Goal: Transaction & Acquisition: Purchase product/service

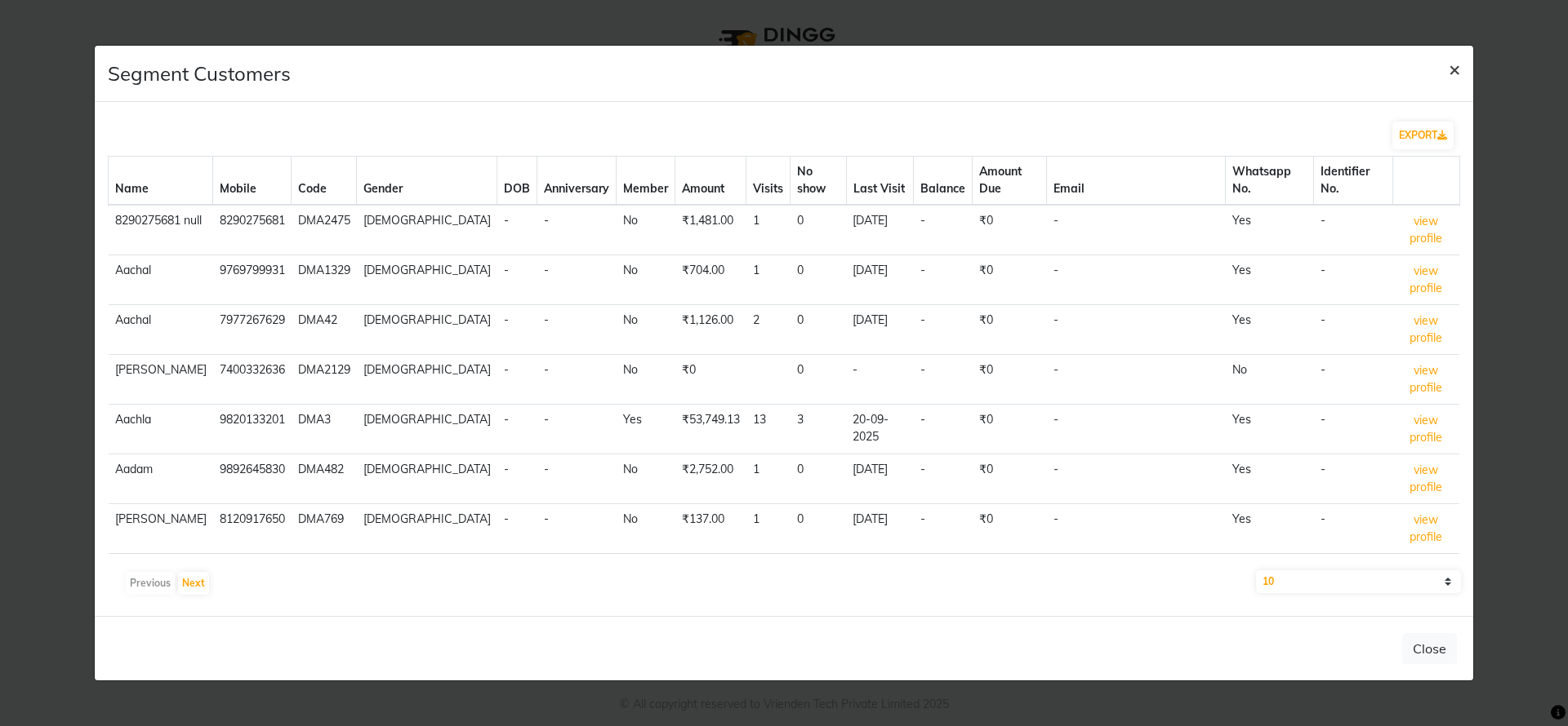
click at [1454, 80] on span "×" at bounding box center [1454, 69] width 11 height 24
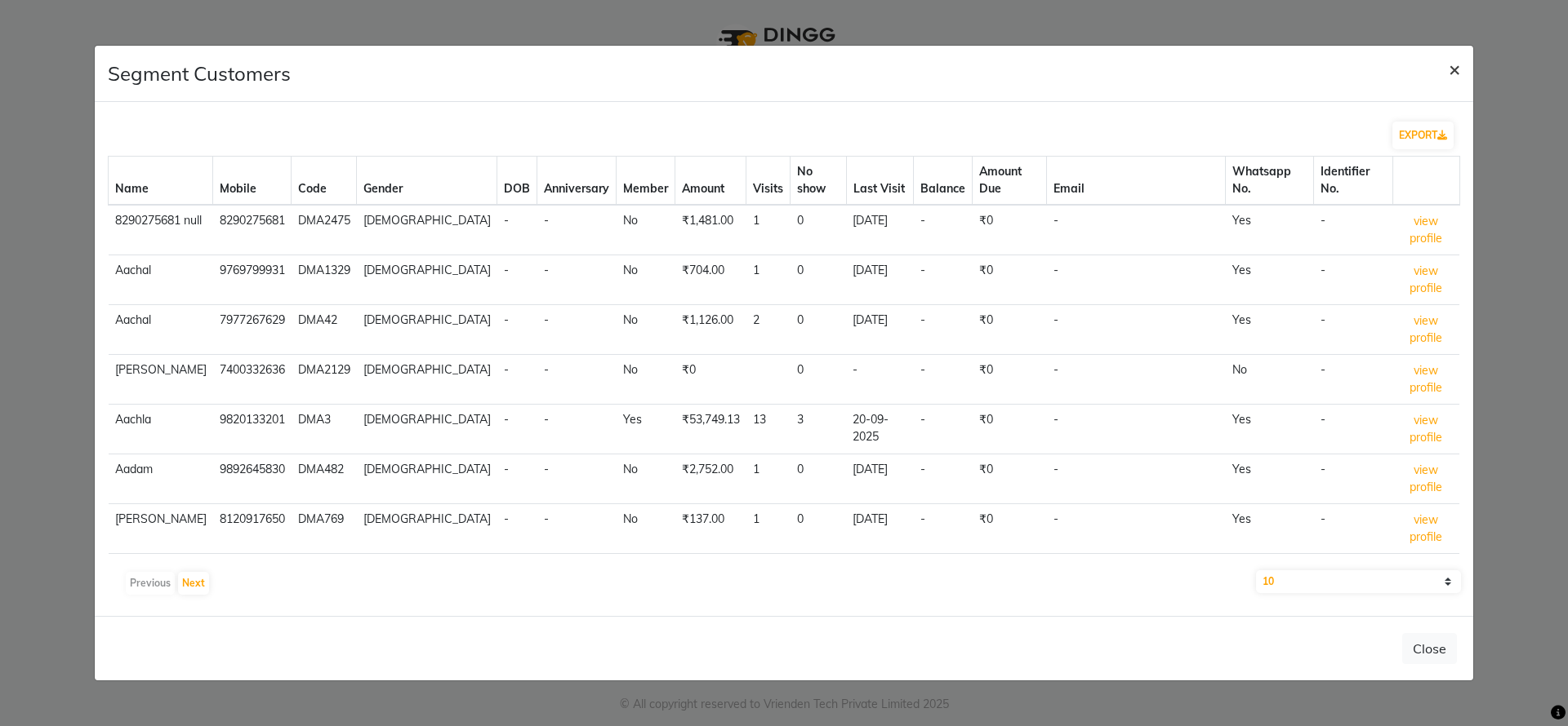
drag, startPoint x: 1455, startPoint y: 86, endPoint x: 1490, endPoint y: 86, distance: 35.0
click at [1490, 86] on ngb-modal-window "Segment Customers × EXPORT Name Mobile Code Gender DOB Anniversary Member Amoun…" at bounding box center [784, 363] width 1568 height 726
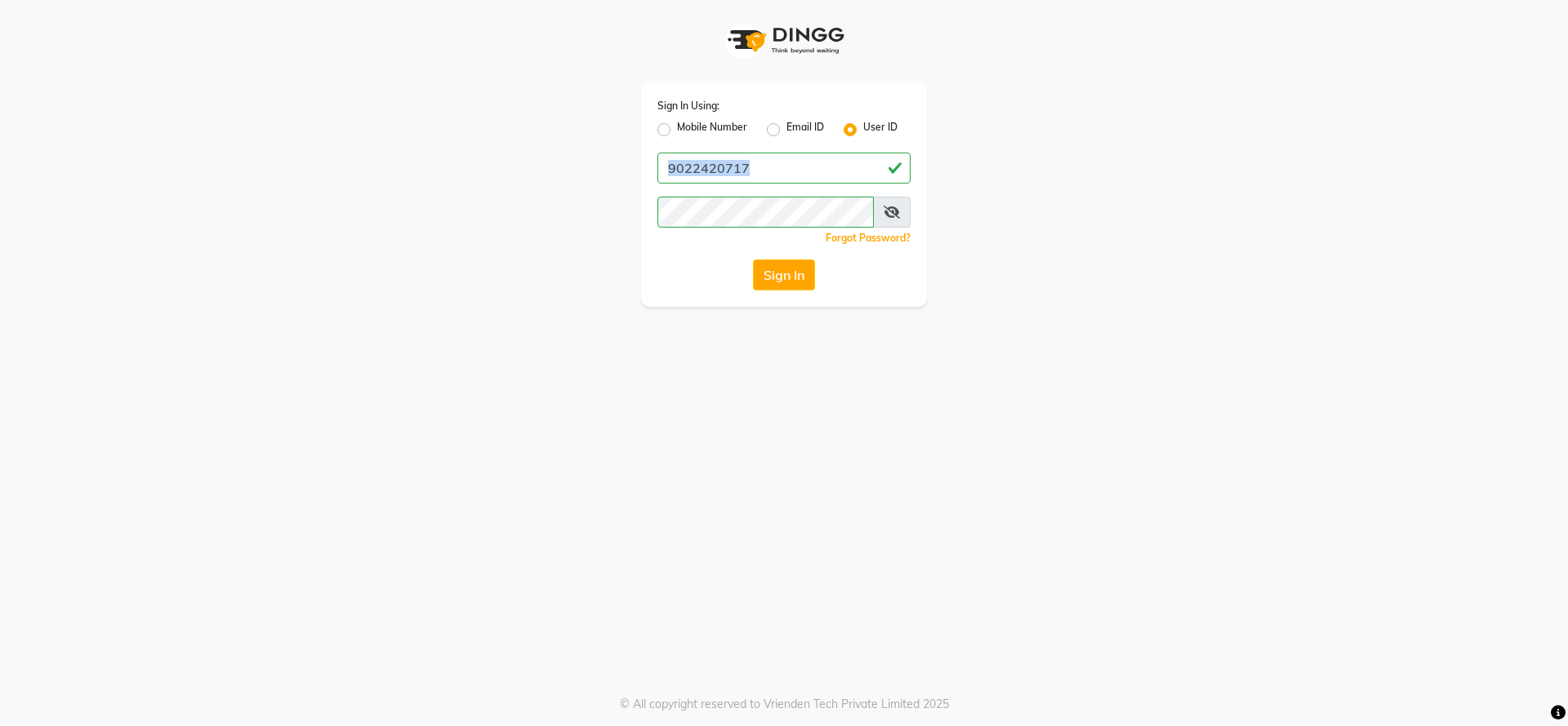
drag, startPoint x: 752, startPoint y: 147, endPoint x: 487, endPoint y: 192, distance: 268.8
click at [487, 192] on div "Sign In Using: Mobile Number Email ID User ID 9022420717 Remember me Forgot Pas…" at bounding box center [784, 154] width 931 height 307
click at [716, 176] on input "9022420717" at bounding box center [784, 168] width 253 height 31
click at [717, 176] on input "9022420717" at bounding box center [784, 168] width 253 height 31
type input "Dyeverse"
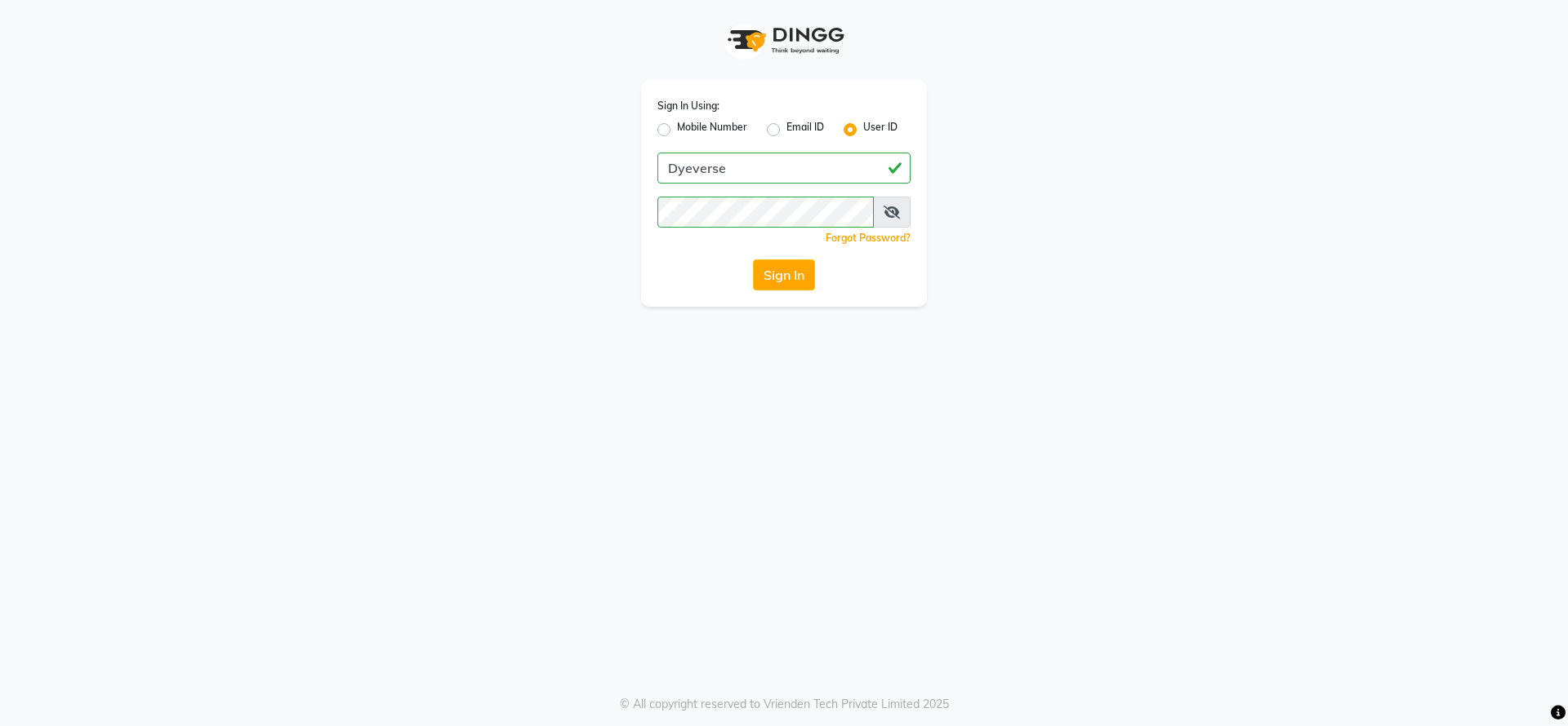
drag, startPoint x: 1204, startPoint y: 160, endPoint x: 1217, endPoint y: 161, distance: 13.0
click at [1217, 161] on div "Sign In Using: Mobile Number Email ID User ID Dyeverse Remember me Forgot Passw…" at bounding box center [784, 154] width 931 height 307
click at [888, 218] on span at bounding box center [891, 211] width 37 height 31
click at [895, 208] on icon at bounding box center [892, 212] width 17 height 13
click at [802, 269] on button "Sign In" at bounding box center [784, 275] width 62 height 31
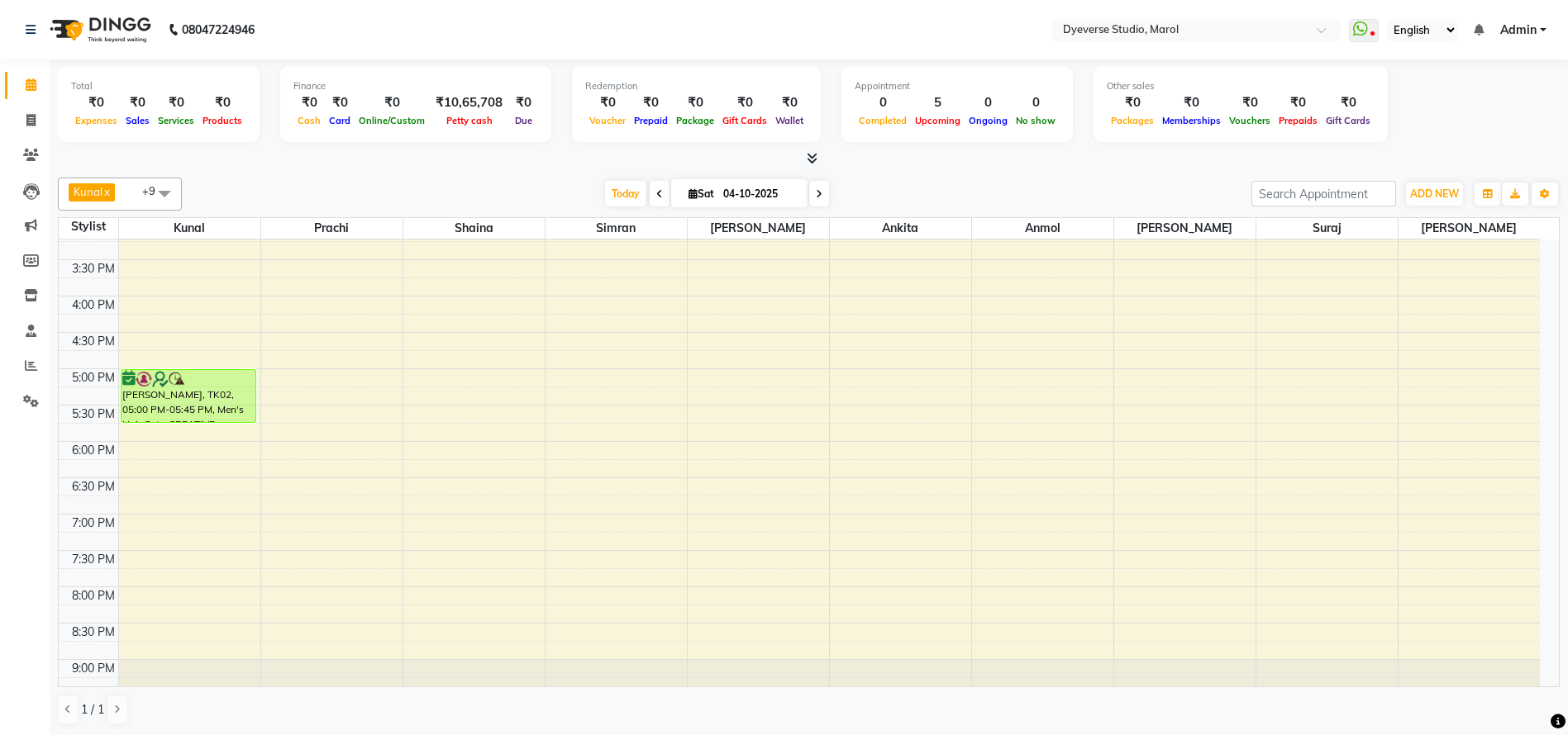
scroll to position [467, 0]
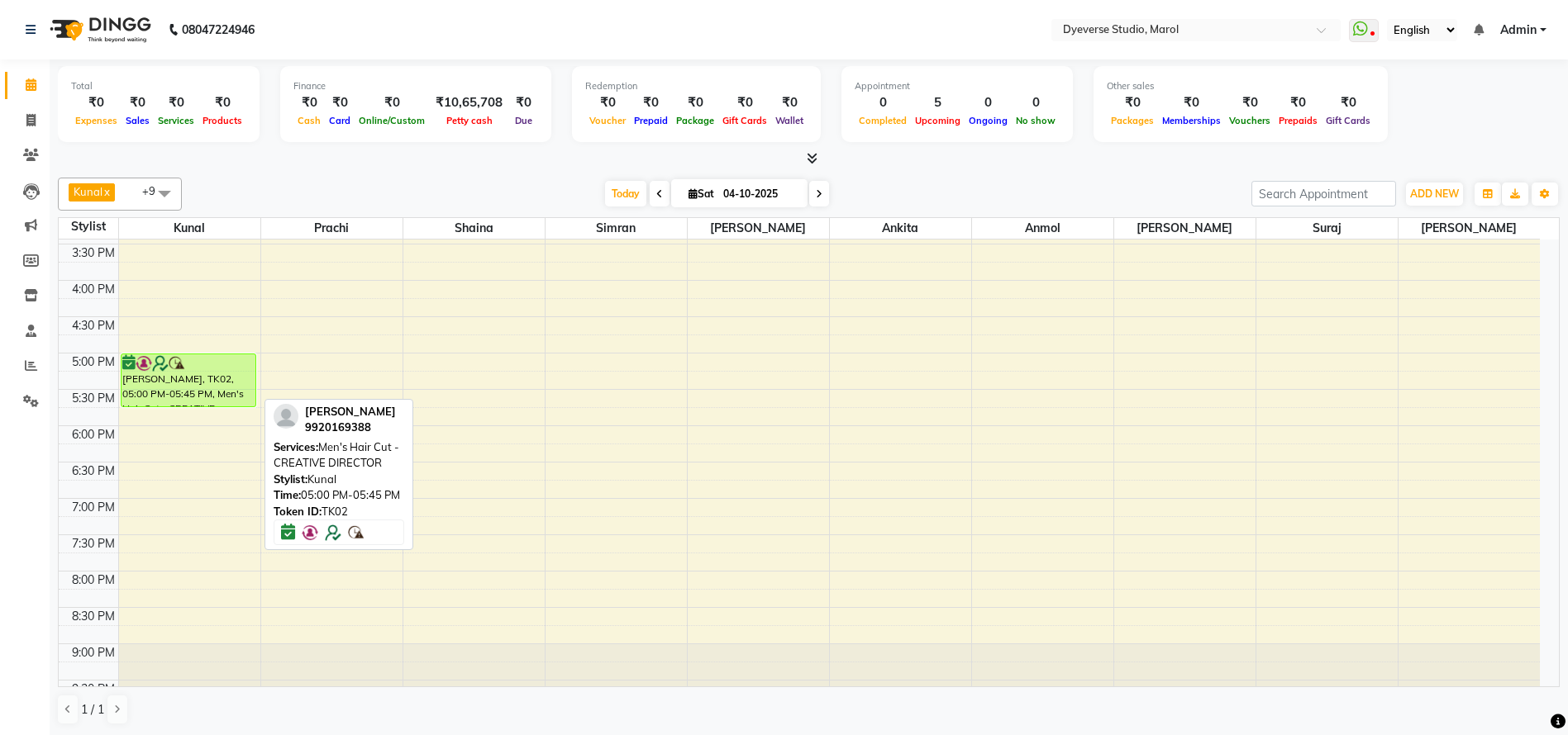
click at [174, 386] on div "[PERSON_NAME], TK02, 05:00 PM-05:45 PM, Men's Hair Cut - CREATIVE DIRECTOR" at bounding box center [188, 380] width 135 height 52
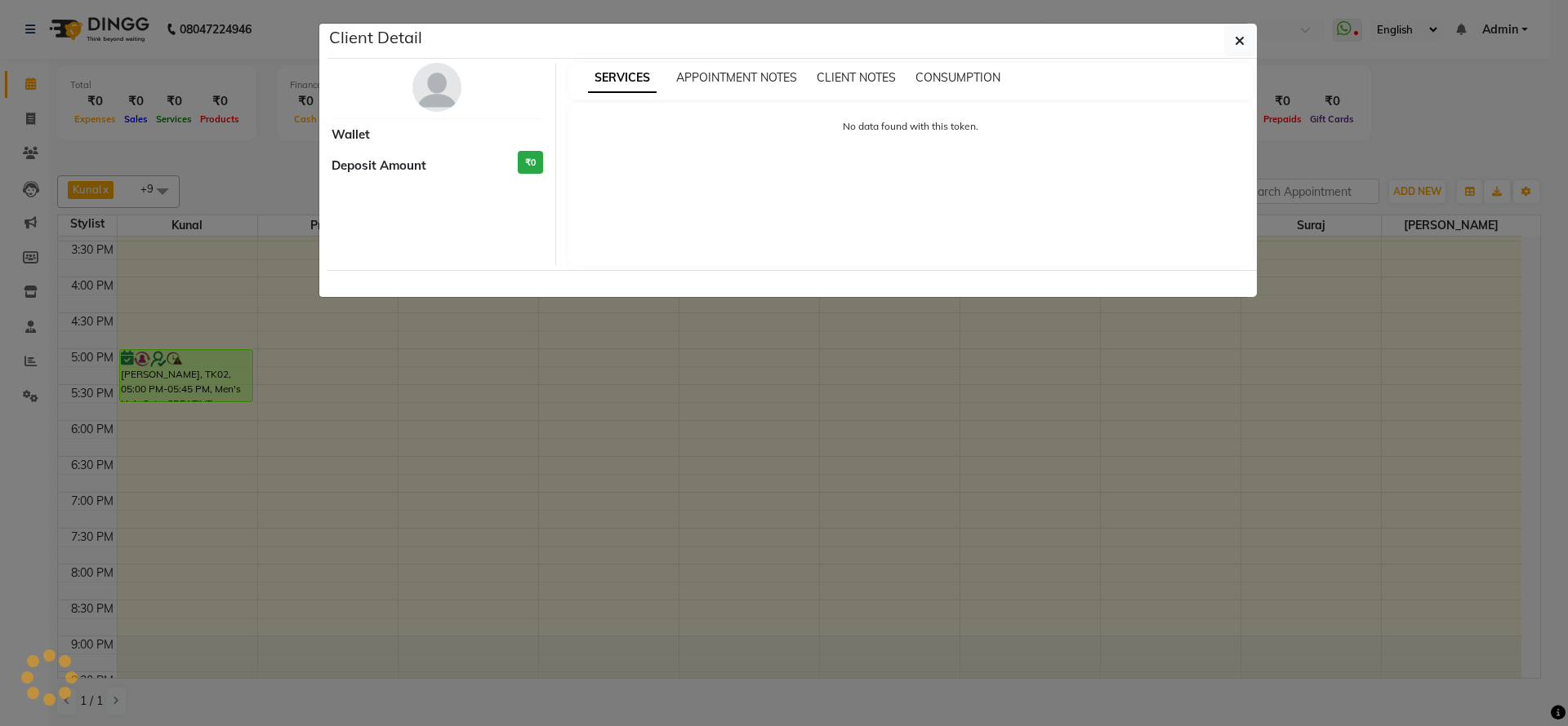
select select "6"
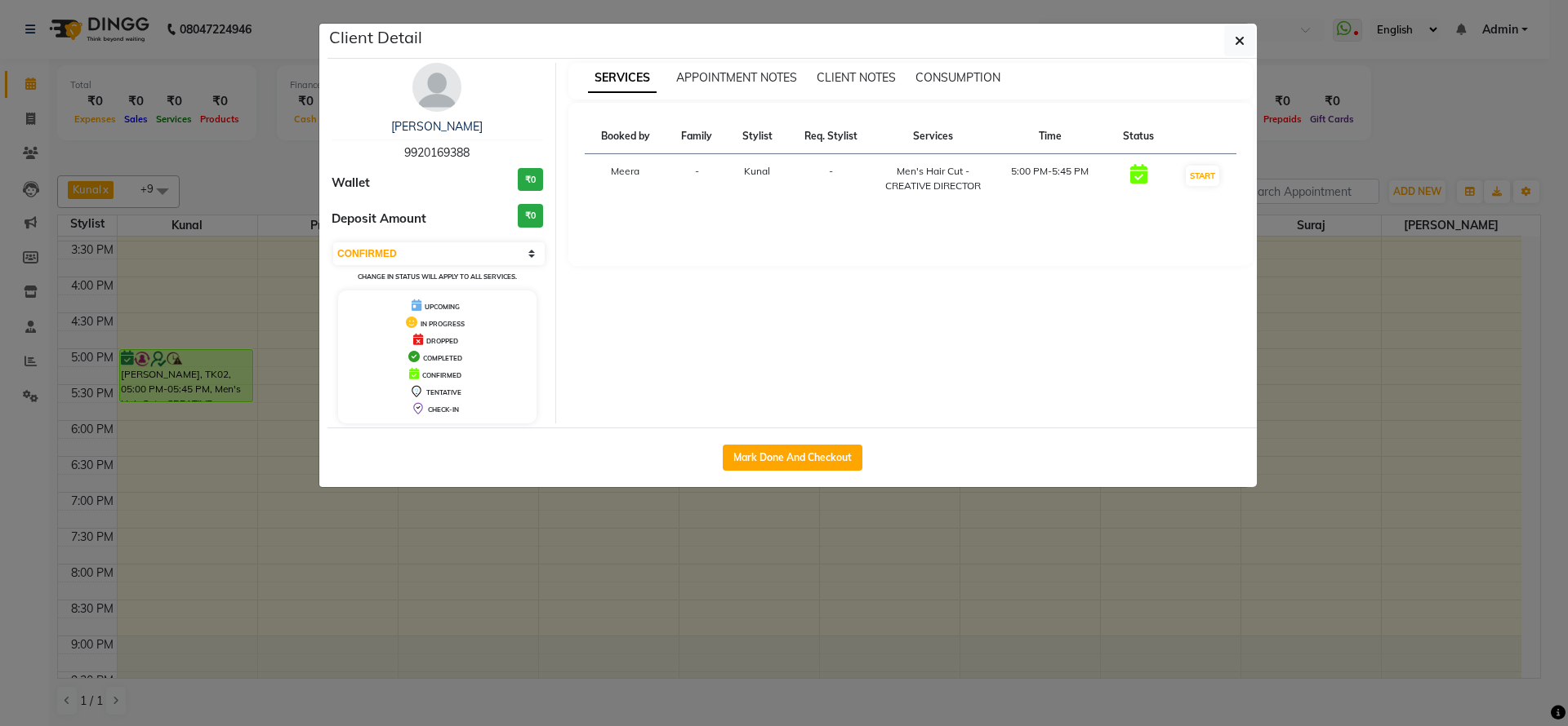
click at [426, 143] on div "[PERSON_NAME] 9920169388" at bounding box center [437, 140] width 211 height 43
copy span "9920169388"
drag, startPoint x: 597, startPoint y: 135, endPoint x: 1155, endPoint y: 194, distance: 561.1
click at [1155, 194] on table "Booked by Family Stylist Req. Stylist Services Time Status Meera - Kunal - Men'…" at bounding box center [911, 161] width 653 height 84
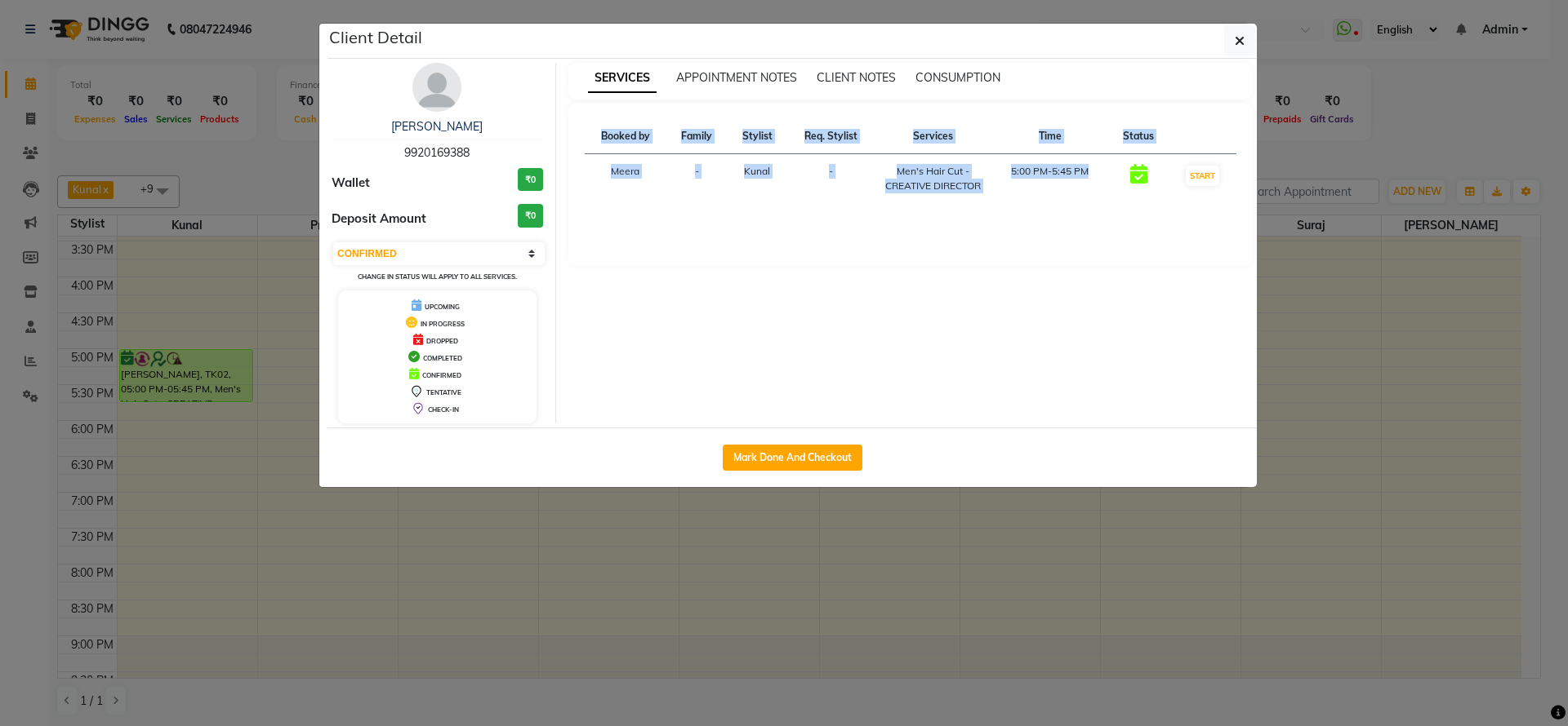
copy table "Booked by Family Stylist Req. Stylist Services Time Status Meera - Kunal - Men'…"
click at [933, 257] on div "Booked by Family Stylist Req. Stylist Services Time Status Meera - Kunal - Men'…" at bounding box center [911, 183] width 685 height 163
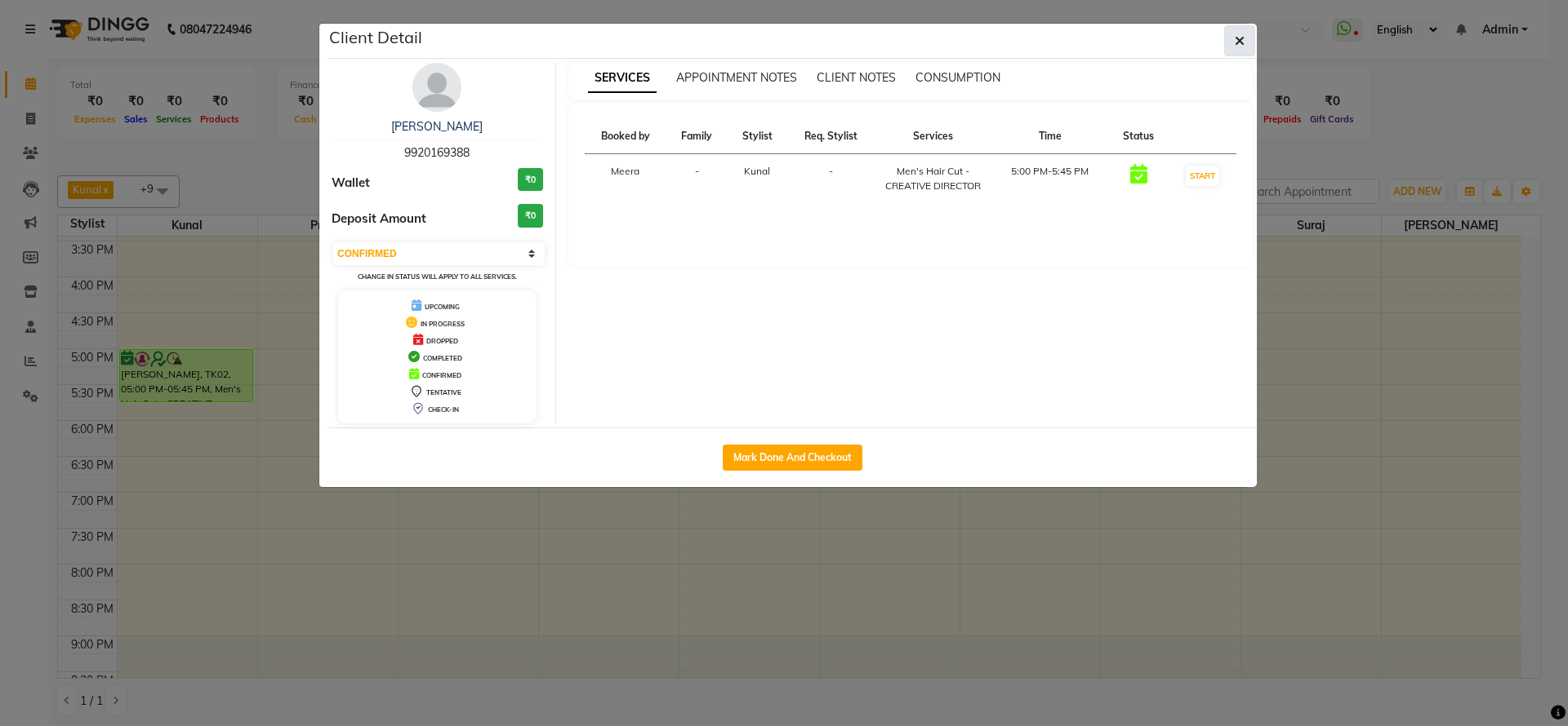
click at [1244, 43] on button "button" at bounding box center [1239, 40] width 31 height 31
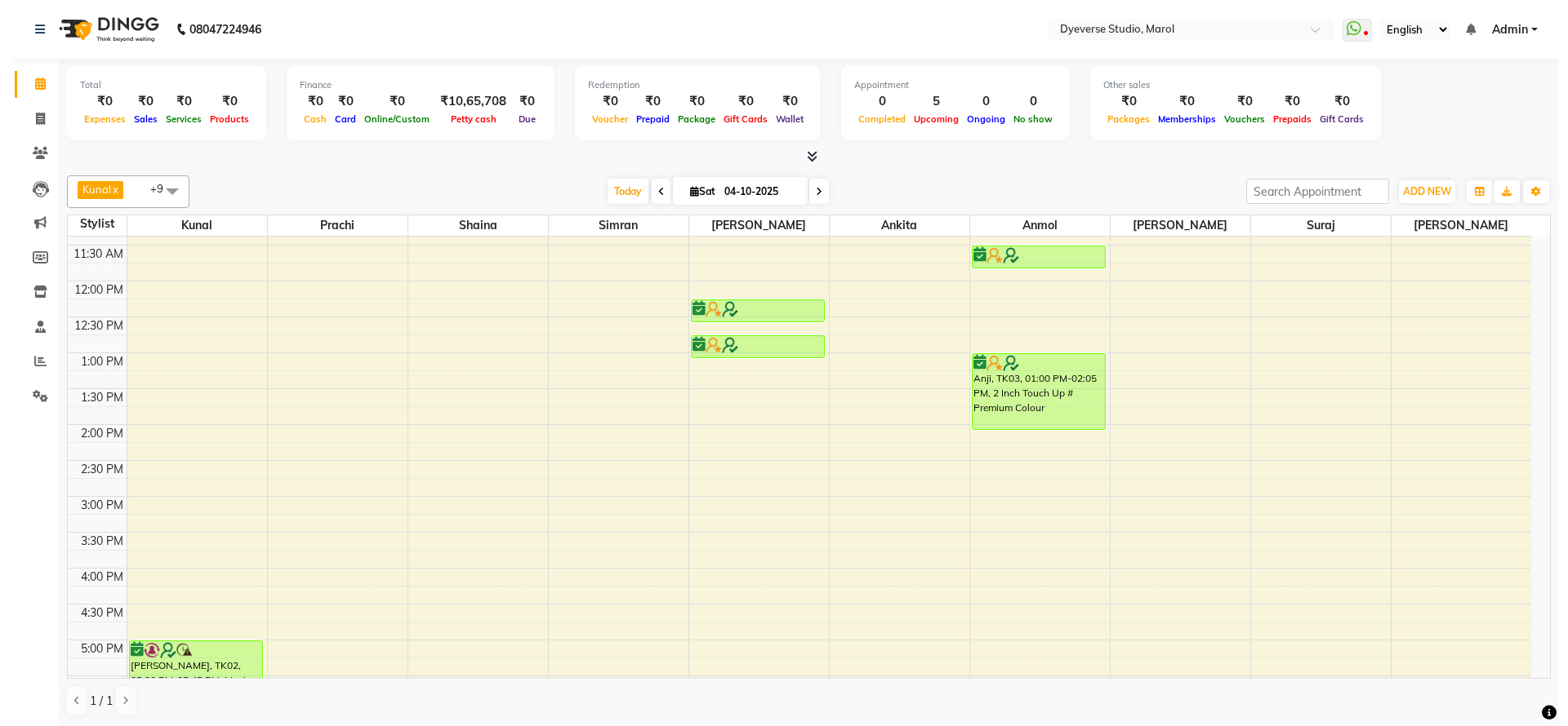
scroll to position [0, 0]
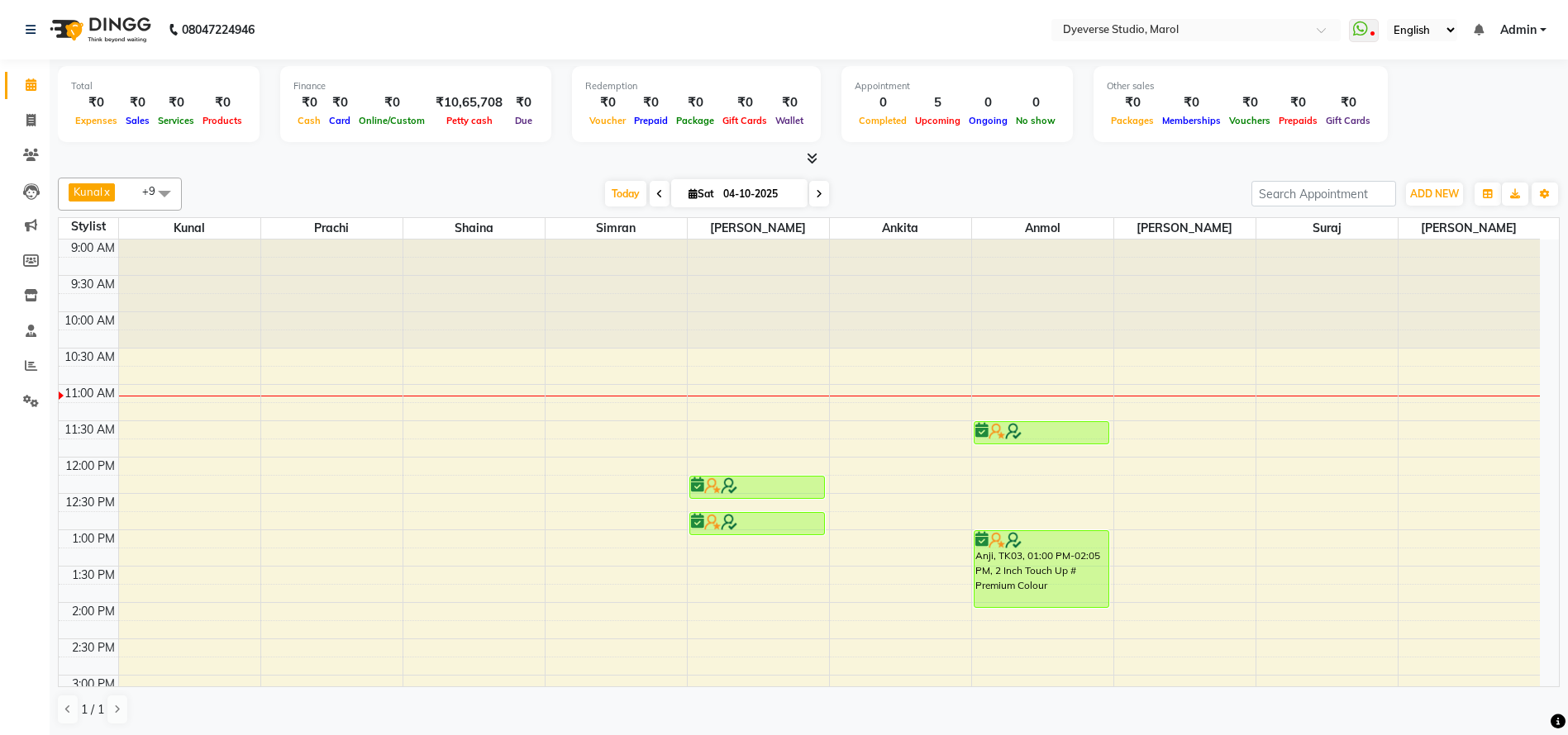
click at [1535, 25] on span "Admin" at bounding box center [1518, 30] width 37 height 17
click at [30, 261] on icon at bounding box center [31, 260] width 16 height 12
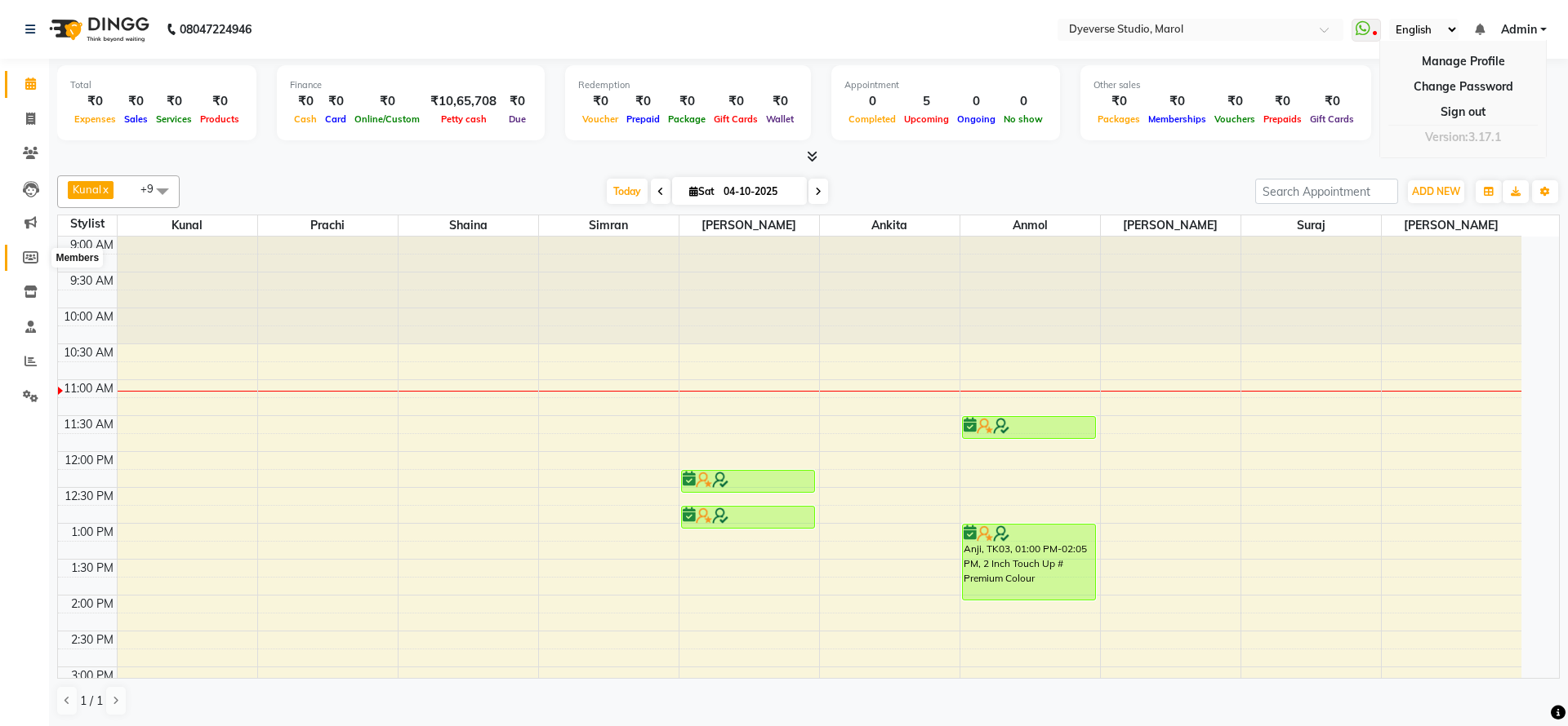
select select
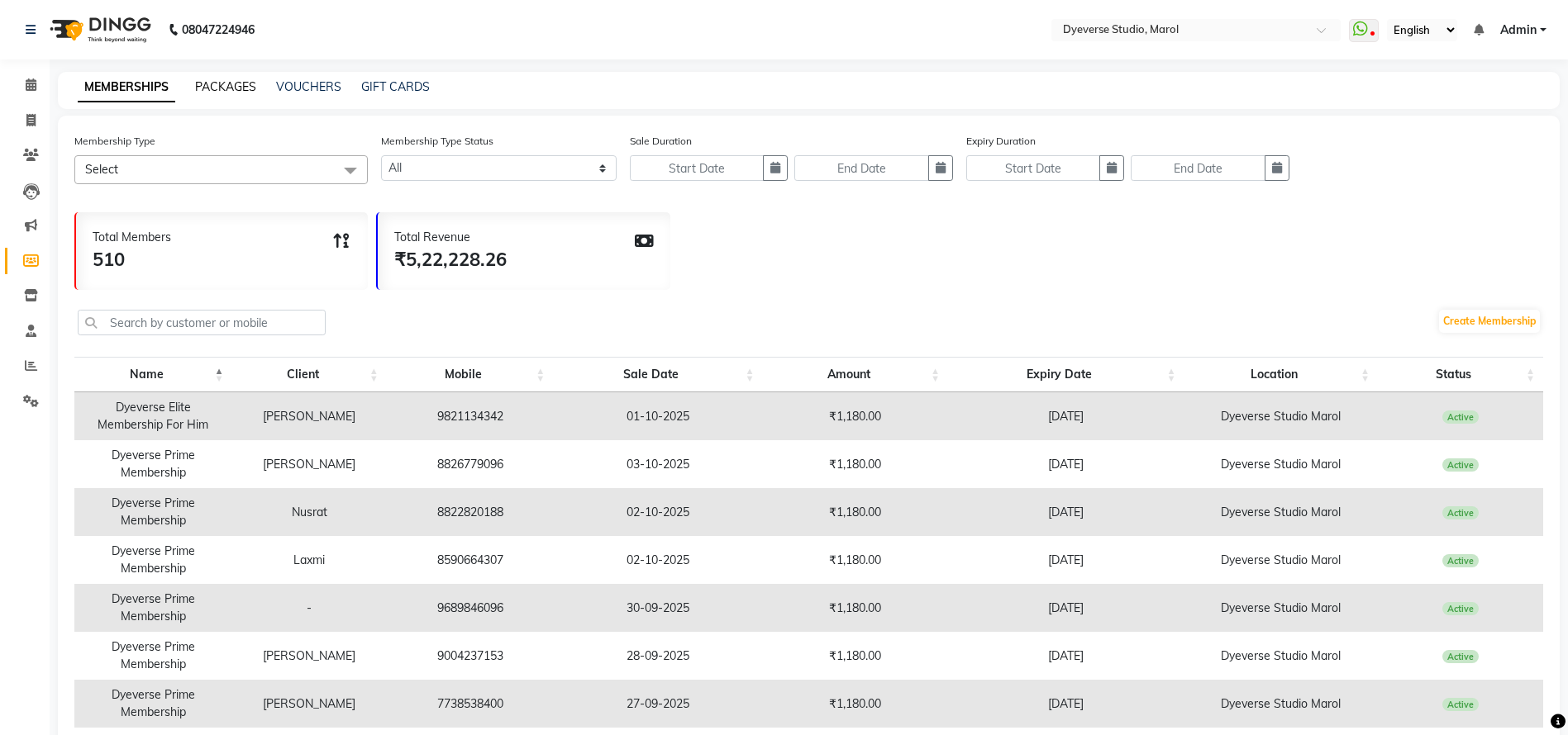
click at [231, 78] on div "PACKAGES" at bounding box center [225, 87] width 61 height 17
click at [230, 89] on link "PACKAGES" at bounding box center [225, 87] width 61 height 15
select select
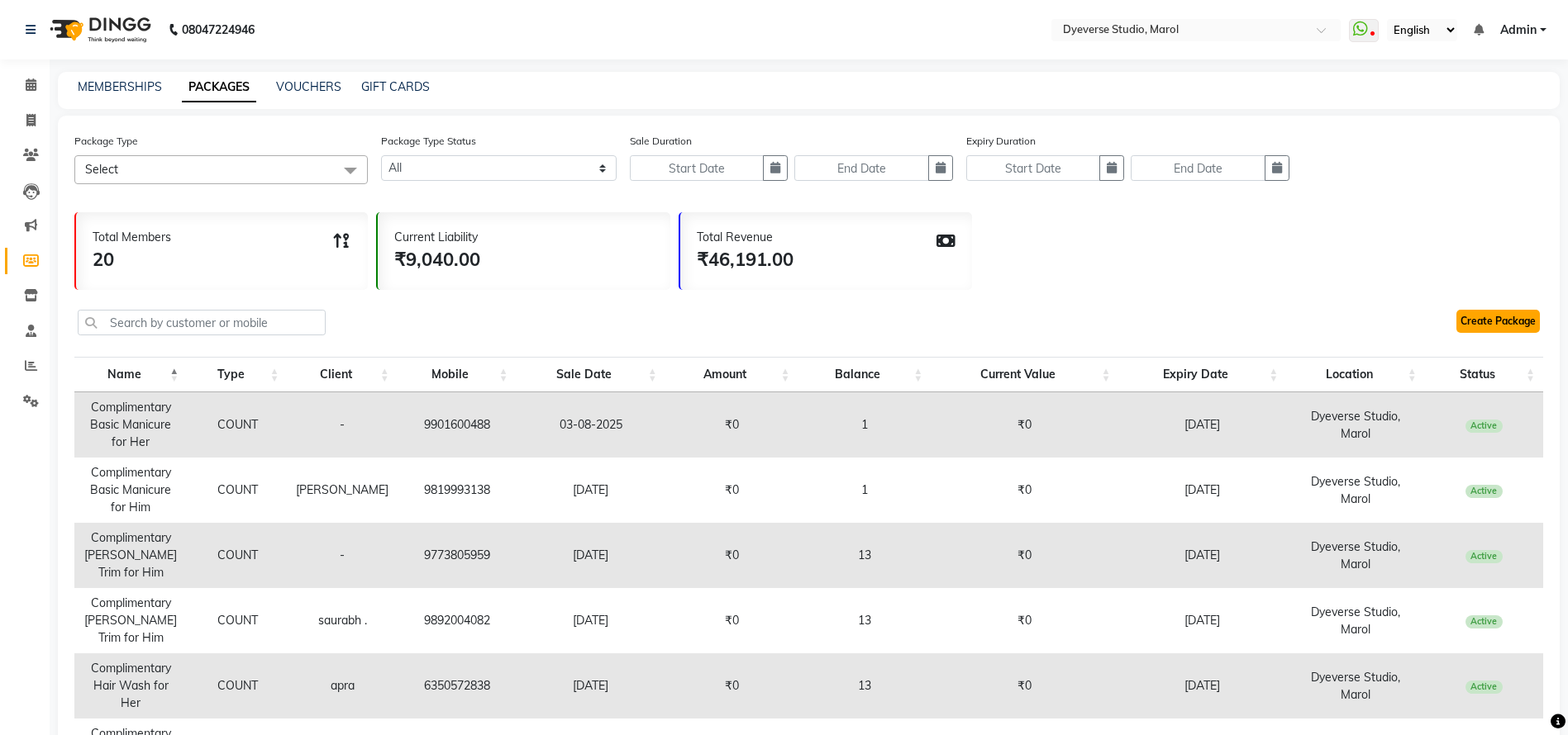
click at [1486, 319] on link "Create Package" at bounding box center [1497, 321] width 84 height 24
click at [27, 110] on link "Invoice" at bounding box center [24, 121] width 40 height 27
select select "service"
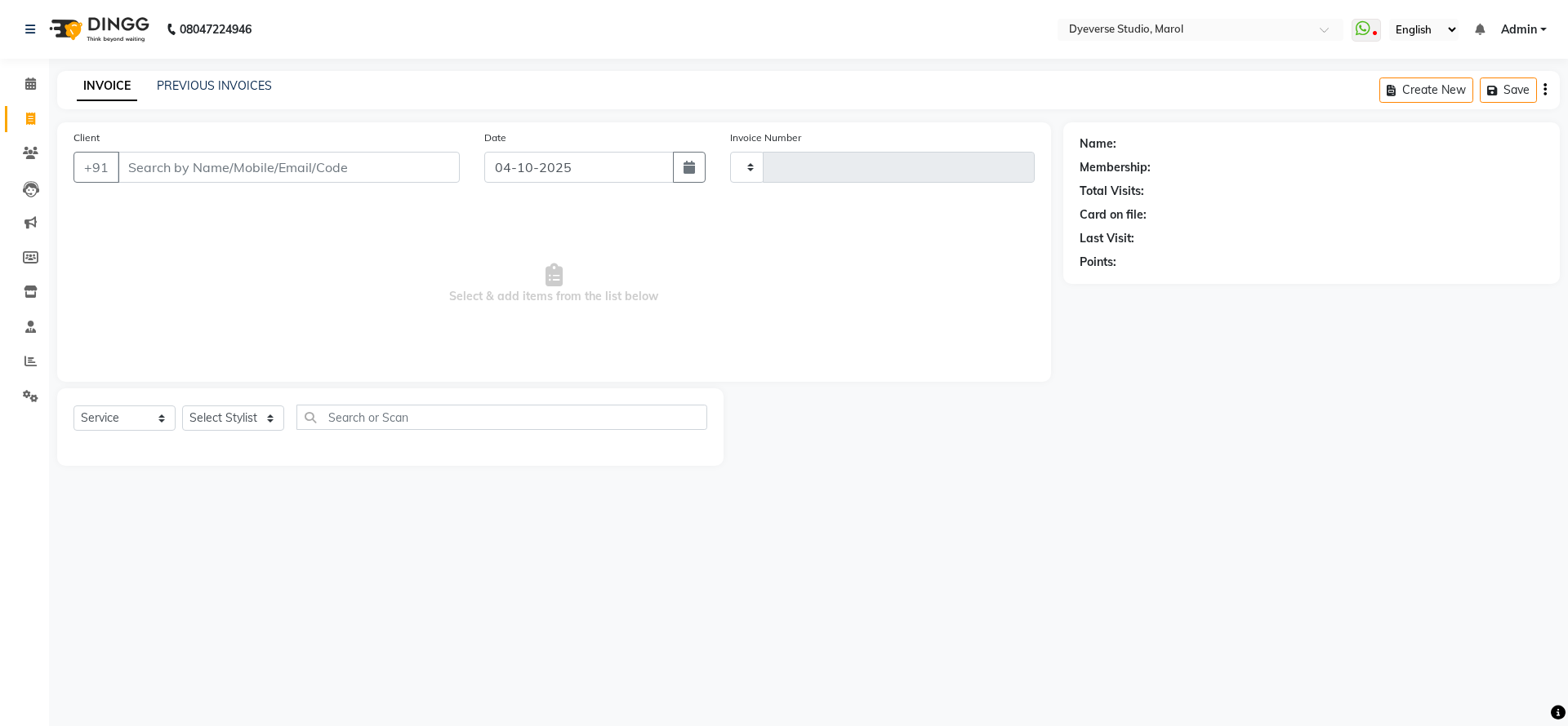
type input "2580"
select select "6368"
click at [252, 417] on select "Select Stylist" at bounding box center [234, 418] width 102 height 25
select select "82421"
click at [182, 406] on select "Select Stylist [PERSON_NAME] [PERSON_NAME] [PERSON_NAME] [PERSON_NAME] [PERSON_…" at bounding box center [234, 418] width 102 height 25
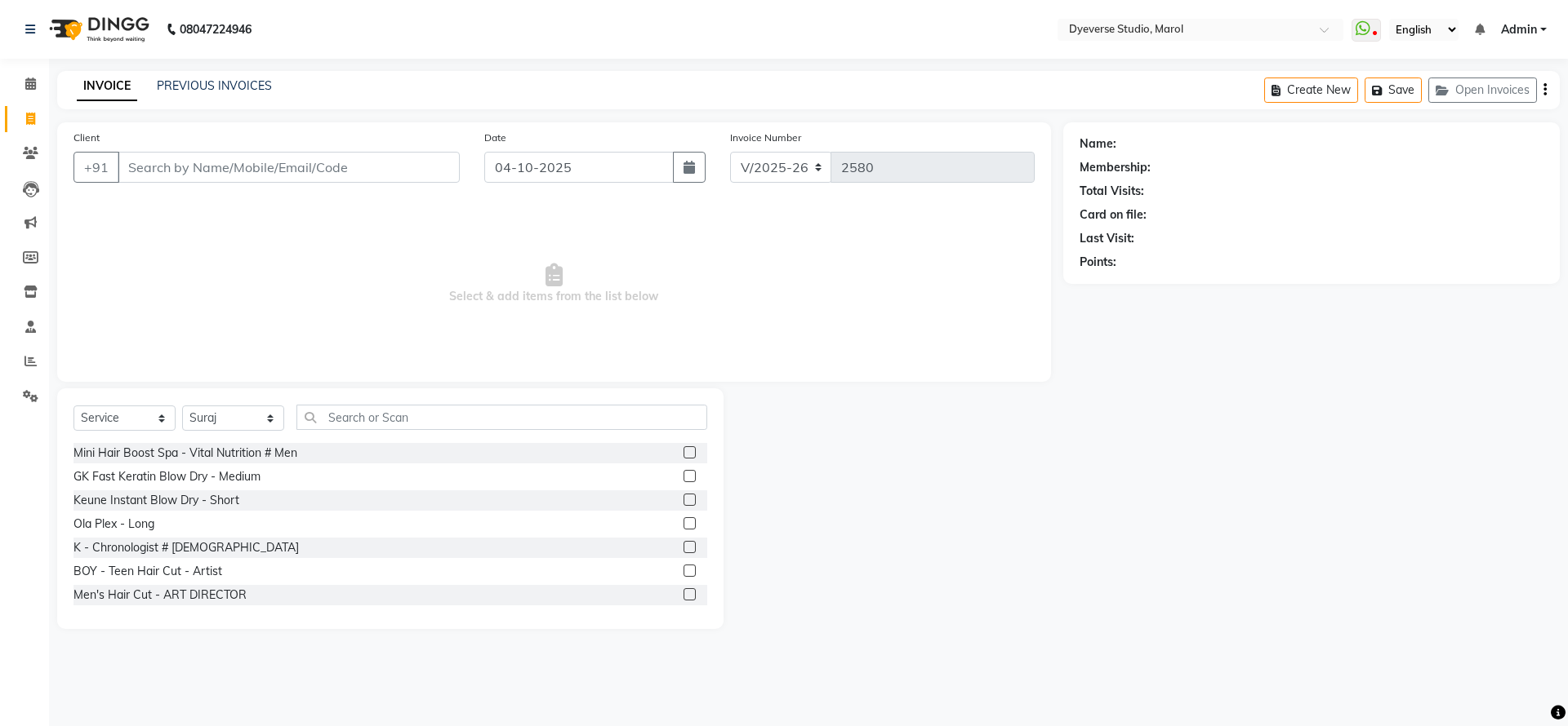
click at [380, 431] on div "Select Service Product Membership Package Voucher Prepaid Gift Card Select Styl…" at bounding box center [390, 424] width 634 height 38
click at [382, 418] on input "text" at bounding box center [501, 417] width 411 height 25
type input "loreal"
click at [683, 499] on label at bounding box center [689, 500] width 12 height 12
click at [683, 499] on input "checkbox" at bounding box center [688, 500] width 10 height 10
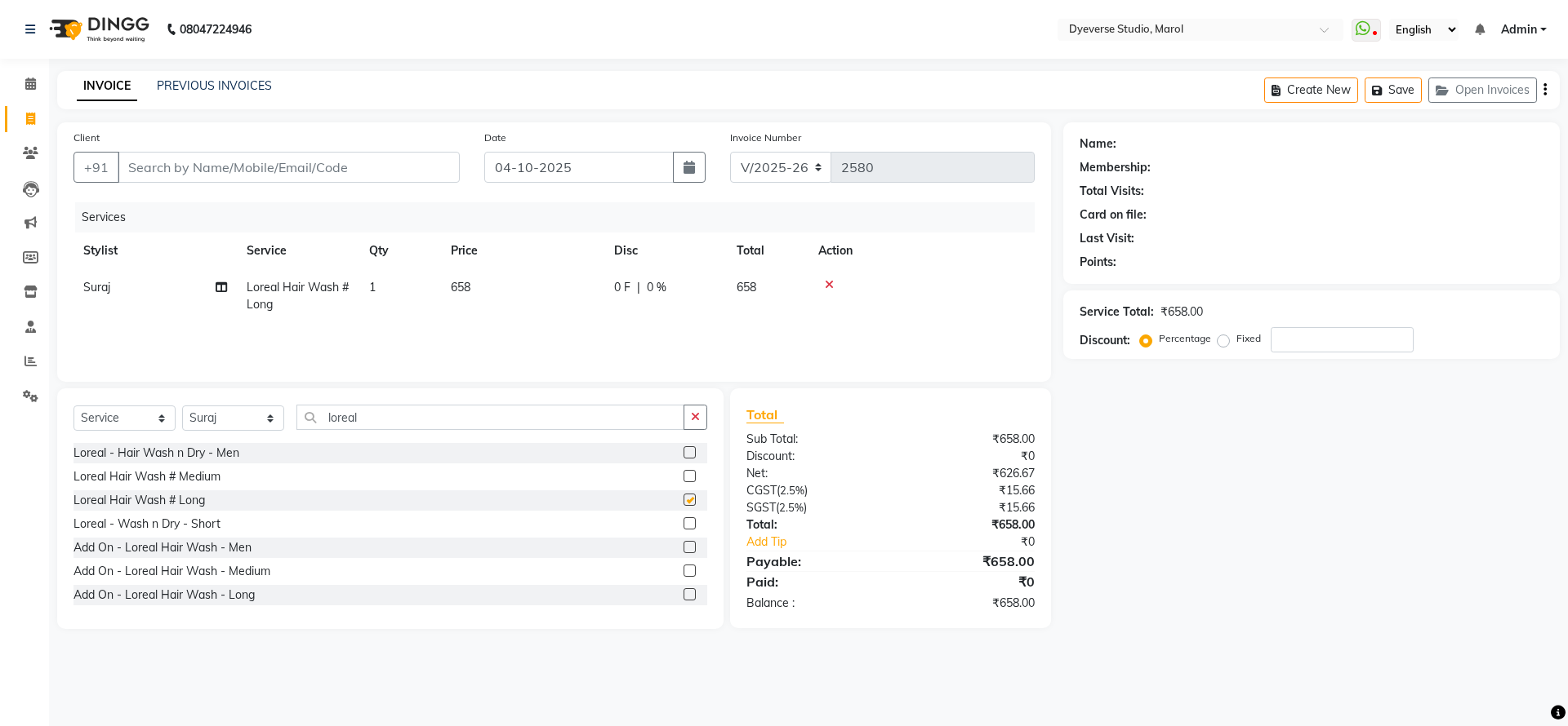
checkbox input "false"
click at [1318, 322] on div "Service Total: ₹658.00 Discount: Percentage Fixed" at bounding box center [1311, 325] width 464 height 56
click at [1318, 330] on input "number" at bounding box center [1342, 340] width 142 height 25
type input "25"
click at [373, 289] on span "1" at bounding box center [372, 288] width 7 height 15
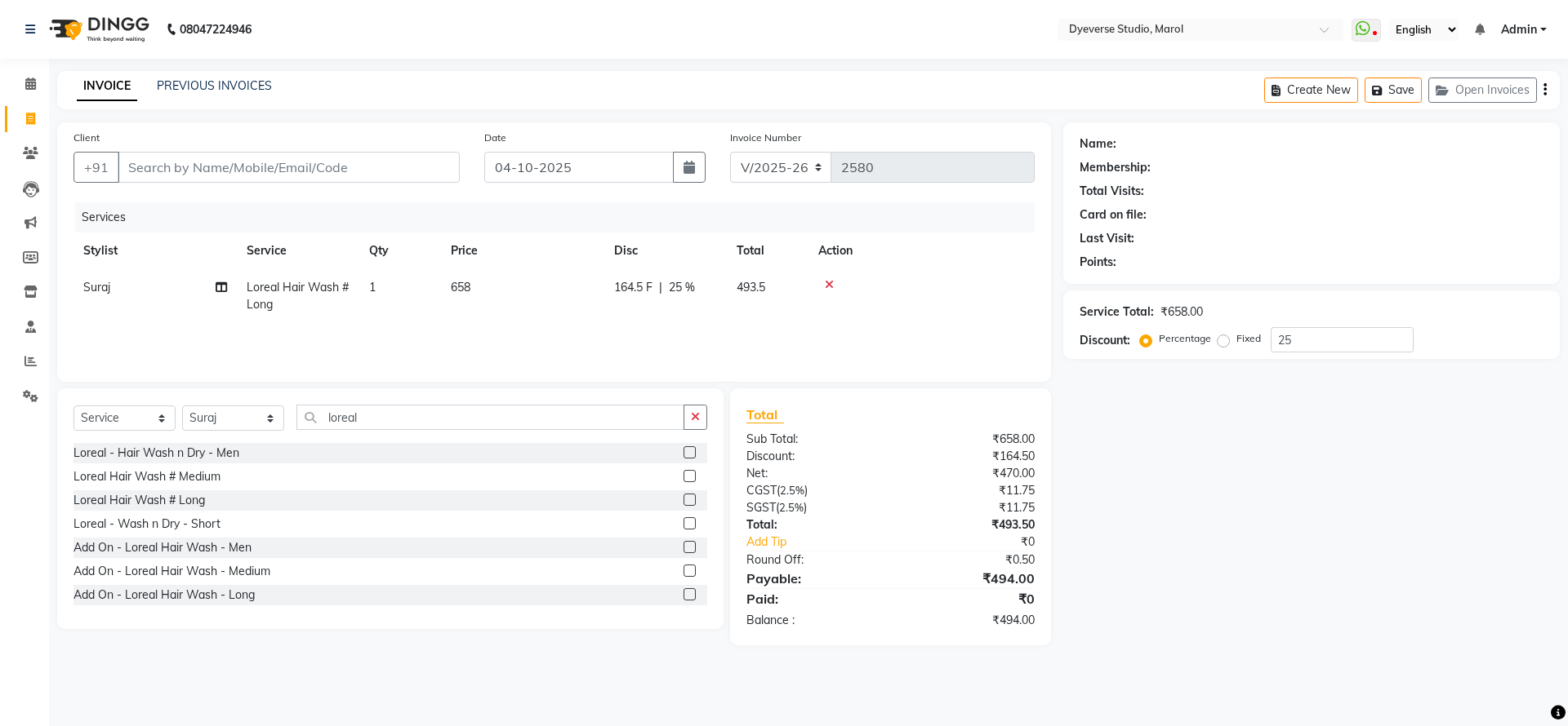
select select "82421"
click at [472, 295] on input "1" at bounding box center [477, 291] width 62 height 25
type input "5"
click at [384, 289] on td "5" at bounding box center [400, 296] width 82 height 54
select select "82421"
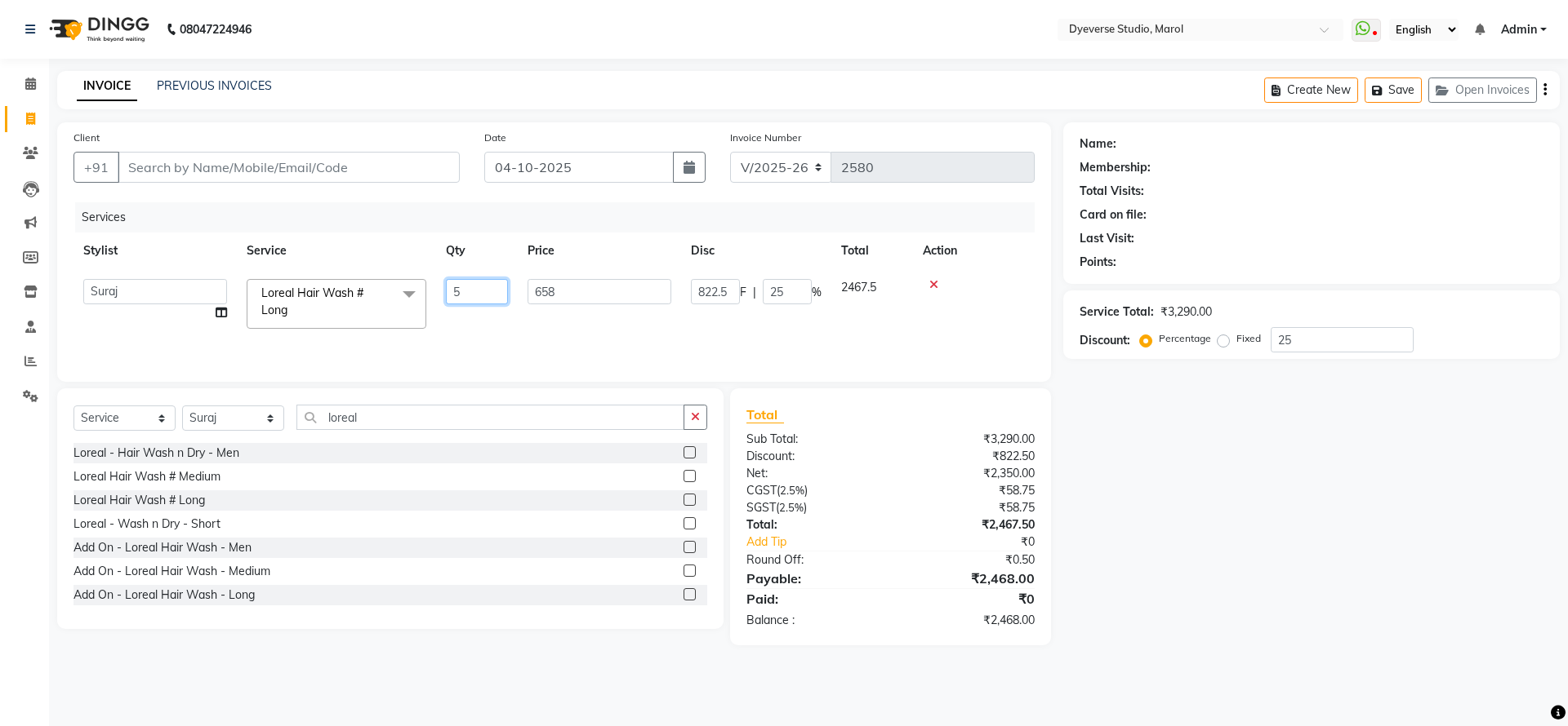
click at [493, 295] on input "5" at bounding box center [477, 291] width 62 height 25
type input "6"
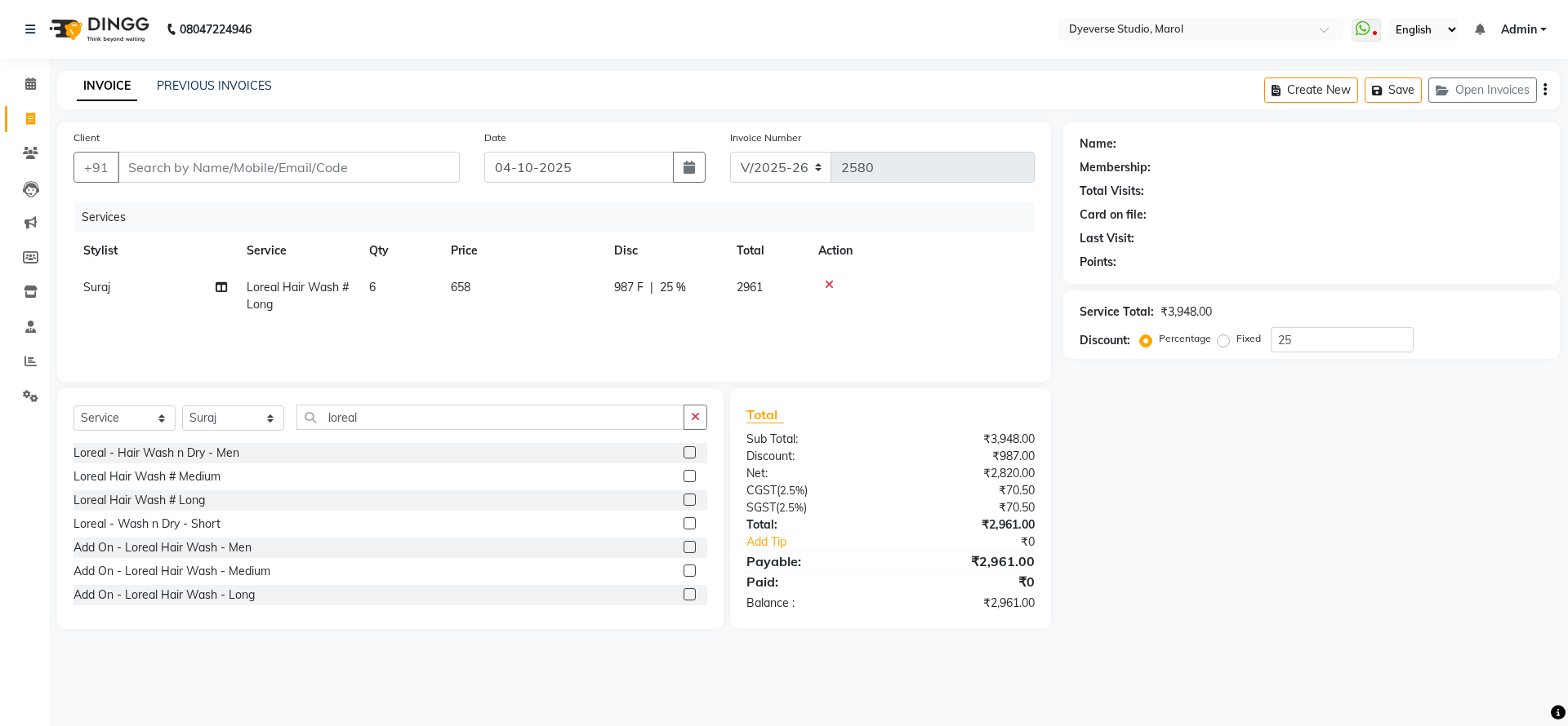
click at [466, 285] on span "658" at bounding box center [460, 288] width 20 height 15
select select "82421"
click at [500, 291] on input "6" at bounding box center [477, 291] width 62 height 25
type input "5"
drag, startPoint x: 1013, startPoint y: 617, endPoint x: 971, endPoint y: 621, distance: 42.2
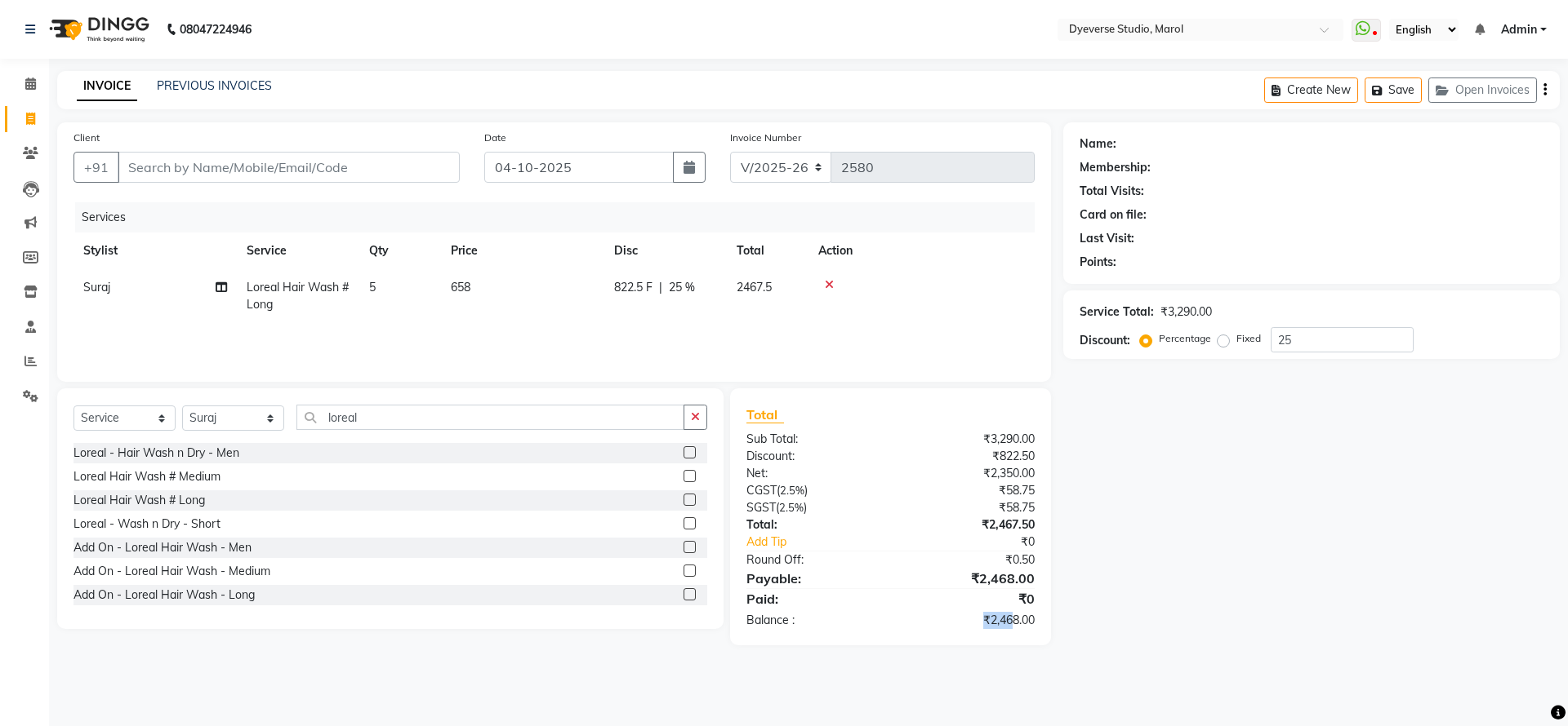
click at [971, 621] on div "₹2,468.00" at bounding box center [967, 621] width 155 height 17
click at [995, 633] on div "Total Sub Total: ₹3,290.00 Discount: ₹822.50 Net: ₹2,350.00 CGST ( 2.5% ) ₹58.7…" at bounding box center [890, 517] width 321 height 257
click at [1021, 625] on div "₹2,468.00" at bounding box center [967, 621] width 155 height 17
drag, startPoint x: 1019, startPoint y: 622, endPoint x: 981, endPoint y: 623, distance: 38.0
click at [981, 623] on div "₹2,468.00" at bounding box center [967, 621] width 155 height 17
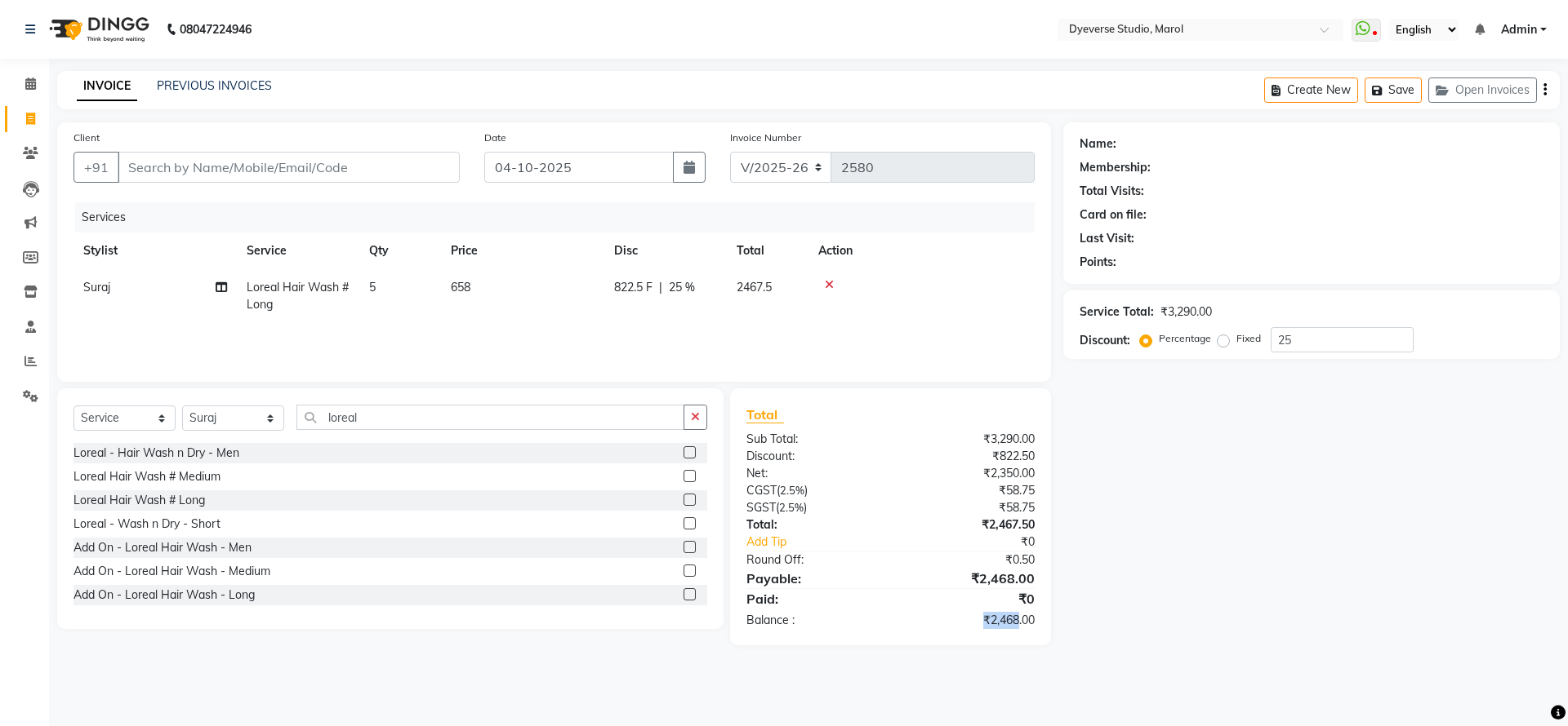
copy div "₹2,468"
click at [370, 289] on span "5" at bounding box center [372, 288] width 7 height 15
select select "82421"
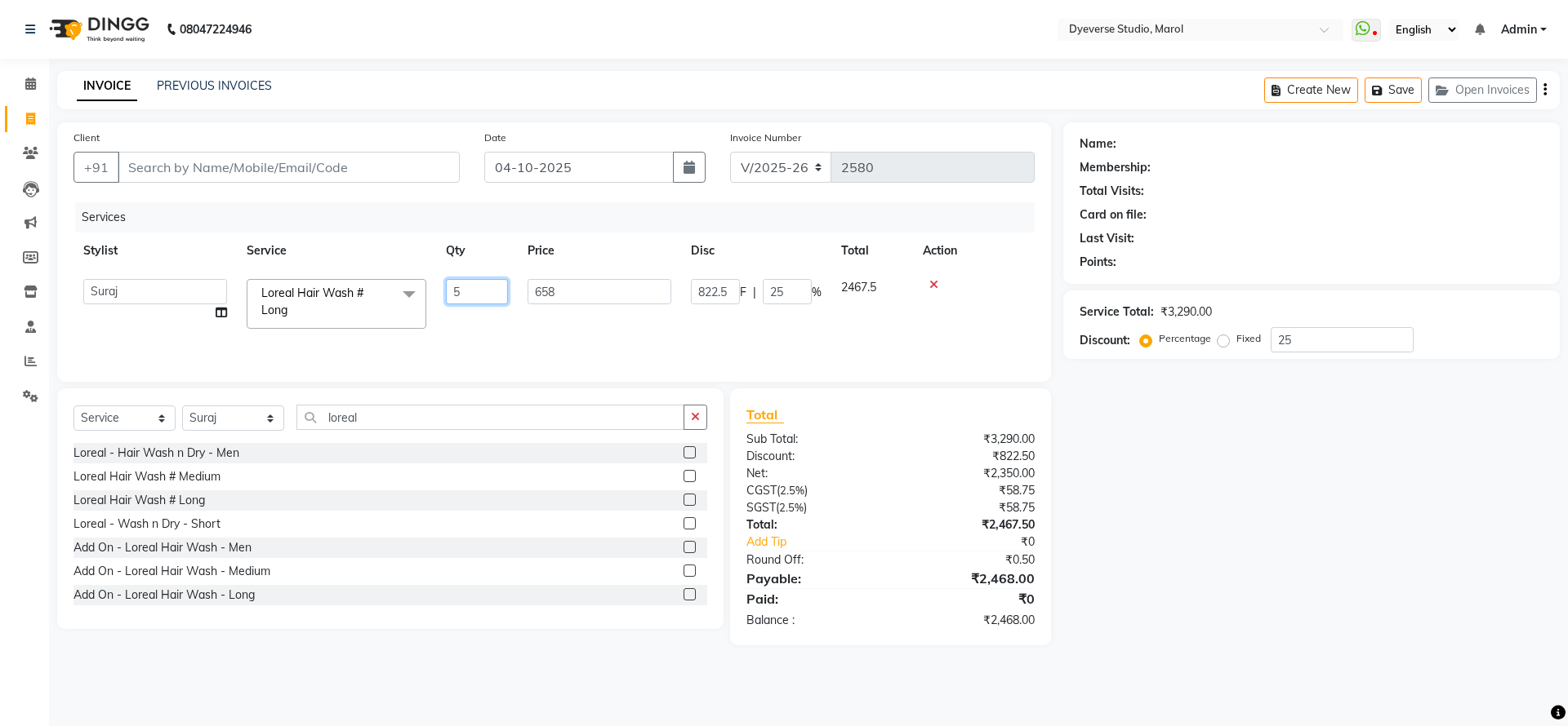
click at [470, 286] on input "5" at bounding box center [477, 291] width 62 height 25
type input "7"
type input "6"
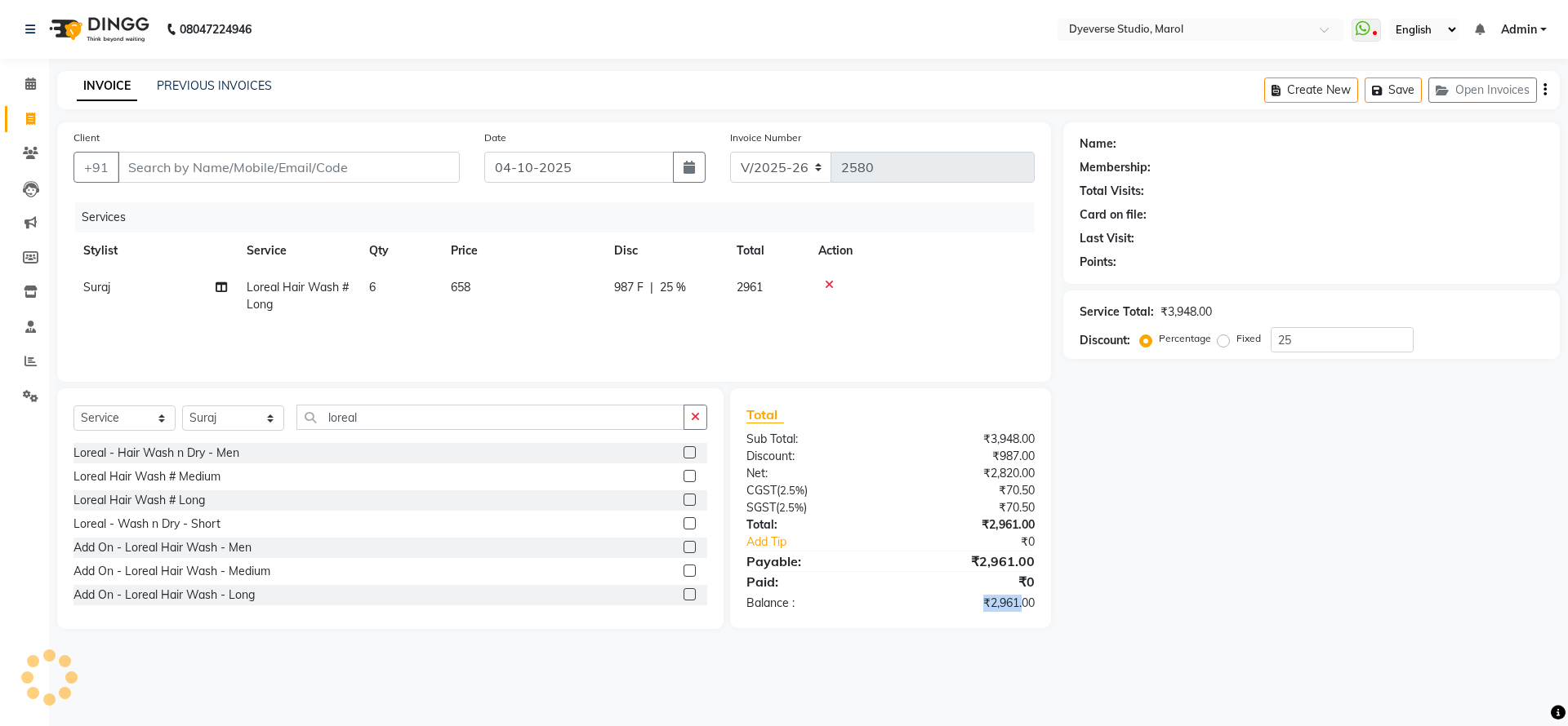
drag, startPoint x: 1021, startPoint y: 605, endPoint x: 954, endPoint y: 616, distance: 67.9
click at [954, 616] on div "Total Sub Total: ₹3,948.00 Discount: ₹987.00 Net: ₹2,820.00 CGST ( 2.5% ) ₹70.5…" at bounding box center [890, 508] width 321 height 240
copy div "₹2,961."
click at [1103, 502] on div "Name: Membership: Total Visits: Card on file: Last Visit: Points: Service Total…" at bounding box center [1318, 376] width 508 height 507
click at [376, 278] on td "6" at bounding box center [400, 296] width 82 height 54
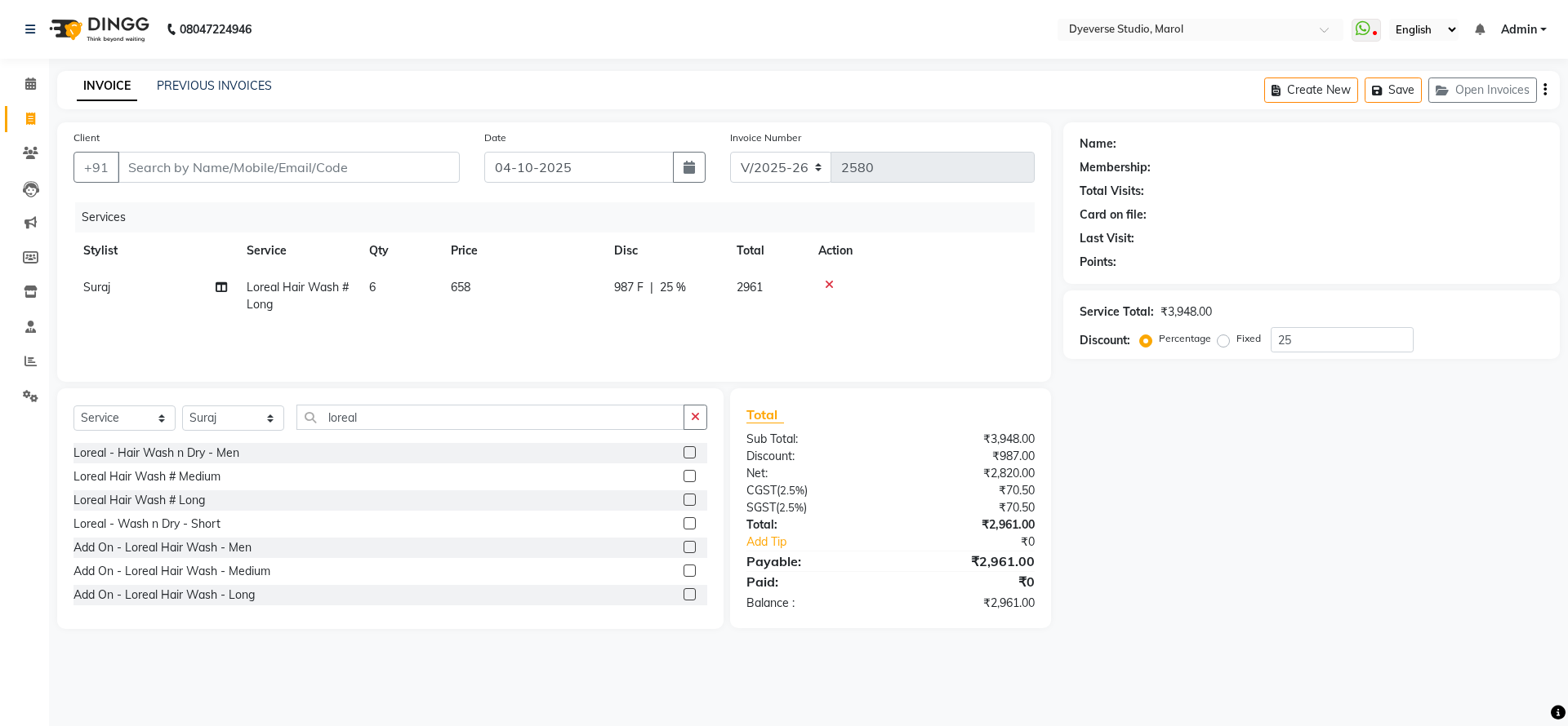
select select "82421"
click at [467, 294] on input "6" at bounding box center [477, 291] width 62 height 25
type input "5"
click at [1021, 620] on div "₹2,468.00" at bounding box center [967, 621] width 155 height 17
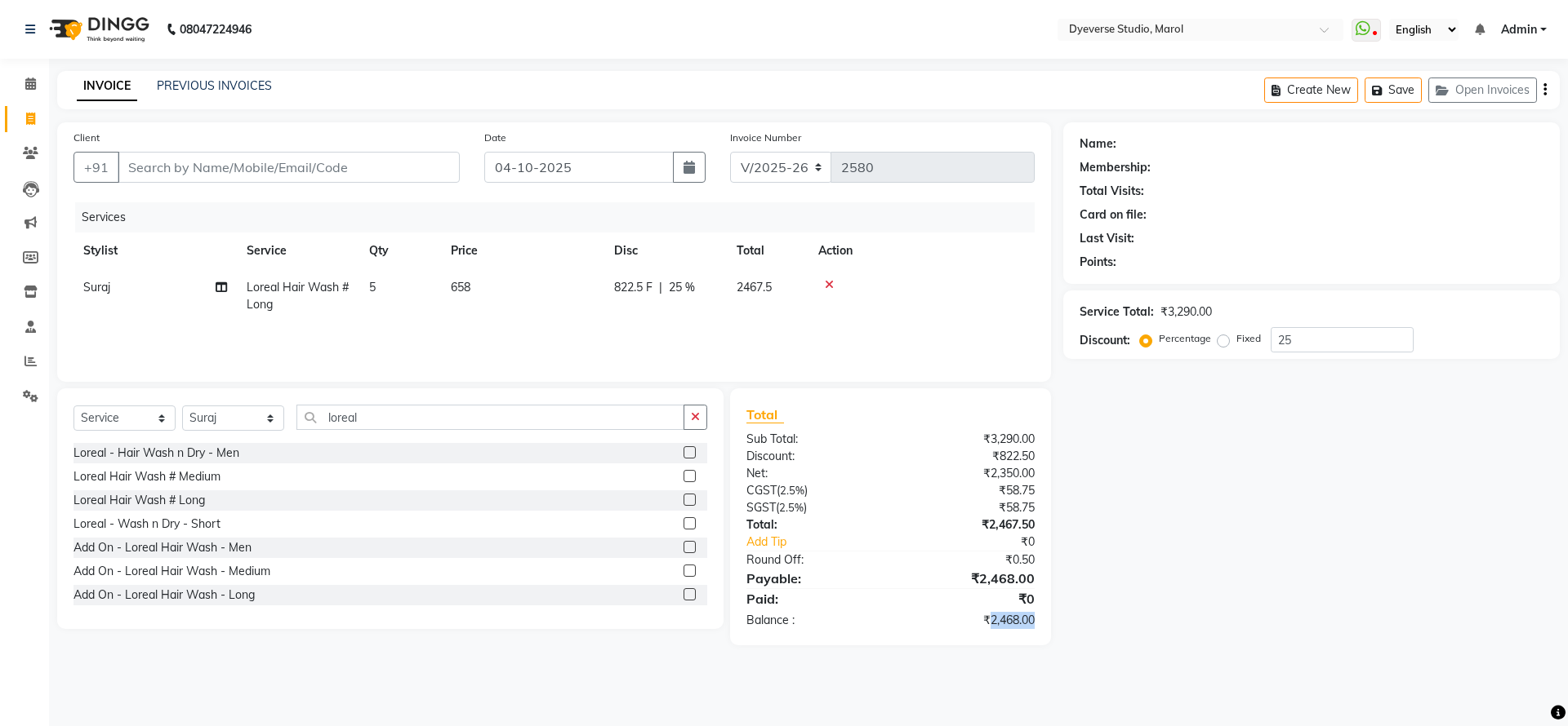
copy div "2,468.00"
click at [134, 414] on select "Select Service Product Membership Package Voucher Prepaid Gift Card" at bounding box center [125, 418] width 102 height 25
select select "package"
click at [74, 406] on select "Select Service Product Membership Package Voucher Prepaid Gift Card" at bounding box center [125, 418] width 102 height 25
click at [254, 407] on select "Select Stylist [PERSON_NAME] [PERSON_NAME] [PERSON_NAME] [PERSON_NAME] [PERSON_…" at bounding box center [234, 418] width 102 height 25
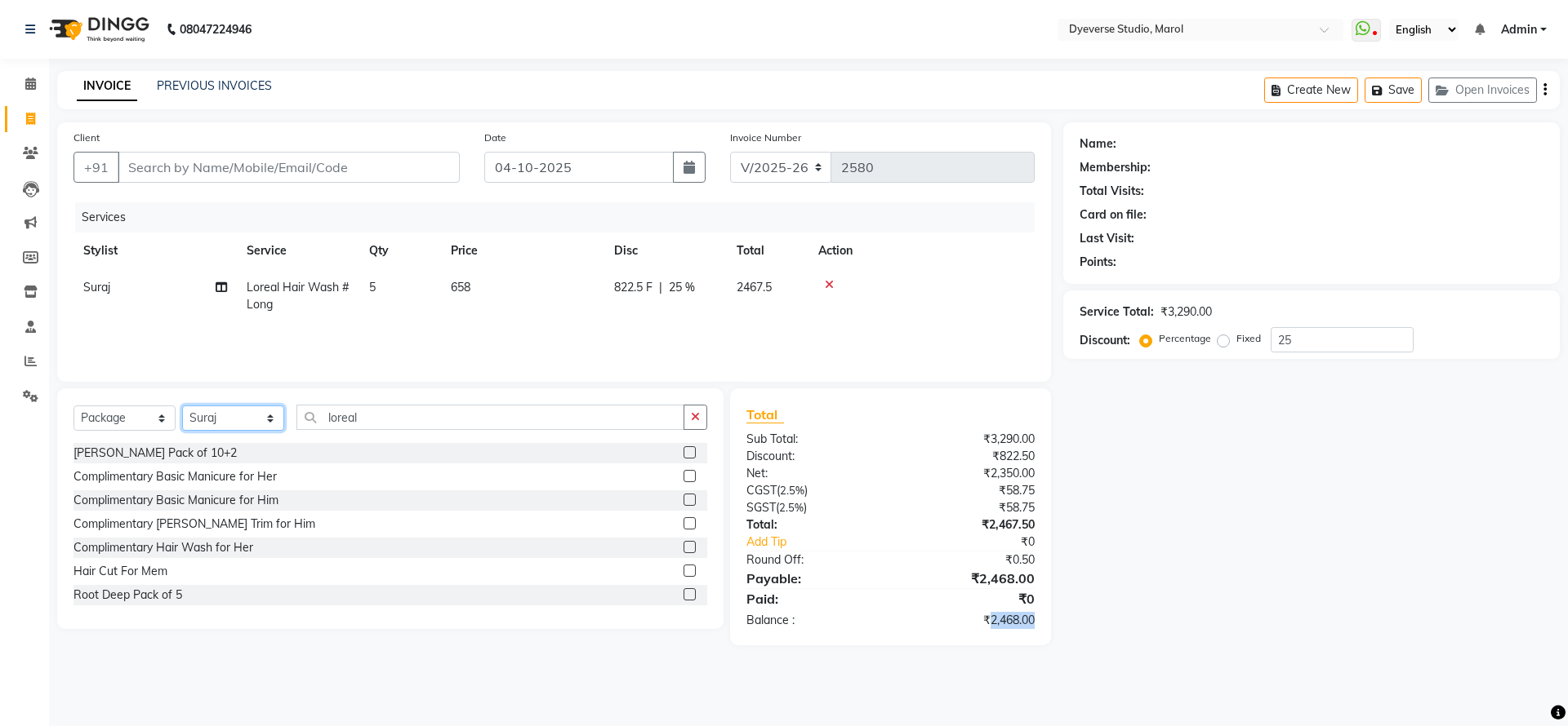
select select "48246"
click at [182, 406] on select "Select Stylist [PERSON_NAME] [PERSON_NAME] [PERSON_NAME] [PERSON_NAME] [PERSON_…" at bounding box center [234, 418] width 102 height 25
click at [393, 424] on input "loreal" at bounding box center [490, 417] width 388 height 25
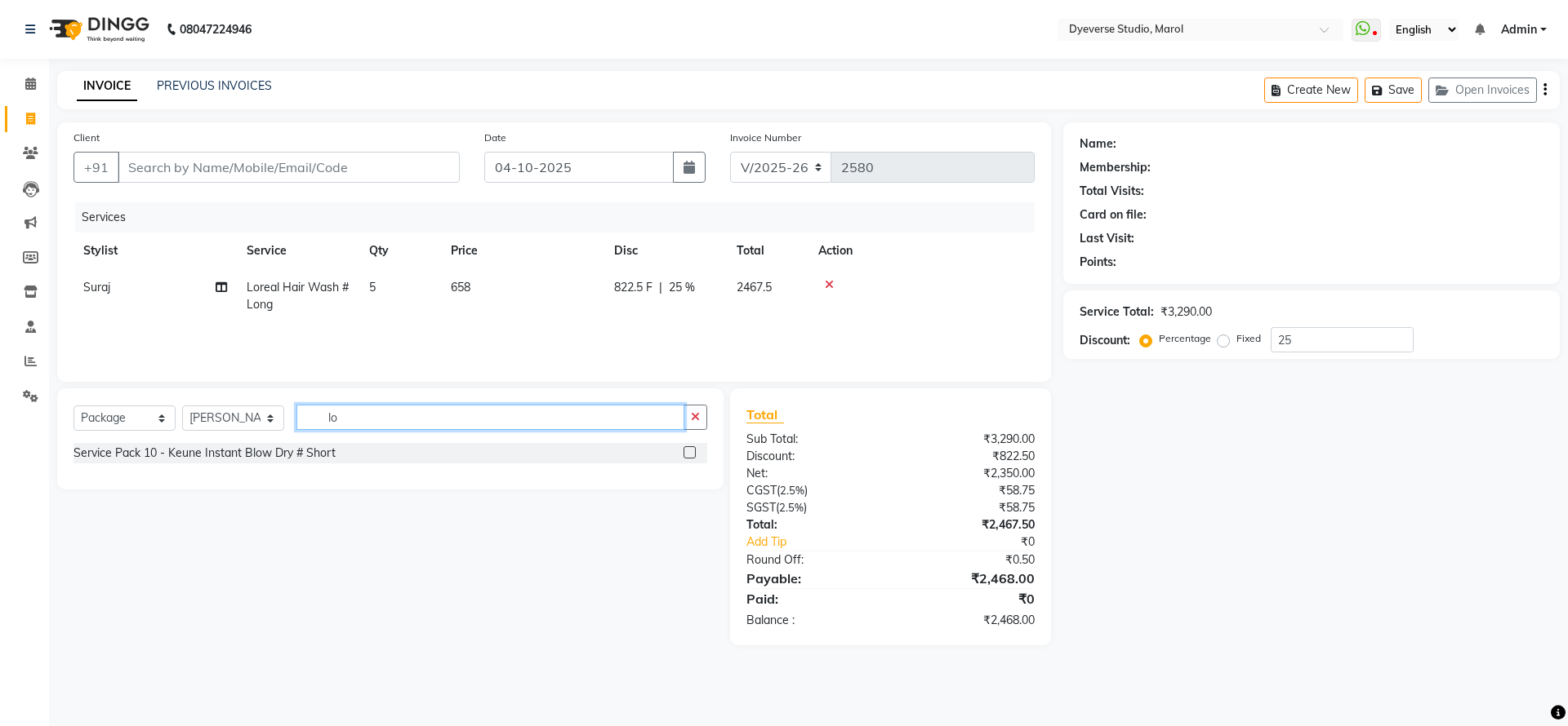
type input "l"
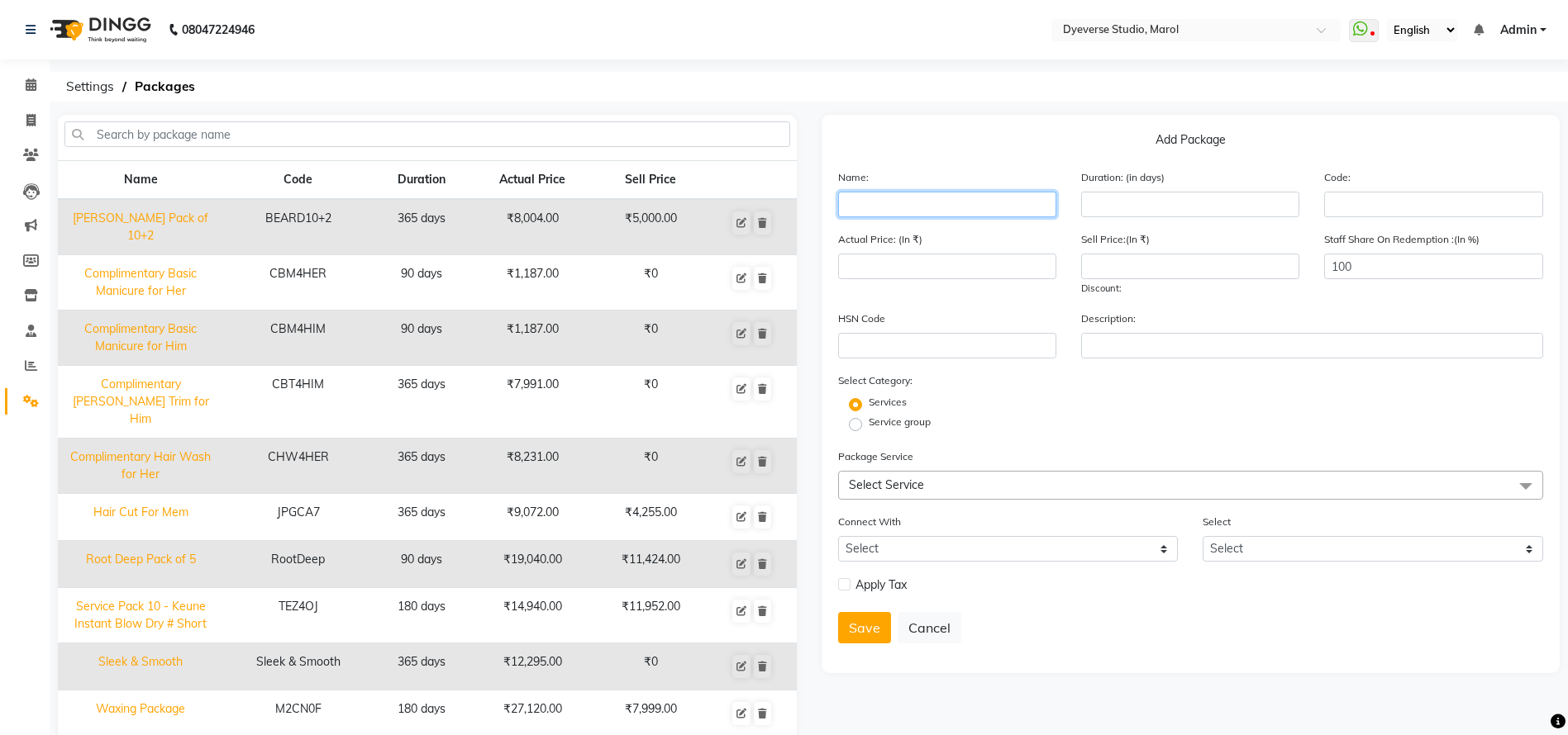
click at [913, 205] on input "text" at bounding box center [947, 204] width 219 height 25
type input "Loreal Hair Wash - Long B5G1"
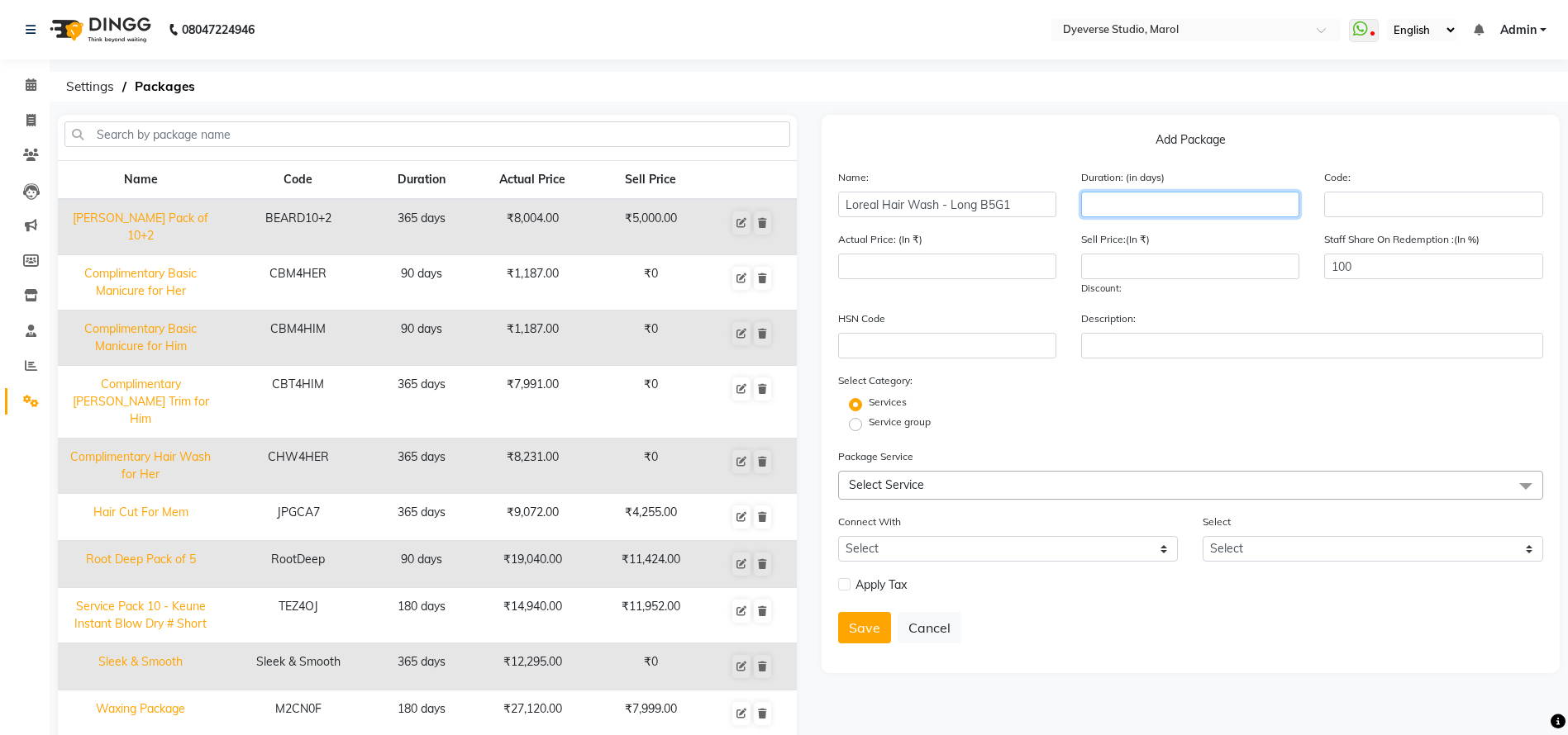
click at [1156, 204] on input "number" at bounding box center [1190, 204] width 219 height 25
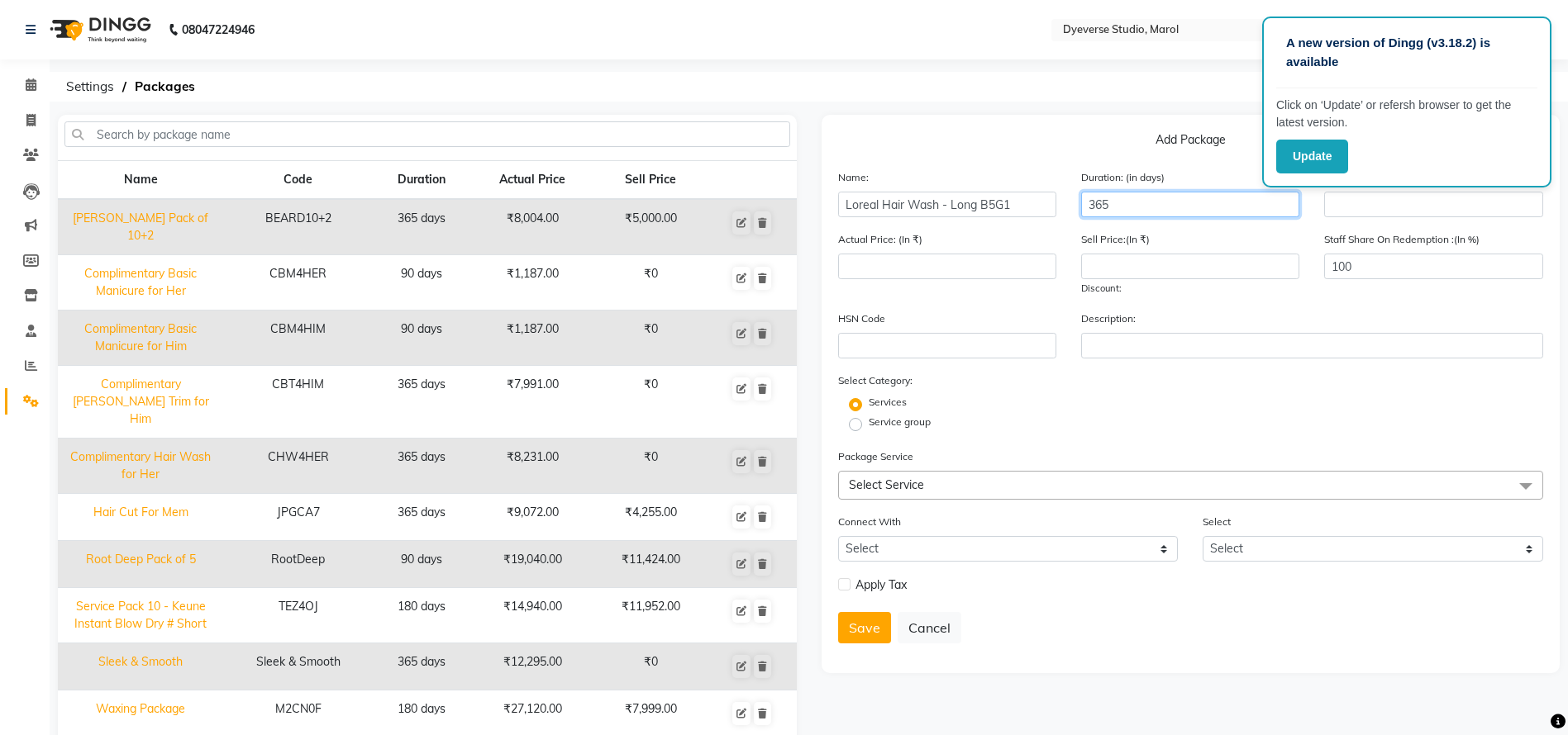
type input "365"
click at [1394, 211] on input "text" at bounding box center [1433, 204] width 219 height 25
click at [1395, 211] on input "text" at bounding box center [1433, 204] width 219 height 25
click at [1014, 263] on input "number" at bounding box center [947, 266] width 219 height 25
click at [950, 266] on input "number" at bounding box center [947, 266] width 219 height 25
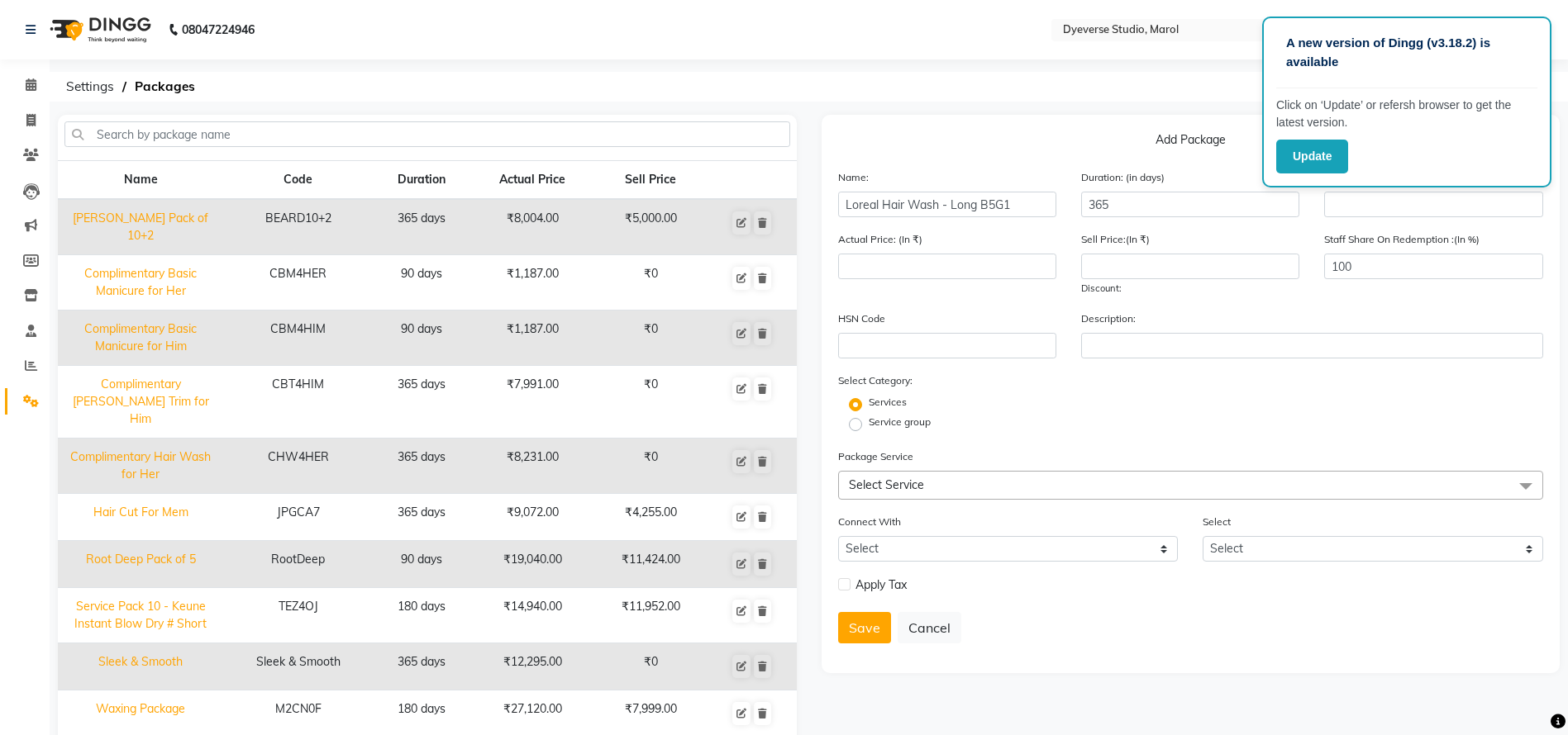
click at [877, 485] on span "Select Service" at bounding box center [887, 485] width 75 height 15
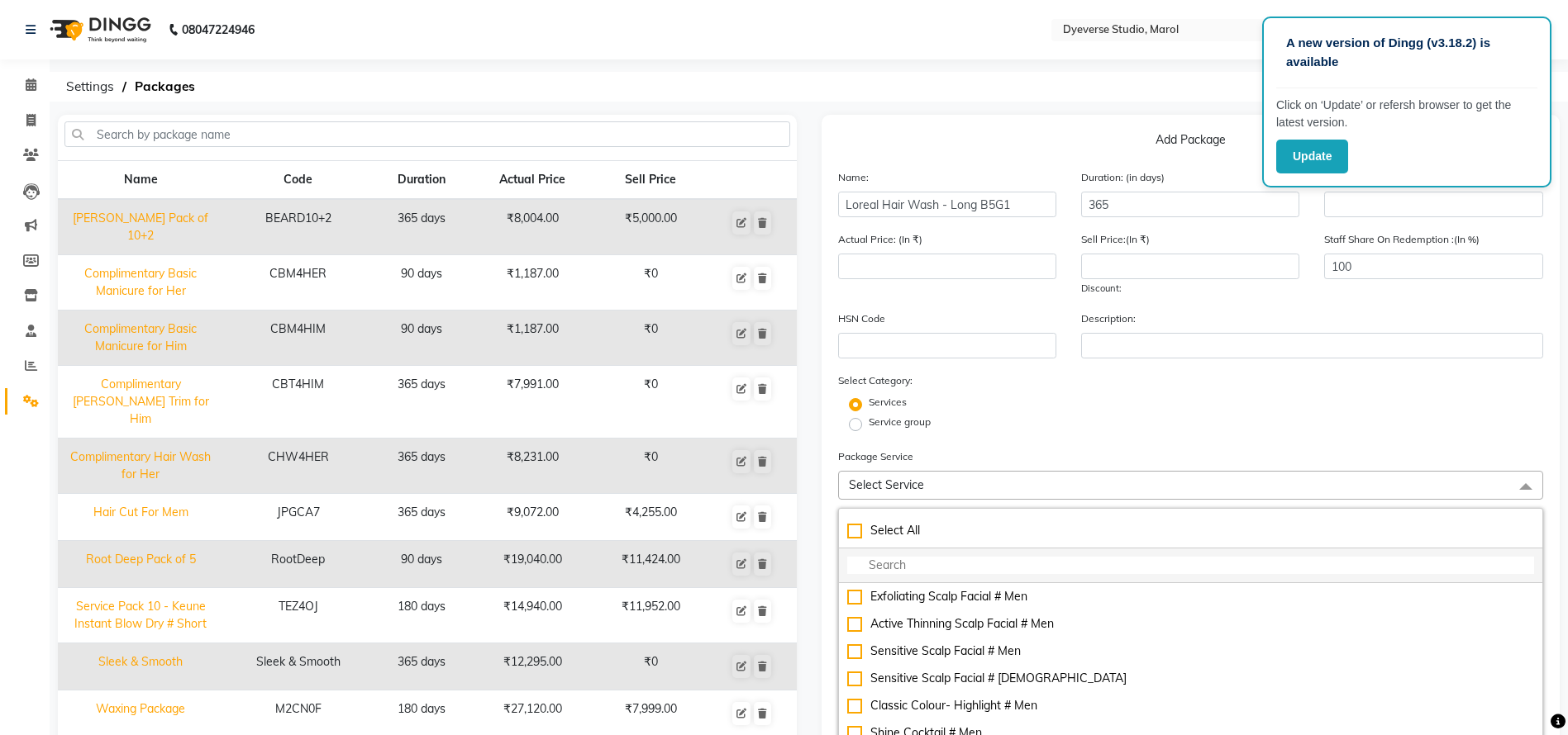
click at [917, 565] on input "multiselect-search" at bounding box center [1191, 565] width 688 height 17
type input "l"
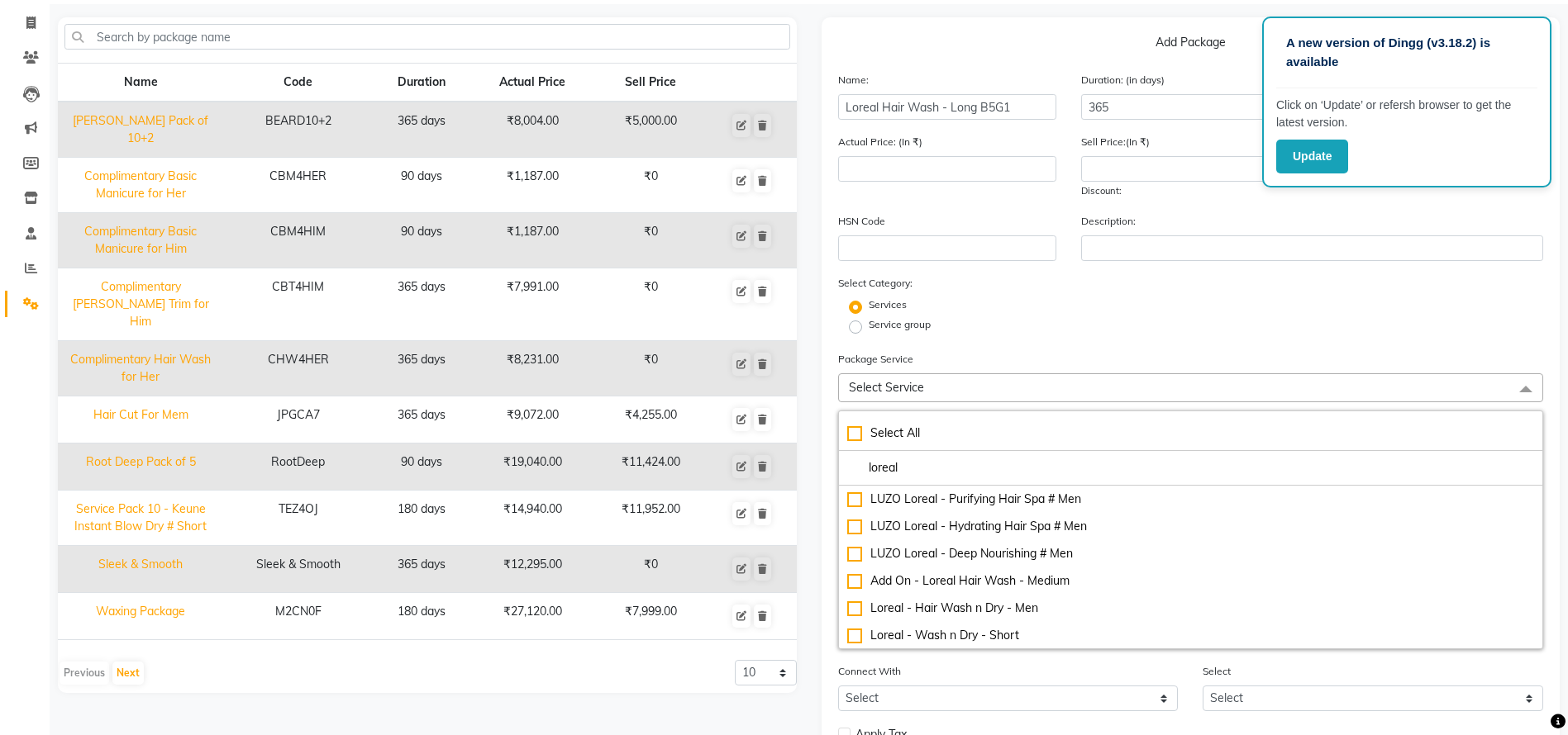
scroll to position [106, 0]
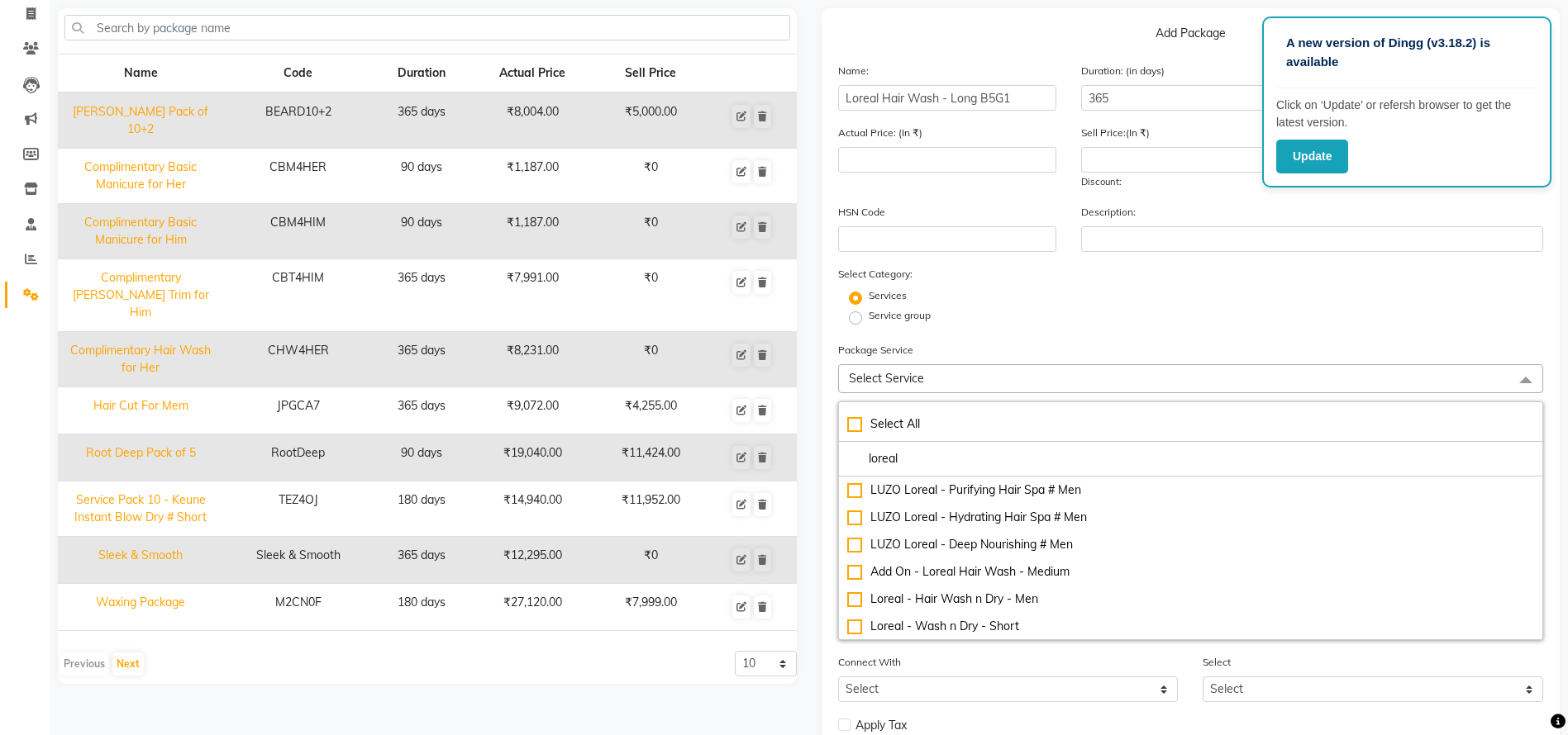
type input "loreal"
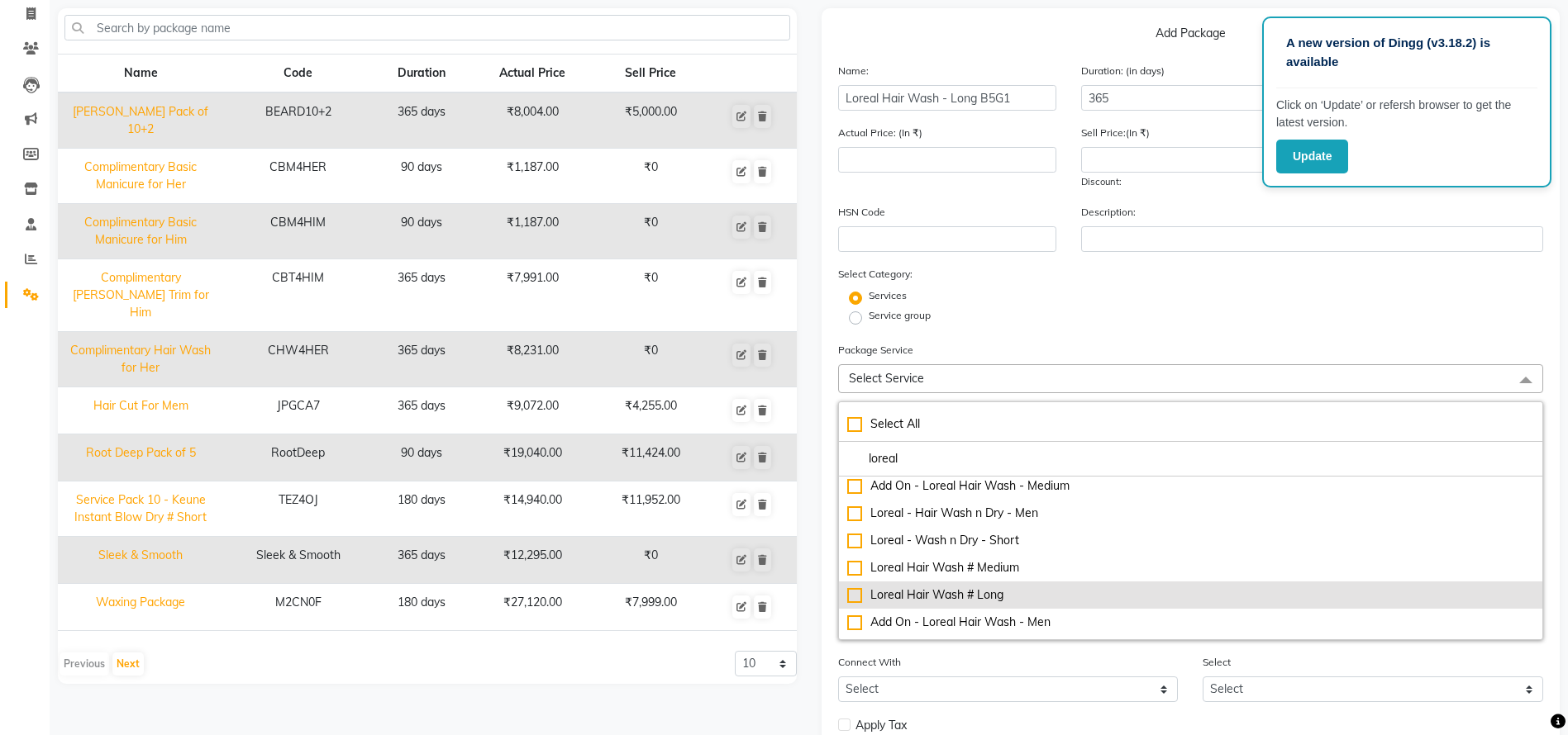
click at [858, 594] on div "Loreal Hair Wash # Long" at bounding box center [1191, 596] width 688 height 17
type input "658"
checkbox input "true"
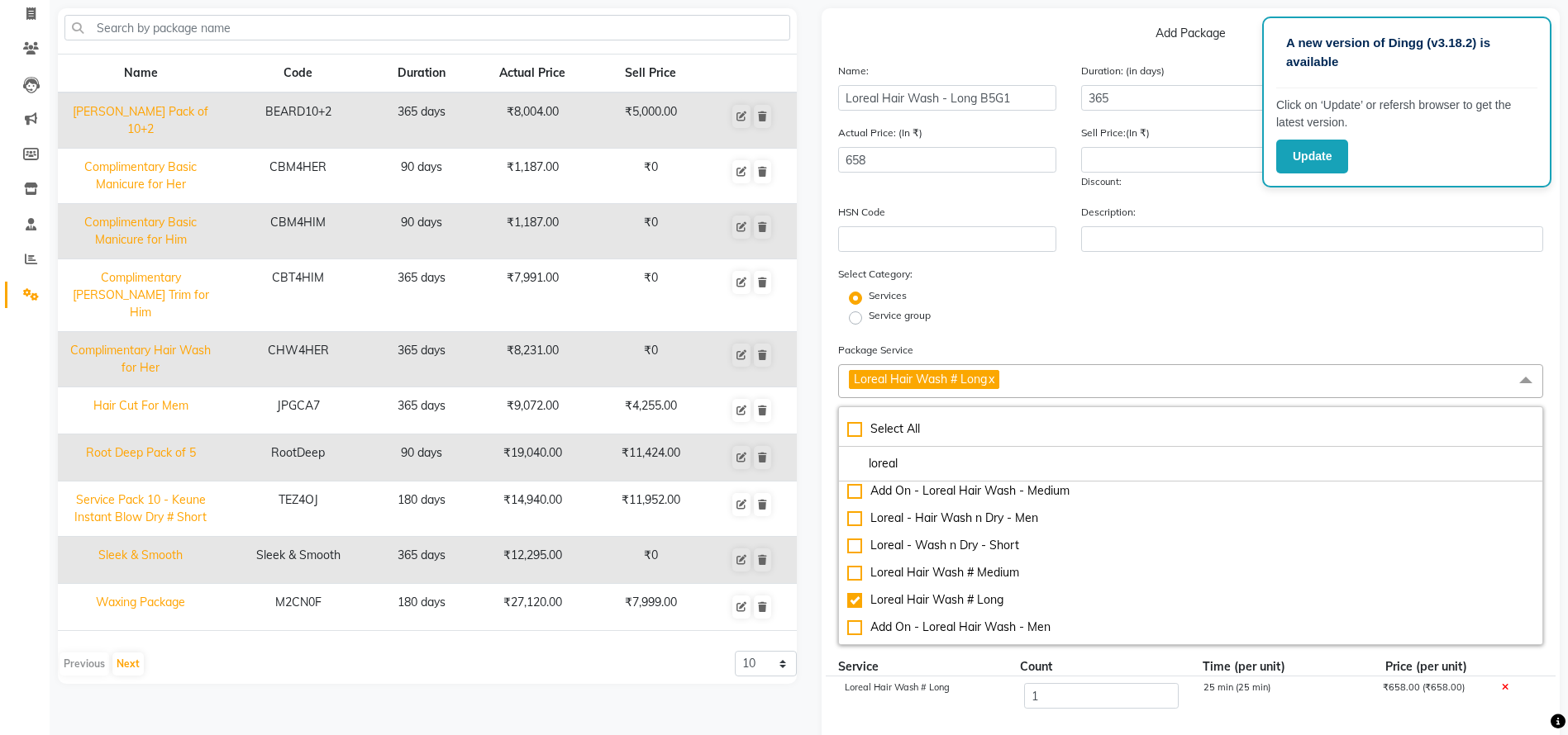
click at [1191, 293] on div "Services" at bounding box center [1190, 298] width 730 height 20
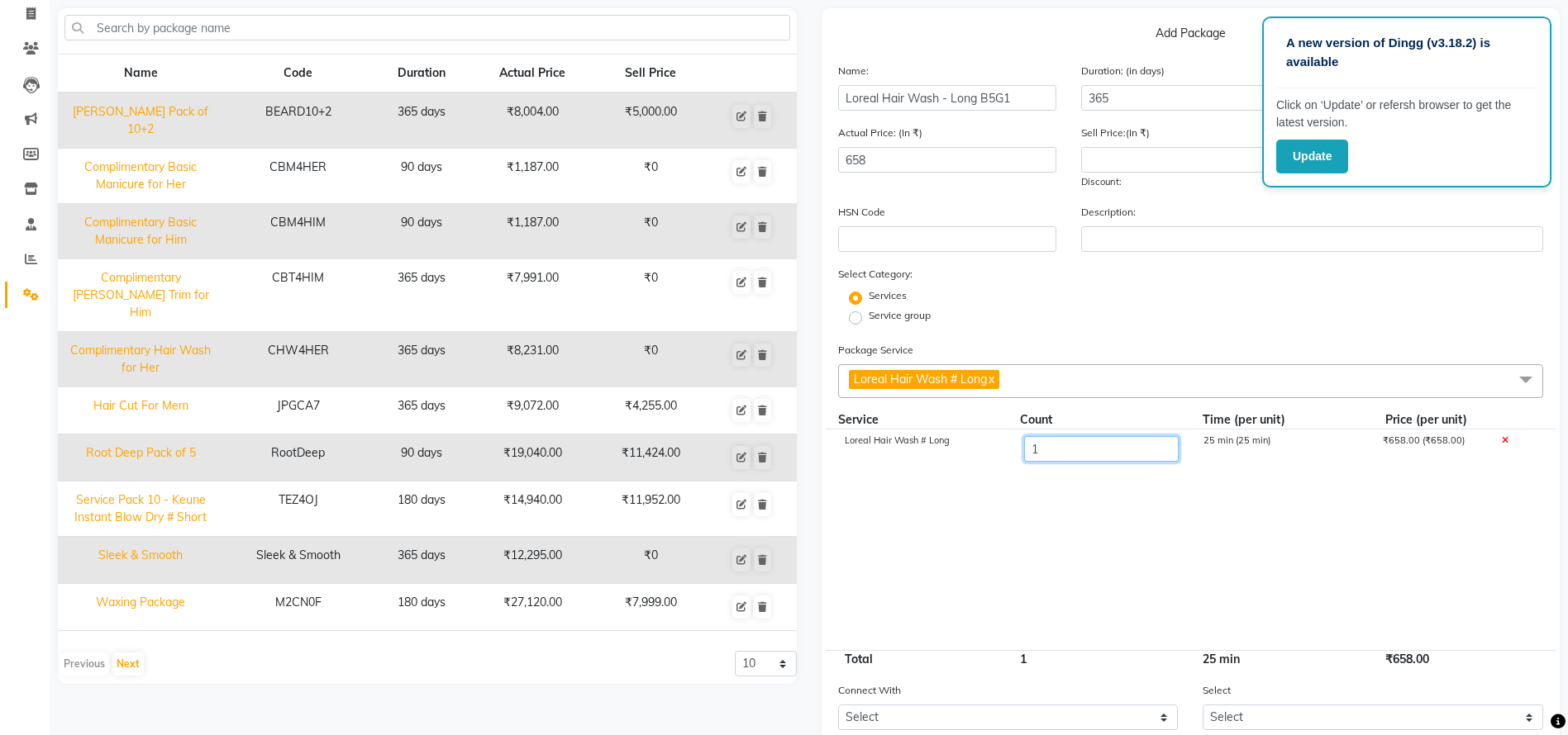
click at [1101, 454] on input "1" at bounding box center [1101, 449] width 155 height 25
type input "6"
type input "3948"
click at [1088, 440] on div "6" at bounding box center [1101, 450] width 179 height 28
click at [1048, 453] on input "6" at bounding box center [1101, 449] width 155 height 25
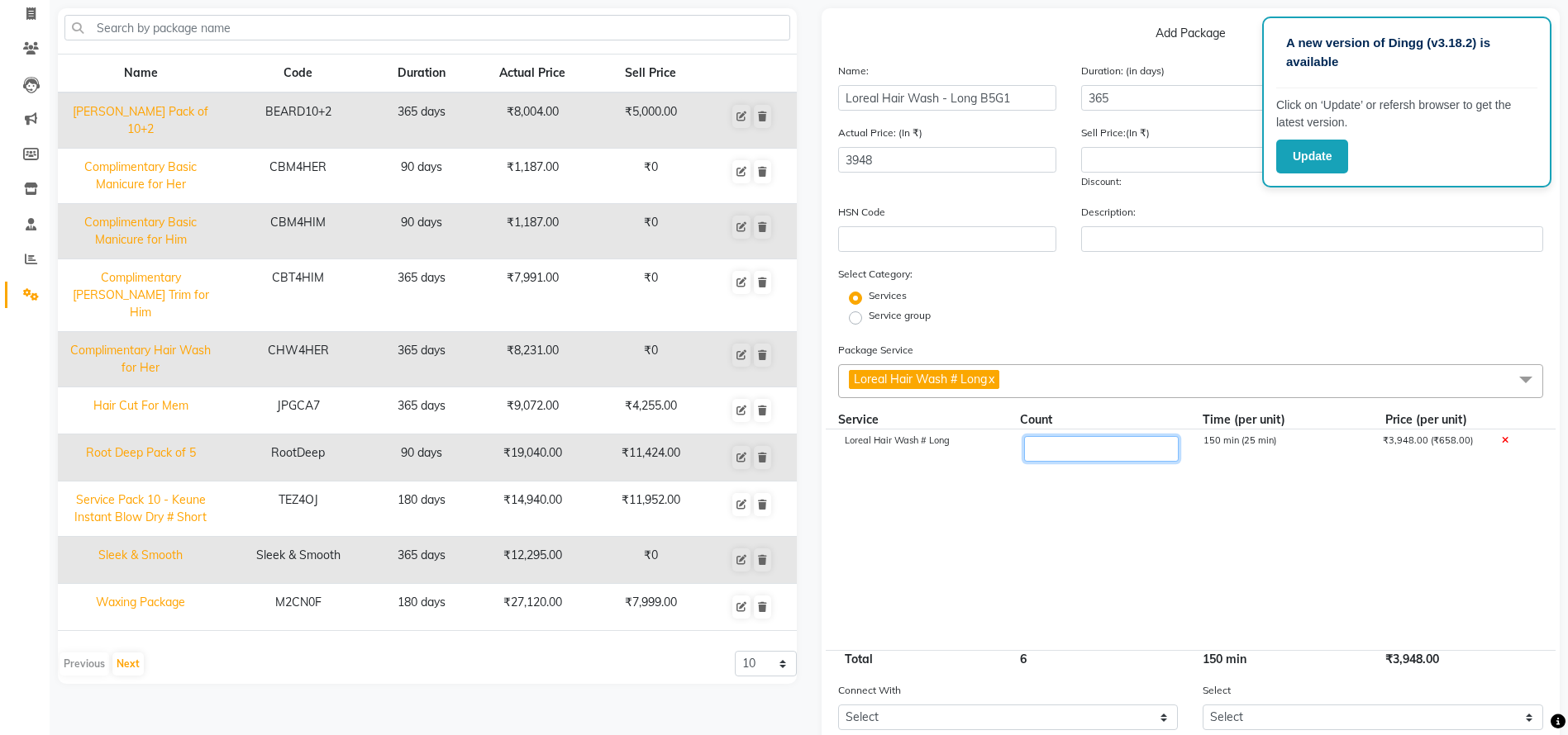
type input "5"
type input "3290"
drag, startPoint x: 1425, startPoint y: 438, endPoint x: 1379, endPoint y: 445, distance: 46.5
click at [1379, 445] on div "₹3,290.00 (₹658.00)" at bounding box center [1429, 450] width 120 height 28
copy div "₹3,290.00"
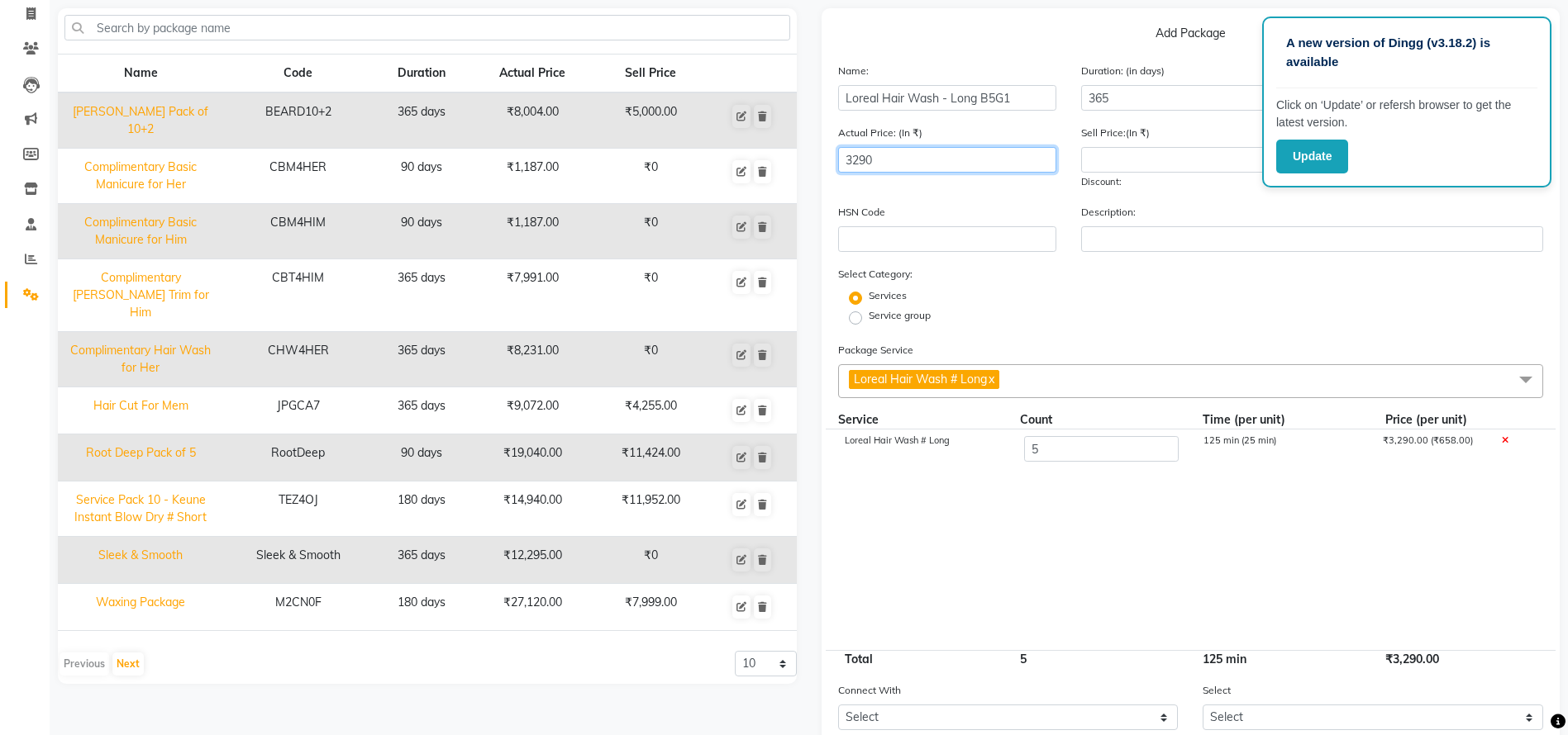
click at [937, 149] on input "3290" at bounding box center [947, 159] width 219 height 25
click at [1076, 453] on input "5" at bounding box center [1101, 449] width 155 height 25
type input "6"
click at [1158, 165] on input "number" at bounding box center [1190, 159] width 219 height 25
paste input "3290.00"
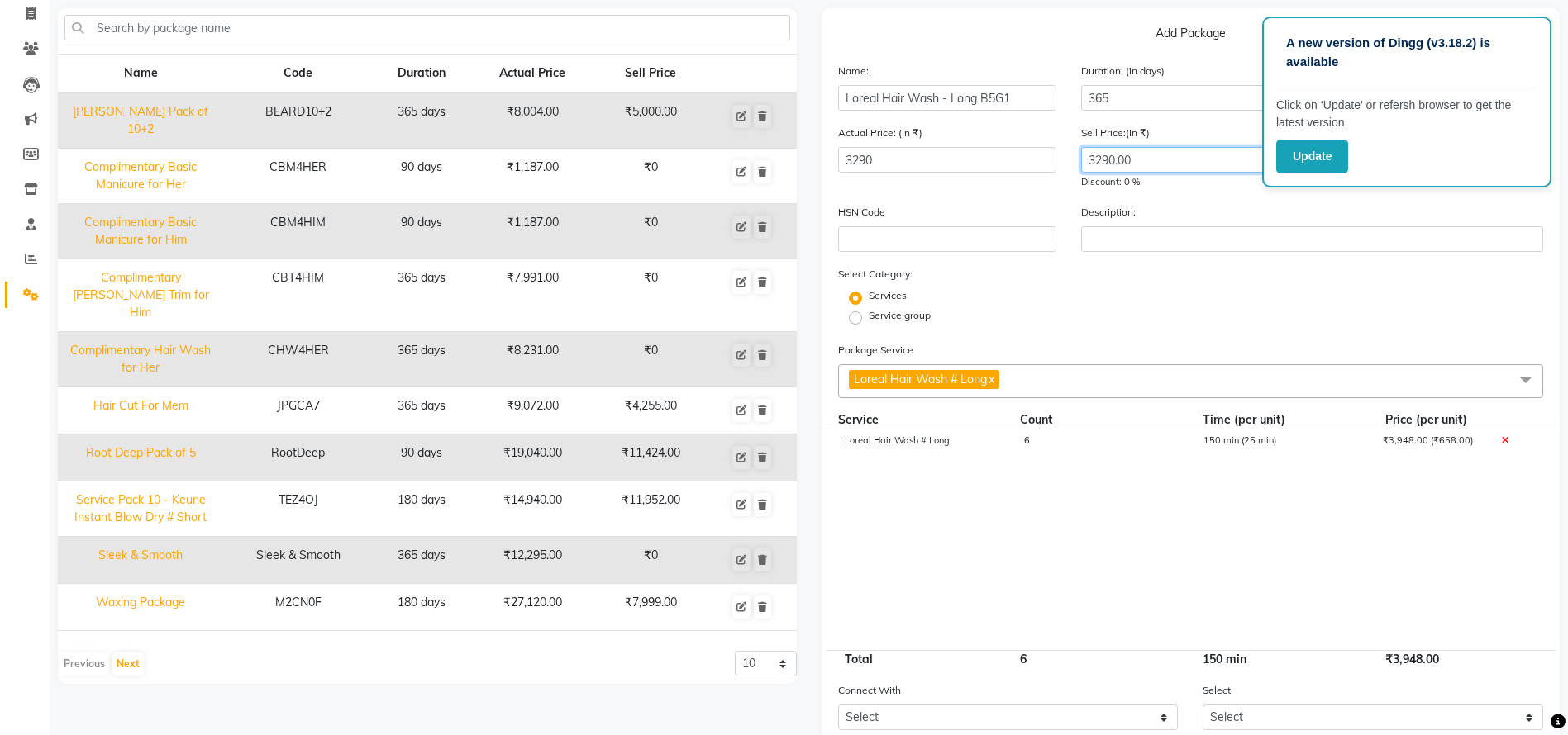
type input "3290.00"
drag, startPoint x: 1422, startPoint y: 439, endPoint x: 1341, endPoint y: 441, distance: 81.0
click at [1341, 441] on div "Loreal Hair Wash # Long 6 150 min (25 min) ₹3,948.00 (₹658.00)" at bounding box center [1190, 450] width 730 height 41
copy div "₹3,948.00"
click at [961, 151] on input "3290" at bounding box center [947, 159] width 219 height 25
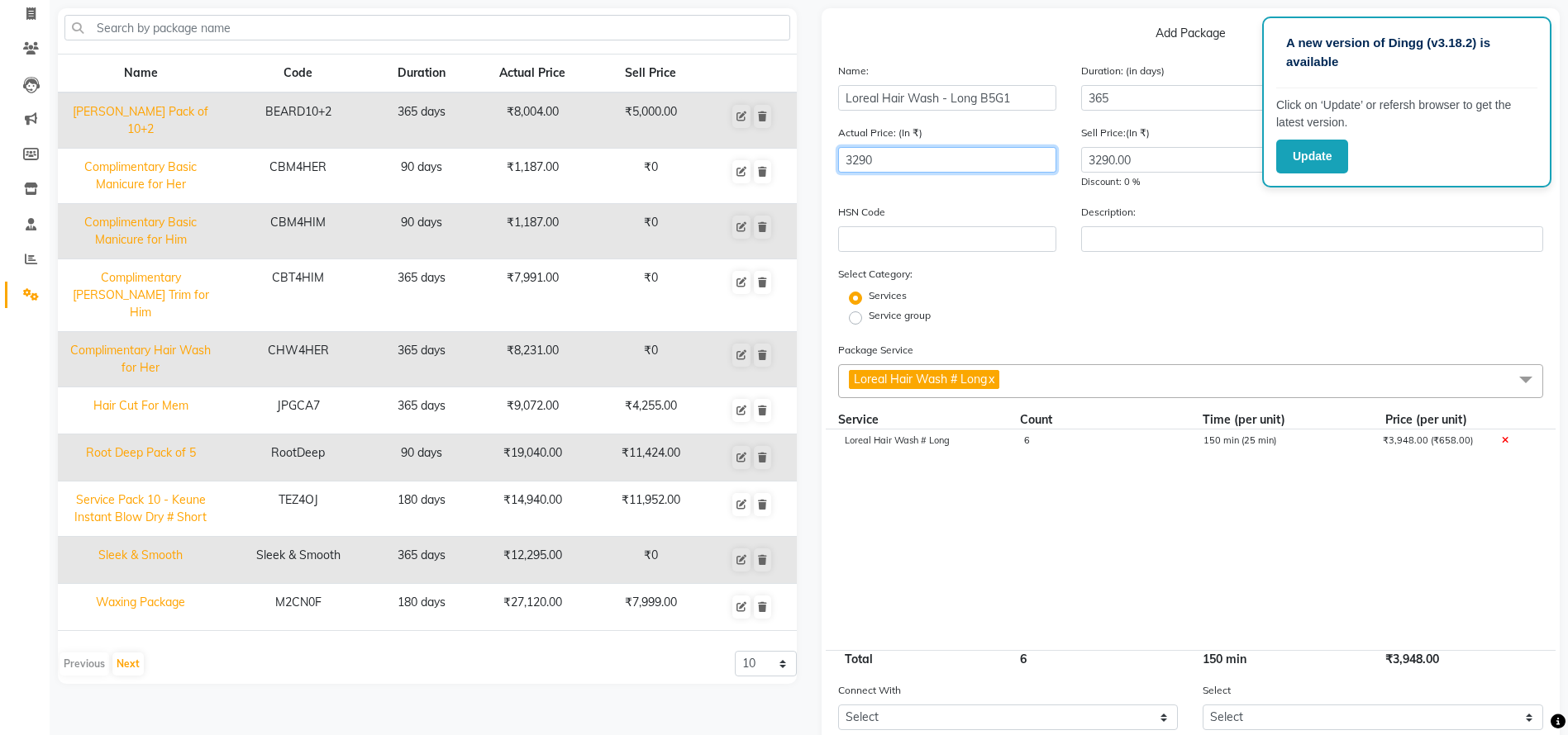
paste input "948.0"
type input "3948"
click at [1147, 157] on input "3290.00" at bounding box center [1190, 159] width 219 height 25
click at [1310, 260] on div "HSN Code Description:" at bounding box center [1190, 235] width 730 height 62
drag, startPoint x: 1173, startPoint y: 160, endPoint x: 828, endPoint y: 128, distance: 346.5
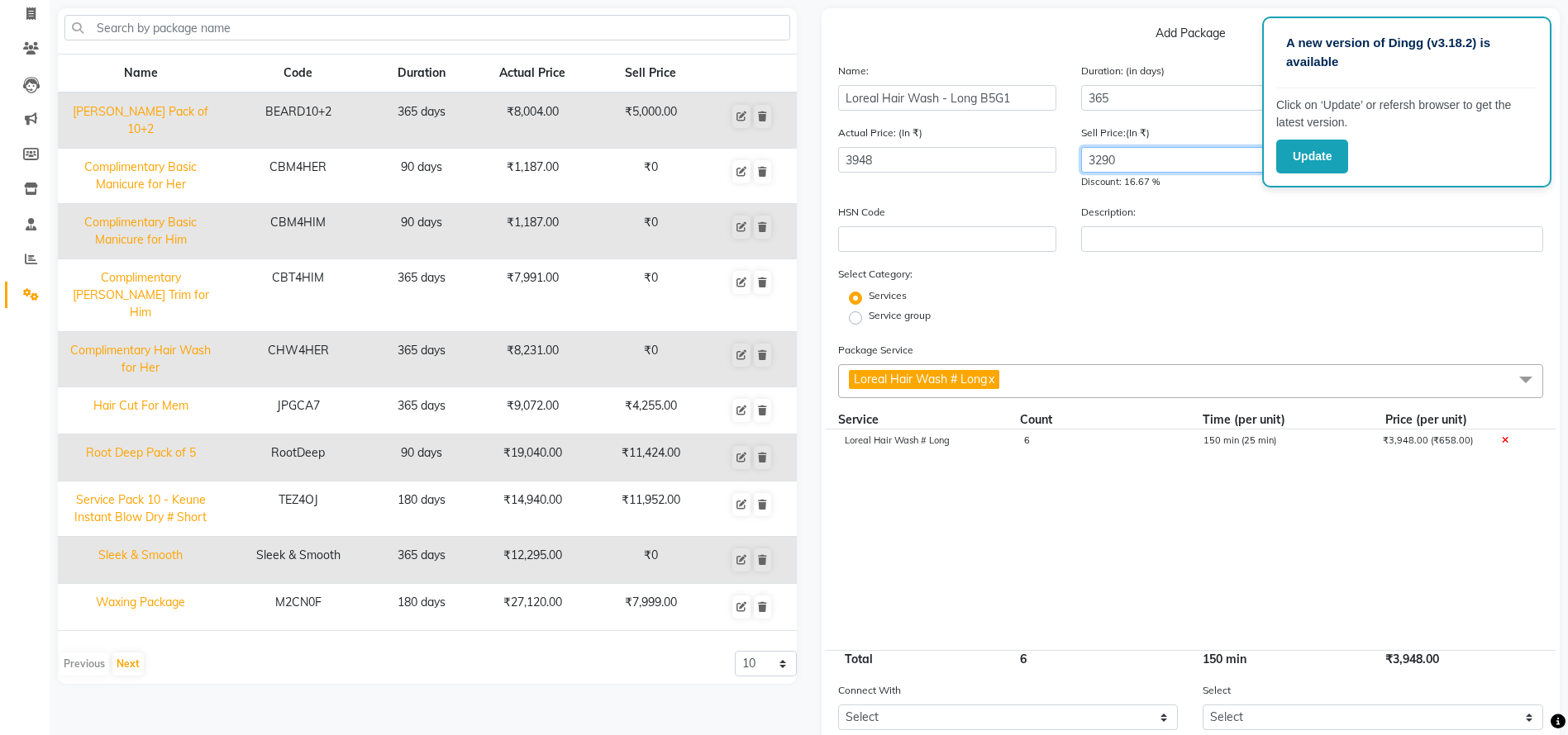
click at [828, 128] on div "Actual Price: (In ₹) 3948 Sell Price:(In ₹) 3290 Discount: 16.67 % Staff Share …" at bounding box center [1190, 164] width 730 height 79
click at [1175, 153] on input "2475" at bounding box center [1190, 159] width 219 height 25
paste input "68"
type input "2468"
click at [963, 148] on input "3948" at bounding box center [947, 159] width 219 height 25
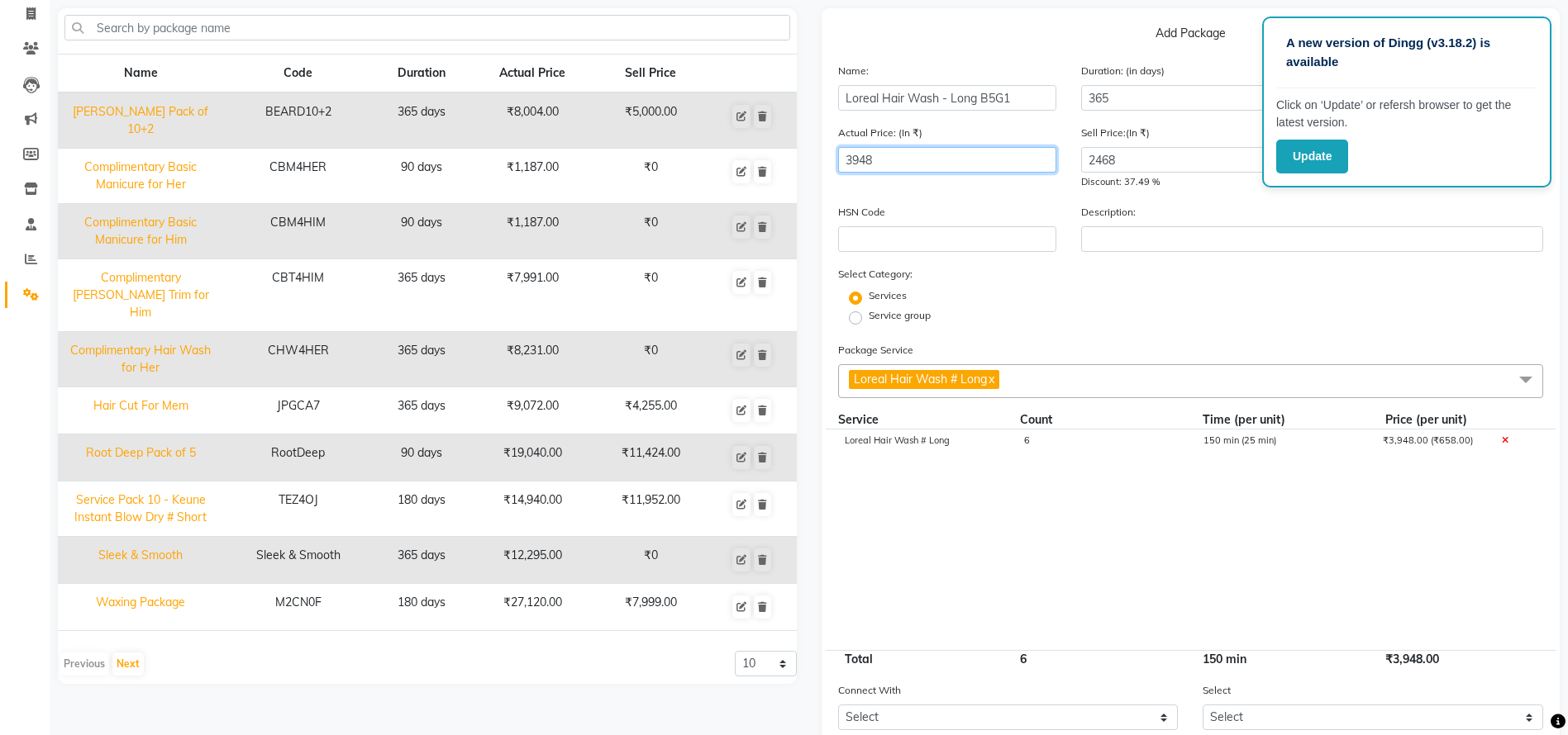
paste input "2961"
type input "2961"
click at [1324, 148] on button "Update" at bounding box center [1312, 156] width 72 height 34
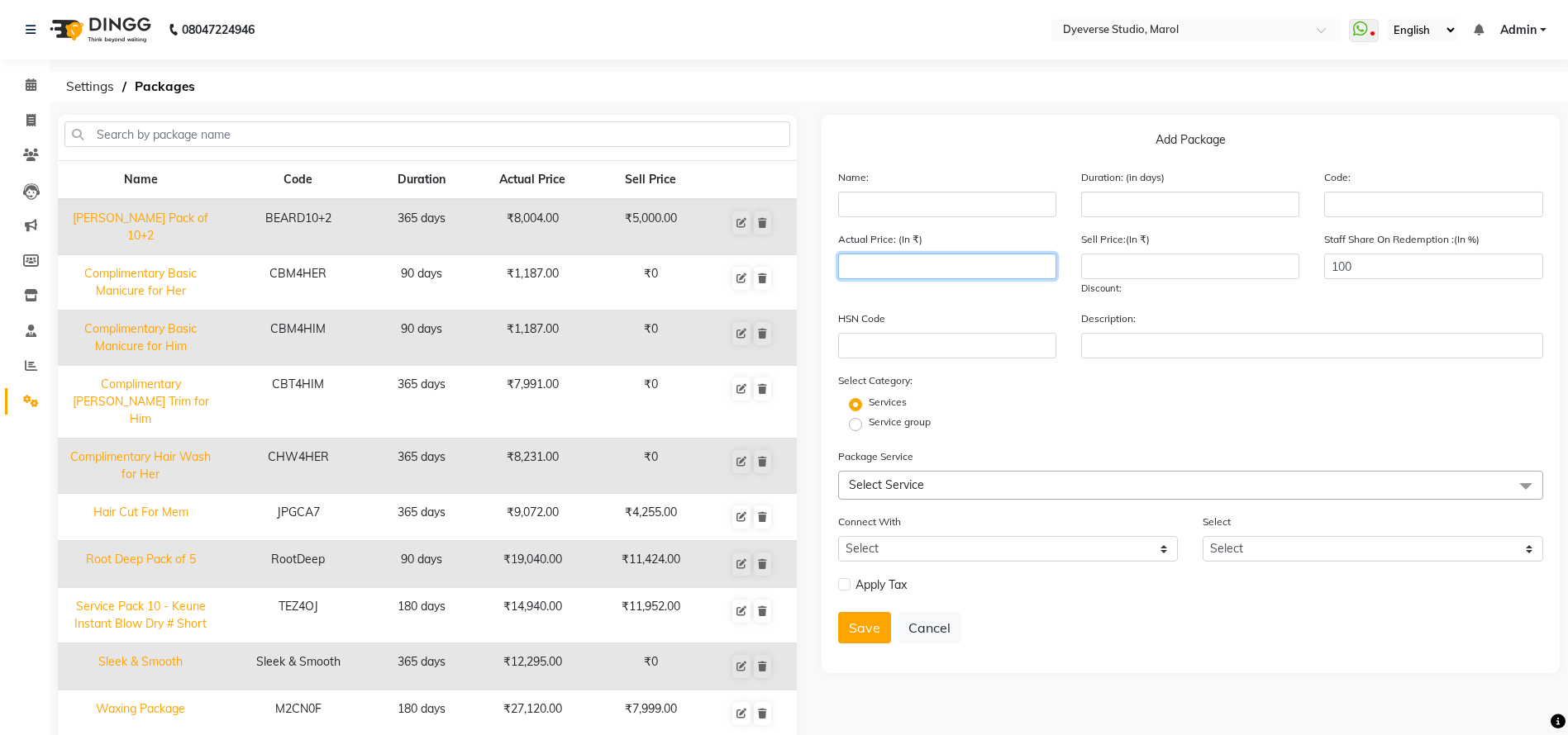
click at [937, 267] on input "number" at bounding box center [947, 266] width 219 height 25
paste input "2961"
type input "2961"
click at [1247, 261] on input "number" at bounding box center [1190, 266] width 219 height 25
paste input "2468.00"
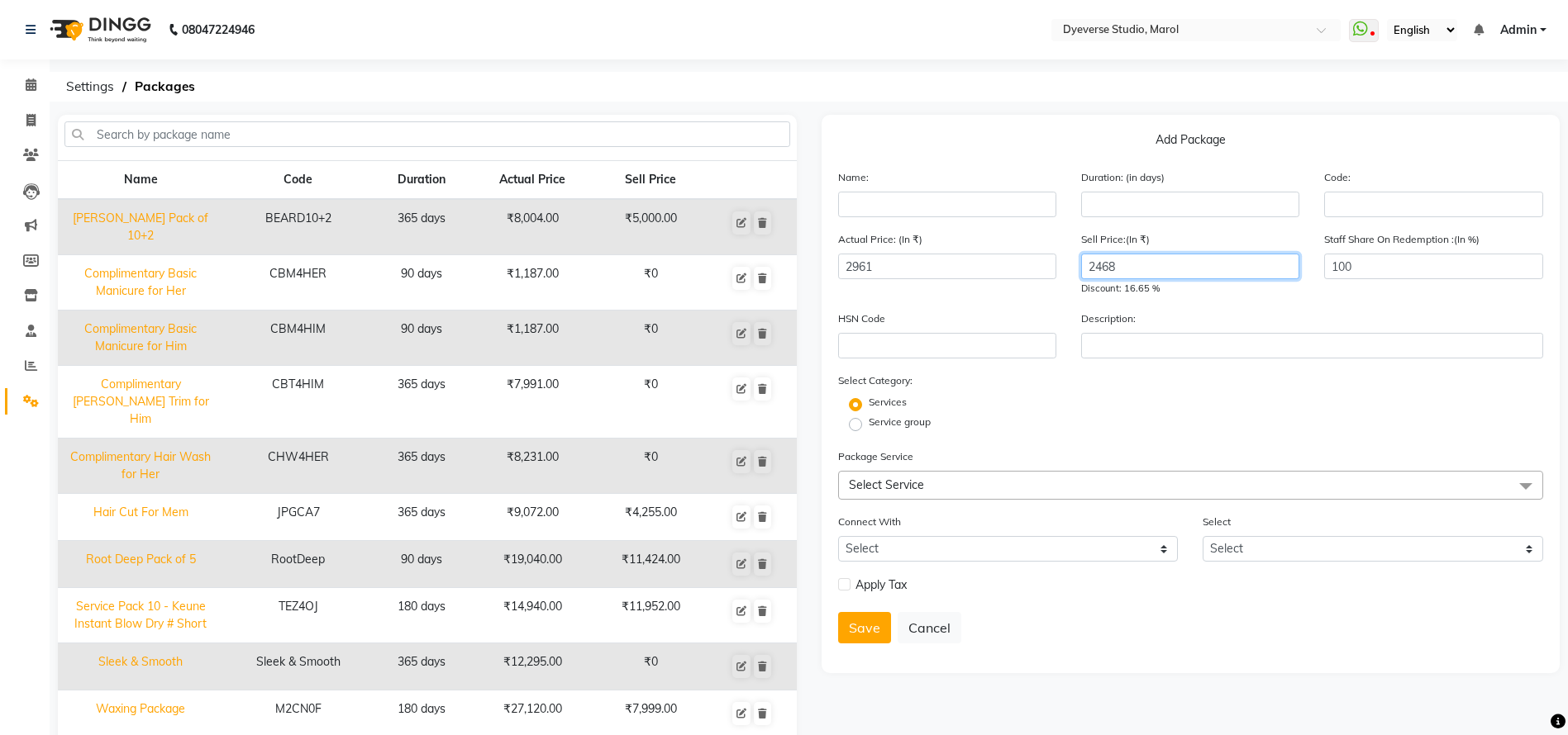
type input "2468"
click at [928, 264] on input "2961" at bounding box center [947, 266] width 219 height 25
click at [1348, 319] on div "Description:" at bounding box center [1312, 335] width 487 height 49
click at [903, 197] on input "text" at bounding box center [947, 204] width 219 height 25
type input "Loreal Hair Wash - Long B5G1"
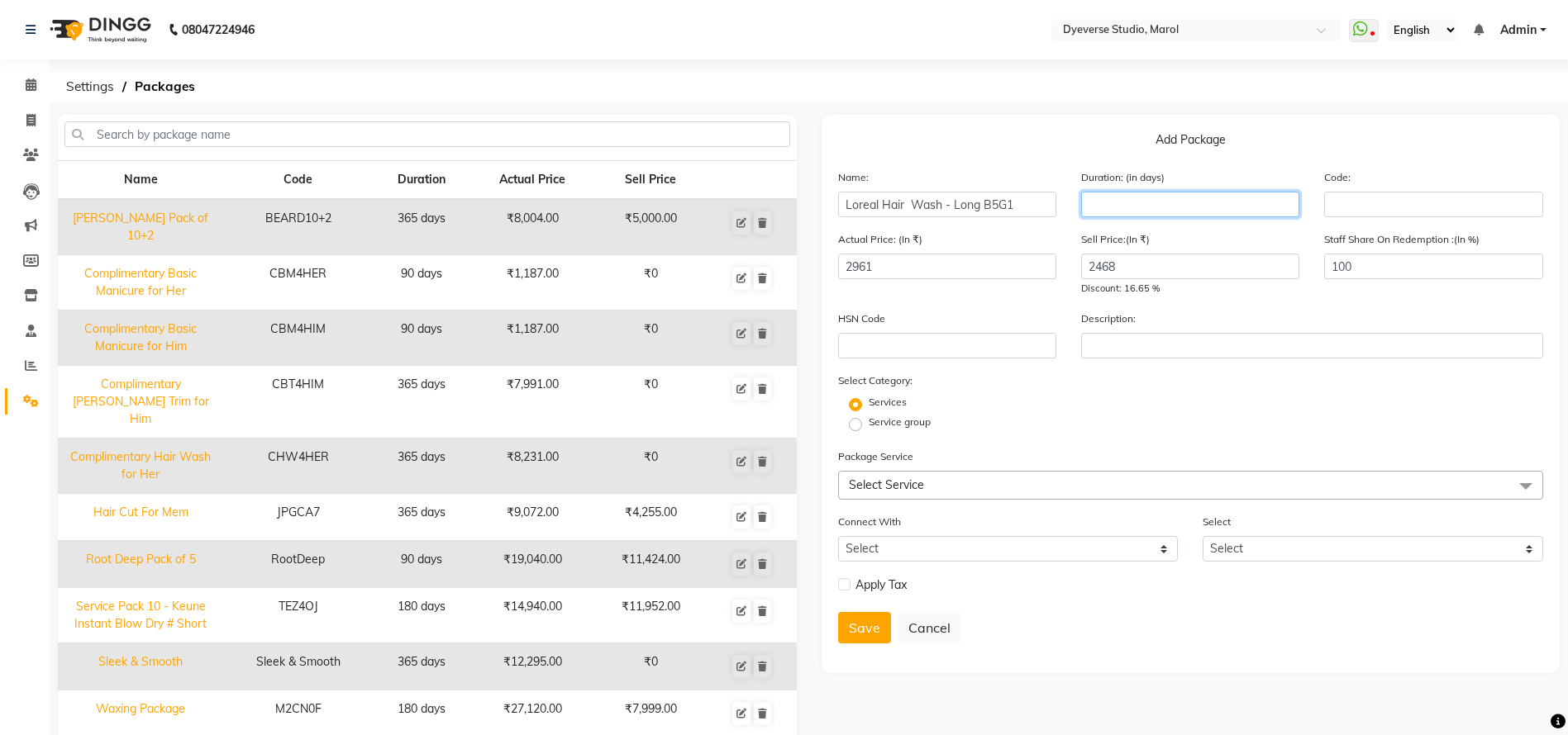
click at [1165, 210] on input "number" at bounding box center [1190, 204] width 219 height 25
type input "365"
click at [1151, 346] on input "text" at bounding box center [1312, 345] width 462 height 25
click at [1126, 473] on span "Select Service" at bounding box center [1190, 485] width 706 height 29
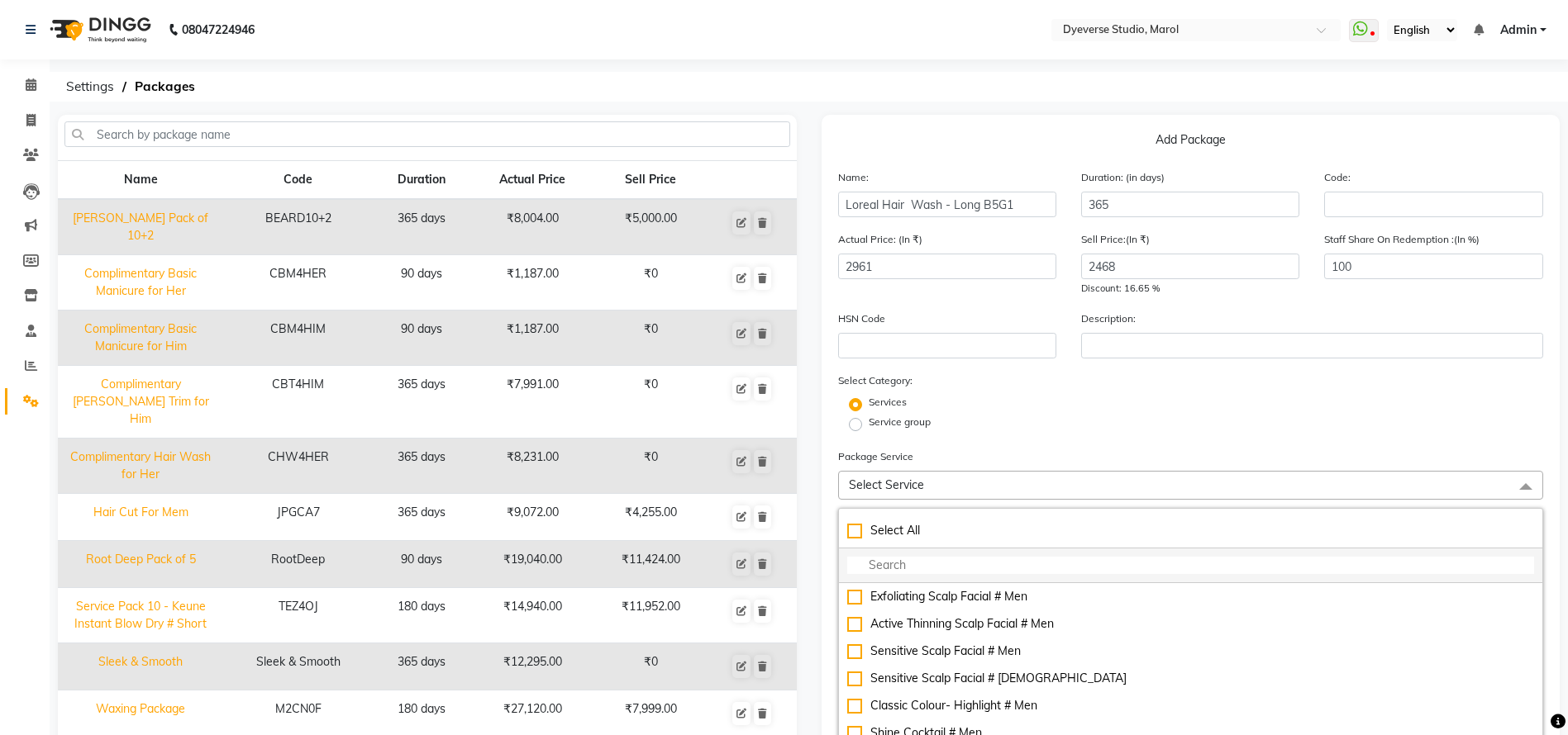
click at [1037, 574] on input "multiselect-search" at bounding box center [1191, 565] width 688 height 17
type input "lo"
checkbox input "true"
type input "loe"
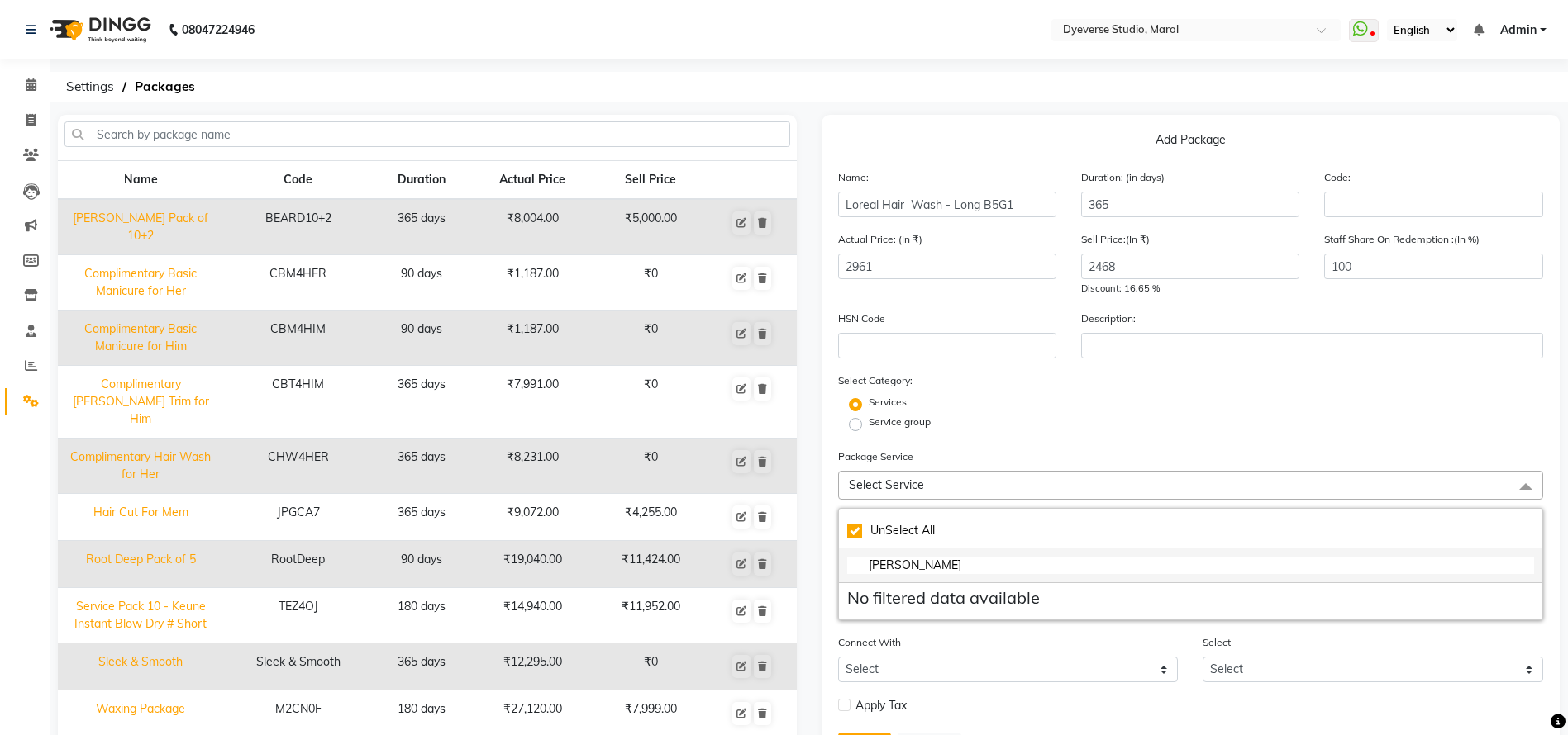
checkbox input "false"
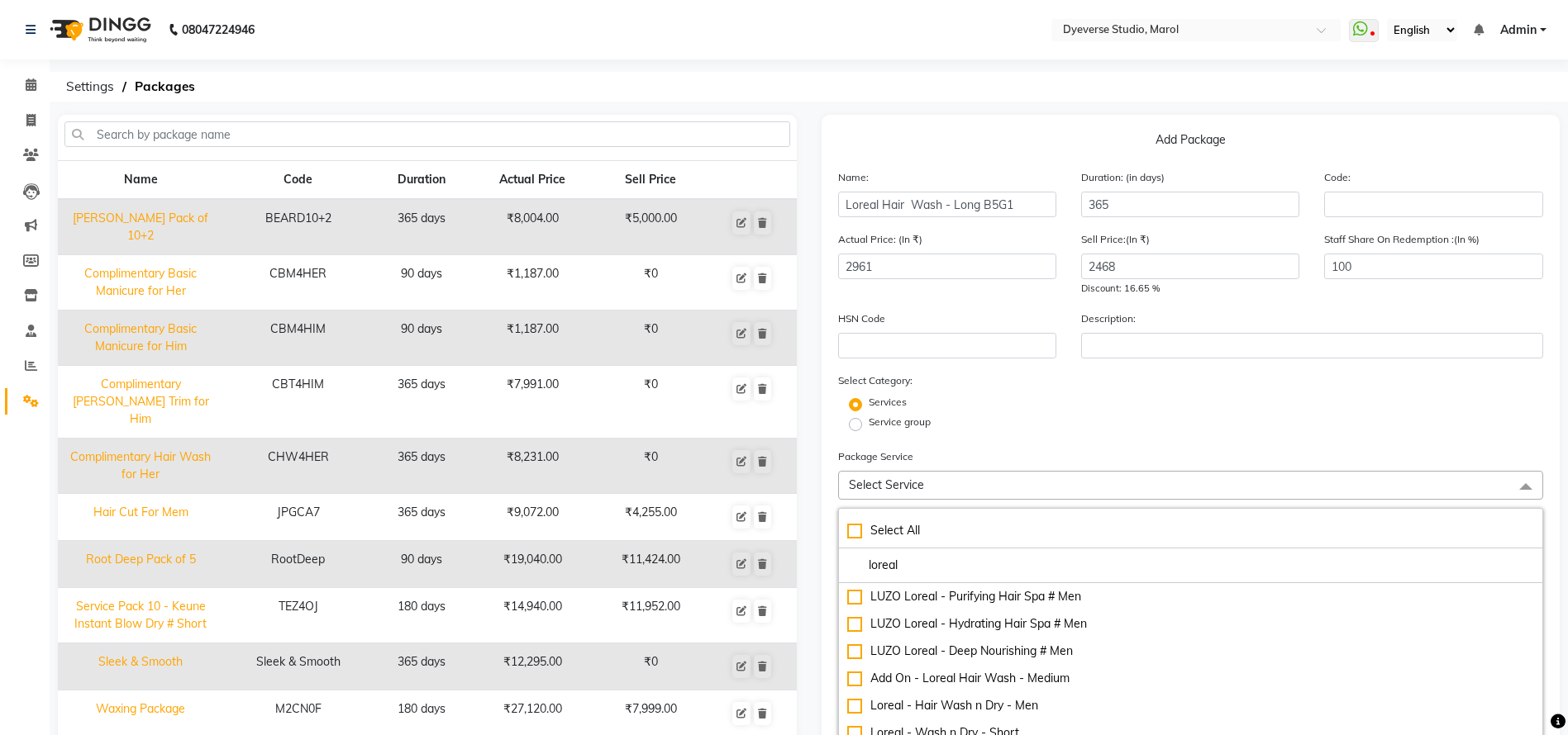
type input "loreal"
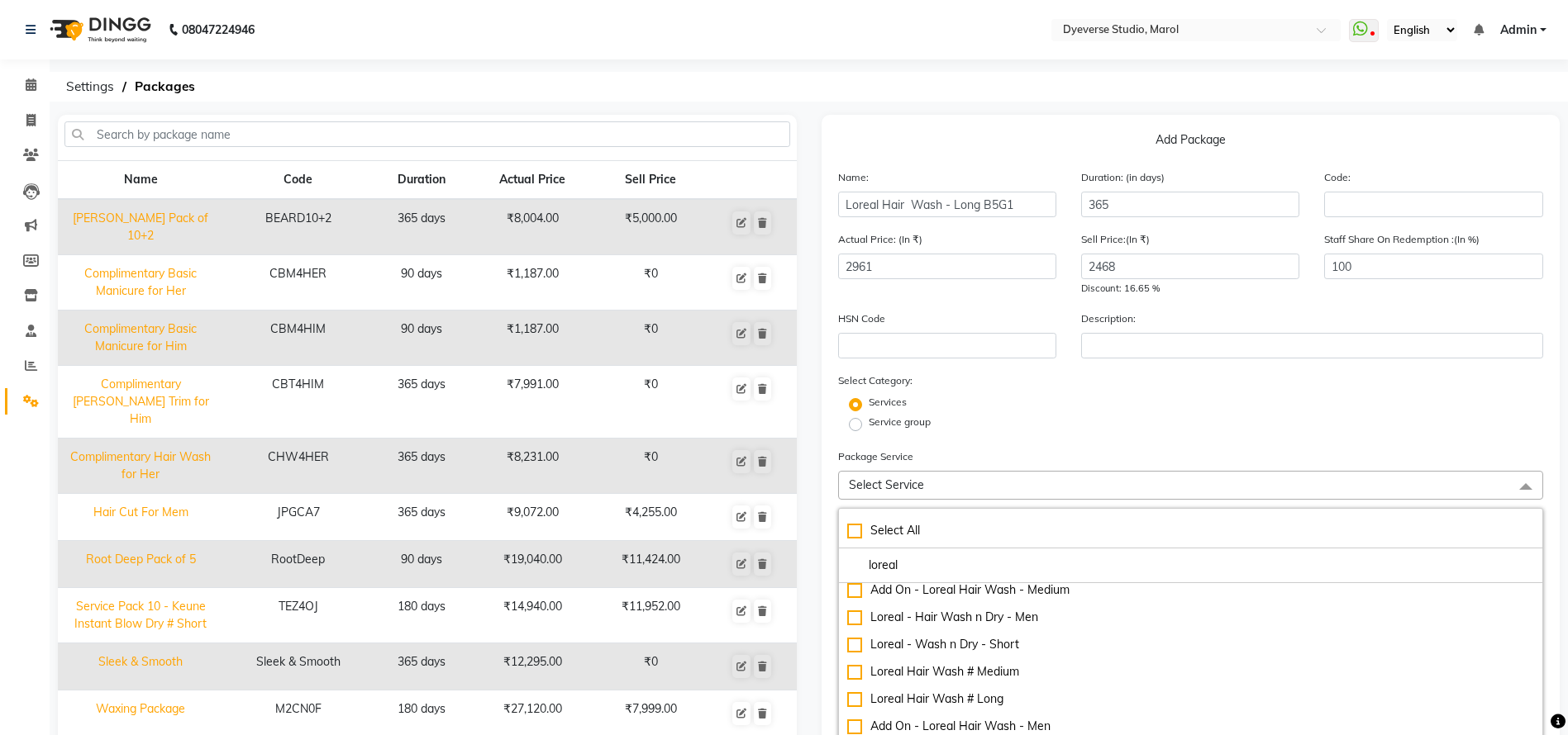
scroll to position [93, 0]
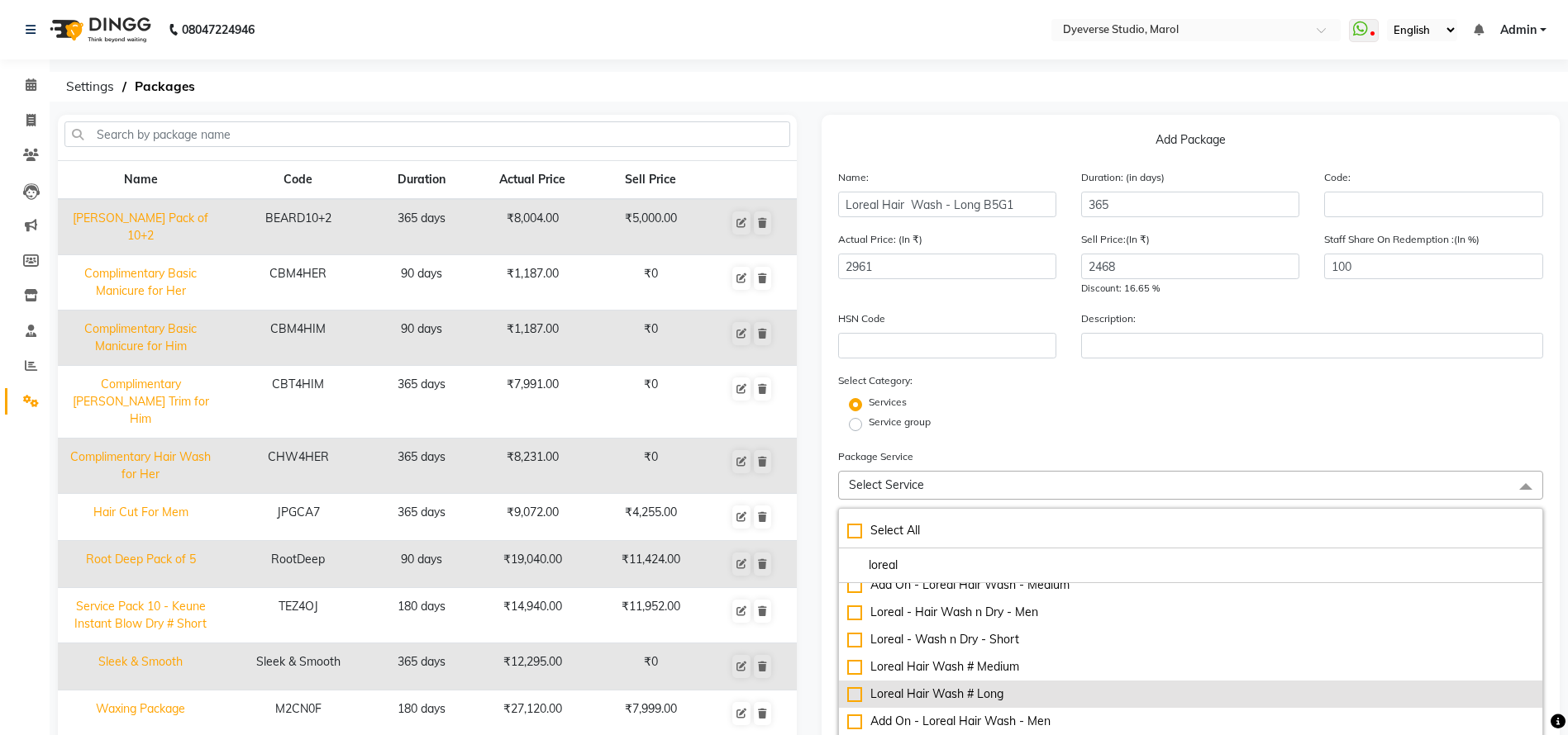
click at [856, 694] on div "Loreal Hair Wash # Long" at bounding box center [1191, 694] width 688 height 17
checkbox input "true"
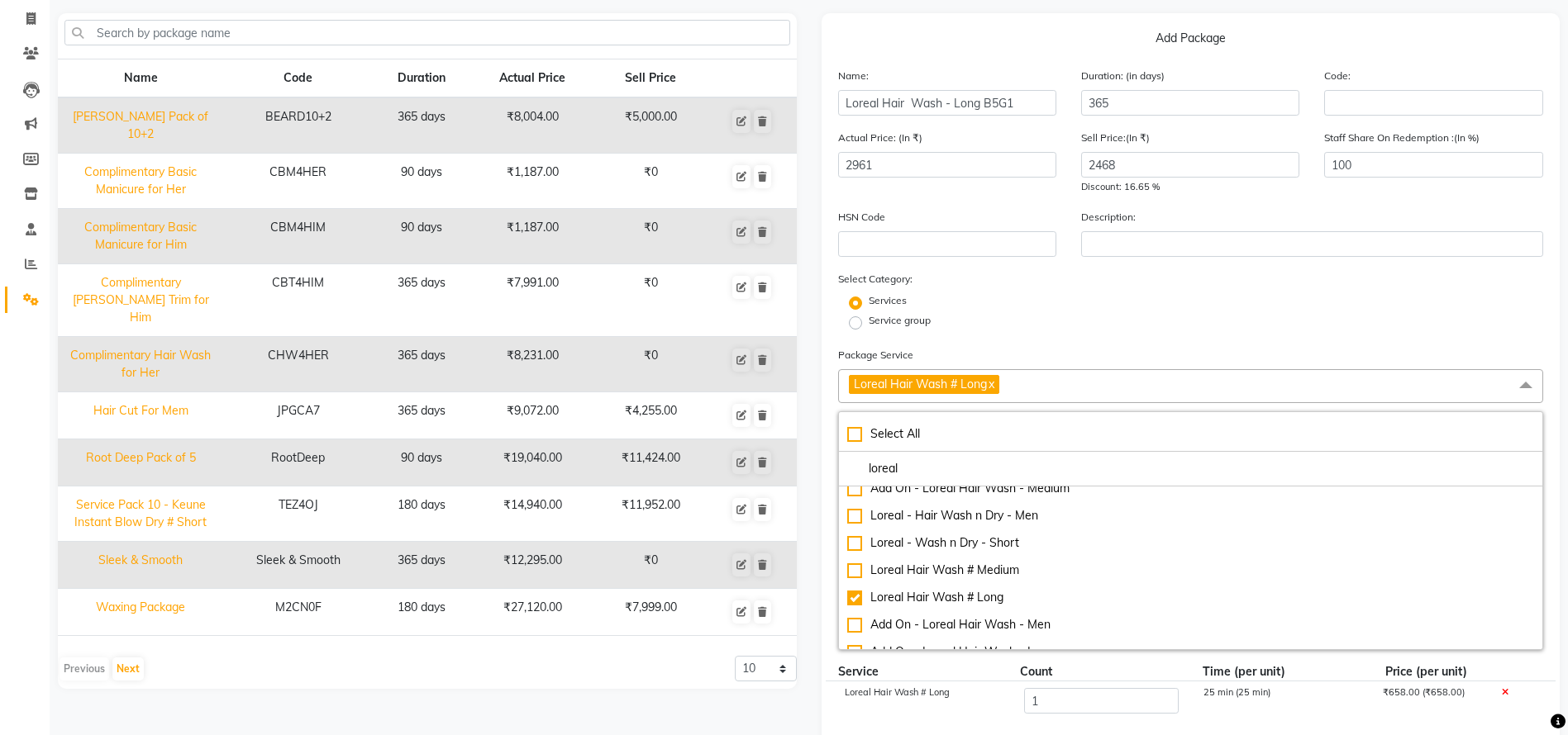
scroll to position [163, 0]
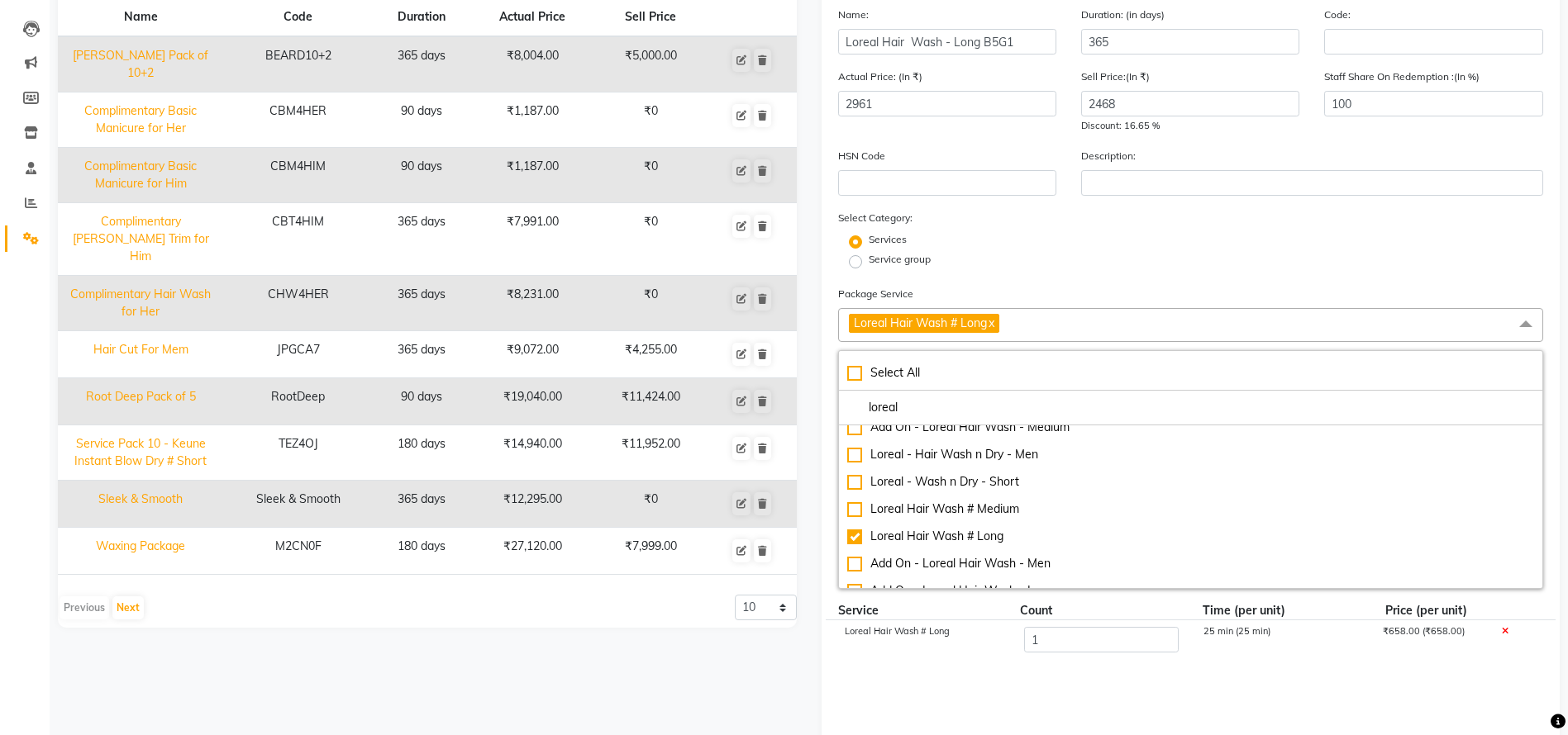
click at [1508, 264] on div "Service group" at bounding box center [1190, 261] width 730 height 20
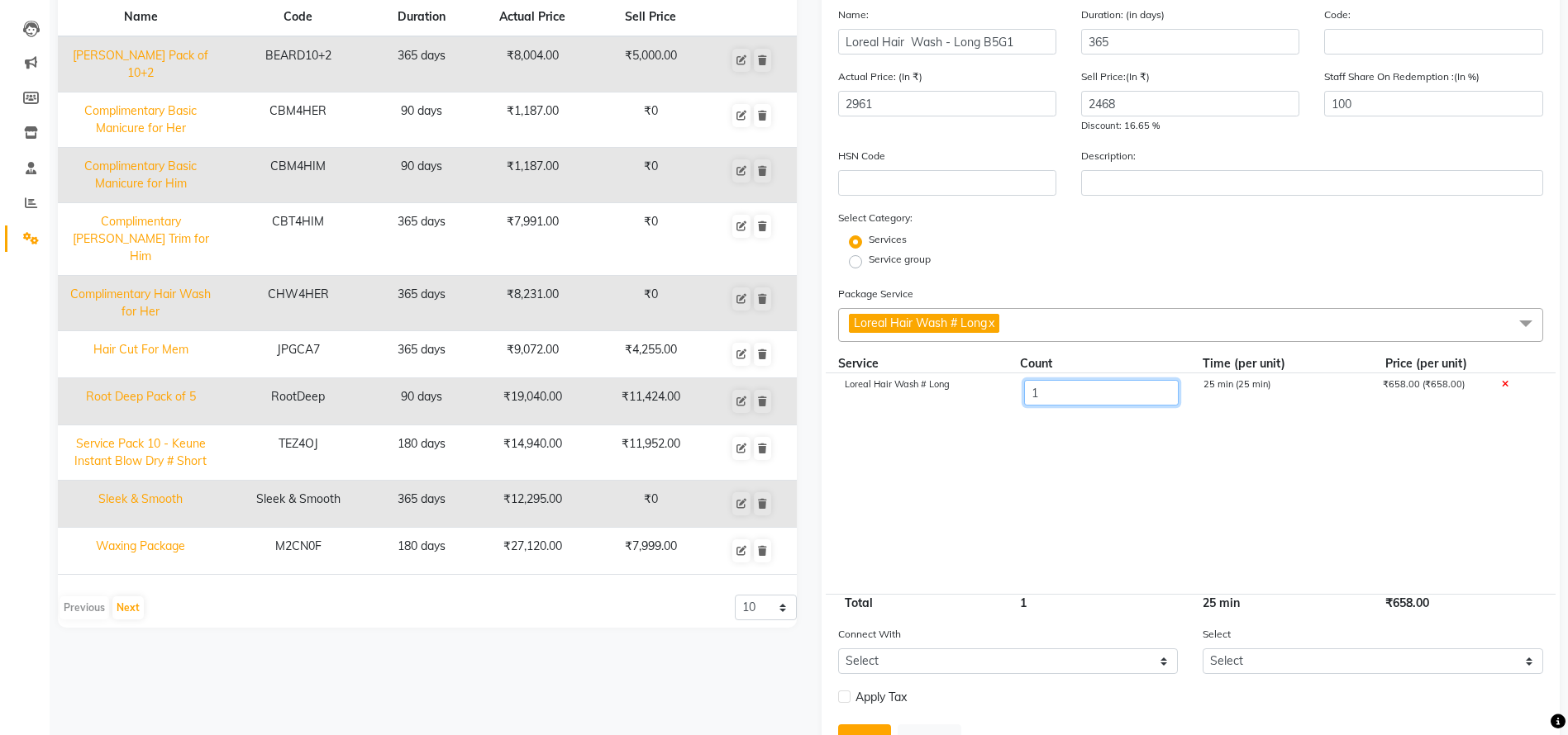
click at [1117, 400] on input "1" at bounding box center [1101, 392] width 155 height 25
type input "6"
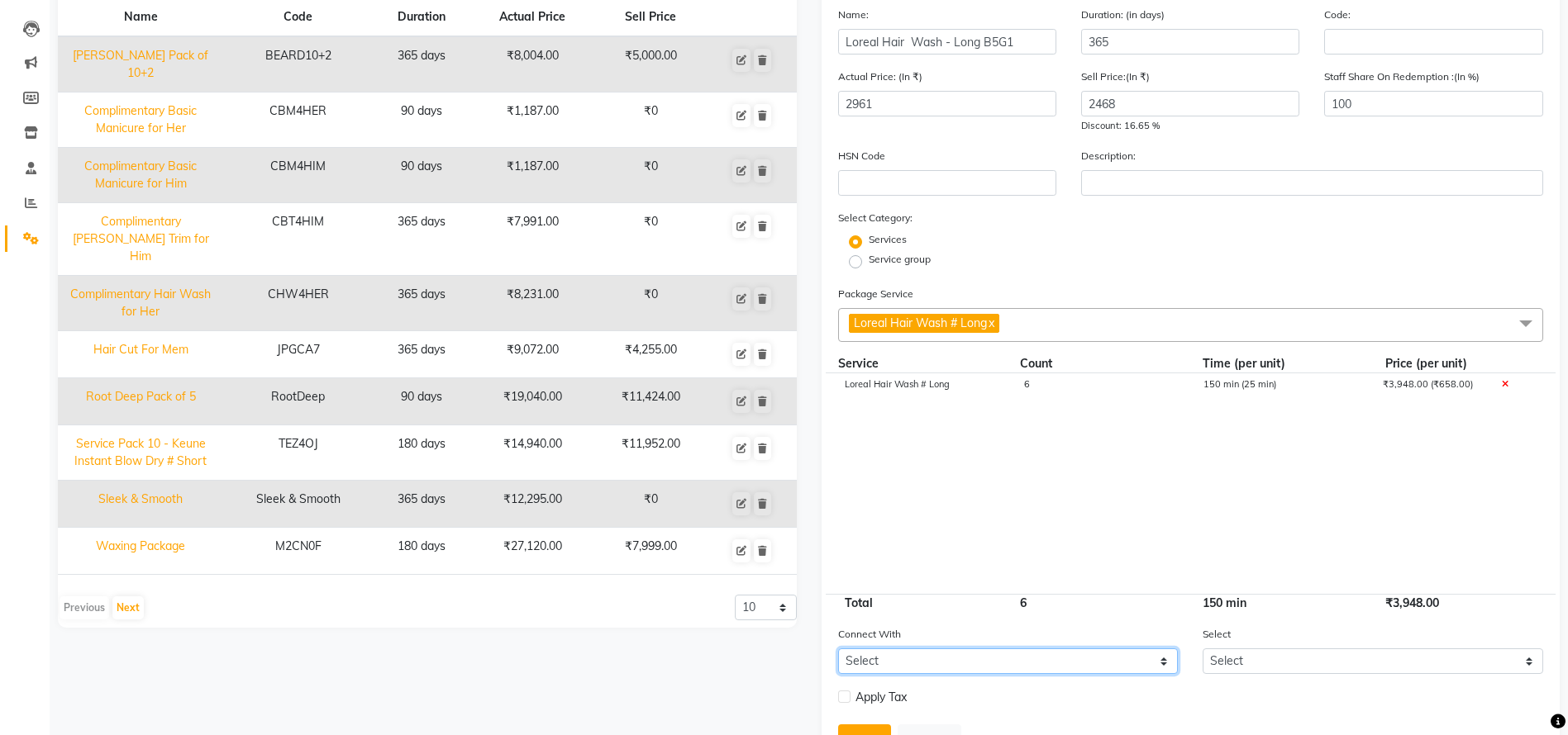
click at [1125, 662] on select "Select Membership Prepaid Voucher" at bounding box center [1007, 661] width 340 height 25
select select "1: M"
click at [838, 648] on select "Select Membership Prepaid Voucher" at bounding box center [1007, 661] width 340 height 25
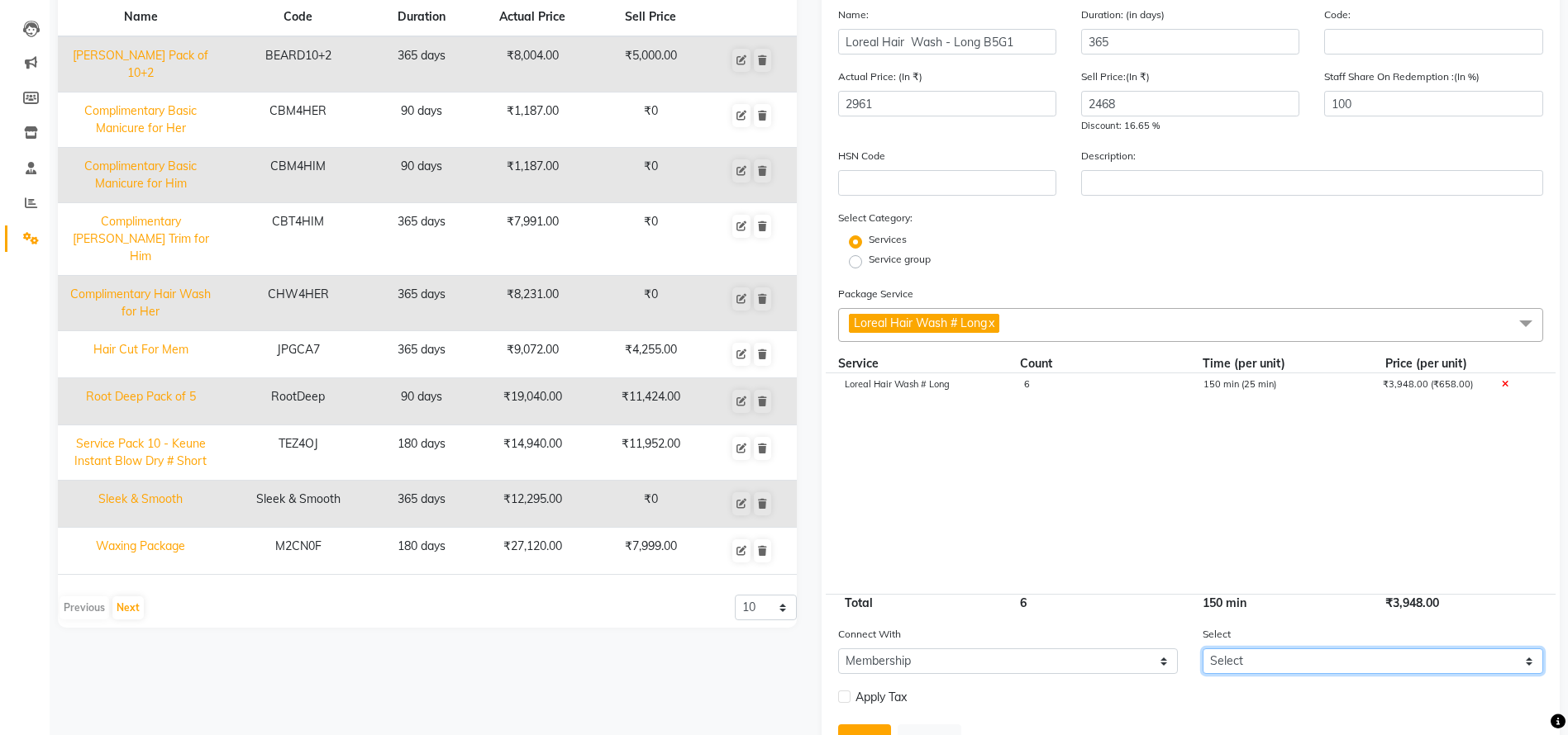
click at [1379, 656] on select "Select Dyeverse Elite Membership for HER DyeVerse Student Membership DyeVerse E…" at bounding box center [1372, 661] width 340 height 25
click at [1089, 534] on cdk-virtual-scroll-viewport "Loreal Hair Wash # Long 6 150 min (25 min) ₹3,948.00 (₹658.00)" at bounding box center [1190, 483] width 706 height 220
drag, startPoint x: 1364, startPoint y: 674, endPoint x: 1364, endPoint y: 660, distance: 14.0
click at [1364, 665] on select "Select Dyeverse Elite Membership for HER DyeVerse Student Membership DyeVerse E…" at bounding box center [1372, 661] width 340 height 25
select select "1: 6347"
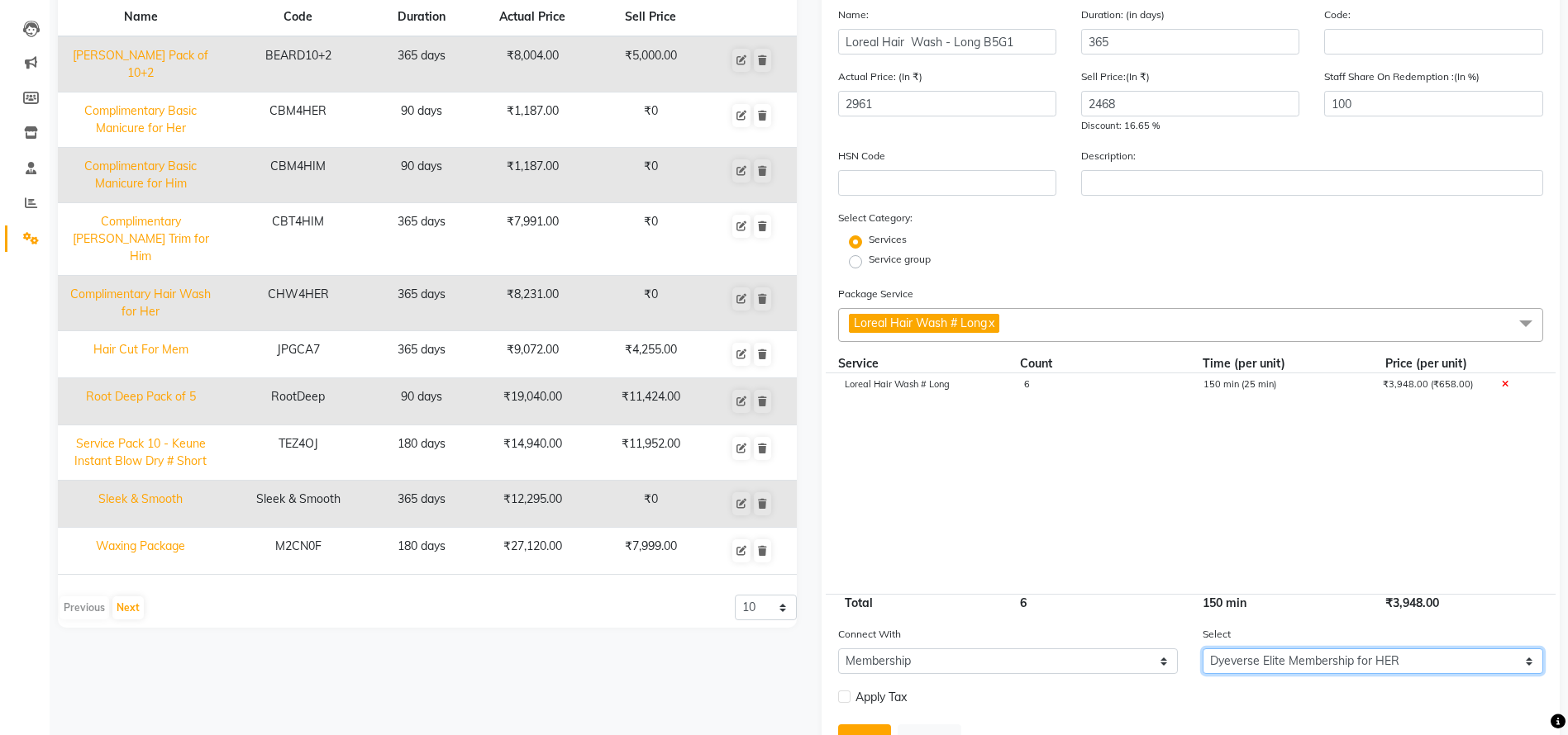
click at [1202, 648] on select "Select Dyeverse Elite Membership for HER DyeVerse Student Membership DyeVerse E…" at bounding box center [1372, 661] width 340 height 25
click at [1126, 470] on cdk-virtual-scroll-viewport "Loreal Hair Wash # Long 6 150 min (25 min) ₹3,948.00 (₹658.00)" at bounding box center [1190, 483] width 706 height 220
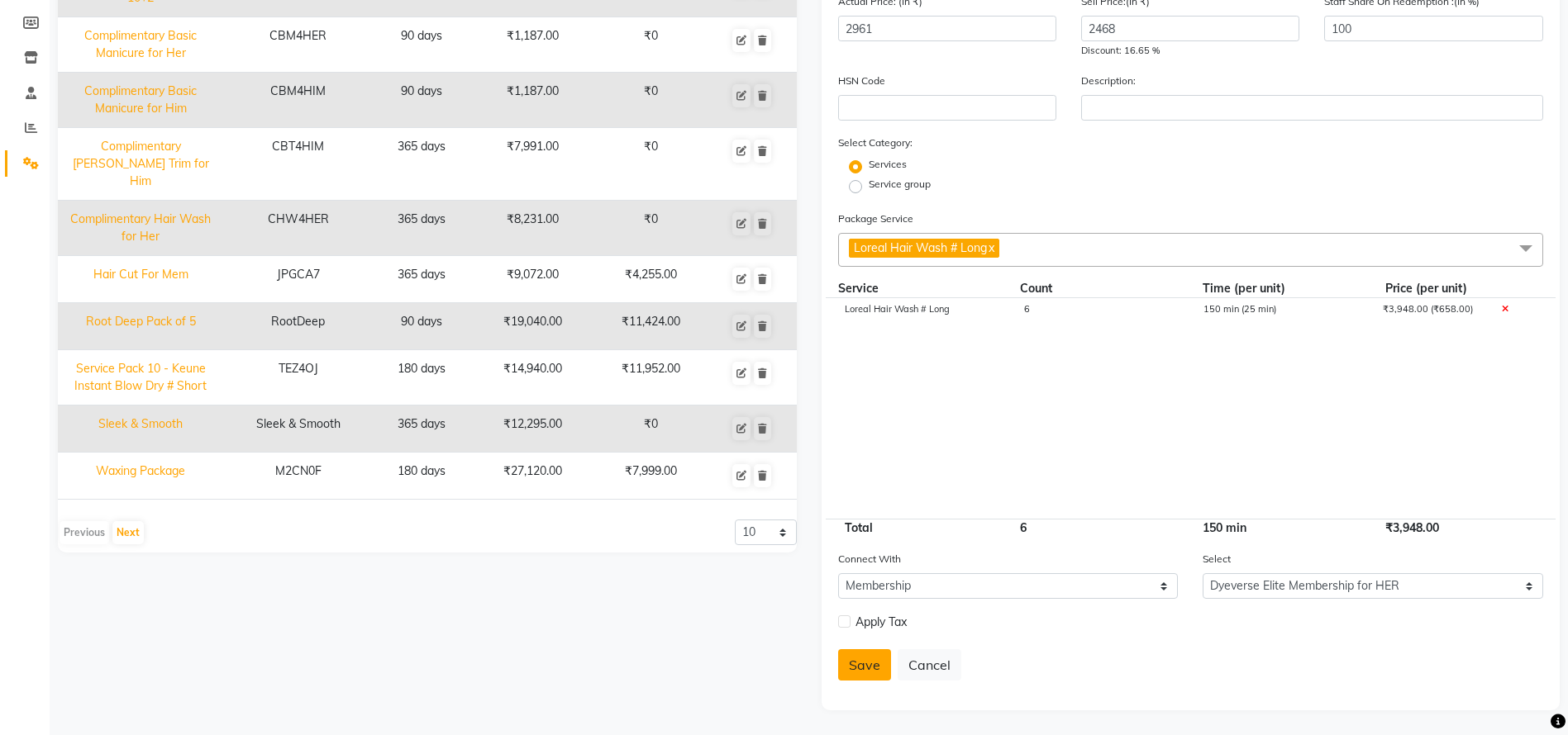
click at [851, 665] on button "Save" at bounding box center [864, 664] width 53 height 31
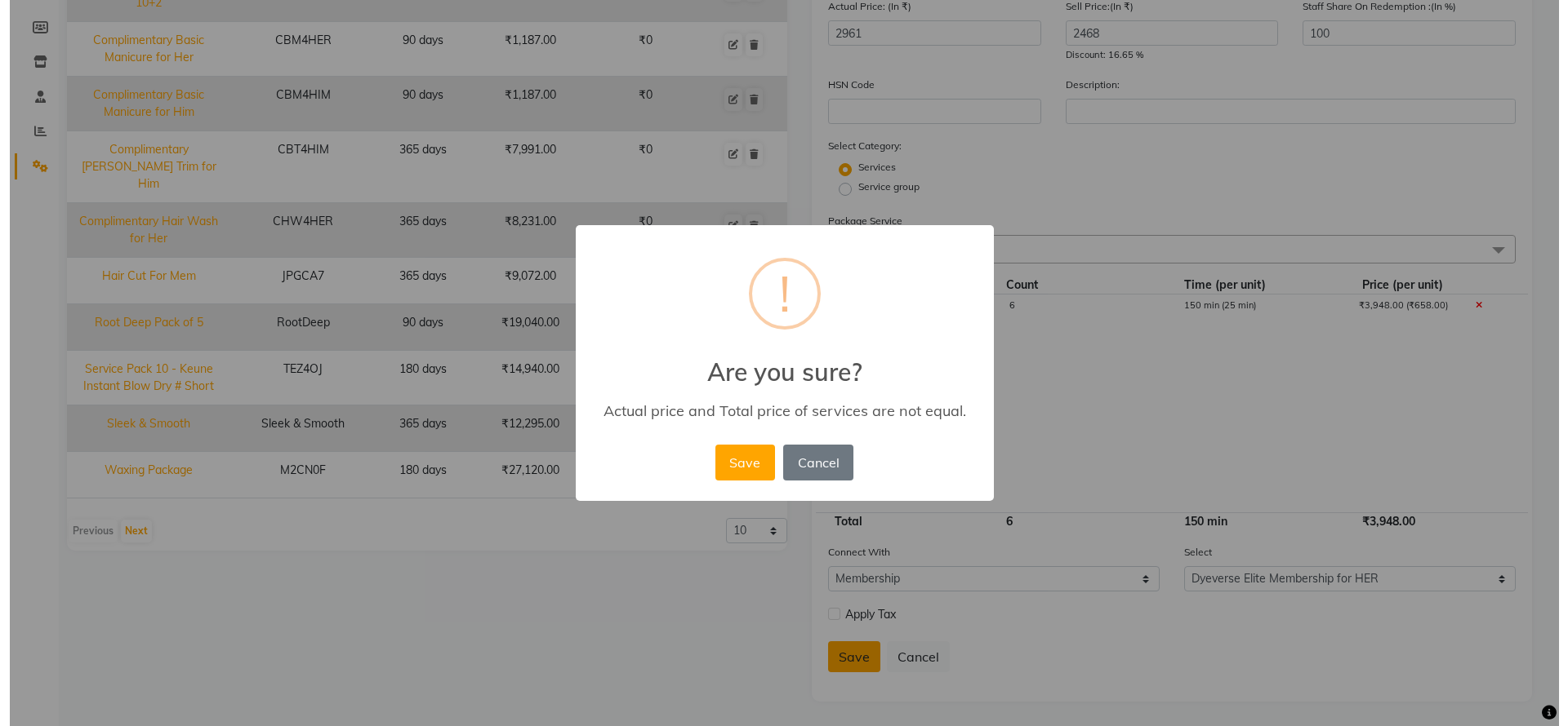
scroll to position [230, 0]
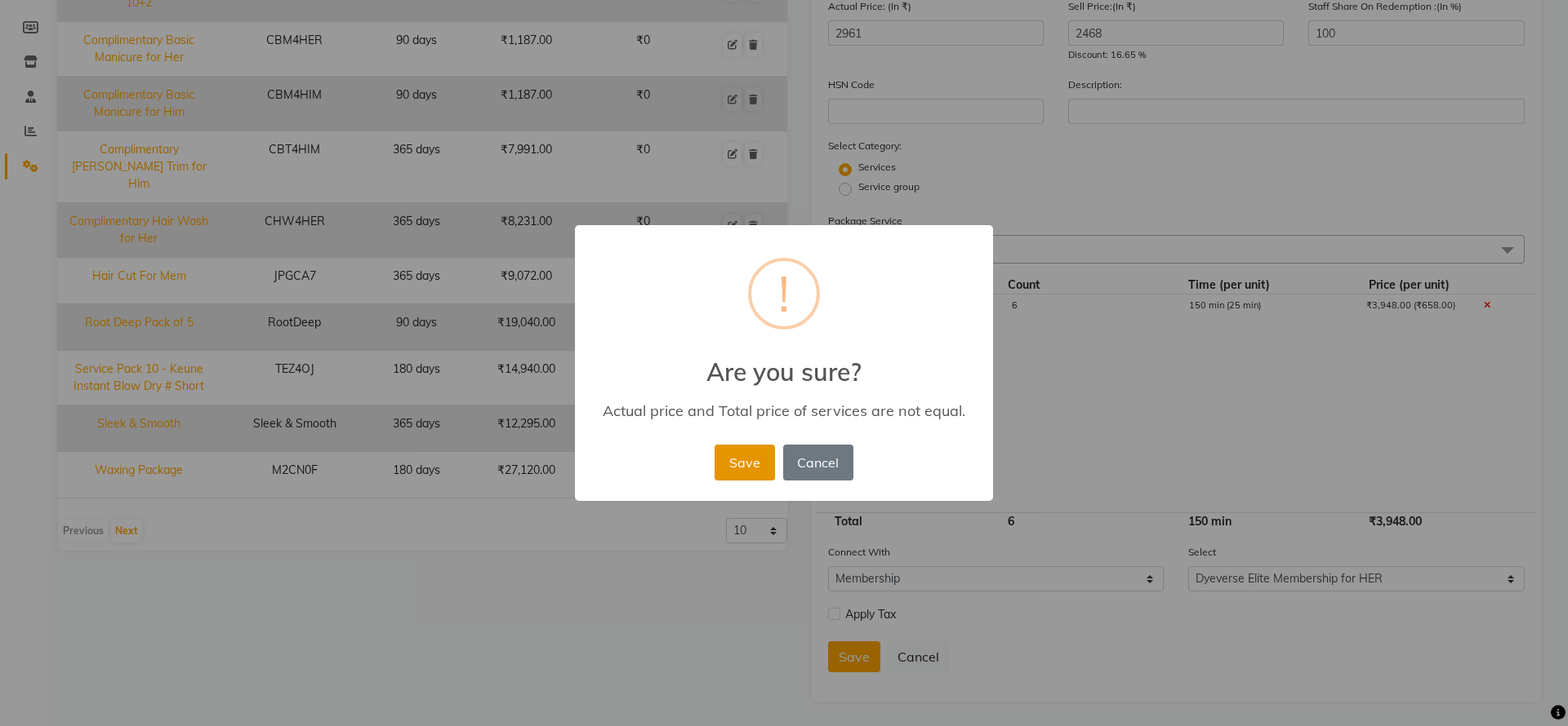
click at [748, 458] on button "Save" at bounding box center [744, 463] width 60 height 36
select select
checkbox input "false"
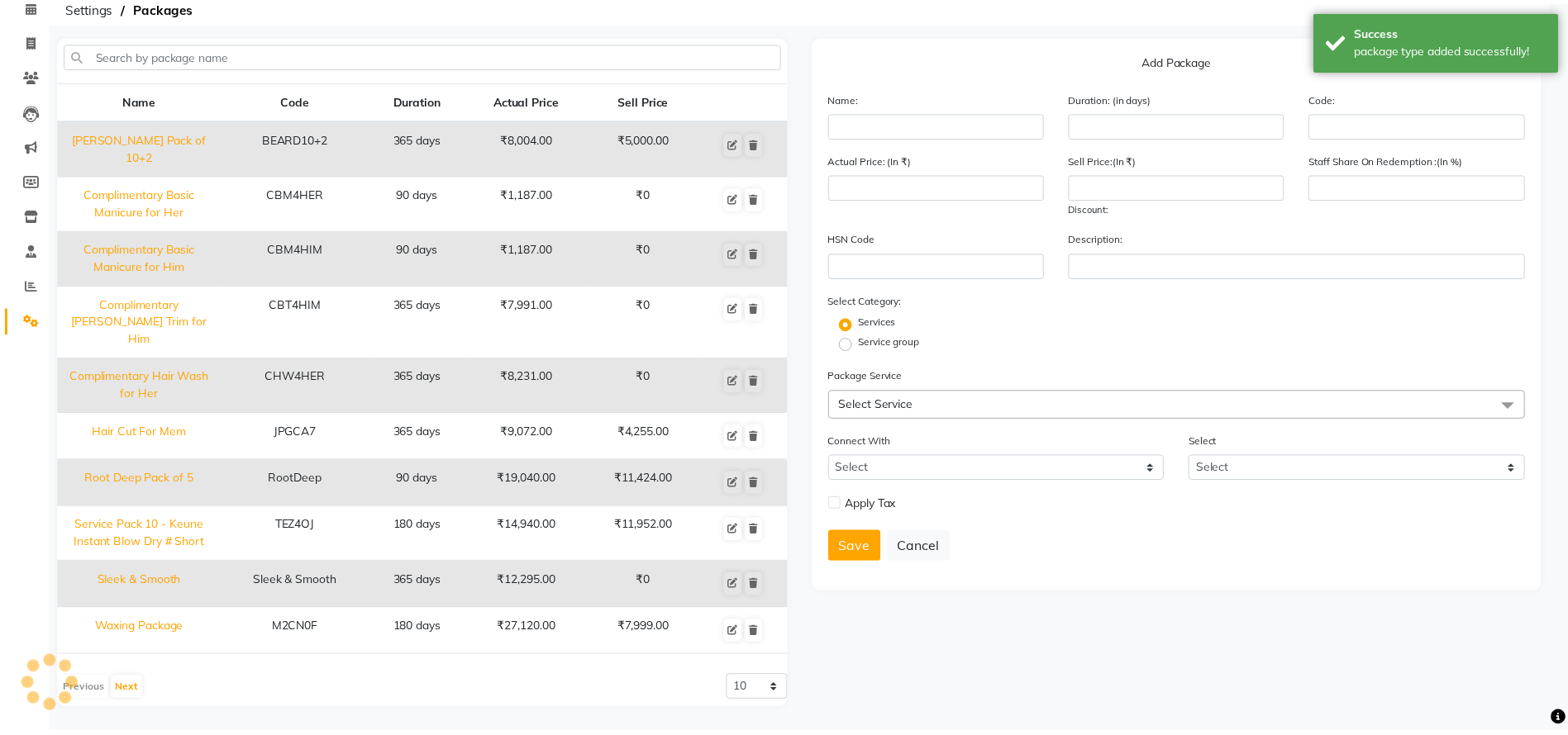
scroll to position [55, 0]
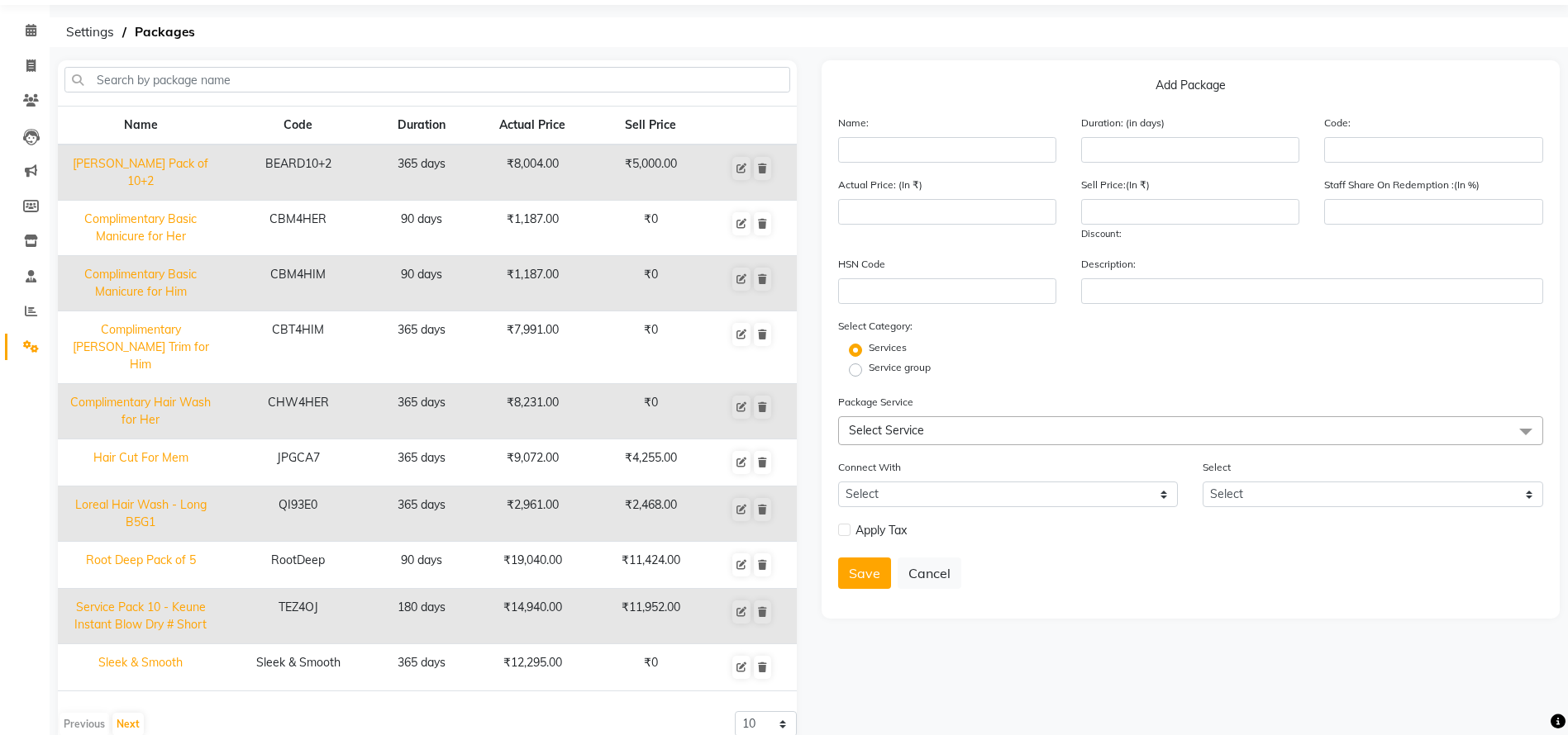
click at [129, 487] on td "Loreal Hair Wash - Long B5G1" at bounding box center [139, 514] width 165 height 56
type input "Loreal Hair Wash - Long B5G1"
type input "365"
type input "QI93E0"
type input "2961"
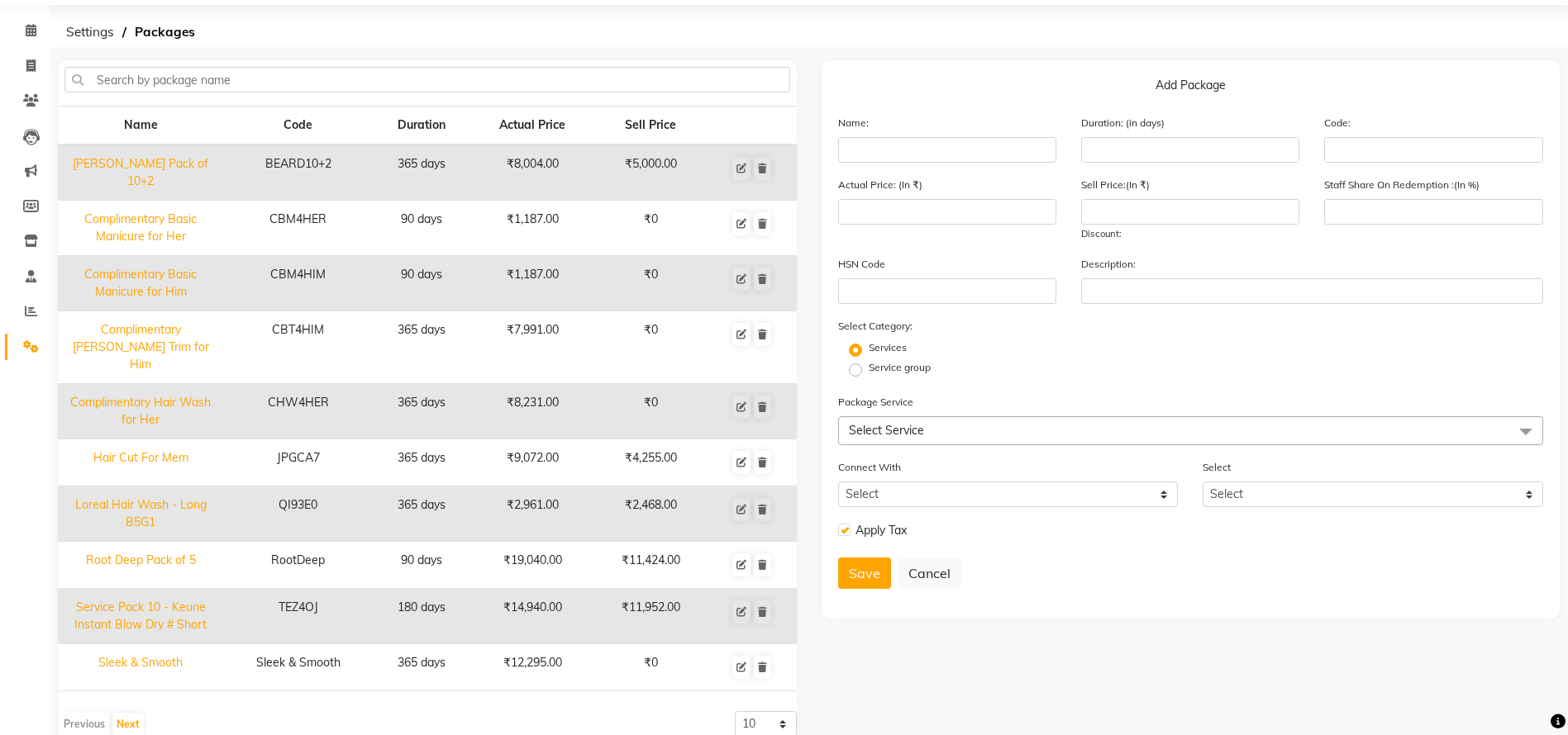
type input "2468"
type input "100"
select select "1: M"
checkbox input "true"
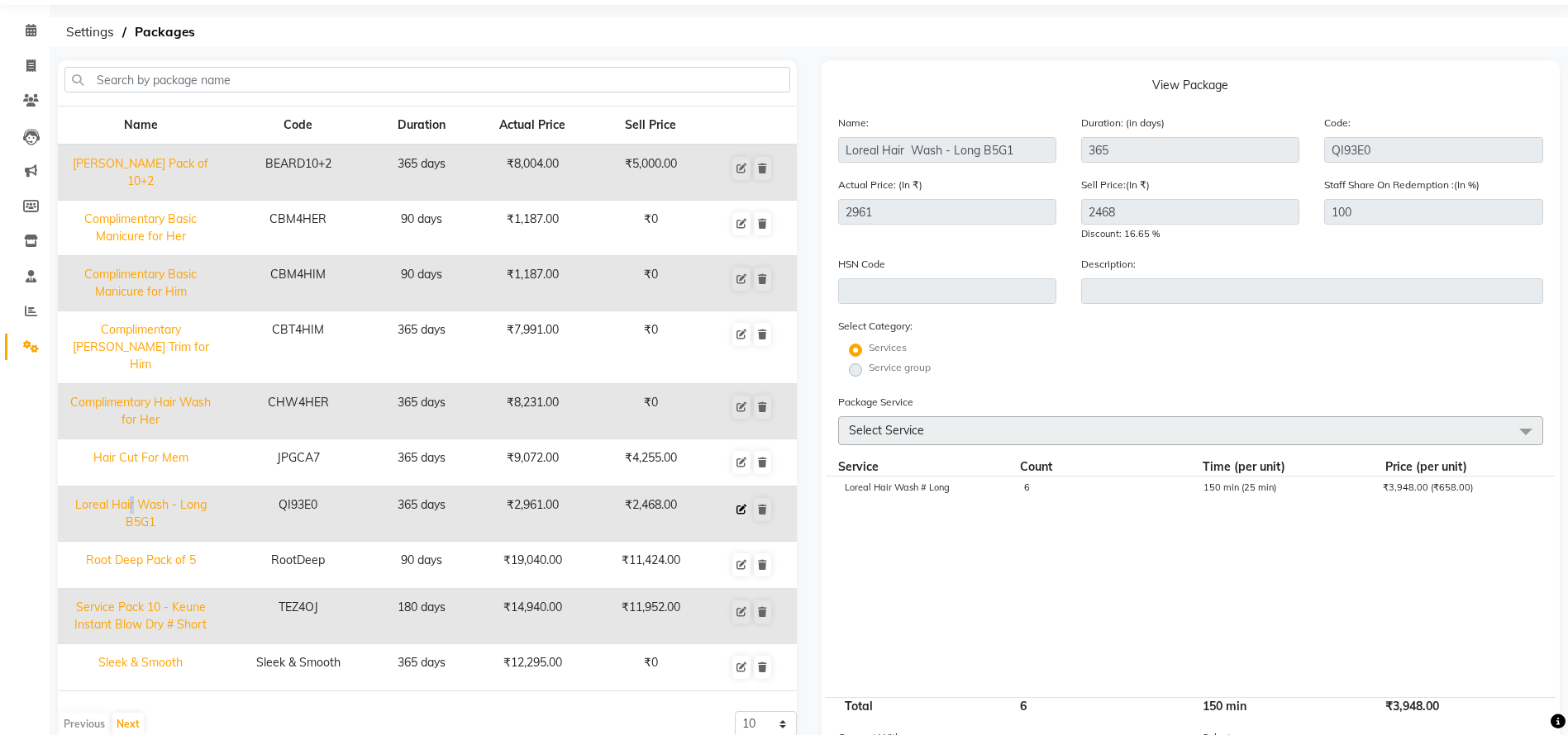
click at [743, 505] on icon at bounding box center [741, 510] width 10 height 10
select select "13: 6347"
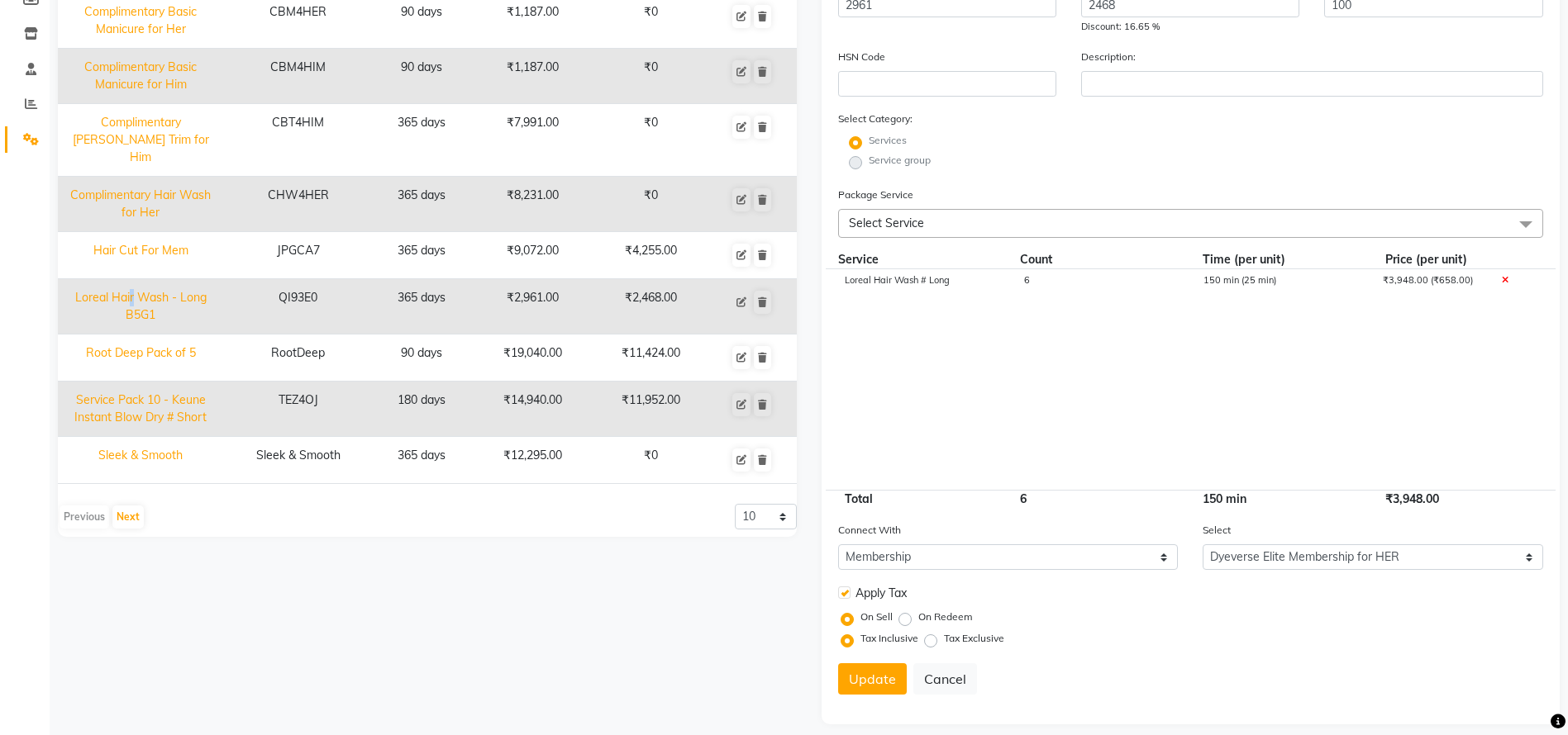
scroll to position [265, 0]
click at [1380, 561] on select "Select Dyeverse Elite Membership for HER DyeVerse Student Membership DyeVerse E…" at bounding box center [1372, 554] width 340 height 25
click at [1089, 561] on select "Select Membership Prepaid Voucher" at bounding box center [1007, 554] width 340 height 25
select select
click at [838, 542] on select "Select Membership Prepaid Voucher" at bounding box center [1007, 554] width 340 height 25
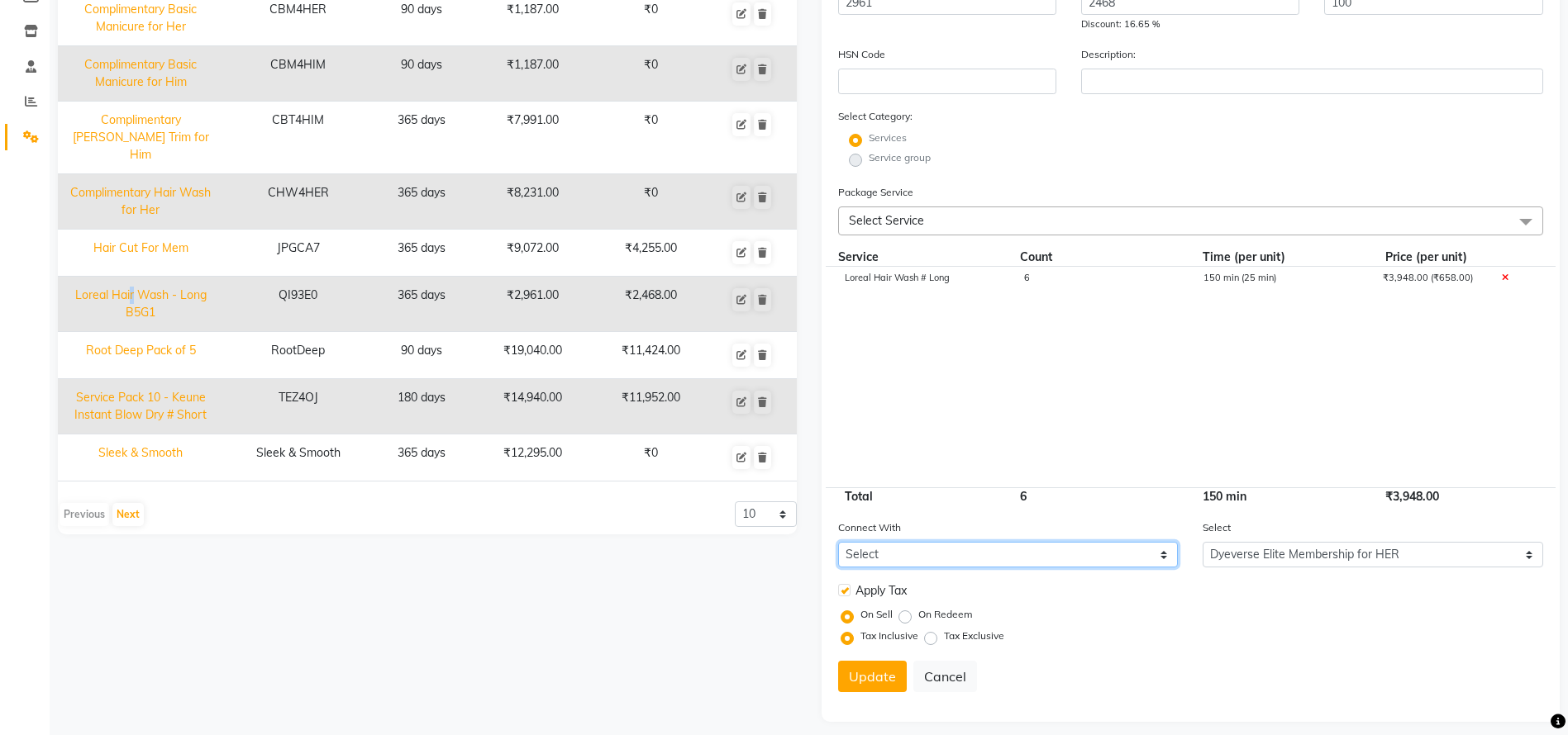
select select
click at [1318, 596] on div "Apply Tax" at bounding box center [1190, 592] width 730 height 24
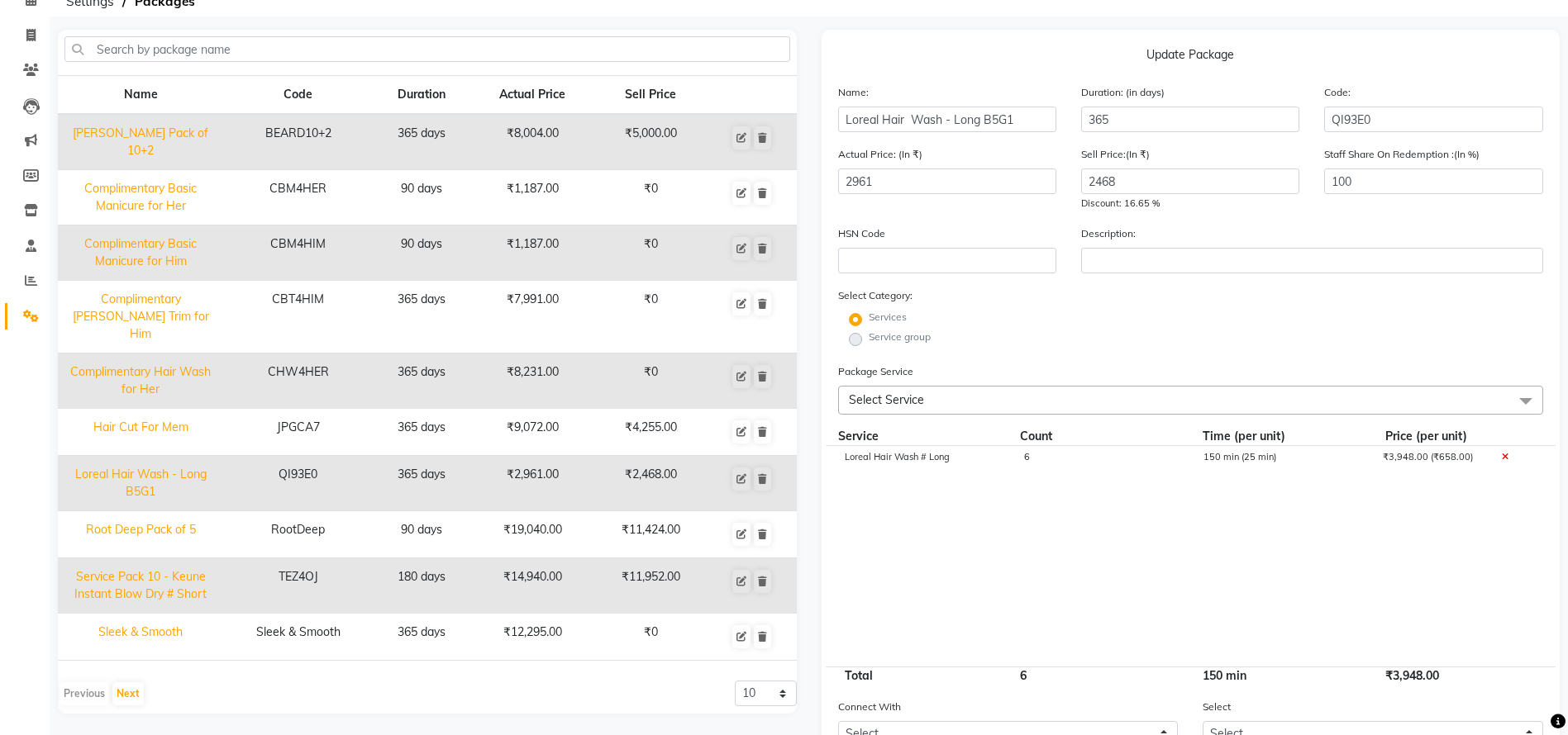
scroll to position [81, 0]
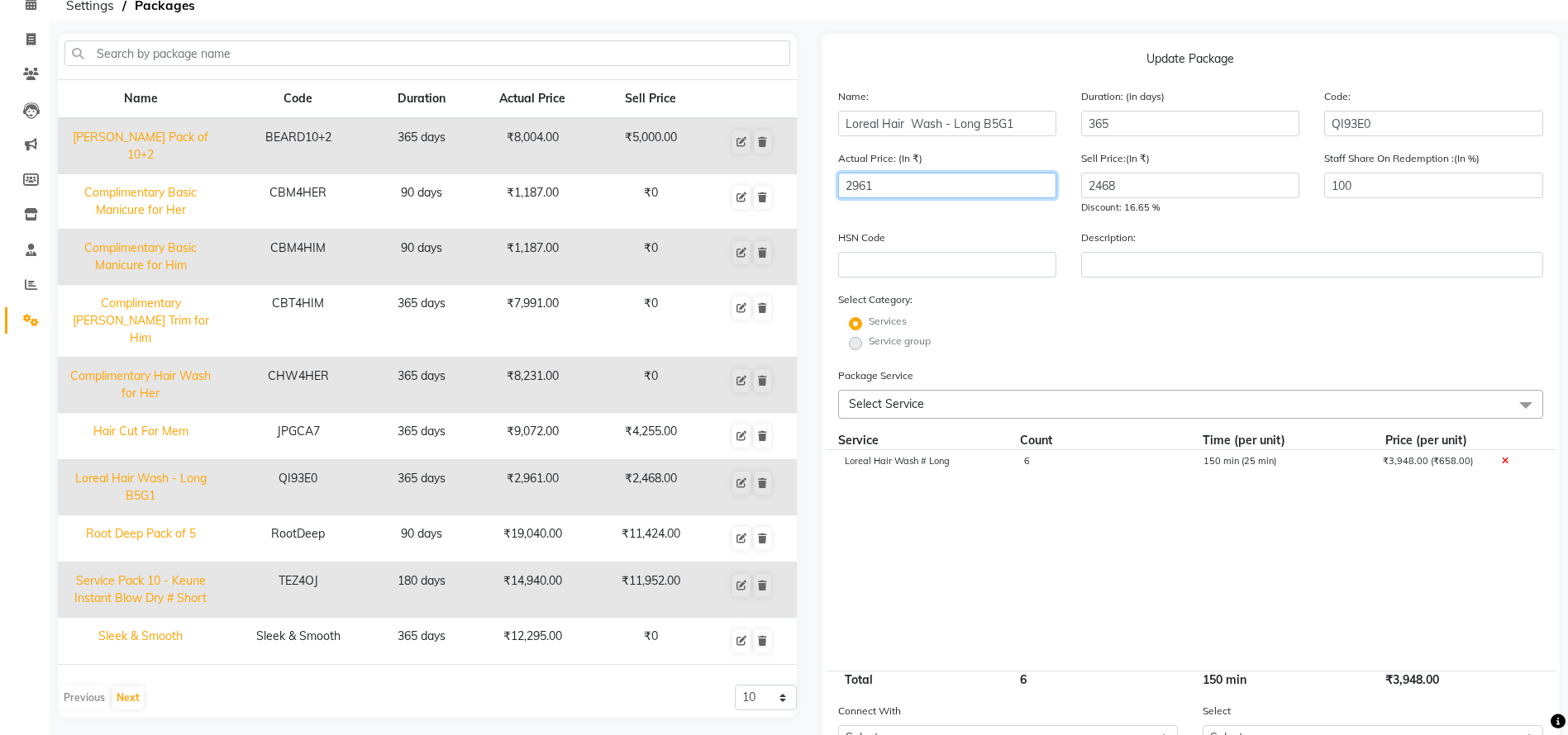
drag, startPoint x: 926, startPoint y: 197, endPoint x: 926, endPoint y: 172, distance: 25.0
click at [926, 188] on div "Actual Price: (In ₹) 2961" at bounding box center [947, 183] width 243 height 66
click at [926, 172] on div "Actual Price: (In ₹) 2961" at bounding box center [947, 183] width 243 height 66
click at [926, 181] on input "2961" at bounding box center [947, 185] width 219 height 25
paste input "3948"
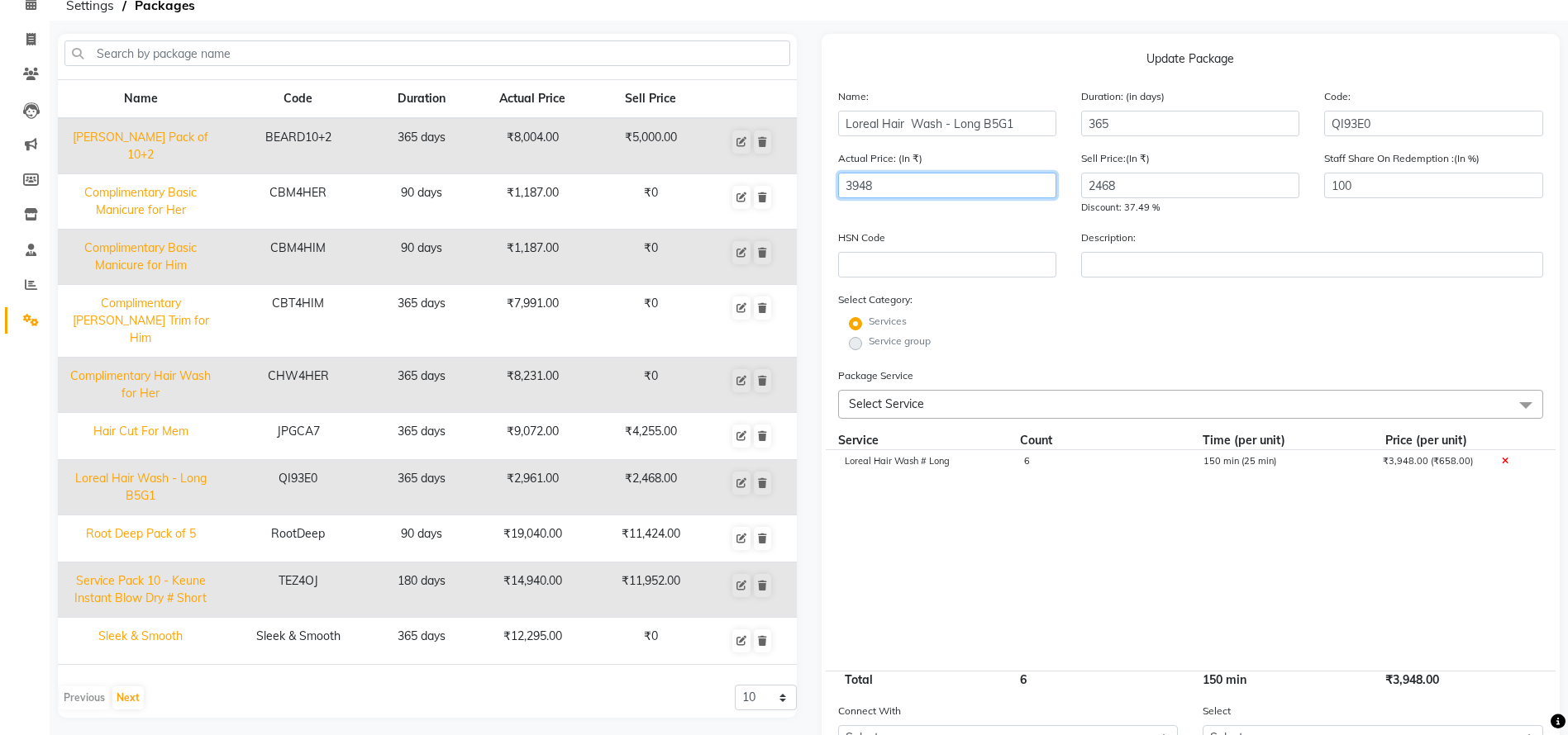
type input "3948"
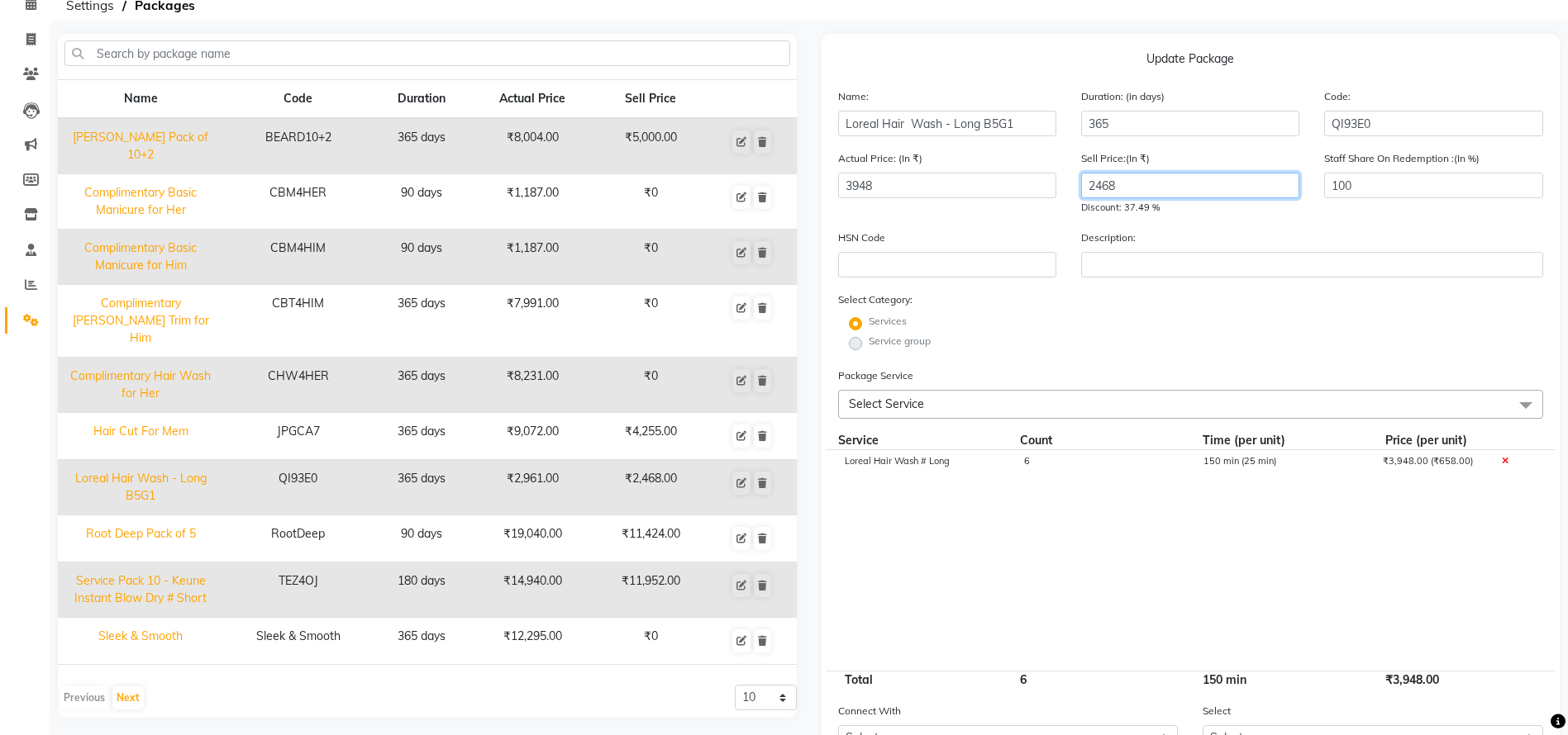
paste input "3290"
type input "3290"
click at [1427, 331] on div "Services" at bounding box center [1190, 323] width 730 height 20
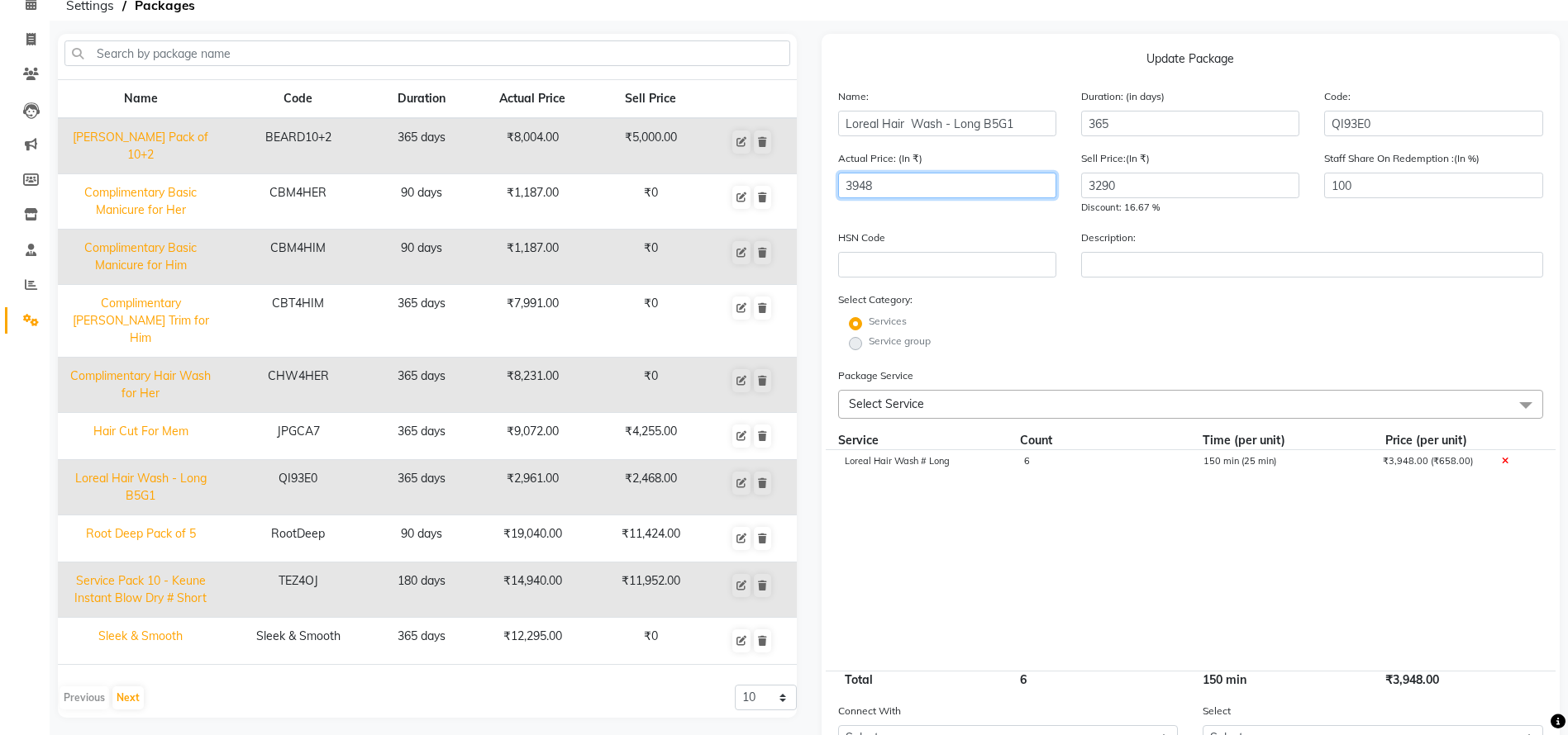
click at [906, 179] on input "3948" at bounding box center [947, 185] width 219 height 25
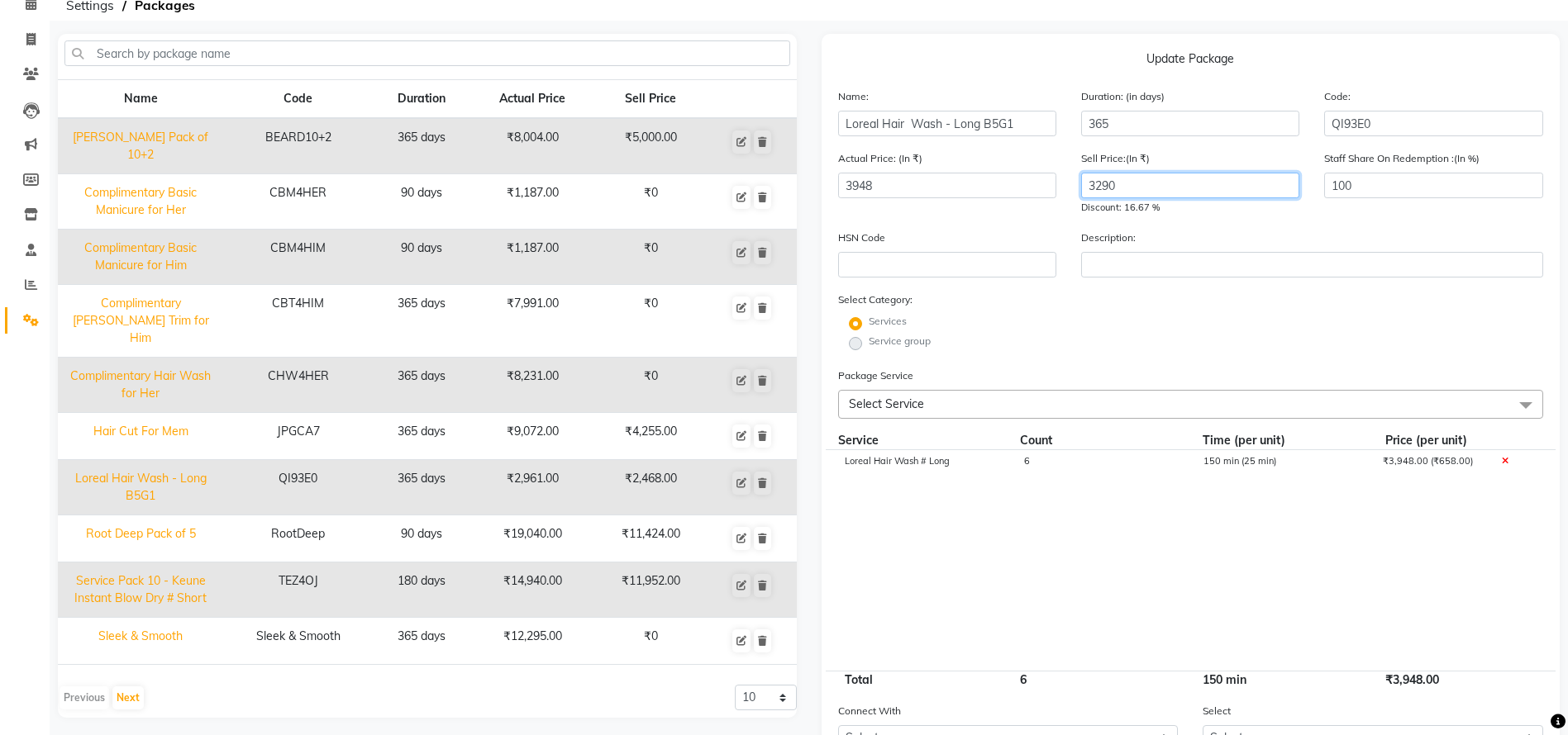
click at [1147, 195] on input "3290" at bounding box center [1190, 185] width 219 height 25
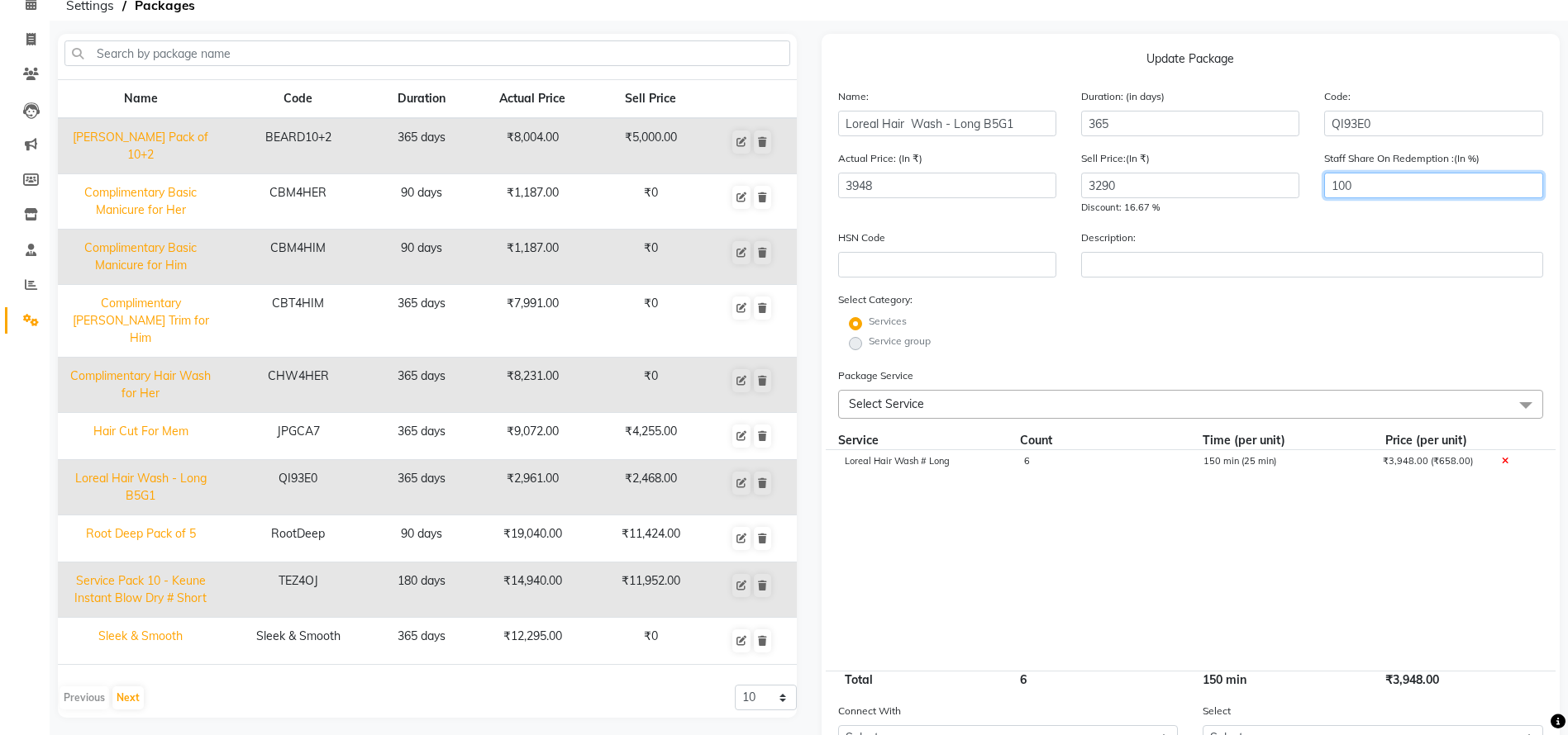
click at [1419, 185] on input "100" at bounding box center [1433, 185] width 219 height 25
type input "1"
type input "62"
click at [1441, 314] on div "Services" at bounding box center [1190, 323] width 730 height 20
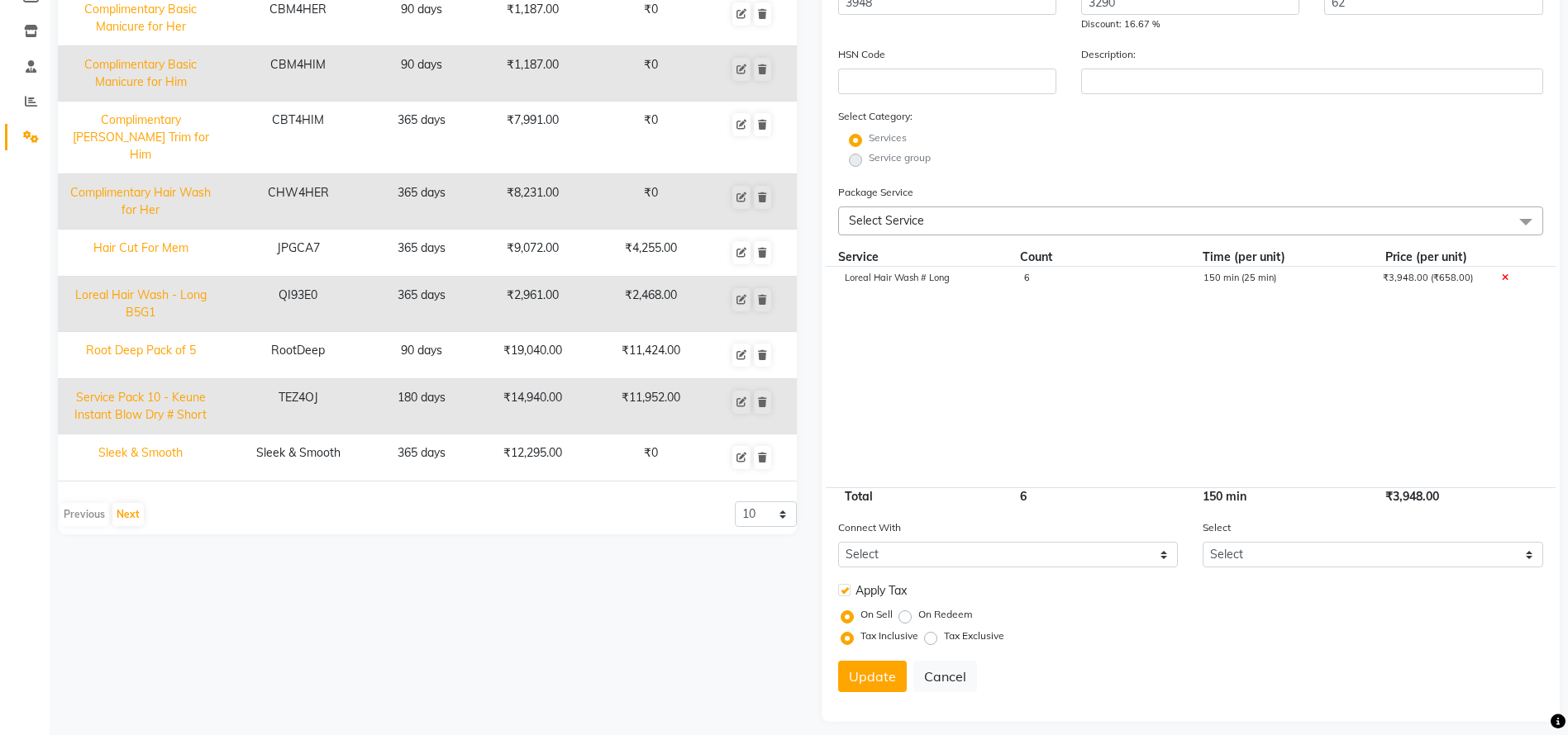
scroll to position [276, 0]
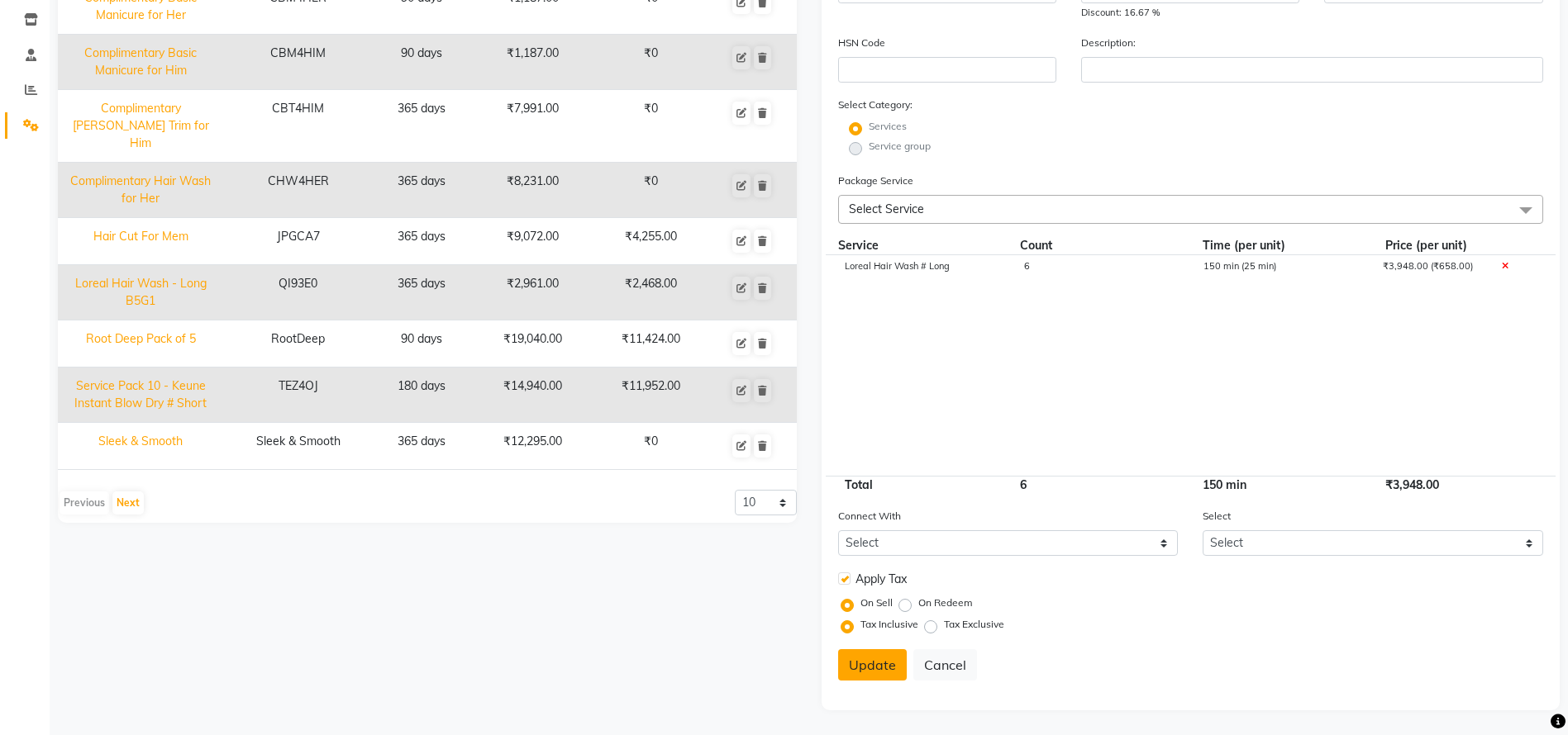
click at [875, 661] on button "Update" at bounding box center [872, 664] width 69 height 31
select select
checkbox input "false"
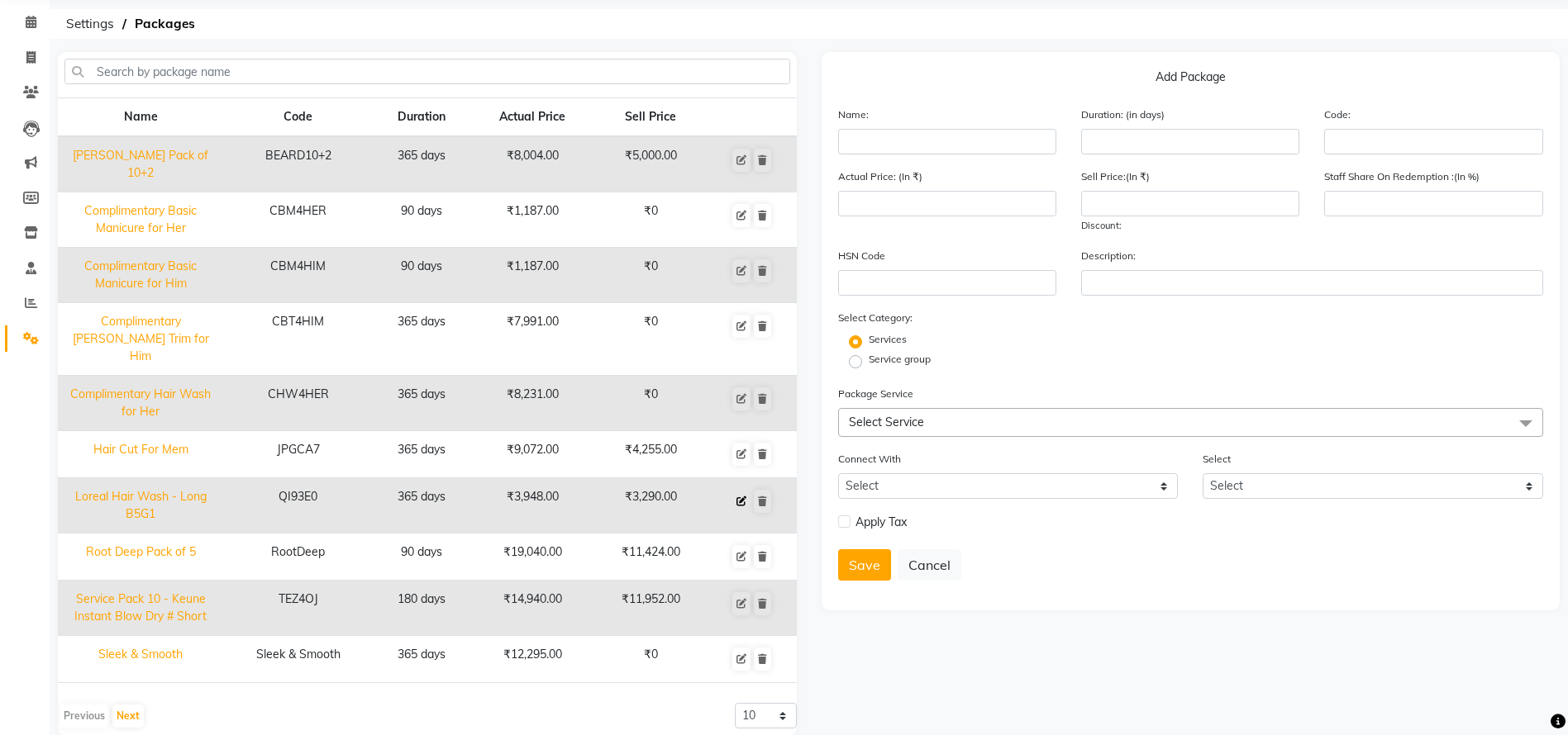
click at [740, 497] on icon at bounding box center [741, 501] width 10 height 10
type input "Loreal Hair Wash - Long B5G1"
type input "365"
type input "QI93E0"
type input "3948"
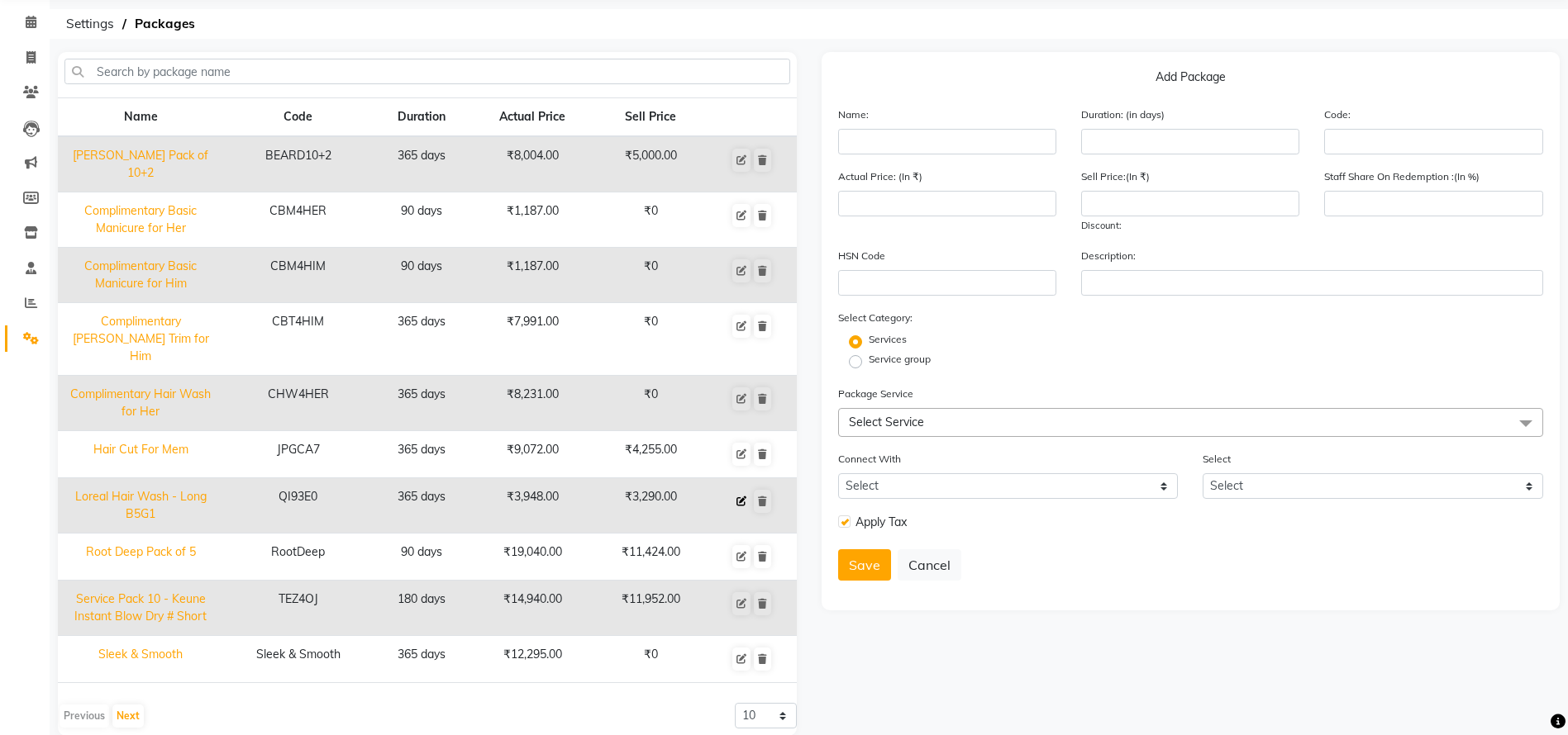
type input "3290"
type input "62"
checkbox input "true"
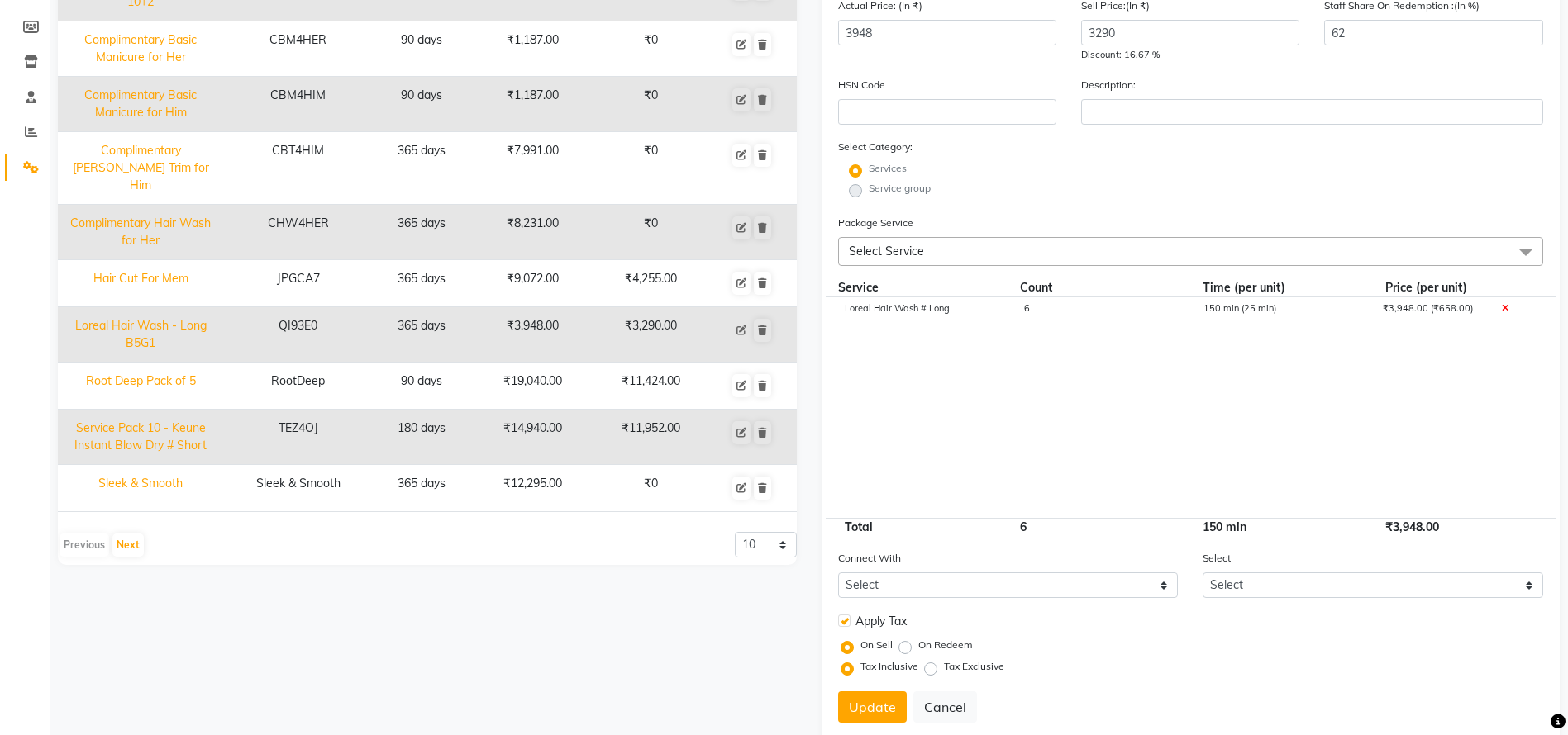
scroll to position [238, 0]
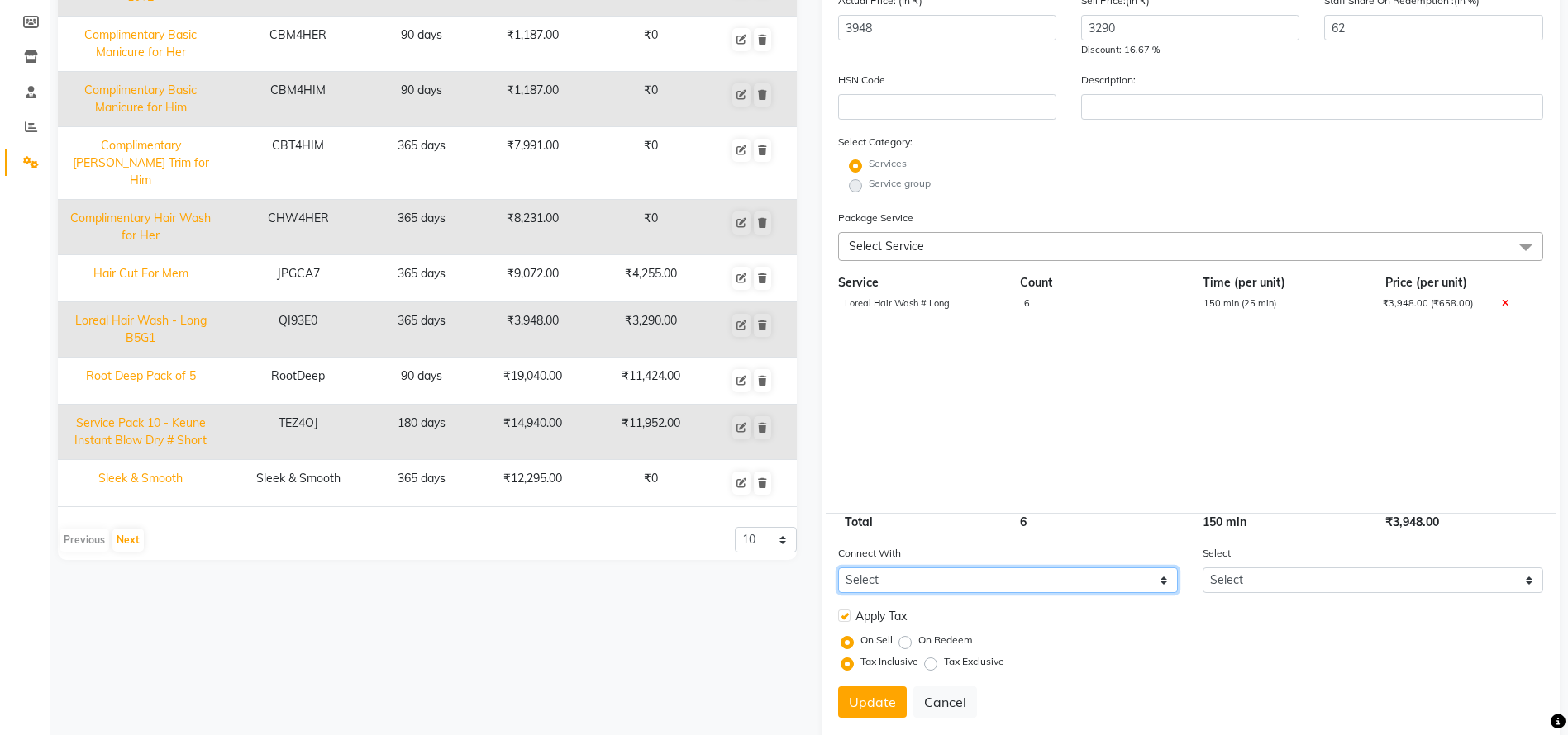
click at [1135, 587] on select "Select Membership Prepaid Voucher" at bounding box center [1007, 580] width 340 height 25
select select "1: M"
click at [838, 567] on select "Select Membership Prepaid Voucher" at bounding box center [1007, 580] width 340 height 25
click at [1287, 554] on div "Select Select Dyeverse Elite Membership for HER DyeVerse Student Membership Dye…" at bounding box center [1373, 569] width 366 height 49
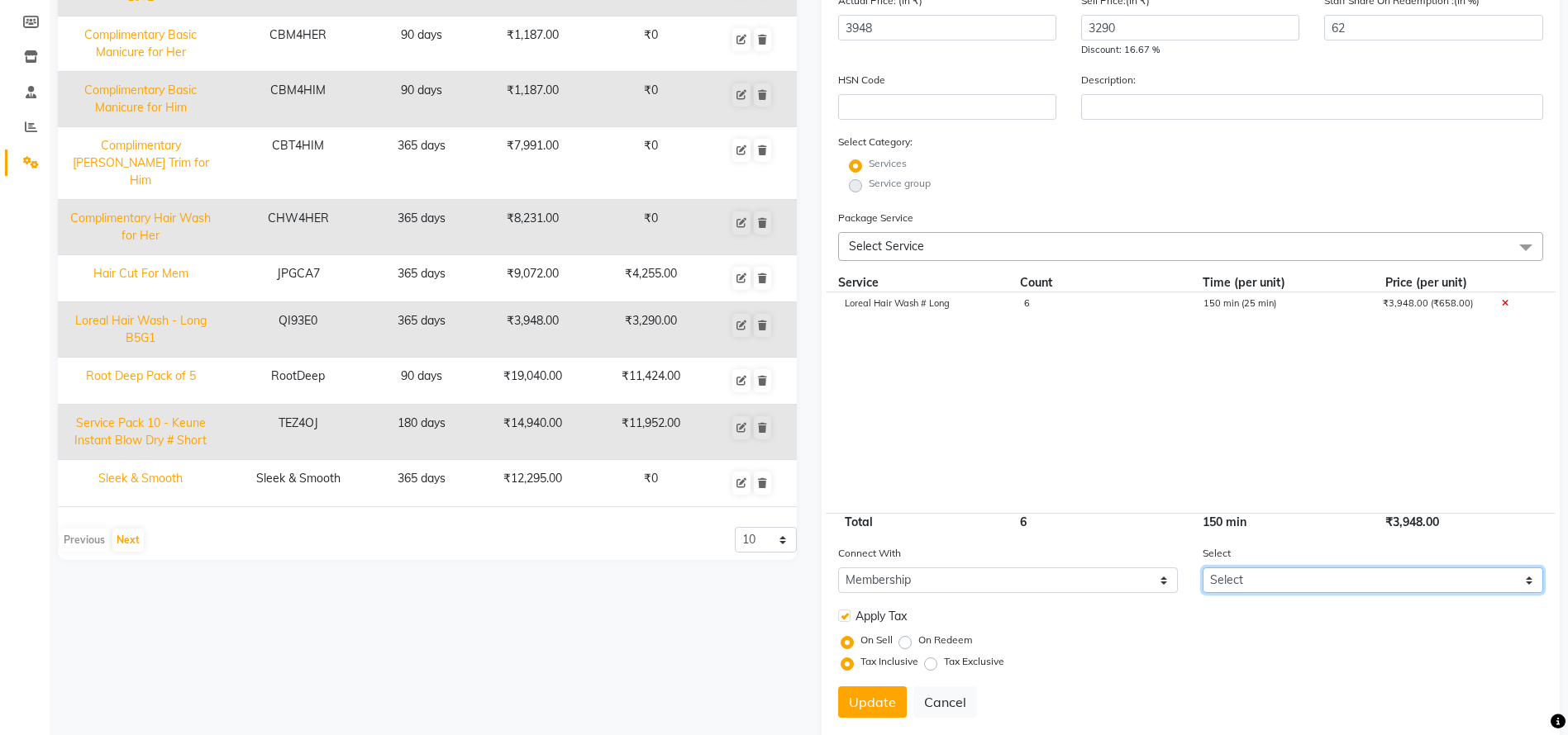
click at [1280, 580] on select "Select Dyeverse Elite Membership for HER DyeVerse Student Membership DyeVerse E…" at bounding box center [1372, 580] width 340 height 25
select select "25: 6347"
click at [1202, 567] on select "Select Dyeverse Elite Membership for HER DyeVerse Student Membership DyeVerse E…" at bounding box center [1372, 580] width 340 height 25
click at [848, 701] on button "Update" at bounding box center [872, 702] width 69 height 31
select select
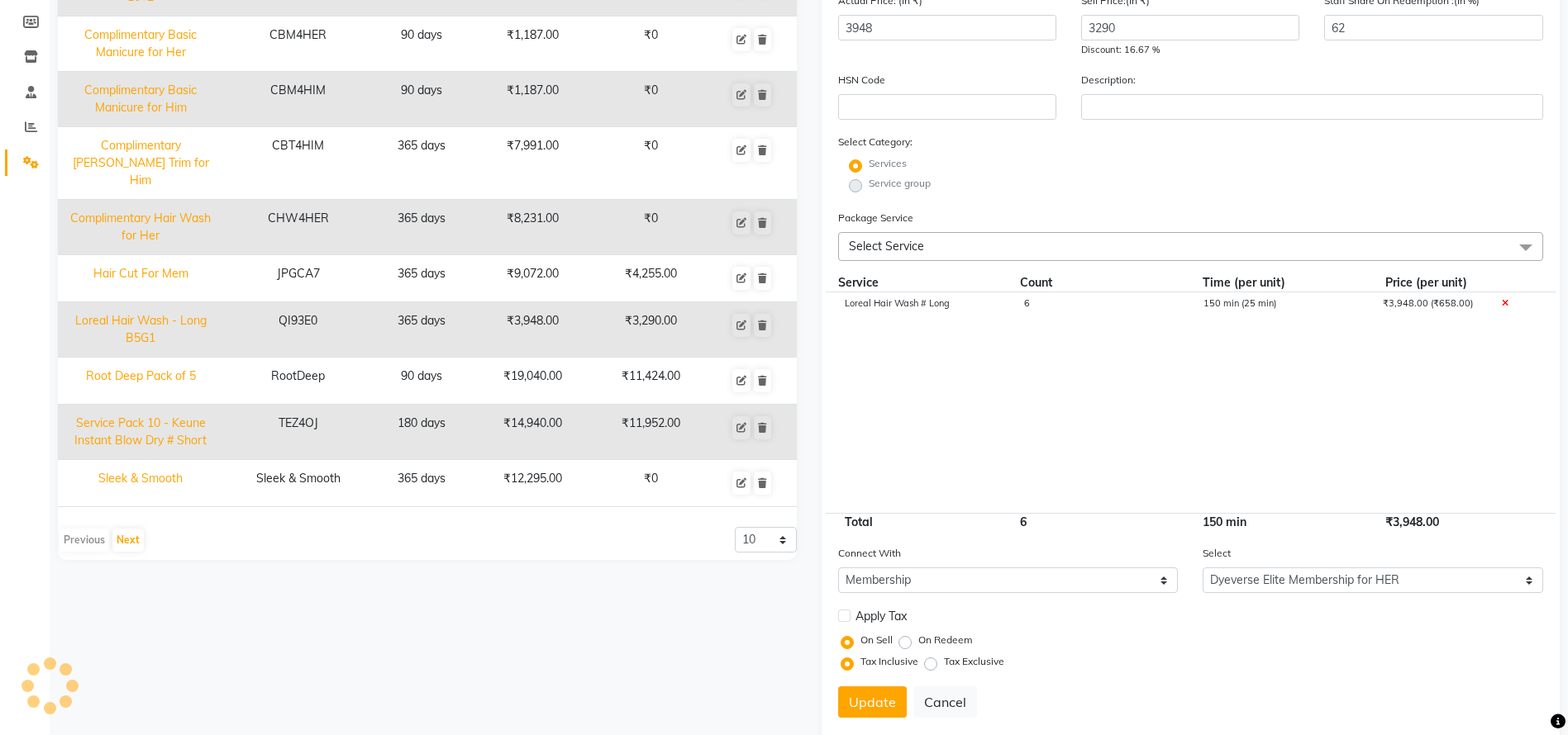
select select
checkbox input "false"
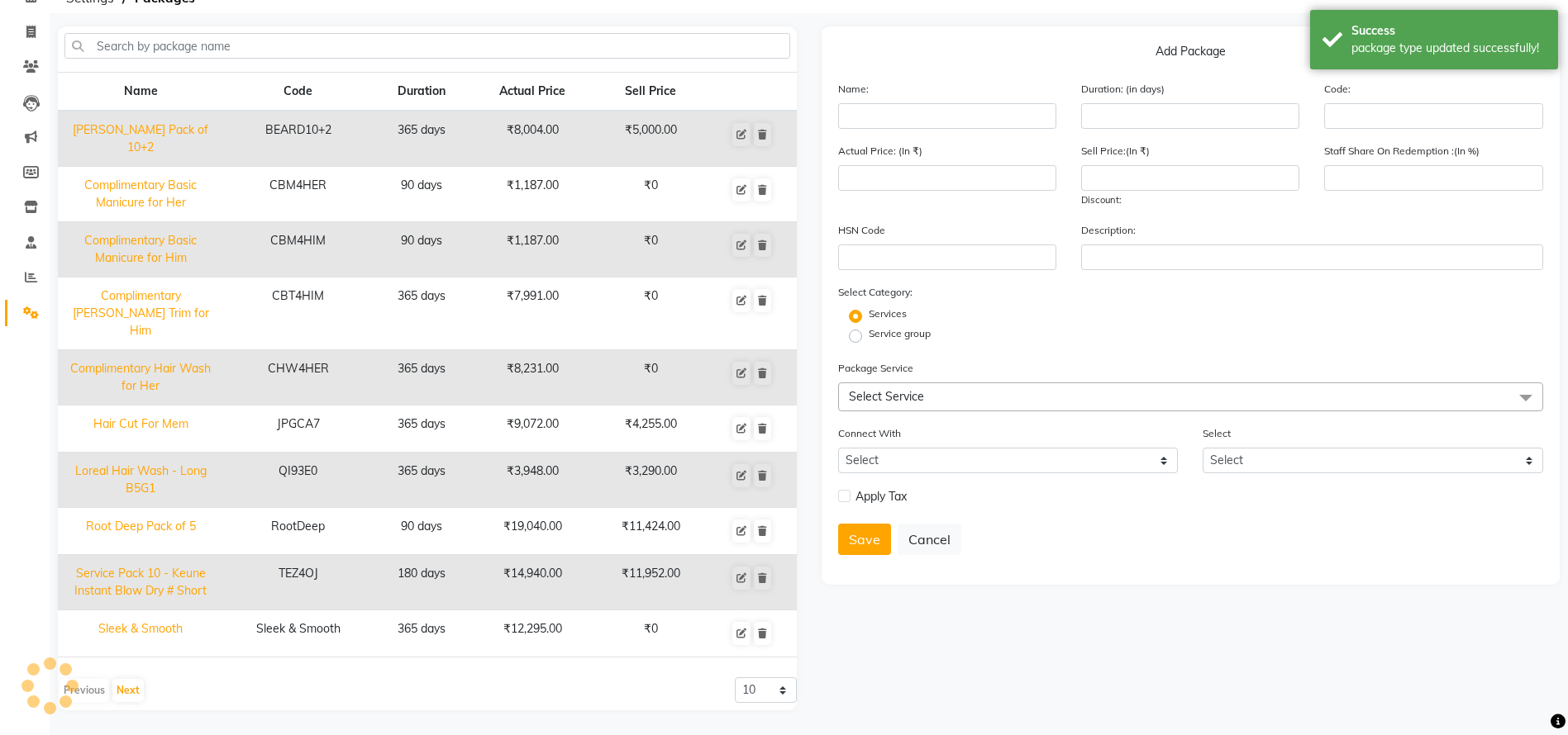
scroll to position [63, 0]
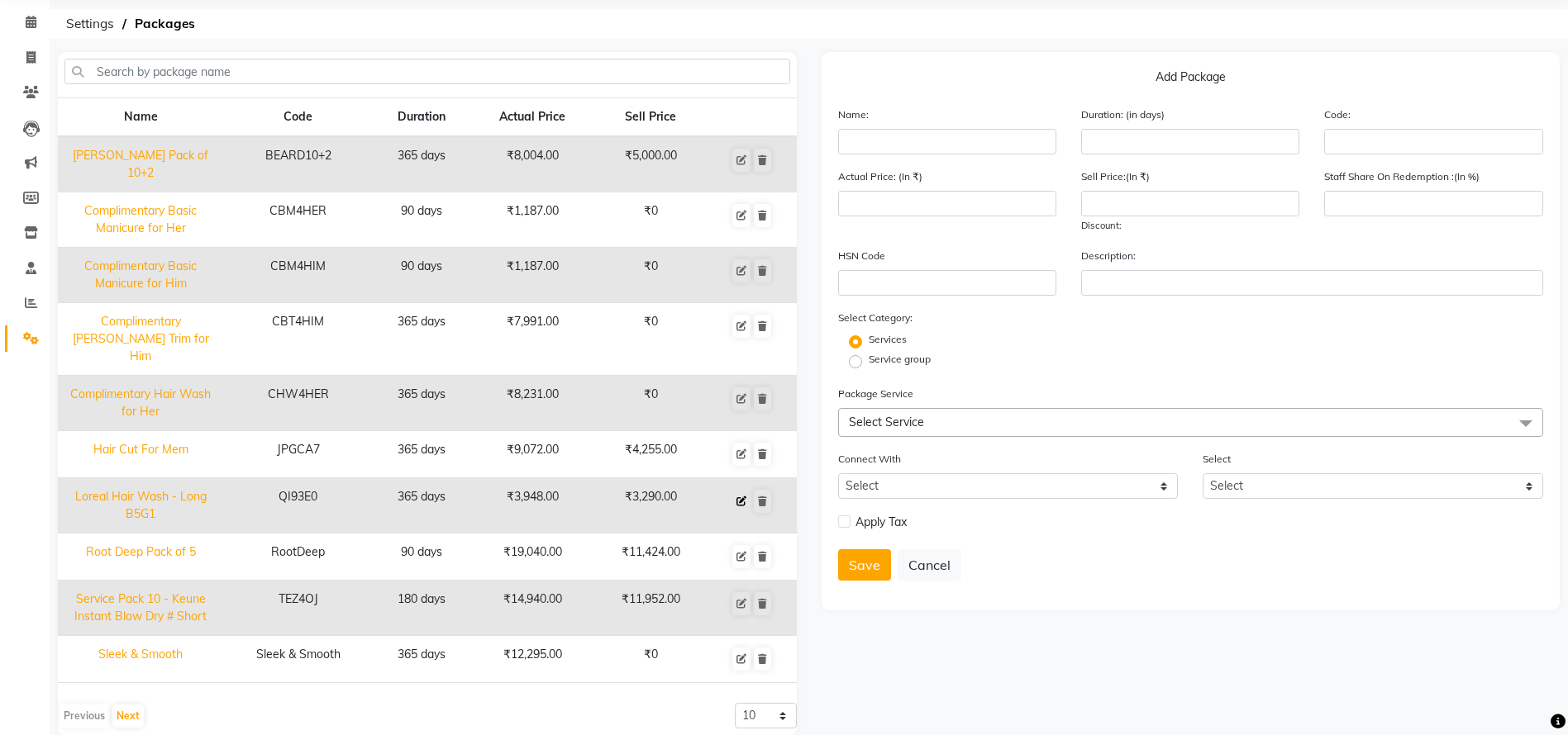
click at [739, 497] on icon at bounding box center [741, 501] width 10 height 10
type input "Loreal Hair Wash - Long B5G1"
type input "365"
type input "QI93E0"
type input "3948"
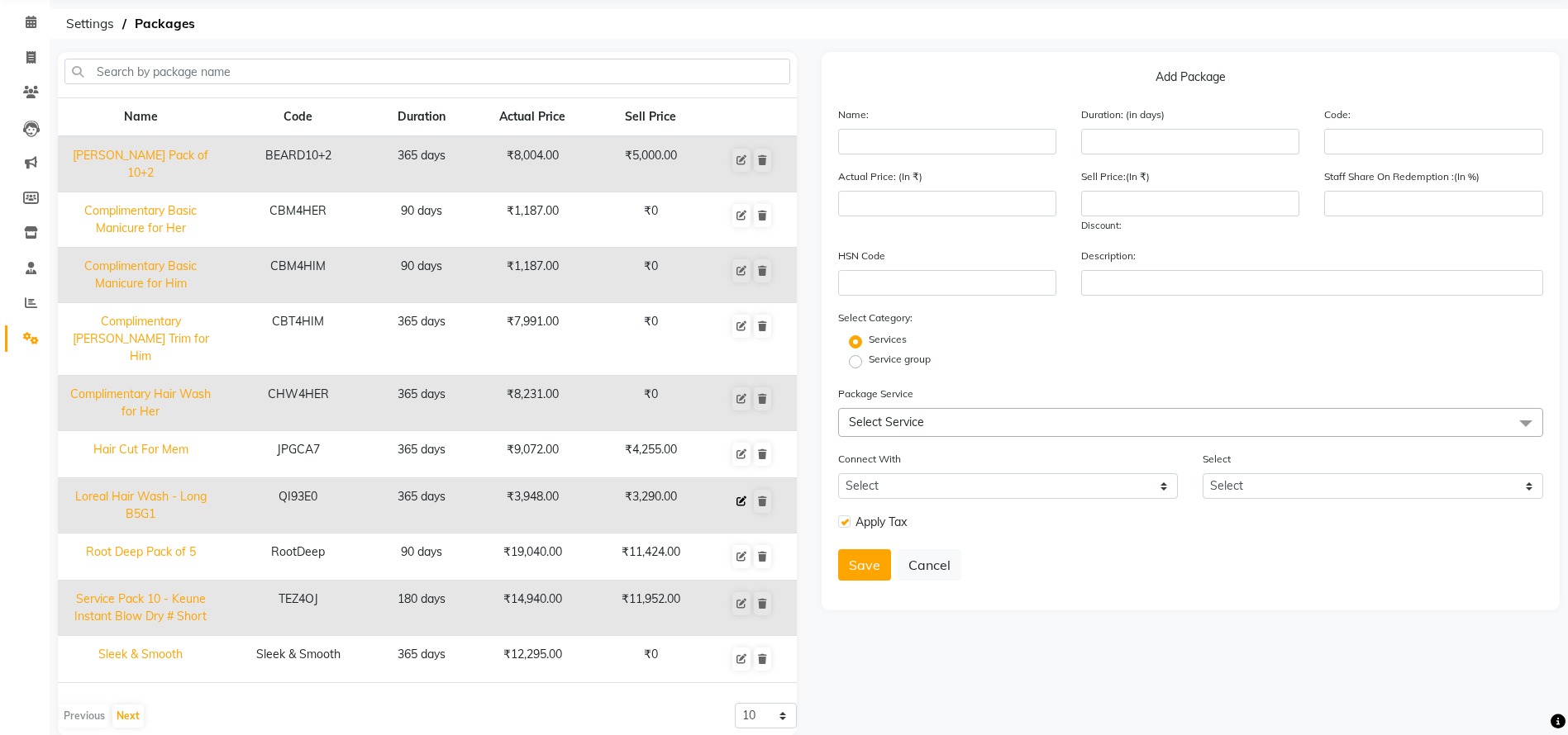
type input "3290"
type input "62"
select select "1: M"
checkbox input "true"
select select "37: 6347"
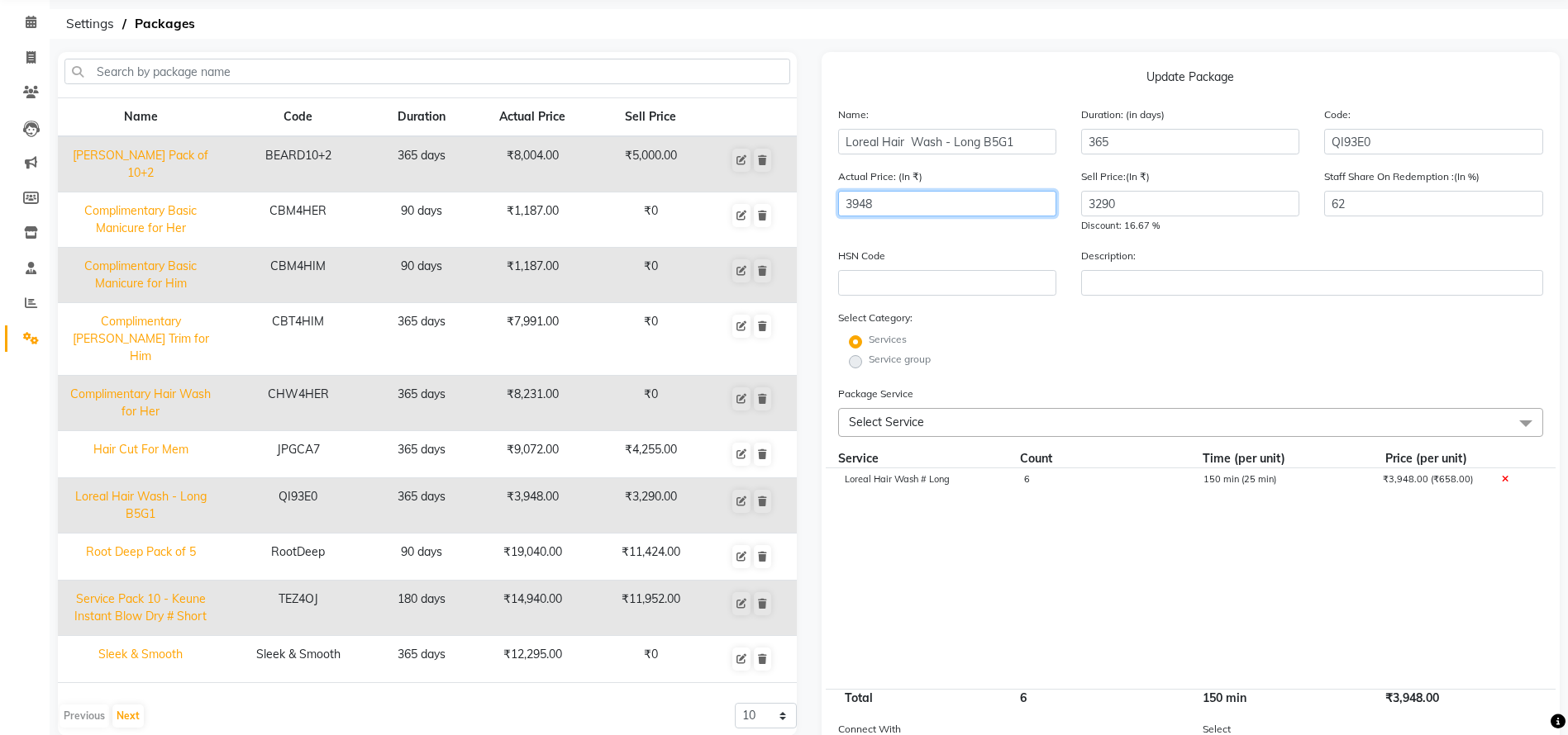
click at [933, 201] on input "3948" at bounding box center [947, 204] width 219 height 25
paste input "2468"
type input "2468"
click at [1367, 204] on input "62" at bounding box center [1433, 204] width 219 height 25
click at [949, 434] on span "Select Service" at bounding box center [1190, 422] width 706 height 29
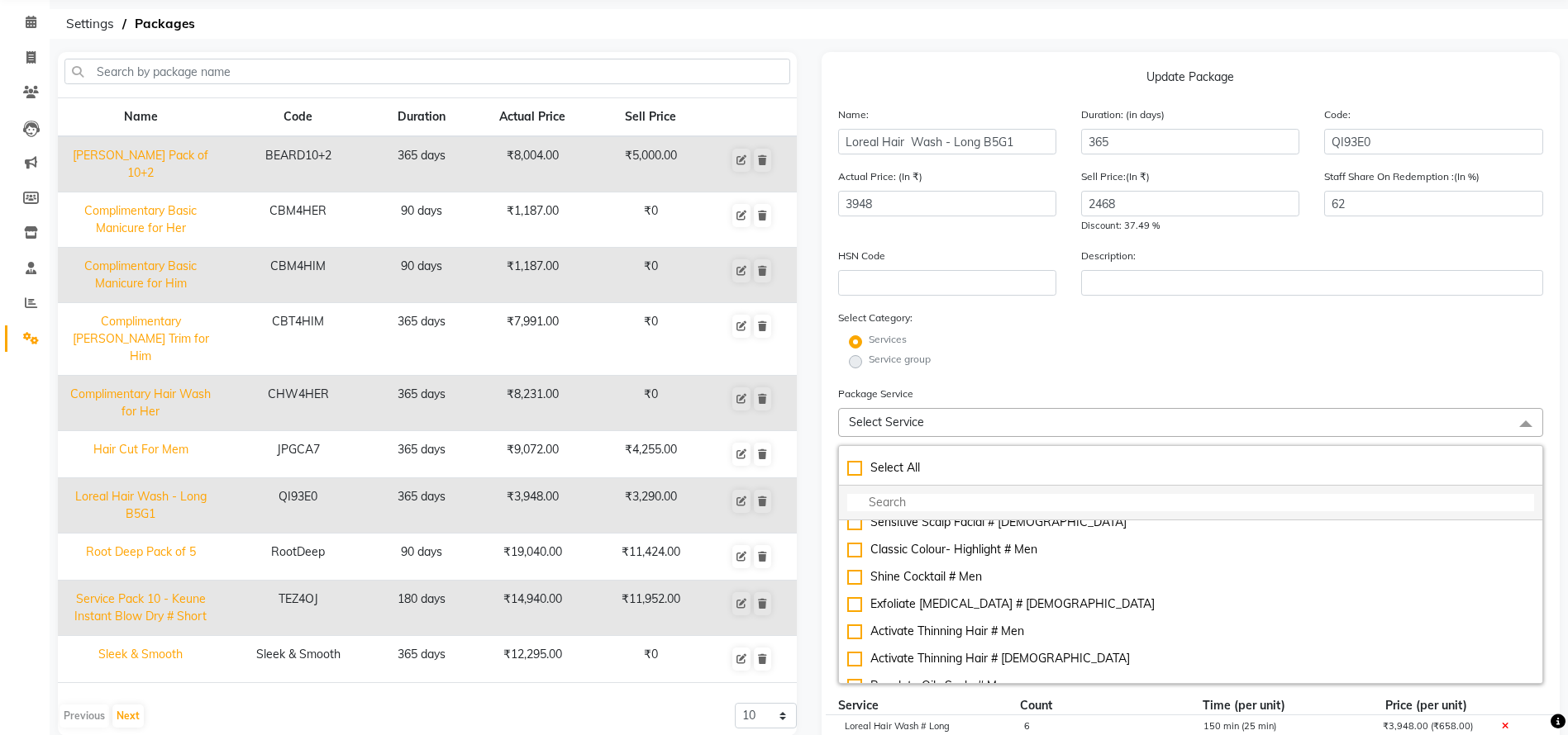
click at [915, 493] on li at bounding box center [1190, 503] width 704 height 35
click at [916, 500] on input "multiselect-search" at bounding box center [1191, 502] width 688 height 17
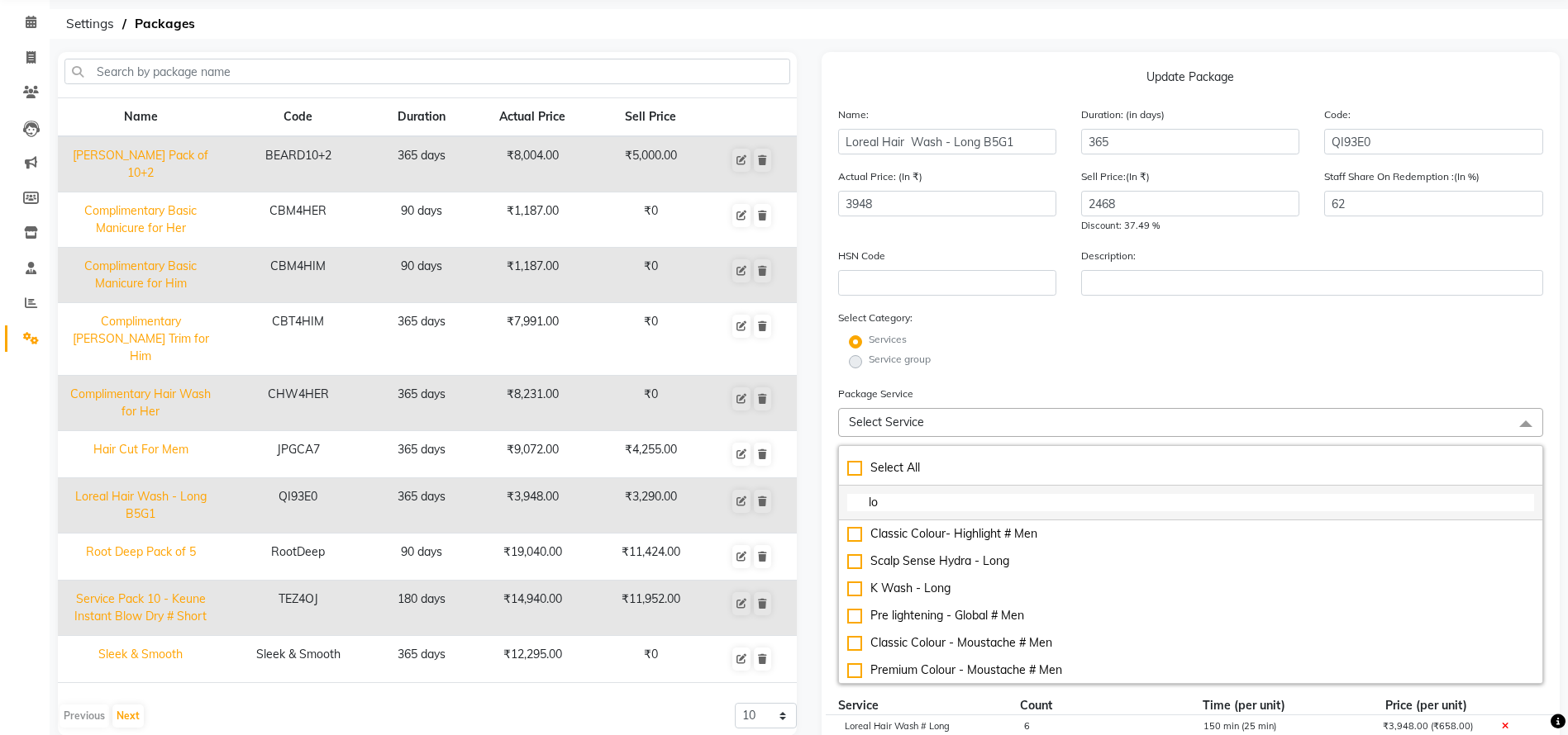
type input "l"
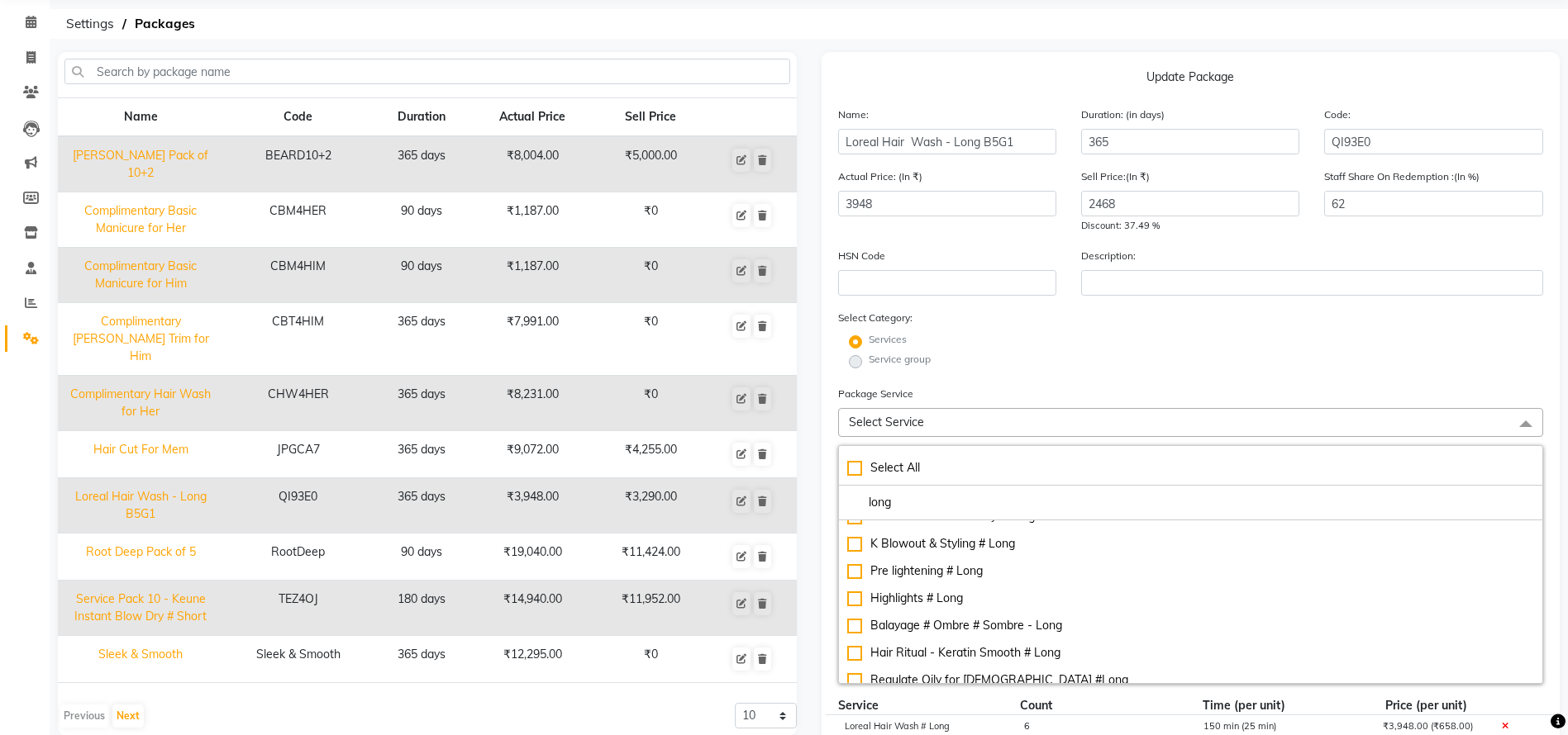
scroll to position [149, 0]
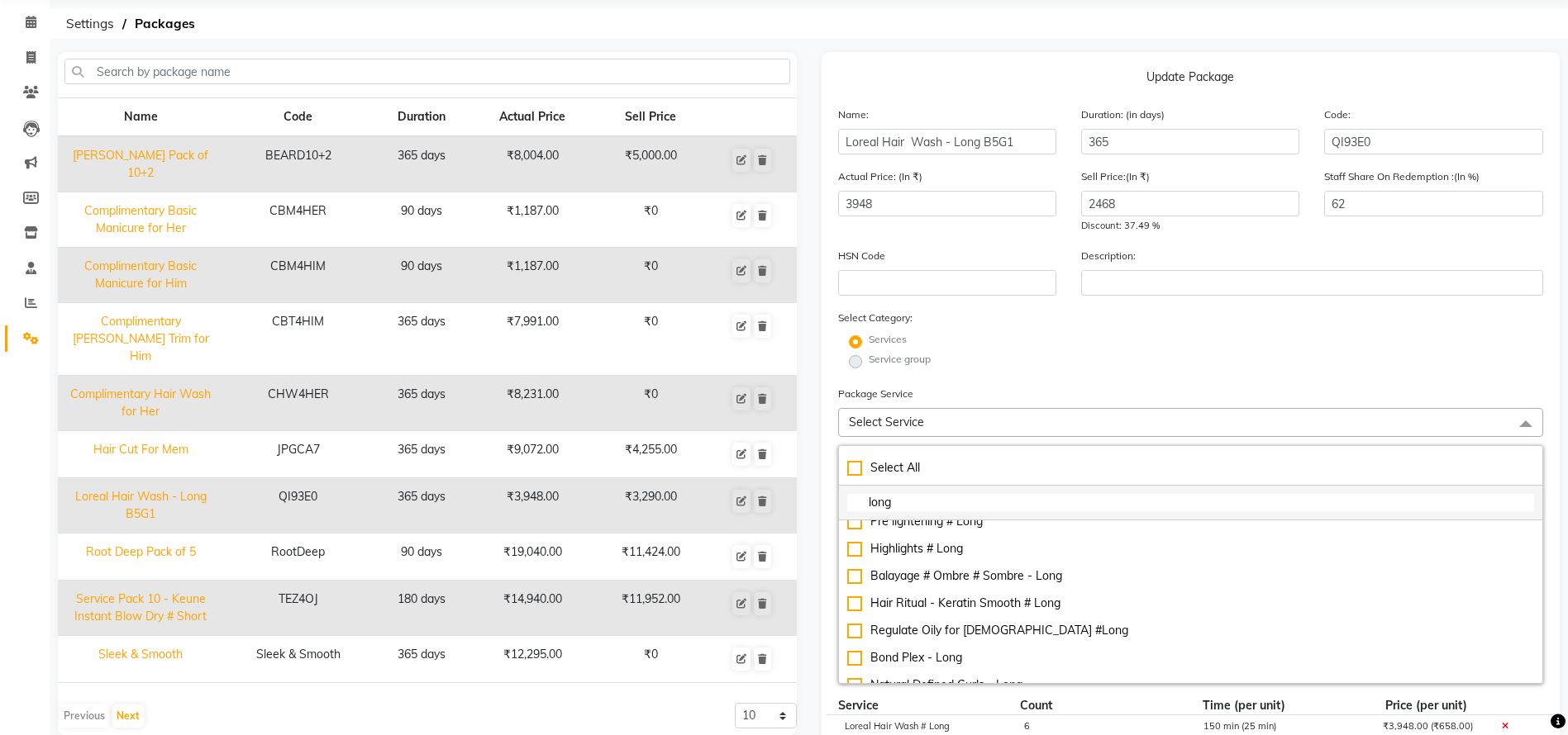
click at [927, 497] on input "long" at bounding box center [1191, 502] width 688 height 17
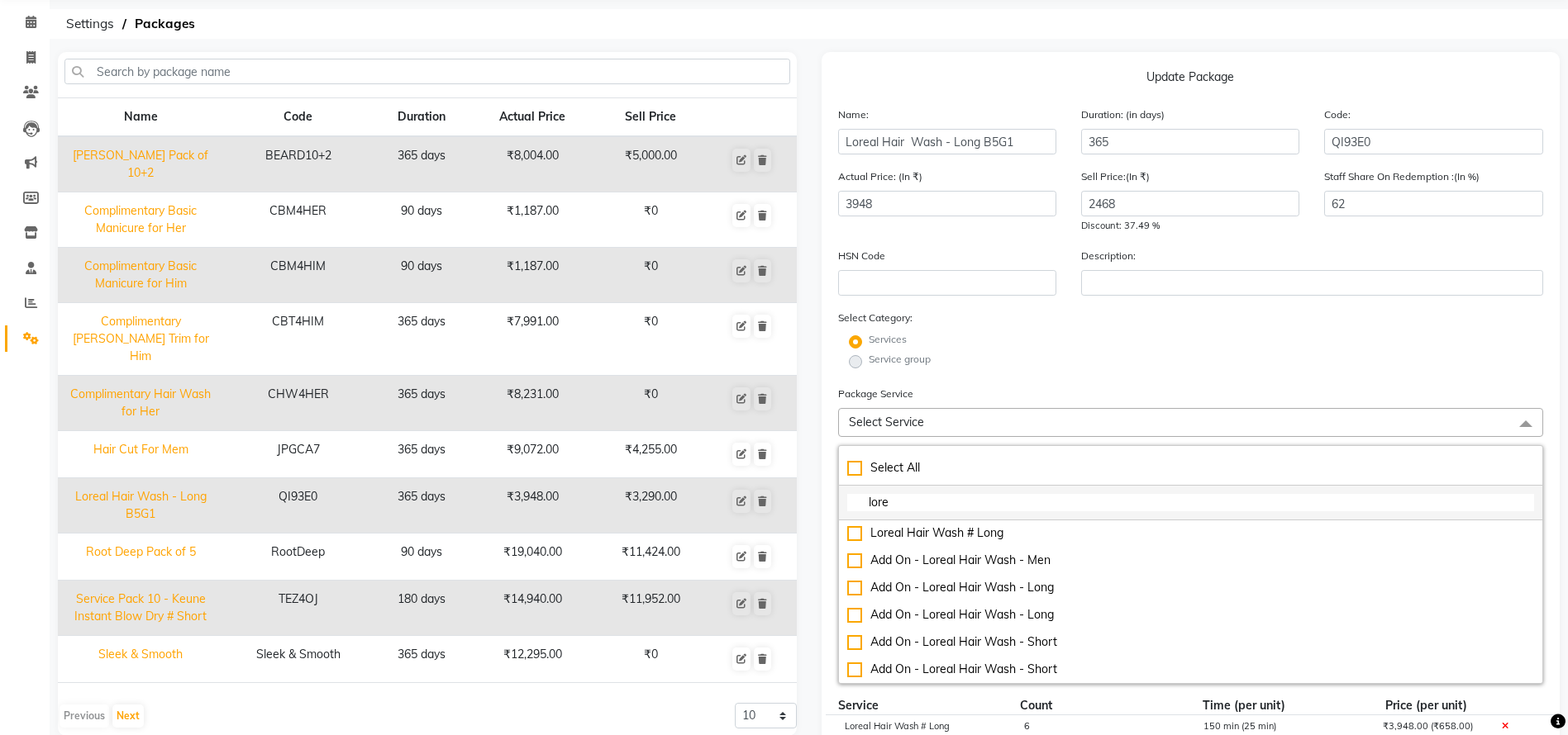
scroll to position [0, 0]
type input "loreal"
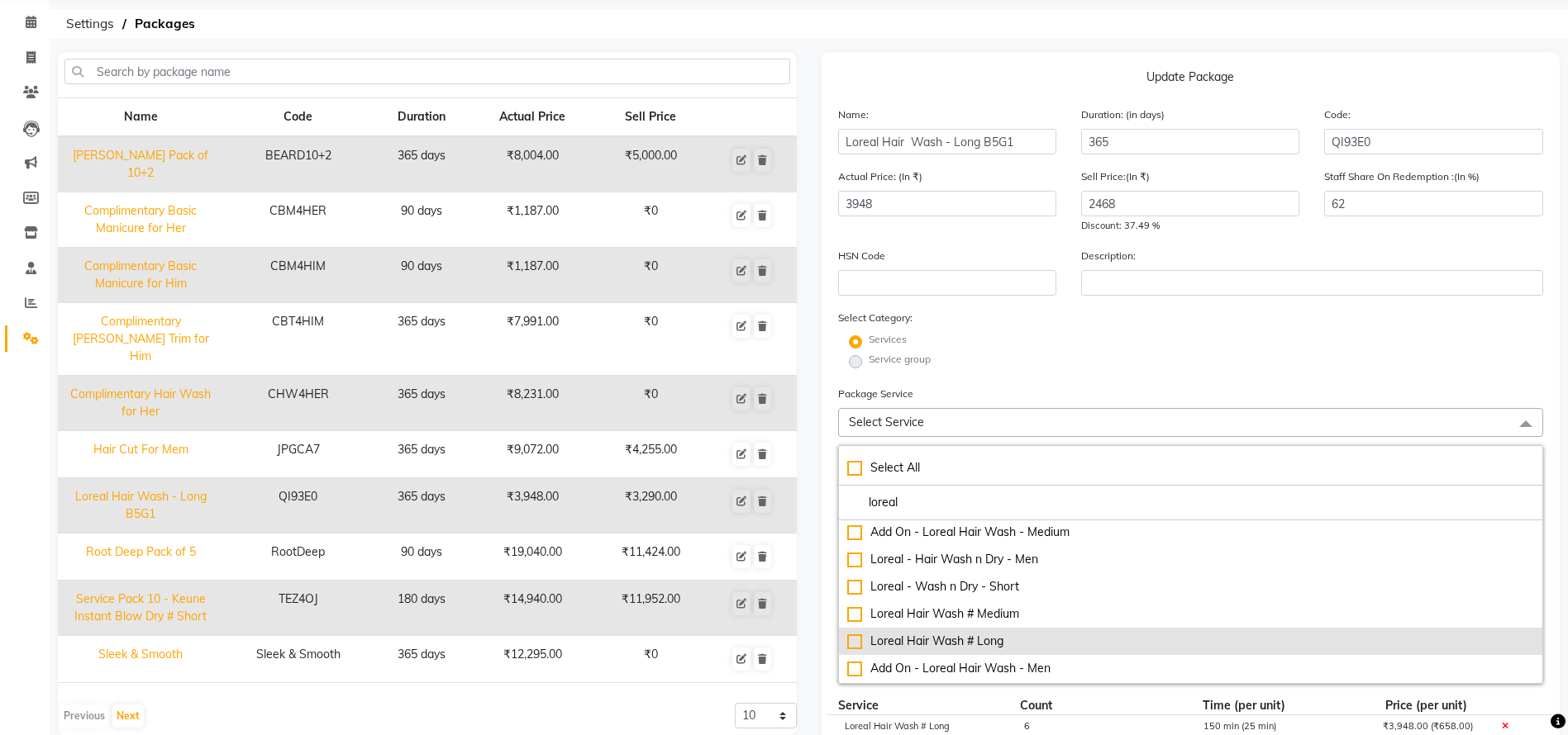
click at [850, 643] on div "Loreal Hair Wash # Long" at bounding box center [1191, 642] width 688 height 17
checkbox input "true"
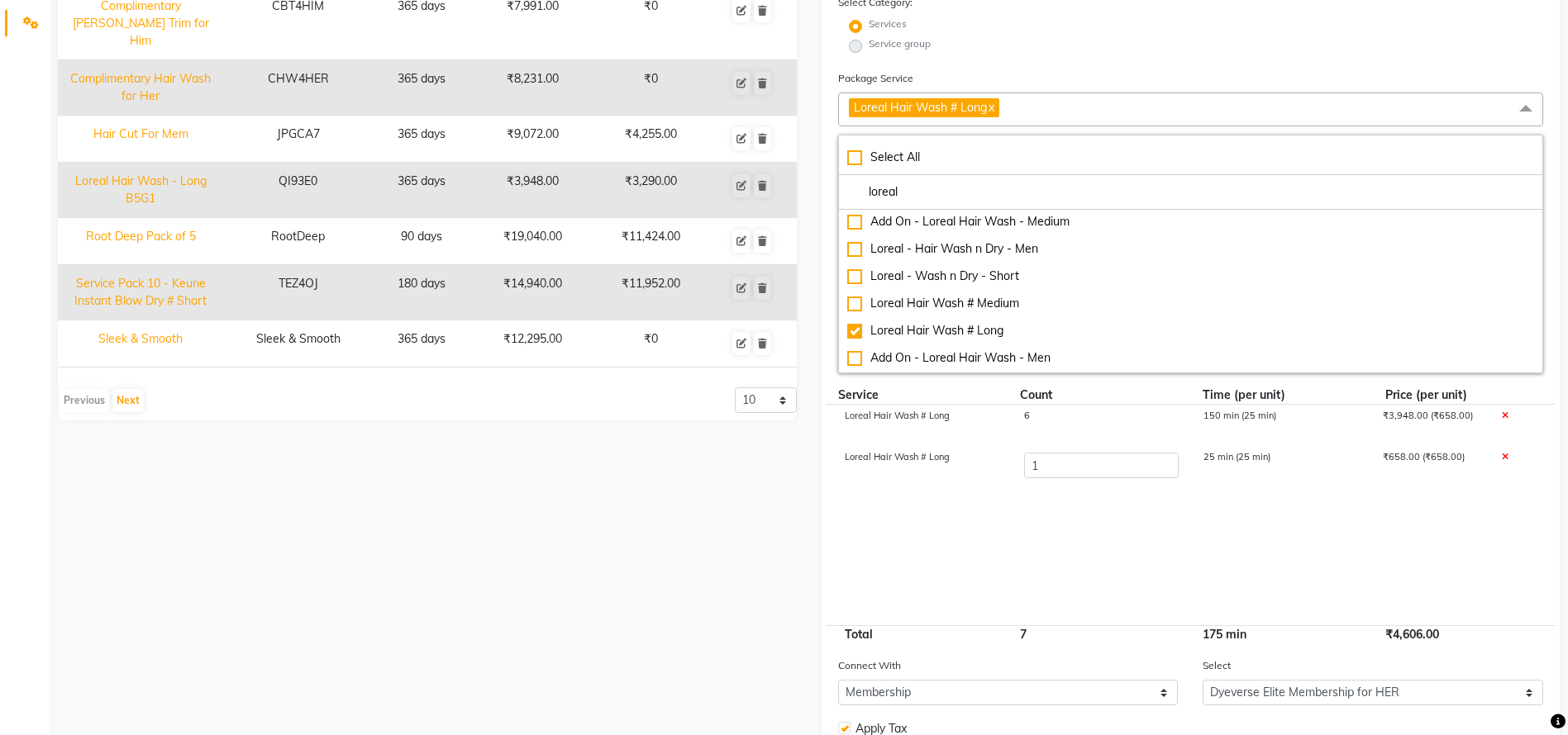
click at [974, 531] on cdk-virtual-scroll-viewport "Loreal Hair Wash # Long 6 150 min (25 min) ₹3,948.00 (₹658.00) Loreal Hair Wash…" at bounding box center [1190, 515] width 706 height 220
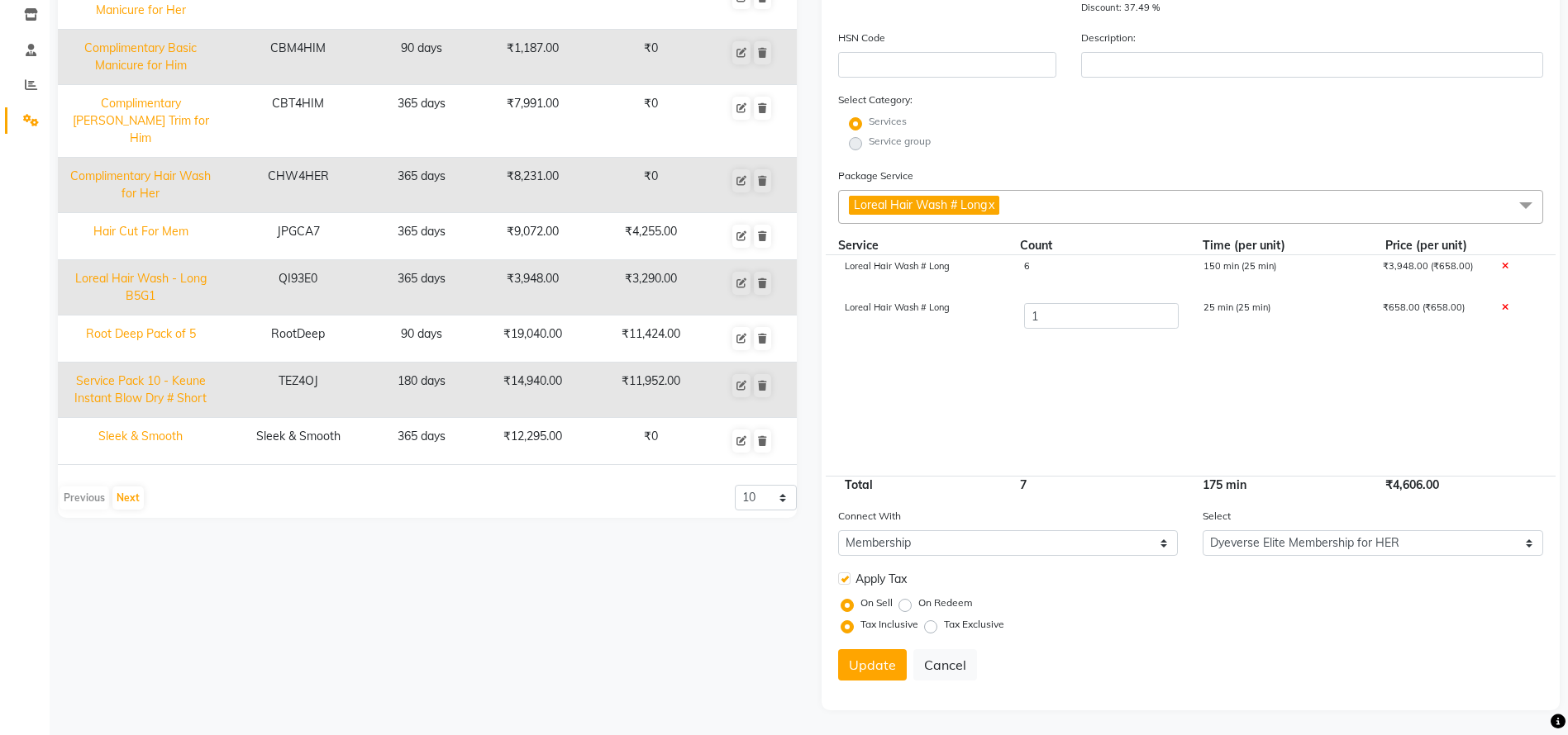
click at [1163, 422] on cdk-virtual-scroll-viewport "Loreal Hair Wash # Long 6 150 min (25 min) ₹3,948.00 (₹658.00) Loreal Hair Wash…" at bounding box center [1190, 366] width 706 height 220
click at [1504, 305] on icon at bounding box center [1504, 308] width 7 height 9
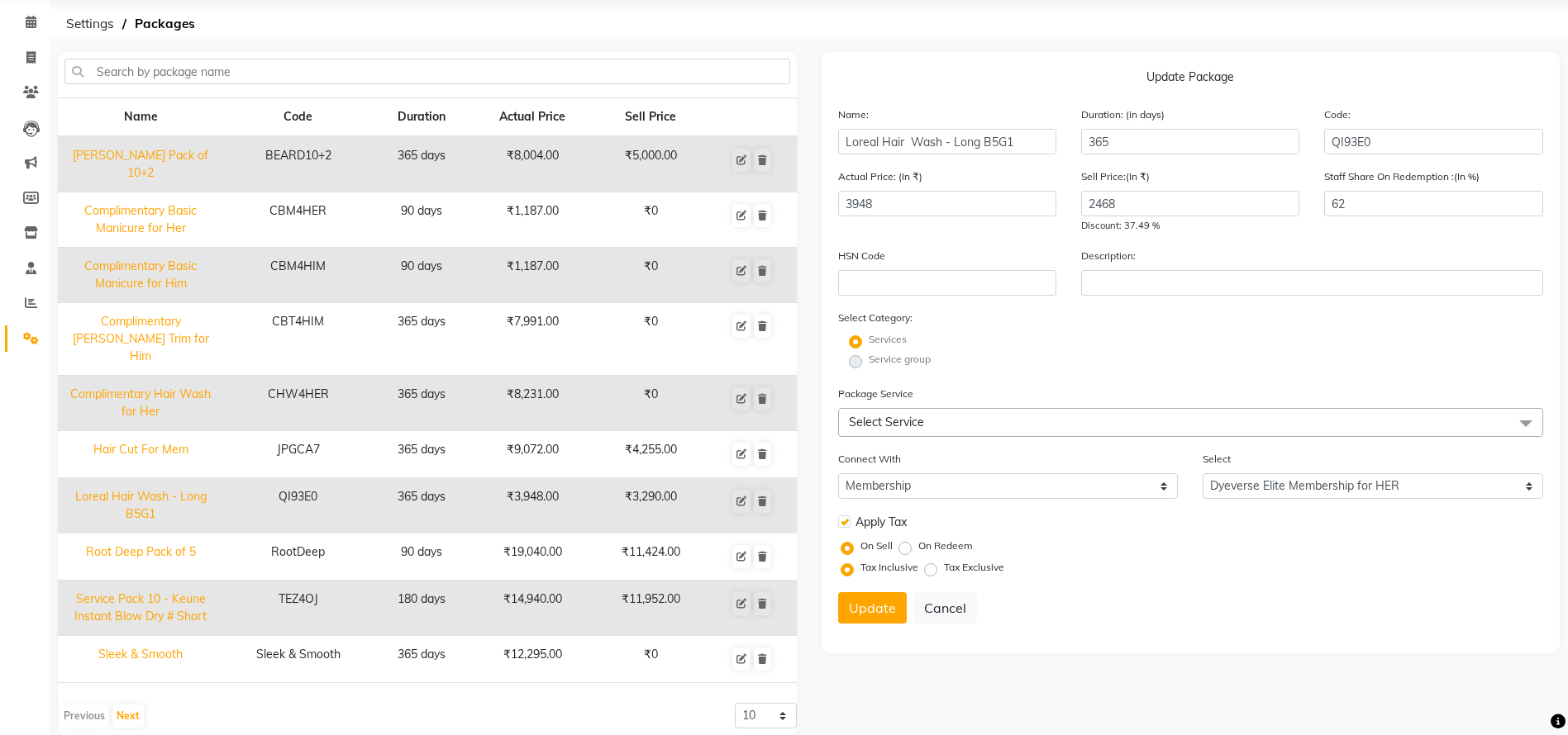
click at [1172, 412] on span "Select Service" at bounding box center [1190, 422] width 706 height 29
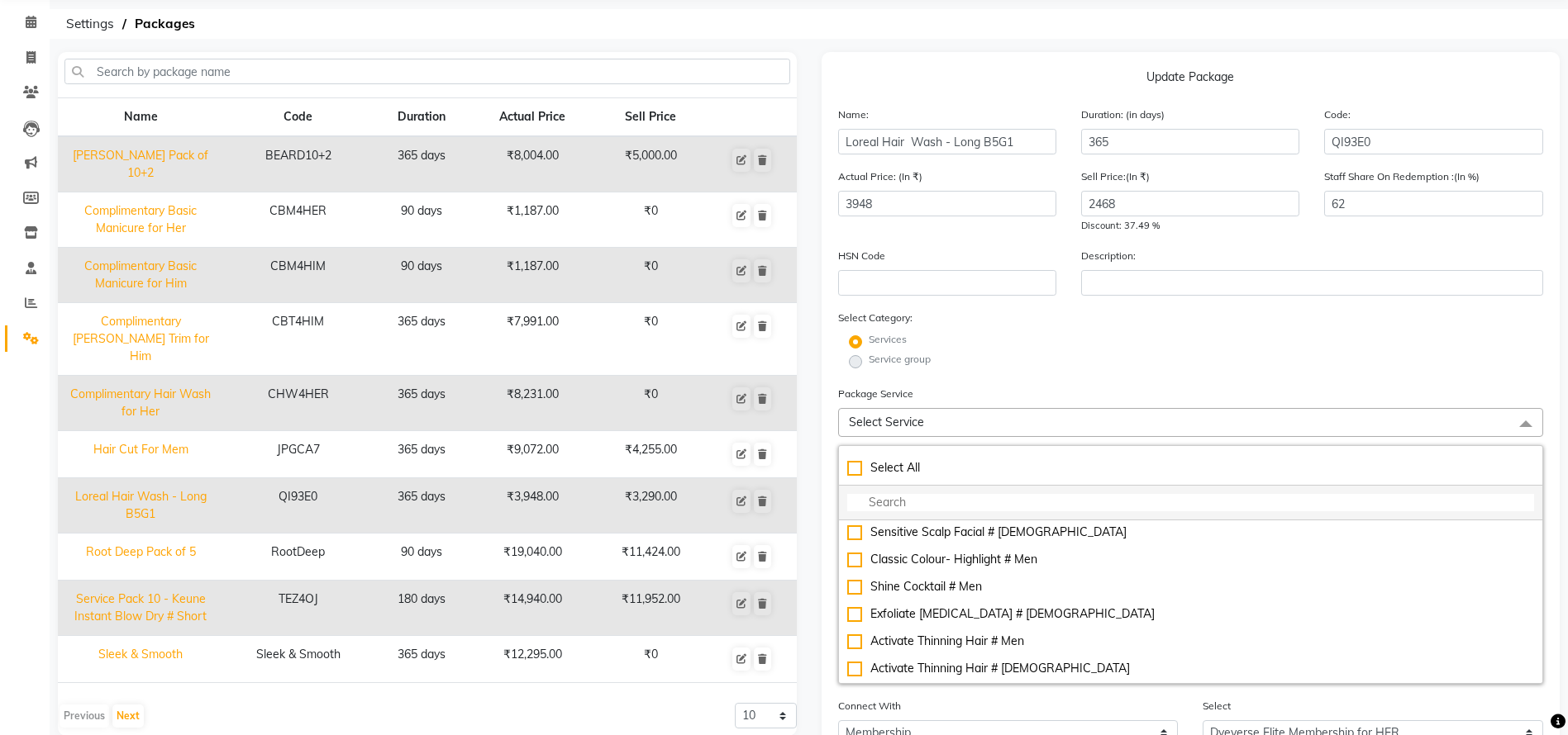
click at [1011, 501] on input "multiselect-search" at bounding box center [1191, 502] width 688 height 17
type input "loreal"
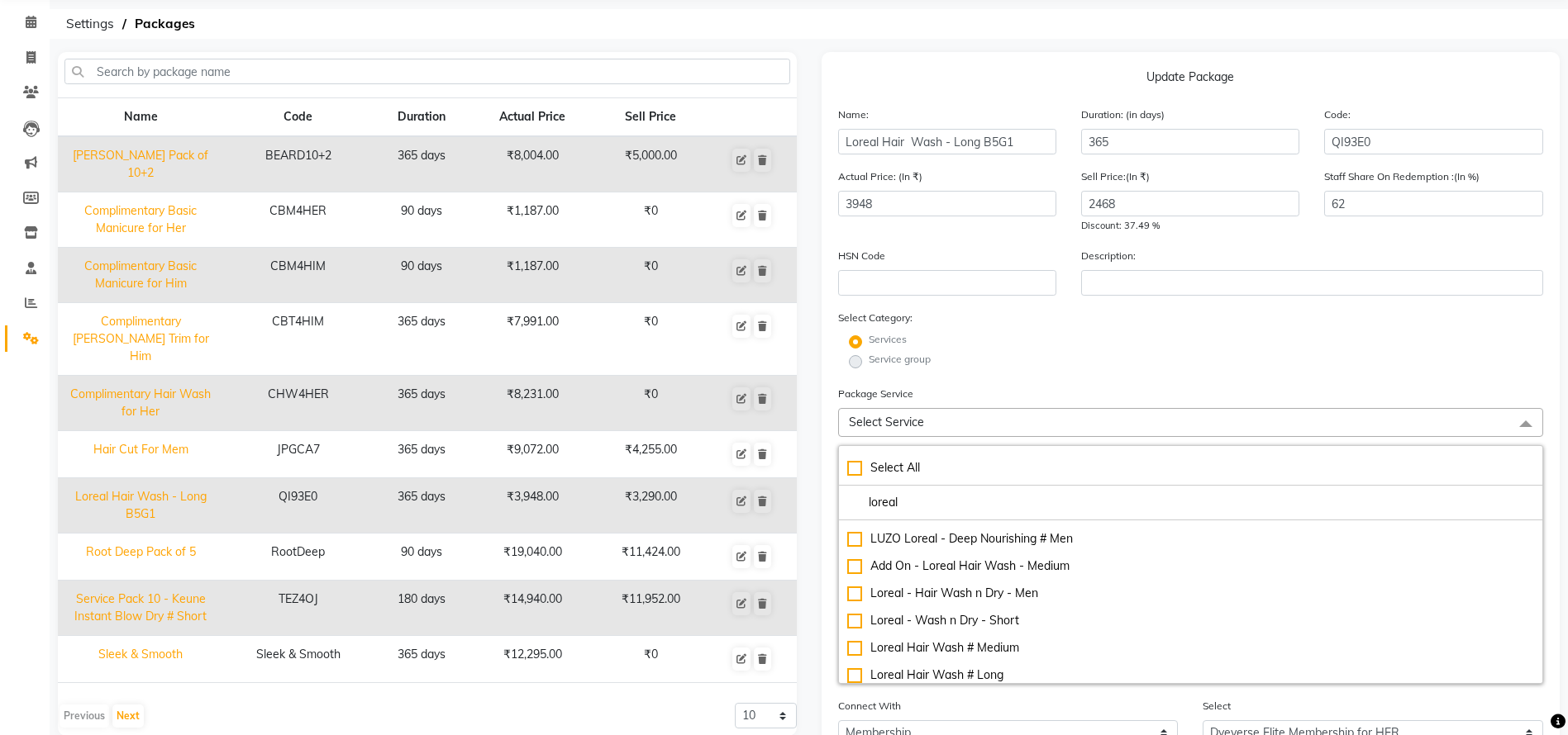
scroll to position [99, 0]
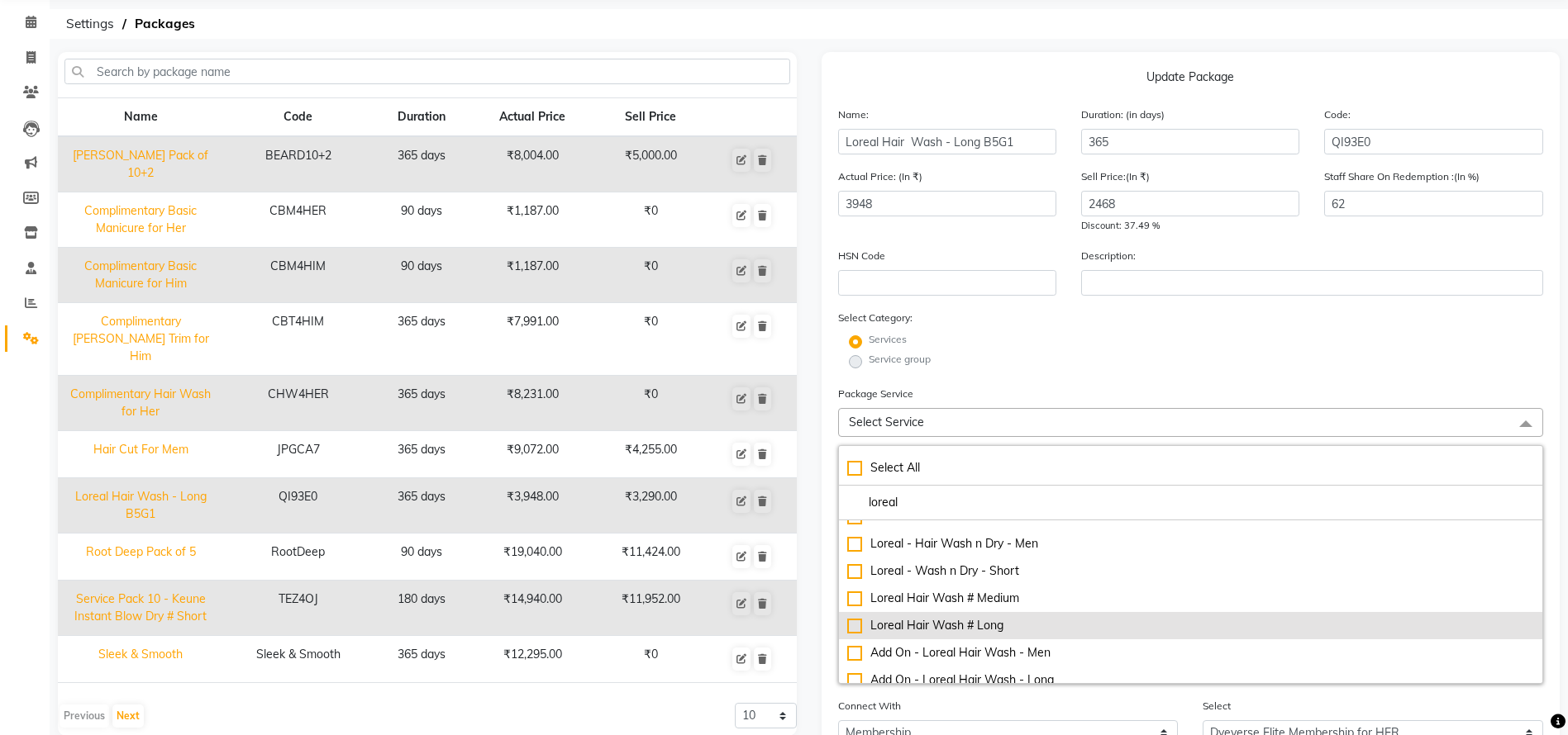
click at [850, 623] on div "Loreal Hair Wash # Long" at bounding box center [1191, 626] width 688 height 17
checkbox input "true"
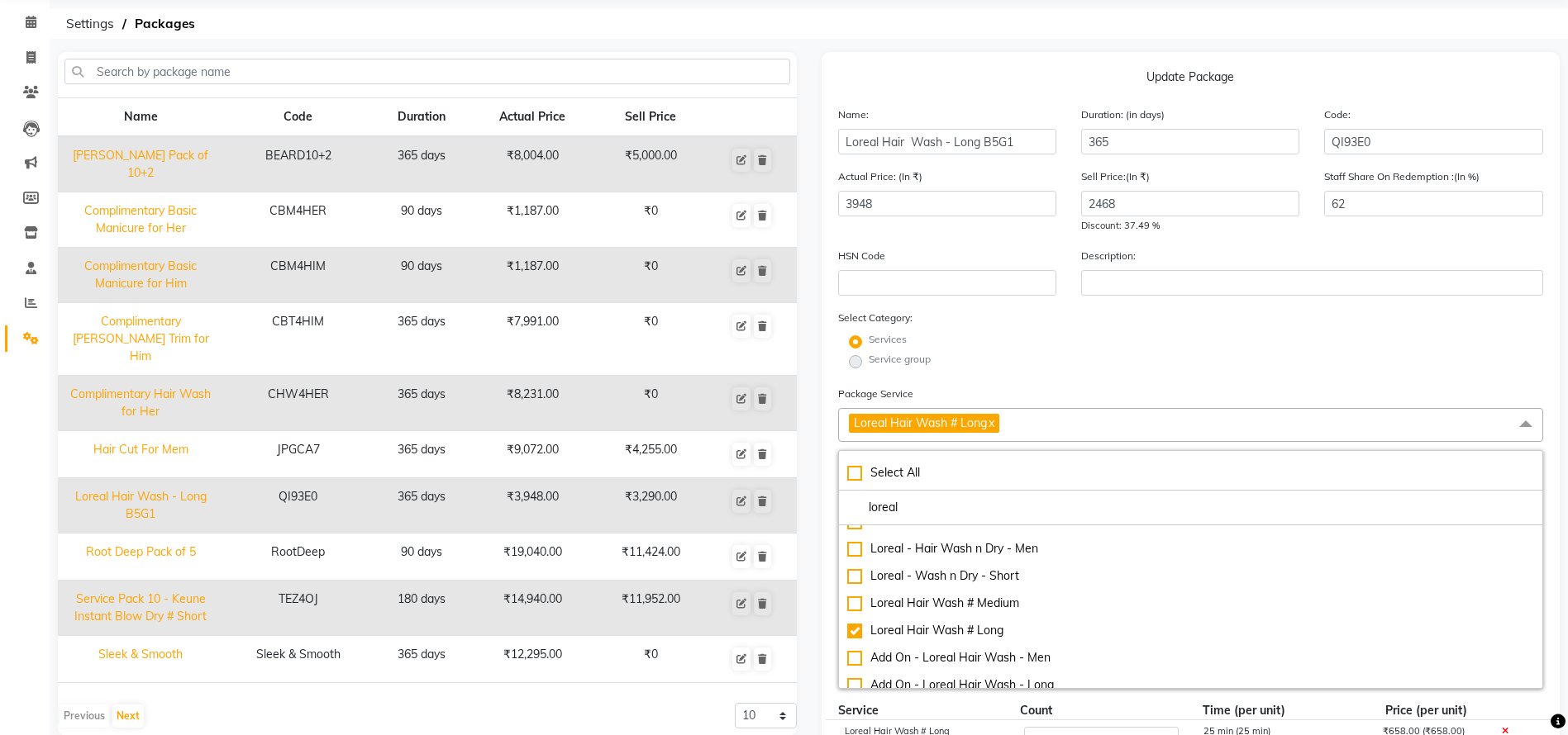
click at [1296, 318] on div "Select Category: Services Service group" at bounding box center [1190, 340] width 706 height 63
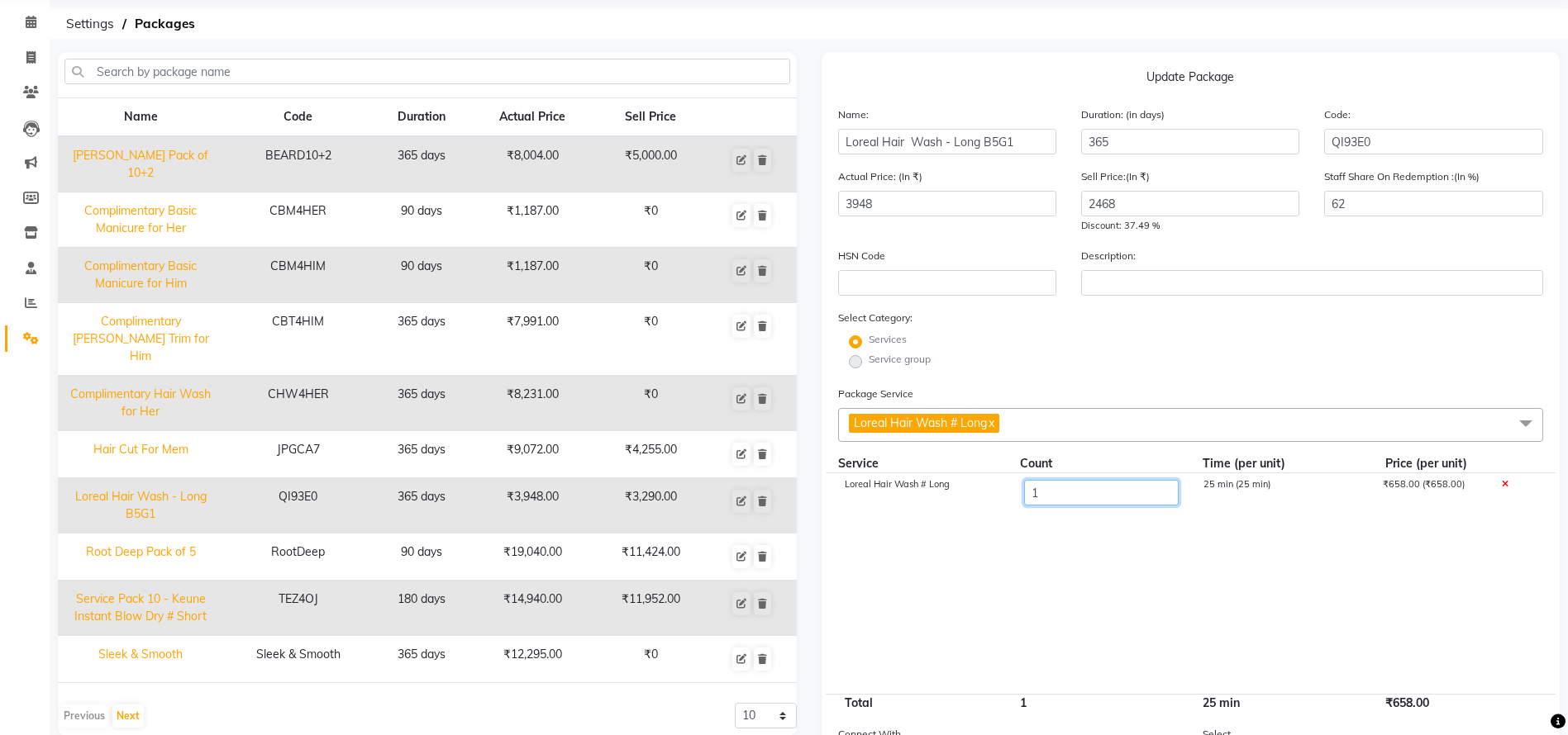
click at [1070, 503] on input "1" at bounding box center [1101, 493] width 155 height 25
type input "6"
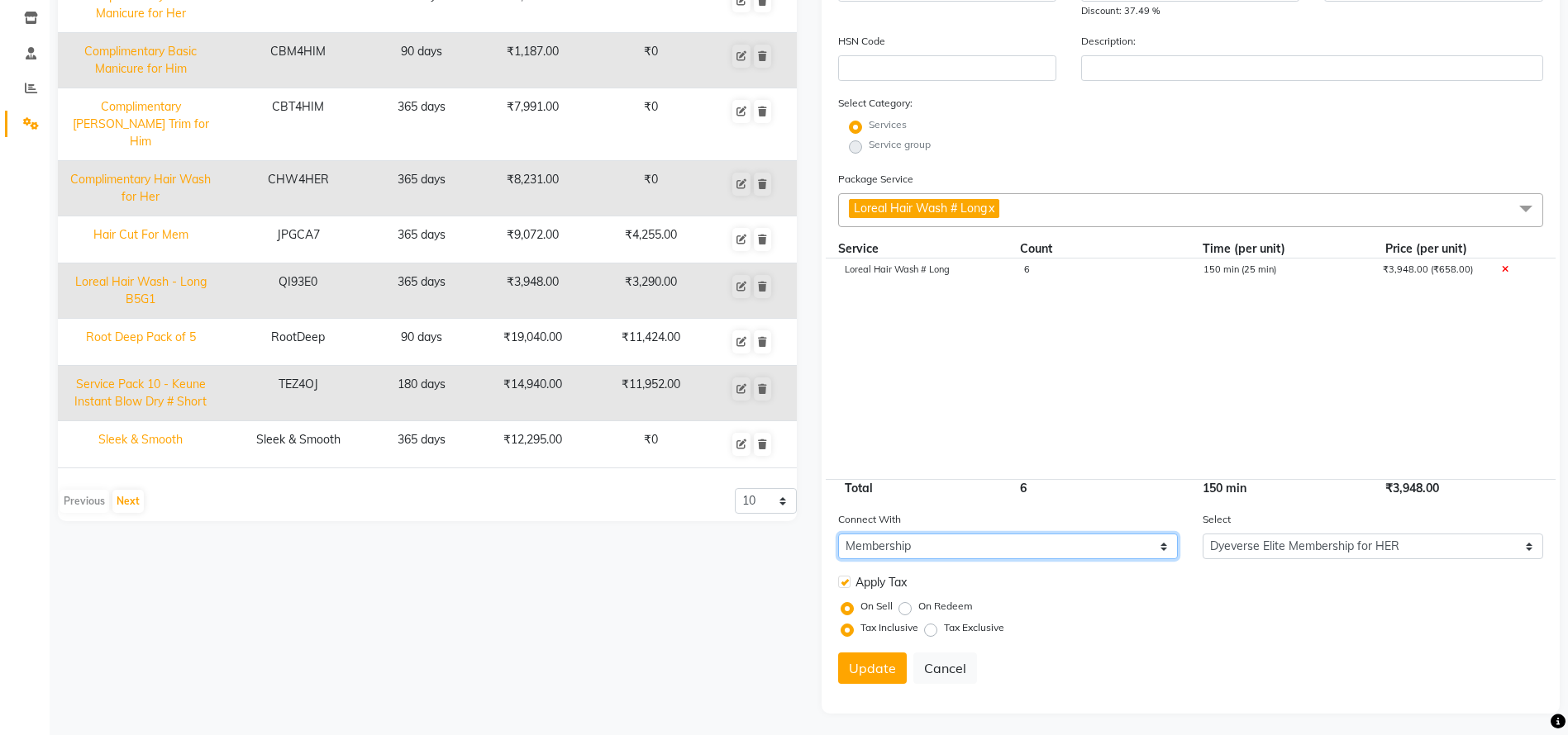
scroll to position [281, 0]
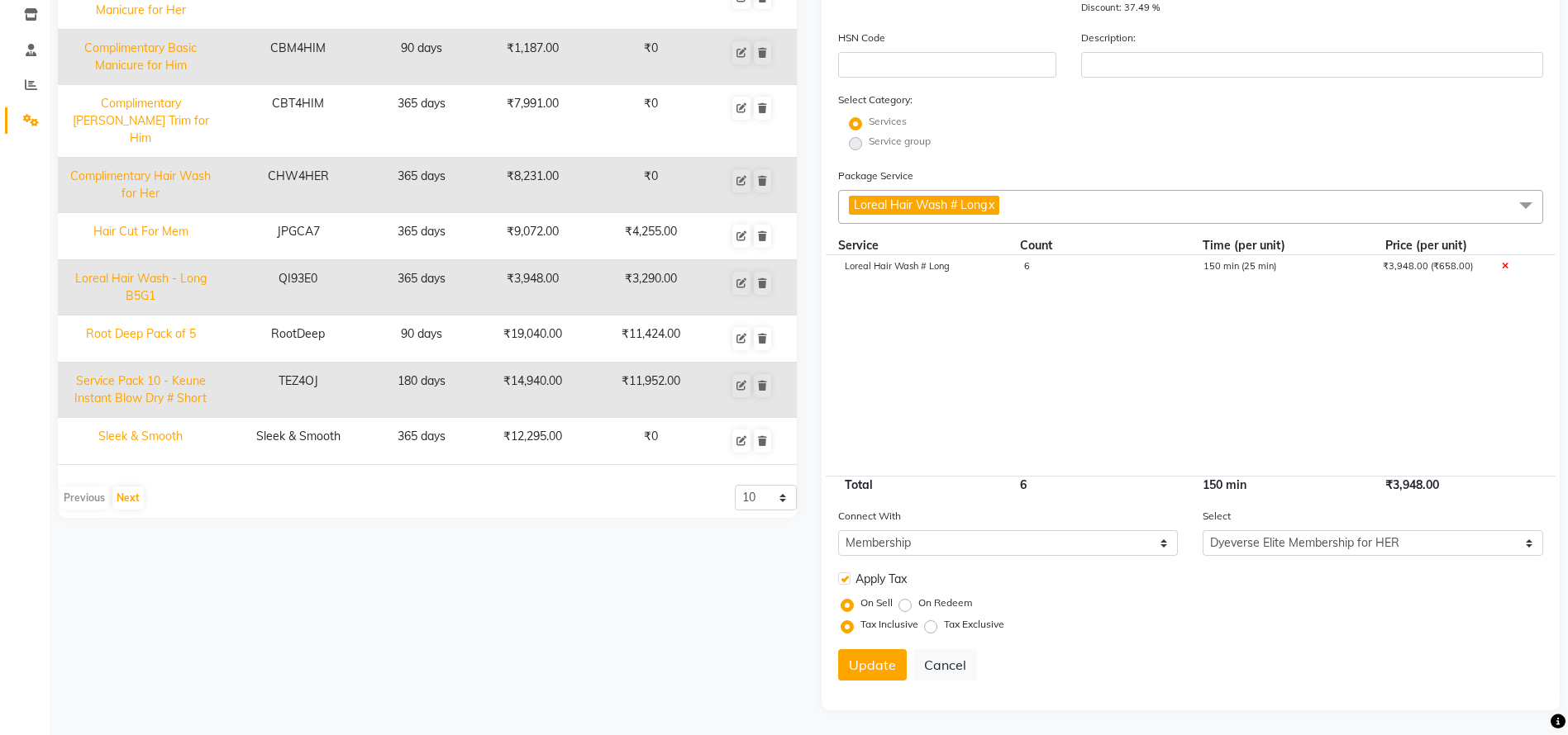
click at [1306, 615] on div "Tax Inclusive Tax Exclusive" at bounding box center [1194, 625] width 699 height 22
click at [1138, 541] on select "Select Membership Prepaid Voucher" at bounding box center [1007, 543] width 340 height 25
select select
click at [838, 531] on select "Select Membership Prepaid Voucher" at bounding box center [1007, 543] width 340 height 25
select select
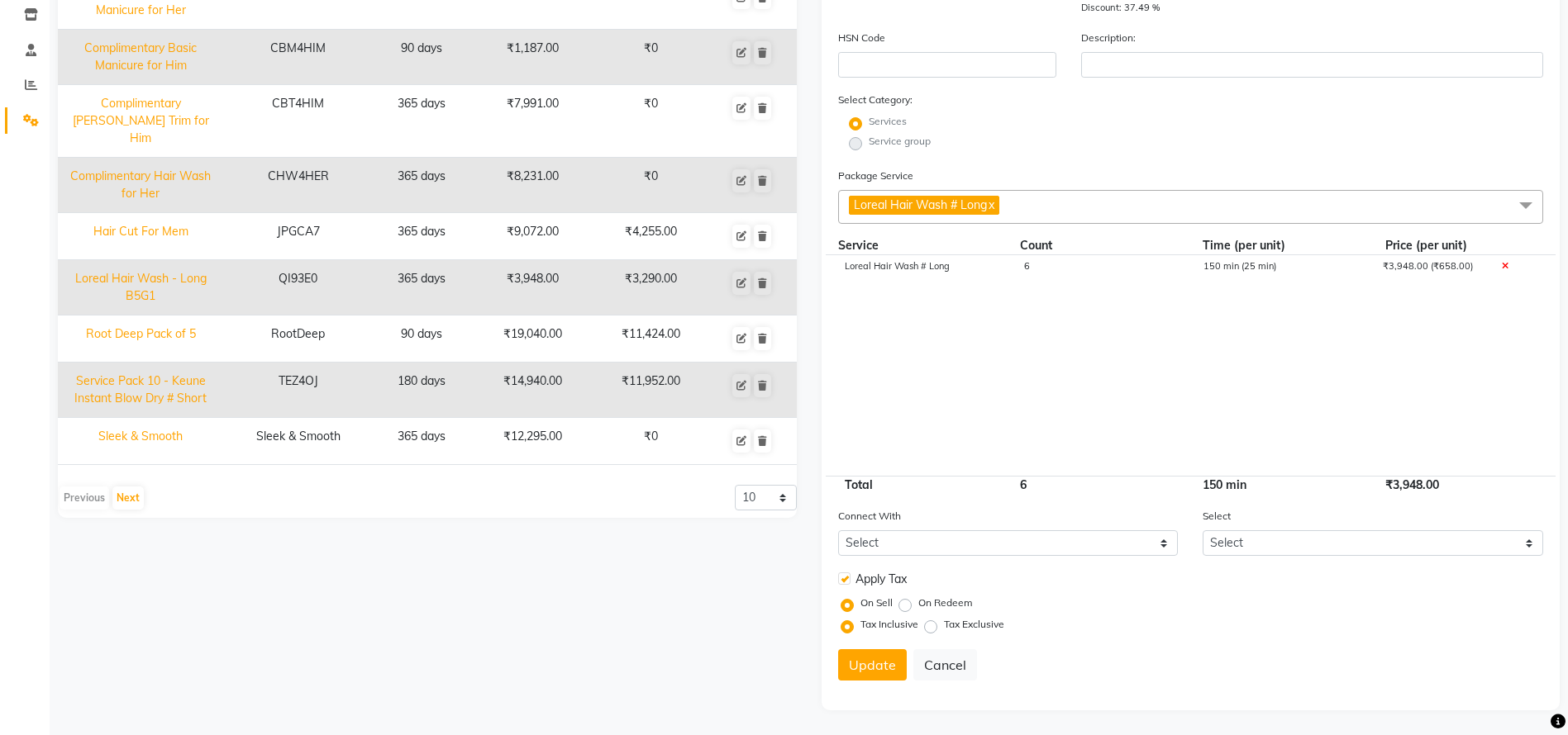
click at [1180, 637] on form "Name: Loreal Hair Wash - Long B5G1 Duration: (in days) 365 Code: QI93E0 Actual …" at bounding box center [1190, 291] width 706 height 807
click at [877, 659] on button "Update" at bounding box center [872, 664] width 69 height 31
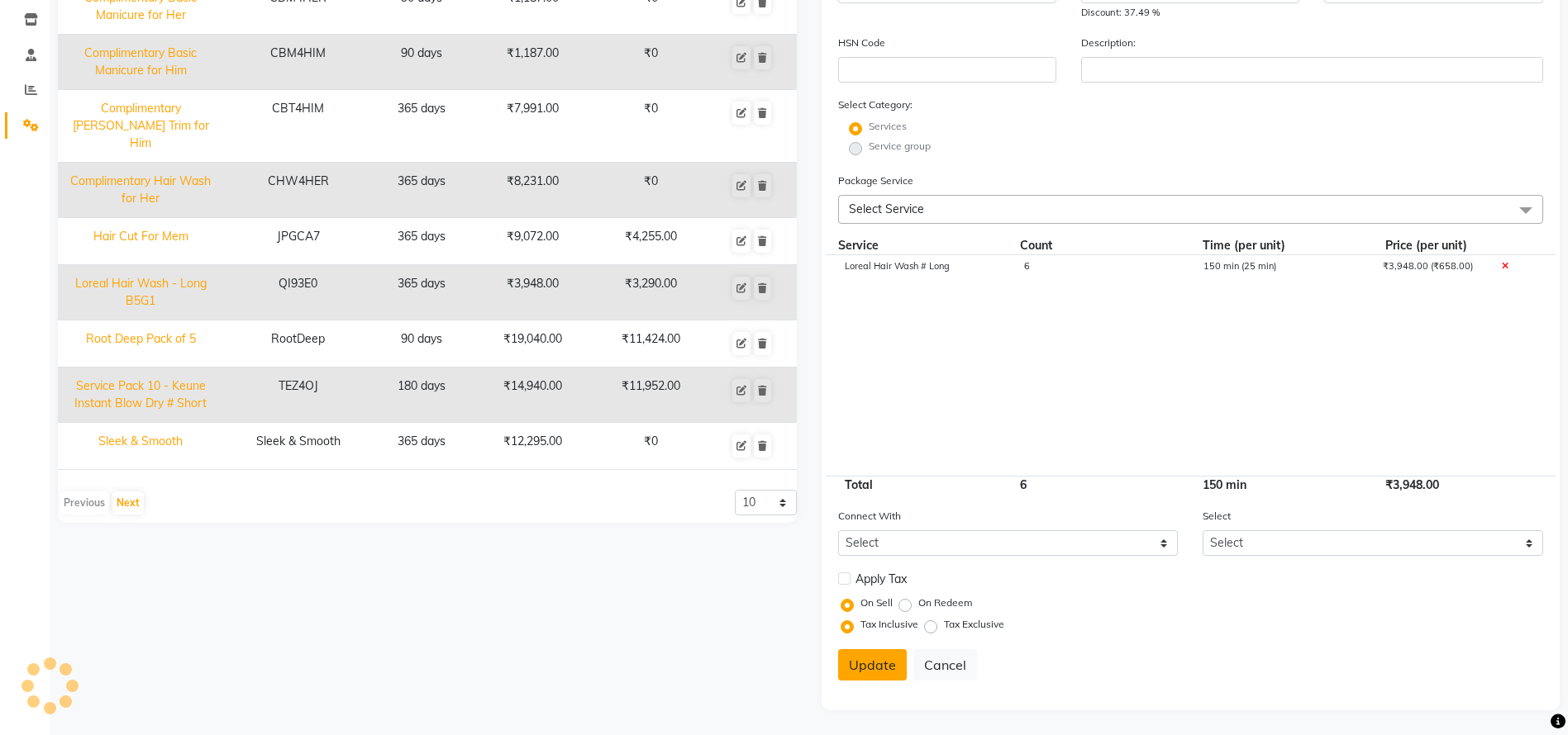
select select
checkbox input "false"
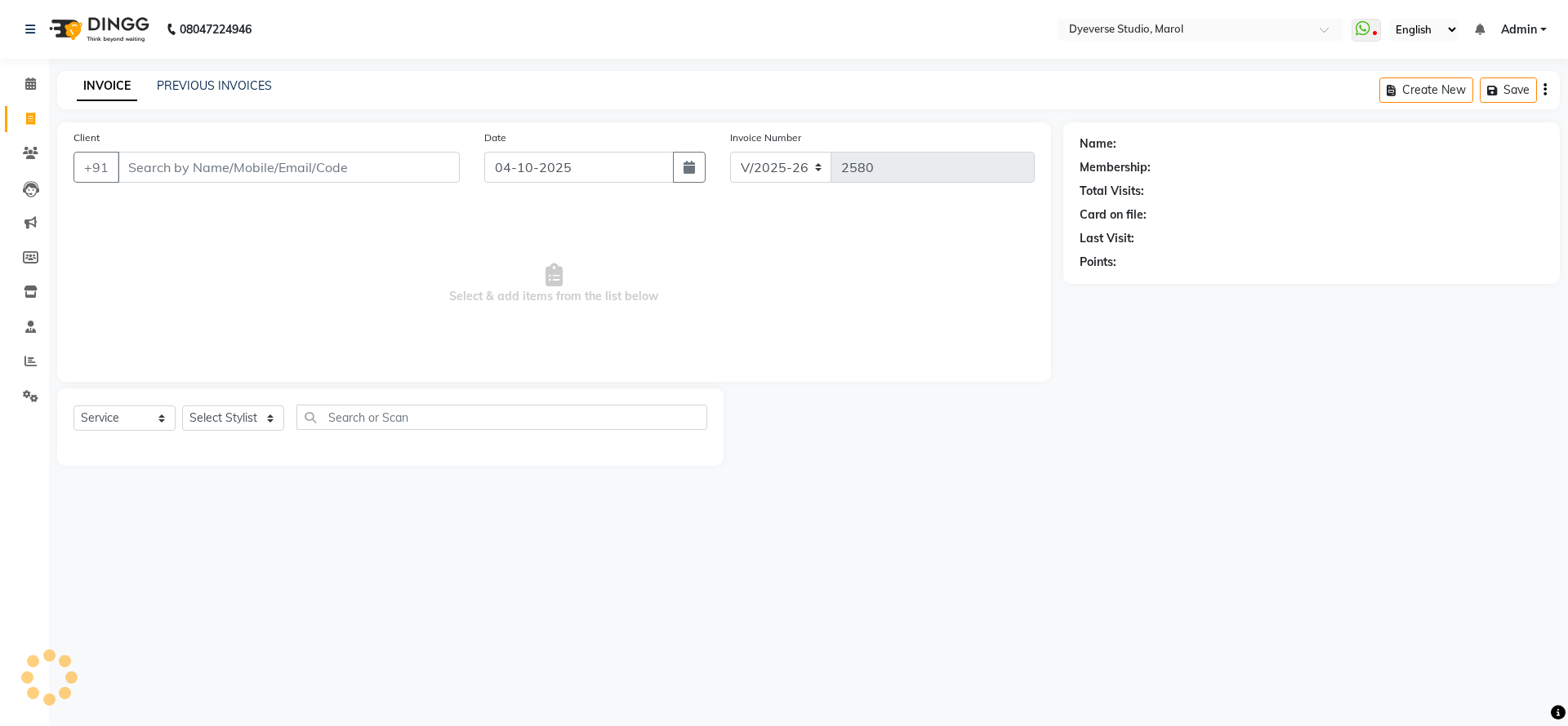
select select "6368"
select select "service"
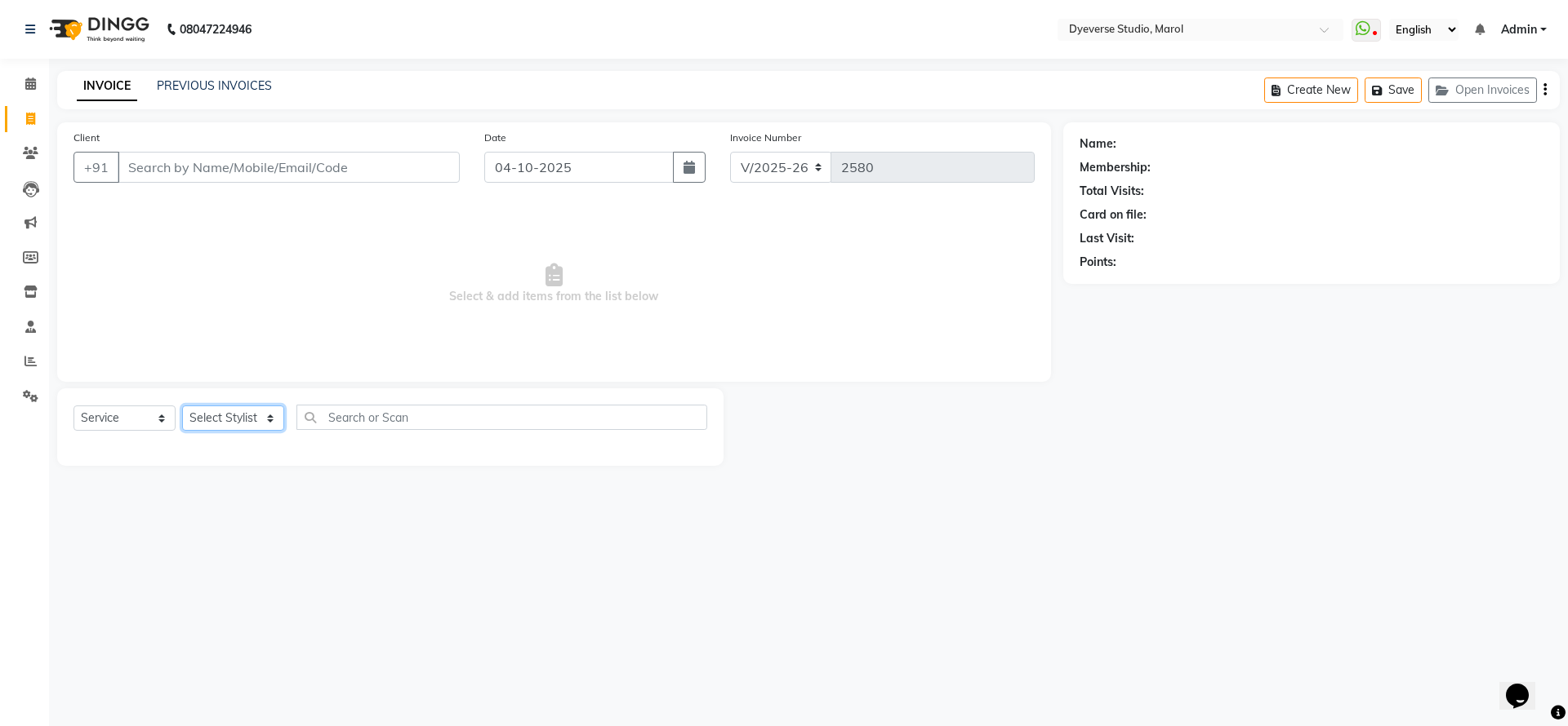
click at [259, 414] on select "Select Stylist [PERSON_NAME] [PERSON_NAME] [PERSON_NAME] [PERSON_NAME] [PERSON_…" at bounding box center [234, 418] width 102 height 25
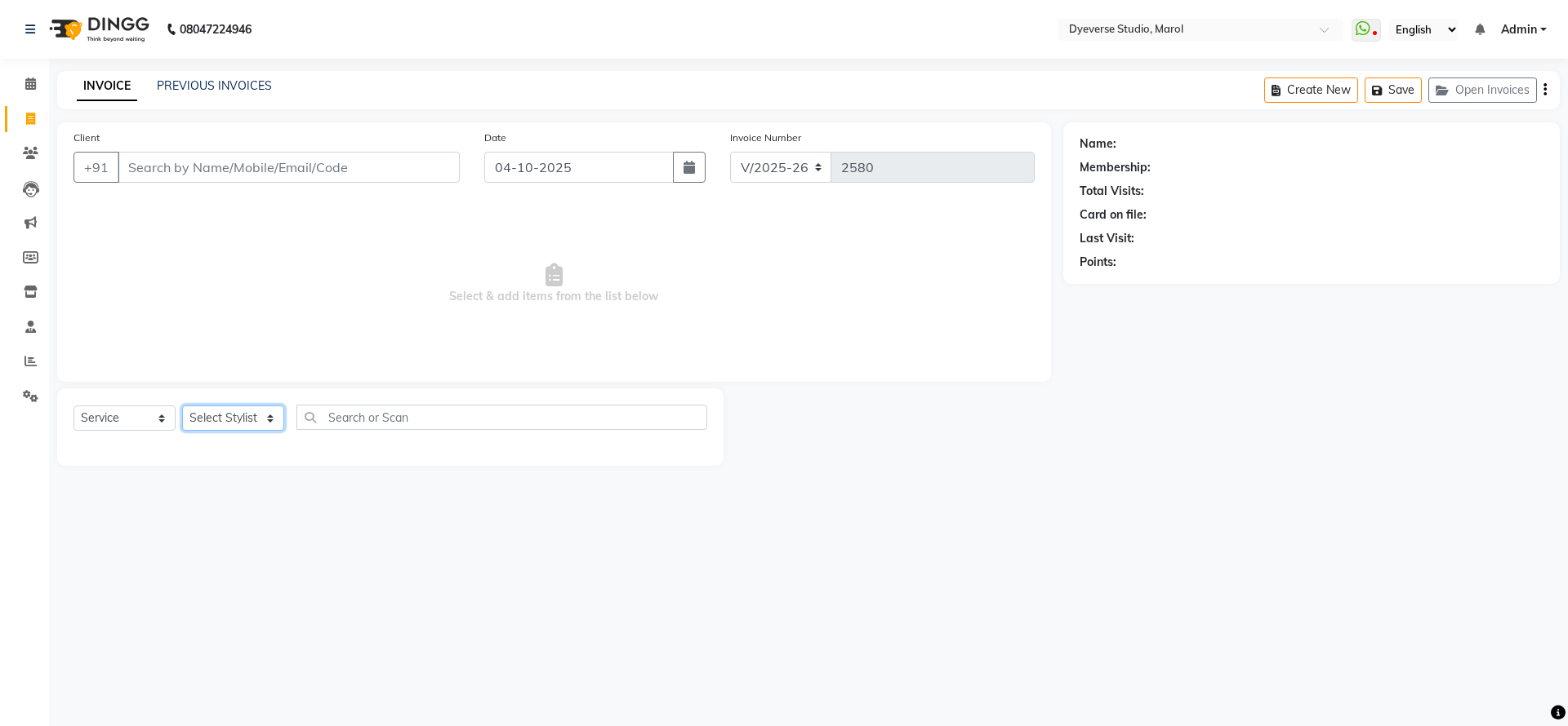
select select "81087"
click at [182, 406] on select "Select Stylist [PERSON_NAME] [PERSON_NAME] [PERSON_NAME] [PERSON_NAME] [PERSON_…" at bounding box center [234, 418] width 102 height 25
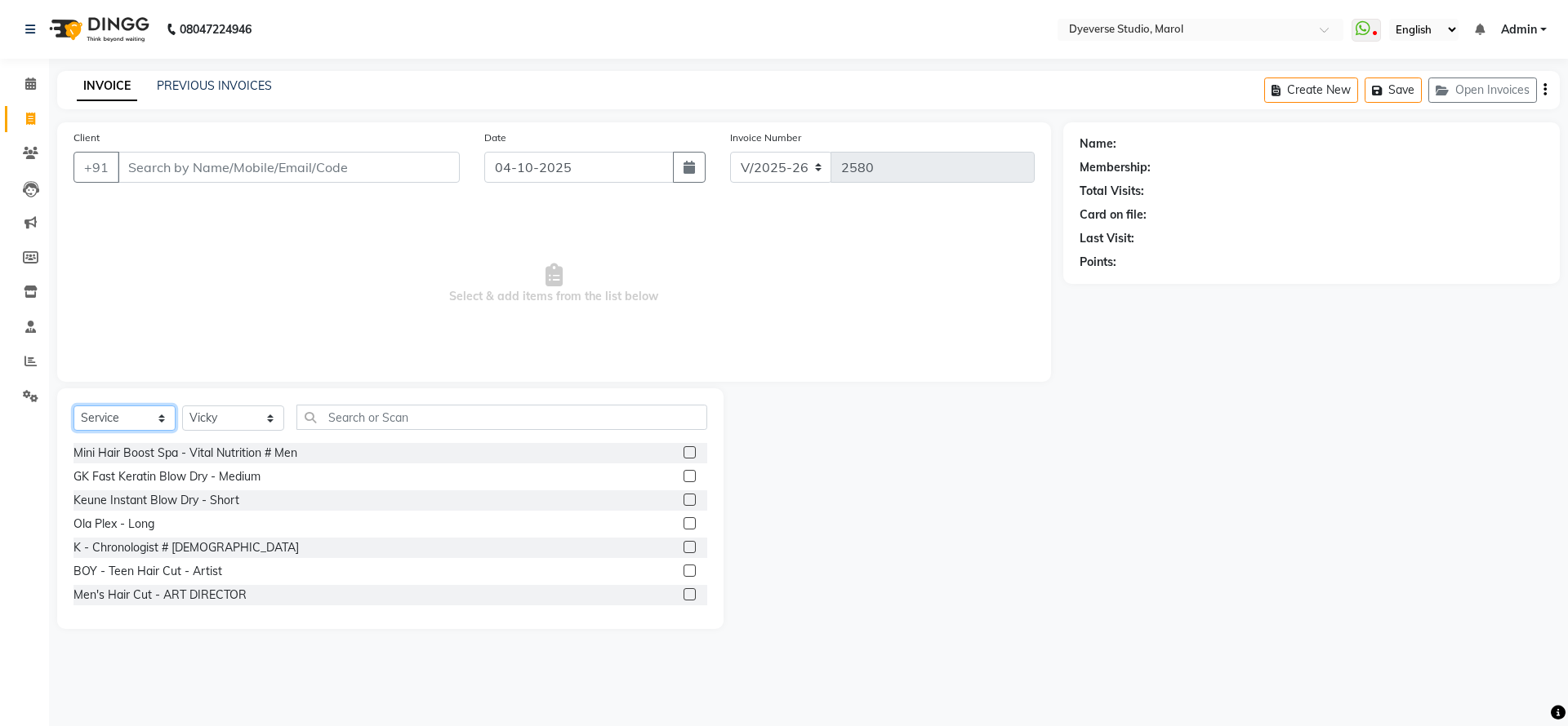
click at [142, 416] on select "Select Service Product Membership Package Voucher Prepaid Gift Card" at bounding box center [125, 418] width 102 height 25
select select "package"
click at [74, 406] on select "Select Service Product Membership Package Voucher Prepaid Gift Card" at bounding box center [125, 418] width 102 height 25
click at [683, 594] on label at bounding box center [689, 594] width 12 height 12
click at [683, 594] on input "checkbox" at bounding box center [688, 595] width 10 height 10
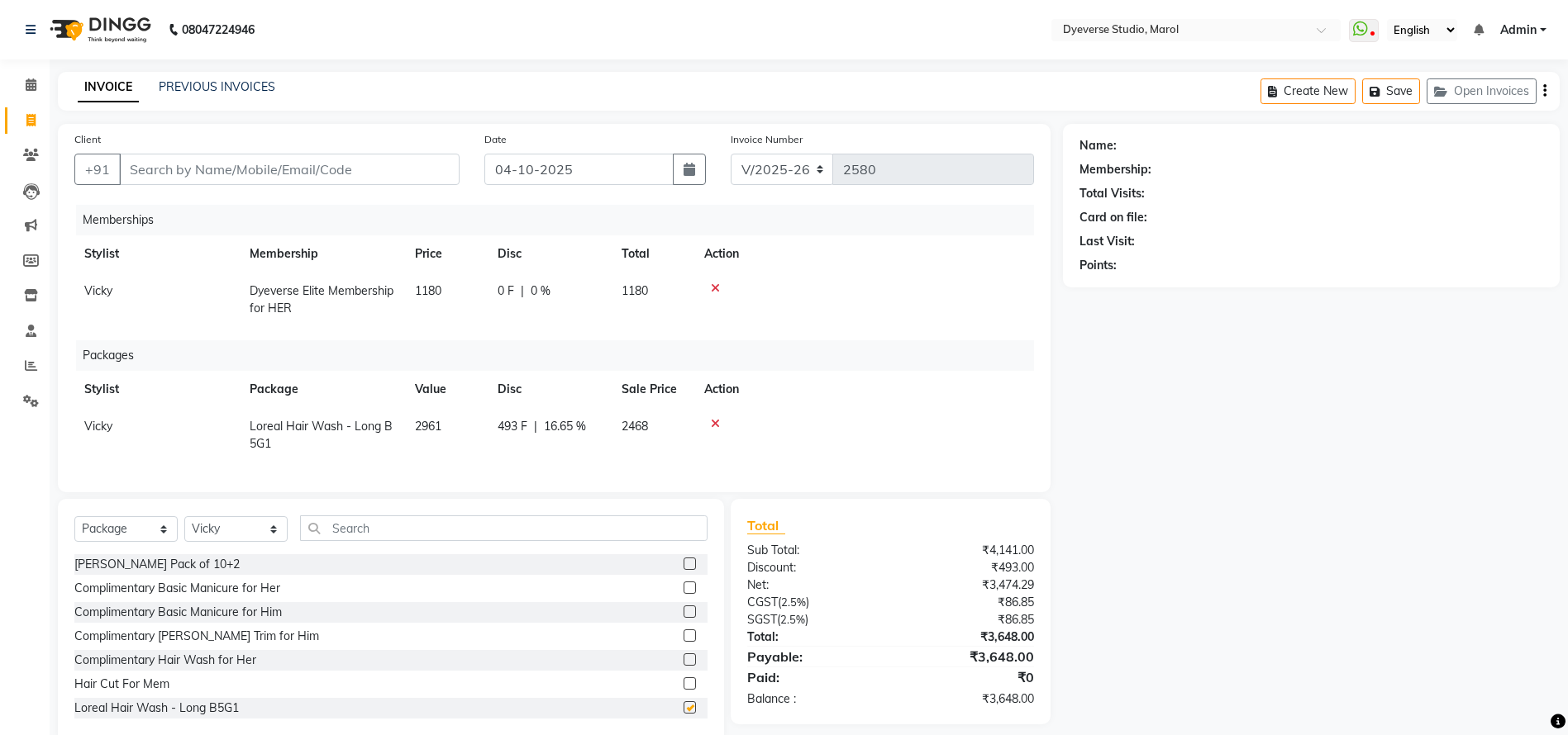
checkbox input "false"
click at [712, 286] on icon at bounding box center [715, 288] width 9 height 11
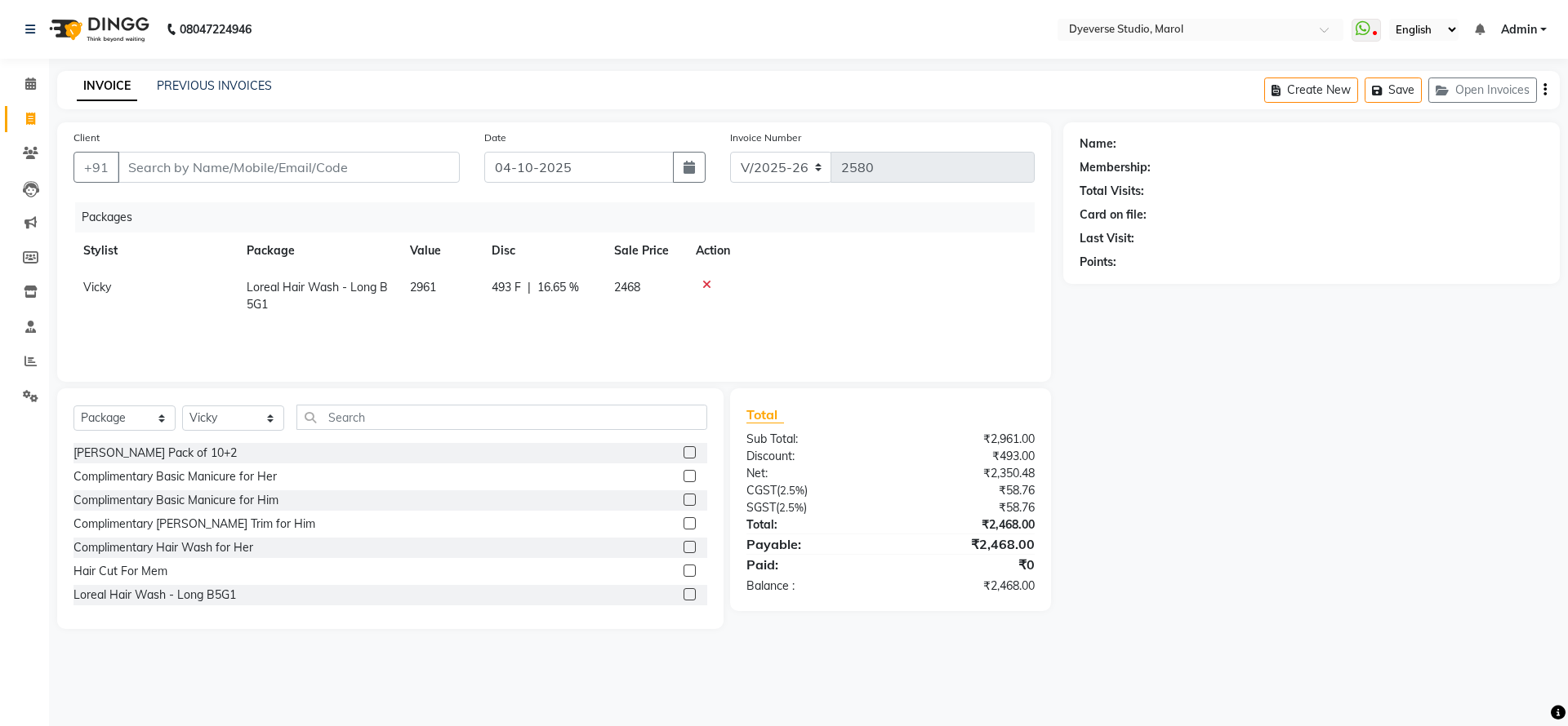
click at [1210, 458] on div "Name: Membership: Total Visits: Card on file: Last Visit: Points:" at bounding box center [1318, 376] width 508 height 507
click at [705, 282] on icon at bounding box center [707, 285] width 9 height 11
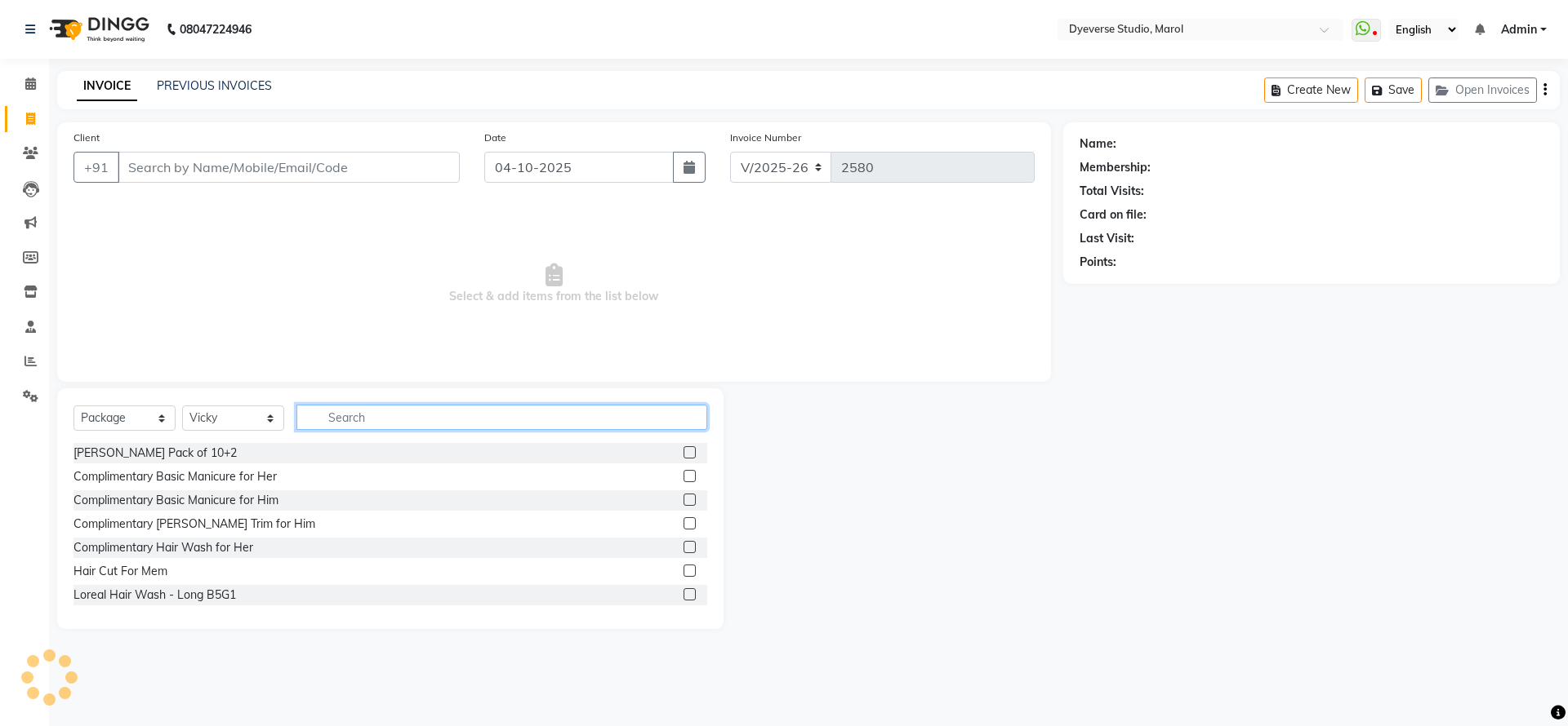
click at [431, 415] on input "text" at bounding box center [501, 417] width 411 height 25
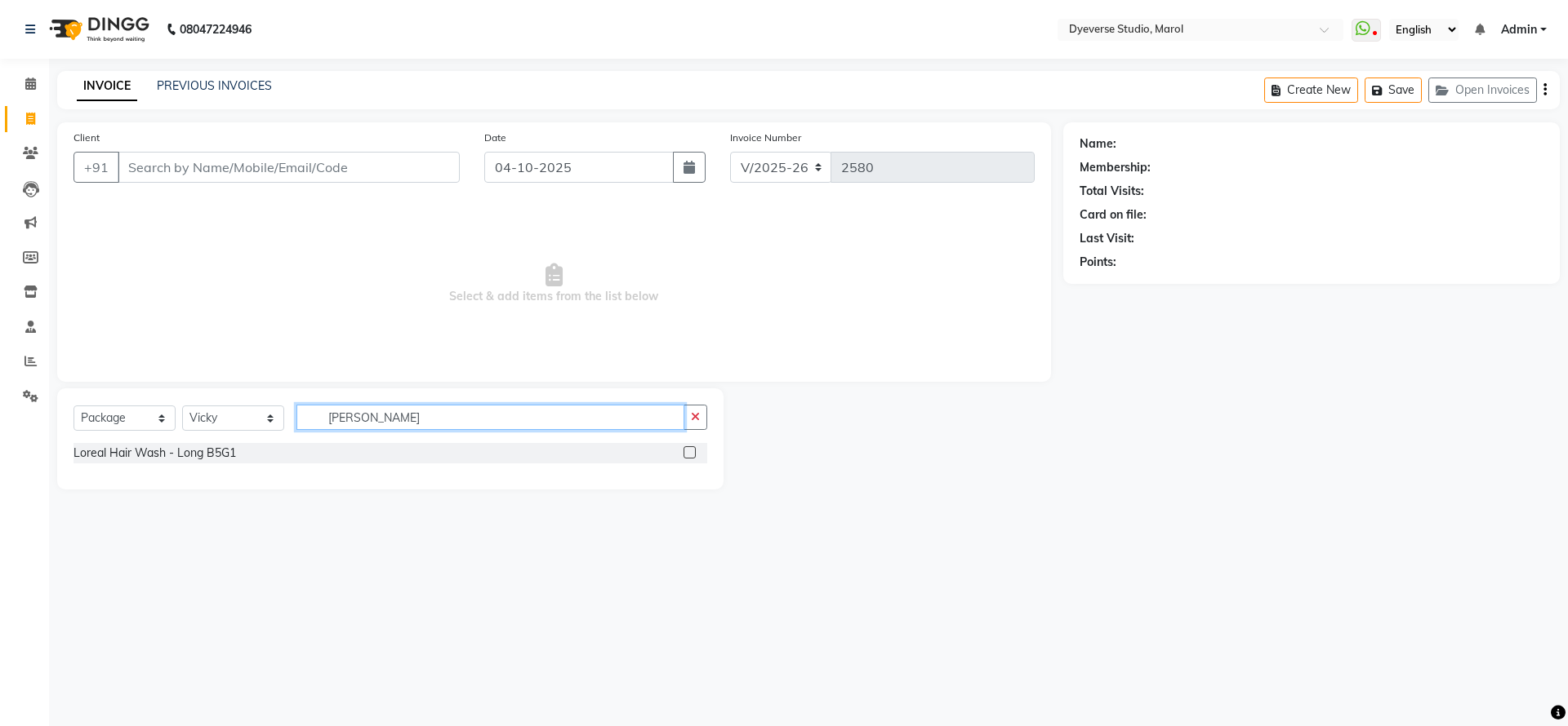
type input "[PERSON_NAME]"
click at [110, 429] on div "Select Service Product Membership Package Voucher Prepaid Gift Card Select Styl…" at bounding box center [390, 424] width 634 height 38
click at [110, 427] on select "Select Service Product Membership Package Voucher Prepaid Gift Card" at bounding box center [125, 418] width 102 height 25
select select "service"
click at [74, 406] on select "Select Service Product Membership Package Voucher Prepaid Gift Card" at bounding box center [125, 418] width 102 height 25
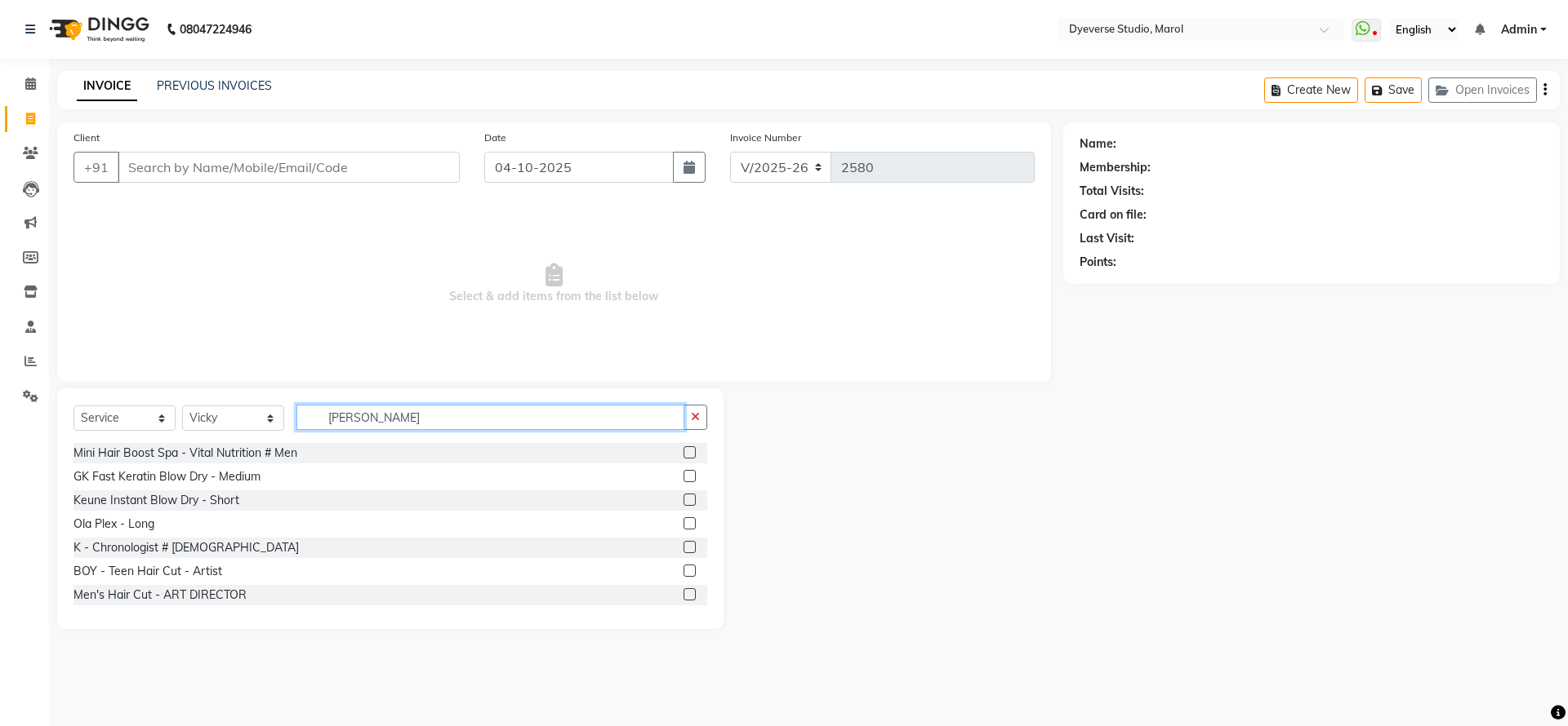
click at [426, 420] on input "[PERSON_NAME]" at bounding box center [490, 417] width 388 height 25
type input "l"
type input "loreal"
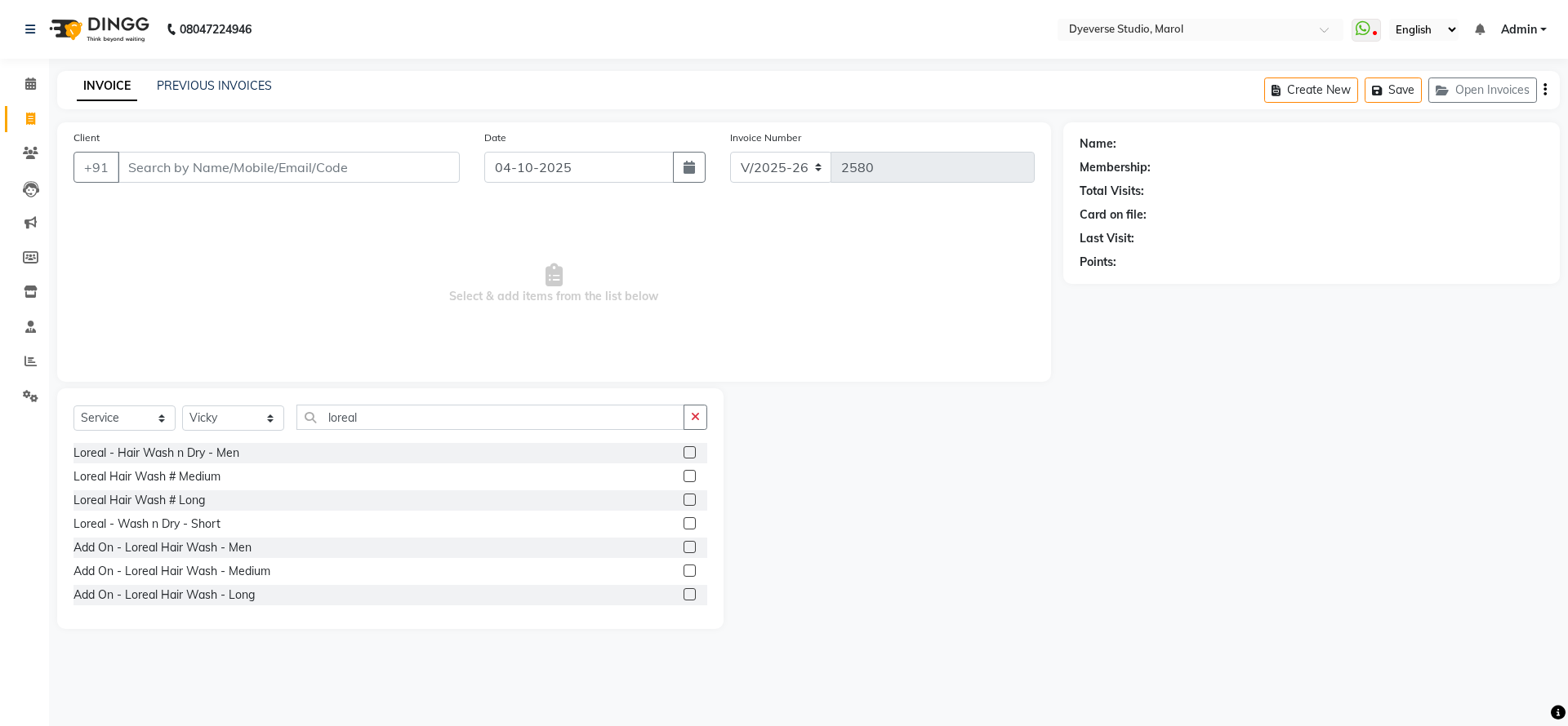
click at [683, 498] on label at bounding box center [689, 500] width 12 height 12
click at [683, 498] on input "checkbox" at bounding box center [688, 500] width 10 height 10
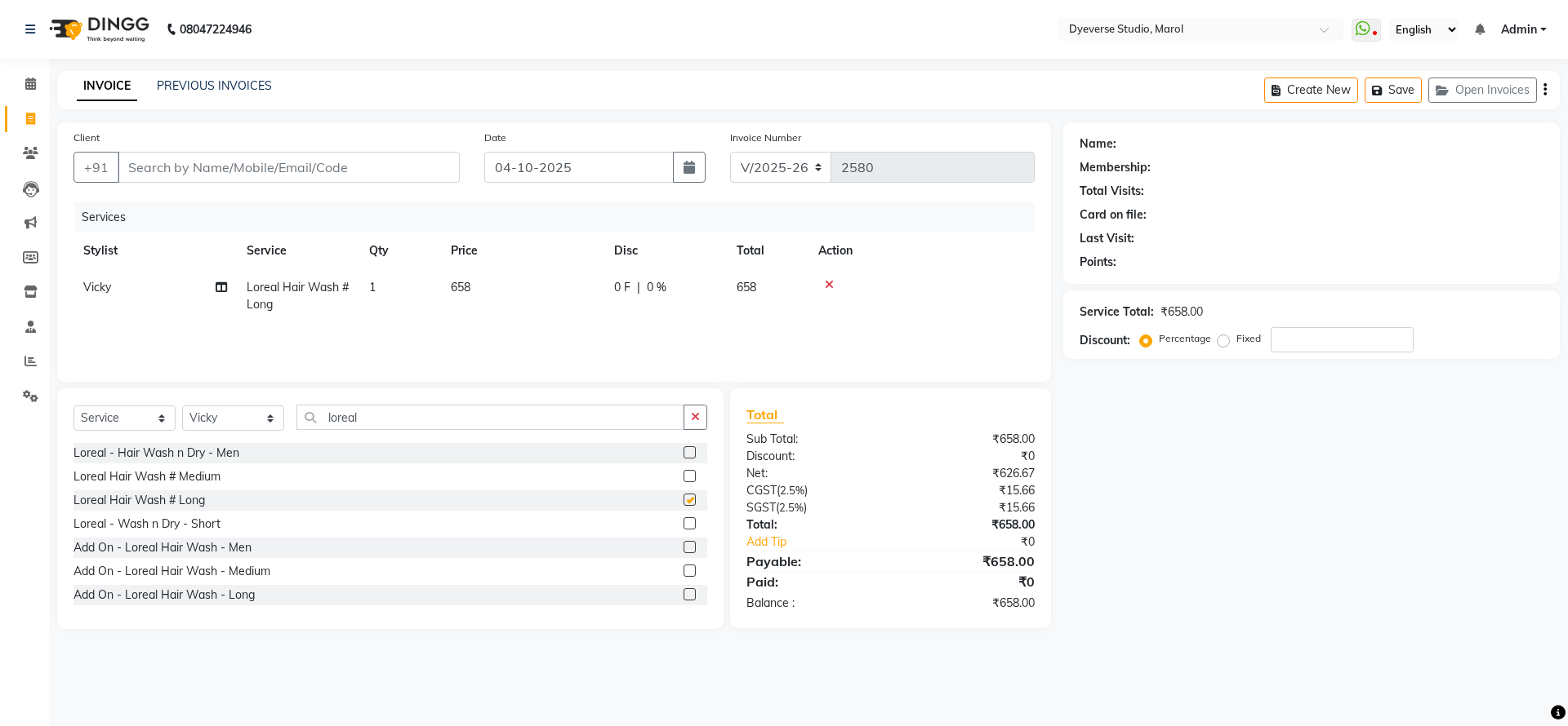
checkbox input "false"
click at [388, 286] on td "1" at bounding box center [400, 296] width 82 height 54
select select "81087"
click at [494, 282] on input "1" at bounding box center [477, 291] width 62 height 25
type input "6"
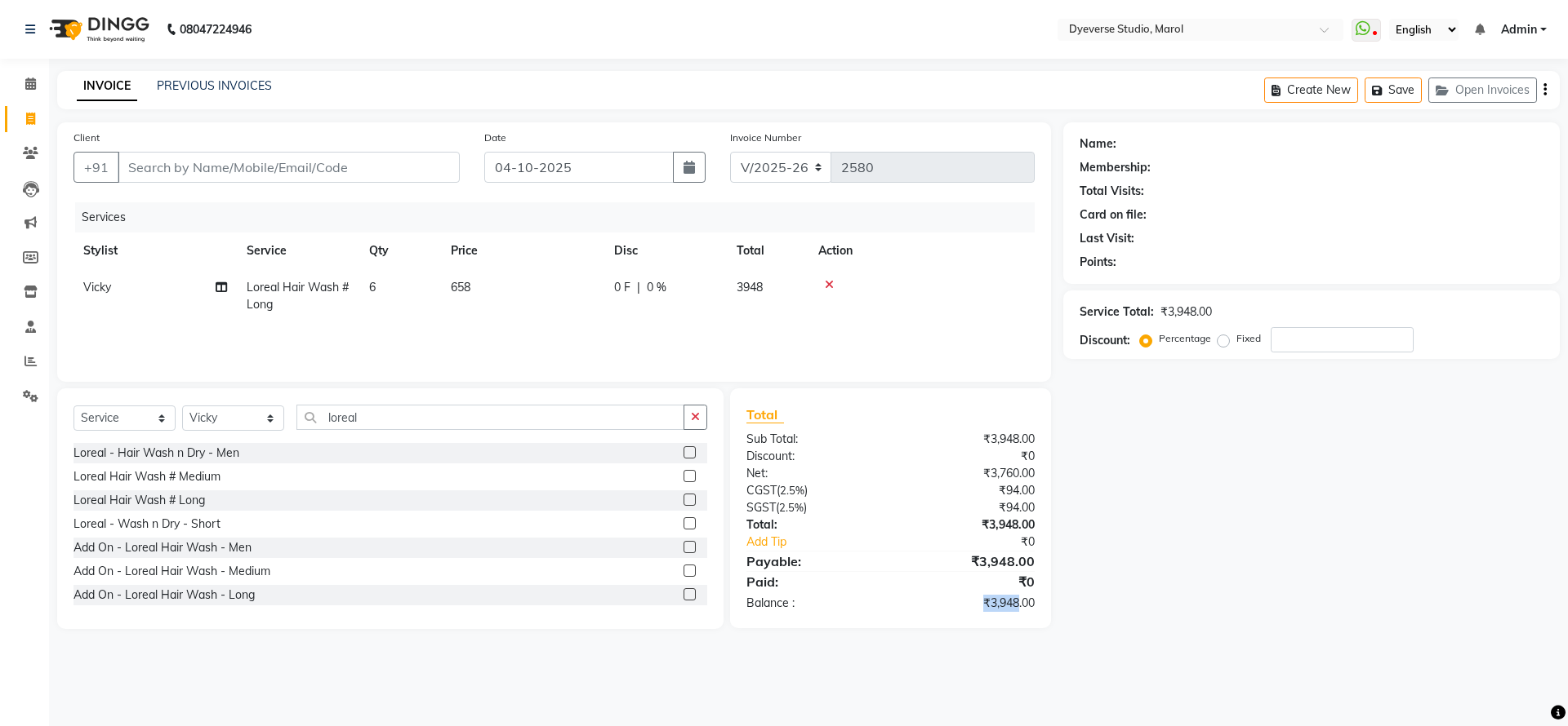
drag, startPoint x: 1018, startPoint y: 603, endPoint x: 948, endPoint y: 608, distance: 70.2
click at [948, 608] on div "₹3,948.00" at bounding box center [967, 603] width 155 height 17
copy div "₹3,948"
click at [372, 288] on span "6" at bounding box center [372, 288] width 7 height 15
select select "81087"
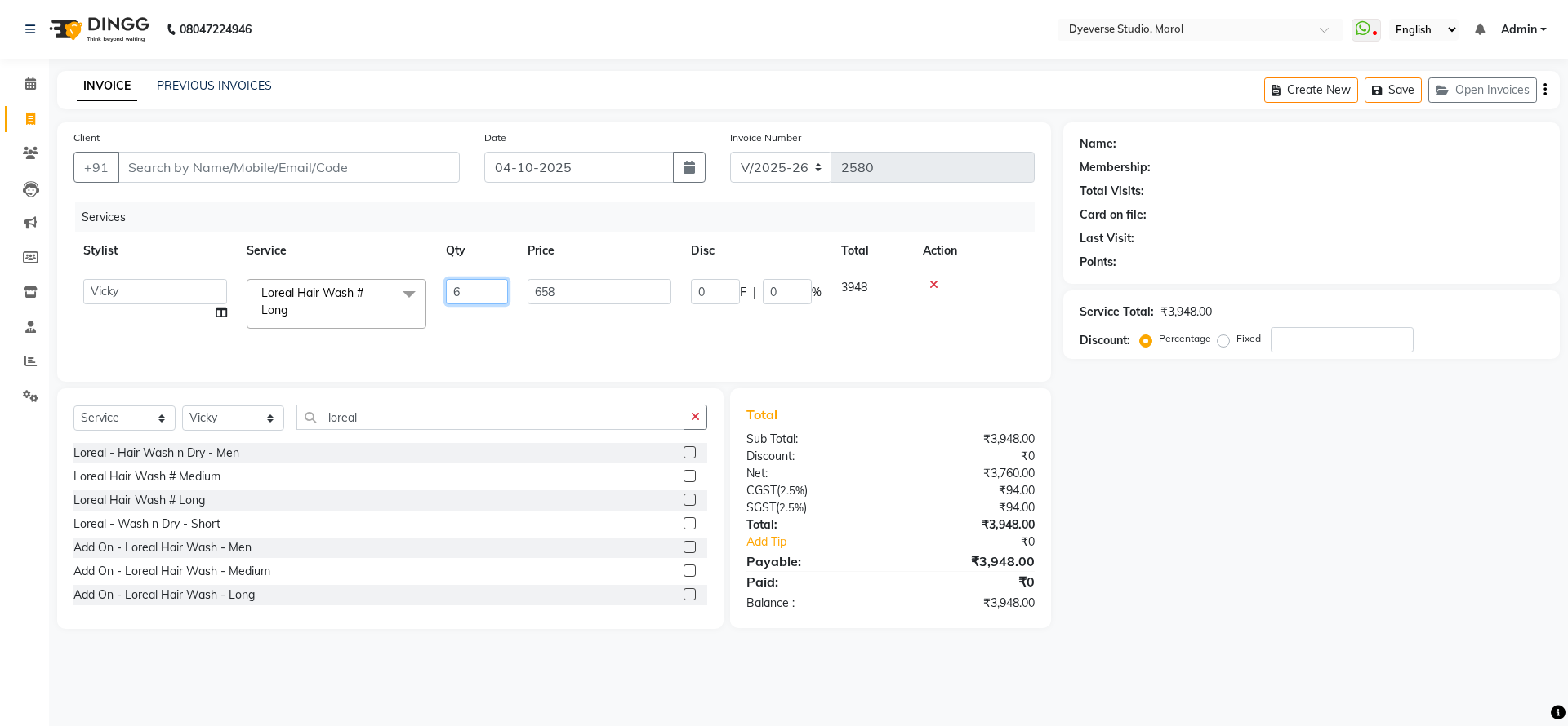
click at [474, 288] on input "6" at bounding box center [477, 291] width 62 height 25
type input "5"
drag, startPoint x: 1015, startPoint y: 604, endPoint x: 956, endPoint y: 613, distance: 59.7
click at [956, 613] on div "Total Sub Total: ₹3,290.00 Discount: ₹0 Net: ₹3,133.33 CGST ( 2.5% ) ₹78.33 SGS…" at bounding box center [890, 508] width 321 height 240
copy div "₹3,290"
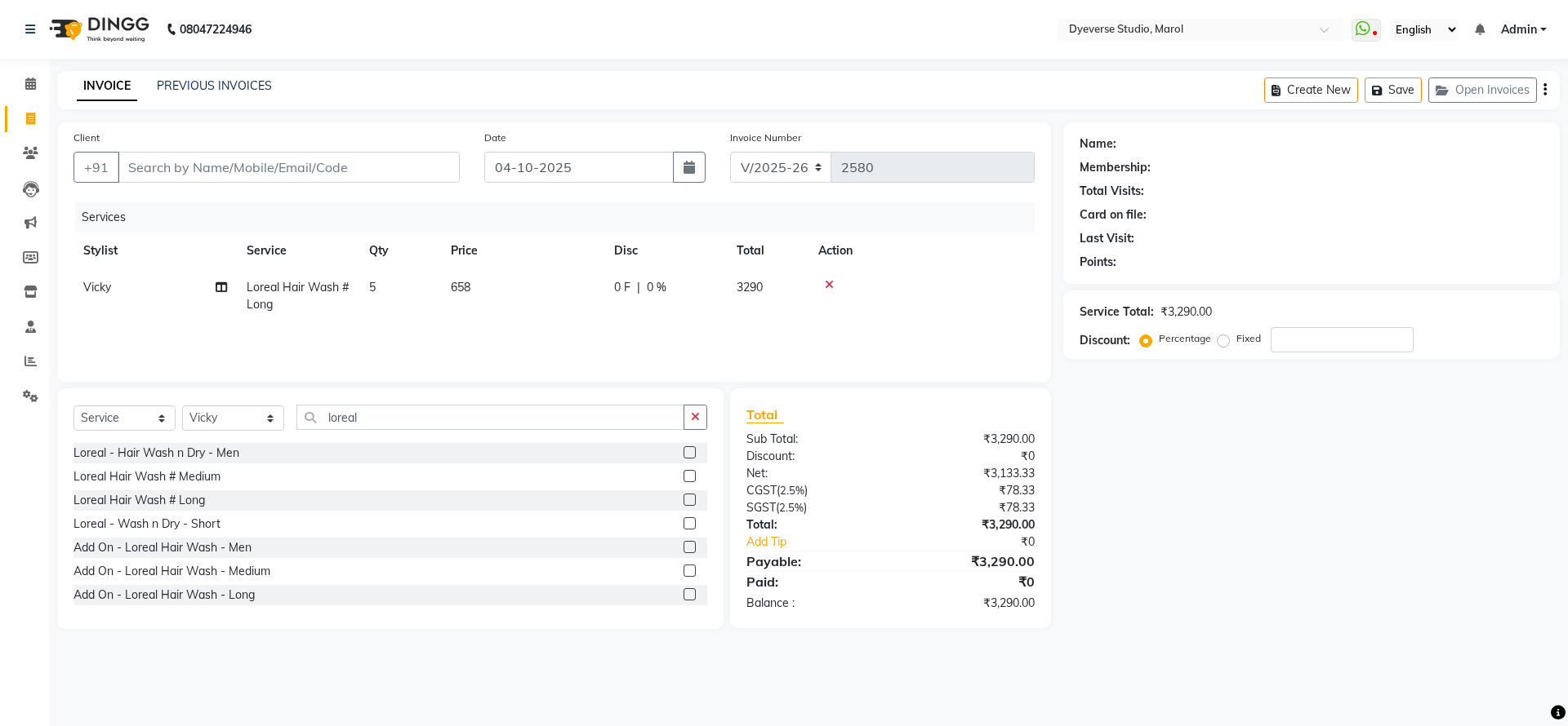
click at [1282, 356] on div "Service Total: ₹3,290.00 Discount: Percentage Fixed" at bounding box center [1311, 325] width 496 height 69
click at [1293, 335] on input "number" at bounding box center [1342, 340] width 142 height 25
type input "25"
click at [1015, 620] on div "₹2,468.00" at bounding box center [967, 621] width 155 height 17
drag, startPoint x: 1016, startPoint y: 620, endPoint x: 973, endPoint y: 620, distance: 43.0
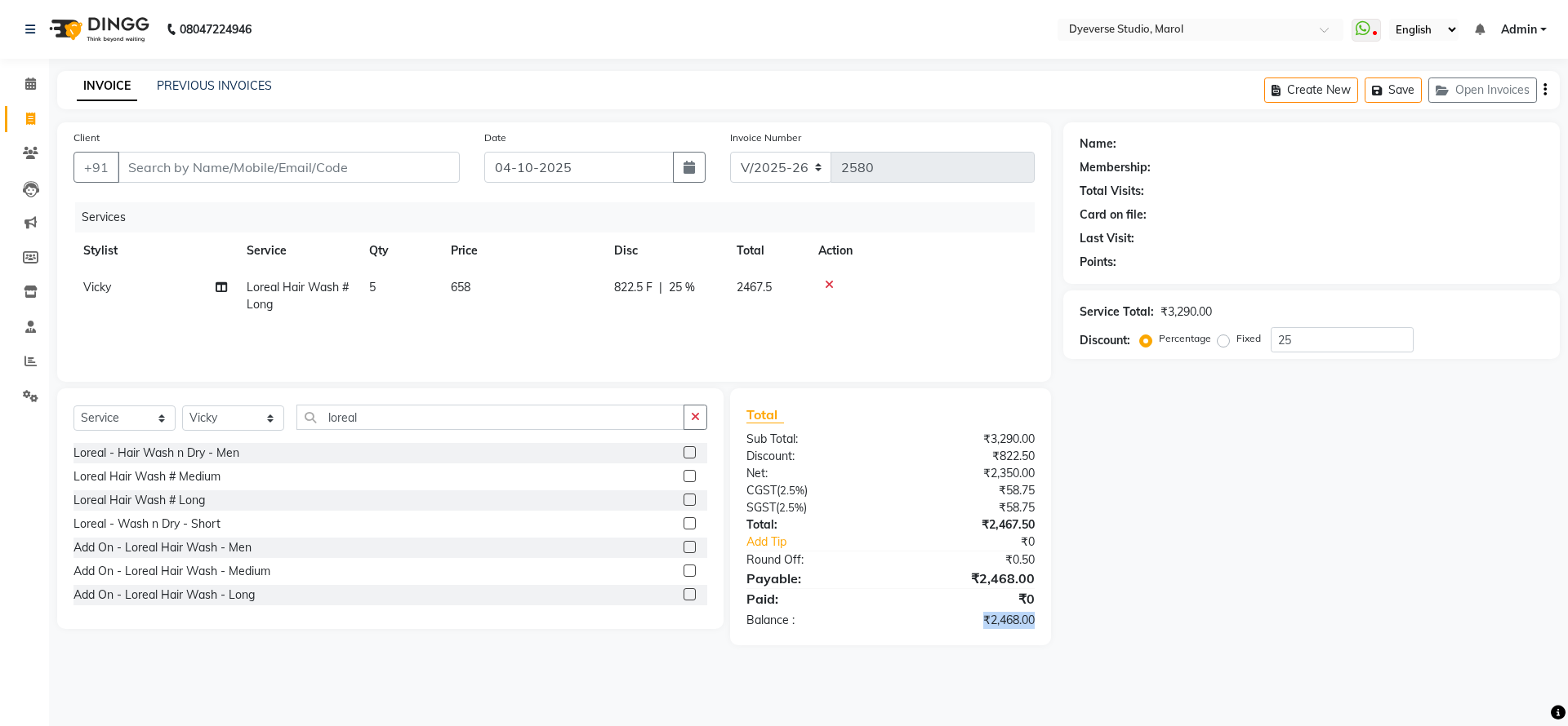
click at [973, 620] on div "₹2,468.00" at bounding box center [967, 621] width 155 height 17
click at [986, 620] on div "₹2,468.00" at bounding box center [967, 621] width 155 height 17
drag, startPoint x: 980, startPoint y: 621, endPoint x: 1017, endPoint y: 621, distance: 37.0
click at [1017, 621] on div "₹2,468.00" at bounding box center [967, 621] width 155 height 17
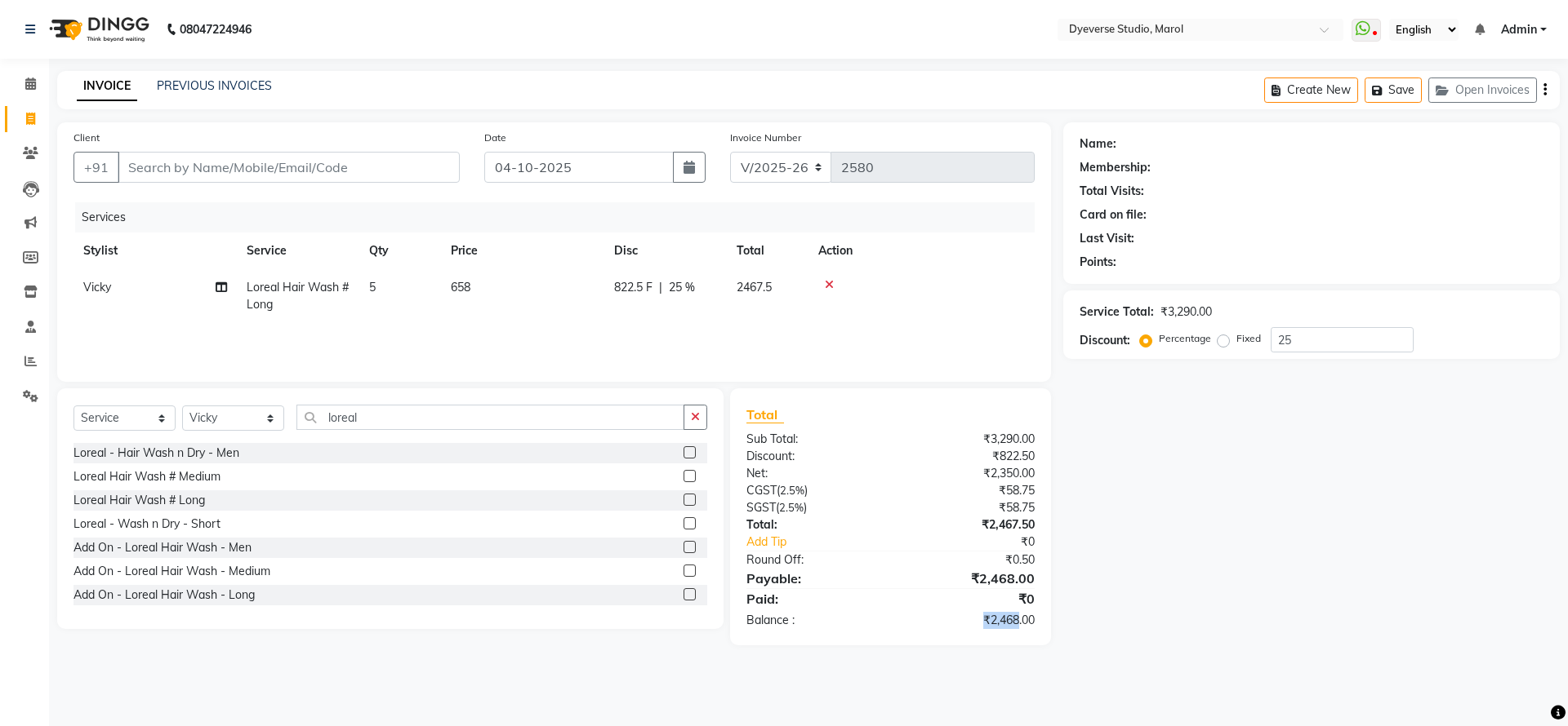
copy div "₹2,468"
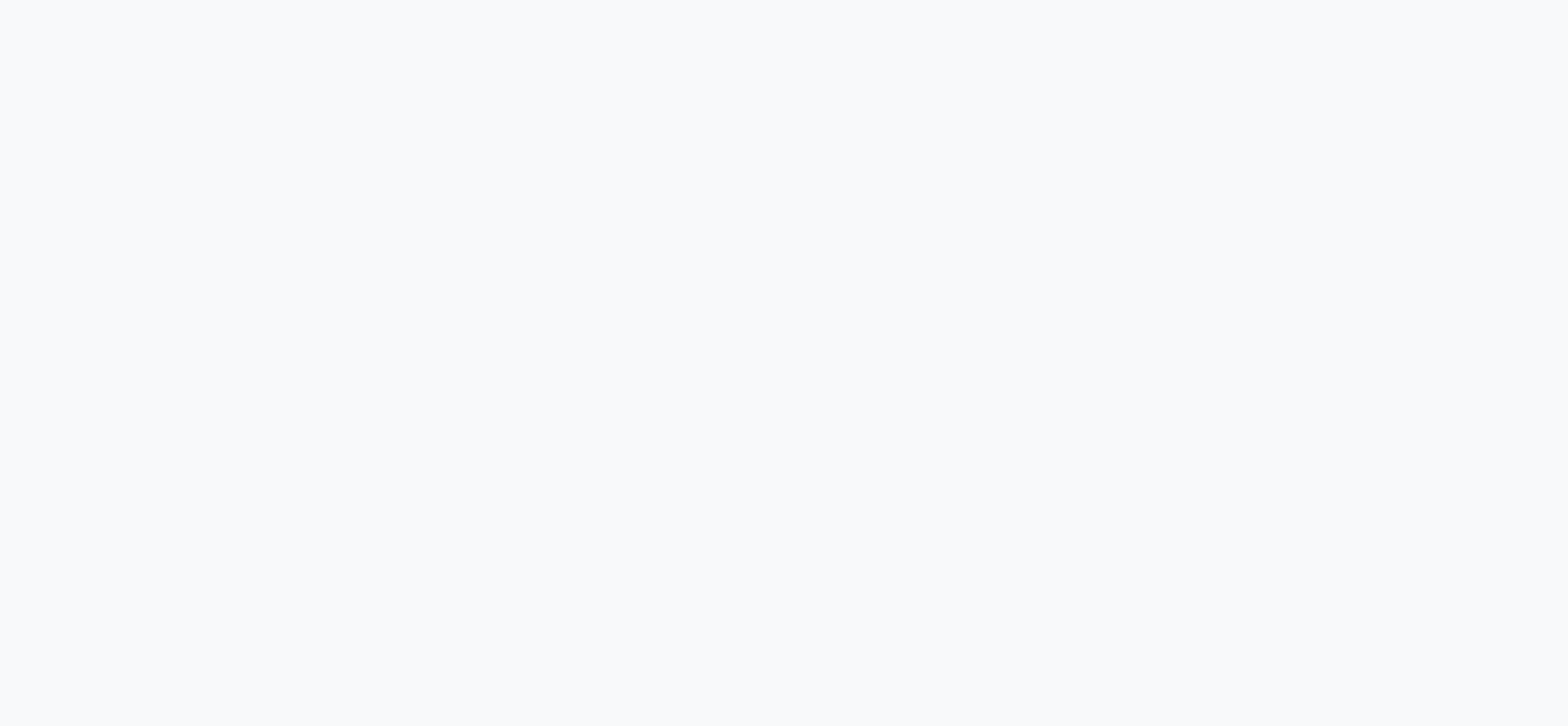
select select "6368"
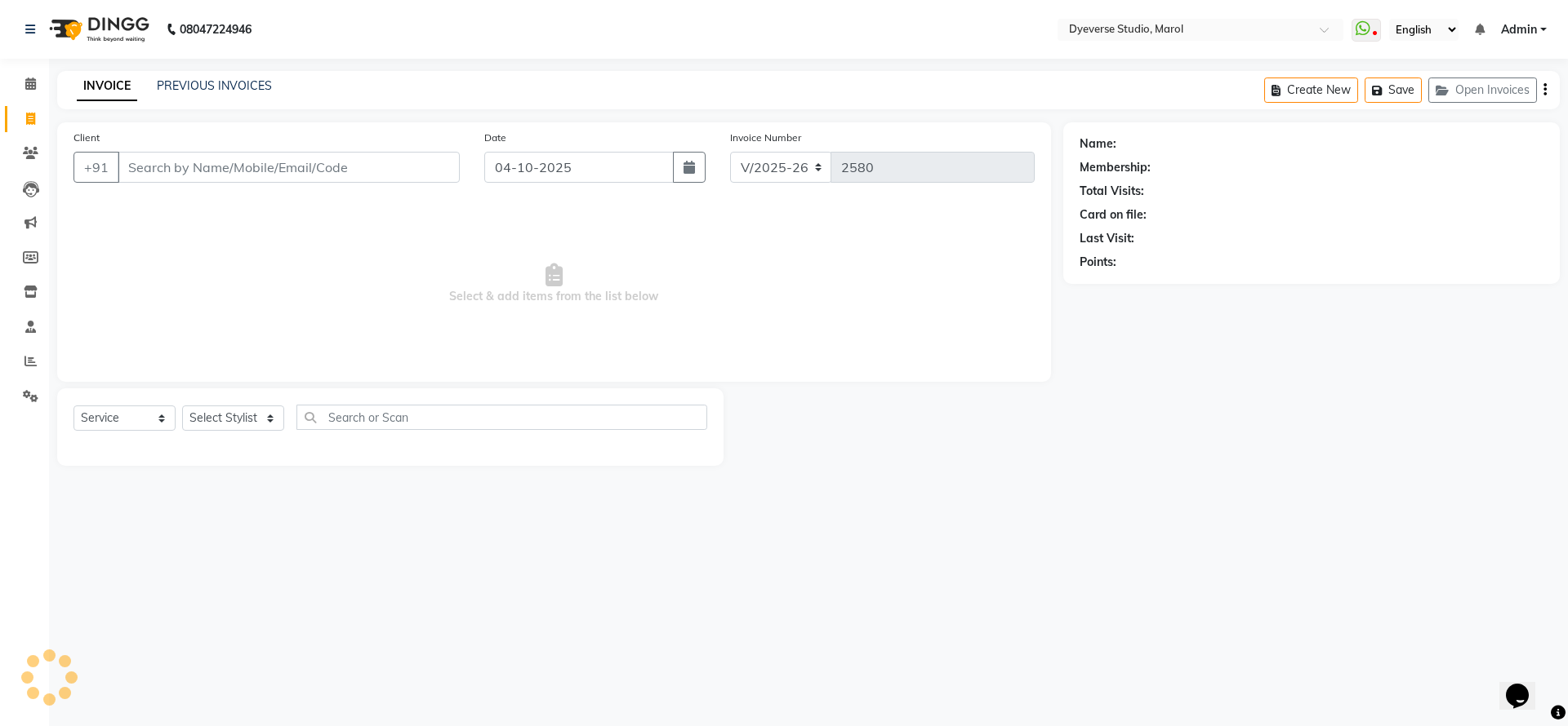
drag, startPoint x: 142, startPoint y: 435, endPoint x: 142, endPoint y: 418, distance: 17.0
click at [142, 435] on div "Select Service Product Membership Package Voucher Prepaid Gift Card Select Styl…" at bounding box center [390, 424] width 634 height 38
click at [142, 410] on select "Select Service Product Membership Package Voucher Prepaid Gift Card" at bounding box center [125, 418] width 102 height 25
select select "package"
click at [74, 406] on select "Select Service Product Membership Package Voucher Prepaid Gift Card" at bounding box center [125, 418] width 102 height 25
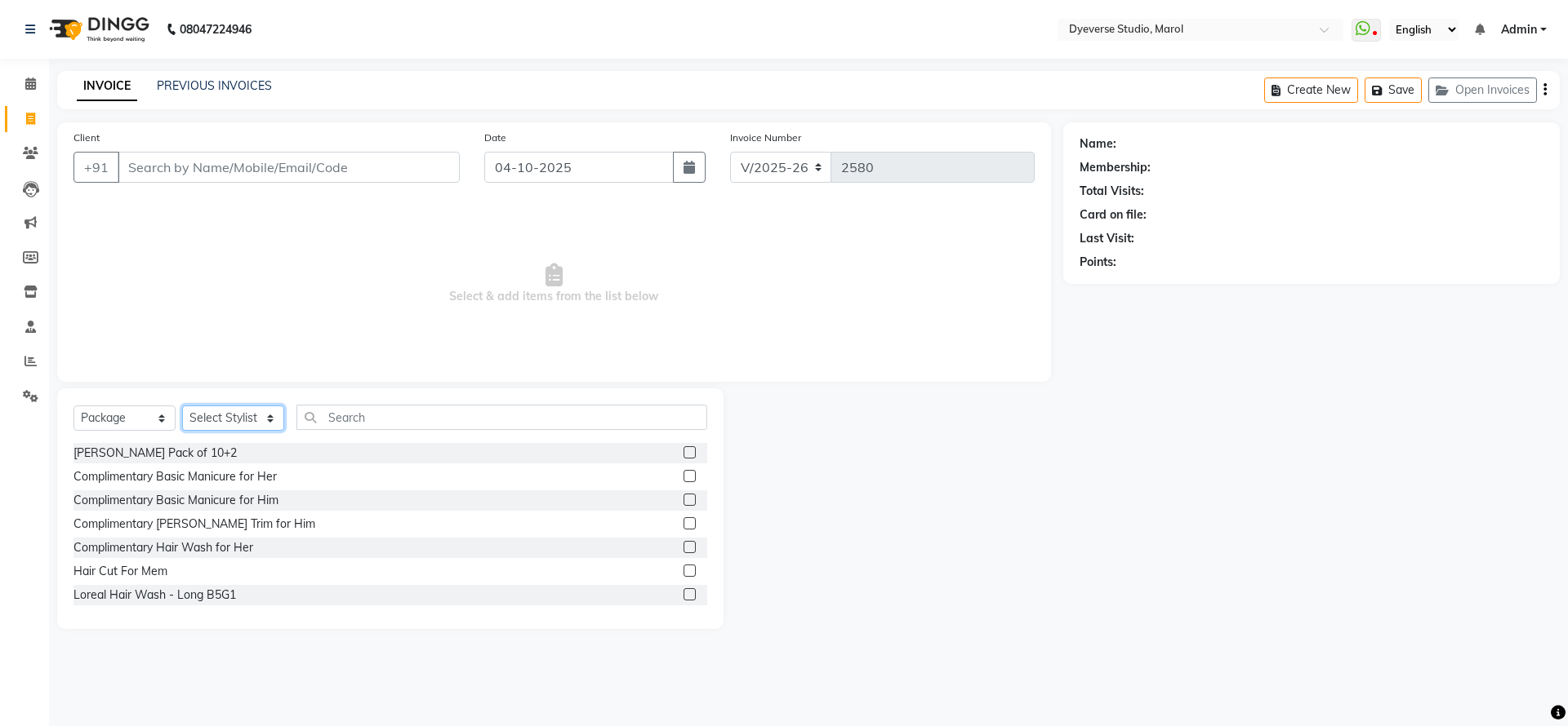
click at [259, 410] on select "Select Stylist [PERSON_NAME] [PERSON_NAME] [PERSON_NAME] [PERSON_NAME] [PERSON_…" at bounding box center [234, 418] width 102 height 25
select select "90834"
click at [182, 406] on select "Select Stylist [PERSON_NAME] [PERSON_NAME] [PERSON_NAME] [PERSON_NAME] [PERSON_…" at bounding box center [234, 418] width 102 height 25
click at [503, 421] on input "text" at bounding box center [501, 417] width 411 height 25
click at [683, 594] on label at bounding box center [689, 594] width 12 height 12
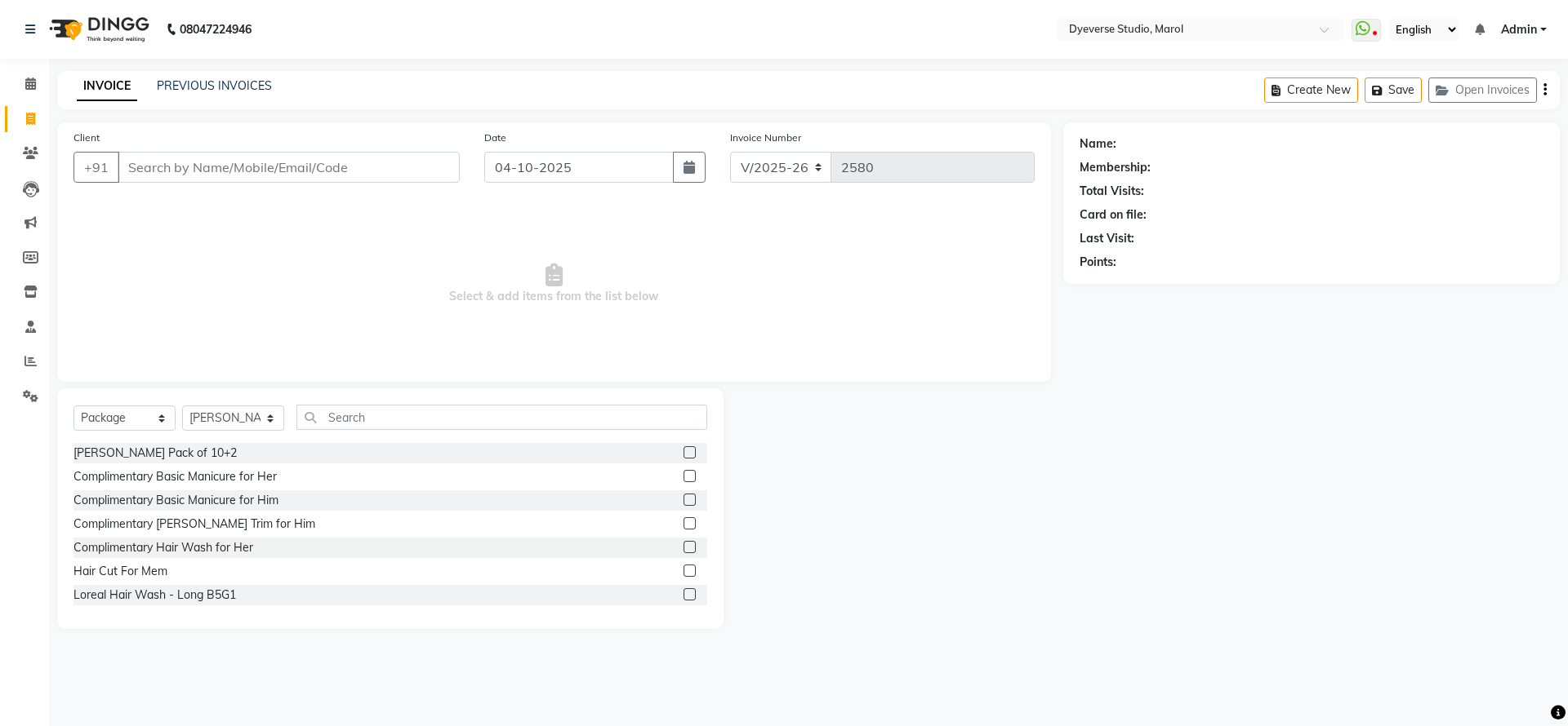
click at [683, 594] on input "checkbox" at bounding box center [688, 595] width 10 height 10
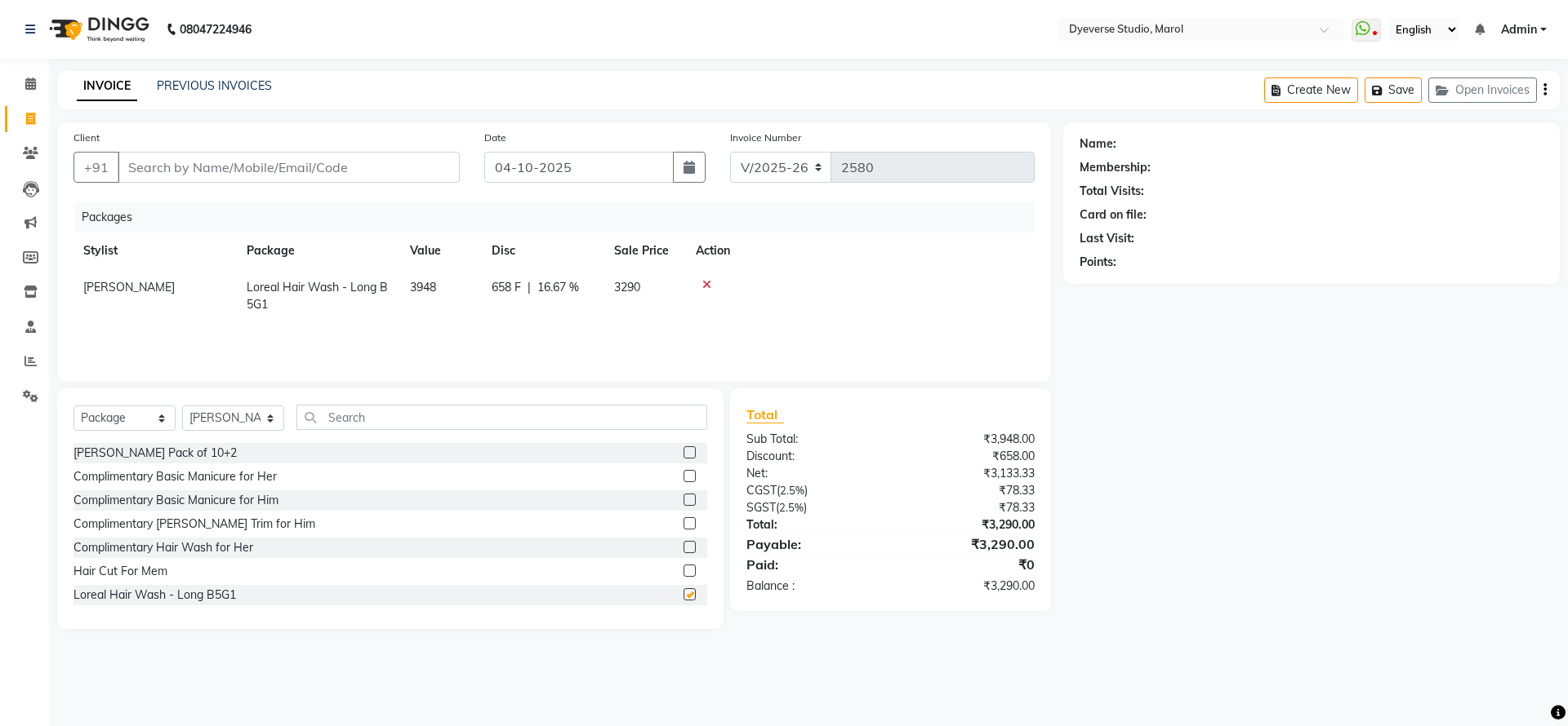
checkbox input "false"
click at [280, 164] on input "Client" at bounding box center [288, 167] width 342 height 31
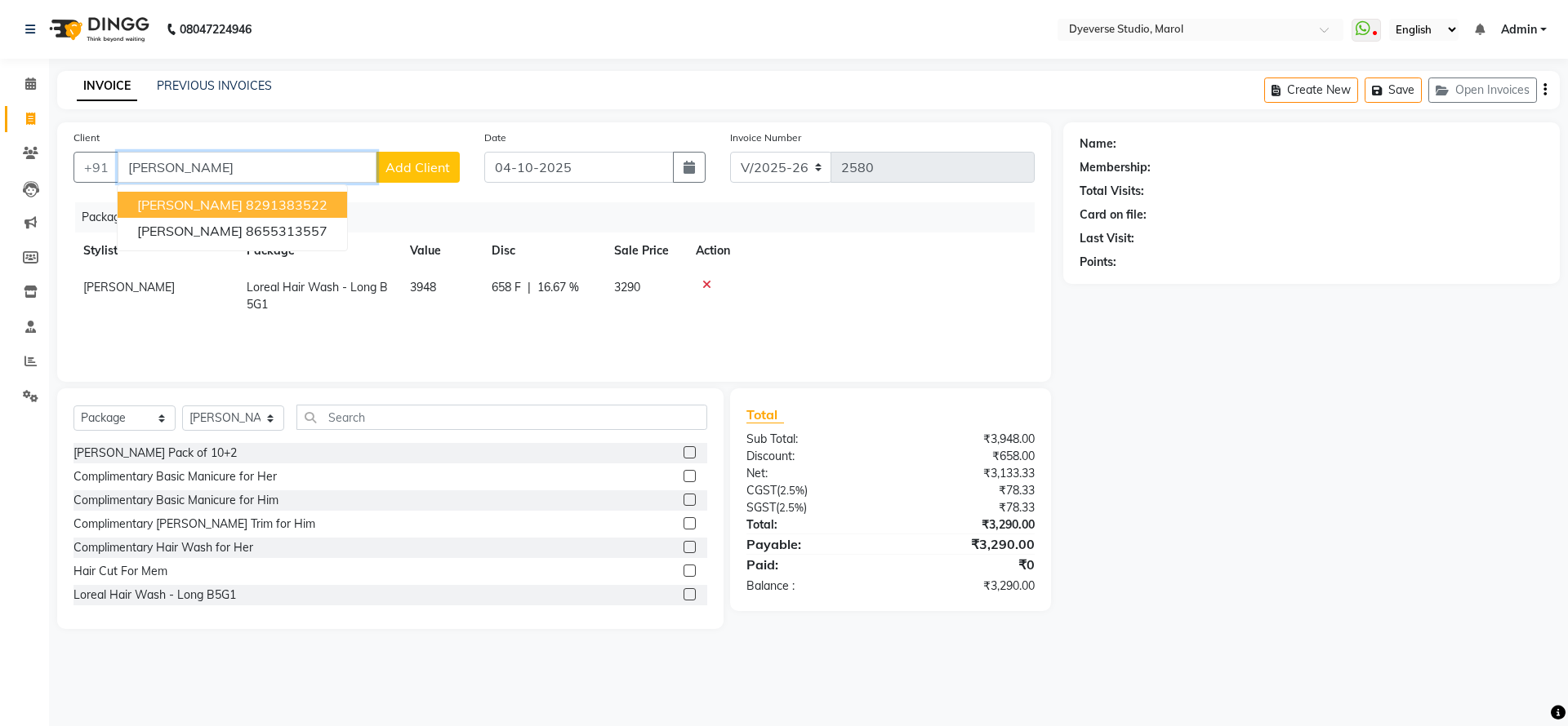
click at [279, 206] on ngb-highlight "8291383522" at bounding box center [287, 205] width 82 height 17
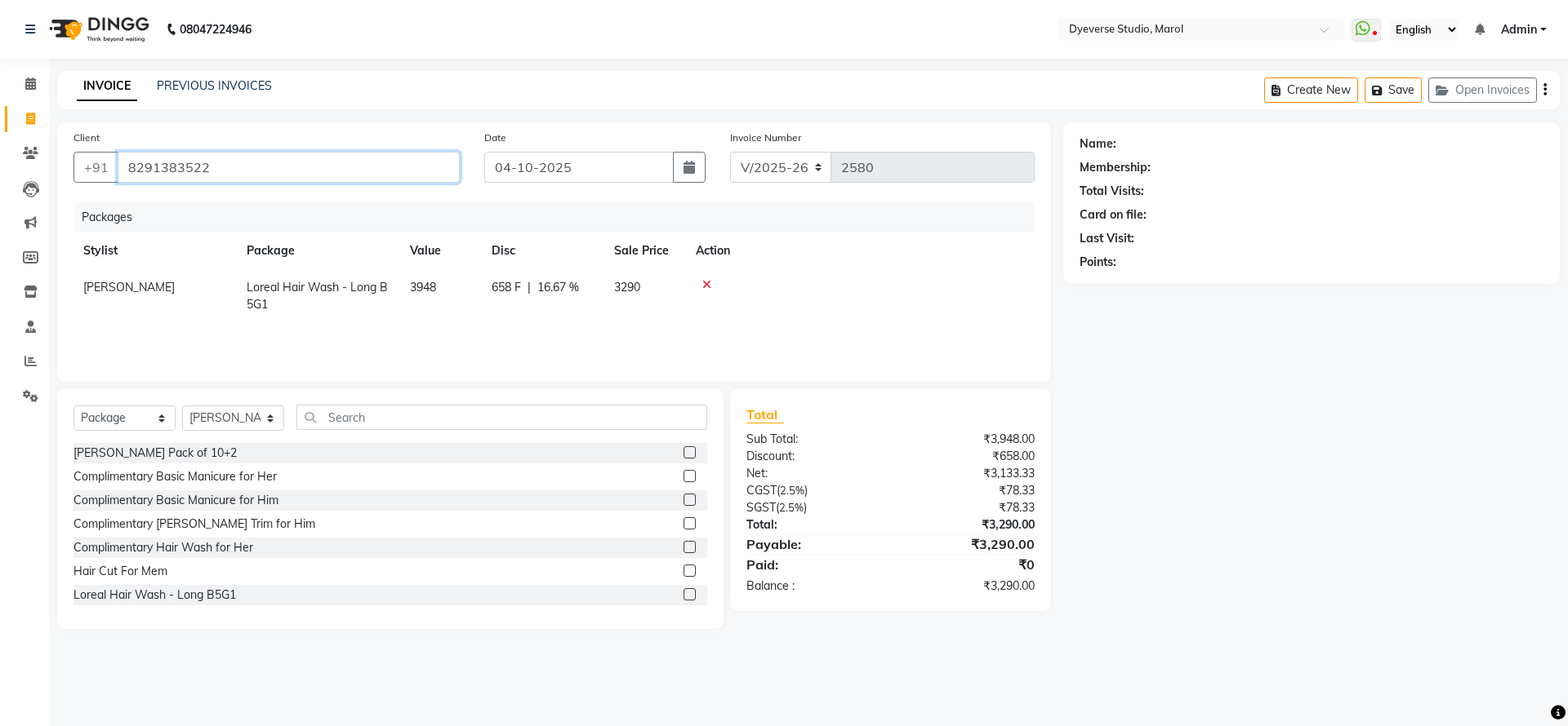
type input "8291383522"
select select "1: Object"
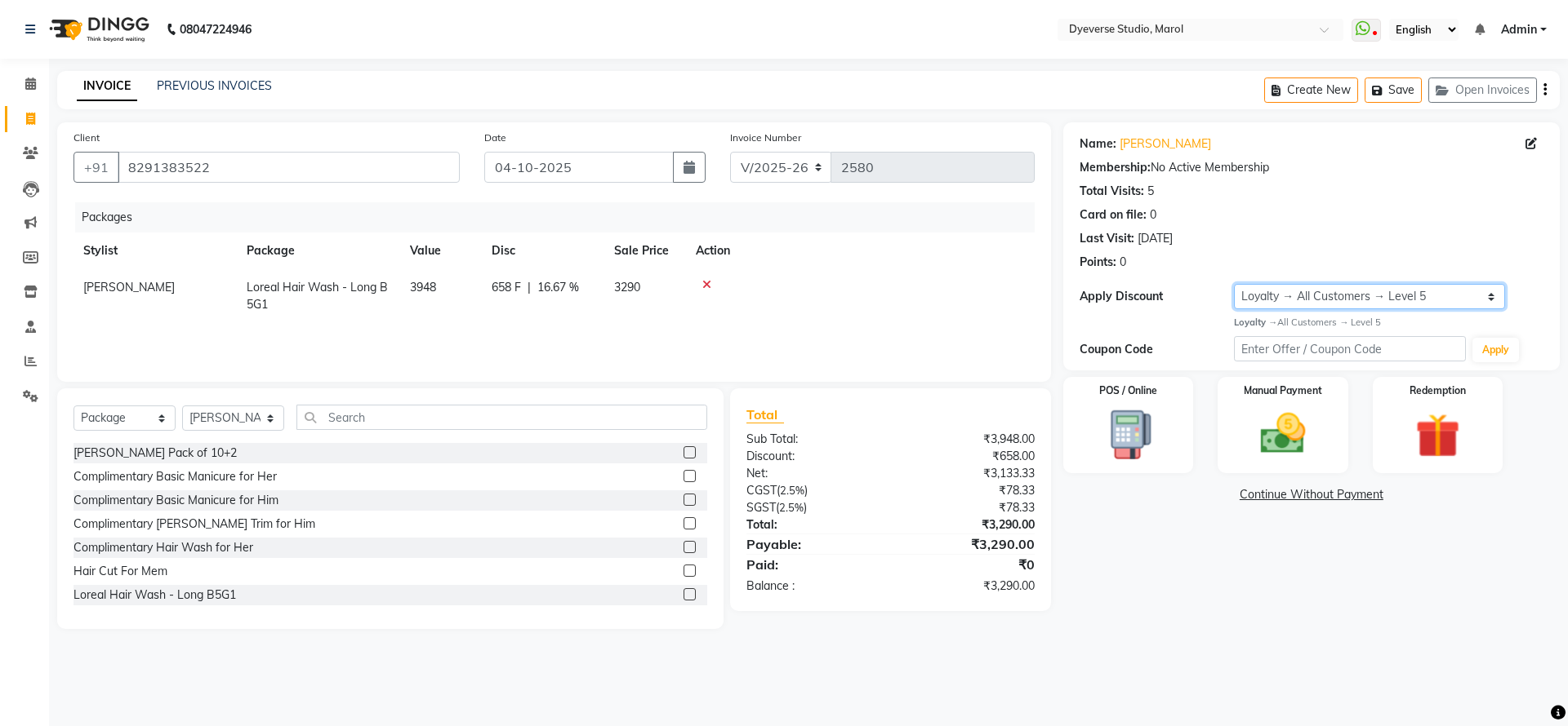
click at [1309, 299] on select "Select Loyalty → All Customers → Level 5" at bounding box center [1369, 296] width 271 height 25
click at [1234, 284] on select "Select Loyalty → All Customers → Level 5" at bounding box center [1369, 296] width 271 height 25
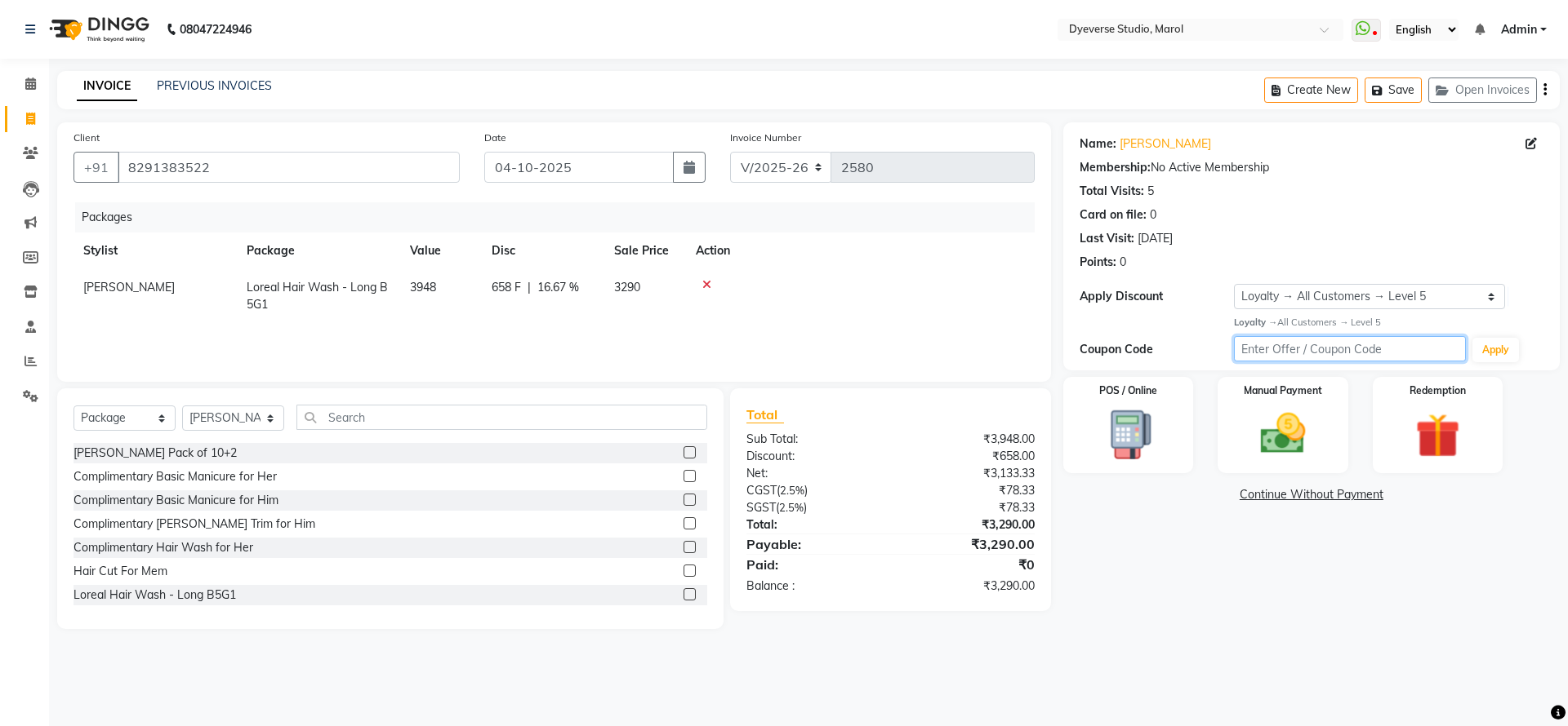
click at [1316, 342] on input "text" at bounding box center [1349, 348] width 232 height 25
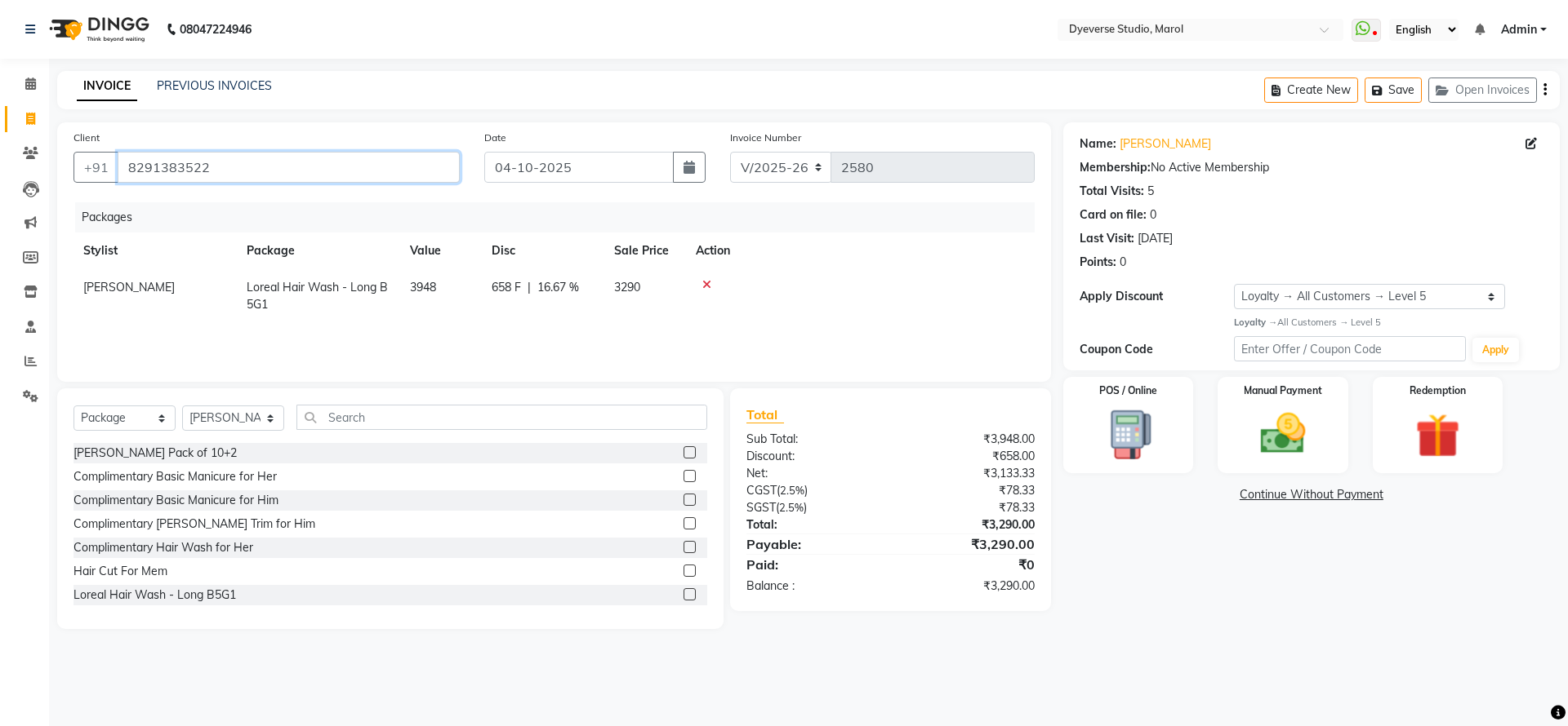
drag, startPoint x: 252, startPoint y: 173, endPoint x: 0, endPoint y: 94, distance: 264.1
click at [0, 94] on app-home "08047224946 Select Location × Dyeverse Studio, Marol WhatsApp Status ✕ Status: …" at bounding box center [784, 327] width 1568 height 653
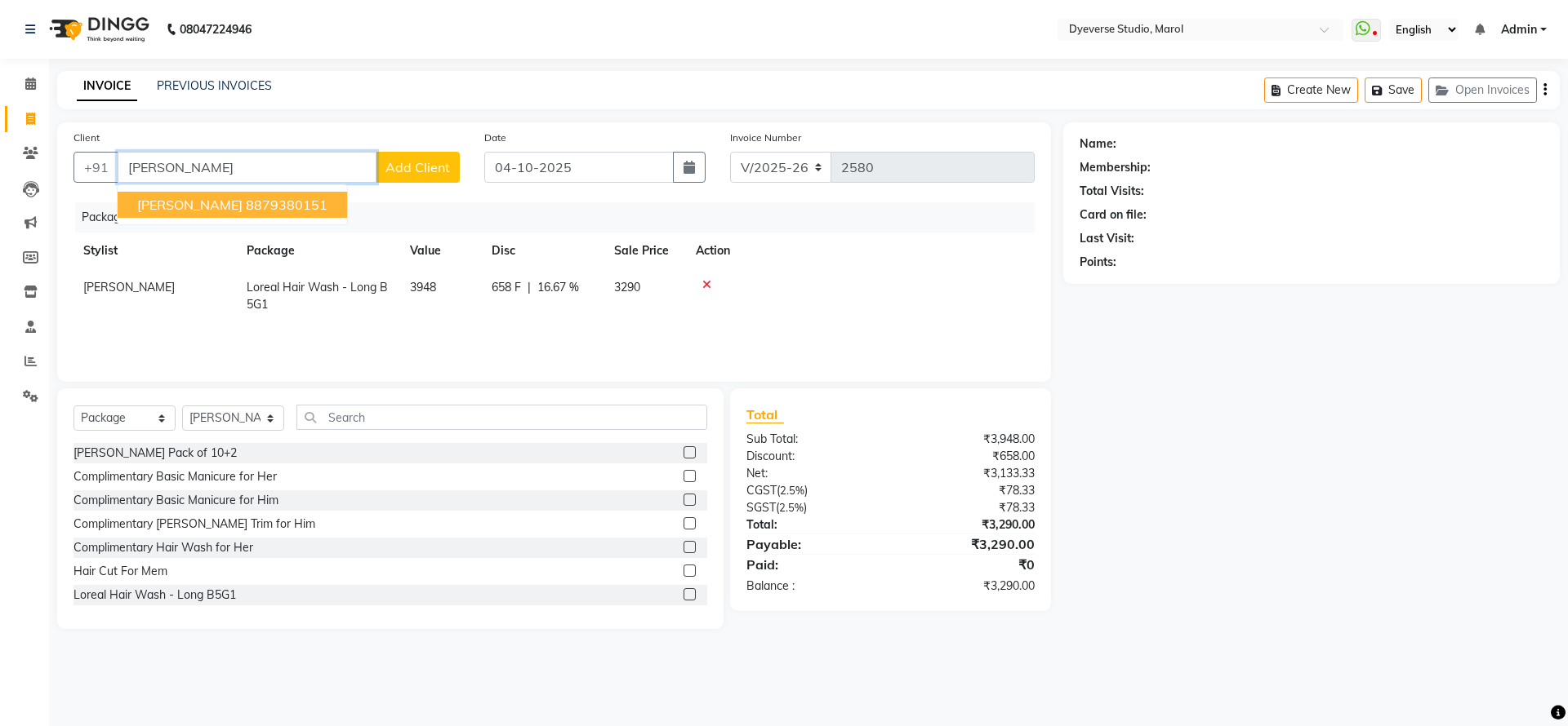
click at [246, 211] on ngb-highlight "8879380151" at bounding box center [287, 205] width 82 height 17
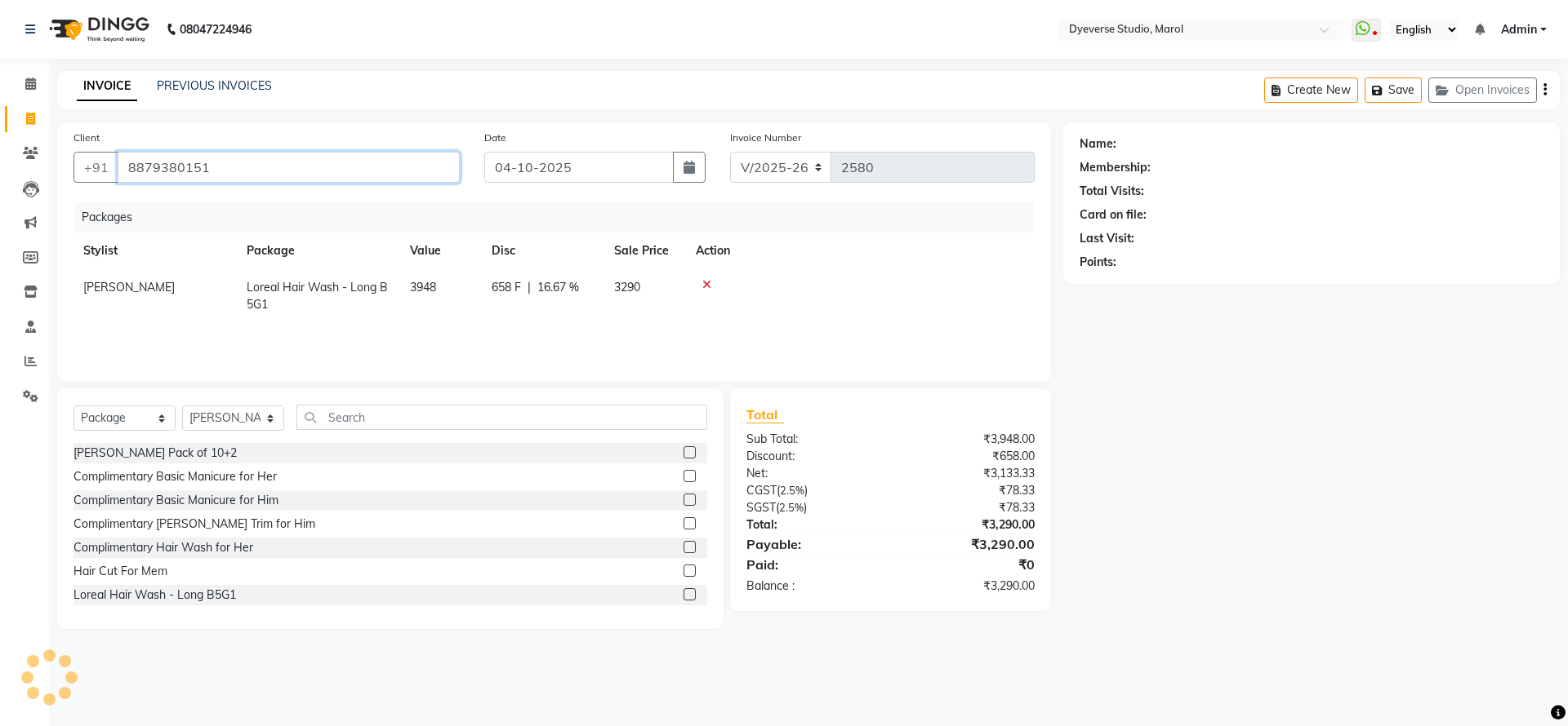
type input "8879380151"
select select "2: Object"
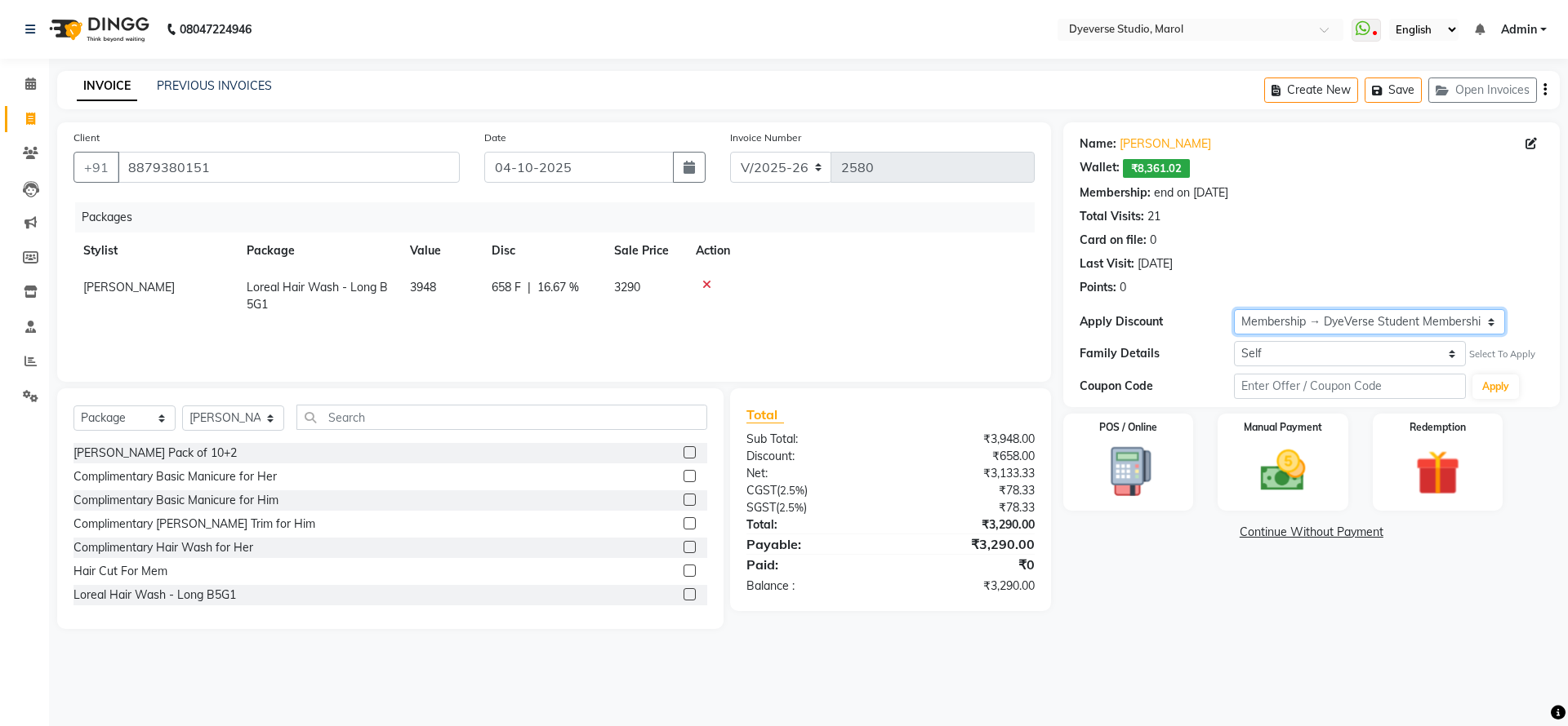
click at [1472, 317] on select "Select Membership → DyeVerse Student Membership Loyalty → All Customers → Level…" at bounding box center [1369, 321] width 271 height 25
click at [1234, 309] on select "Select Membership → DyeVerse Student Membership Loyalty → All Customers → Level…" at bounding box center [1369, 321] width 271 height 25
click at [1414, 216] on div "Total Visits: 21" at bounding box center [1311, 217] width 464 height 17
click at [1500, 380] on button "Apply" at bounding box center [1495, 387] width 47 height 24
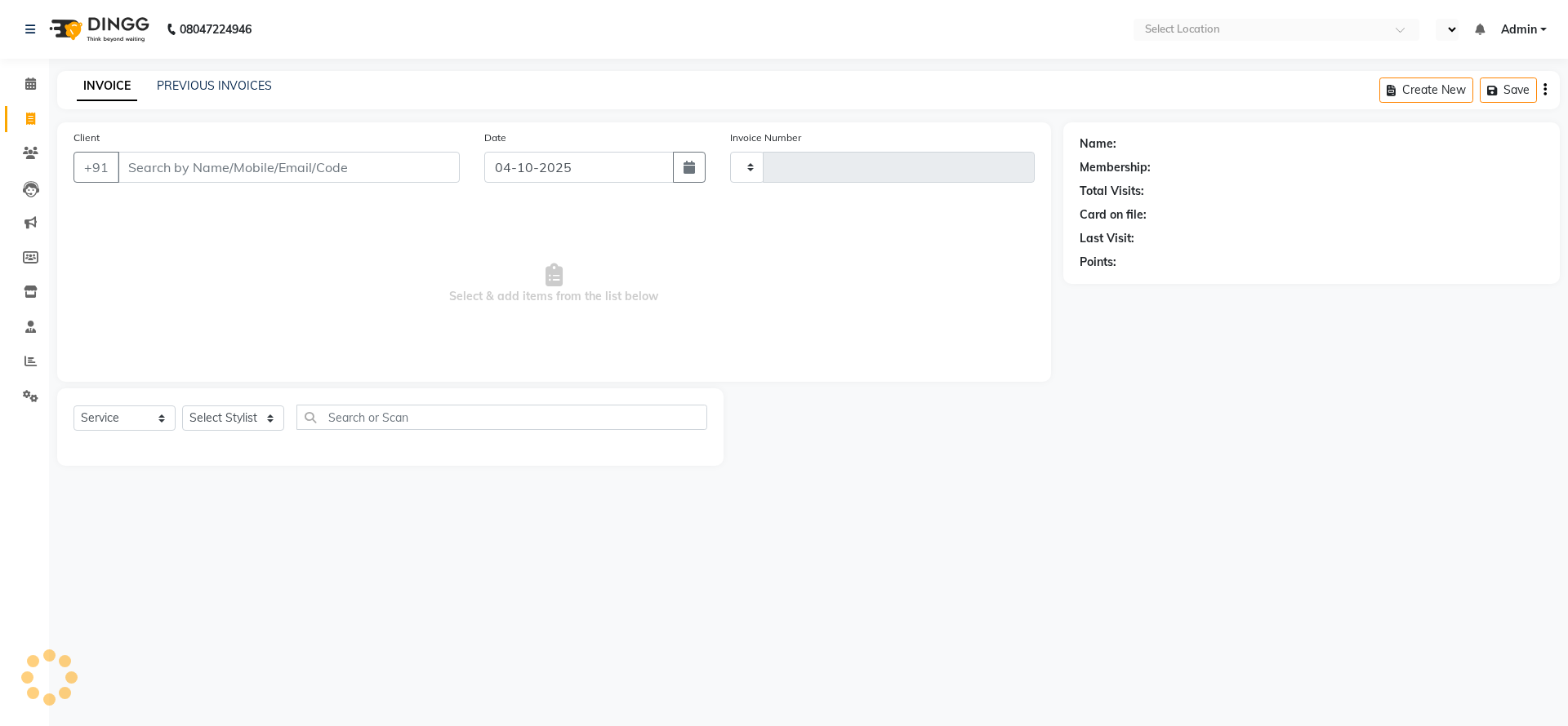
select select "service"
type input "2580"
select select "en"
select select "6368"
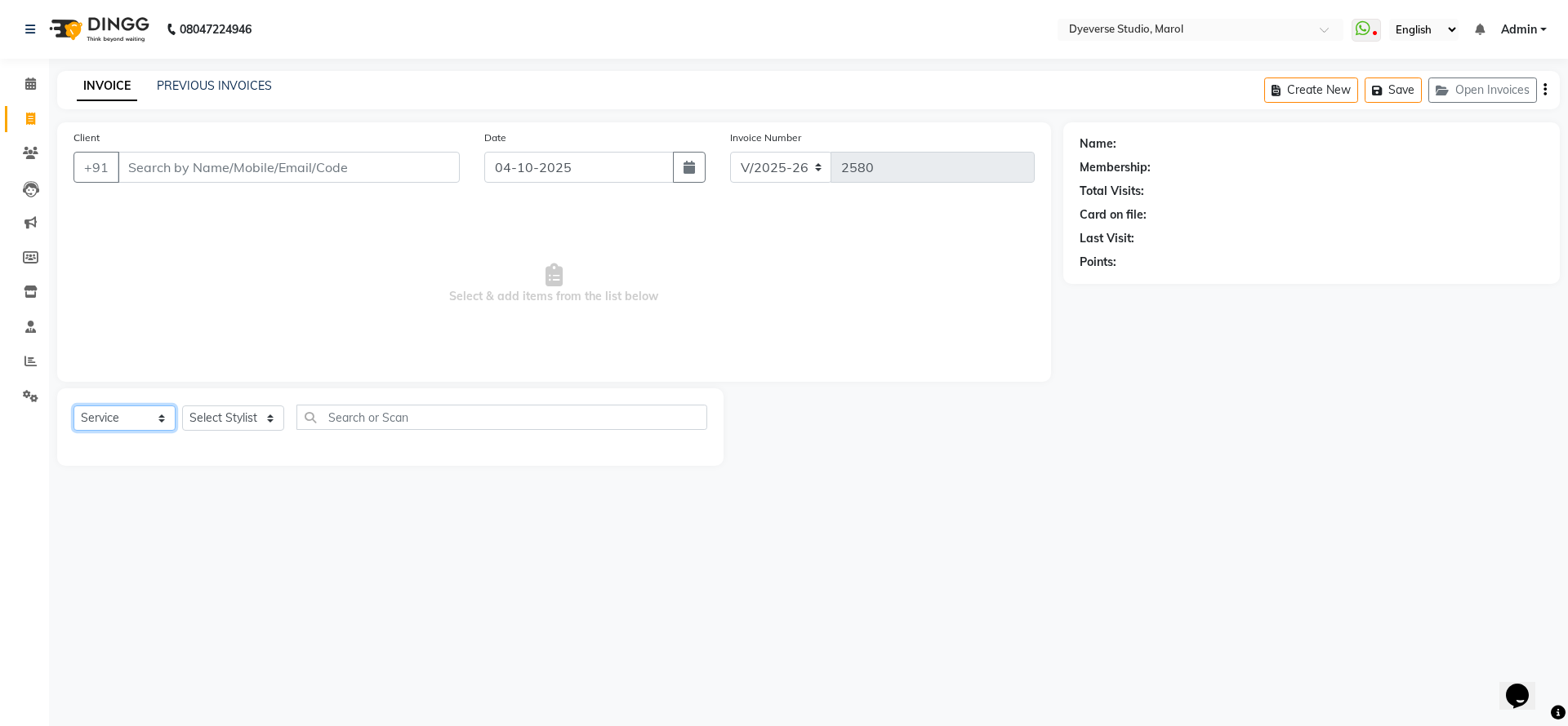
drag, startPoint x: 156, startPoint y: 419, endPoint x: 156, endPoint y: 428, distance: 9.0
click at [156, 419] on select "Select Service Product Membership Package Voucher Prepaid Gift Card" at bounding box center [125, 418] width 102 height 25
select select "package"
click at [74, 406] on select "Select Service Product Membership Package Voucher Prepaid Gift Card" at bounding box center [125, 418] width 102 height 25
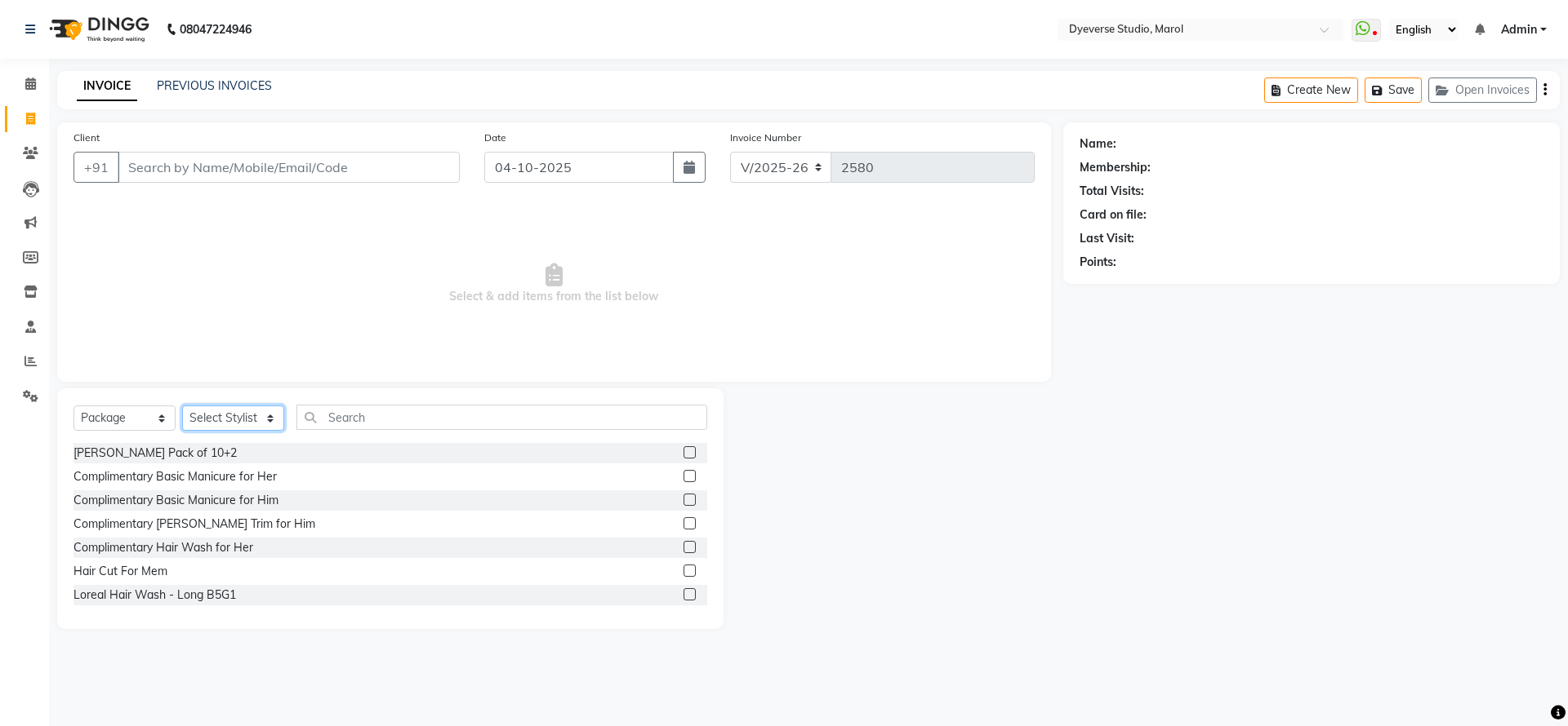
click at [231, 412] on select "Select Stylist [PERSON_NAME] [PERSON_NAME] [PERSON_NAME] [PERSON_NAME] [PERSON_…" at bounding box center [234, 418] width 102 height 25
select select "48246"
click at [182, 406] on select "Select Stylist [PERSON_NAME] [PERSON_NAME] [PERSON_NAME] [PERSON_NAME] [PERSON_…" at bounding box center [234, 418] width 102 height 25
click at [387, 420] on input "text" at bounding box center [501, 417] width 411 height 25
click at [683, 592] on label at bounding box center [689, 594] width 12 height 12
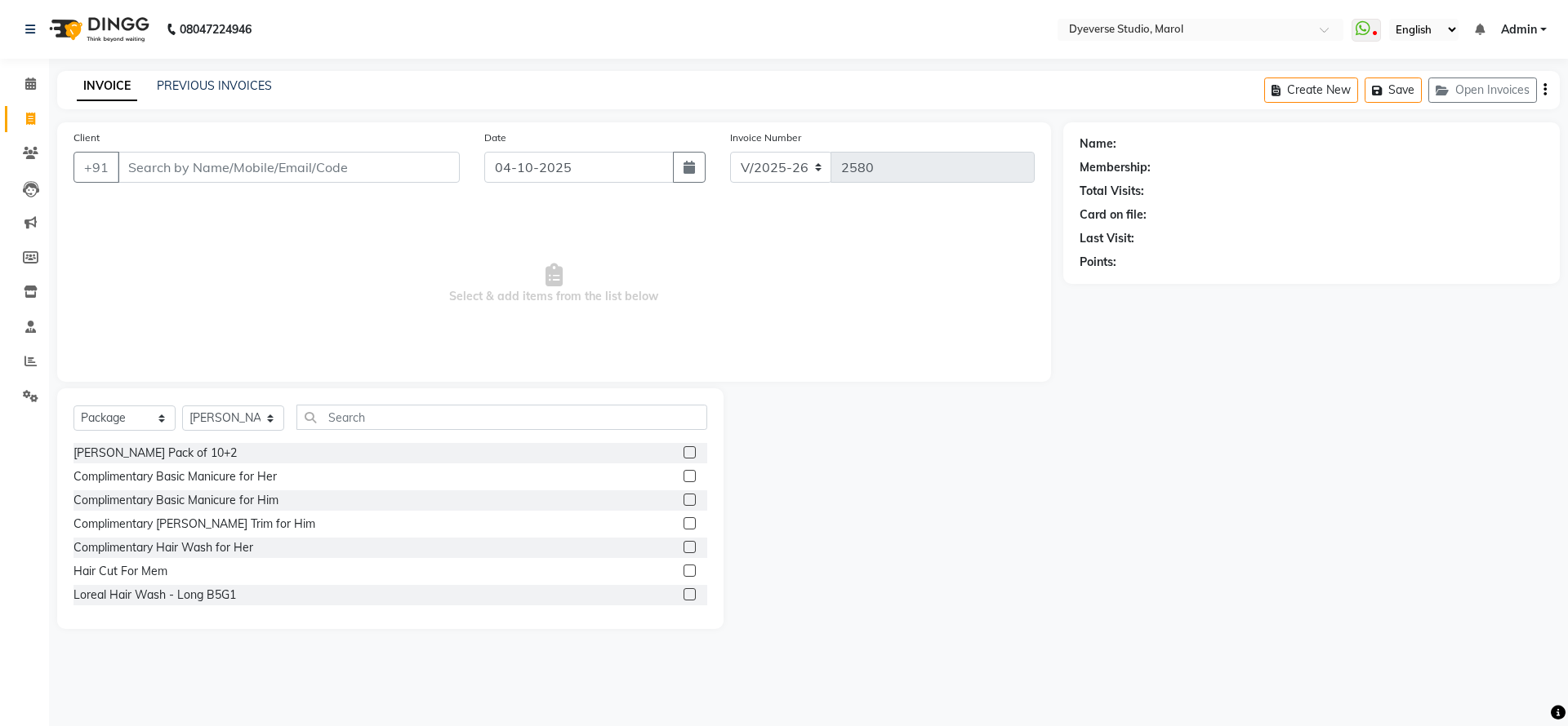
click at [683, 592] on input "checkbox" at bounding box center [688, 595] width 10 height 10
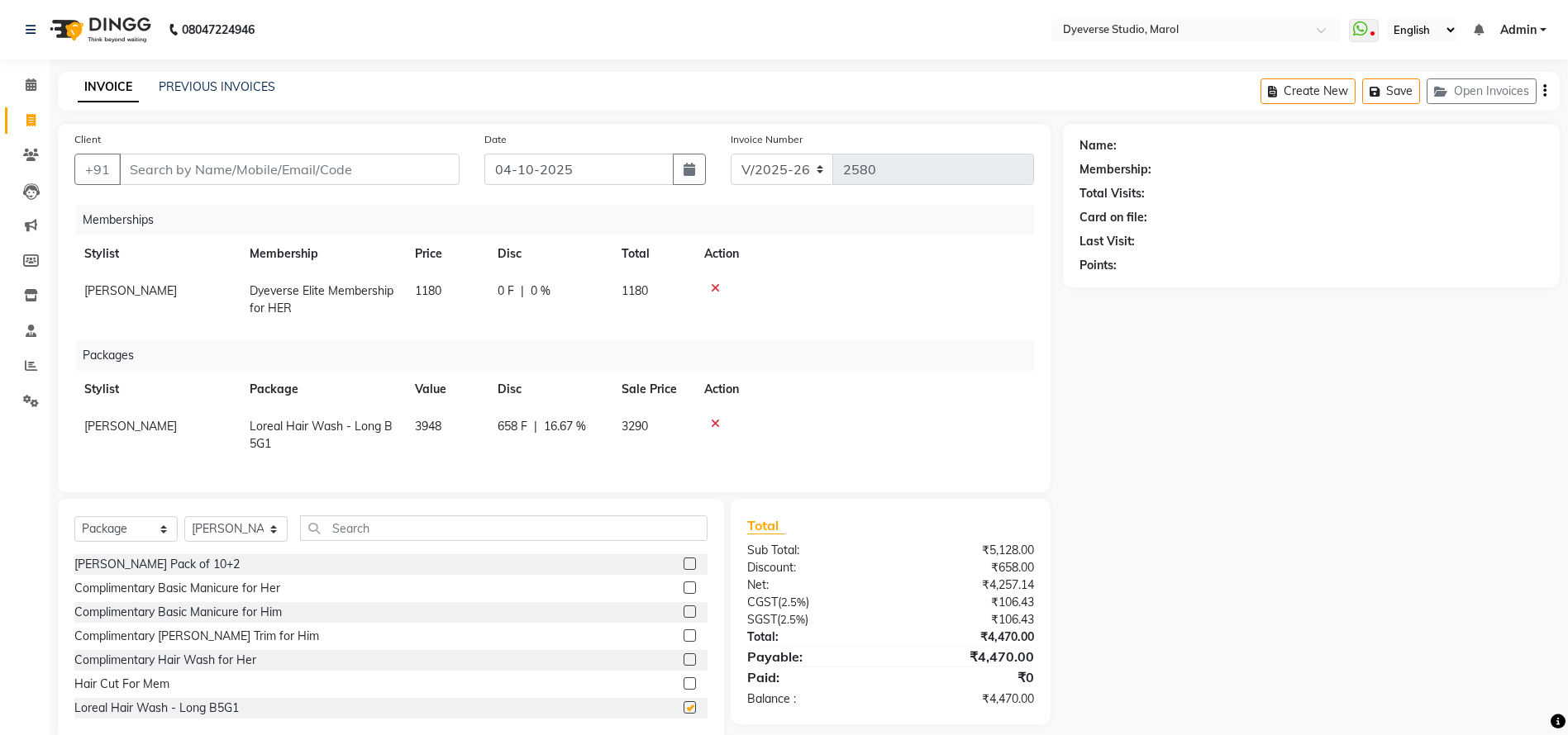
checkbox input "false"
click at [714, 290] on icon at bounding box center [715, 288] width 9 height 11
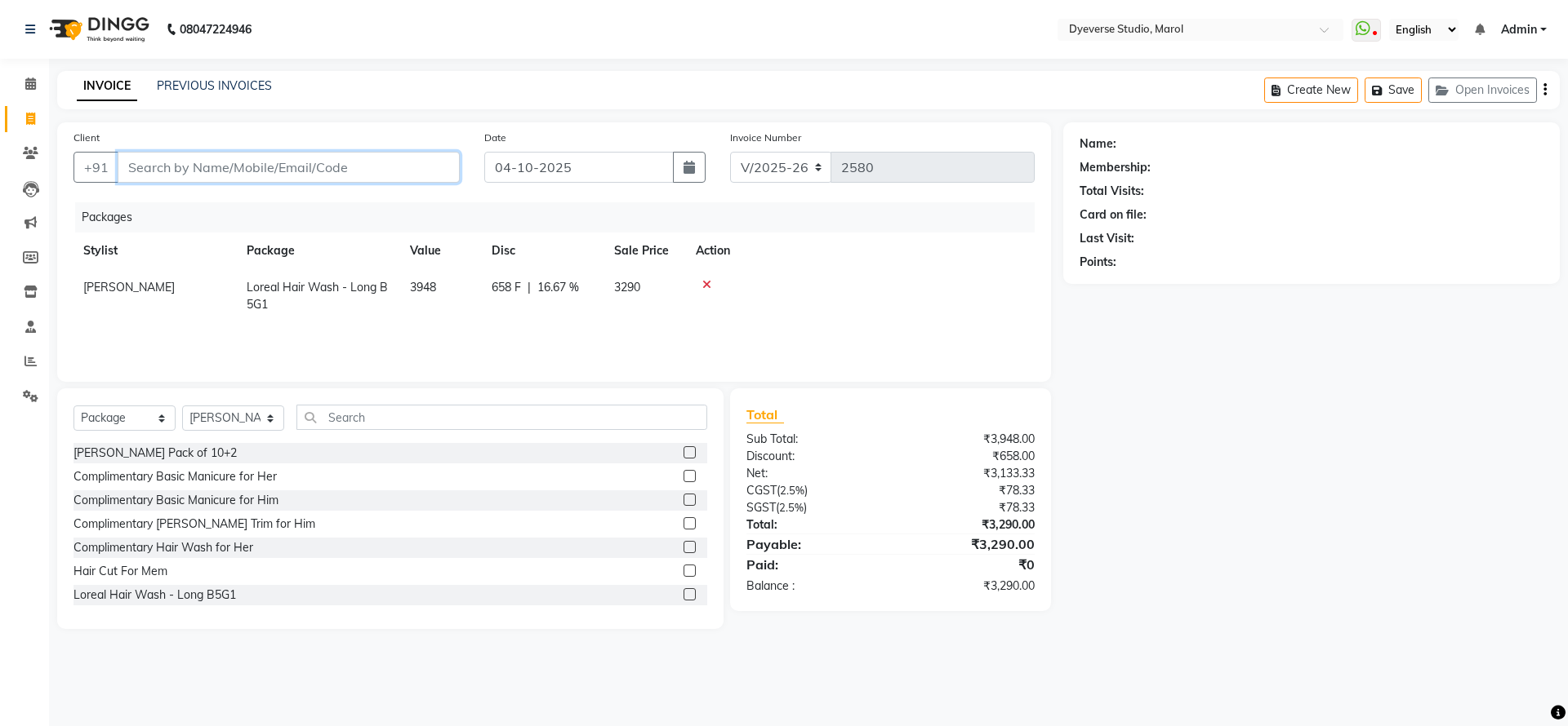
click at [236, 155] on input "Client" at bounding box center [288, 167] width 342 height 31
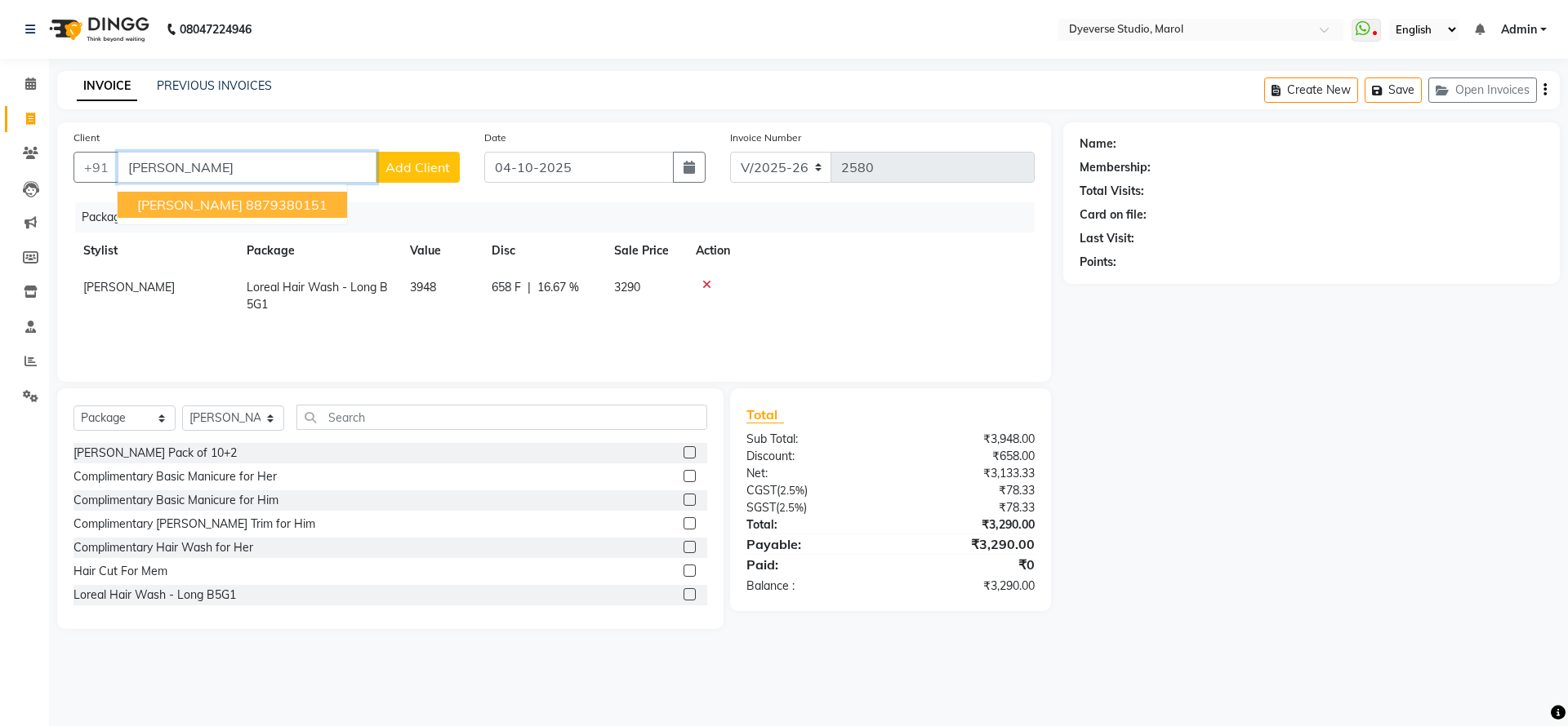
click at [246, 204] on ngb-highlight "8879380151" at bounding box center [287, 205] width 82 height 17
type input "8879380151"
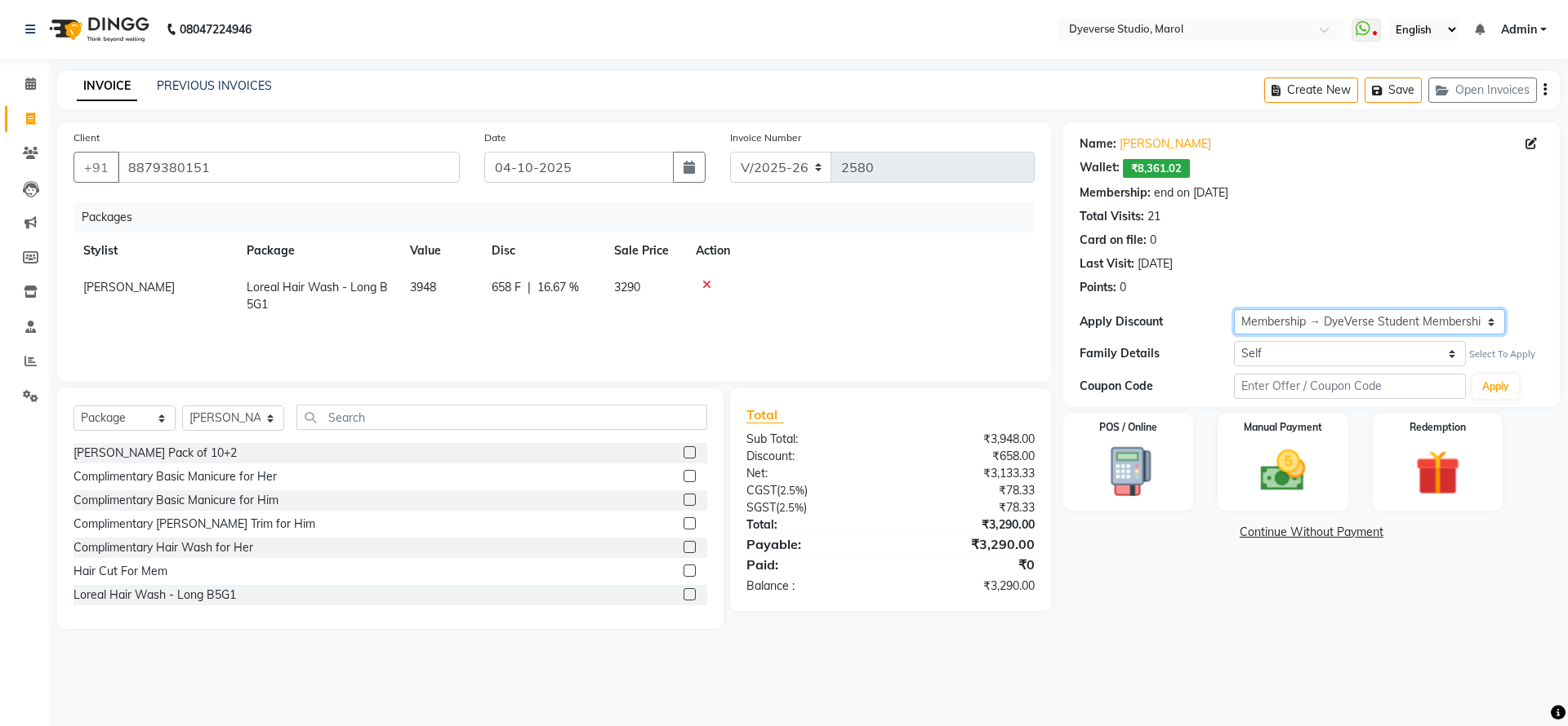
click at [1500, 322] on select "Select Membership → DyeVerse Student Membership Loyalty → All Customers → Level…" at bounding box center [1369, 321] width 271 height 25
select select "1: Object"
click at [1234, 309] on select "Select Membership → DyeVerse Student Membership Loyalty → All Customers → Level…" at bounding box center [1369, 321] width 271 height 25
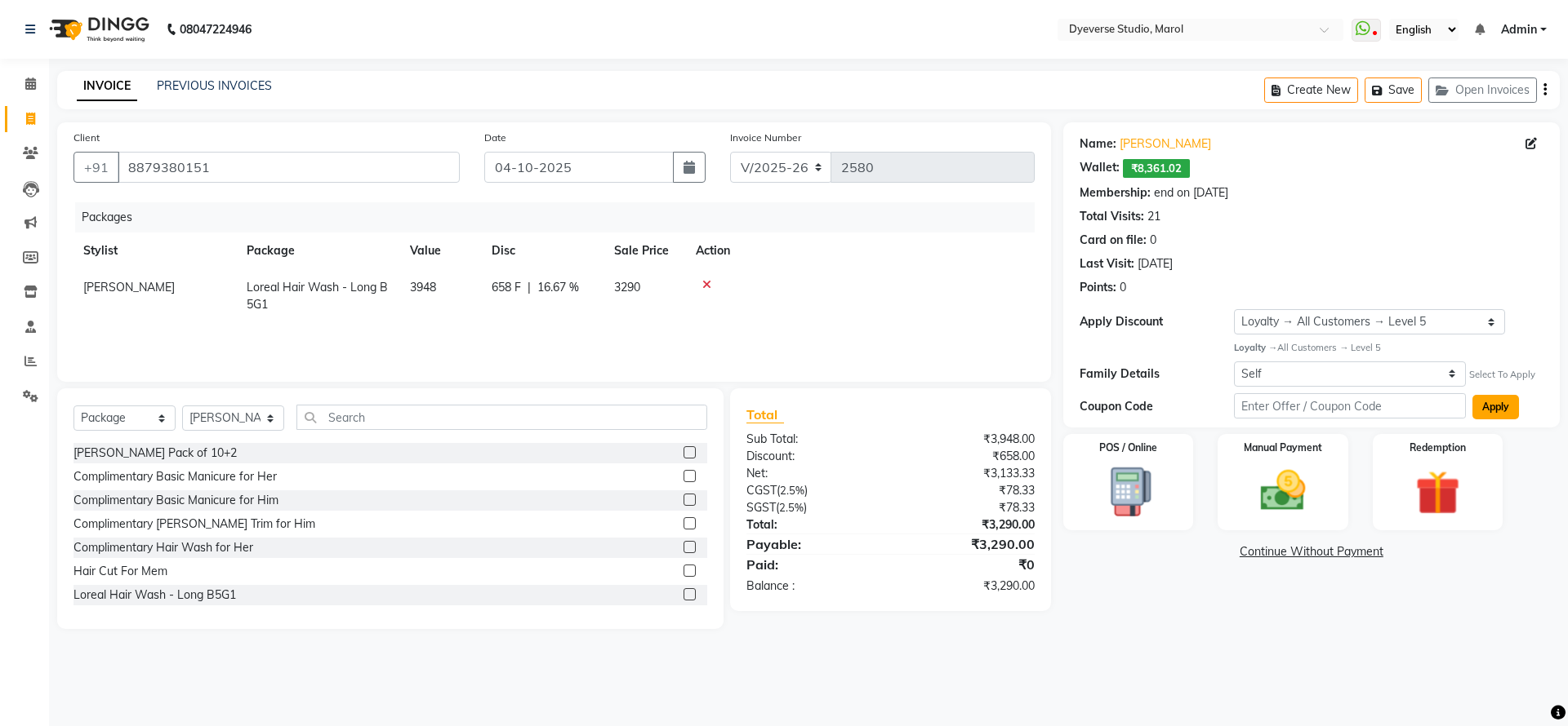
click at [1504, 411] on button "Apply" at bounding box center [1495, 407] width 47 height 24
click at [1346, 653] on div "08047224946 Select Location × Dyeverse Studio, Marol WhatsApp Status ✕ Status: …" at bounding box center [784, 363] width 1568 height 726
click at [1387, 373] on select "Self Raoul Bhatt" at bounding box center [1349, 373] width 232 height 25
select select "3932510"
click at [1234, 361] on select "Self Raoul Bhatt" at bounding box center [1349, 373] width 232 height 25
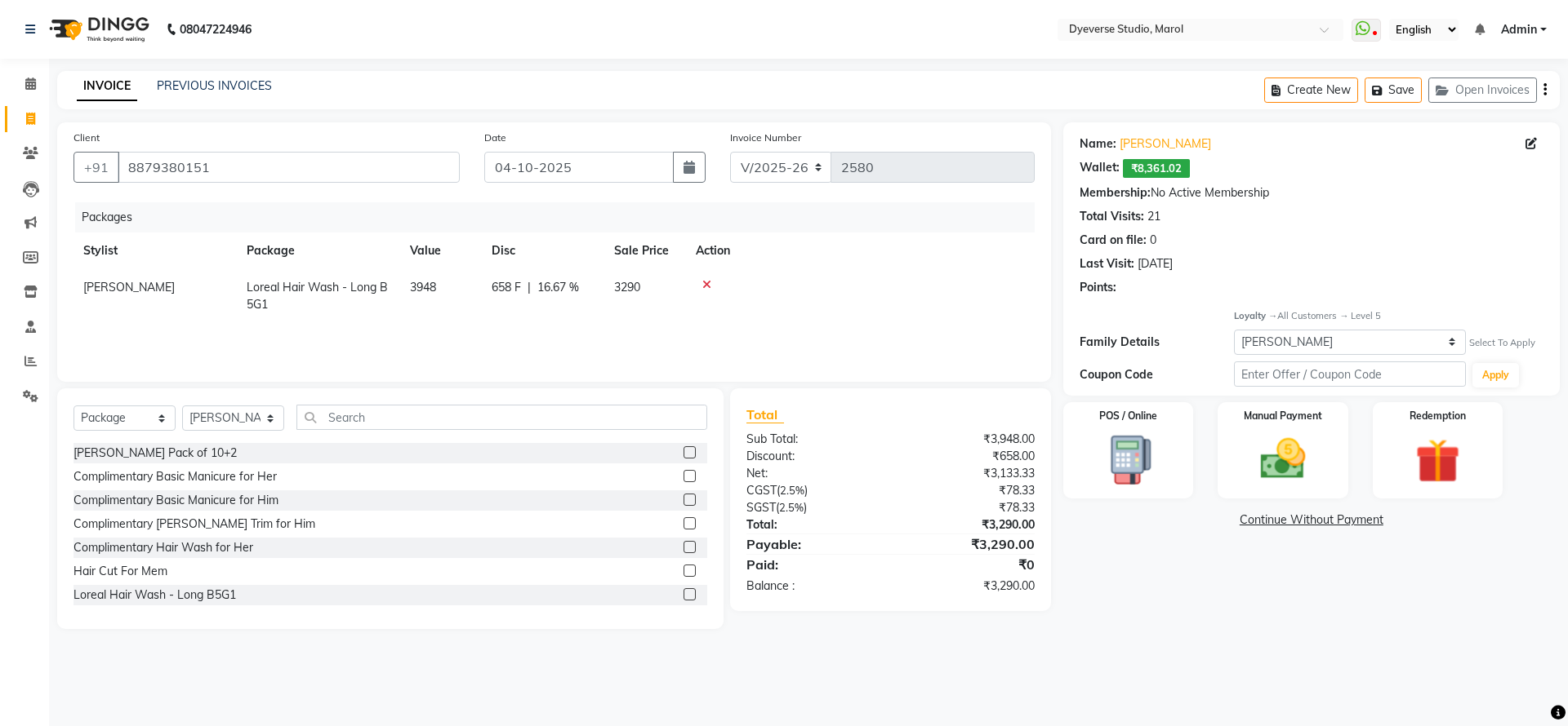
click at [1463, 627] on div "Name: Anuprita Wallet: ₹8,361.02 Membership: No Active Membership Total Visits:…" at bounding box center [1318, 376] width 508 height 507
click at [712, 277] on td at bounding box center [860, 296] width 348 height 54
click at [707, 285] on icon at bounding box center [707, 285] width 9 height 11
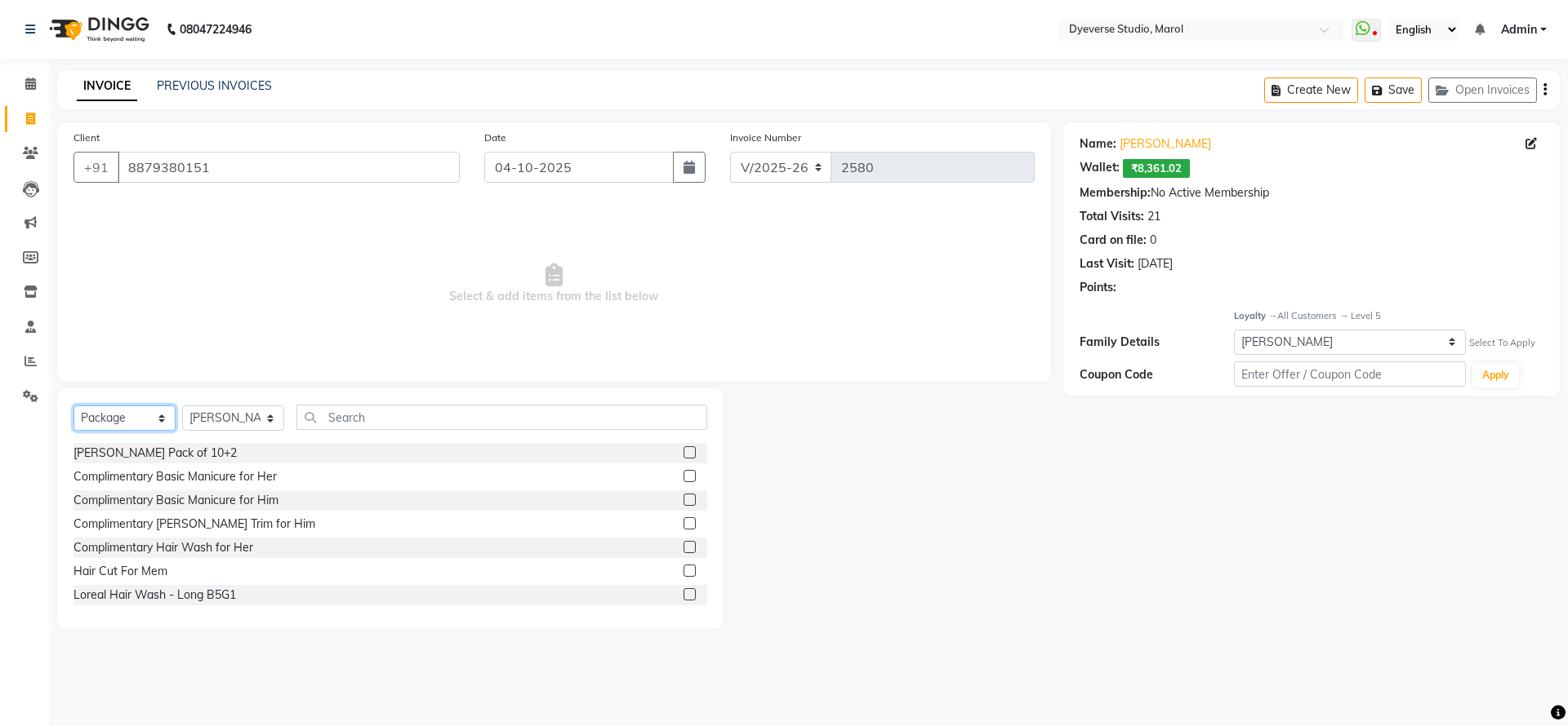
click at [132, 421] on select "Select Service Product Membership Package Voucher Prepaid Gift Card" at bounding box center [125, 418] width 102 height 25
click at [148, 422] on select "Select Service Product Membership Package Voucher Prepaid Gift Card" at bounding box center [125, 418] width 102 height 25
select select "service"
click at [74, 406] on select "Select Service Product Membership Package Voucher Prepaid Gift Card" at bounding box center [125, 418] width 102 height 25
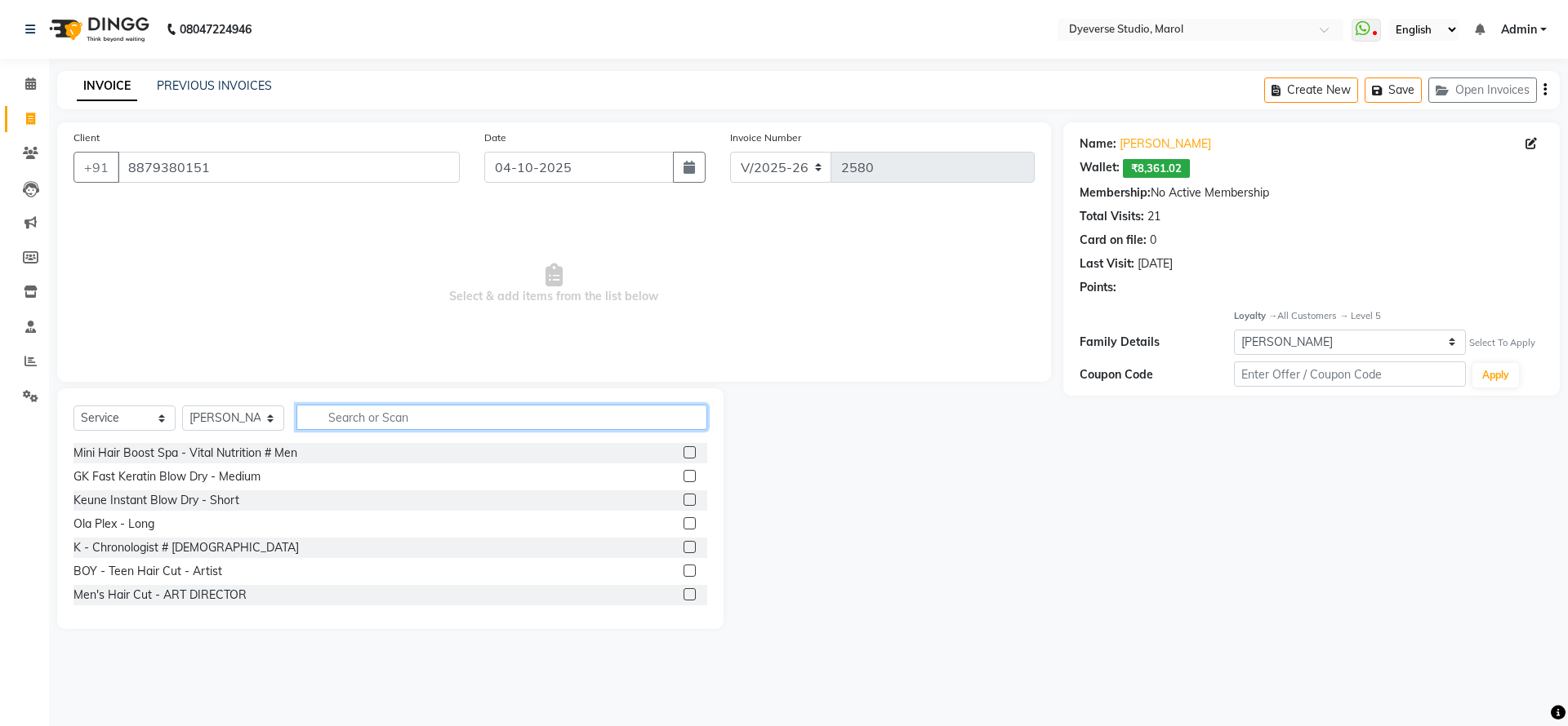
click at [408, 415] on input "text" at bounding box center [501, 417] width 411 height 25
type input "long"
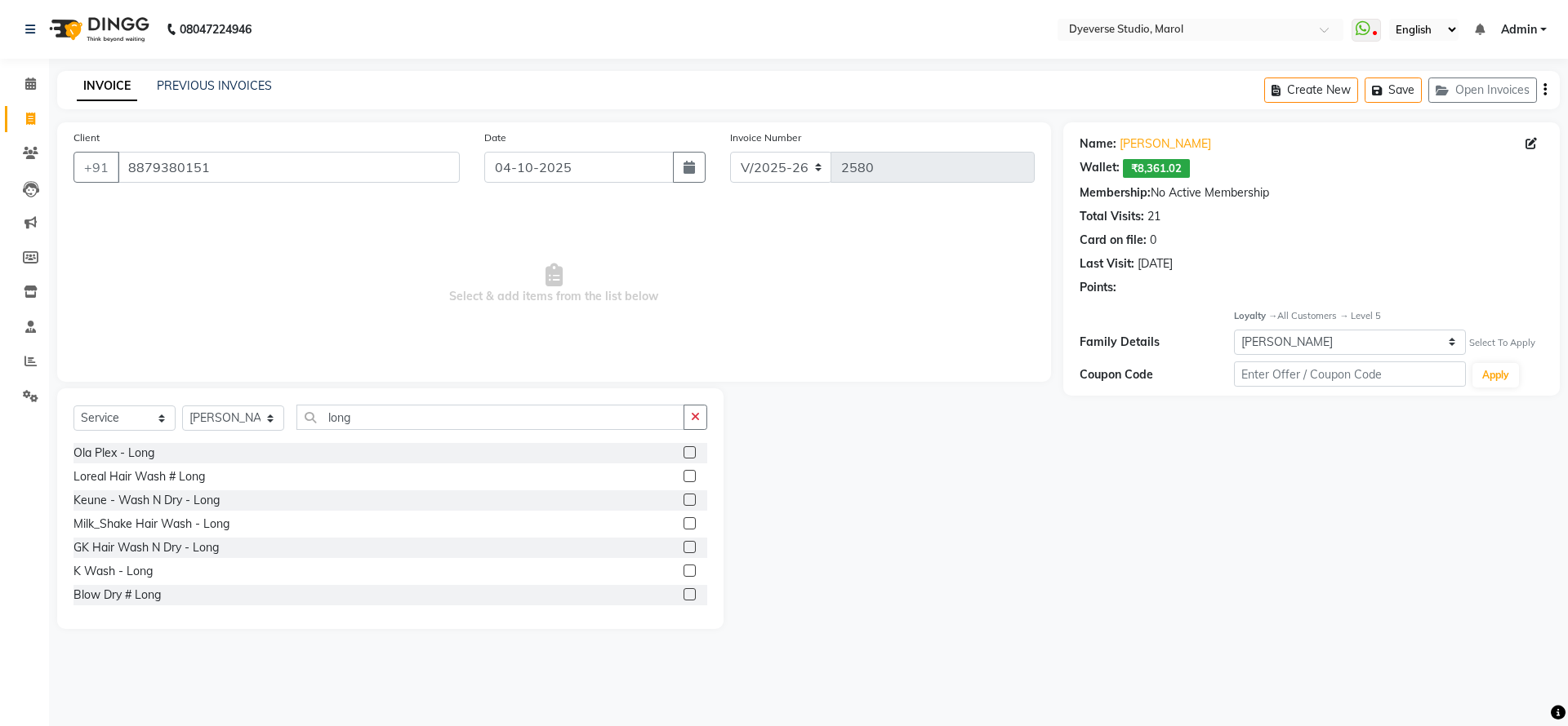
click at [683, 476] on label at bounding box center [689, 476] width 12 height 12
click at [683, 476] on input "checkbox" at bounding box center [688, 477] width 10 height 10
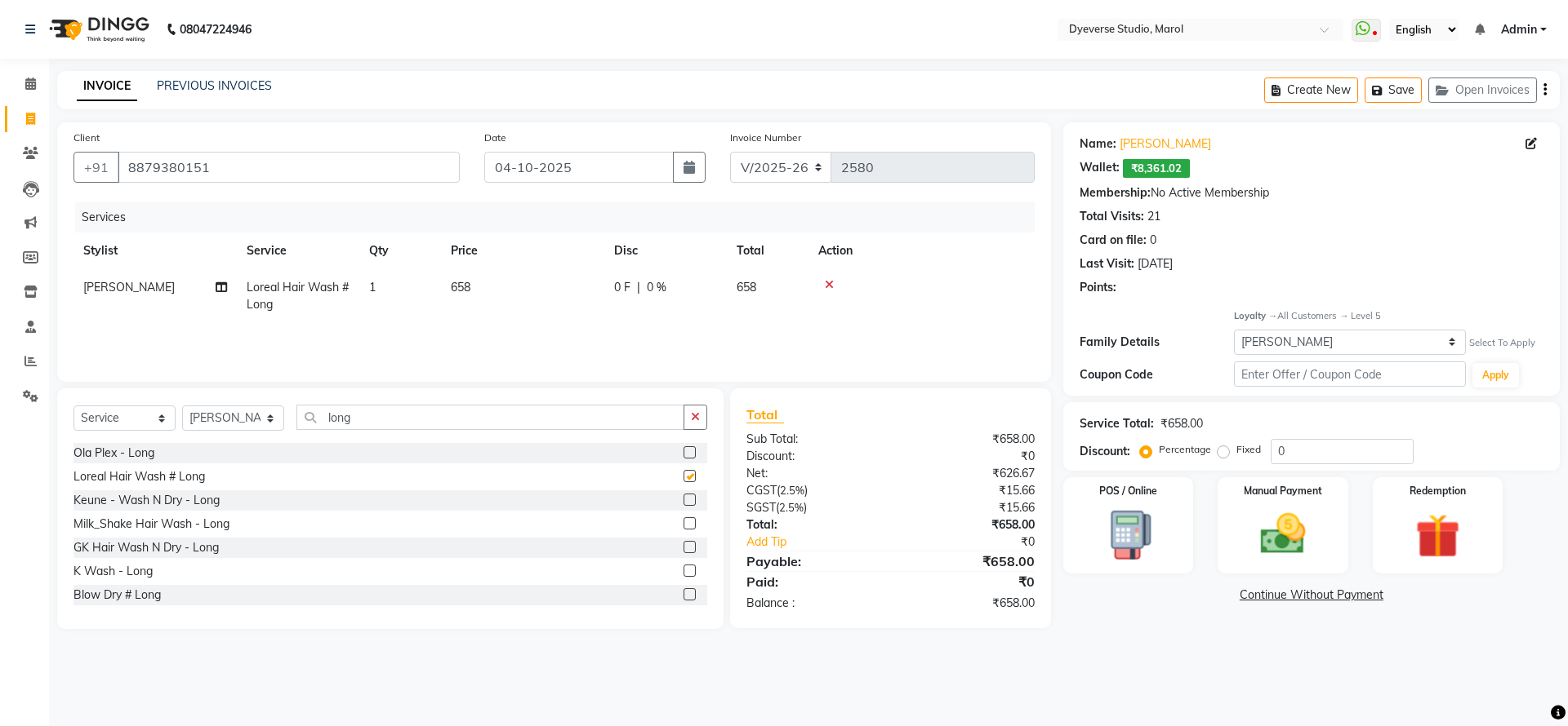
checkbox input "false"
click at [373, 287] on span "1" at bounding box center [372, 288] width 7 height 15
select select "48246"
click at [480, 289] on input "1" at bounding box center [477, 291] width 62 height 25
type input "5"
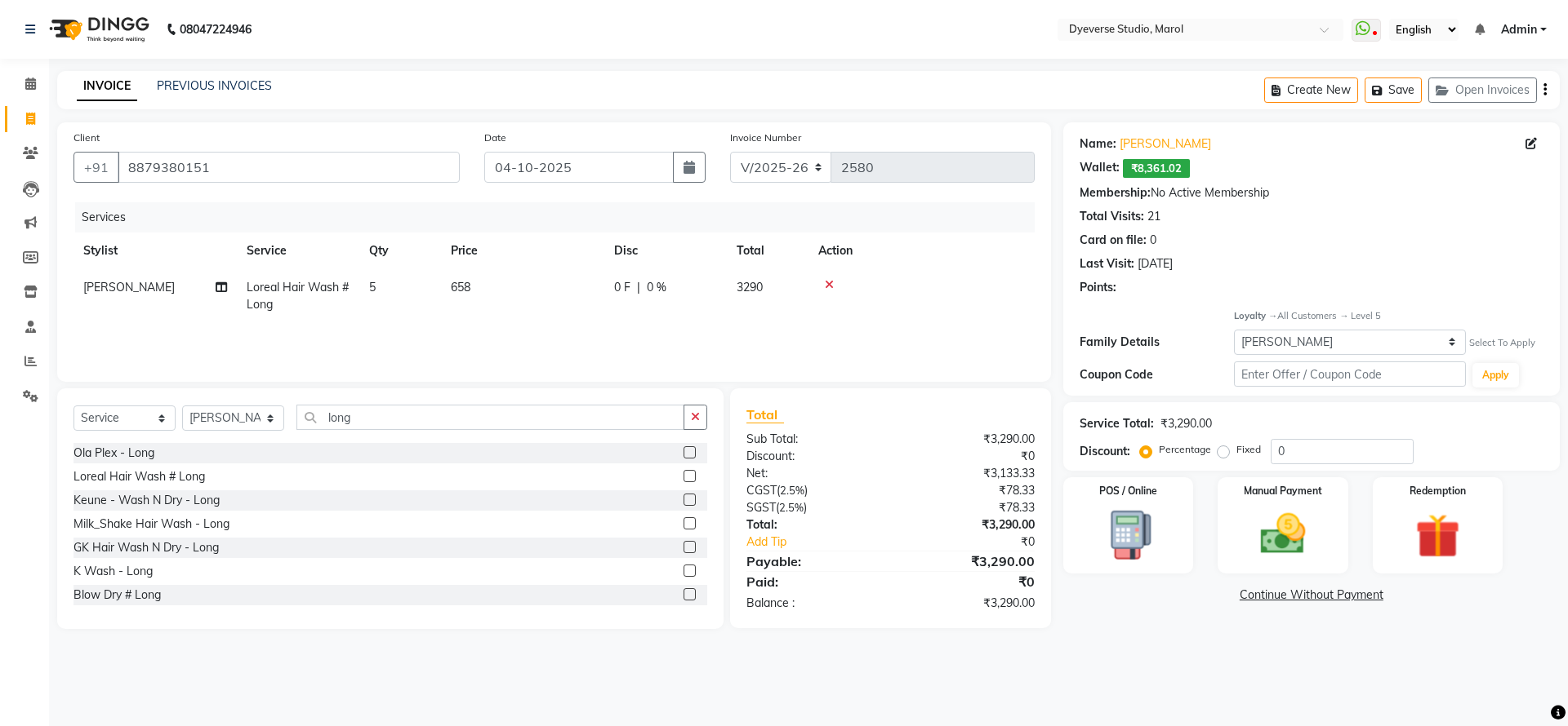
click at [480, 289] on td "658" at bounding box center [522, 296] width 163 height 54
select select "48246"
click at [477, 289] on input "5" at bounding box center [477, 291] width 62 height 25
type input "6"
drag, startPoint x: 1019, startPoint y: 603, endPoint x: 961, endPoint y: 602, distance: 58.0
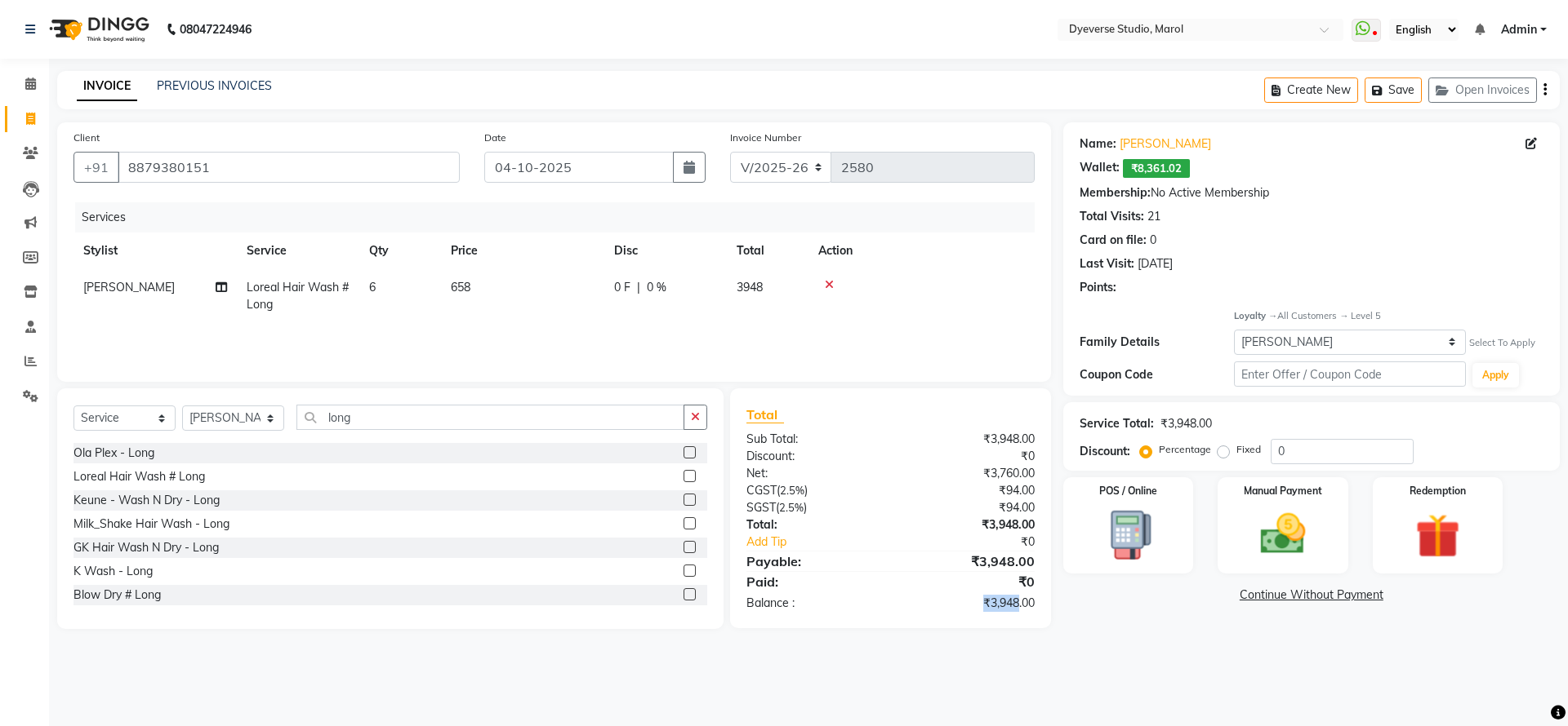
click at [961, 602] on div "₹3,948.00" at bounding box center [967, 603] width 155 height 17
copy div "₹3,948"
click at [374, 286] on span "6" at bounding box center [372, 288] width 7 height 15
select select "48246"
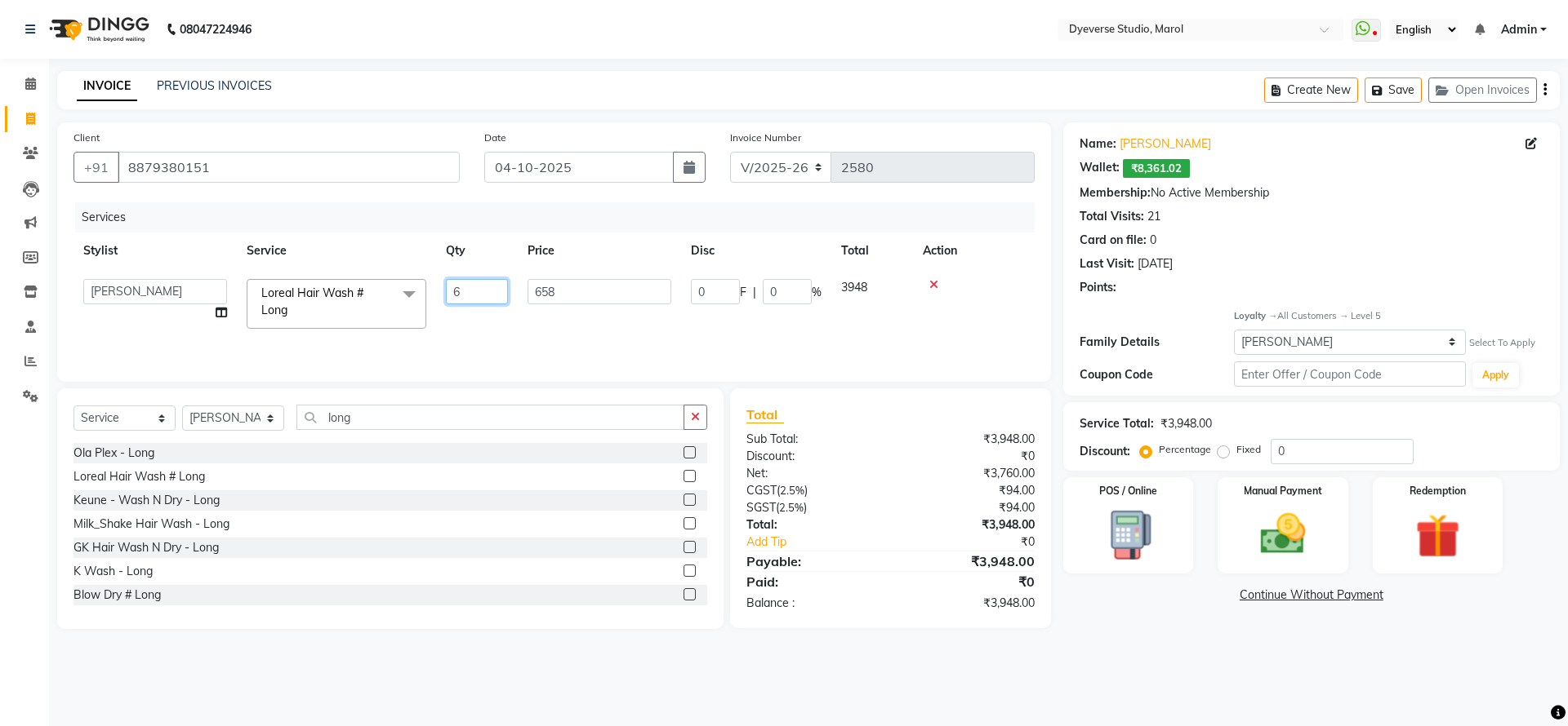
click at [487, 288] on input "6" at bounding box center [477, 291] width 62 height 25
drag, startPoint x: 487, startPoint y: 289, endPoint x: 497, endPoint y: 288, distance: 10.0
click at [497, 288] on input "number" at bounding box center [477, 291] width 62 height 25
type input "6"
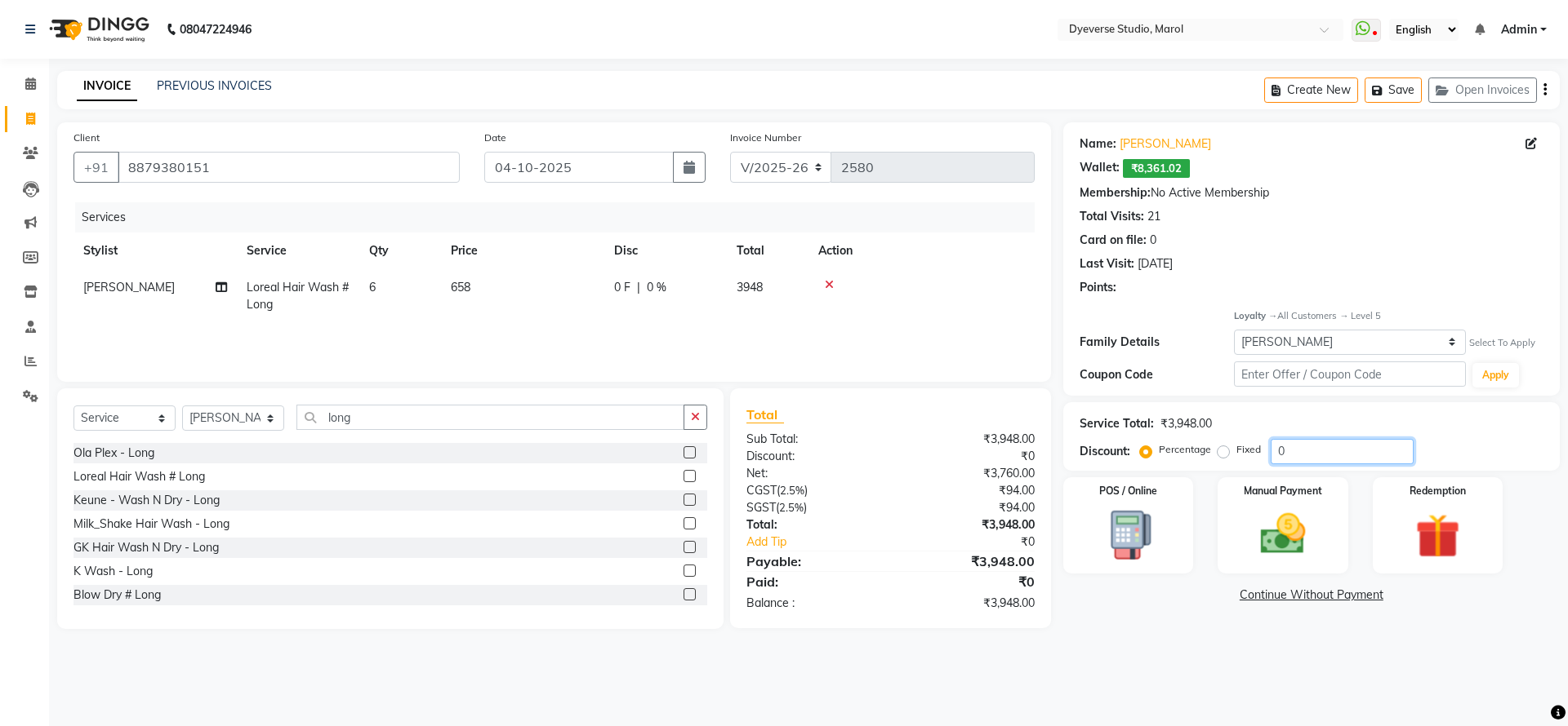
click at [1305, 447] on input "0" at bounding box center [1342, 451] width 142 height 25
type input "25"
click at [381, 290] on td "6" at bounding box center [400, 296] width 82 height 54
select select "48246"
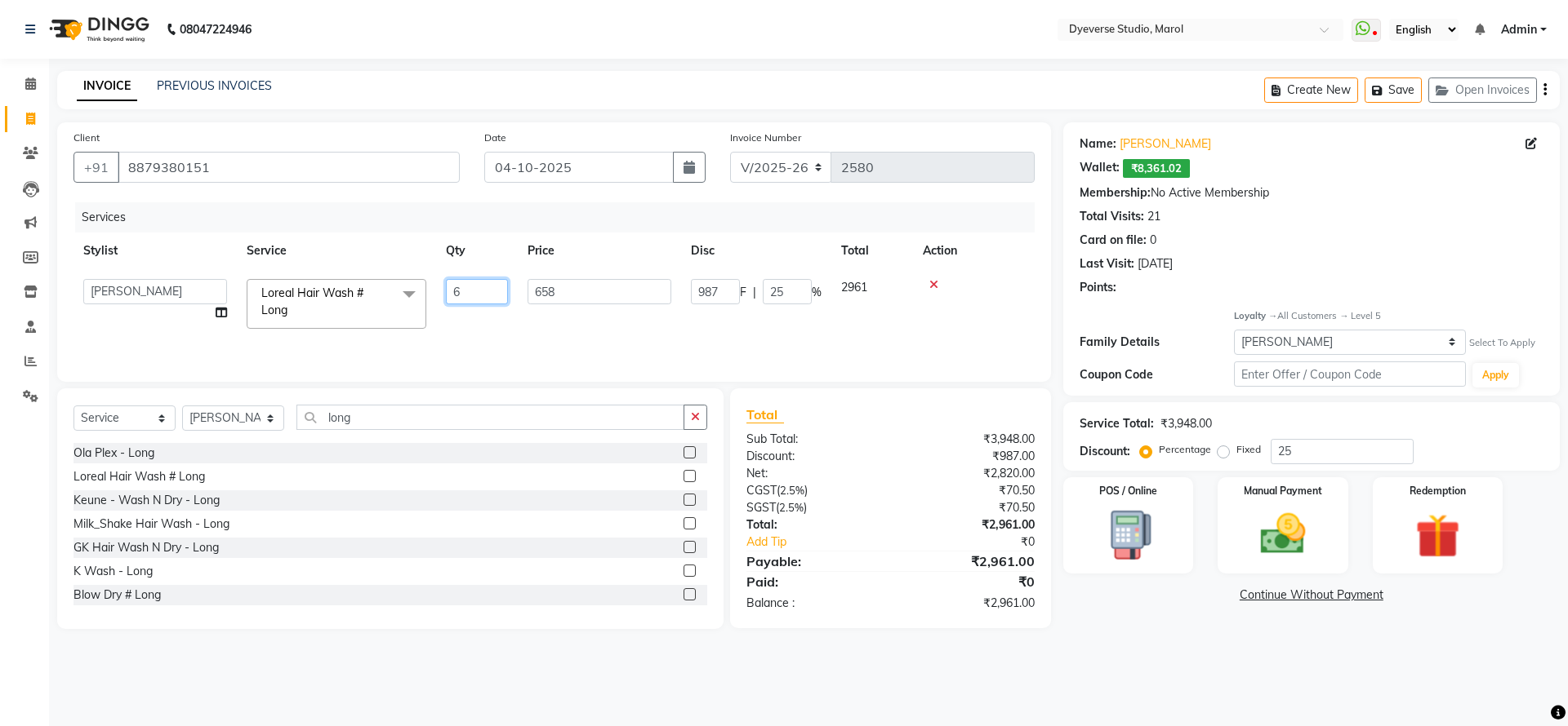
click at [486, 298] on input "6" at bounding box center [477, 291] width 62 height 25
type input "5"
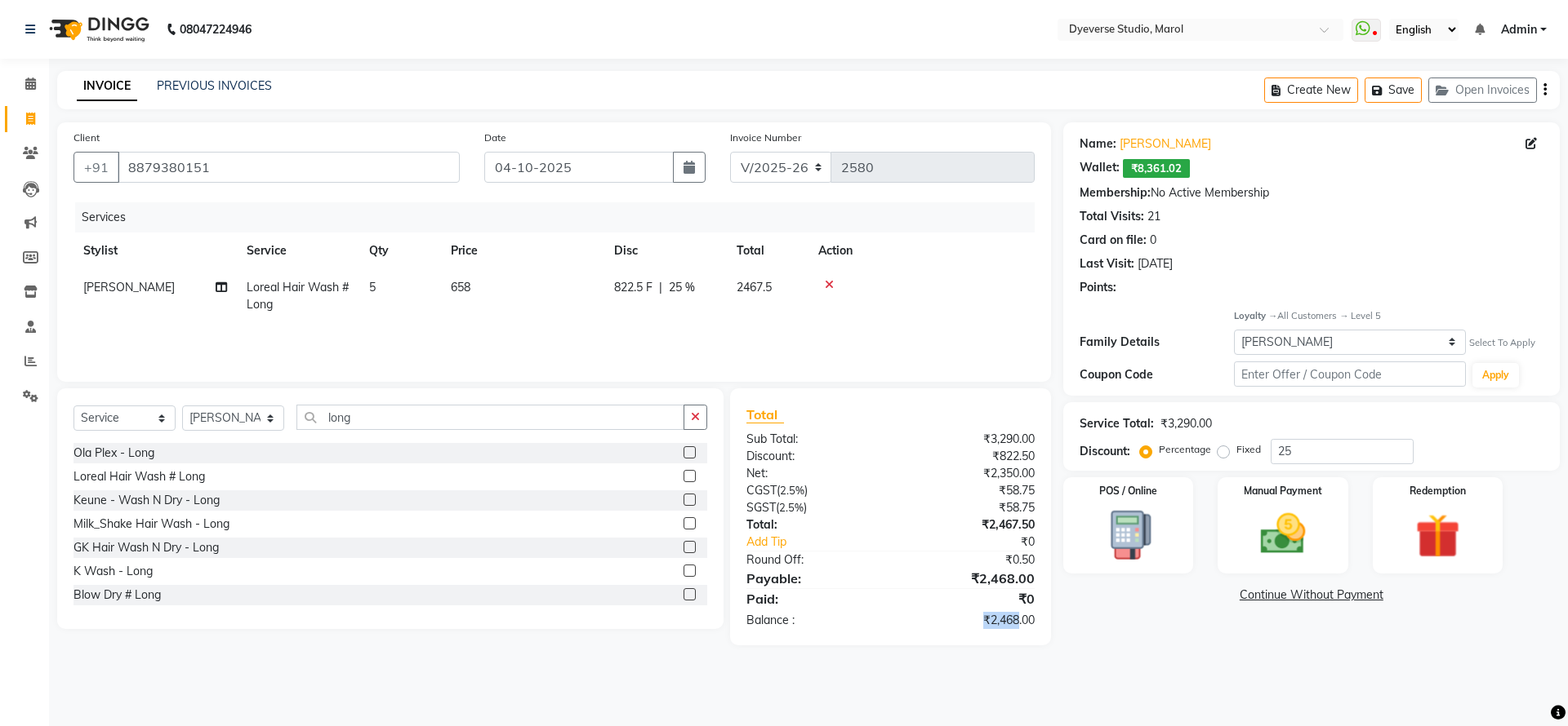
drag, startPoint x: 1019, startPoint y: 612, endPoint x: 974, endPoint y: 625, distance: 46.8
click at [974, 625] on div "₹2,468.00" at bounding box center [967, 621] width 155 height 17
copy div "₹2,468"
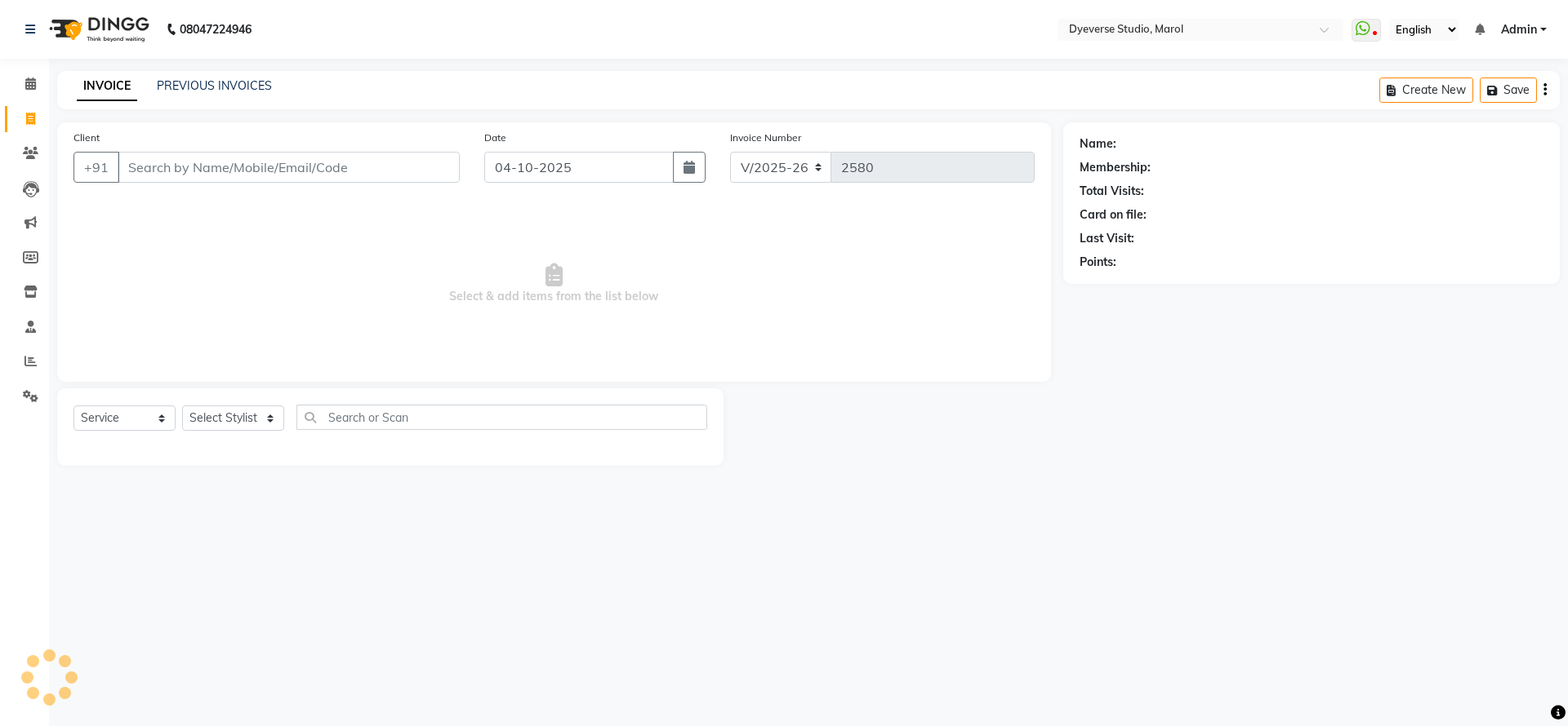
select select "6368"
drag, startPoint x: 145, startPoint y: 417, endPoint x: 144, endPoint y: 428, distance: 11.0
click at [145, 417] on select "Select Service Product Membership Package Voucher Prepaid Gift Card" at bounding box center [125, 418] width 102 height 25
select select "package"
click at [74, 406] on select "Select Service Product Membership Package Voucher Prepaid Gift Card" at bounding box center [125, 418] width 102 height 25
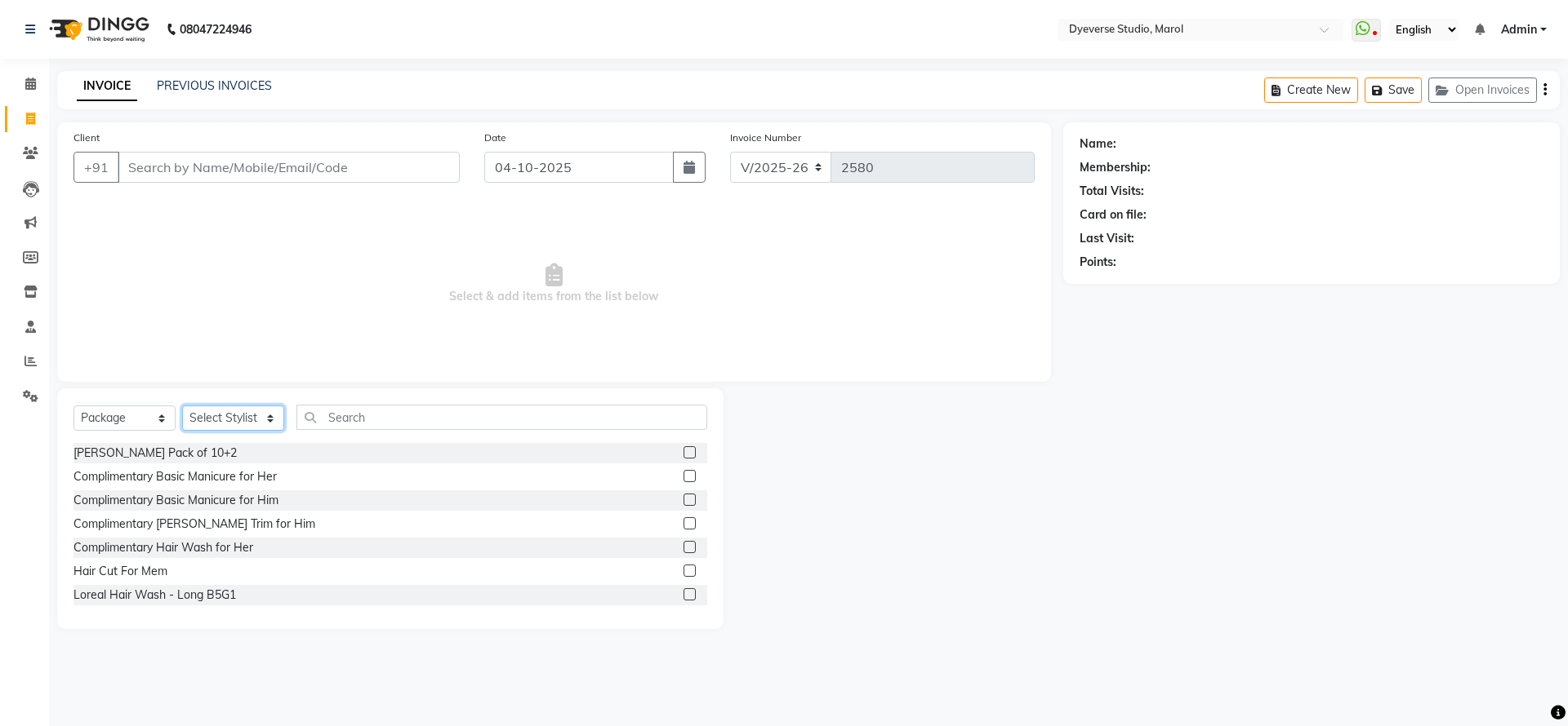
click at [257, 421] on select "Select Stylist [PERSON_NAME] [PERSON_NAME] [PERSON_NAME] [PERSON_NAME] [PERSON_…" at bounding box center [234, 418] width 102 height 25
select select "48246"
click at [182, 406] on select "Select Stylist [PERSON_NAME] [PERSON_NAME] [PERSON_NAME] [PERSON_NAME] [PERSON_…" at bounding box center [234, 418] width 102 height 25
click at [683, 595] on label at bounding box center [689, 594] width 12 height 12
click at [683, 595] on input "checkbox" at bounding box center [688, 595] width 10 height 10
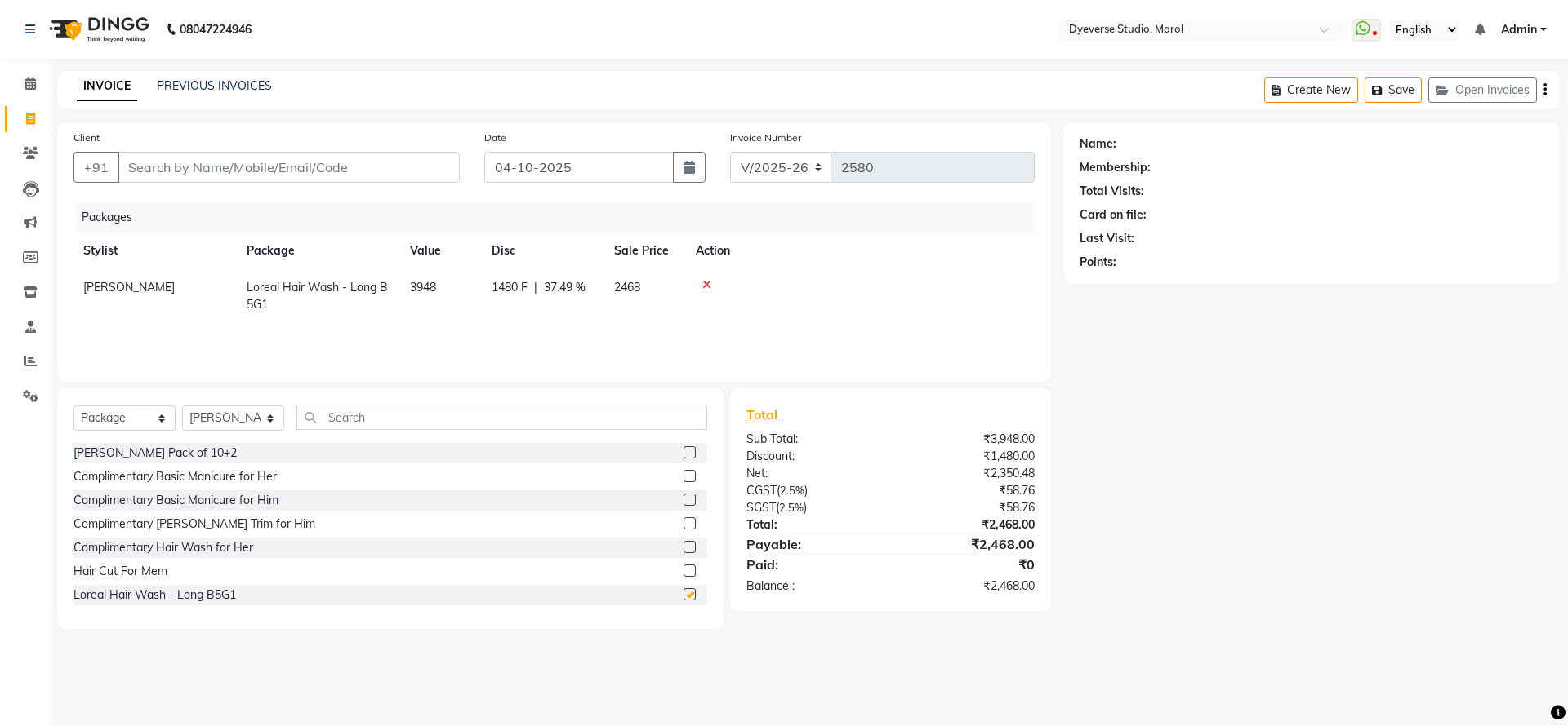
checkbox input "false"
click at [291, 182] on input "Client" at bounding box center [288, 167] width 342 height 31
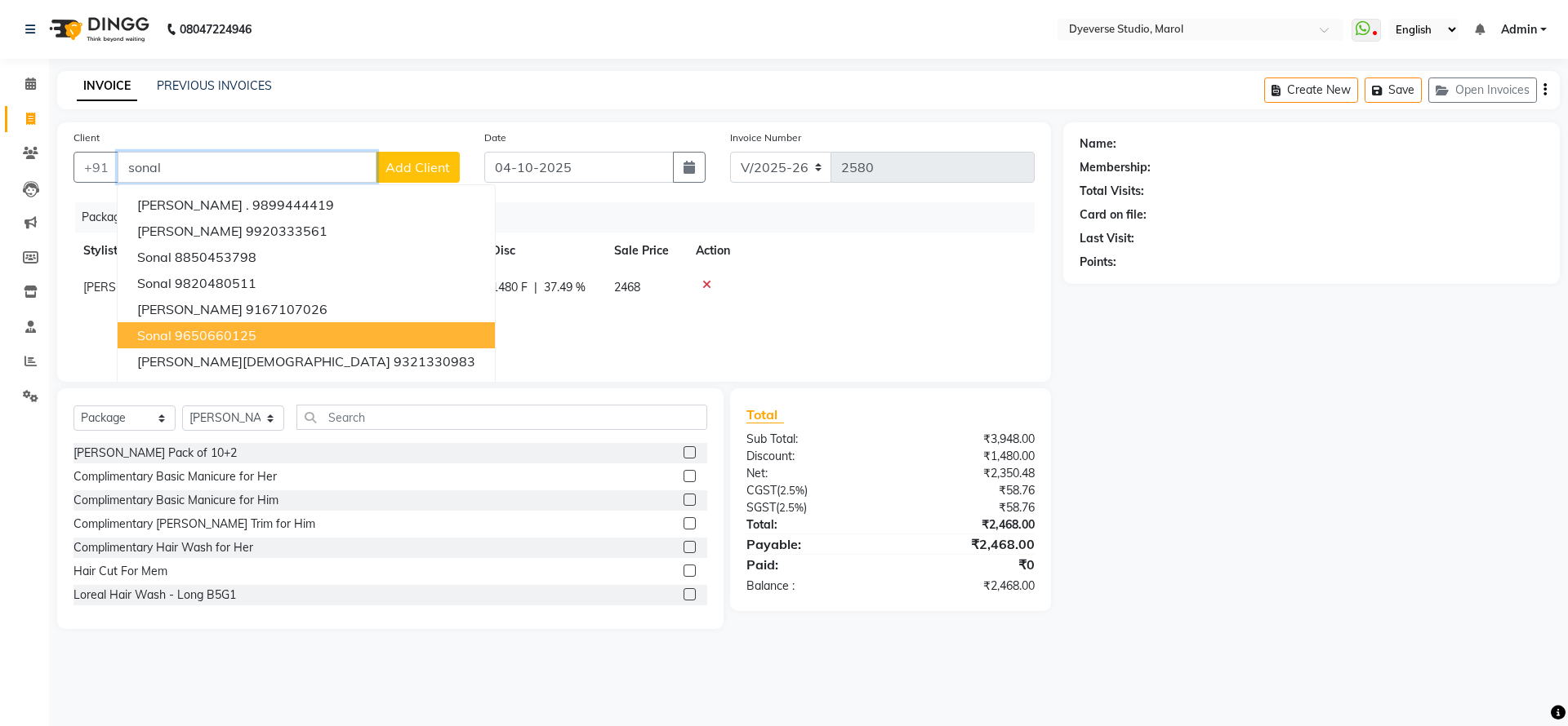
click at [275, 335] on button "[PERSON_NAME] 9650660125" at bounding box center [305, 335] width 377 height 26
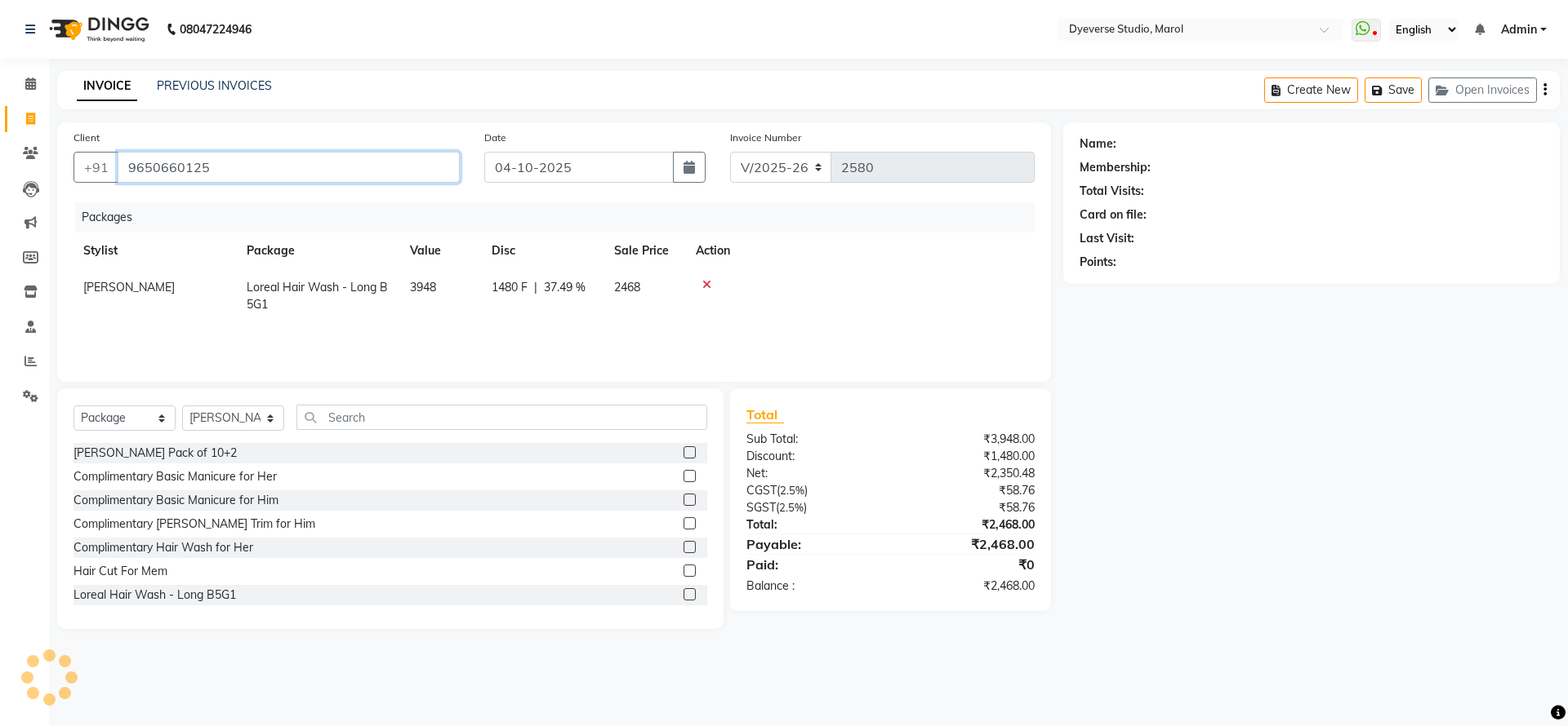
type input "9650660125"
select select "2: Object"
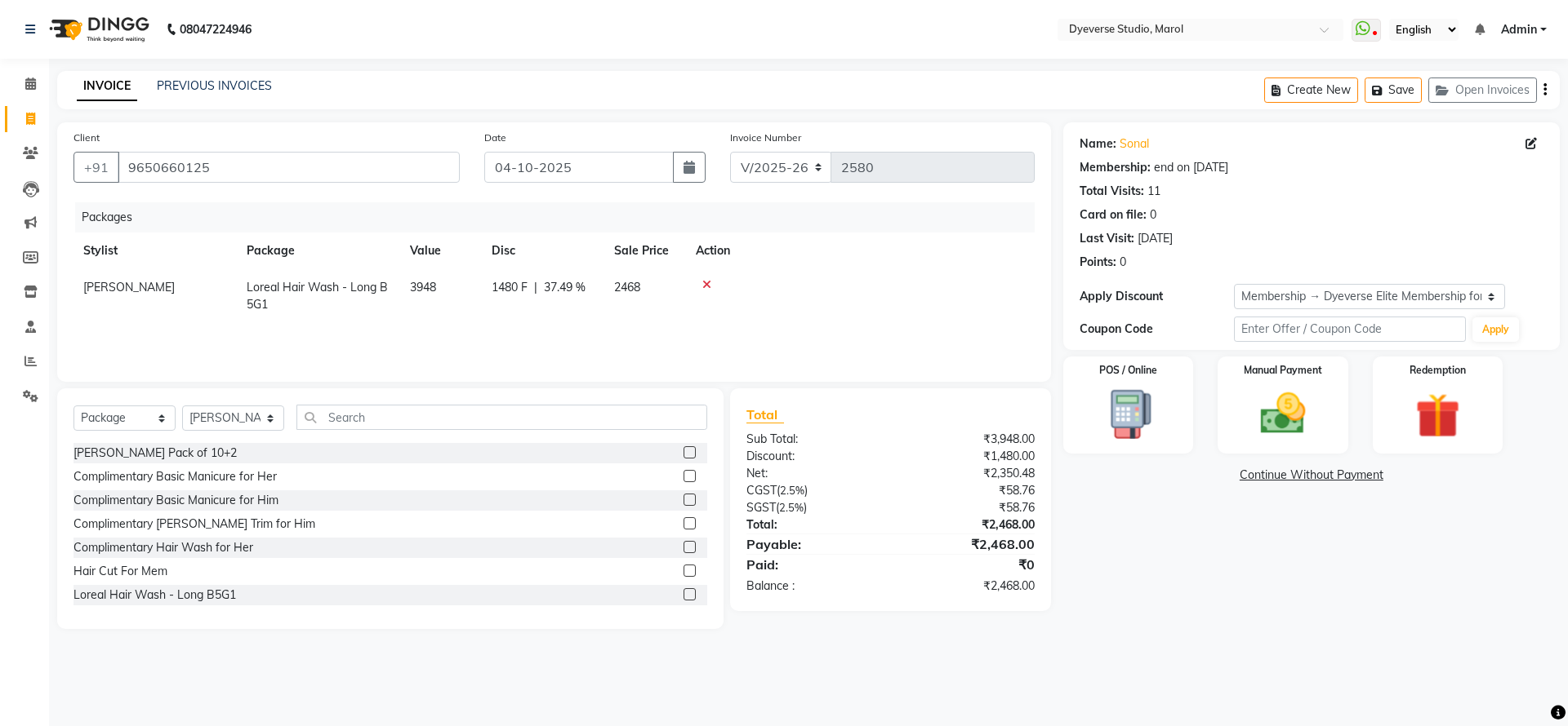
click at [680, 183] on div "Date [DATE]" at bounding box center [595, 163] width 247 height 67
click at [680, 180] on button "button" at bounding box center [689, 167] width 33 height 31
select select "10"
select select "2025"
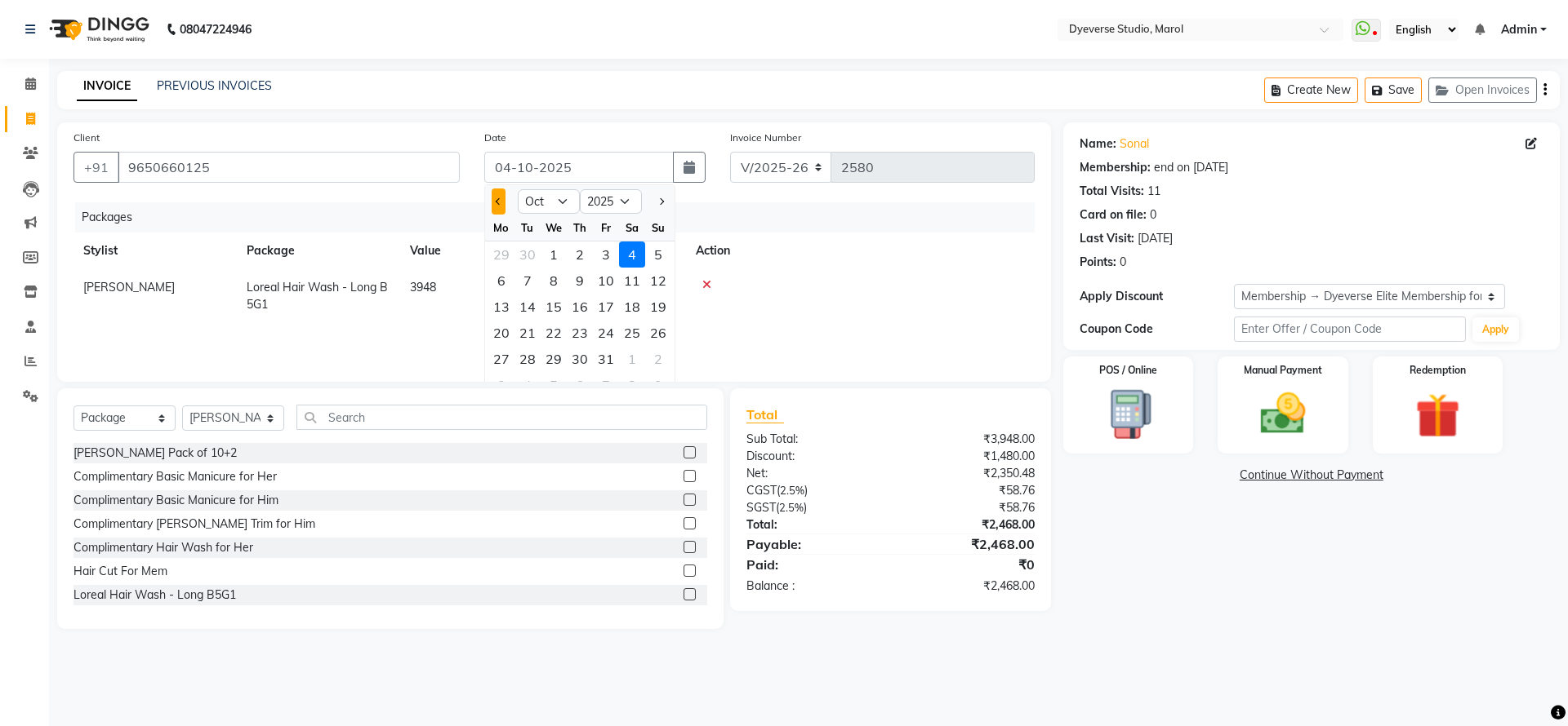
click at [502, 202] on button "Previous month" at bounding box center [498, 202] width 14 height 26
select select "9"
click at [583, 302] on div "18" at bounding box center [580, 307] width 26 height 26
type input "[DATE]"
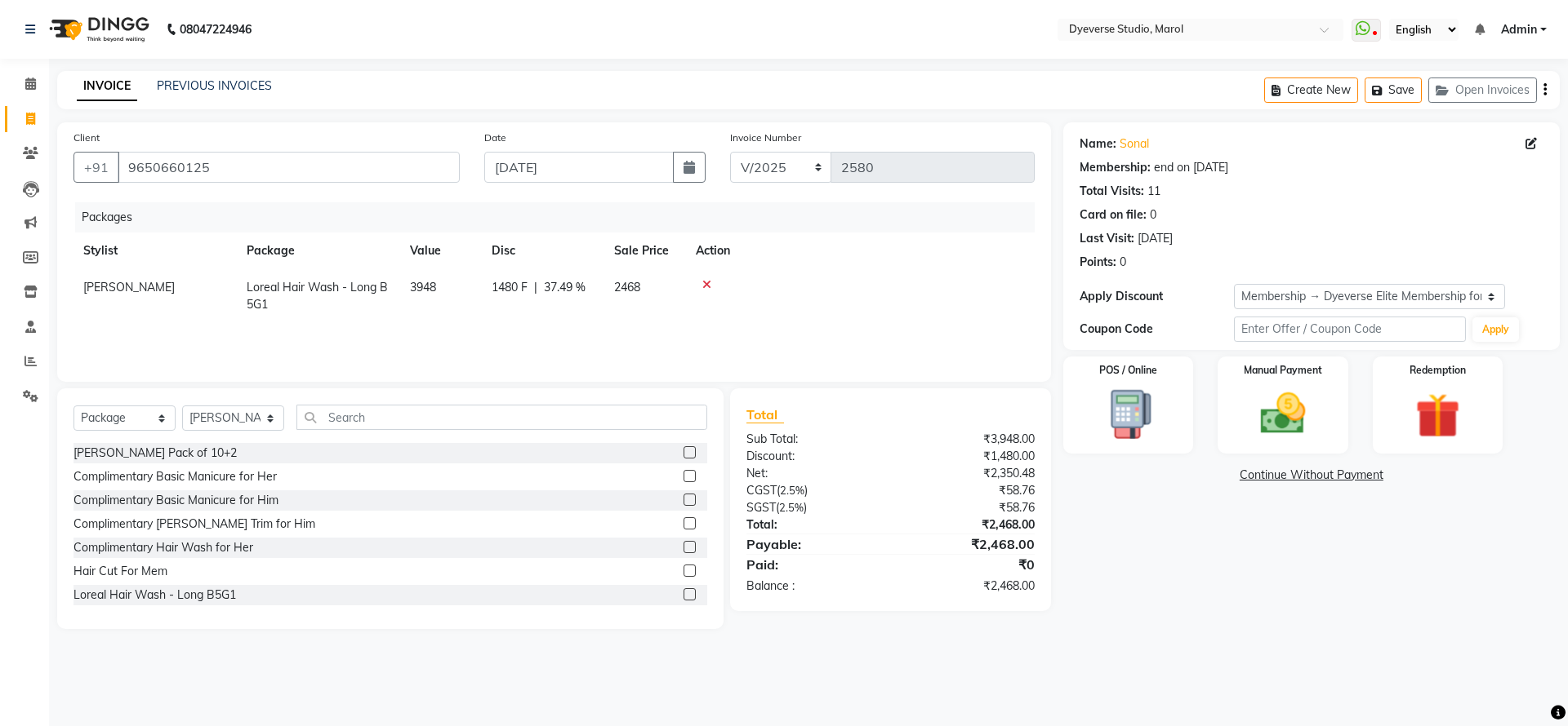
click at [634, 93] on div "INVOICE PREVIOUS INVOICES Create New Save Open Invoices" at bounding box center [808, 89] width 1503 height 38
click at [1277, 411] on img at bounding box center [1282, 414] width 76 height 54
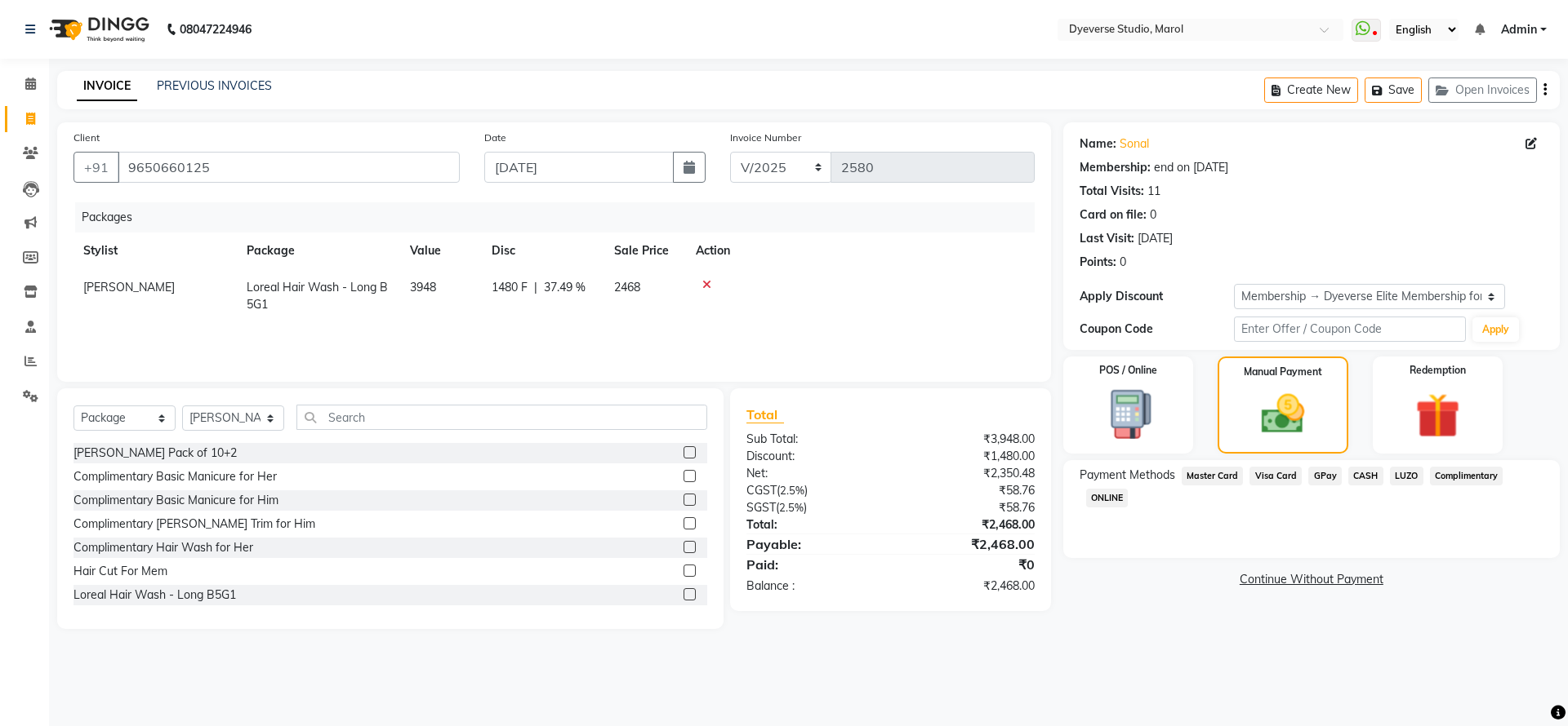
click at [1219, 467] on div "Payment Methods Master Card Visa Card GPay CASH LUZO Complimentary ONLINE" at bounding box center [1311, 509] width 496 height 98
click at [1280, 464] on div "Payment Methods Master Card Visa Card GPay CASH LUZO Complimentary ONLINE" at bounding box center [1311, 509] width 496 height 98
click at [1279, 470] on span "Visa Card" at bounding box center [1276, 477] width 52 height 19
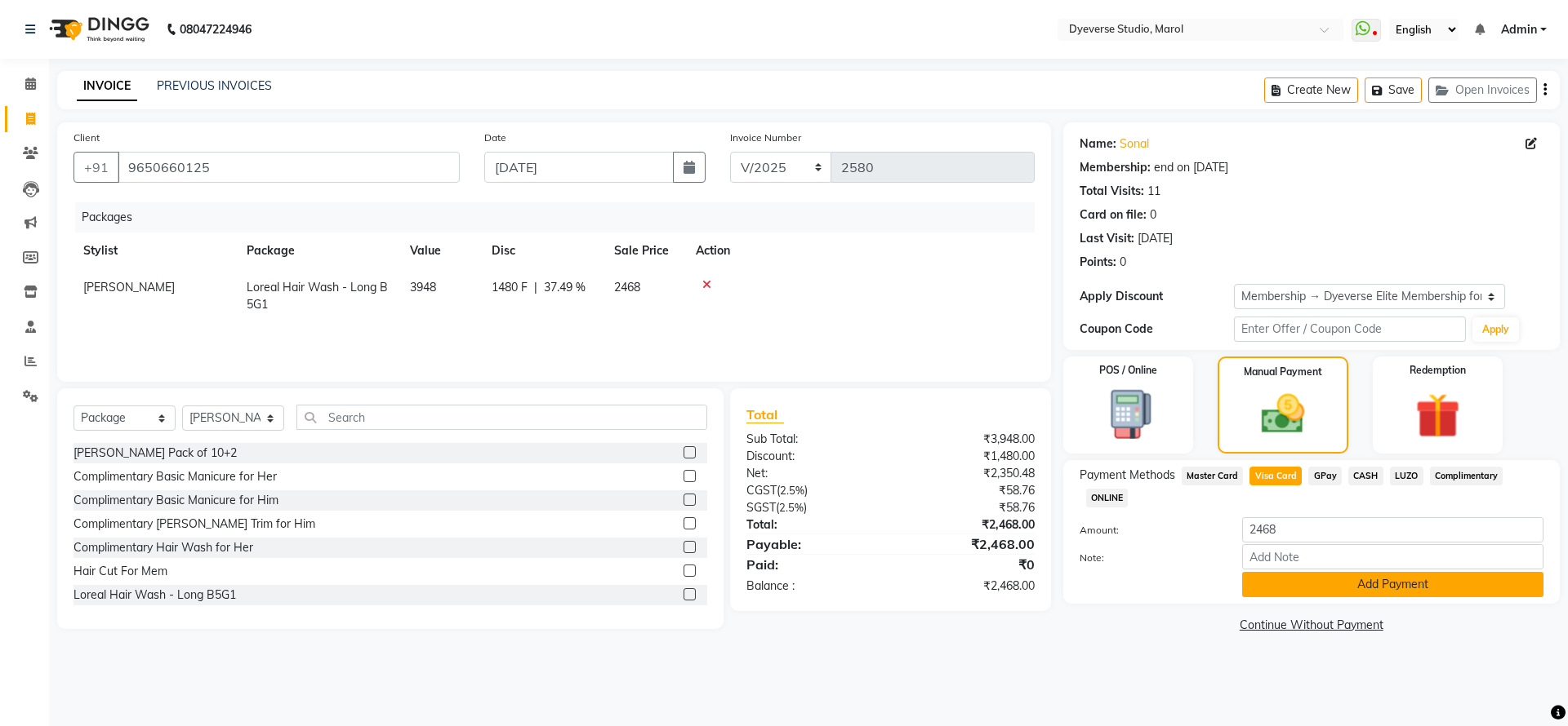
click at [1349, 584] on button "Add Payment" at bounding box center [1393, 585] width 302 height 25
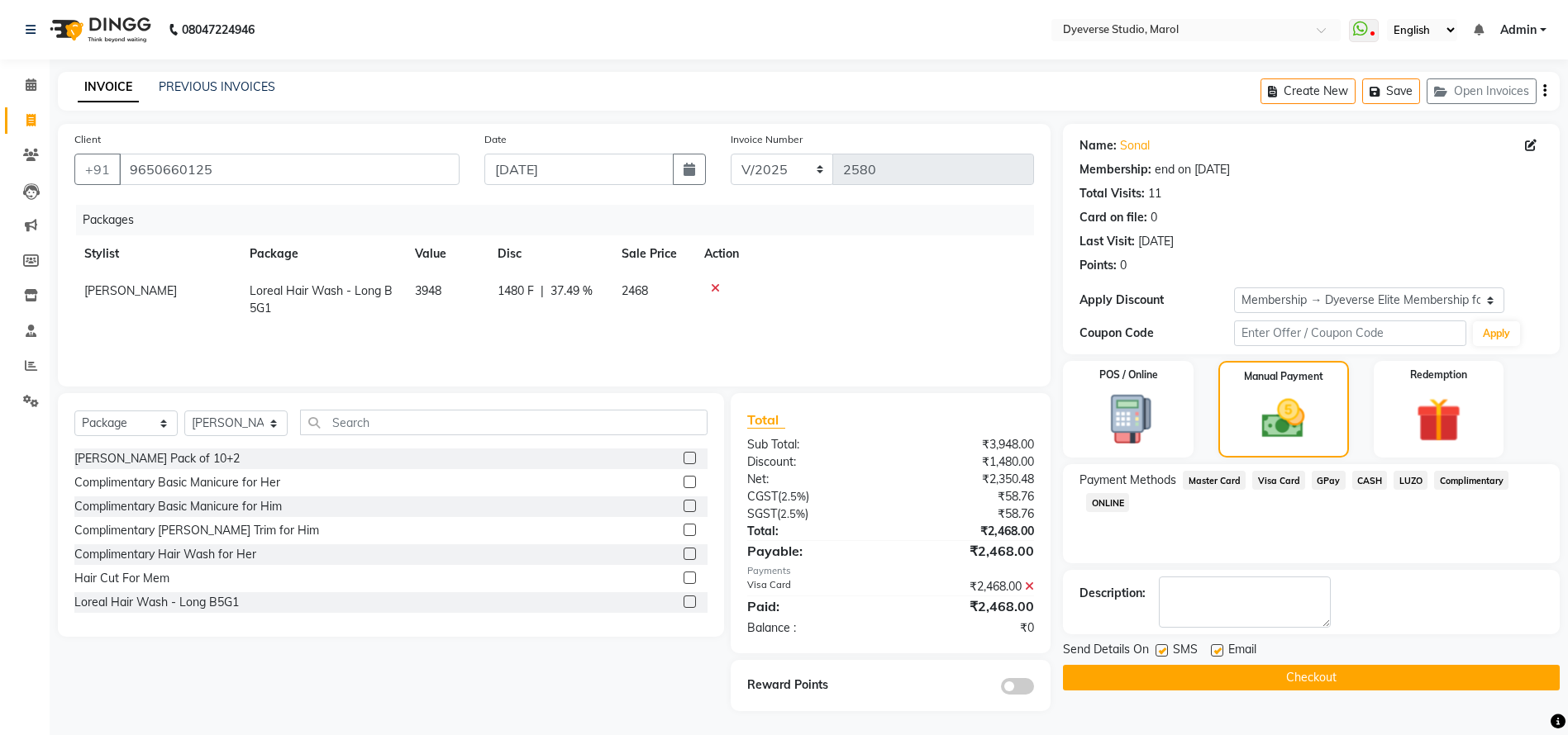
scroll to position [1, 0]
click at [1235, 685] on button "Checkout" at bounding box center [1311, 677] width 497 height 25
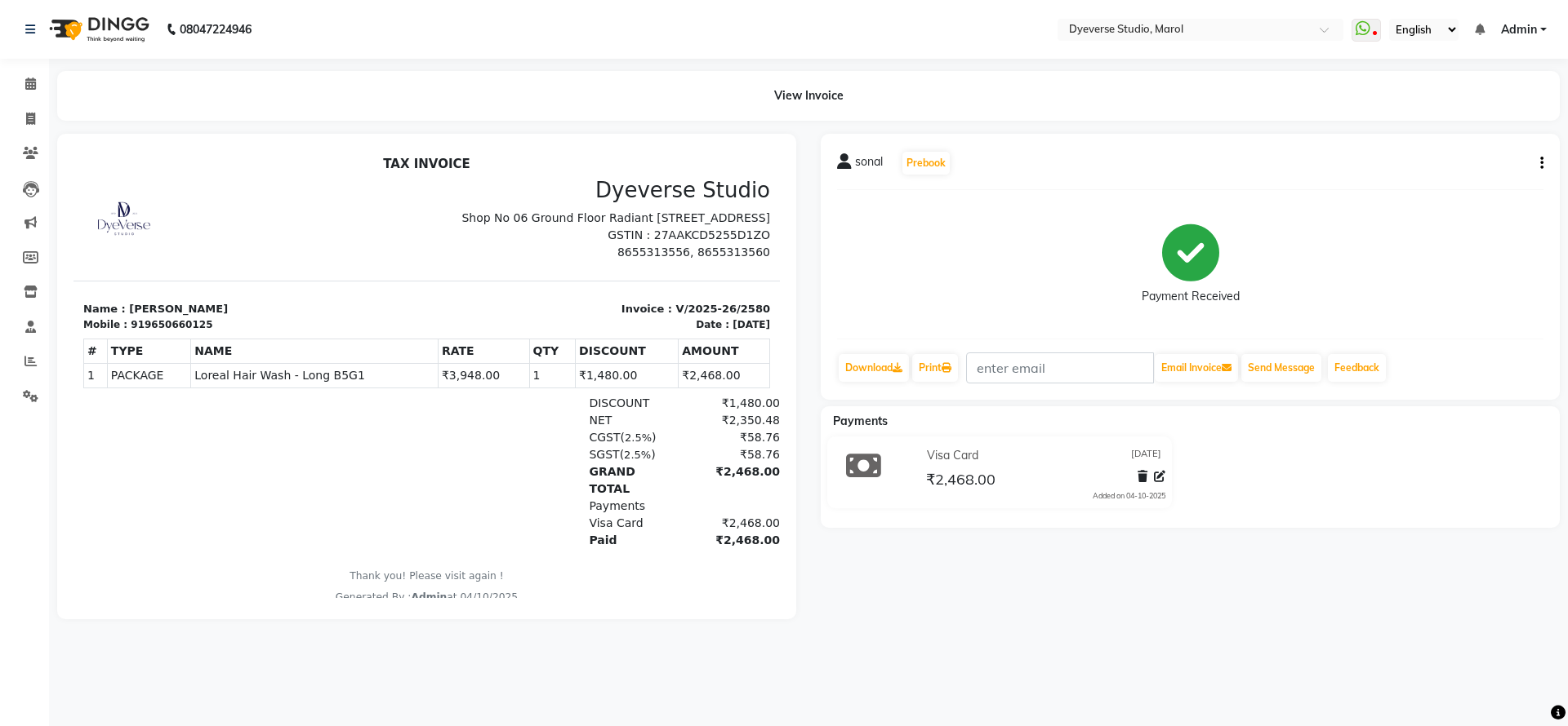
click at [161, 332] on div "919650660125" at bounding box center [171, 325] width 82 height 15
copy div "919650660125"
click at [20, 114] on span at bounding box center [31, 119] width 29 height 19
select select "service"
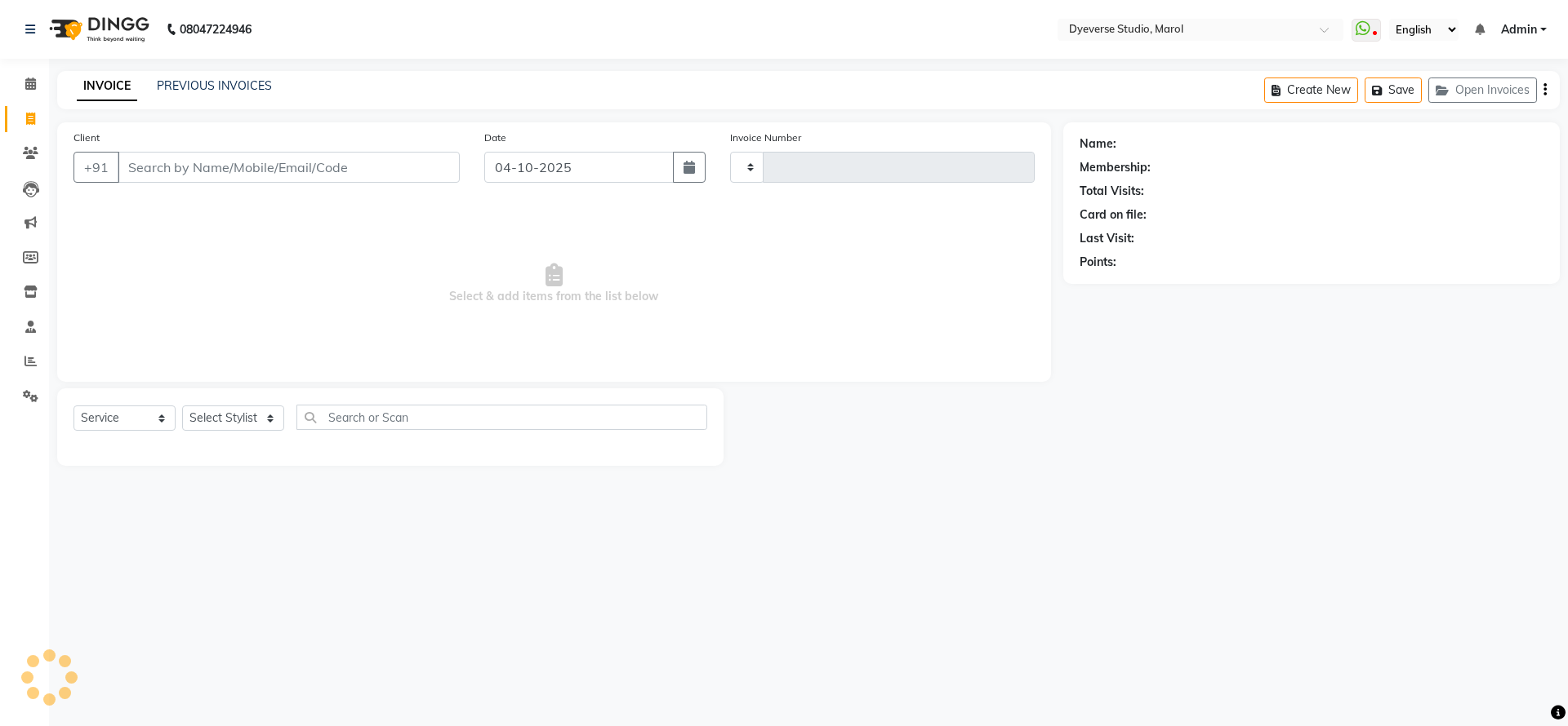
type input "919650660125"
type input "2581"
select select "6368"
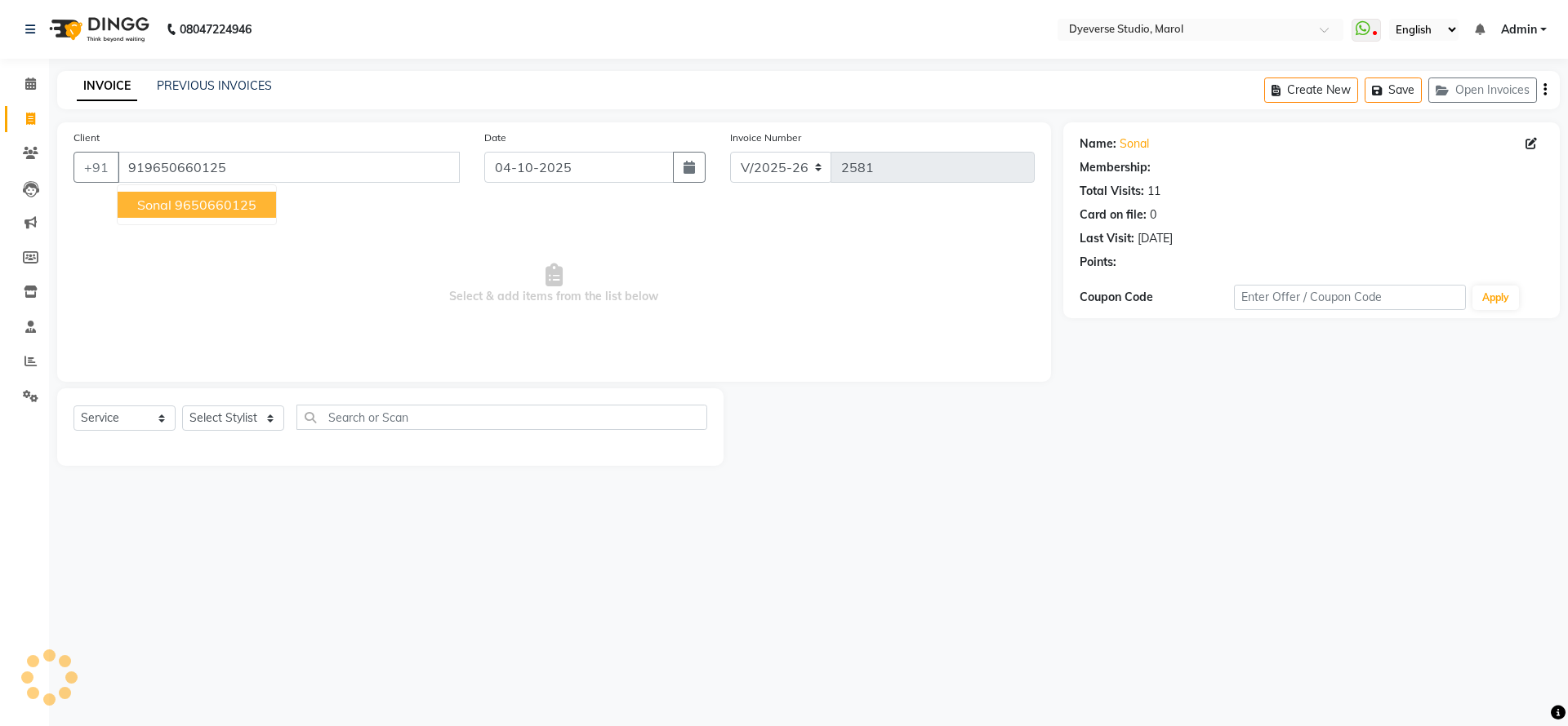
click at [215, 208] on ngb-highlight "9650660125" at bounding box center [216, 205] width 82 height 17
type input "9650660125"
select select "2: Object"
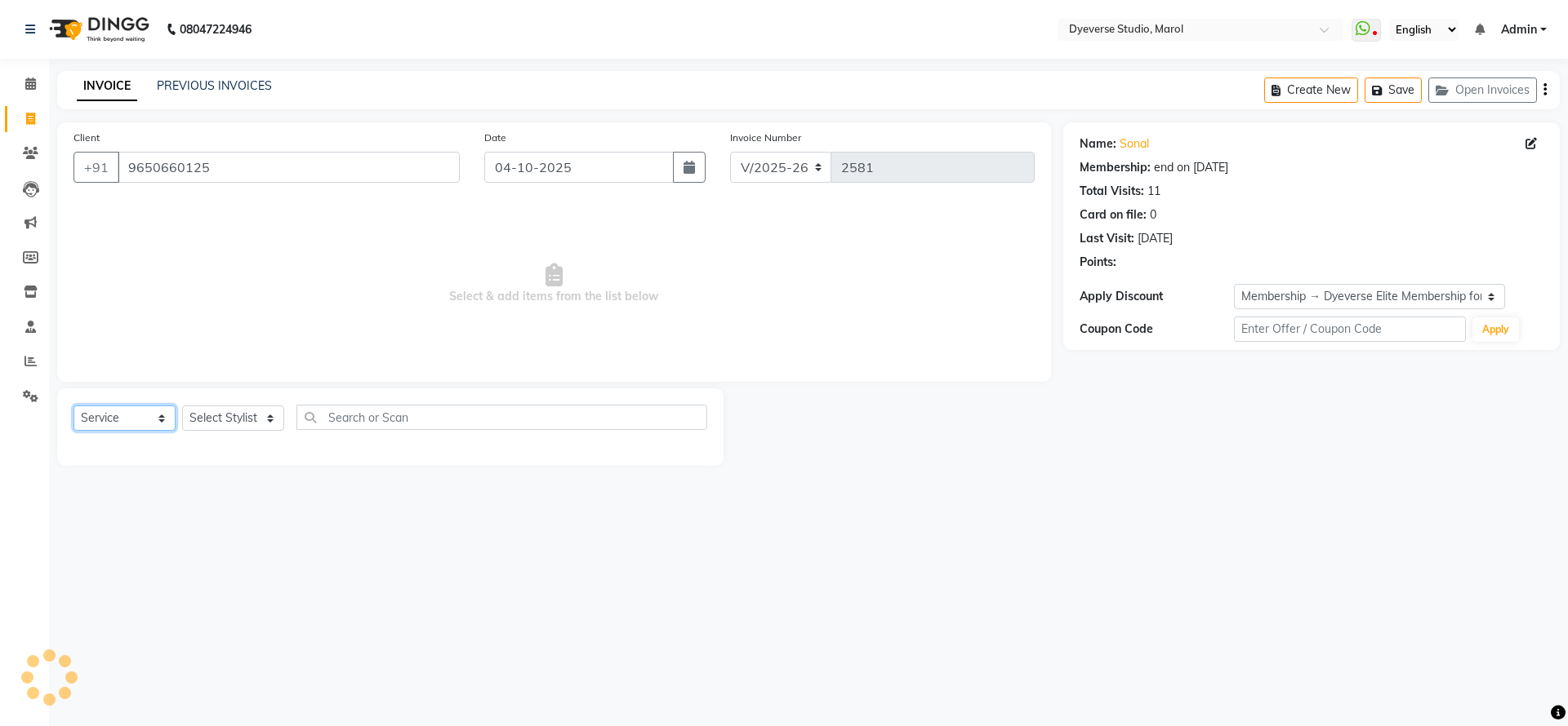
click at [132, 408] on select "Select Service Product Membership Package Voucher Prepaid Gift Card" at bounding box center [125, 418] width 102 height 25
select select "package"
click at [74, 406] on select "Select Service Product Membership Package Voucher Prepaid Gift Card" at bounding box center [125, 418] width 102 height 25
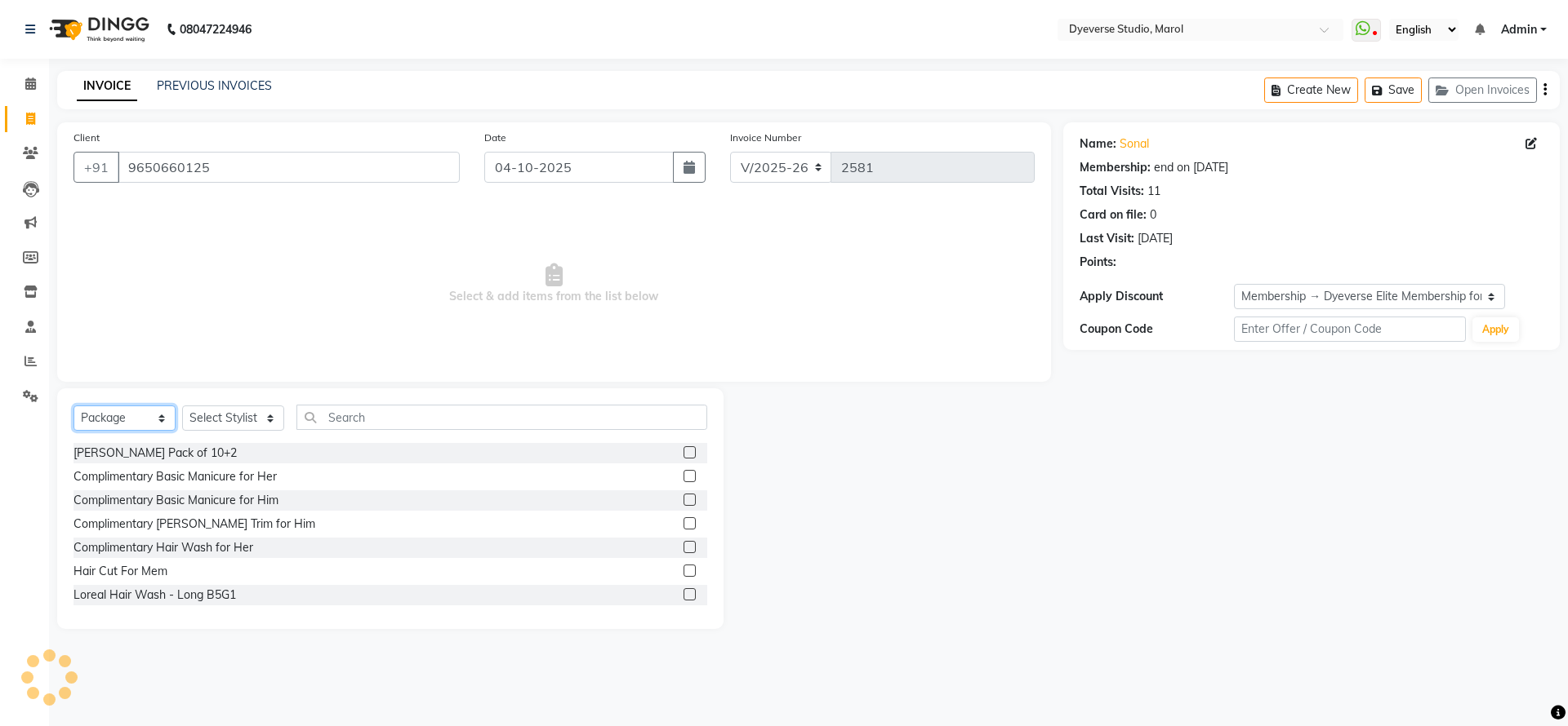
select select "3: Object"
click at [255, 421] on select "Select Stylist [PERSON_NAME] [PERSON_NAME] [PERSON_NAME] [PERSON_NAME] [PERSON_…" at bounding box center [234, 418] width 102 height 25
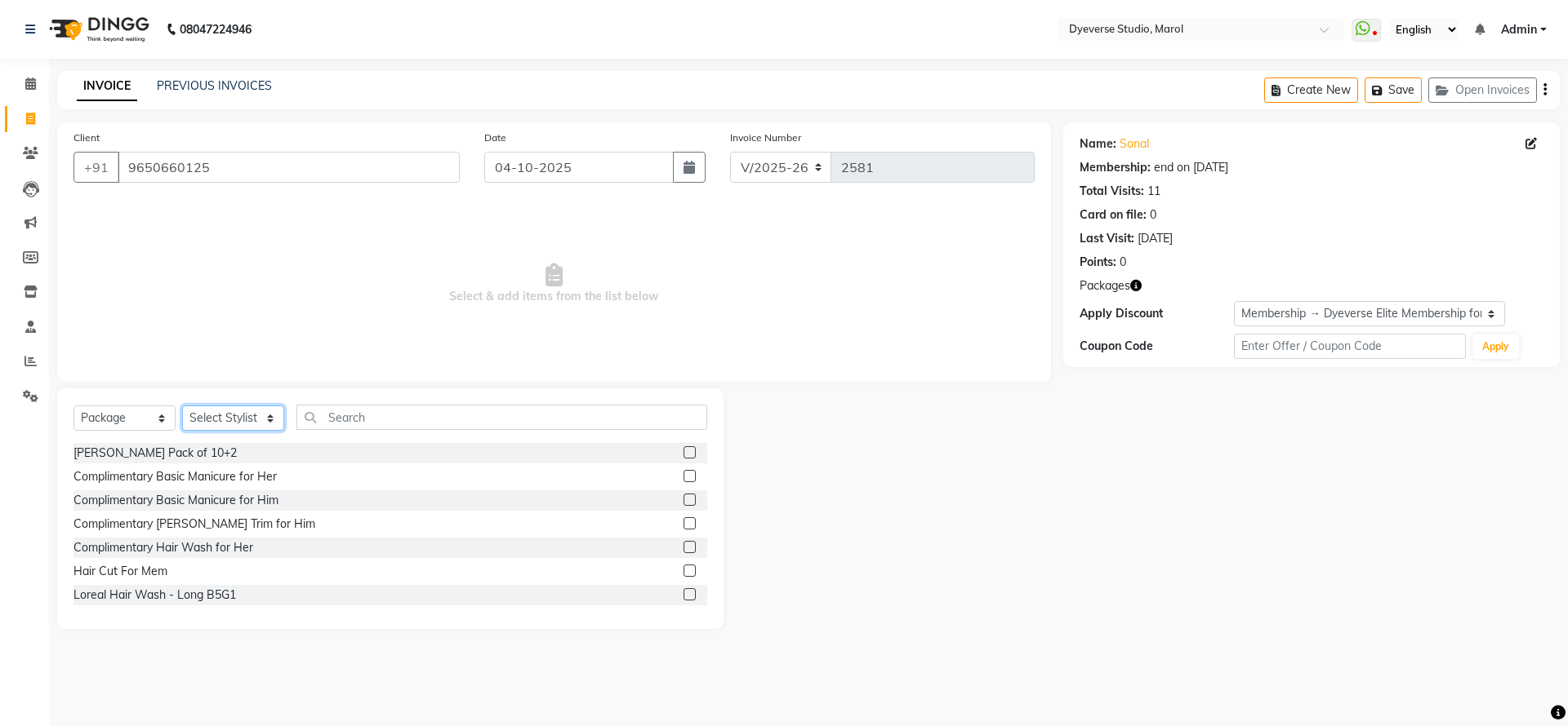
select select "68355"
click at [182, 406] on select "Select Stylist [PERSON_NAME] [PERSON_NAME] [PERSON_NAME] [PERSON_NAME] [PERSON_…" at bounding box center [234, 418] width 102 height 25
click at [683, 594] on label at bounding box center [689, 594] width 12 height 12
click at [683, 594] on input "checkbox" at bounding box center [688, 595] width 10 height 10
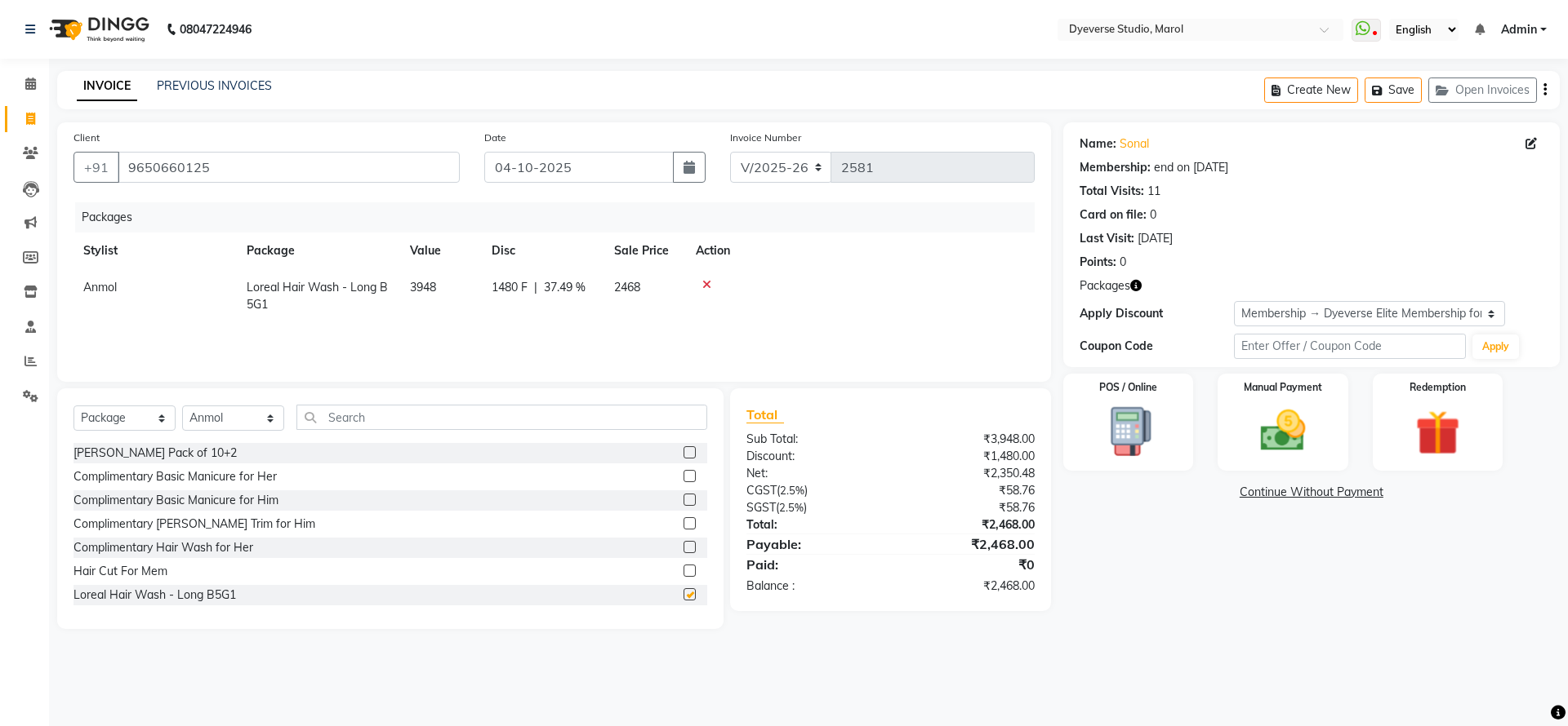
checkbox input "false"
click at [707, 279] on icon at bounding box center [707, 285] width 9 height 11
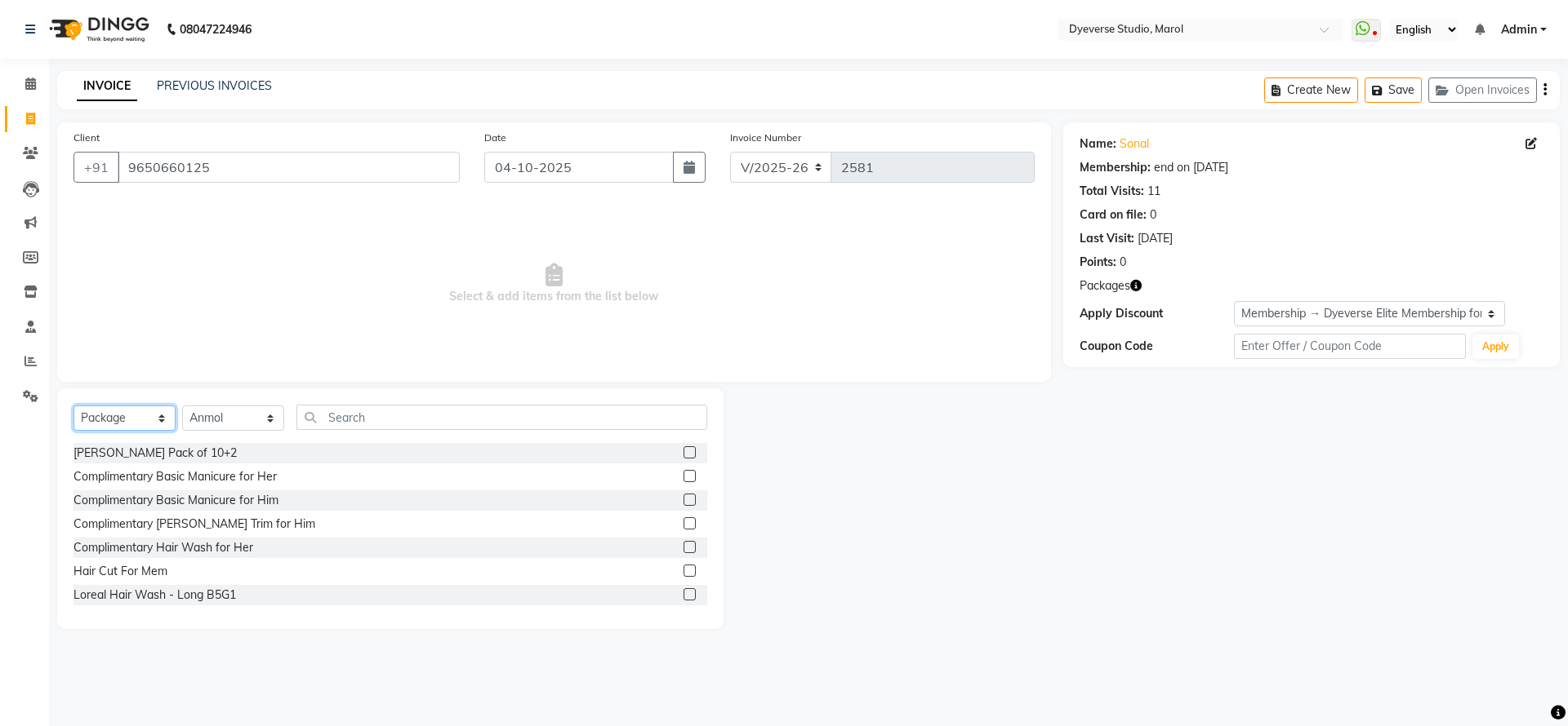
click at [107, 429] on select "Select Service Product Membership Package Voucher Prepaid Gift Card" at bounding box center [125, 418] width 102 height 25
select select "service"
click at [74, 406] on select "Select Service Product Membership Package Voucher Prepaid Gift Card" at bounding box center [125, 418] width 102 height 25
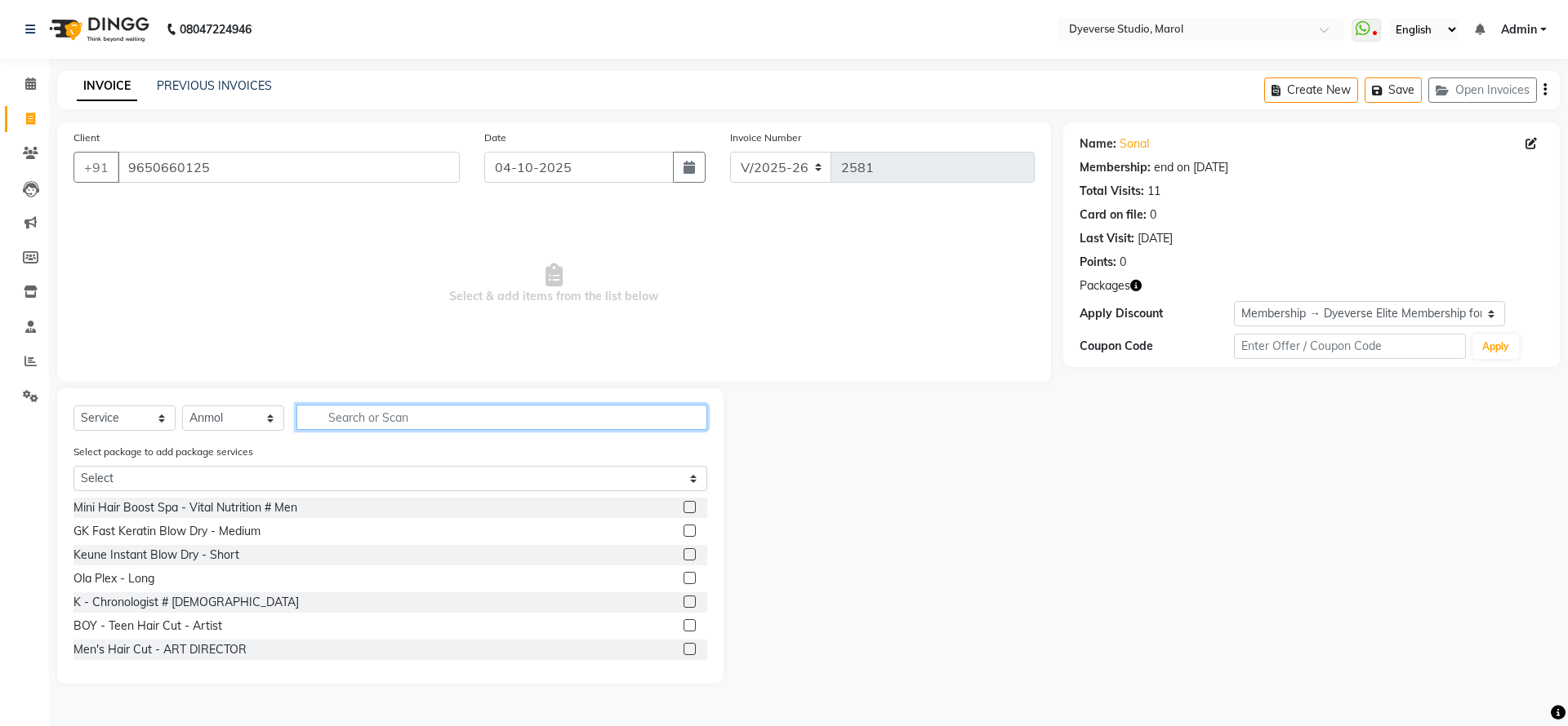
click at [385, 420] on input "text" at bounding box center [501, 417] width 411 height 25
type input "hair wash"
click at [683, 596] on label at bounding box center [689, 601] width 12 height 12
click at [683, 598] on input "checkbox" at bounding box center [688, 602] width 10 height 10
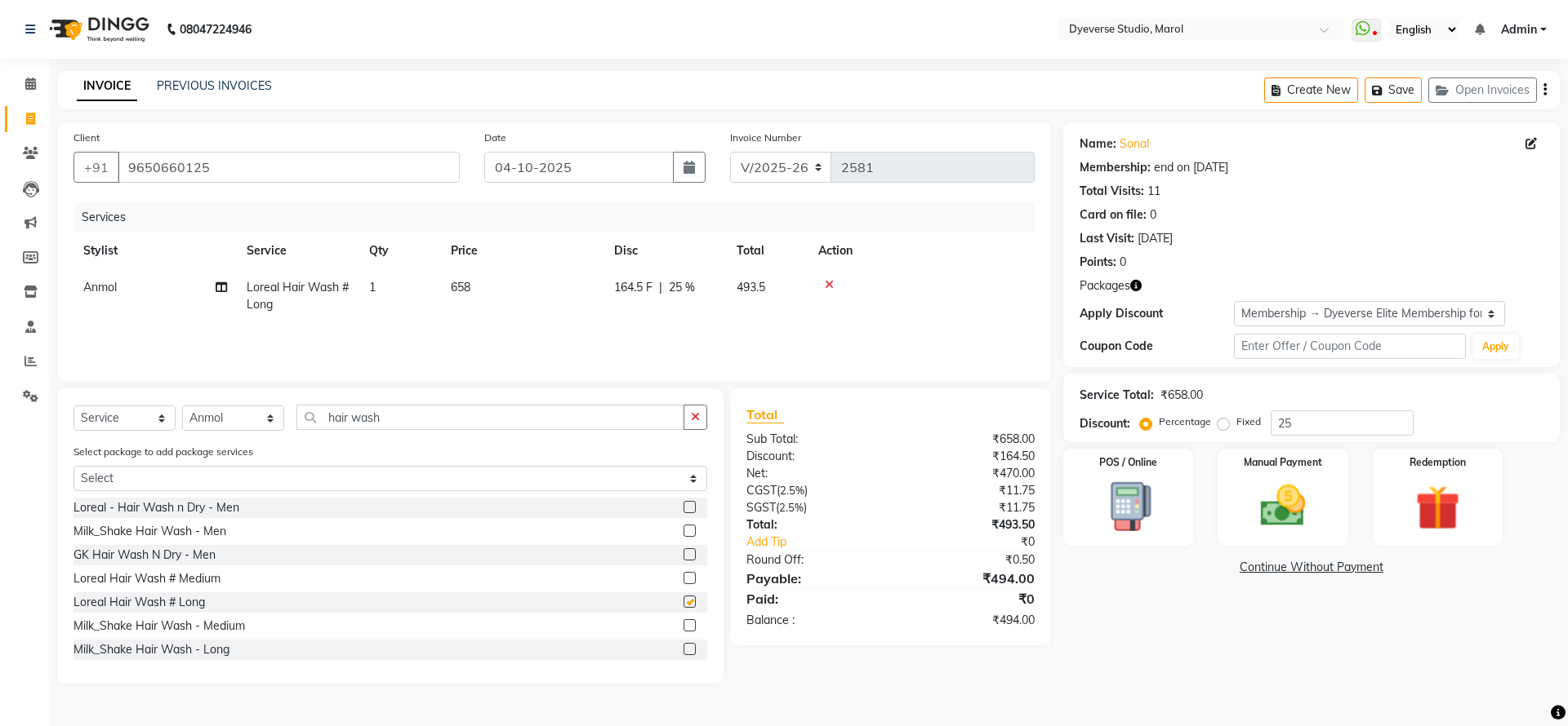
checkbox input "false"
click at [1468, 505] on img at bounding box center [1438, 508] width 76 height 58
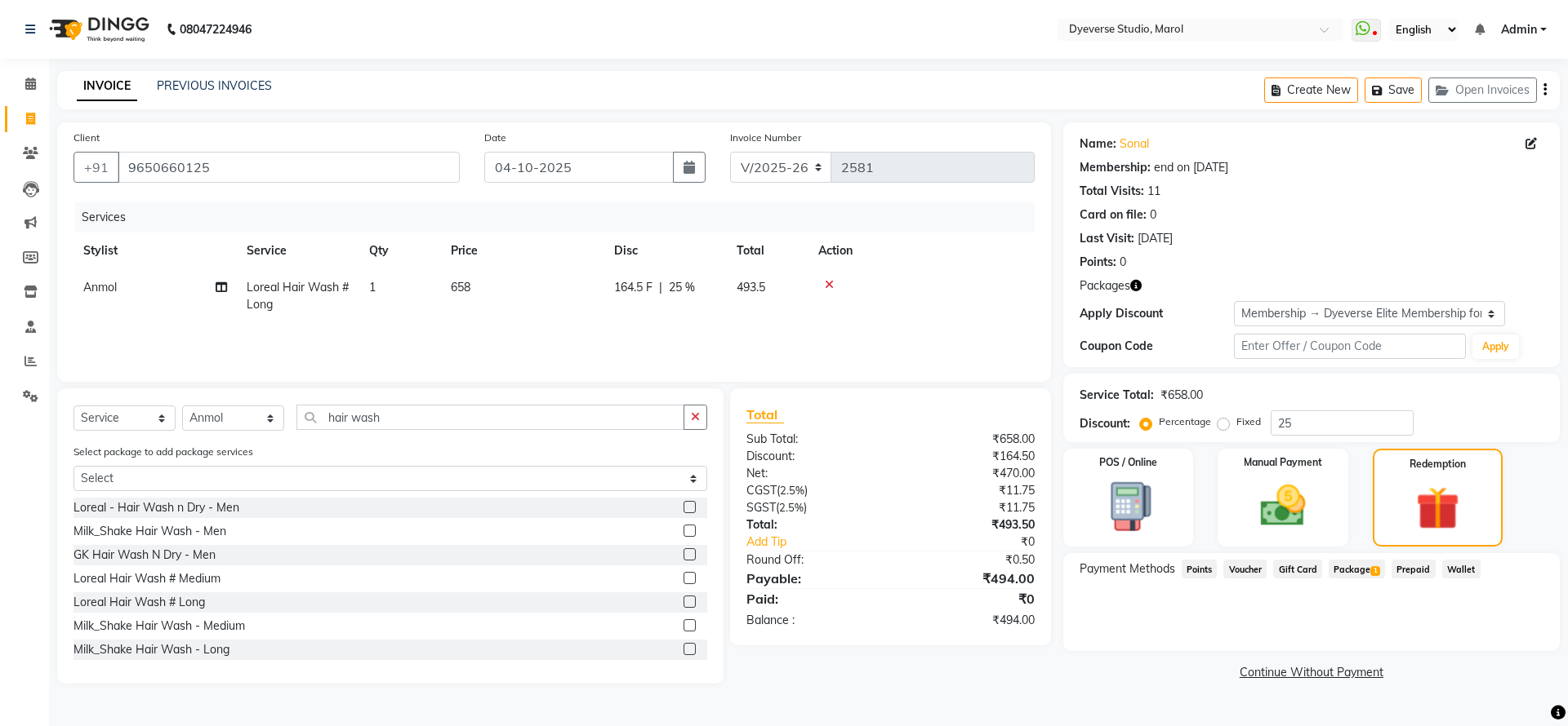
click at [1357, 567] on span "Package 1" at bounding box center [1357, 570] width 57 height 19
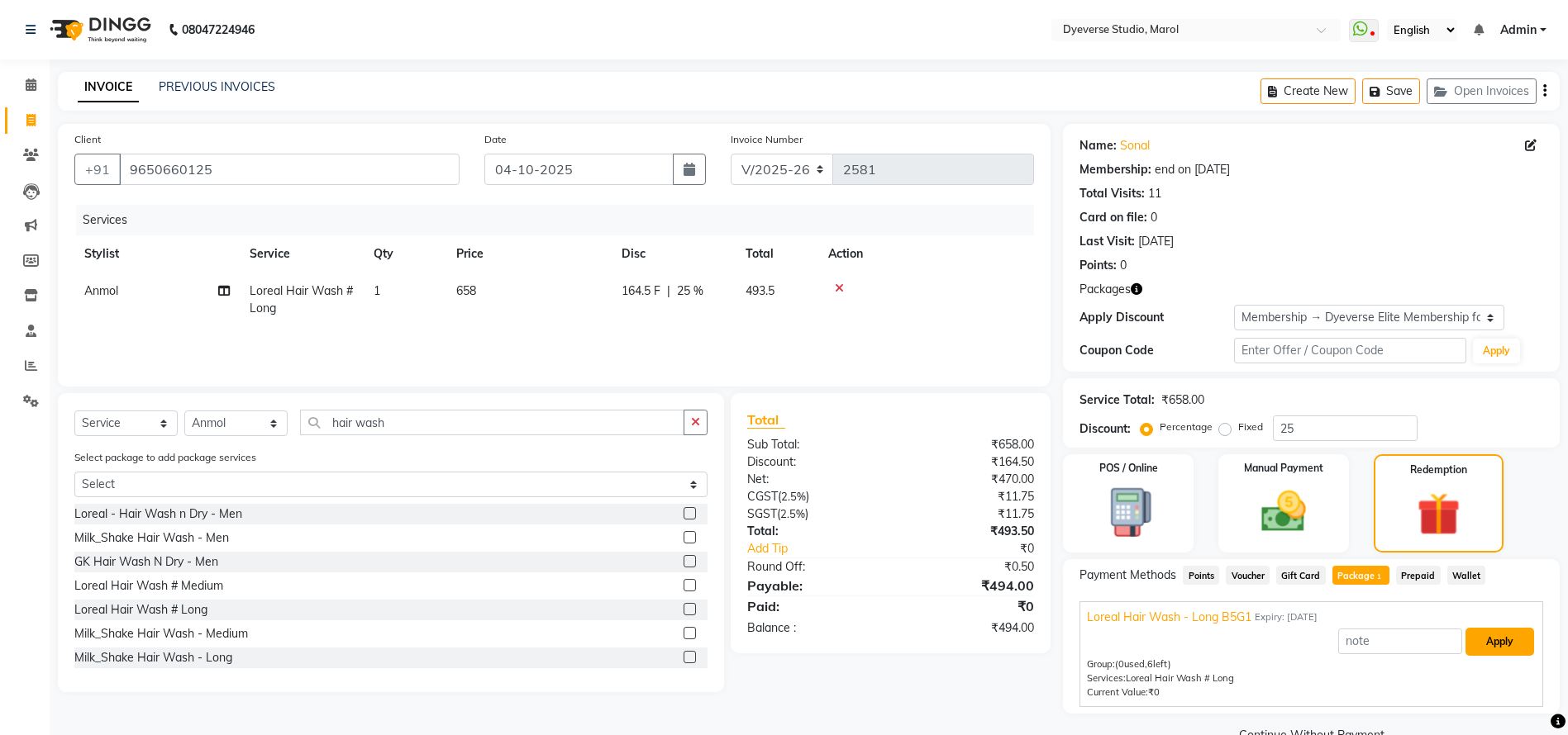
click at [1511, 637] on button "Apply" at bounding box center [1499, 642] width 69 height 28
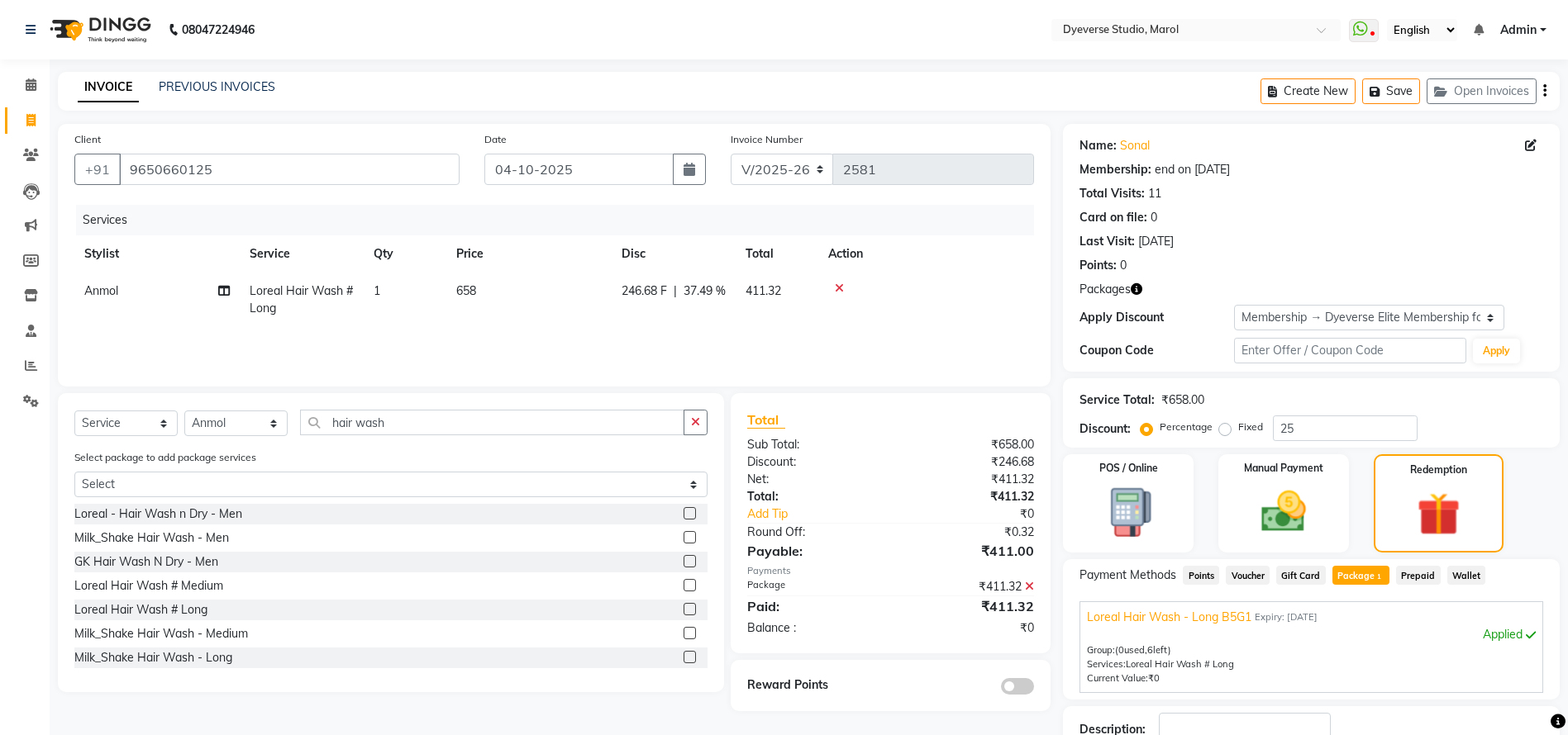
scroll to position [117, 0]
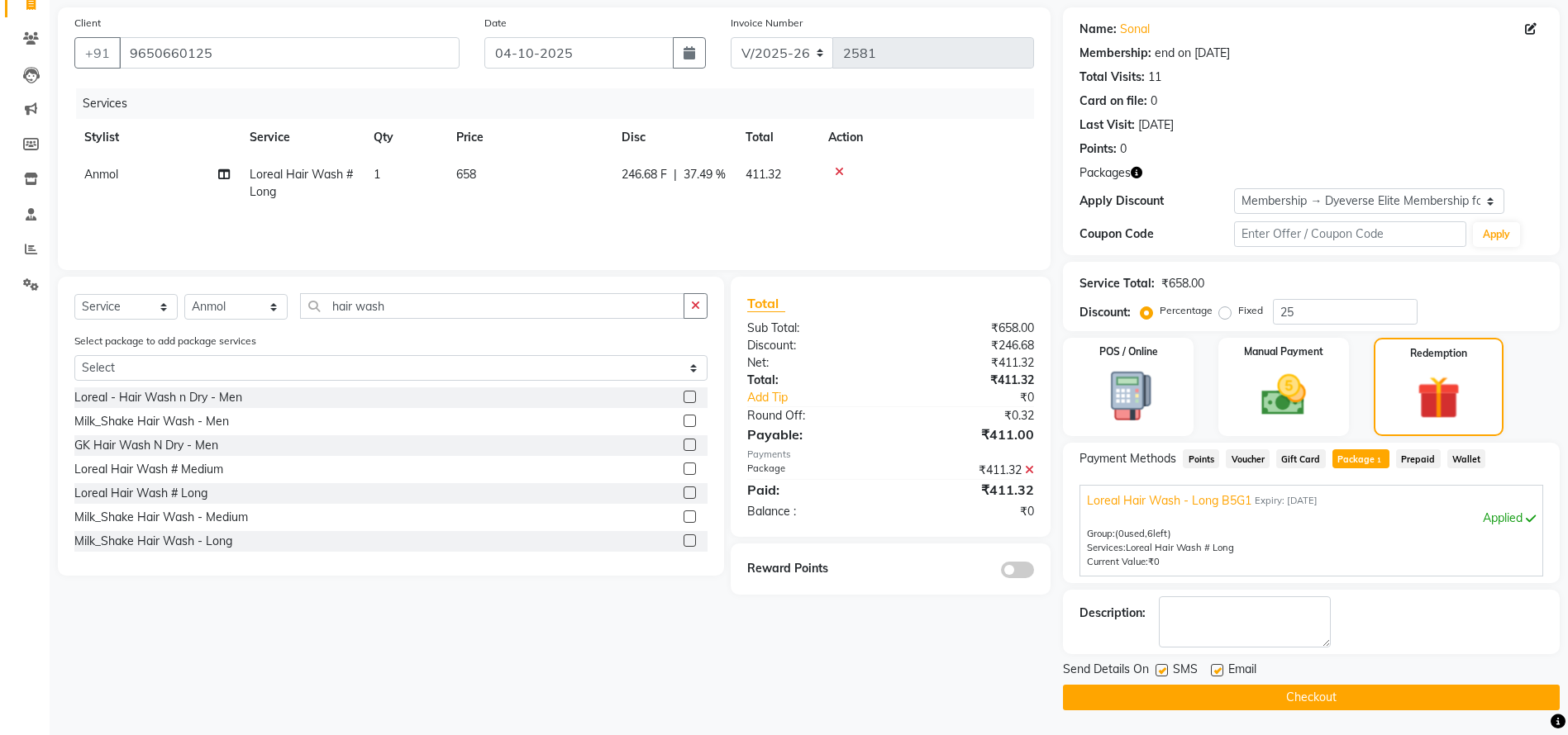
drag, startPoint x: 1568, startPoint y: 725, endPoint x: 1567, endPoint y: 702, distance: 23.0
click at [1567, 702] on main "INVOICE PREVIOUS INVOICES Create New Save Open Invoices Client [PHONE_NUMBER] D…" at bounding box center [808, 346] width 1518 height 780
click at [1452, 386] on img at bounding box center [1438, 399] width 74 height 57
click at [1363, 461] on span "Package 1" at bounding box center [1361, 459] width 57 height 19
click at [694, 42] on button "button" at bounding box center [689, 52] width 33 height 31
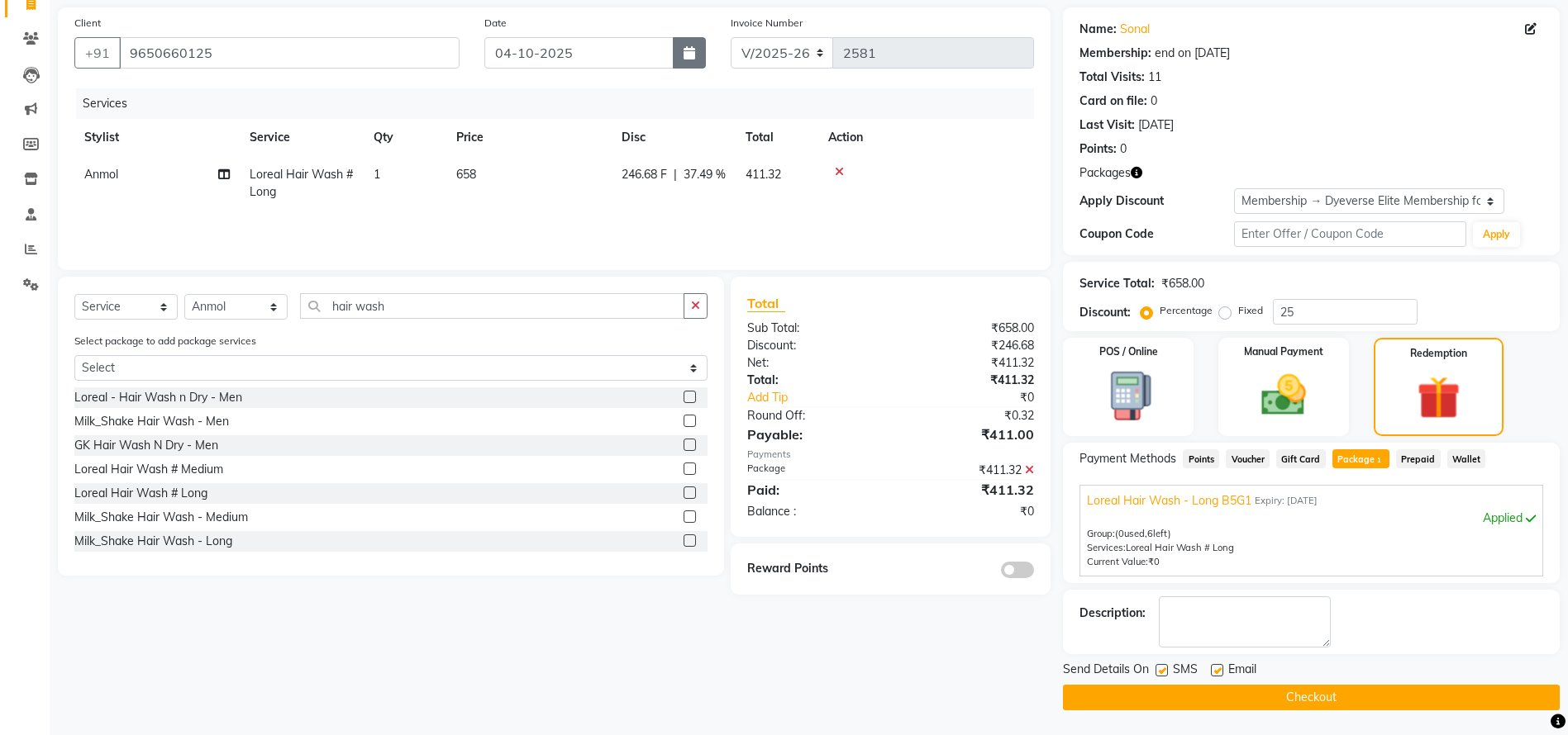
select select "10"
select select "2025"
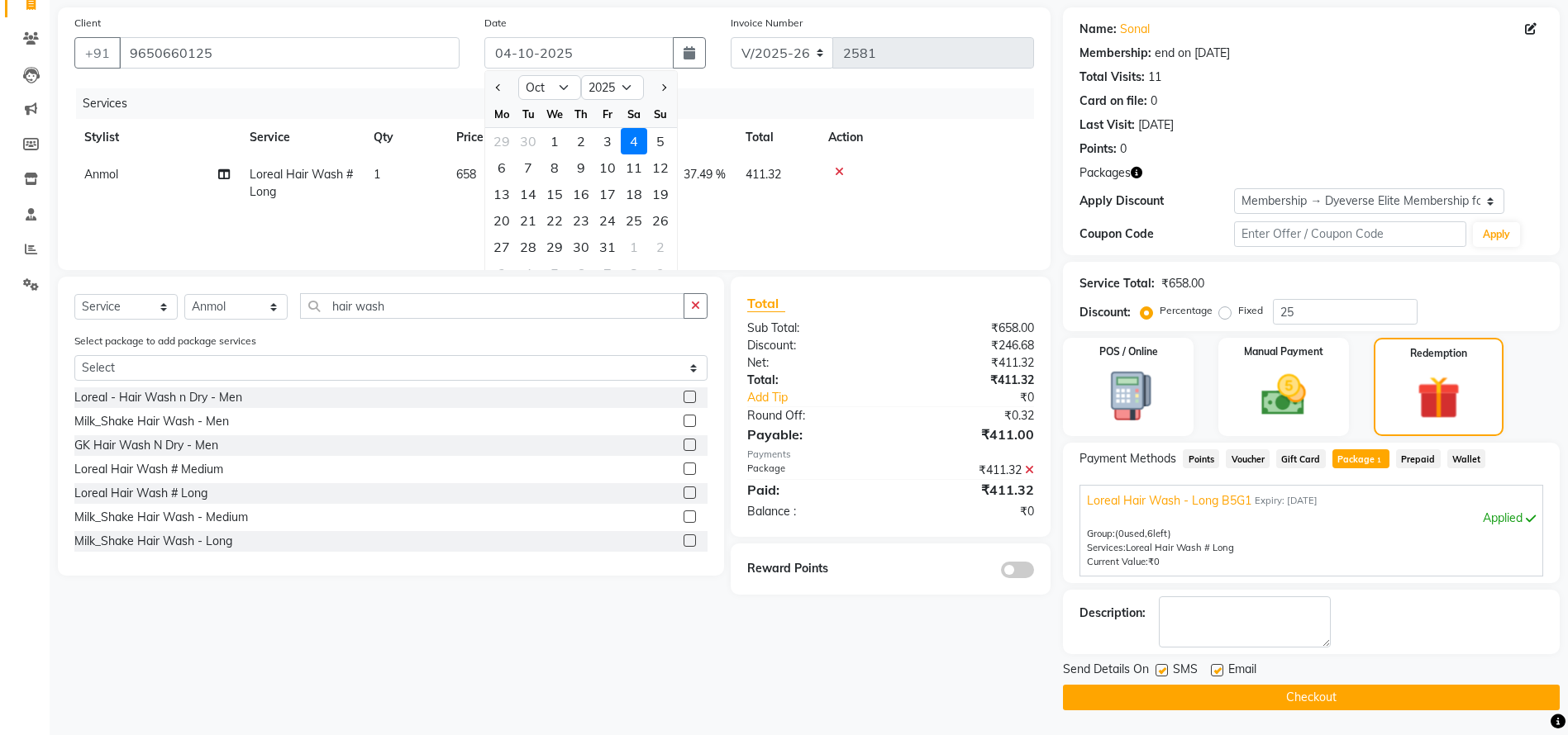
click at [802, 109] on div "Services" at bounding box center [562, 104] width 971 height 30
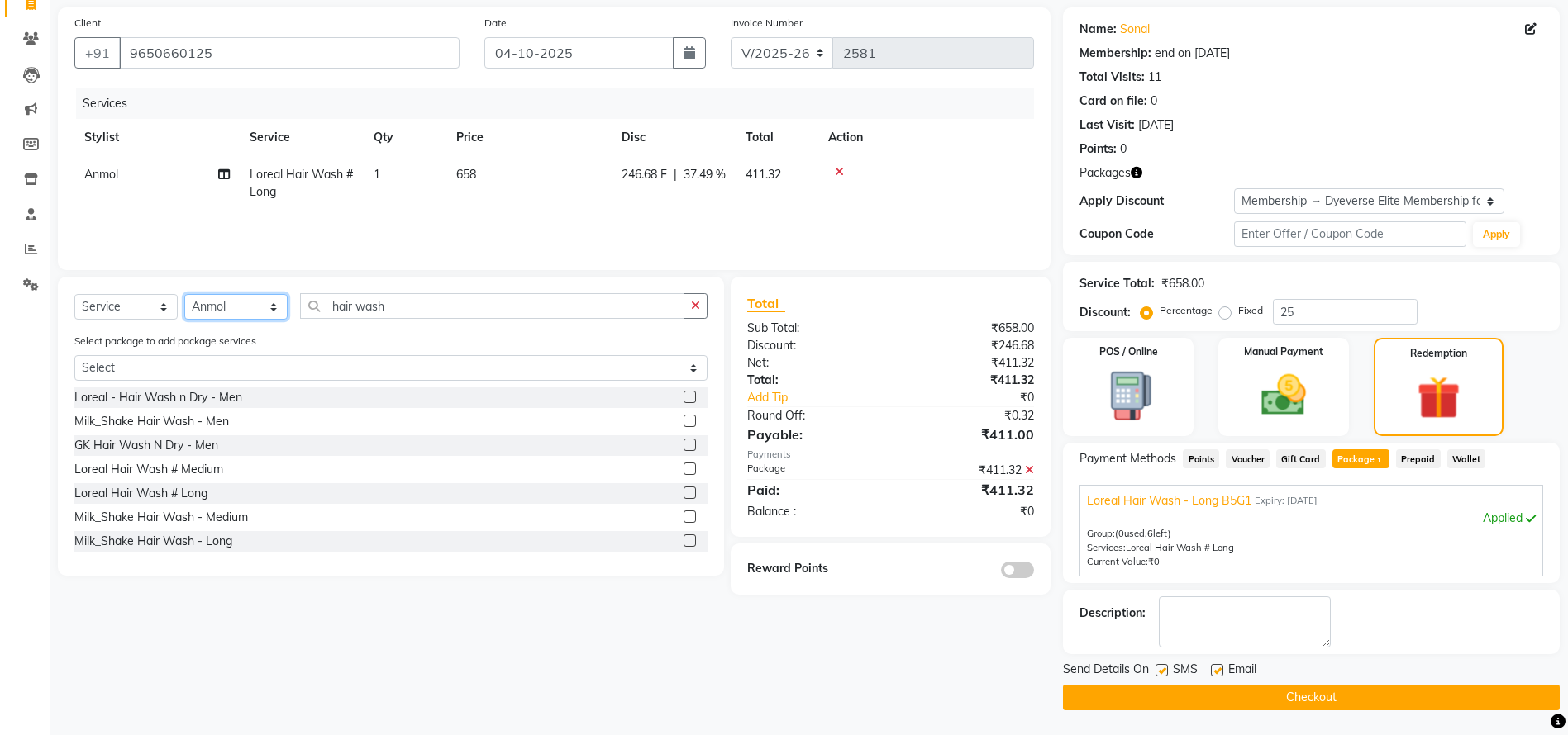
click at [256, 309] on select "Select Stylist [PERSON_NAME] [PERSON_NAME] [PERSON_NAME] [PERSON_NAME] [PERSON_…" at bounding box center [237, 306] width 104 height 25
select select "81087"
click at [185, 294] on select "Select Stylist [PERSON_NAME] [PERSON_NAME] [PERSON_NAME] [PERSON_NAME] [PERSON_…" at bounding box center [237, 306] width 104 height 25
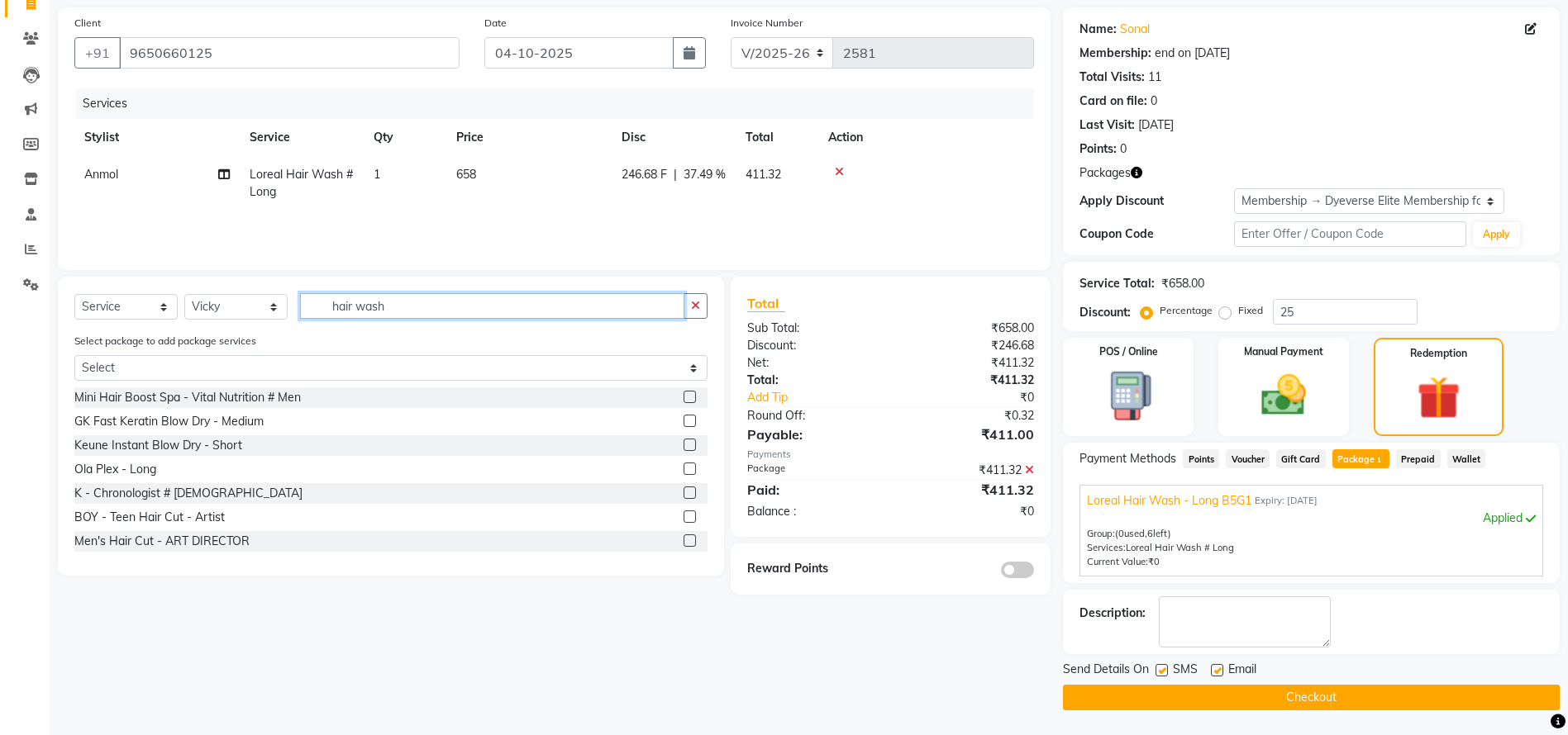
click at [463, 304] on input "hair wash" at bounding box center [492, 305] width 384 height 25
type input "long"
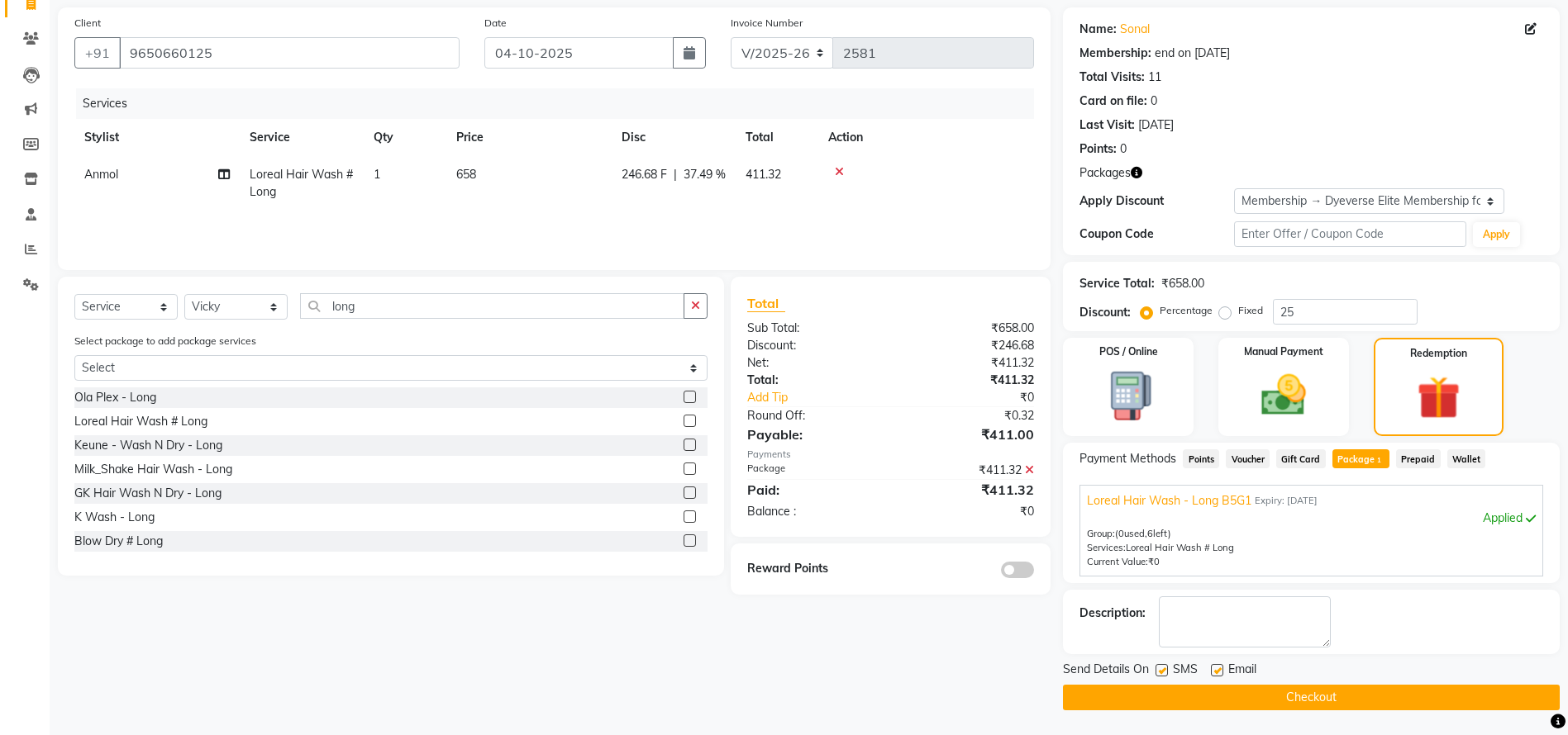
click at [683, 419] on label at bounding box center [689, 420] width 12 height 12
click at [683, 419] on input "checkbox" at bounding box center [688, 421] width 10 height 10
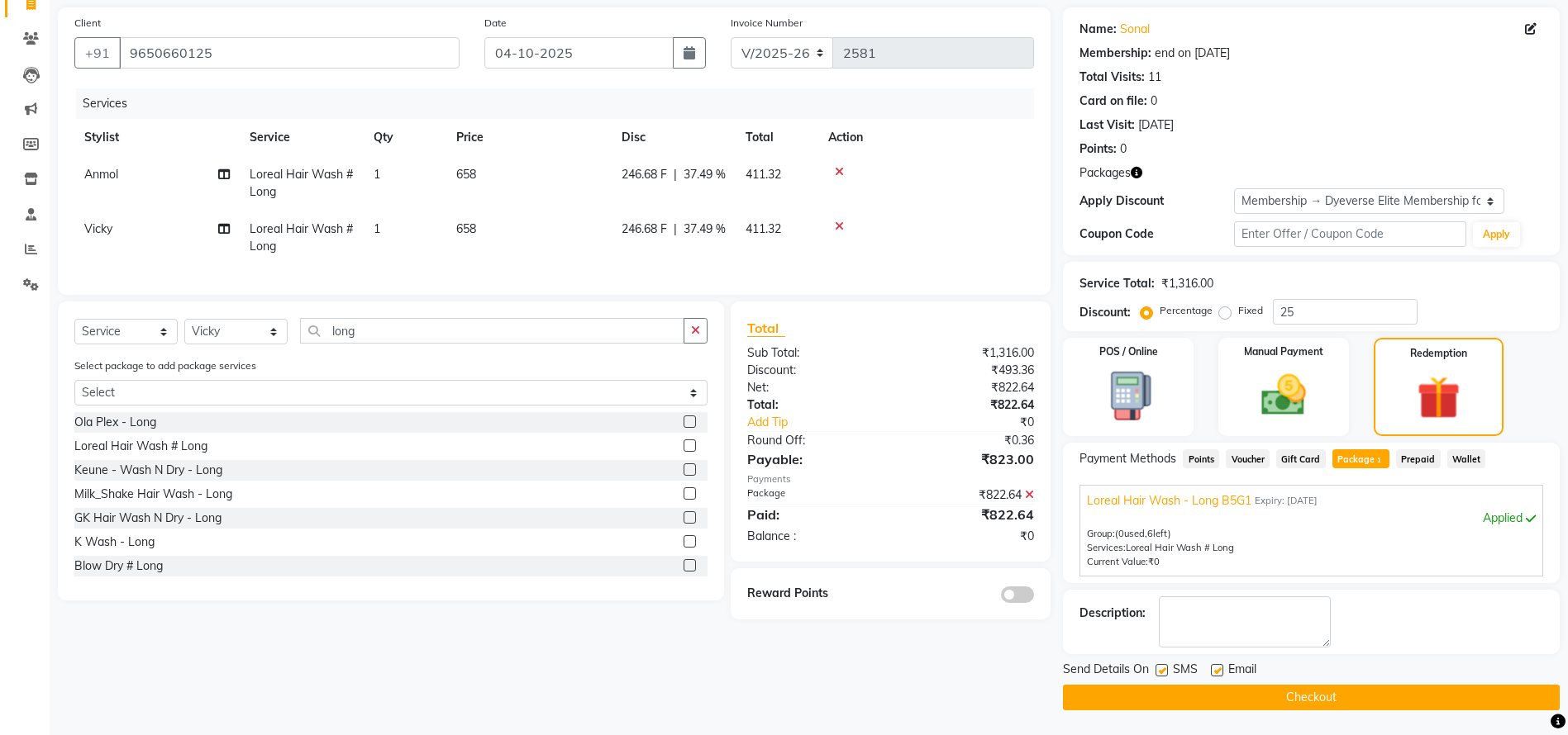
click at [1369, 461] on span "Package 1" at bounding box center [1361, 459] width 57 height 19
click at [1031, 500] on icon at bounding box center [1029, 495] width 9 height 11
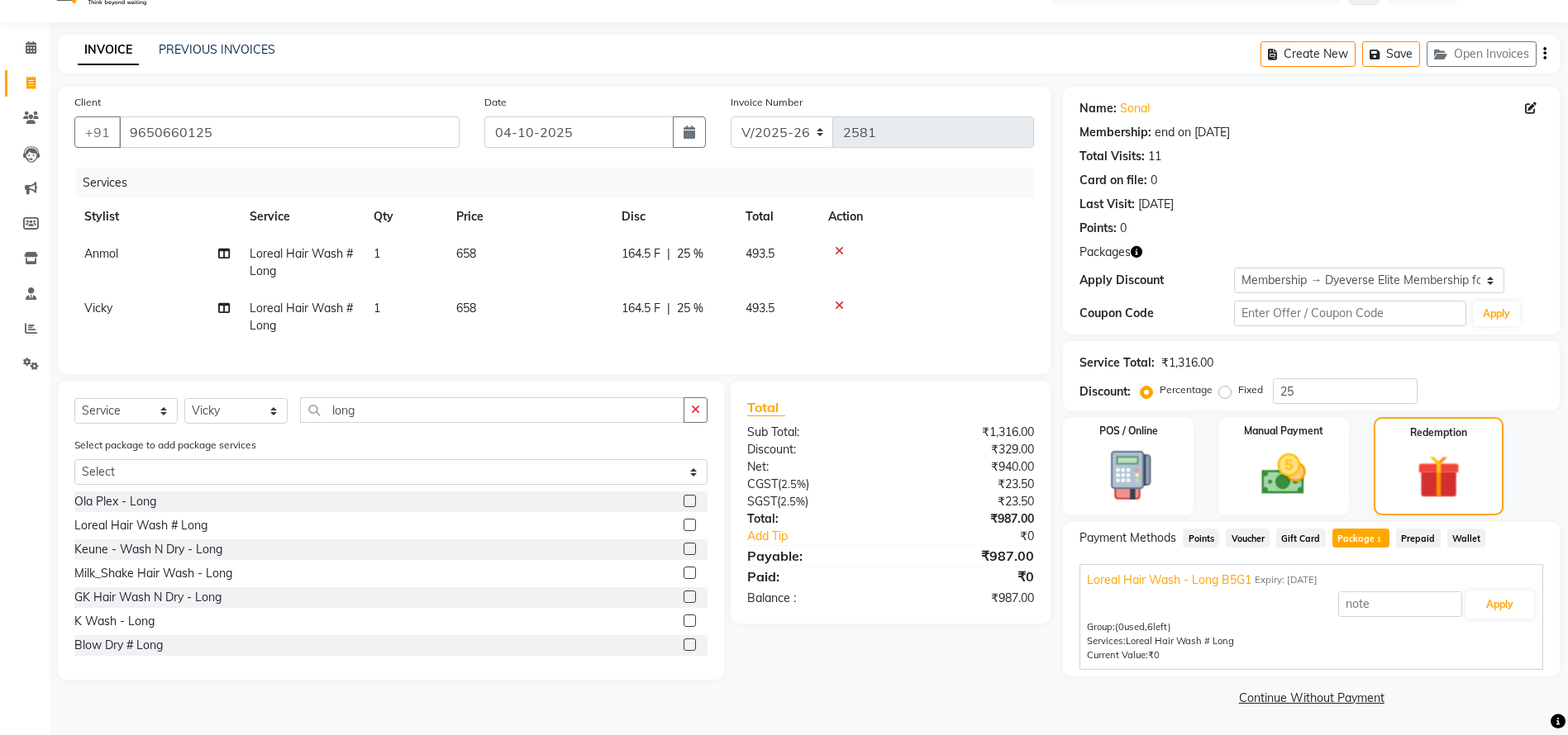
click at [683, 531] on label at bounding box center [689, 525] width 12 height 12
click at [683, 531] on input "checkbox" at bounding box center [688, 525] width 10 height 10
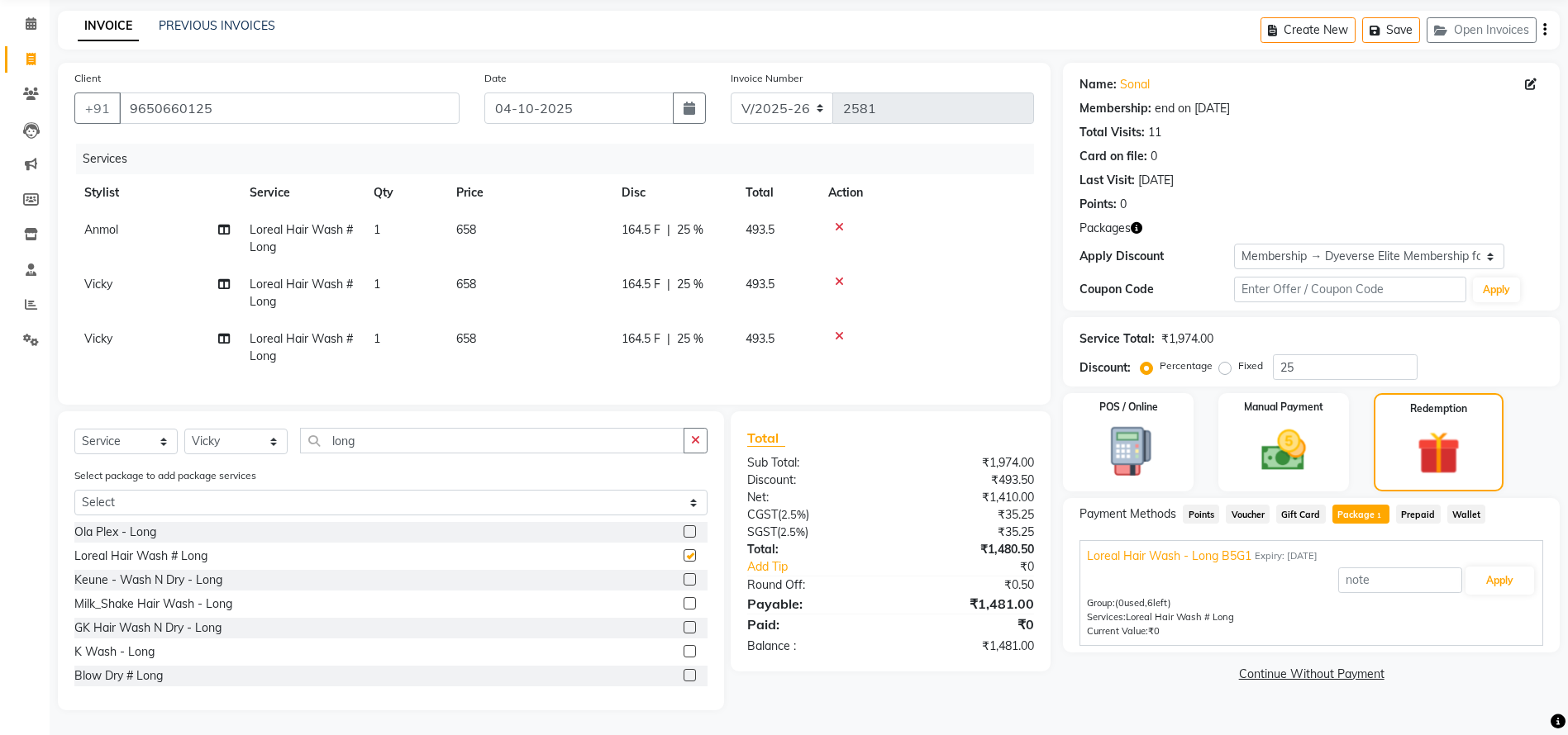
checkbox input "false"
click at [106, 332] on span "Vicky" at bounding box center [98, 339] width 28 height 15
select select "81087"
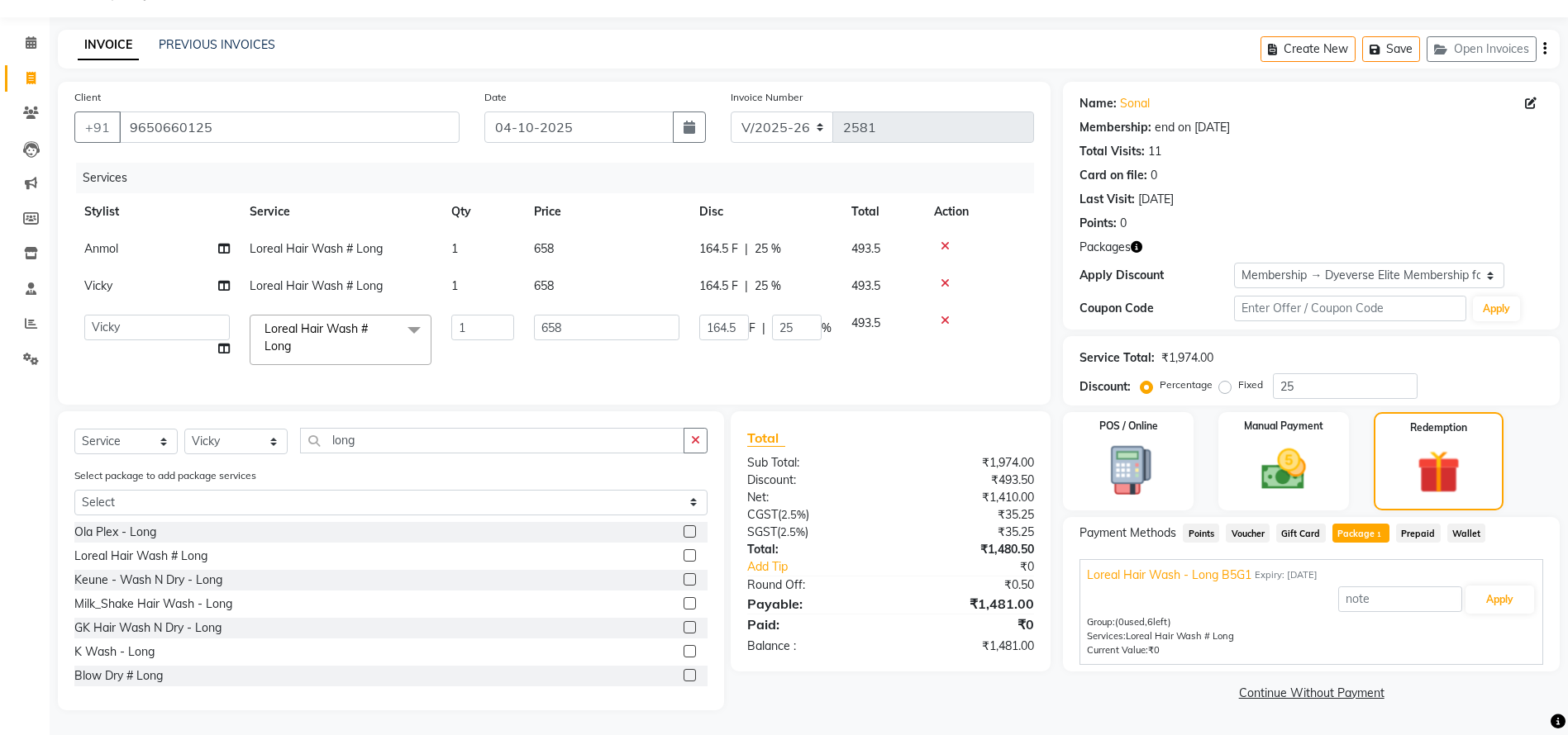
scroll to position [61, 0]
click at [163, 315] on select "[PERSON_NAME] [PERSON_NAME] Kunal Meera [PERSON_NAME] [PERSON_NAME] [PERSON_NAM…" at bounding box center [156, 327] width 145 height 25
select select "90834"
click at [495, 315] on input "1" at bounding box center [482, 327] width 63 height 25
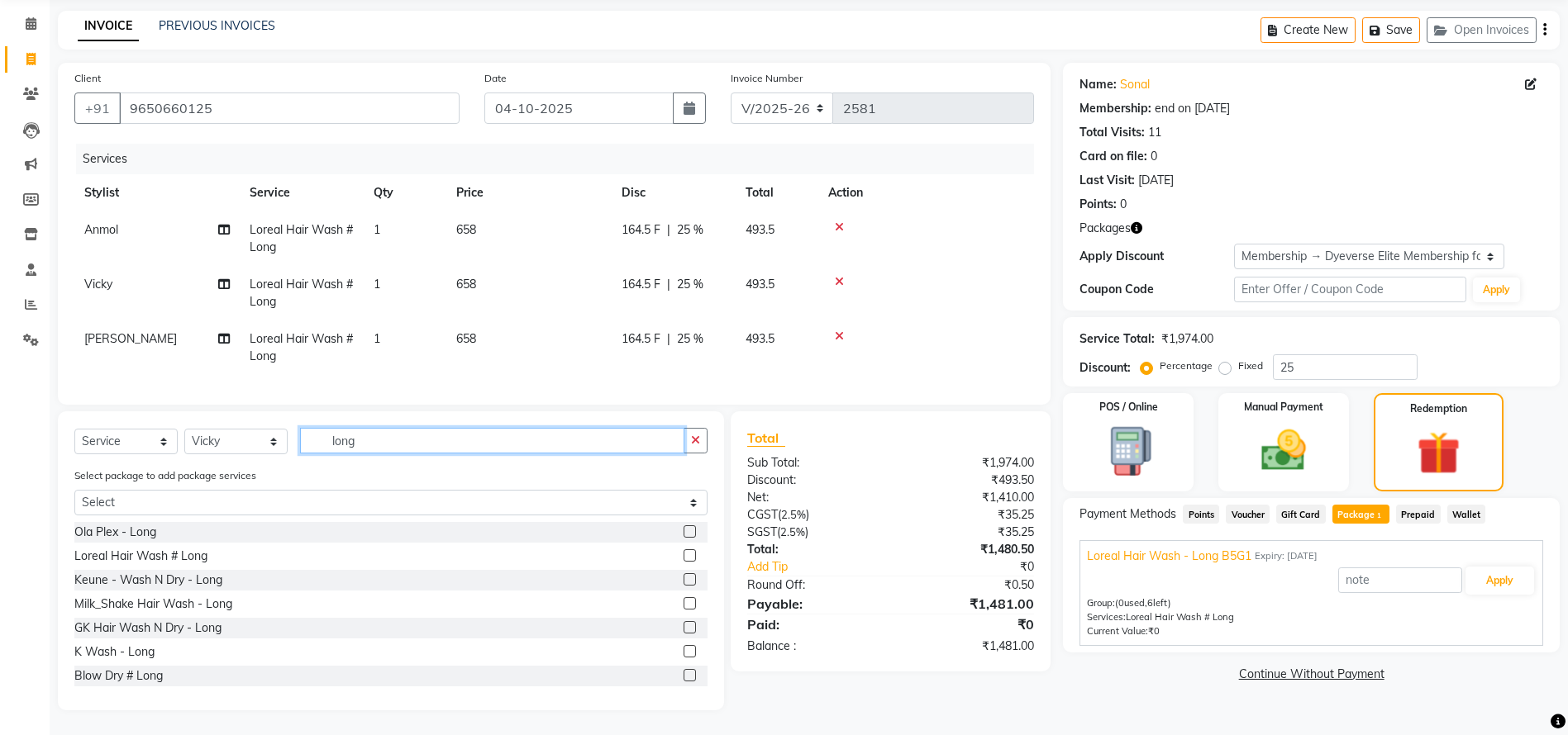
drag, startPoint x: 428, startPoint y: 471, endPoint x: 305, endPoint y: 485, distance: 123.8
click at [305, 485] on div "Select Service Product Membership Package Voucher Prepaid Gift Card Select Styl…" at bounding box center [390, 561] width 666 height 299
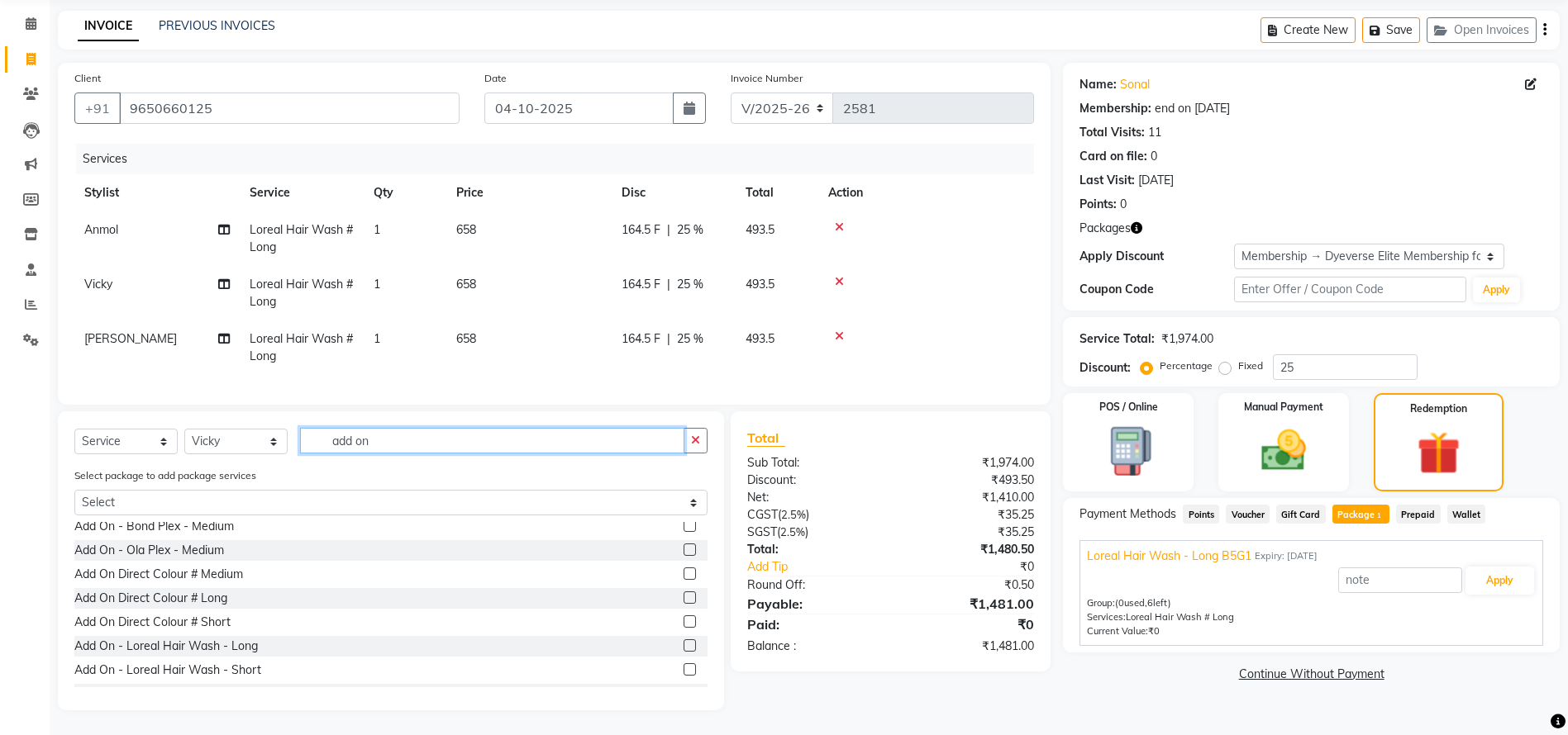
scroll to position [198, 0]
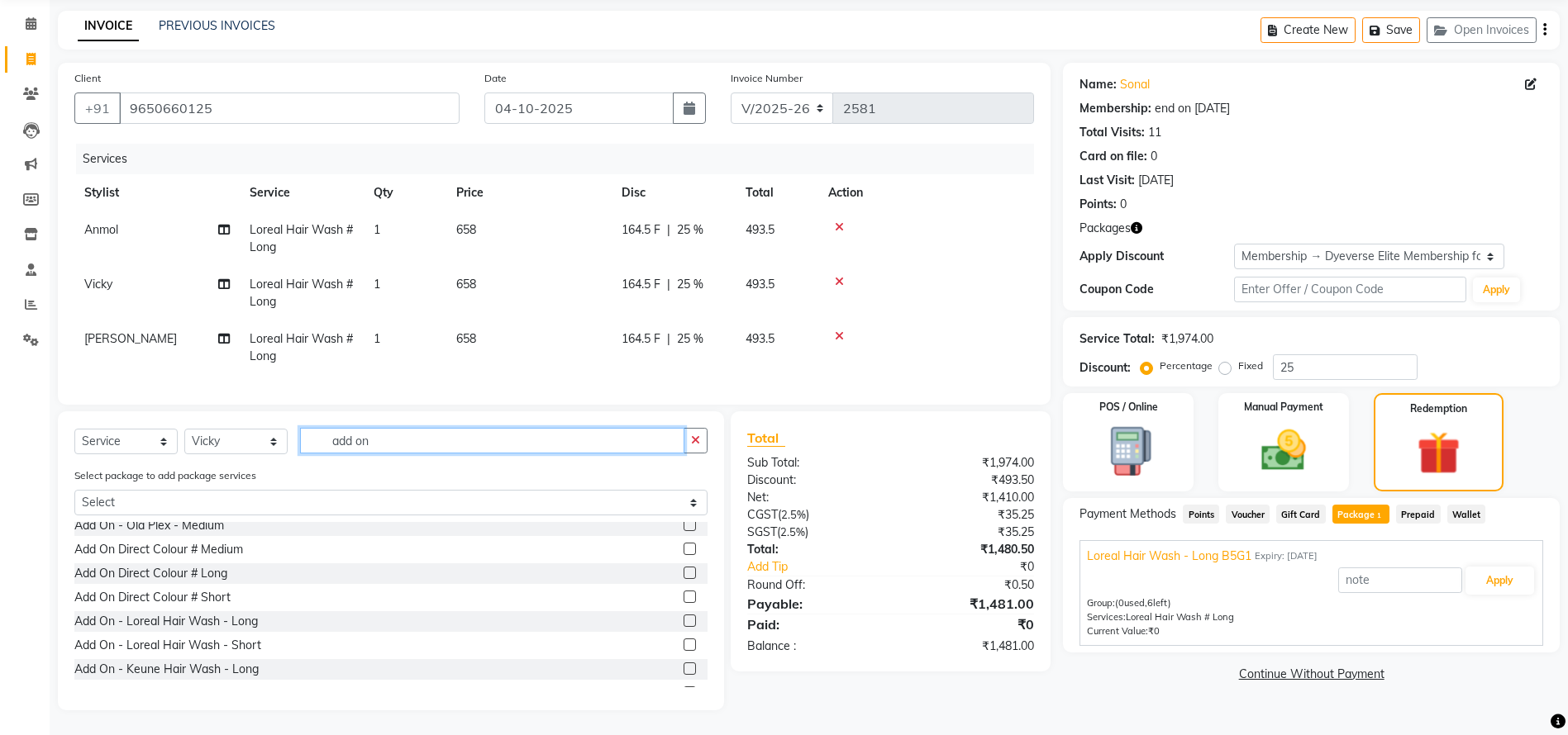
type input "add on"
click at [683, 675] on label at bounding box center [689, 668] width 12 height 12
click at [683, 675] on input "checkbox" at bounding box center [688, 669] width 10 height 10
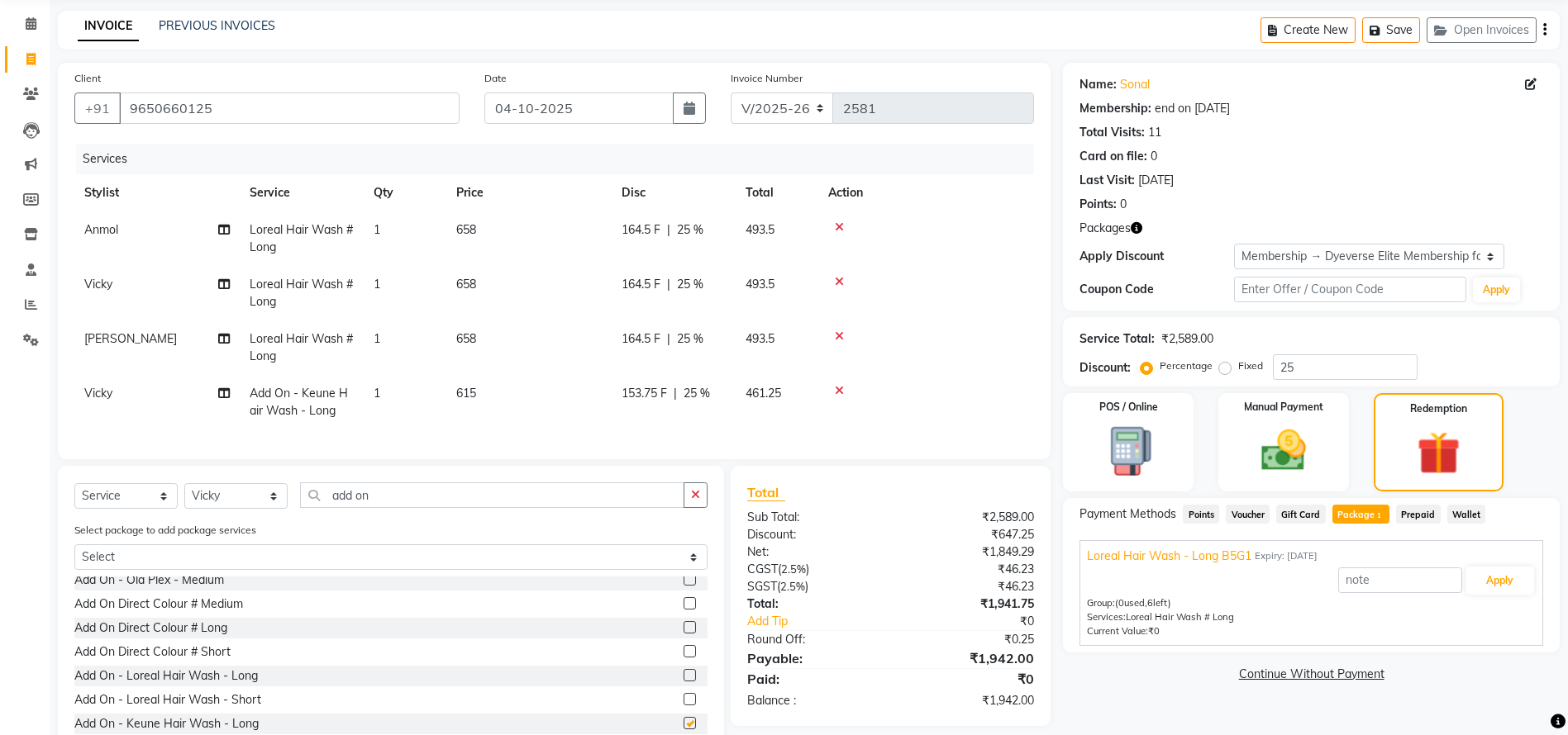
checkbox input "false"
click at [688, 110] on icon "button" at bounding box center [689, 108] width 11 height 13
select select "10"
select select "2025"
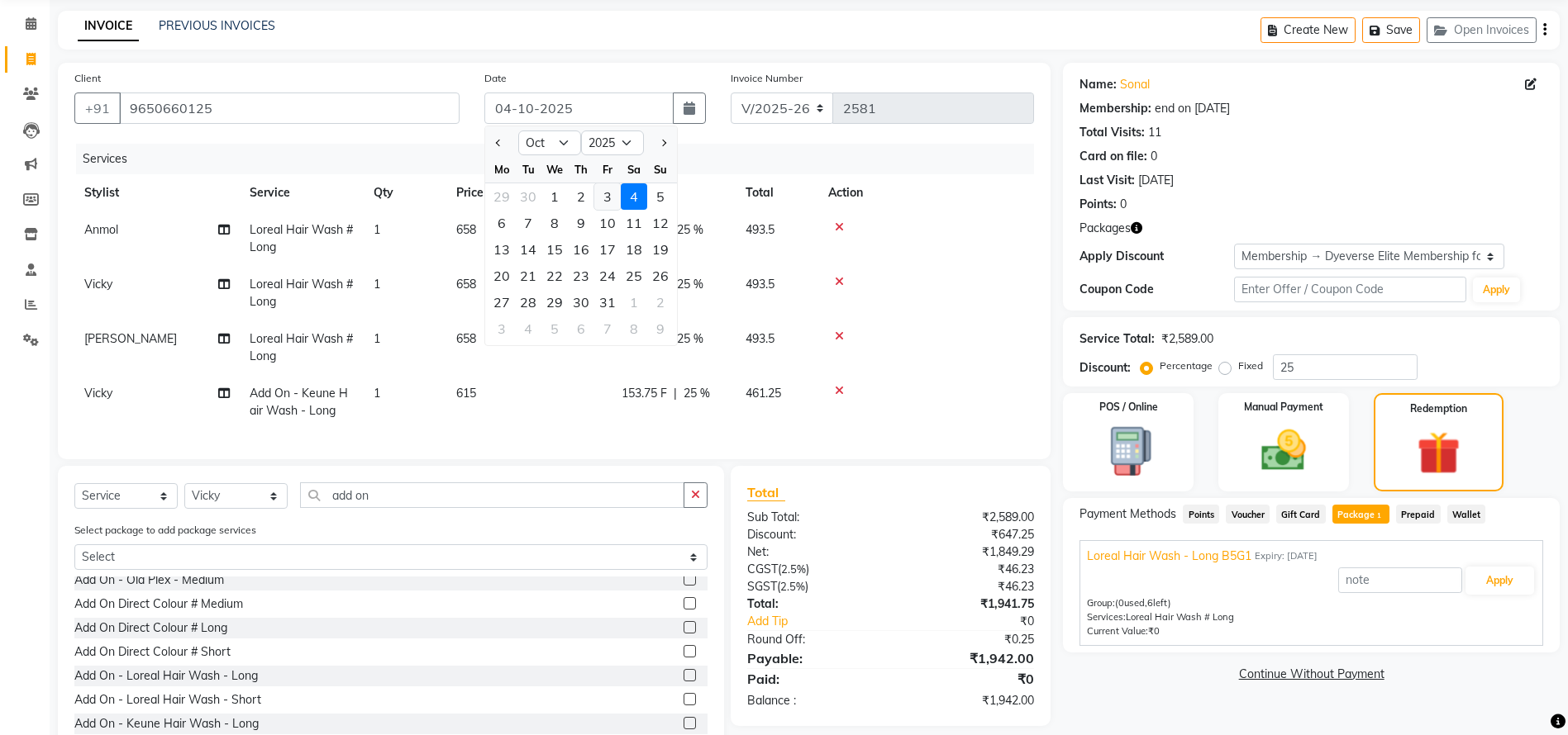
click at [609, 201] on div "3" at bounding box center [608, 197] width 26 height 26
type input "03-10-2025"
type input "0"
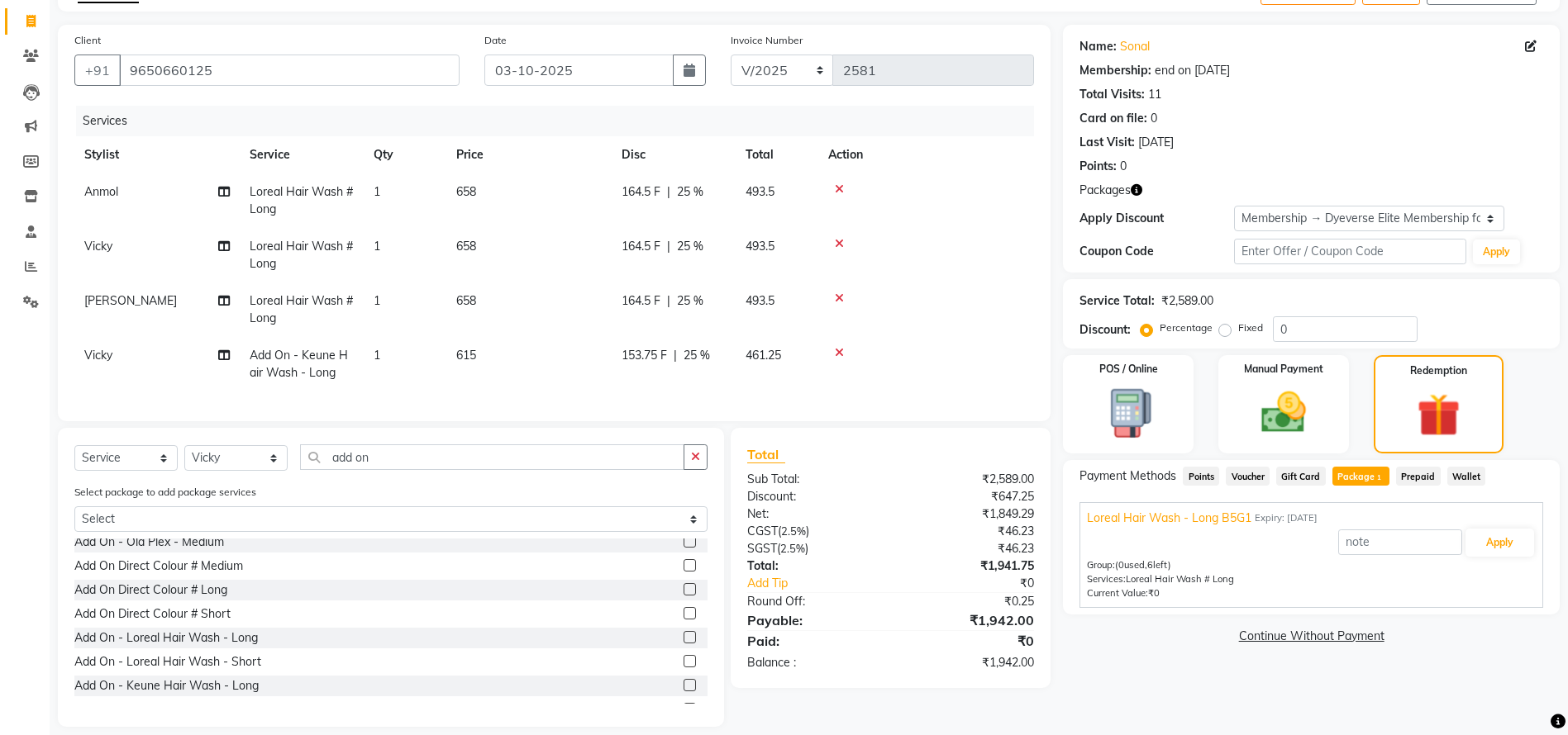
scroll to position [135, 0]
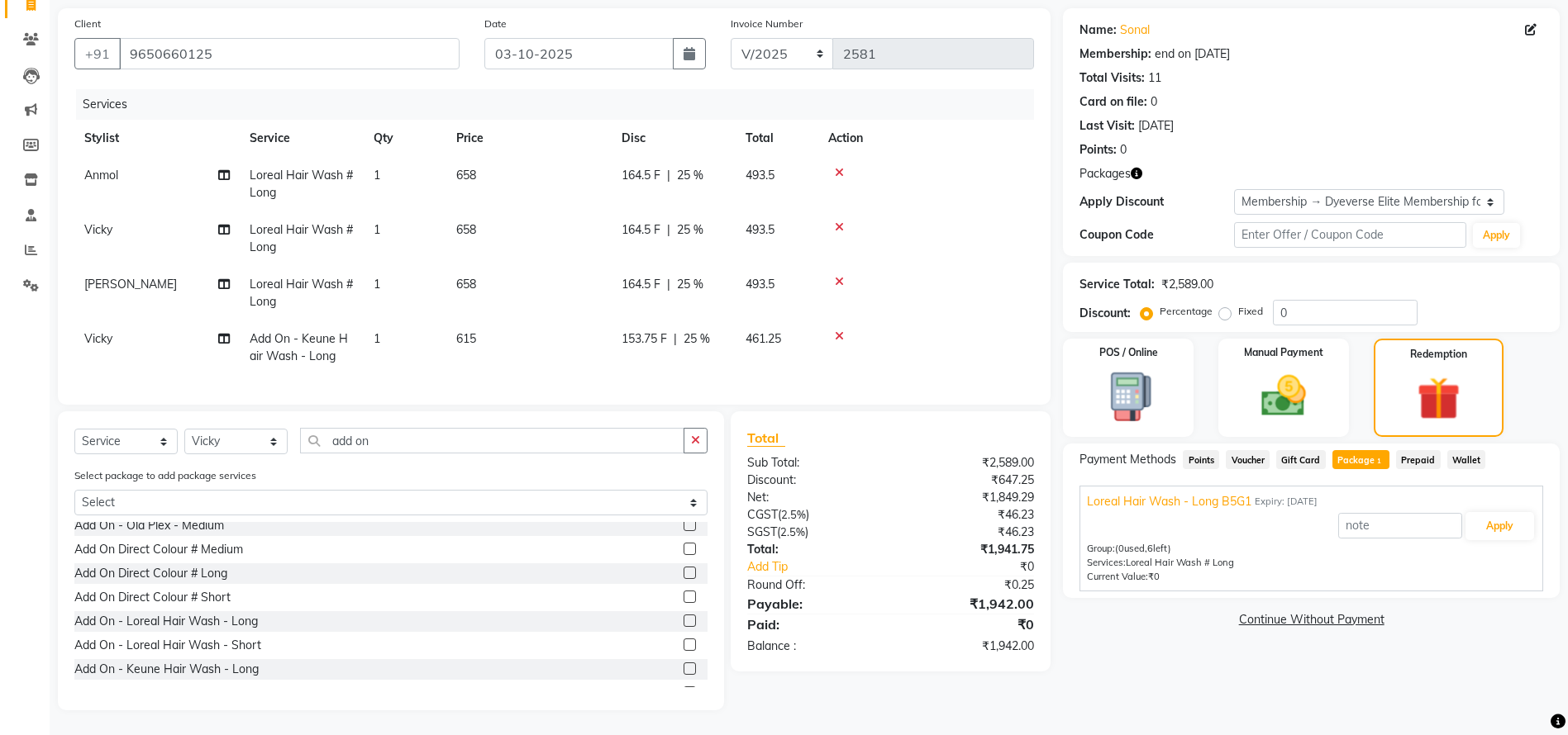
click at [1306, 450] on span "Gift Card" at bounding box center [1300, 460] width 50 height 19
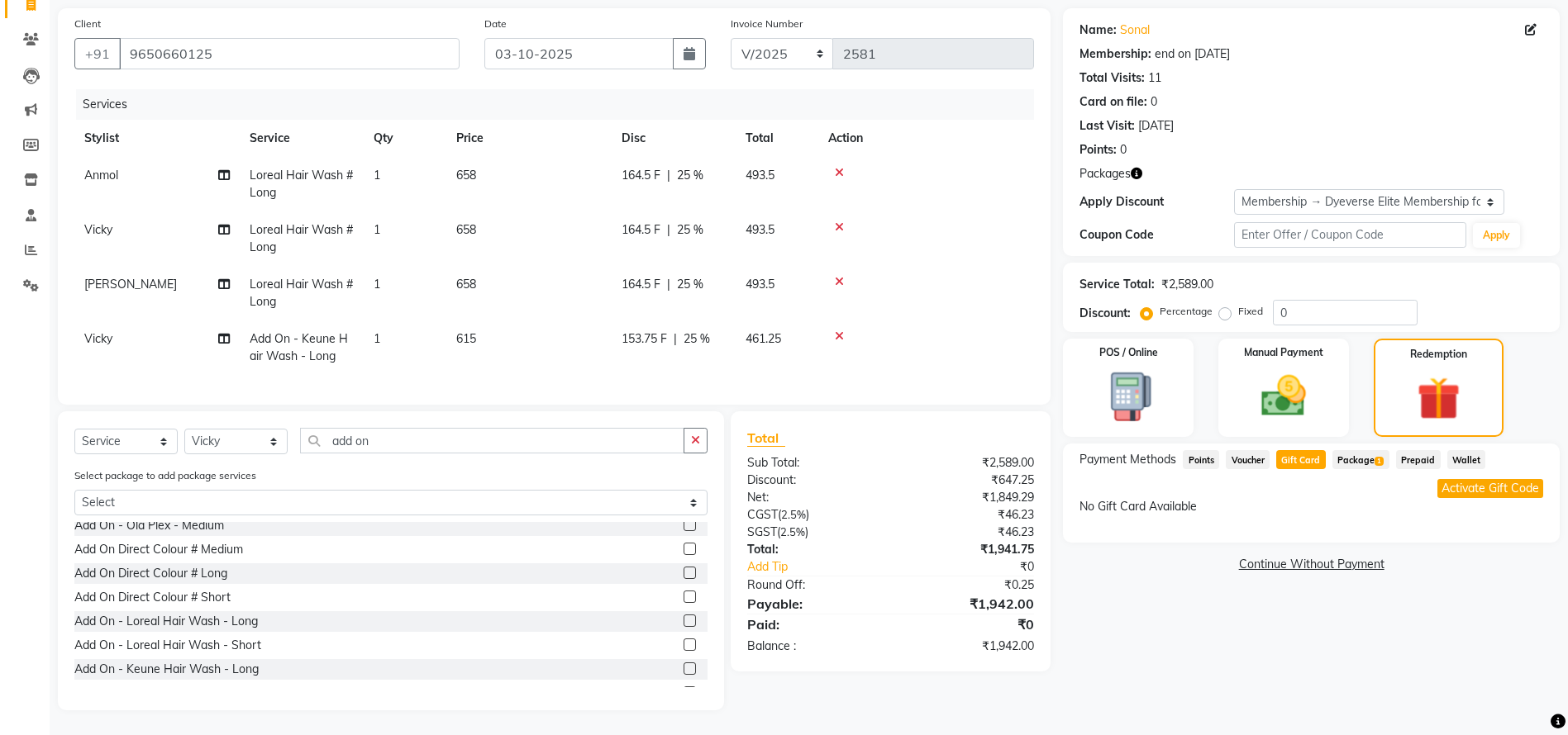
click at [1376, 457] on span "1" at bounding box center [1379, 462] width 9 height 10
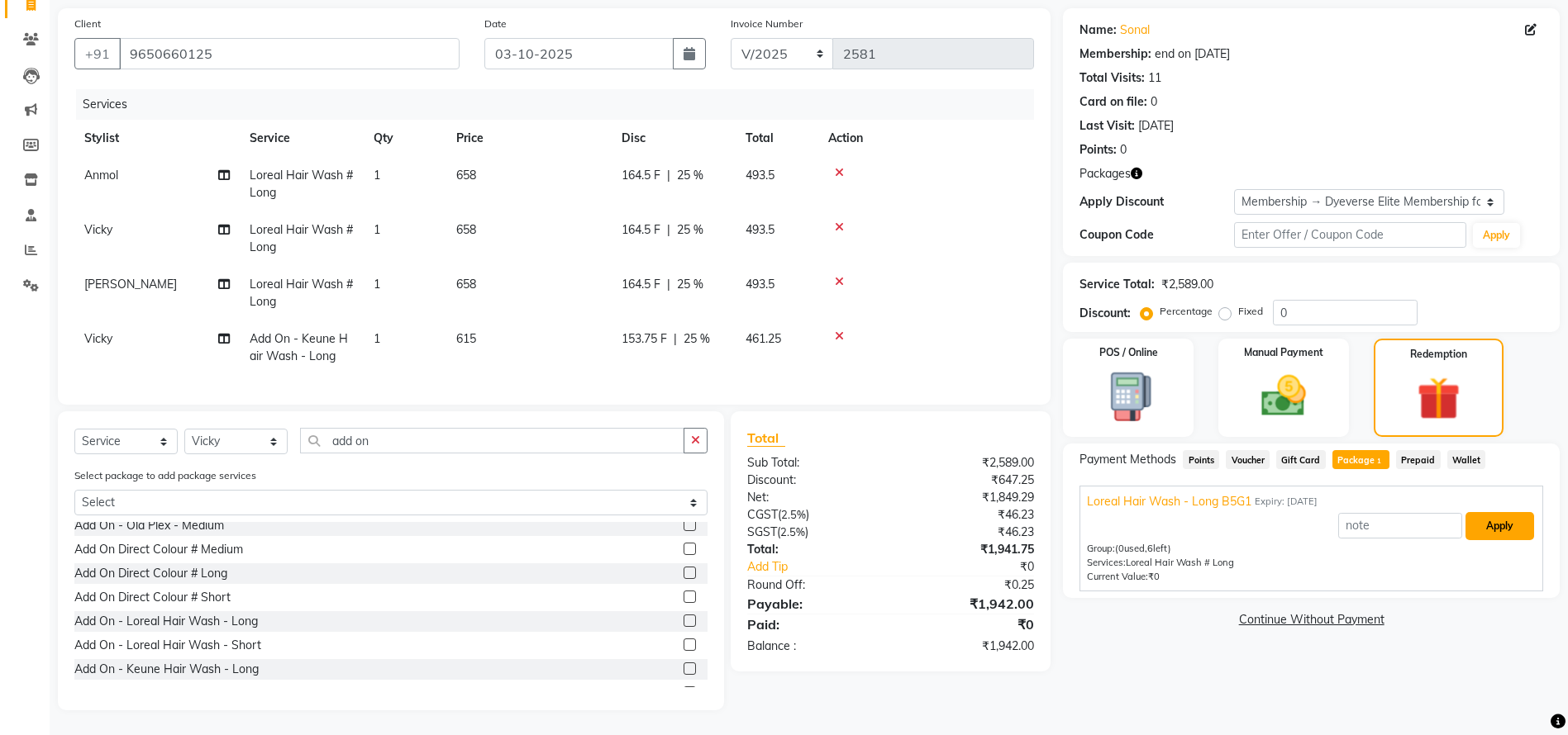
click at [1505, 513] on button "Apply" at bounding box center [1499, 527] width 69 height 28
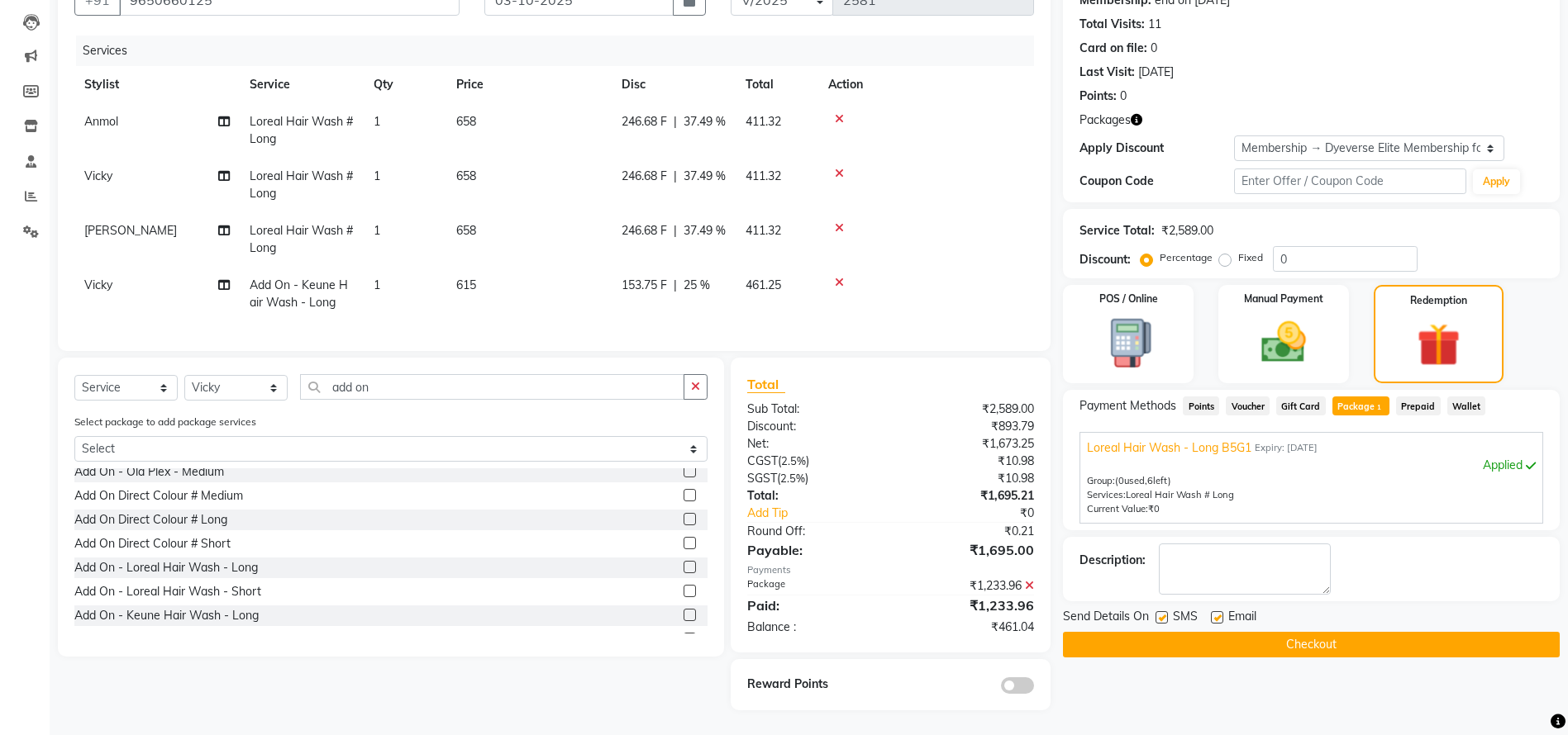
scroll to position [188, 0]
drag, startPoint x: 968, startPoint y: 628, endPoint x: 1057, endPoint y: 655, distance: 93.0
click at [1057, 655] on div "Total Sub Total: ₹2,589.00 Discount: ₹893.79 Net: ₹1,673.25 CGST ( 2.5% ) ₹10.9…" at bounding box center [893, 534] width 339 height 352
click at [1145, 664] on div "Name: [PERSON_NAME] Membership: end on [DATE] Total Visits: 11 Card on file: 0 …" at bounding box center [1317, 333] width 509 height 756
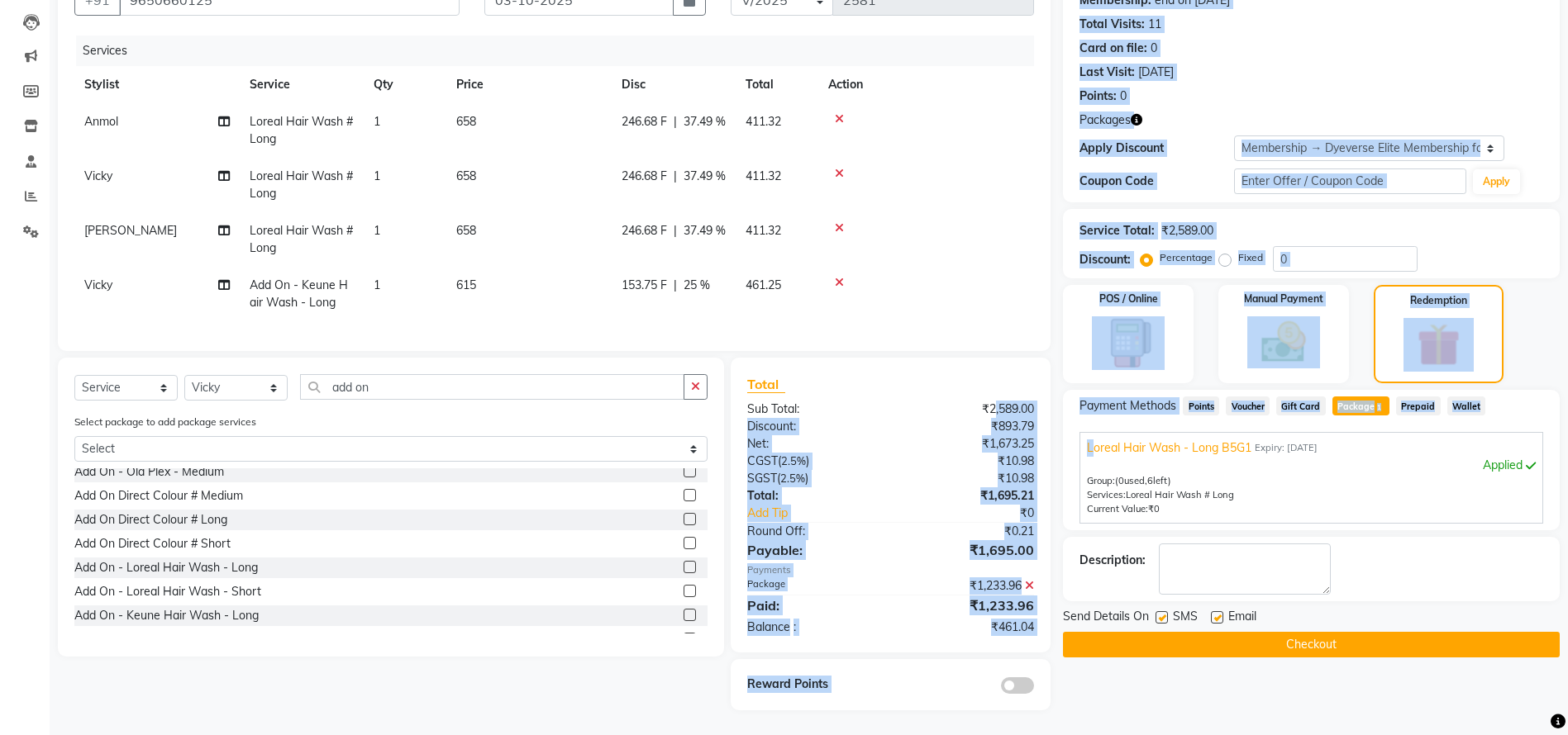
drag, startPoint x: 990, startPoint y: 411, endPoint x: 1072, endPoint y: 407, distance: 82.1
click at [1073, 407] on div "Client +91 9650660125 Date 03-10-2025 Invoice Number V/2025 V/2025-26 2581 Serv…" at bounding box center [808, 333] width 1527 height 756
click at [1071, 412] on div "Payment Methods Points Voucher Gift Card Package 1 Prepaid Wallet Loreal Hair W…" at bounding box center [1311, 460] width 497 height 139
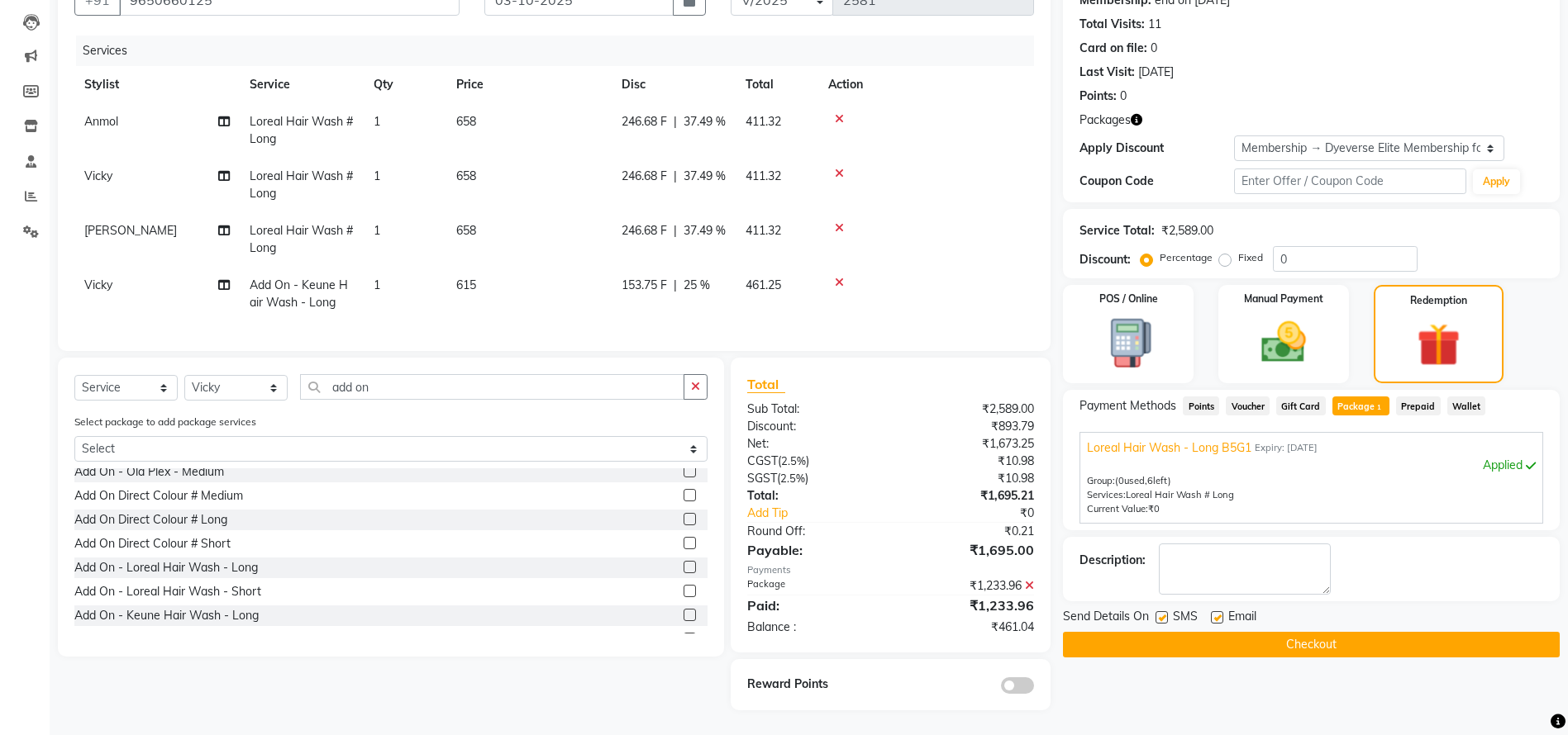
click at [1005, 414] on div "₹2,589.00" at bounding box center [969, 409] width 156 height 17
click at [1007, 439] on div "₹1,673.25" at bounding box center [969, 444] width 156 height 17
drag, startPoint x: 1037, startPoint y: 626, endPoint x: 988, endPoint y: 628, distance: 49.0
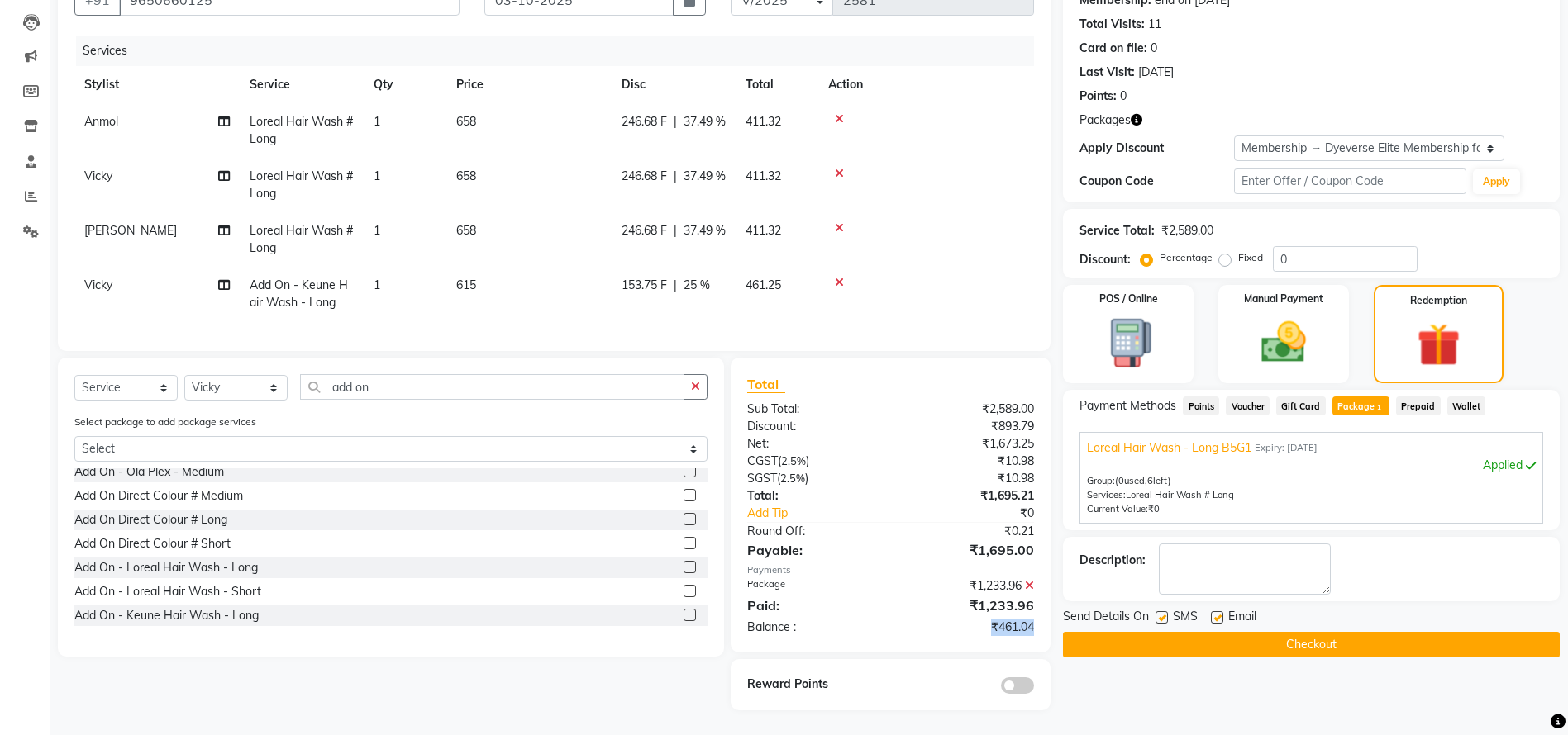
click at [988, 628] on div "₹461.04" at bounding box center [969, 628] width 156 height 17
click at [1122, 672] on div "Name: Sonal Membership: end on 12-10-2025 Total Visits: 11 Card on file: 0 Last…" at bounding box center [1317, 333] width 509 height 756
drag, startPoint x: 1198, startPoint y: 627, endPoint x: 1168, endPoint y: 626, distance: 30.0
click at [1168, 632] on button "Checkout" at bounding box center [1311, 645] width 497 height 25
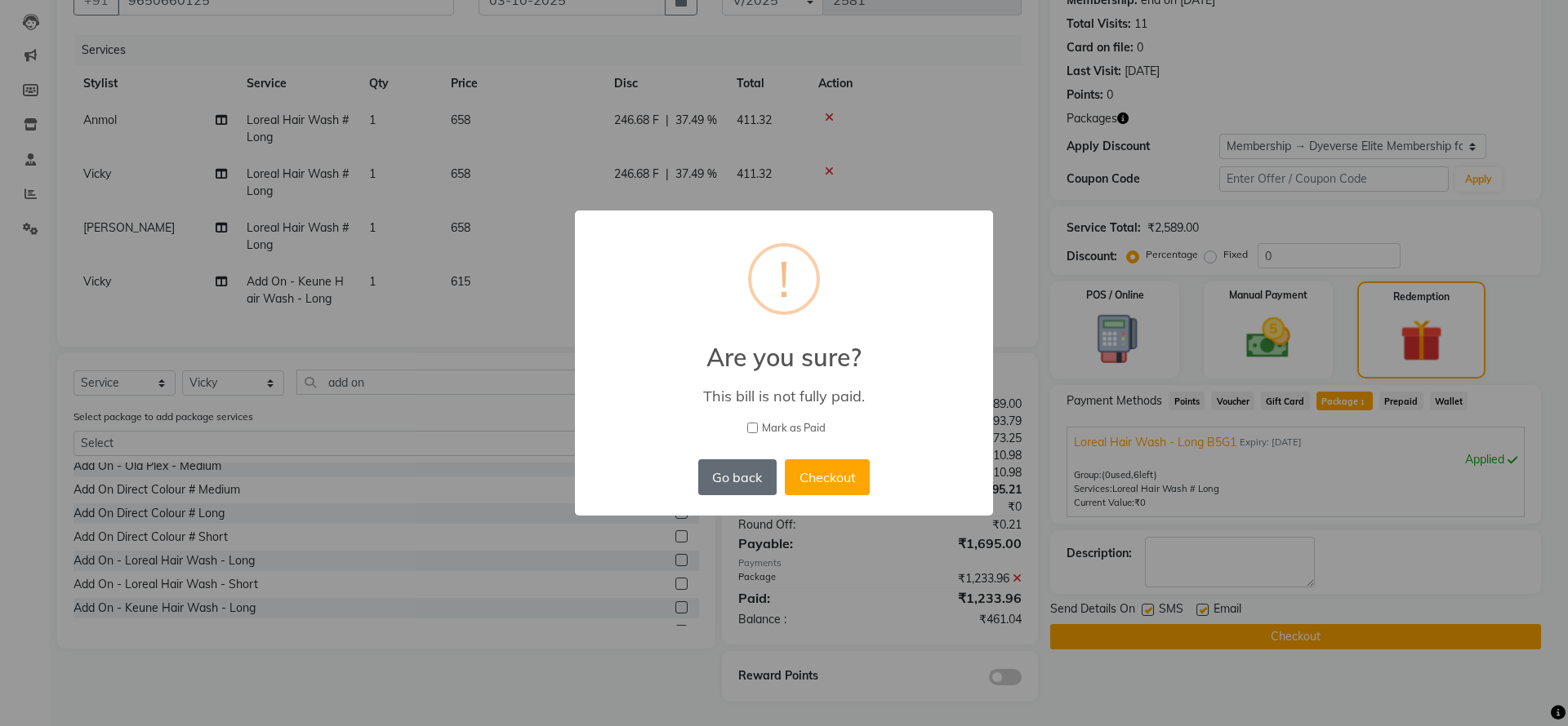
click at [726, 477] on button "Go back" at bounding box center [737, 477] width 78 height 36
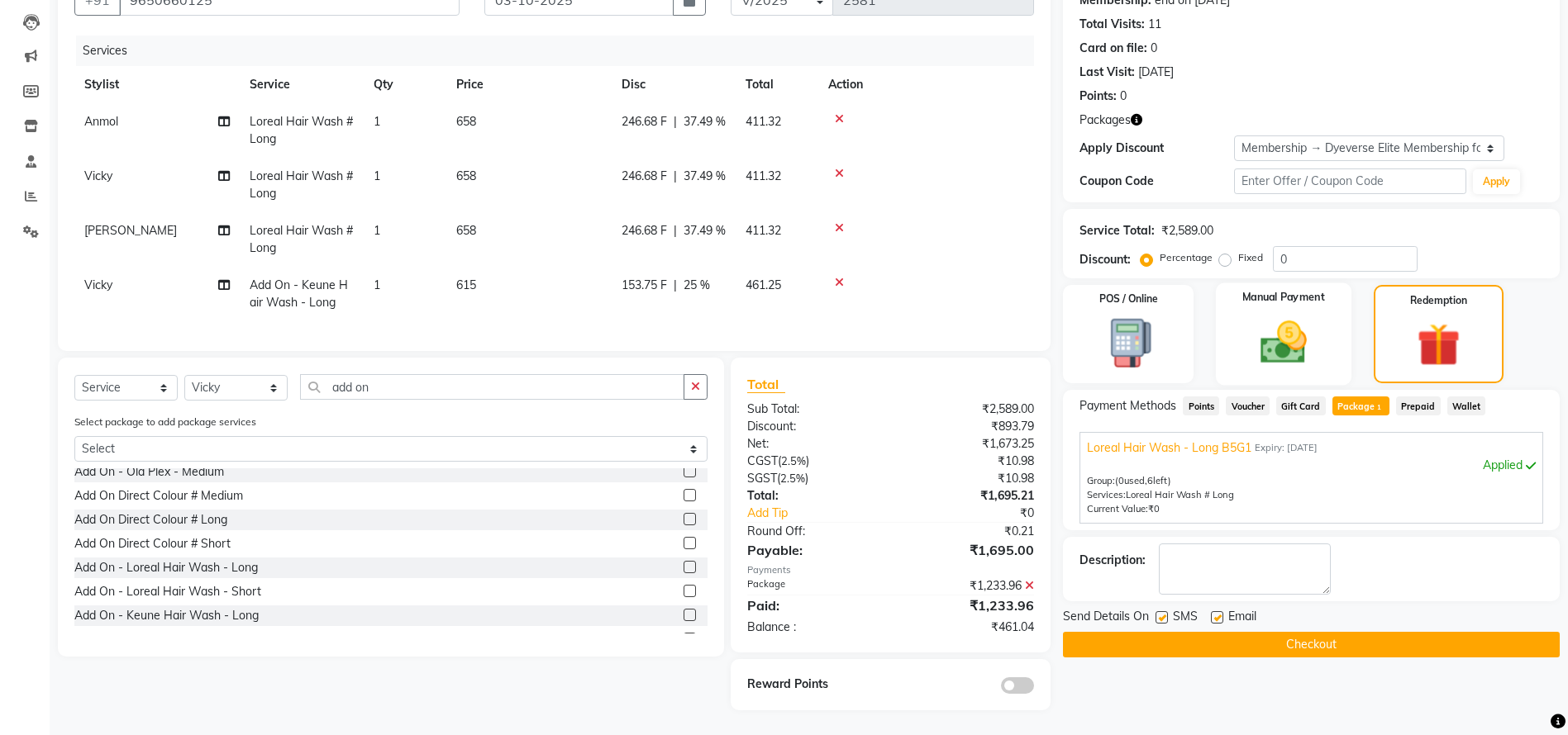
click at [1286, 316] on img at bounding box center [1283, 342] width 76 height 54
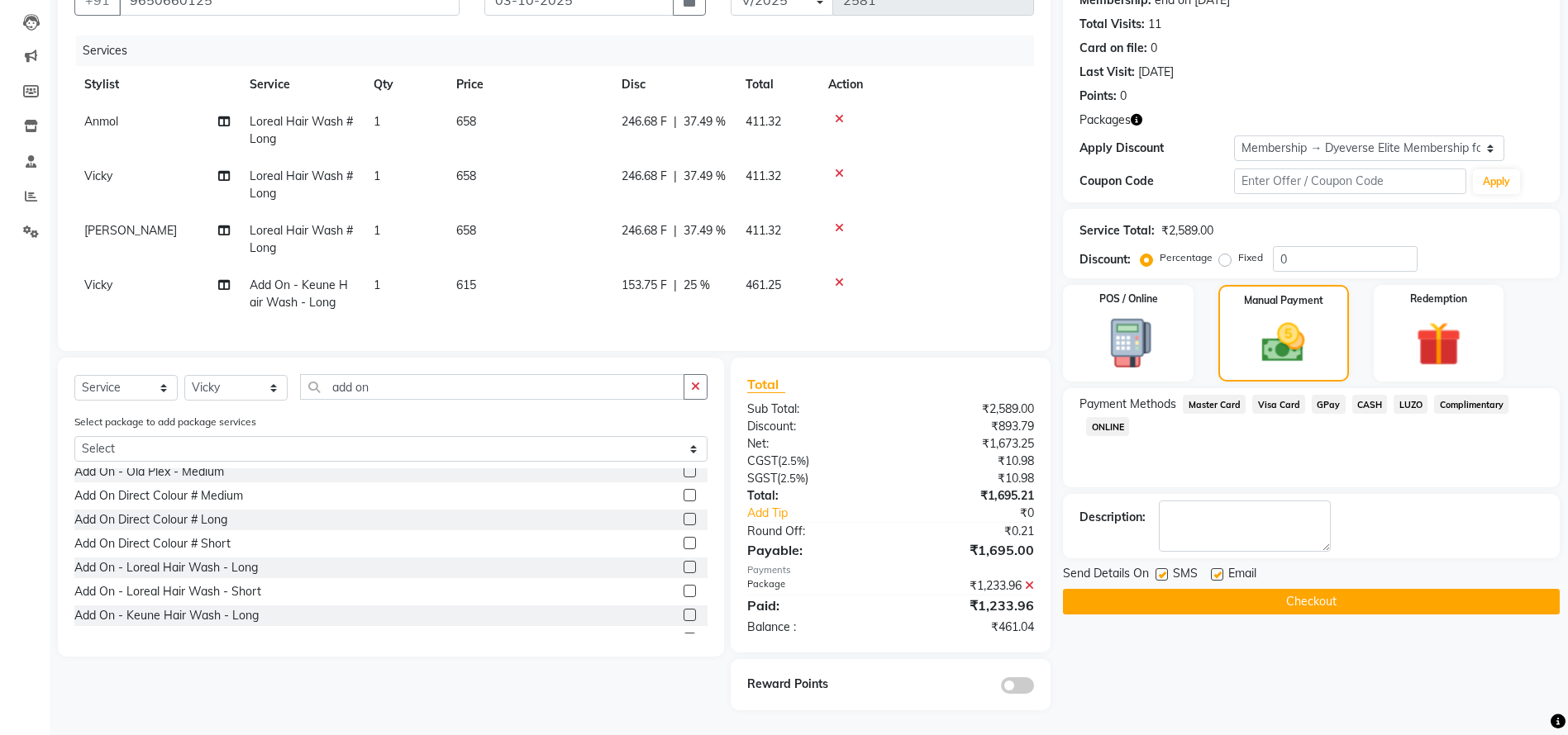
click at [1330, 395] on span "GPay" at bounding box center [1329, 404] width 34 height 19
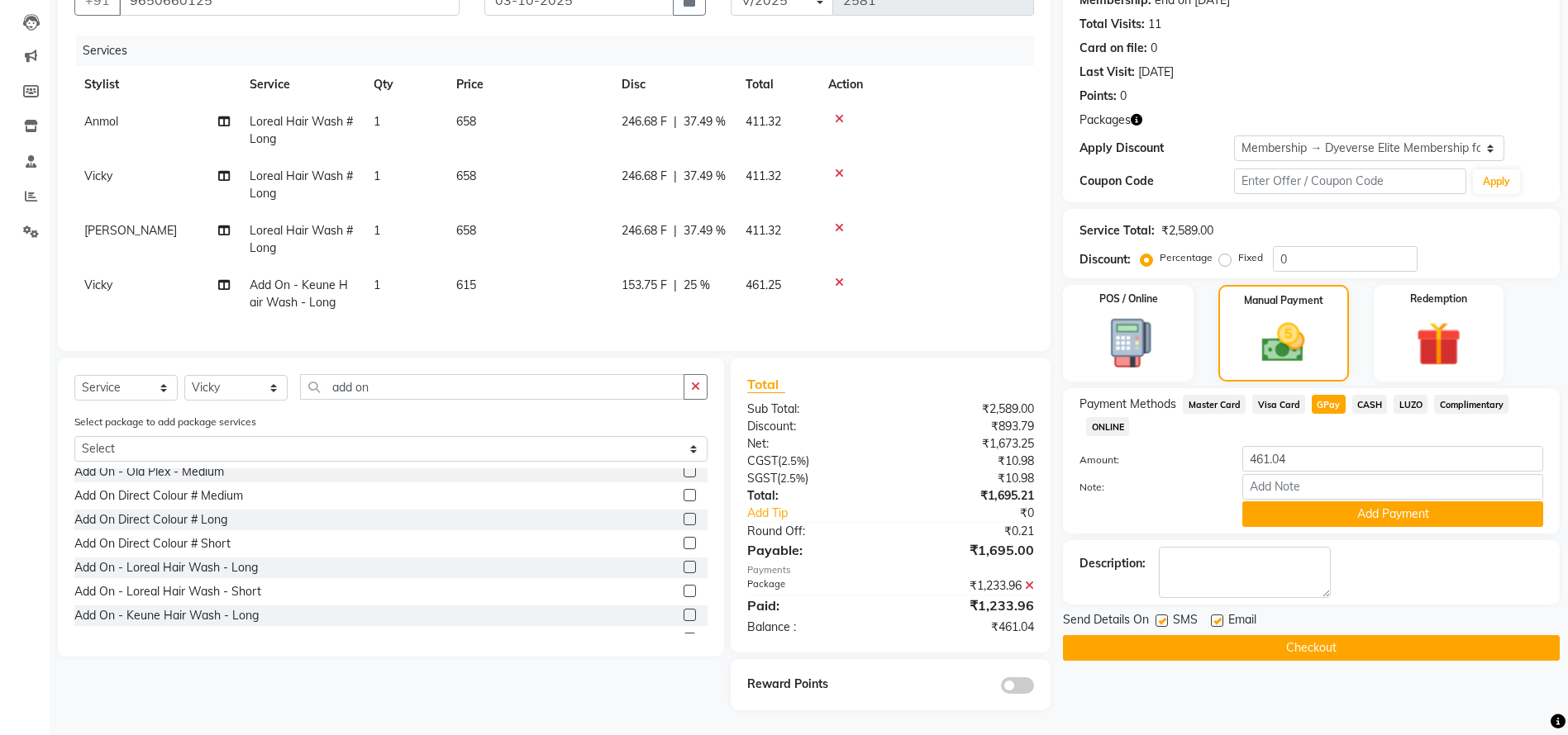
click at [1310, 635] on button "Checkout" at bounding box center [1311, 647] width 497 height 25
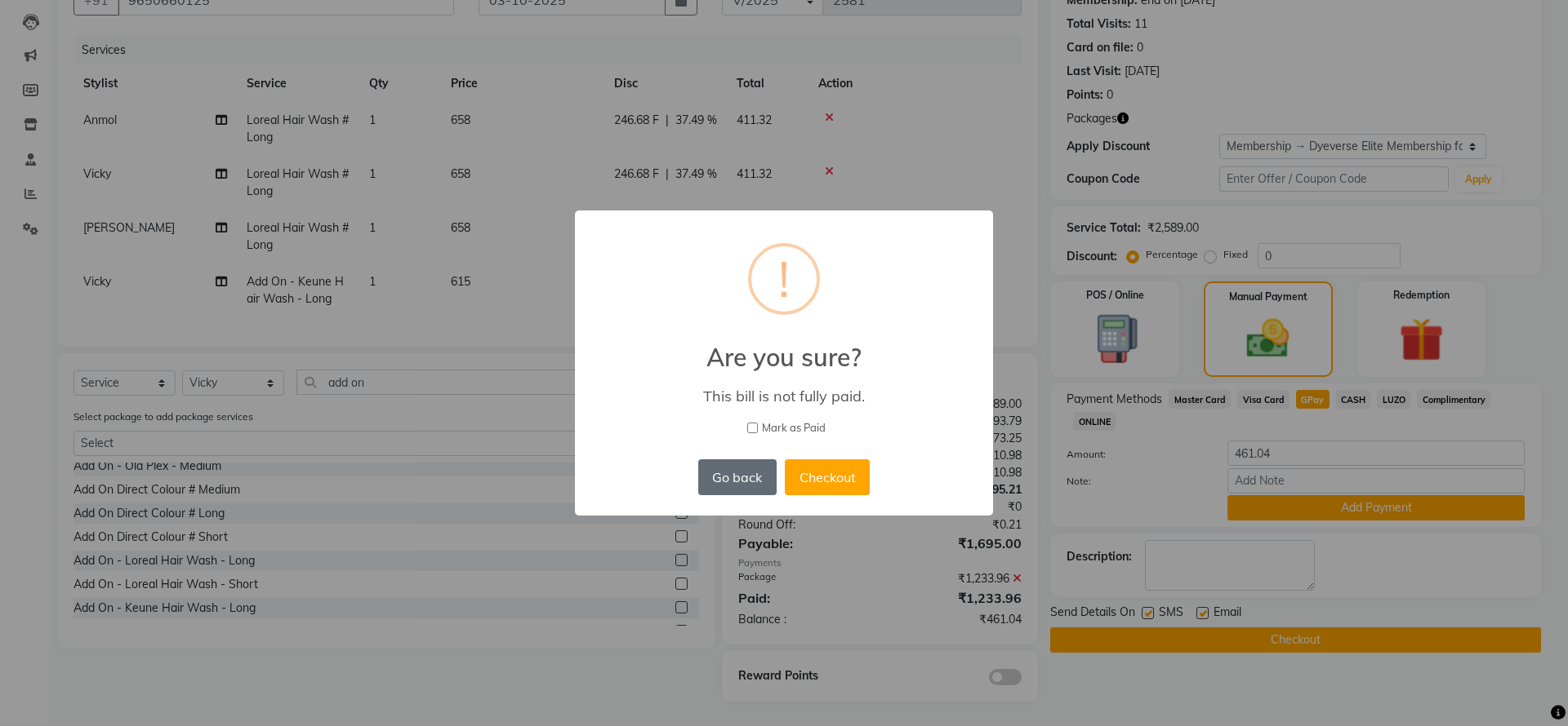
click at [715, 484] on button "Go back" at bounding box center [737, 477] width 78 height 36
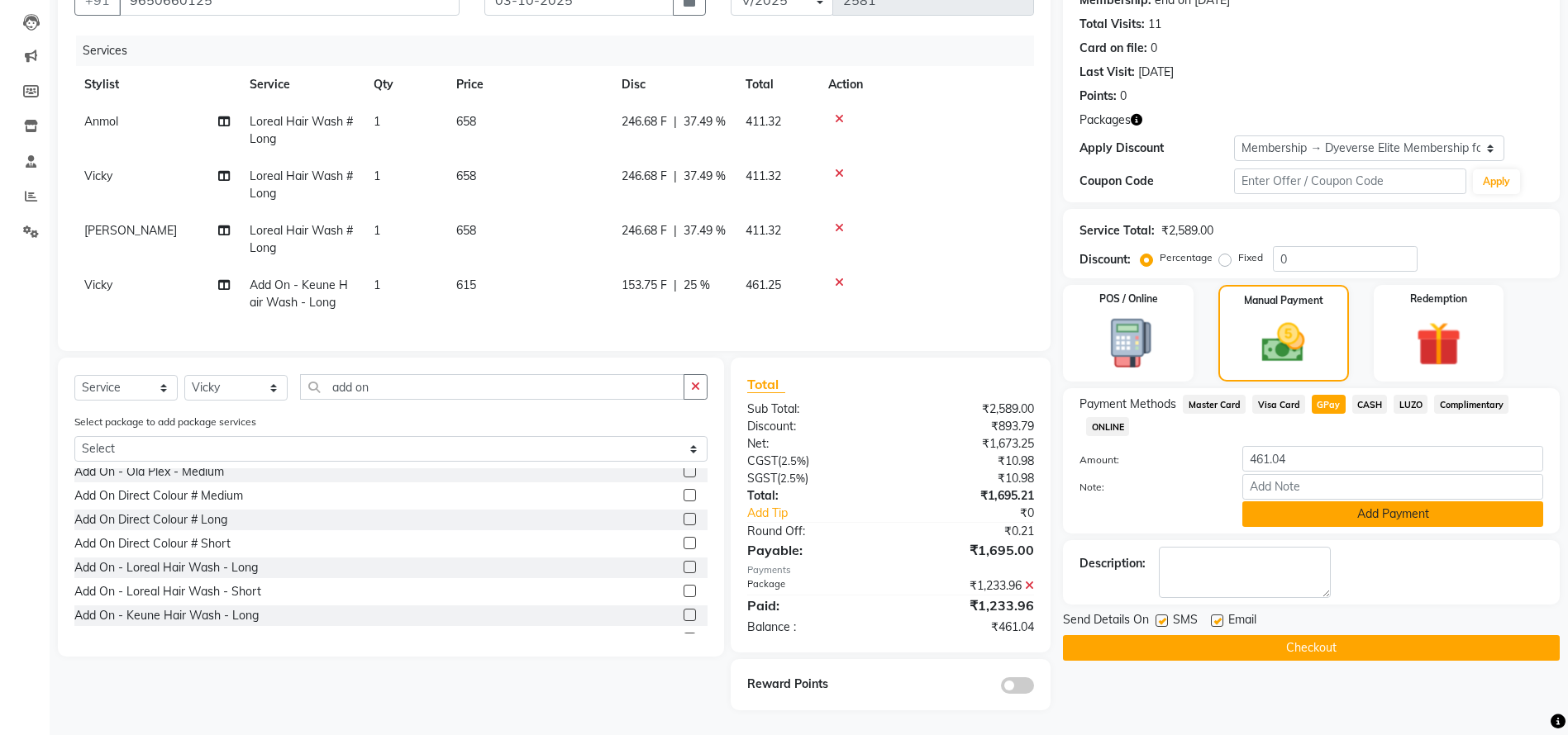
click at [1325, 501] on button "Add Payment" at bounding box center [1392, 514] width 301 height 25
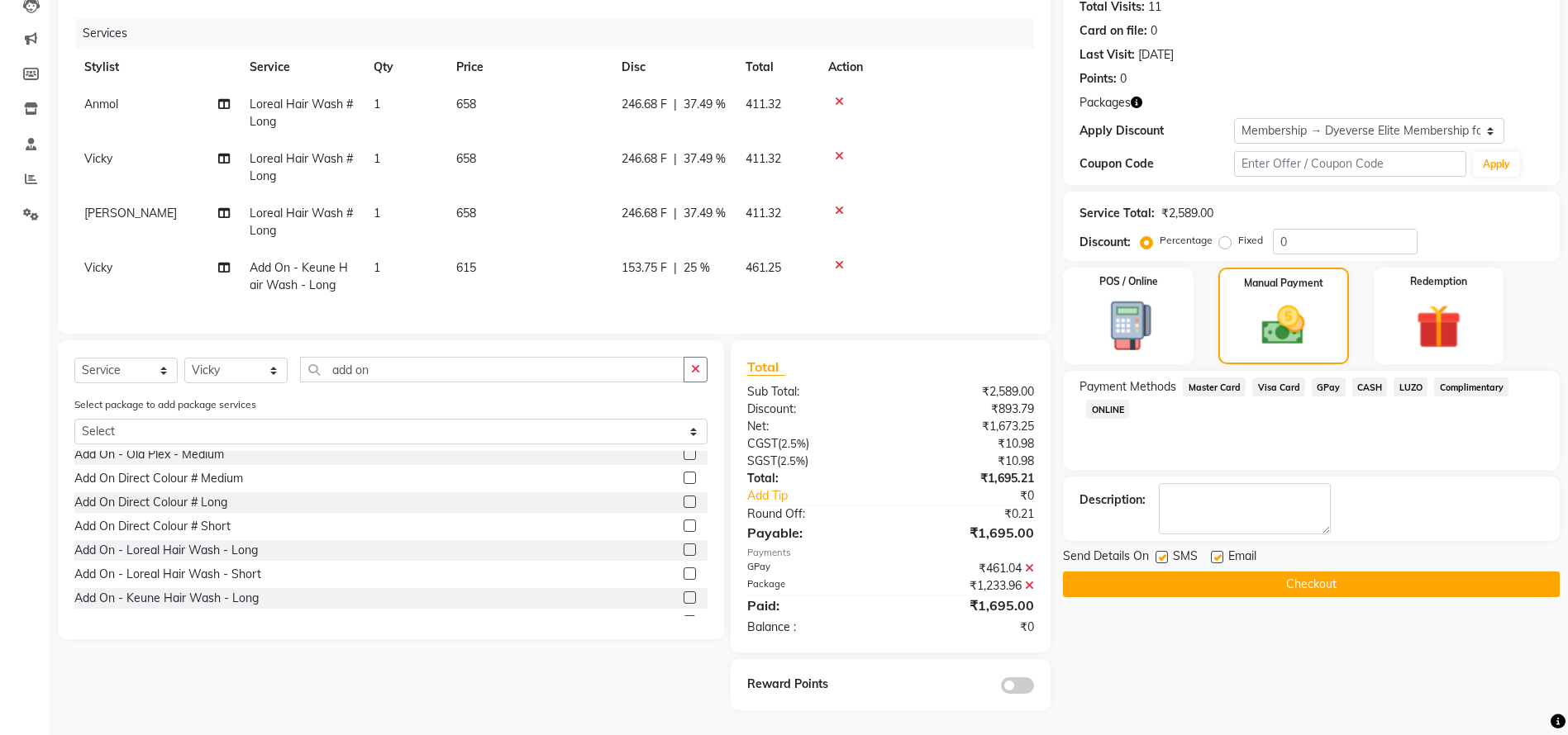
click at [1249, 572] on button "Checkout" at bounding box center [1311, 584] width 497 height 25
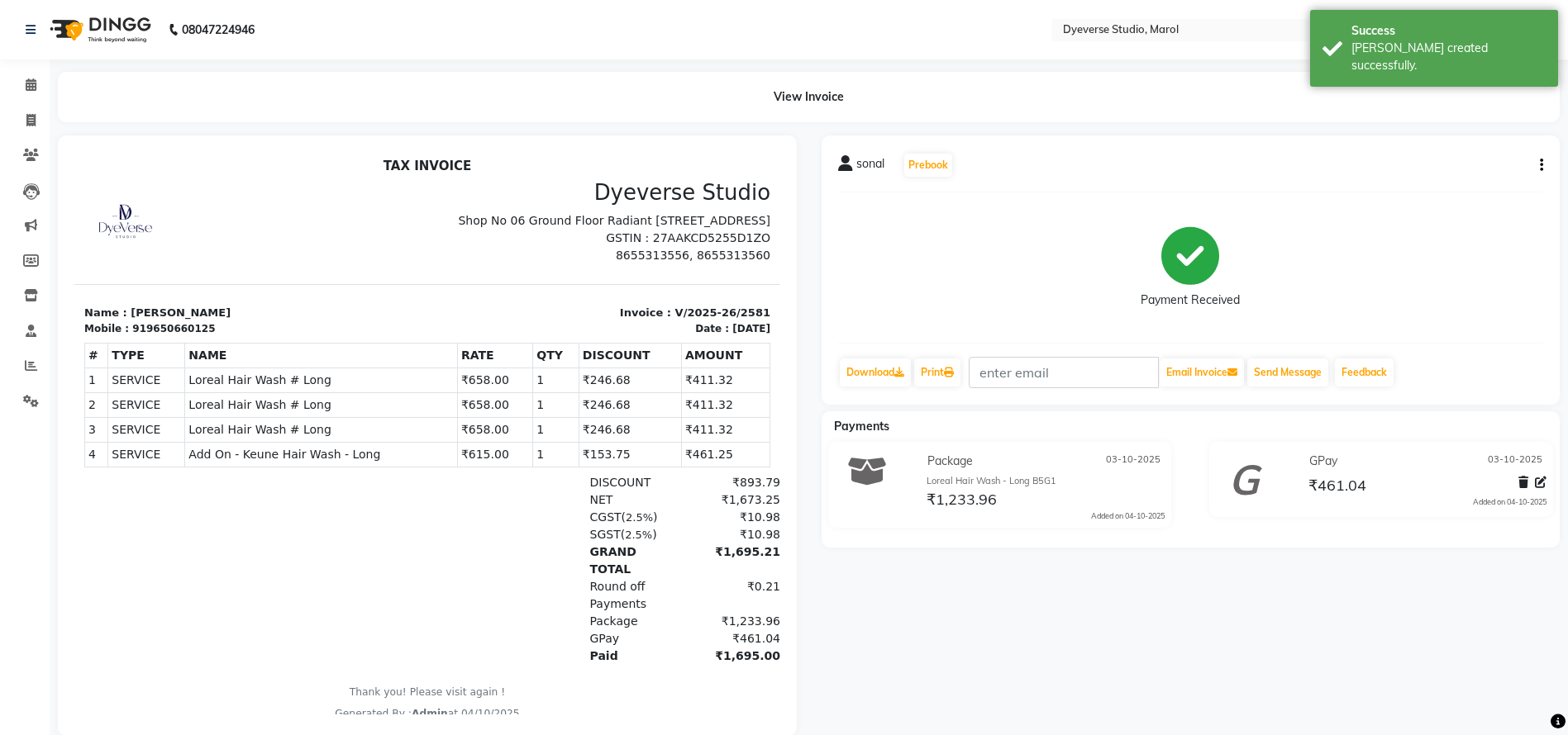
click at [162, 336] on div "919650660125" at bounding box center [173, 329] width 83 height 15
copy div "919650660125"
click at [34, 116] on icon at bounding box center [31, 120] width 9 height 12
select select "service"
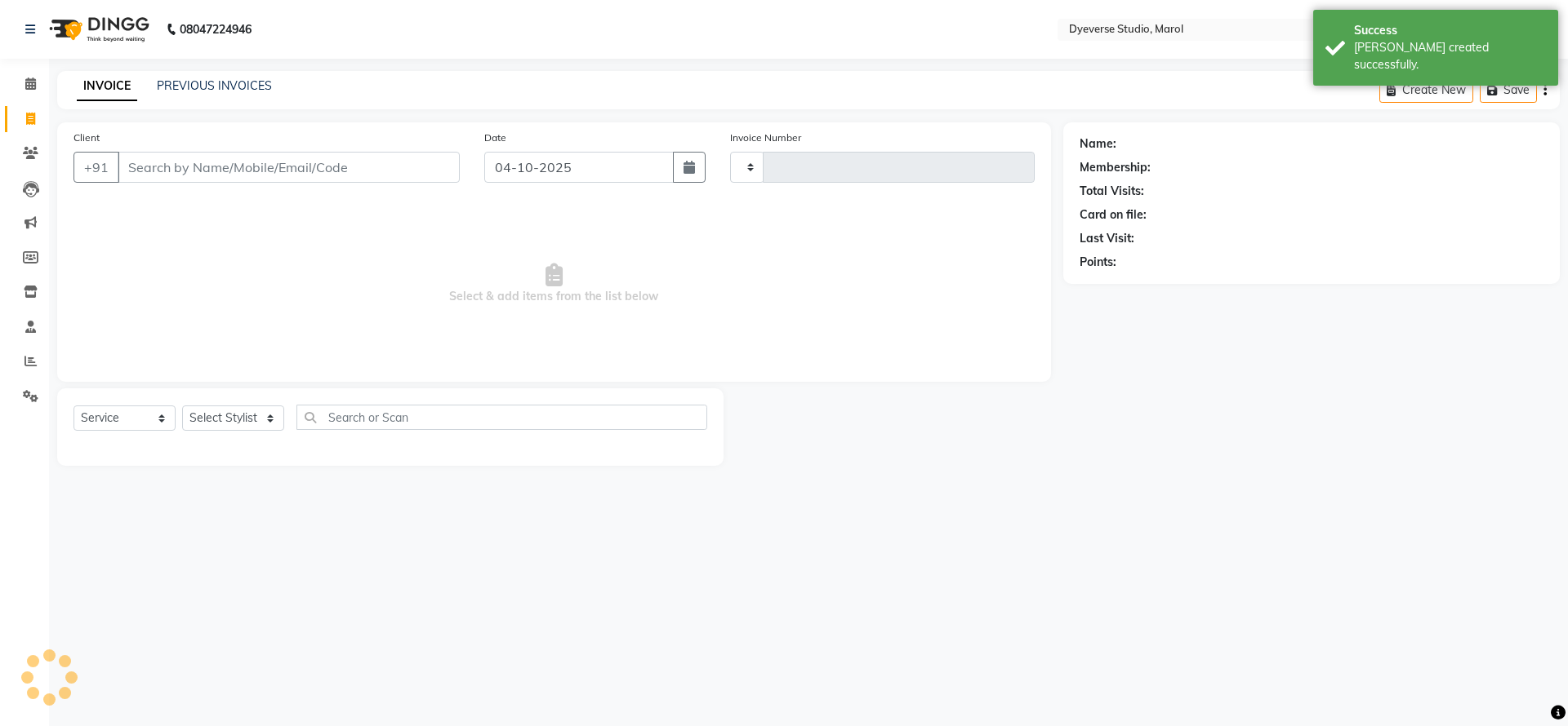
type input "2582"
select select "6368"
type input "919650660125"
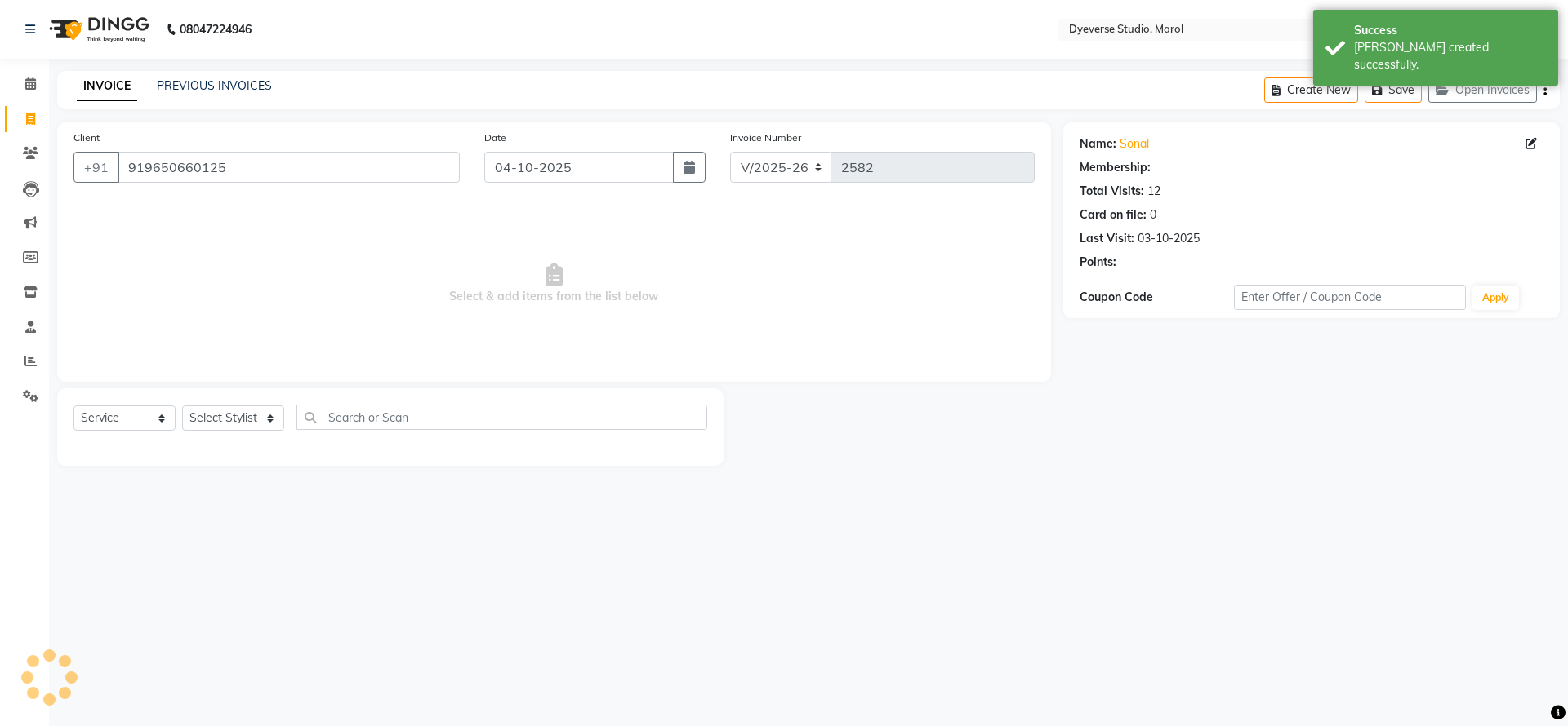
select select "2: Object"
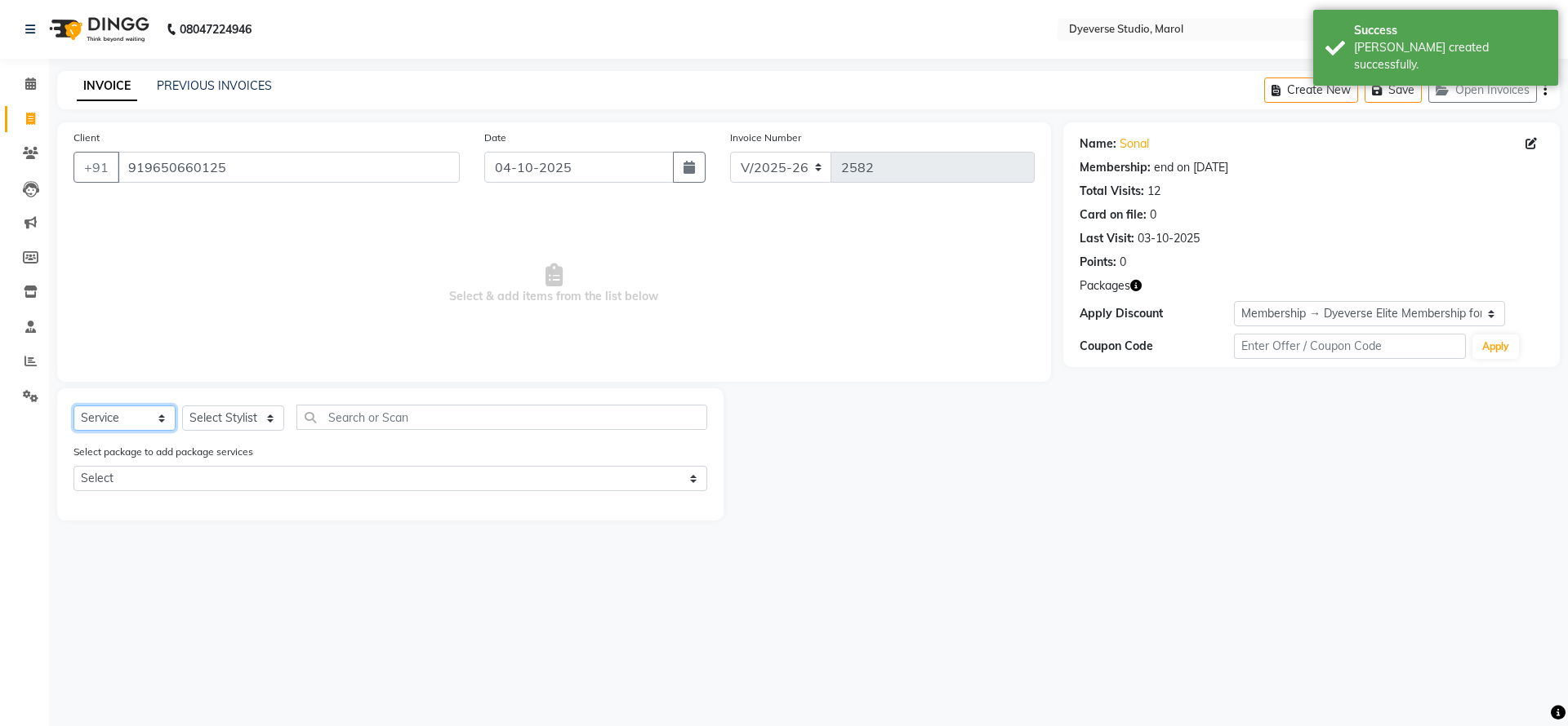
click at [138, 417] on select "Select Service Product Membership Package Voucher Prepaid Gift Card" at bounding box center [125, 418] width 102 height 25
click at [274, 420] on select "Select Stylist Ankita Anmol Kanak Kunal Meera Prachi Raoul Ruchika Ruth Sahabaz…" at bounding box center [234, 418] width 102 height 25
select select "90834"
click at [182, 406] on select "Select Stylist Ankita Anmol Kanak Kunal Meera Prachi Raoul Ruchika Ruth Sahabaz…" at bounding box center [234, 418] width 102 height 25
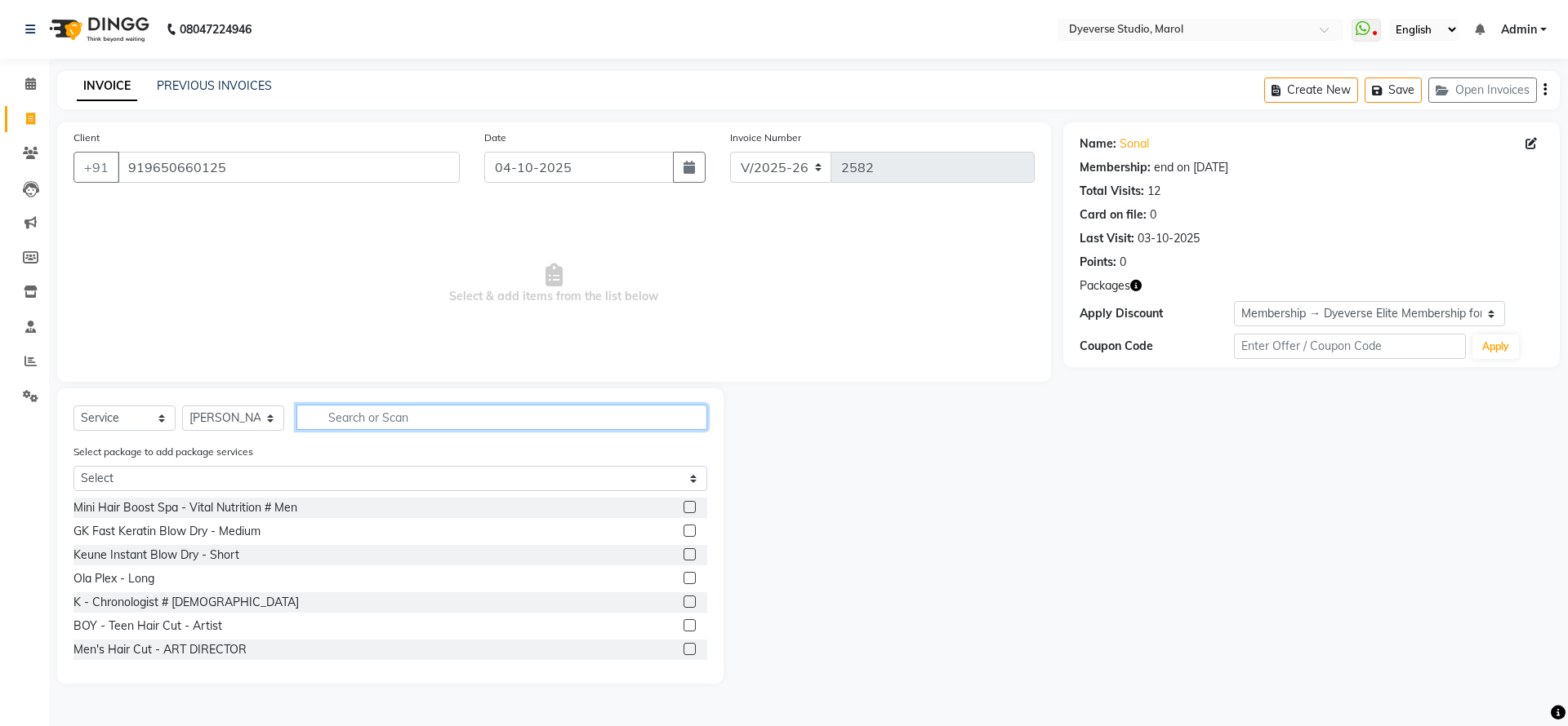
click at [418, 408] on input "text" at bounding box center [501, 417] width 411 height 25
type input "long"
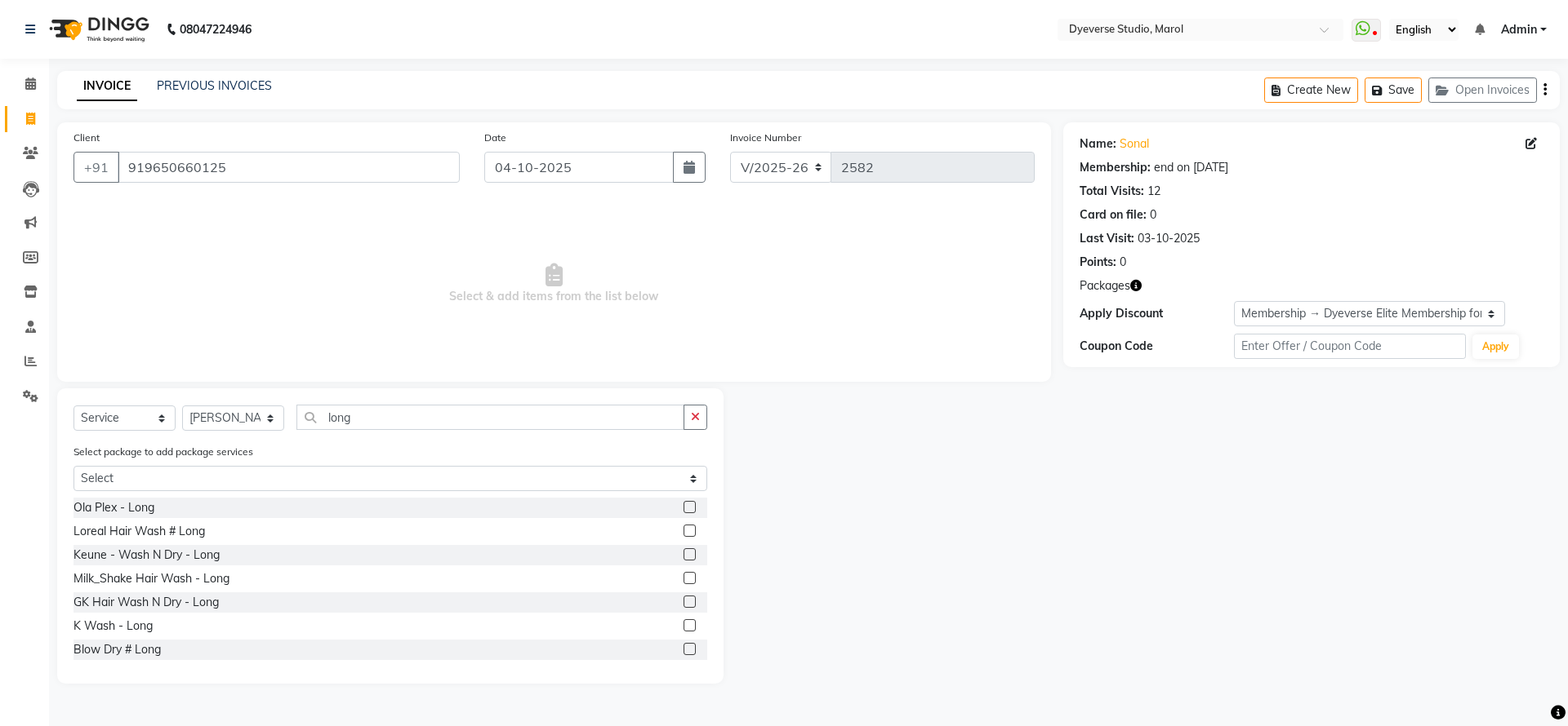
click at [683, 529] on label at bounding box center [689, 531] width 12 height 12
click at [683, 529] on input "checkbox" at bounding box center [688, 531] width 10 height 10
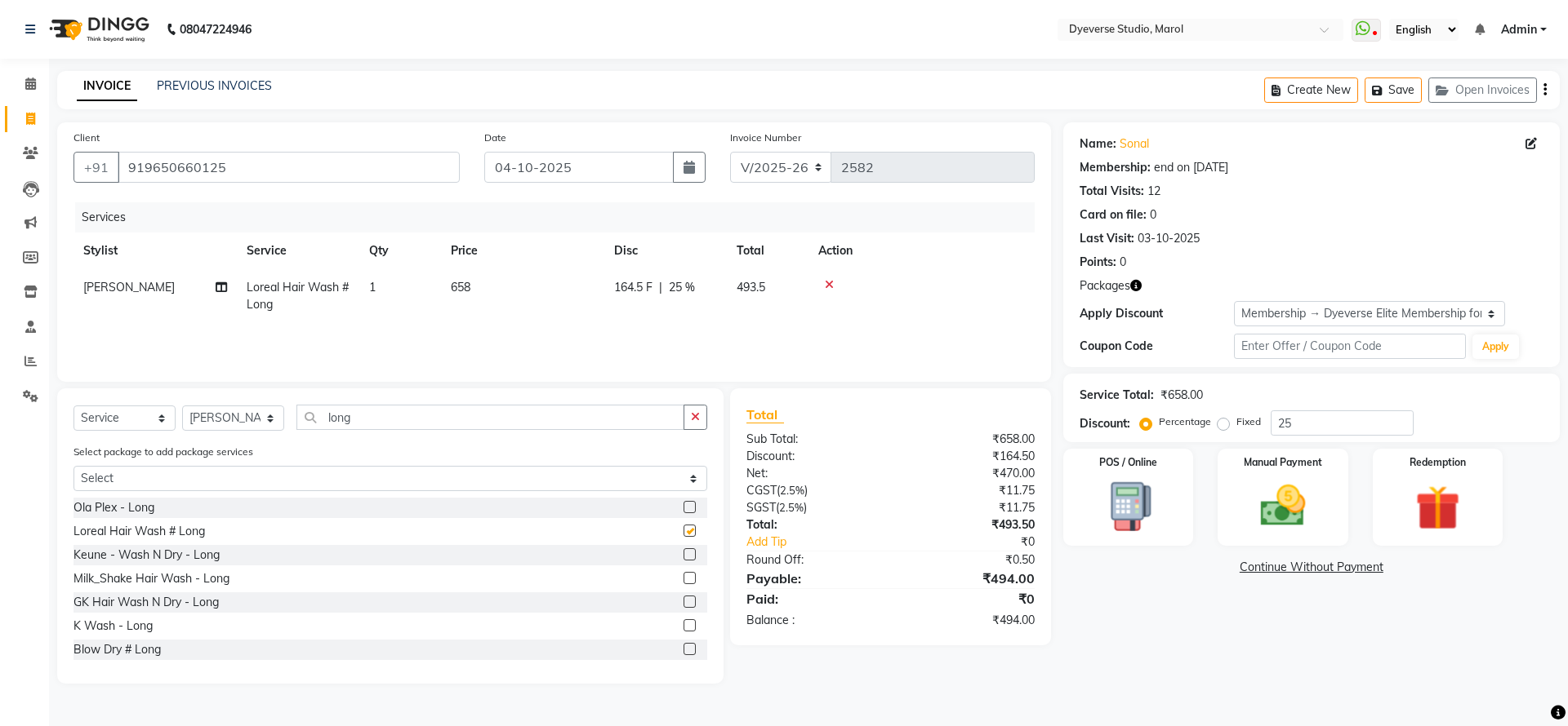
checkbox input "false"
click at [1379, 495] on div "Redemption" at bounding box center [1439, 498] width 136 height 101
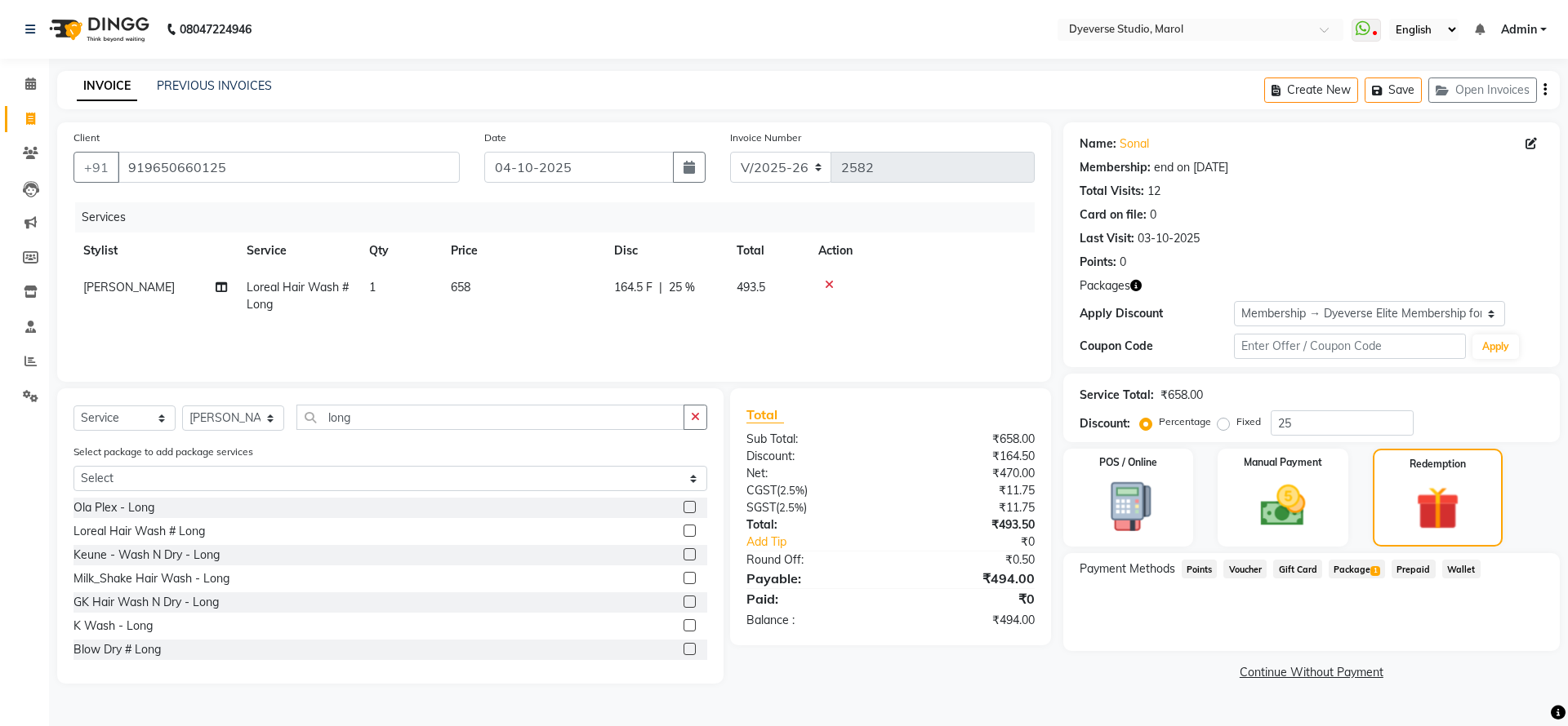
click at [1356, 570] on span "Package 1" at bounding box center [1357, 570] width 57 height 19
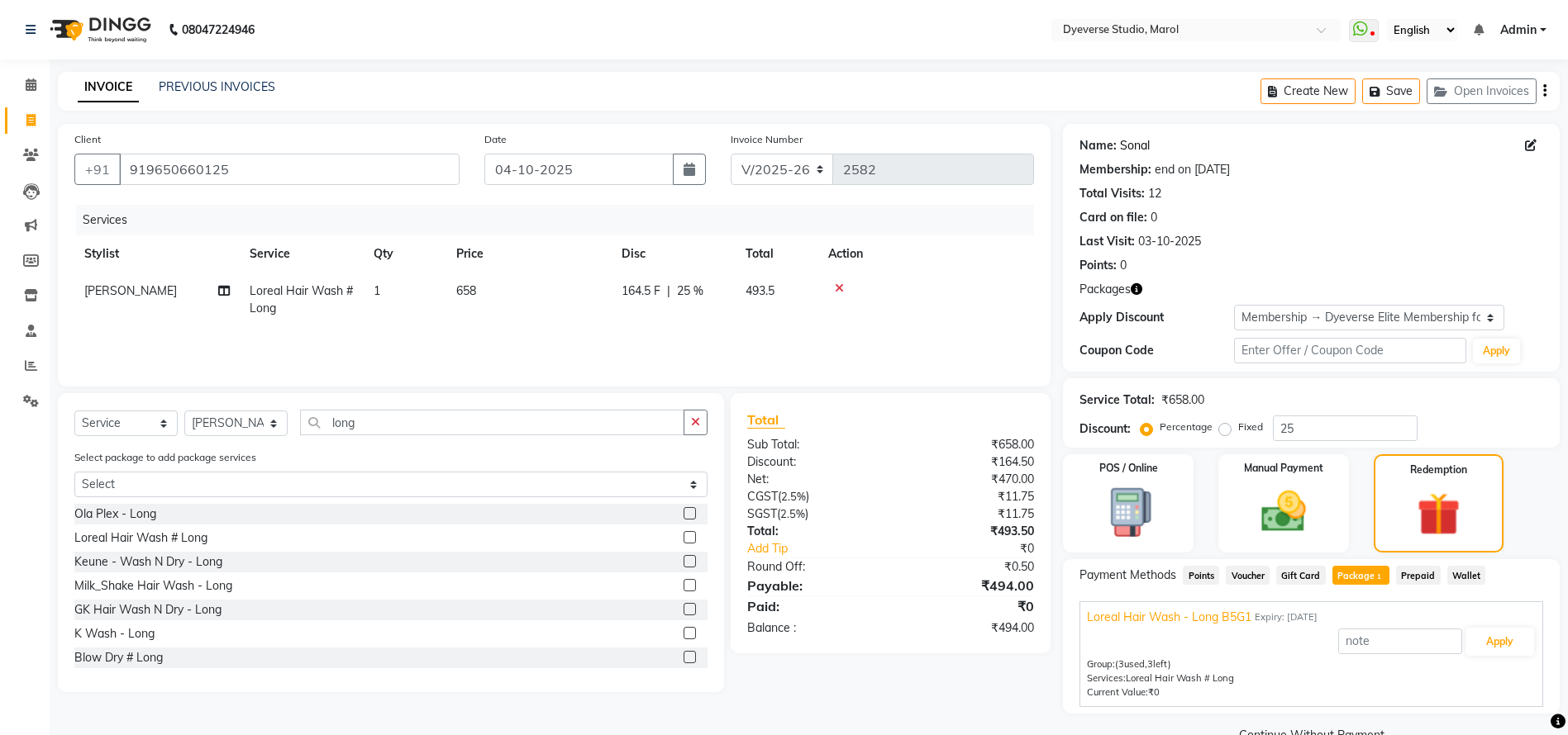
click at [1130, 139] on link "Sonal" at bounding box center [1135, 146] width 30 height 17
click at [709, 158] on div "Date 04-10-2025" at bounding box center [595, 165] width 246 height 68
click at [694, 168] on icon "button" at bounding box center [689, 170] width 11 height 13
select select "10"
select select "2025"
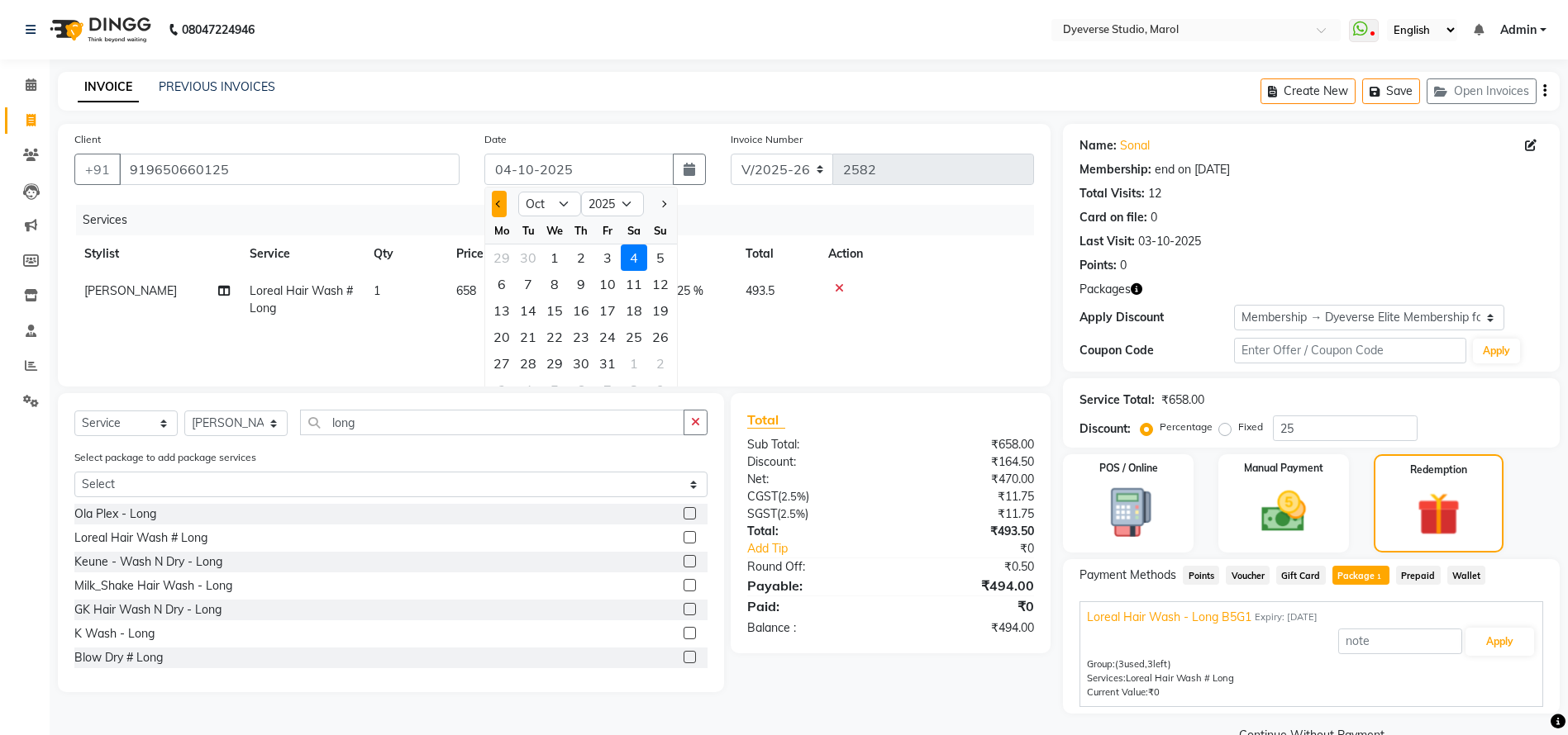
click at [500, 199] on button "Previous month" at bounding box center [498, 204] width 14 height 26
select select "9"
click at [585, 309] on div "18" at bounding box center [580, 311] width 26 height 26
type input "18-09-2025"
type input "0"
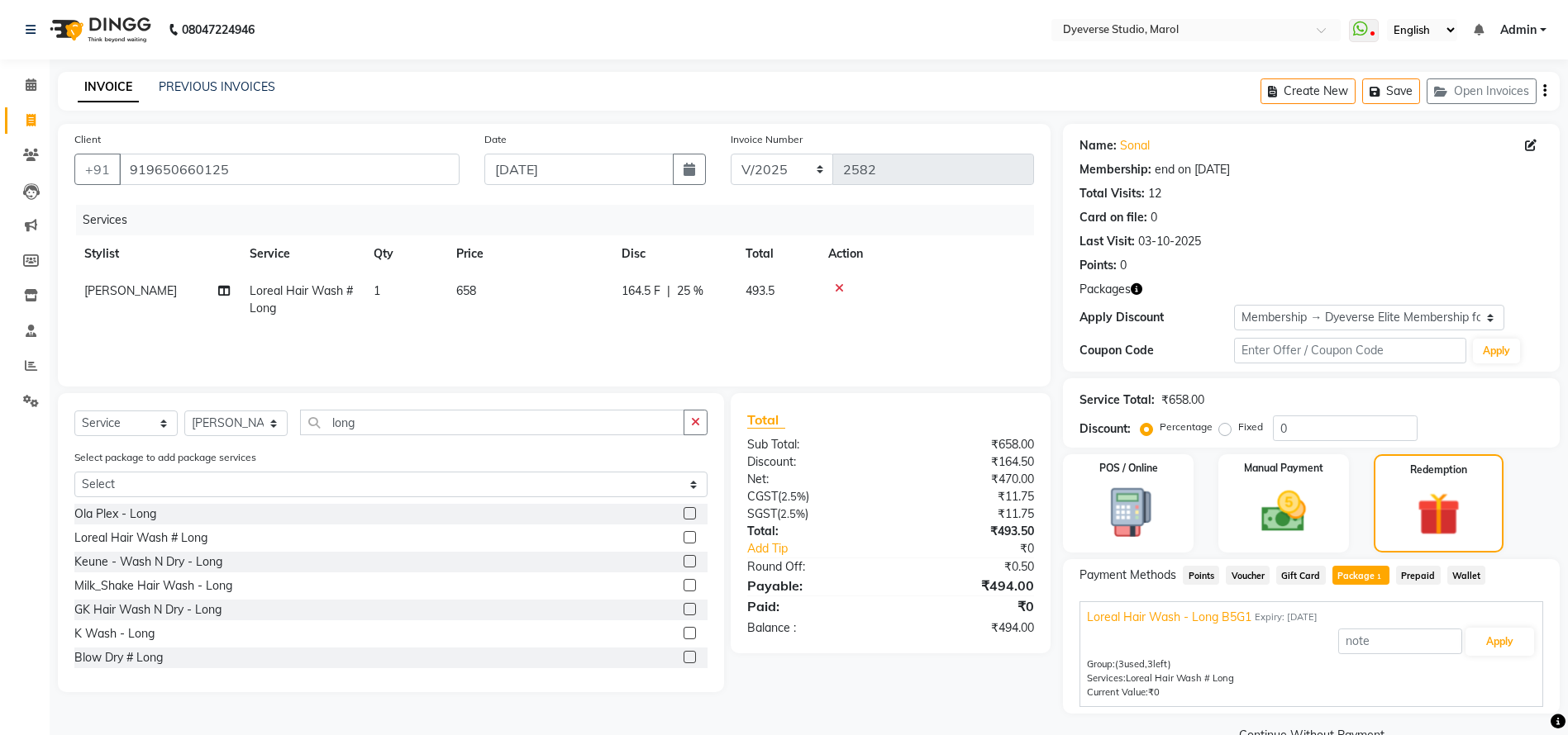
click at [114, 297] on td "Vijay" at bounding box center [156, 300] width 165 height 55
select select "90834"
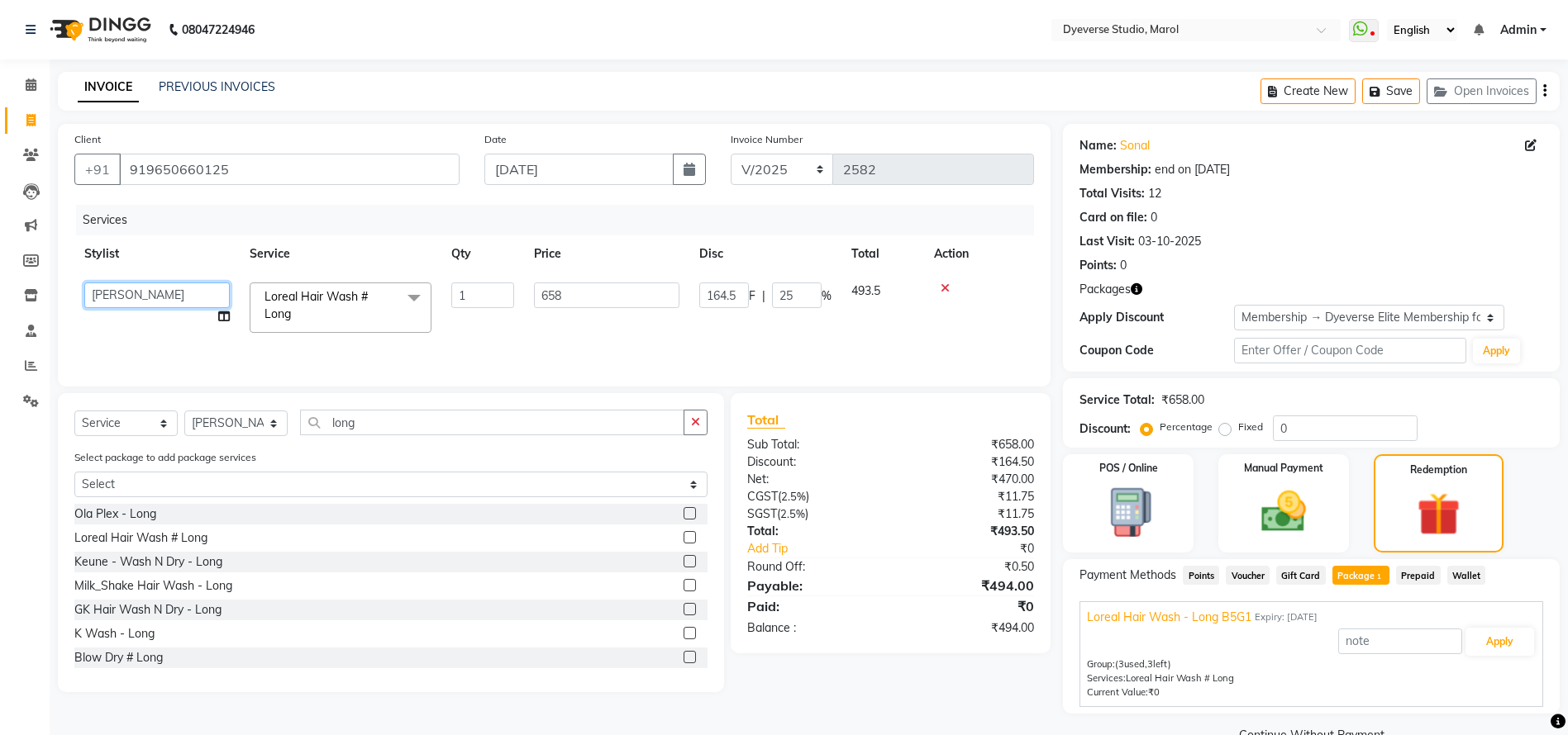
click at [118, 297] on select "Ankita Anmol Kanak Kunal Meera Prachi Raoul Ruchika Ruth Sahabaz Shaina Simran …" at bounding box center [156, 295] width 145 height 25
select select "67069"
click at [120, 297] on select "Ankita Anmol Kanak Kunal Meera Prachi Raoul Ruchika Ruth Sahabaz Shaina Simran …" at bounding box center [156, 295] width 145 height 25
select select "82421"
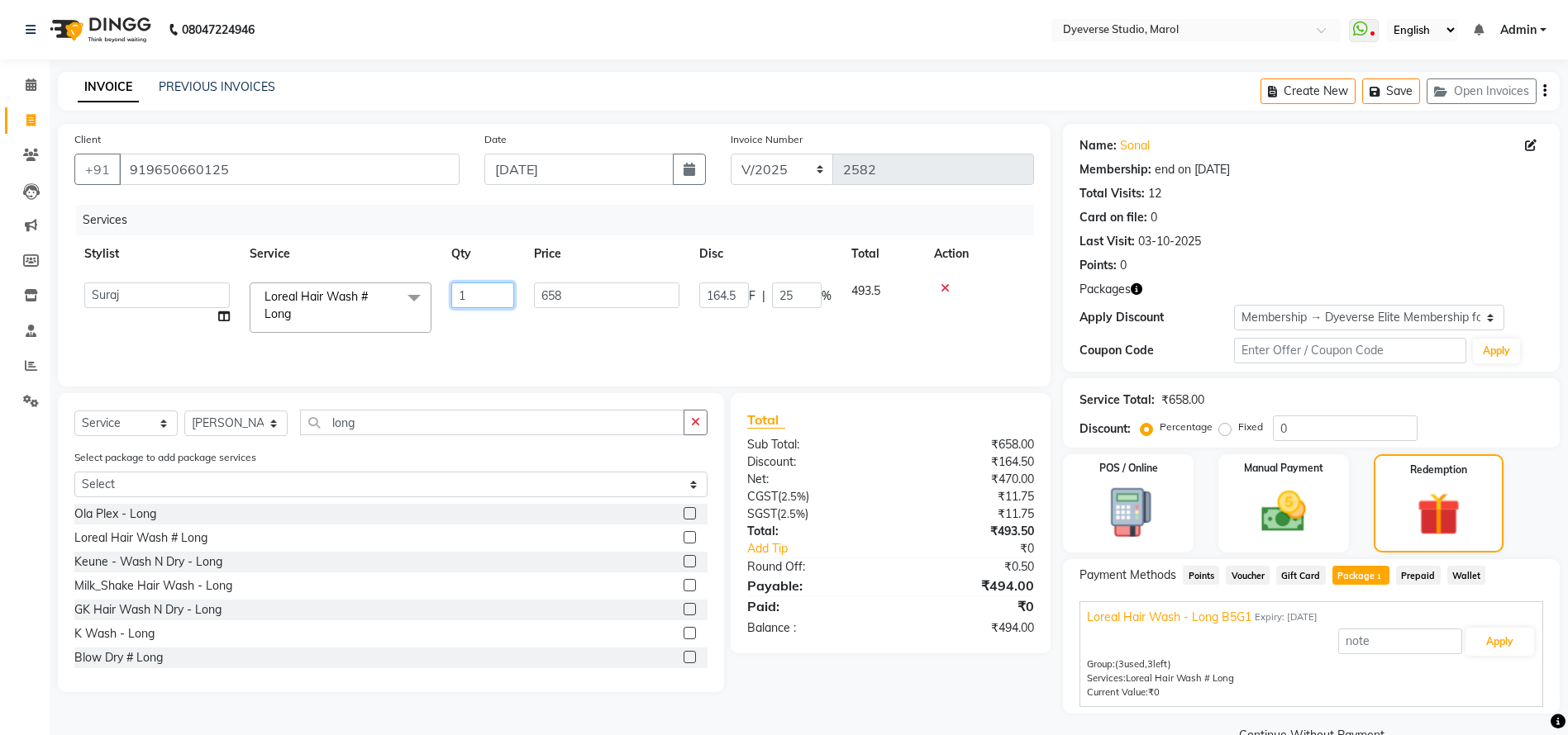
click at [476, 299] on input "1" at bounding box center [482, 295] width 63 height 25
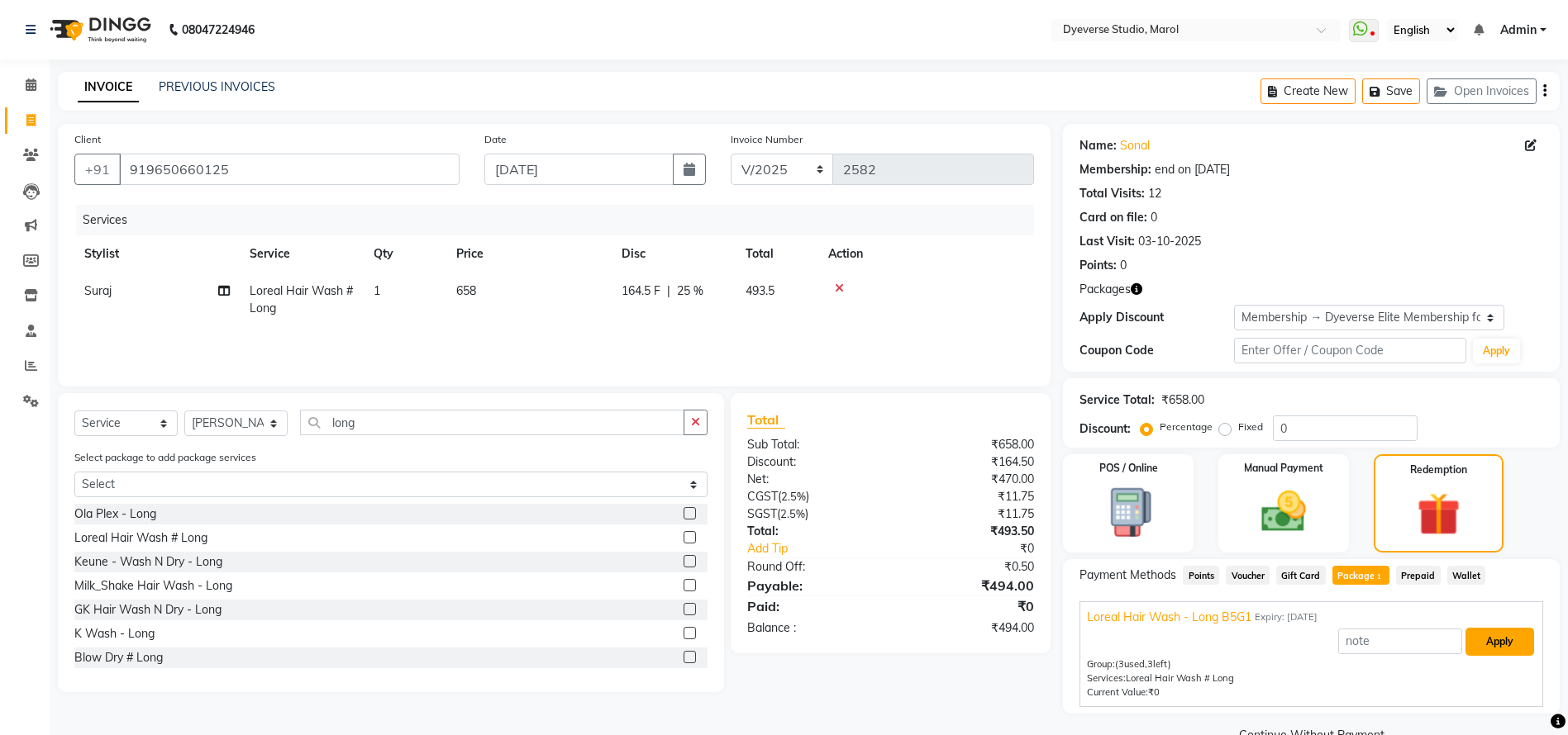
click at [1500, 641] on button "Apply" at bounding box center [1499, 642] width 69 height 28
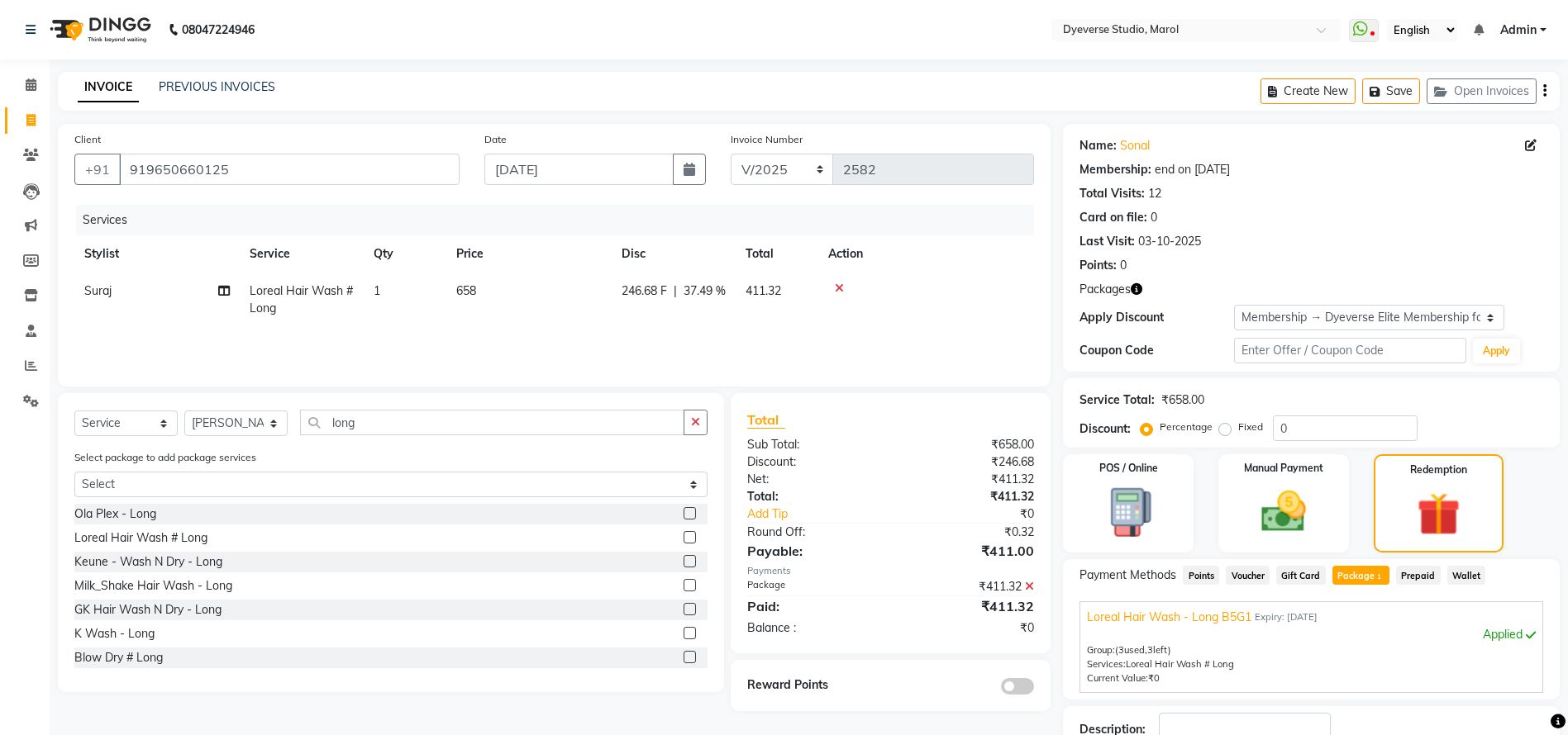
scroll to position [117, 0]
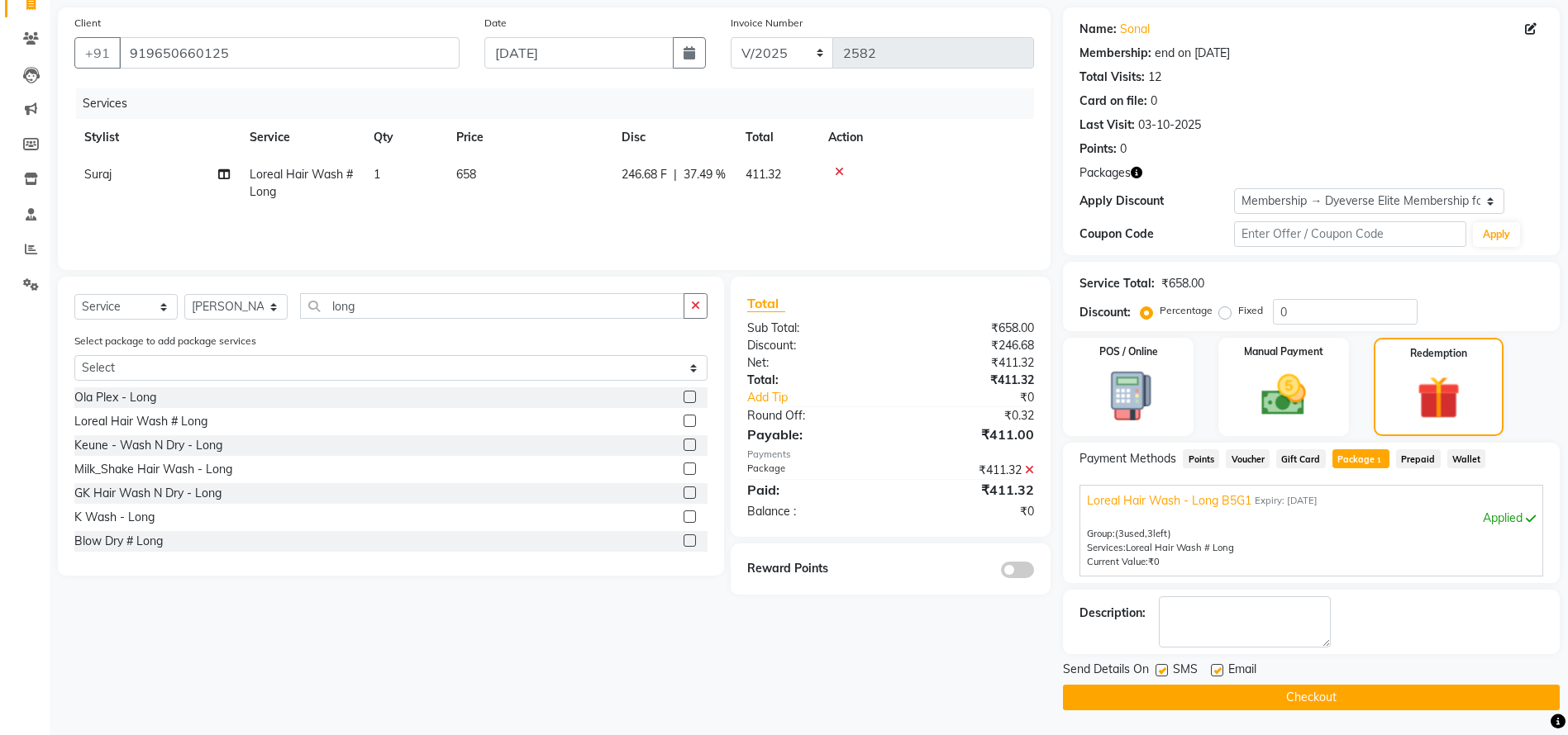
click at [1231, 687] on button "Checkout" at bounding box center [1311, 697] width 497 height 25
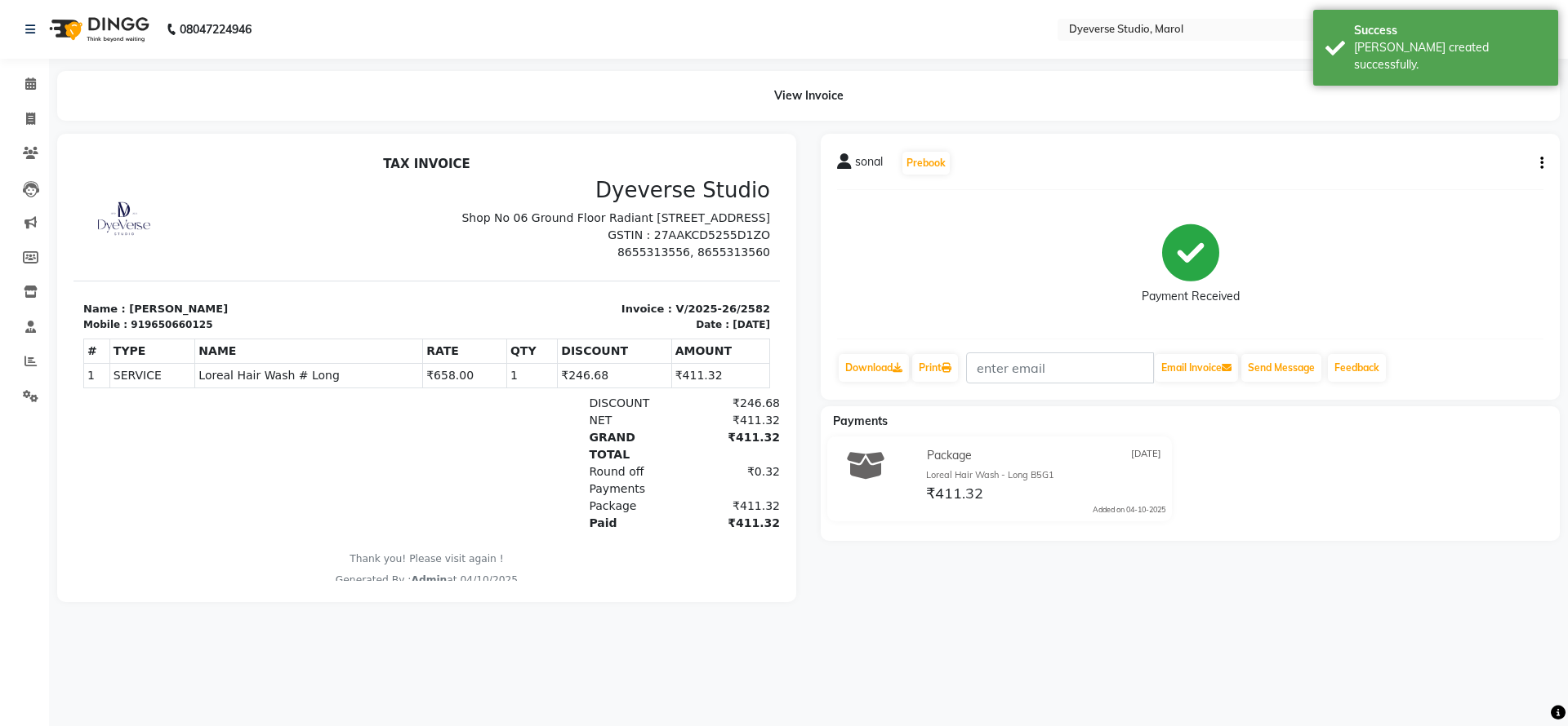
click at [170, 317] on p "Name : sonal" at bounding box center [250, 310] width 334 height 17
click at [170, 332] on div "919650660125" at bounding box center [171, 325] width 82 height 15
copy div "919650660125"
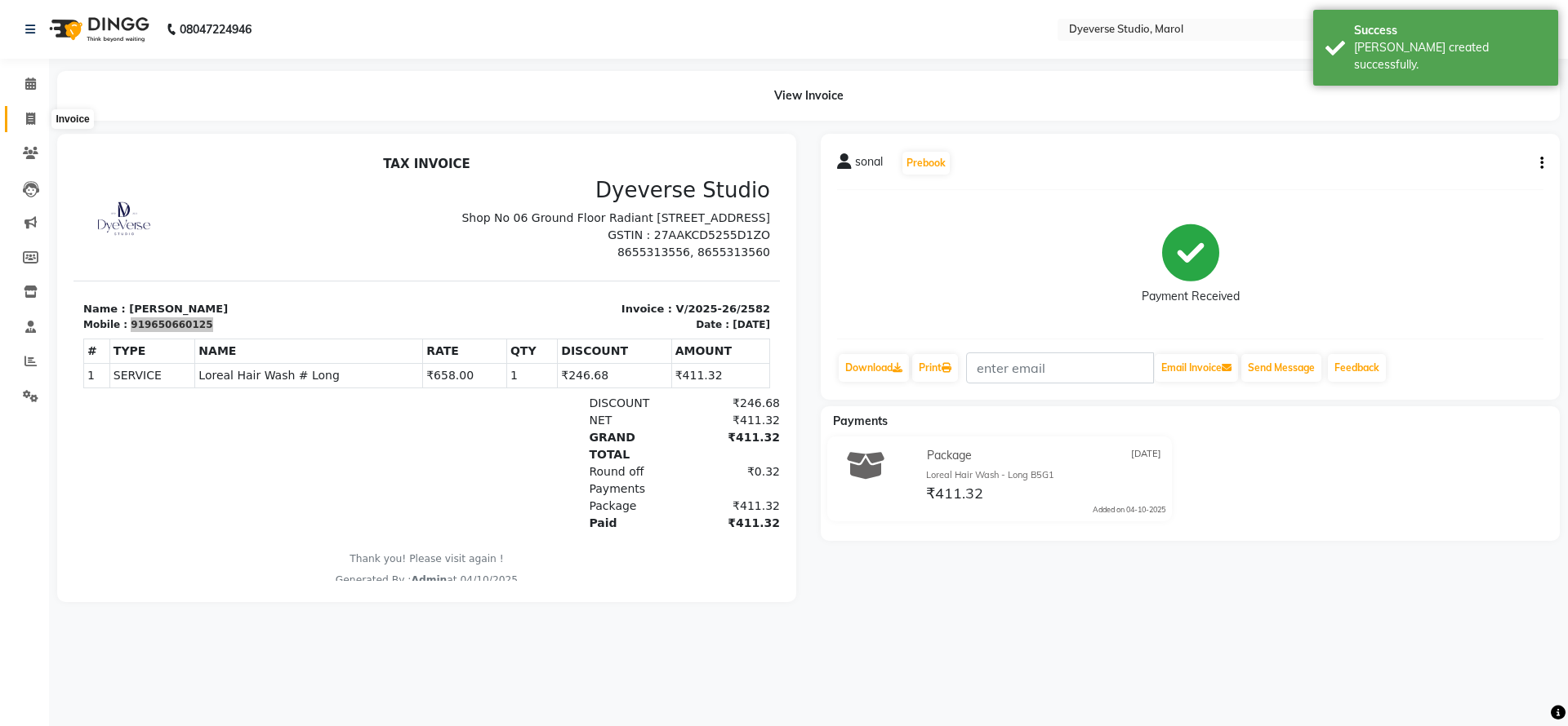
click at [29, 120] on icon at bounding box center [31, 118] width 9 height 12
select select "6368"
select select "service"
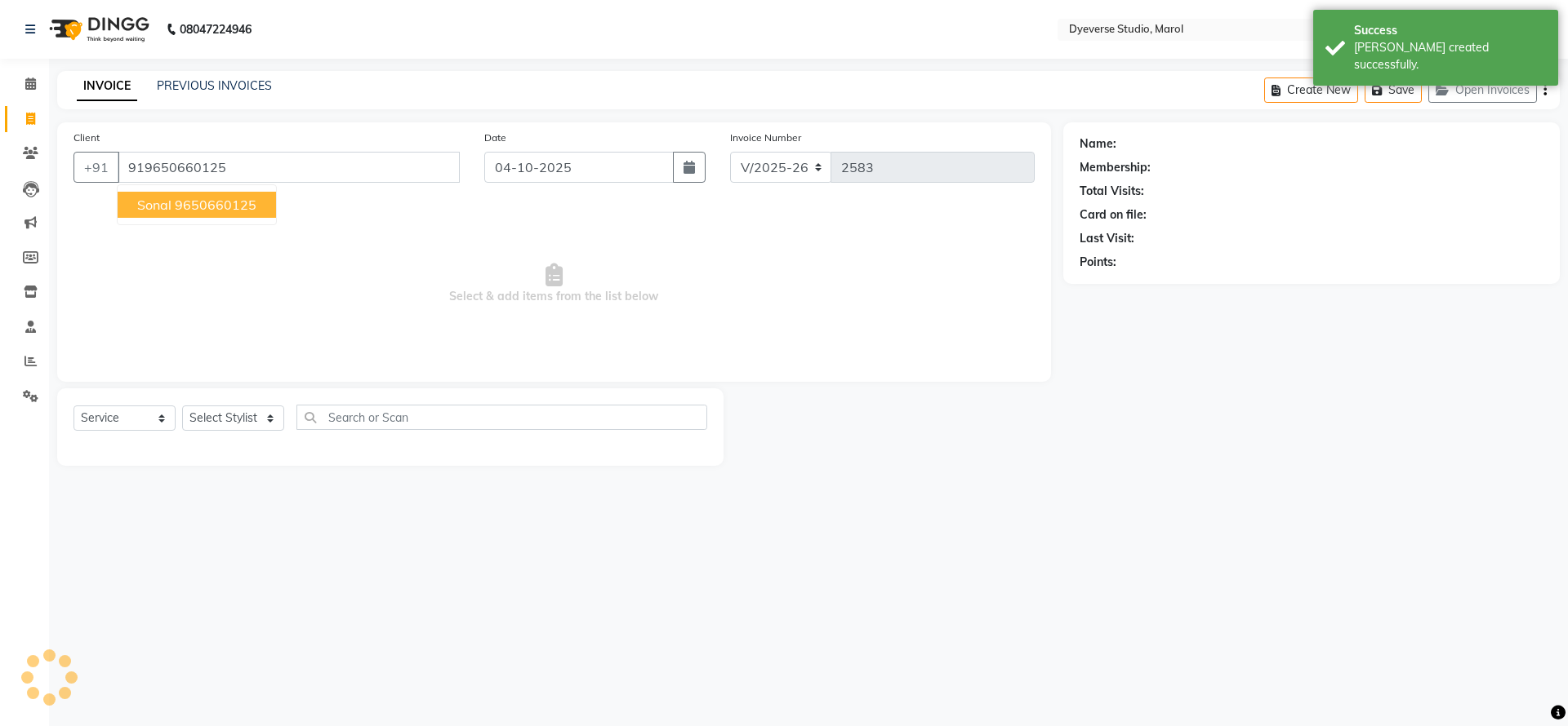
type input "919650660125"
select select "2: Object"
click at [210, 207] on ngb-highlight "9650660125" at bounding box center [216, 205] width 82 height 17
type input "9650660125"
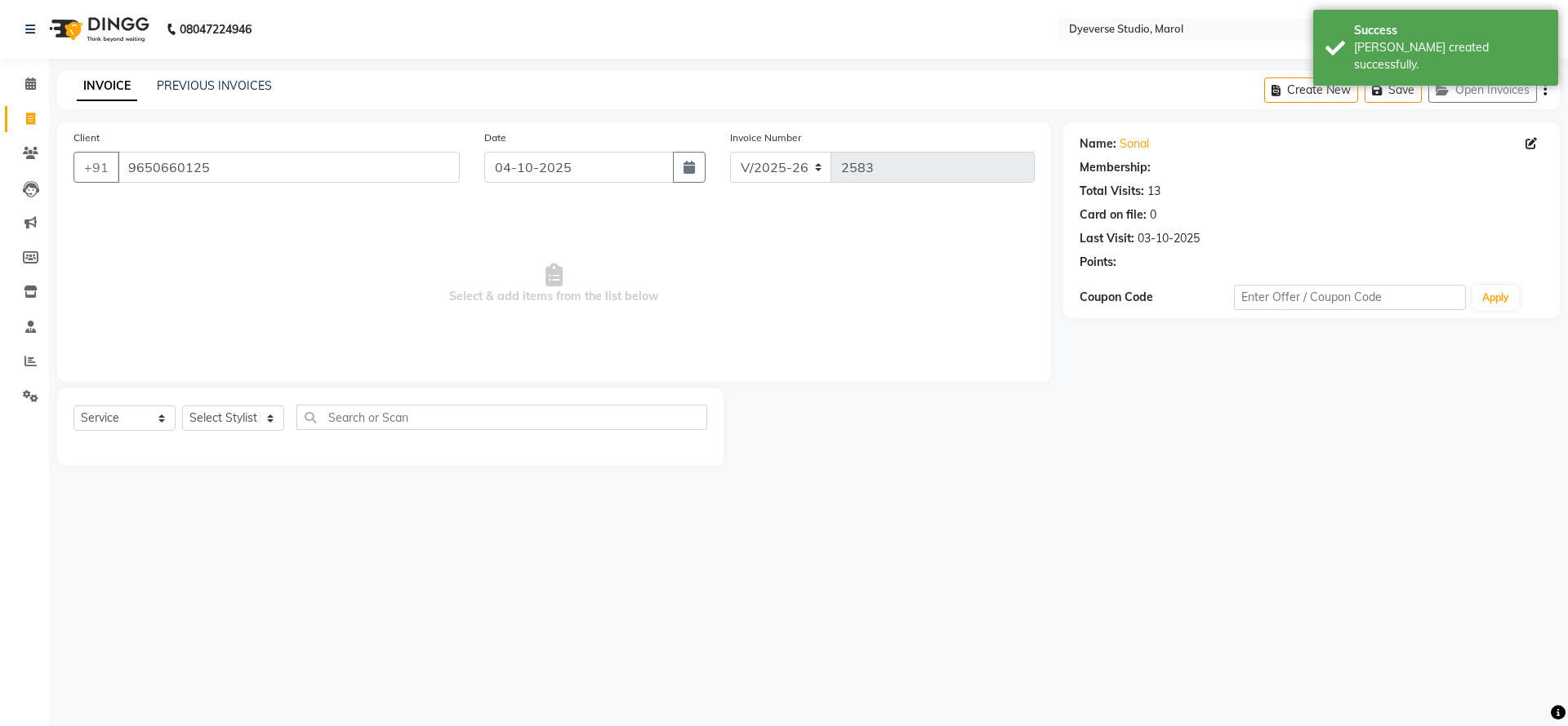
select select "2: Object"
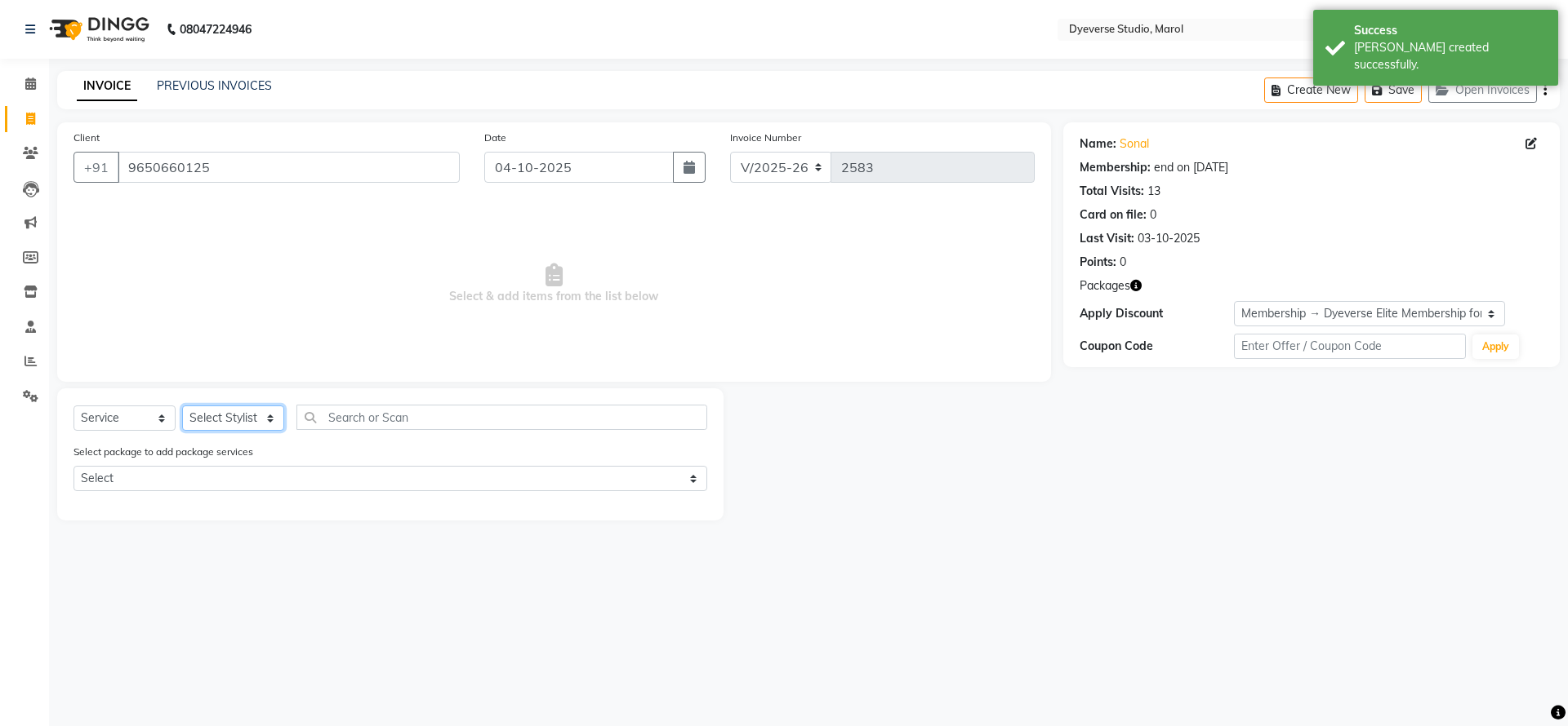
click at [223, 414] on select "Select Stylist Ankita Anmol Kanak Kunal Meera Prachi Raoul Ruchika Ruth Sahabaz…" at bounding box center [234, 418] width 102 height 25
select select "48246"
click at [182, 406] on select "Select Stylist Ankita Anmol Kanak Kunal Meera Prachi Raoul Ruchika Ruth Sahabaz…" at bounding box center [234, 418] width 102 height 25
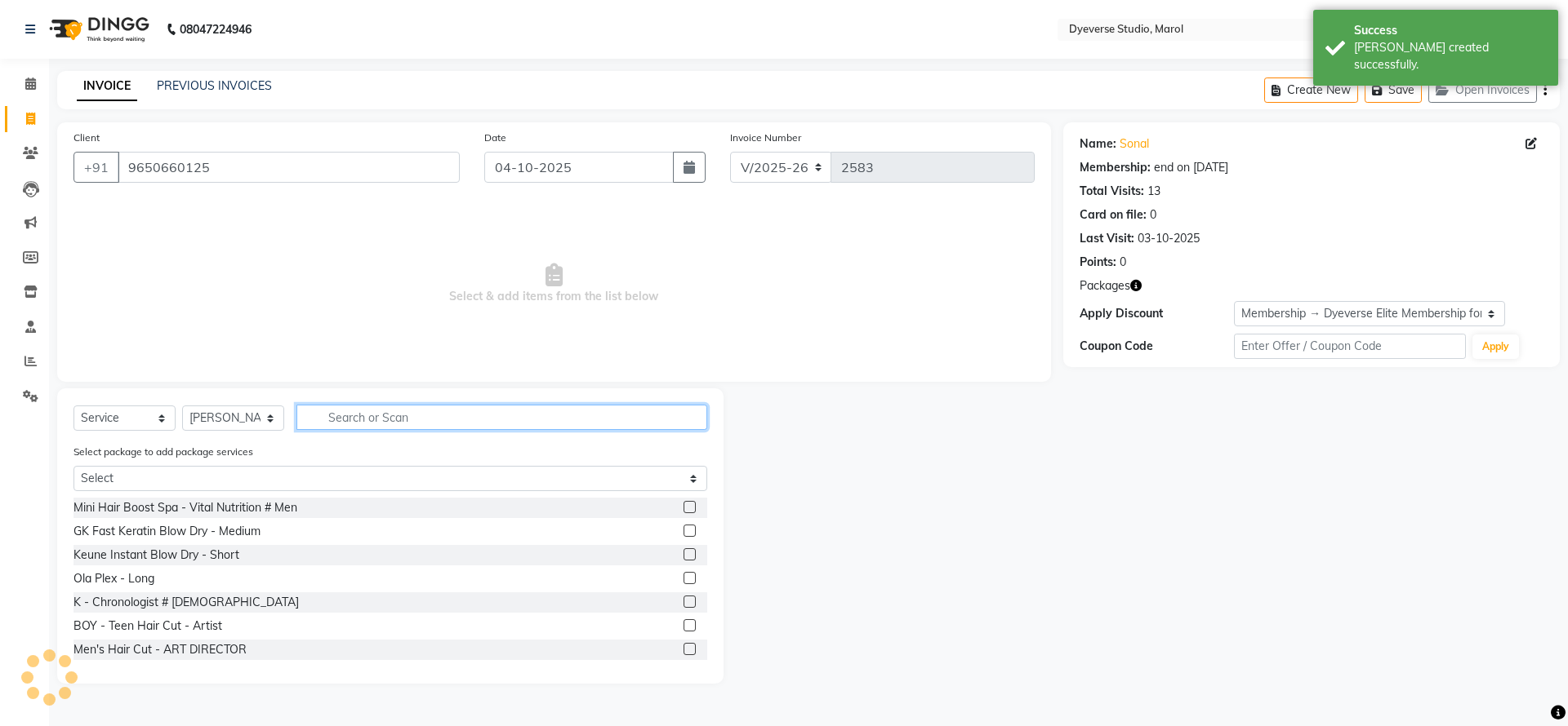
click at [439, 413] on input "text" at bounding box center [501, 417] width 411 height 25
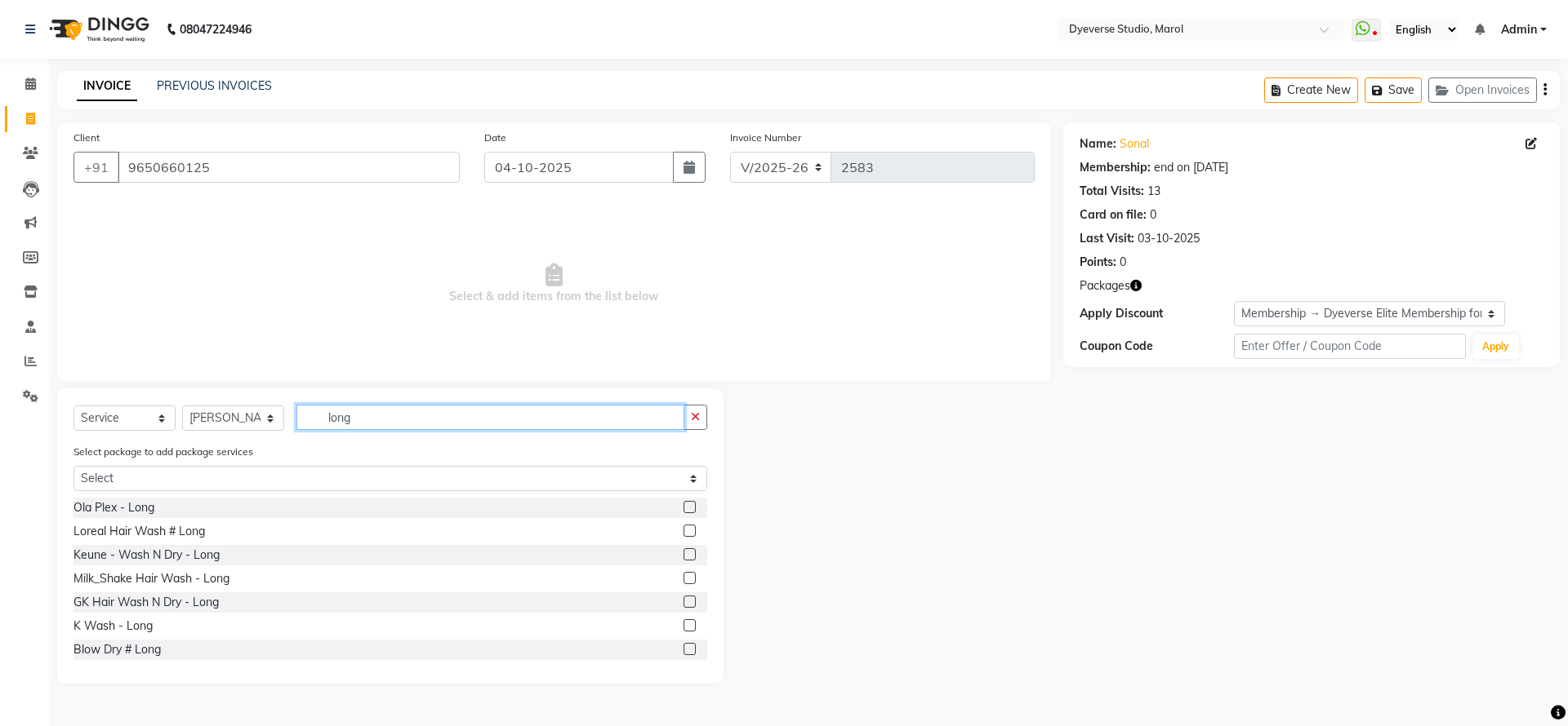
type input "long"
click at [683, 527] on label at bounding box center [689, 531] width 12 height 12
click at [683, 527] on input "checkbox" at bounding box center [688, 531] width 10 height 10
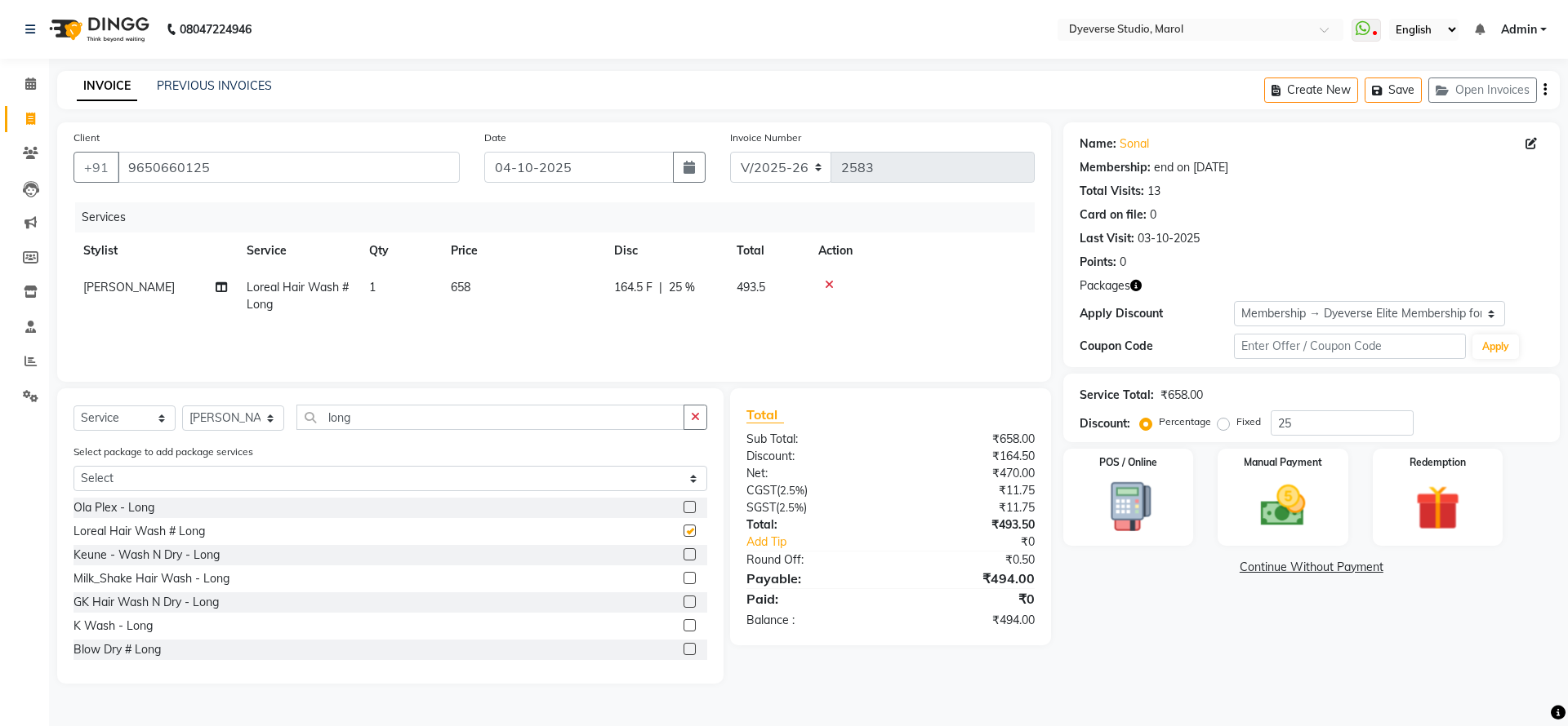
checkbox input "false"
click at [1443, 501] on img at bounding box center [1438, 508] width 76 height 58
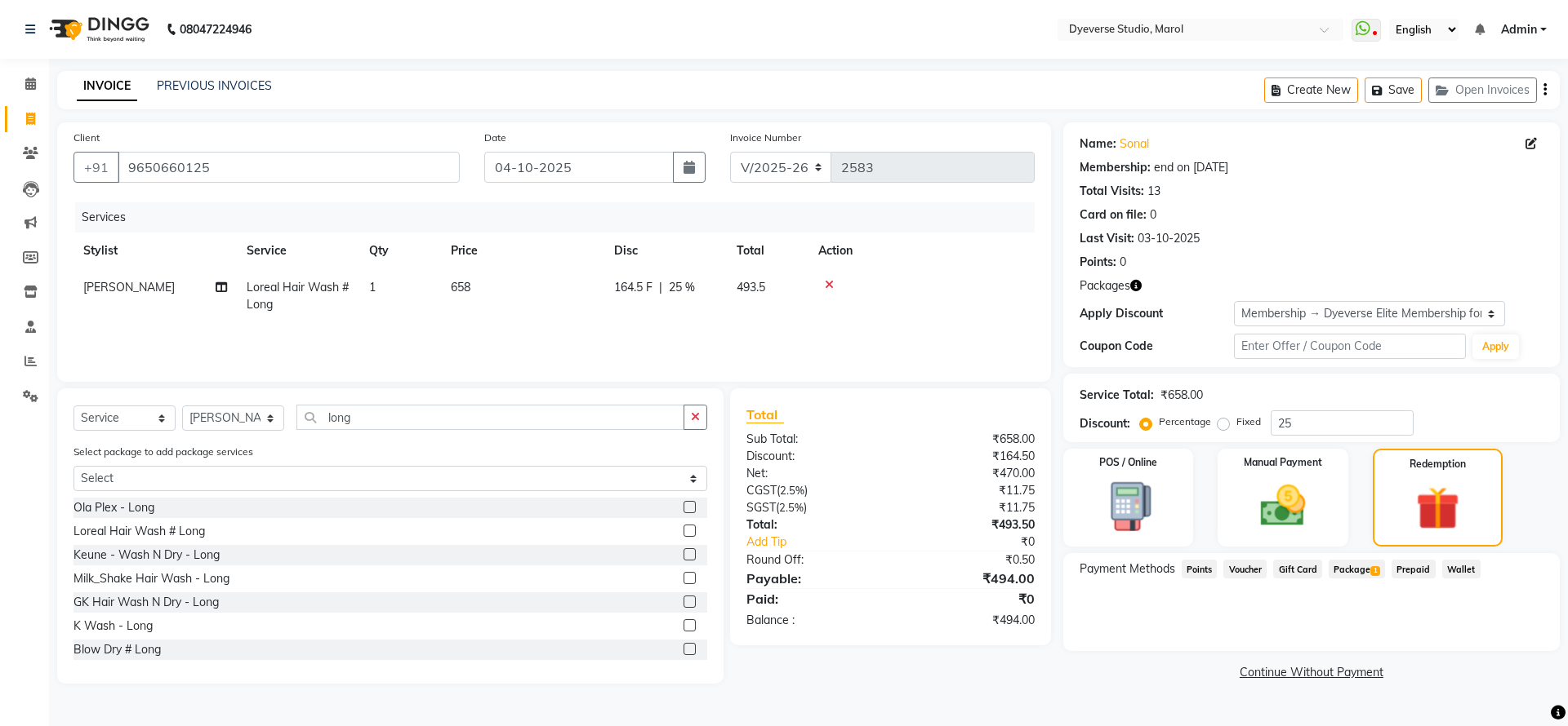
click at [1353, 567] on span "Package 1" at bounding box center [1357, 570] width 57 height 19
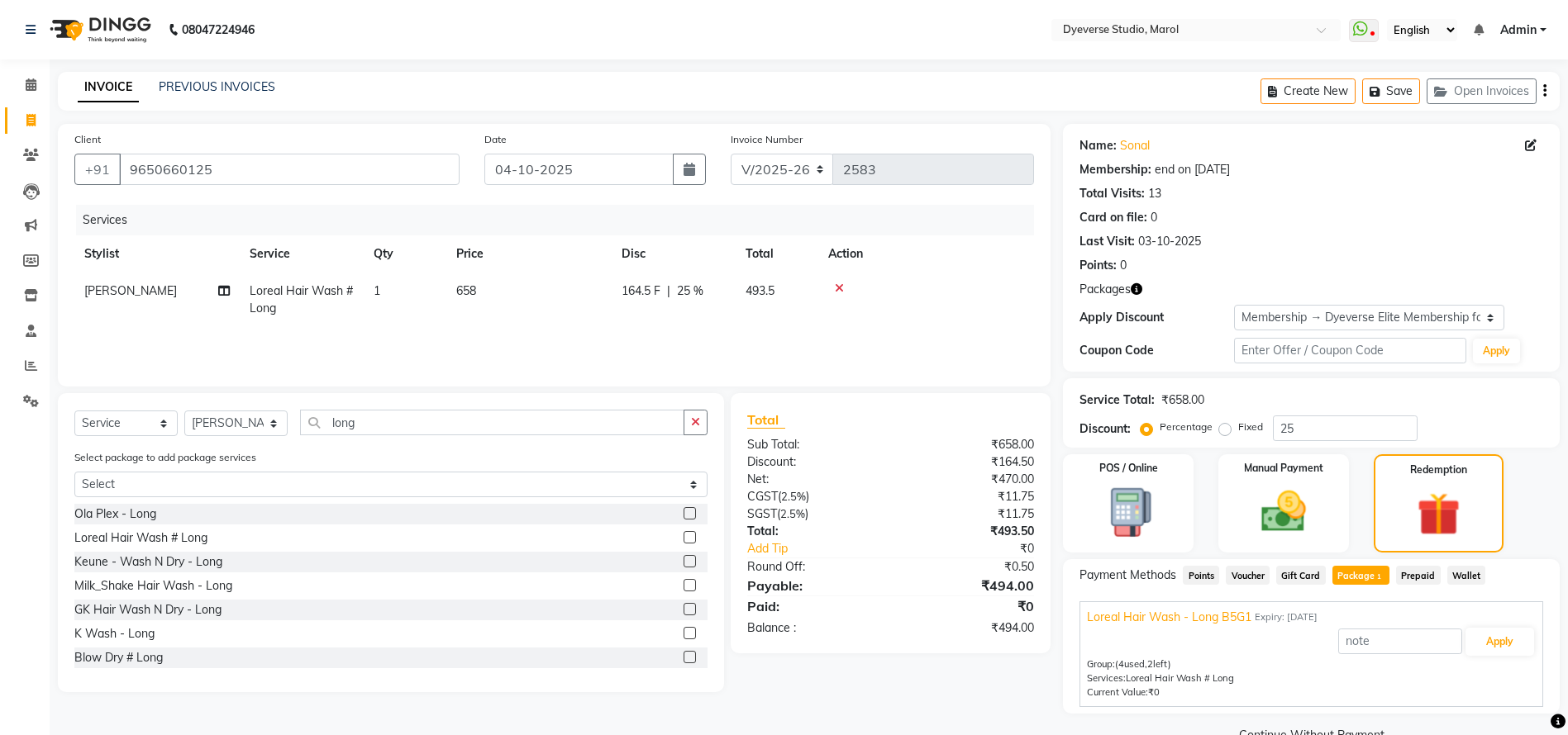
click at [473, 108] on div "INVOICE PREVIOUS INVOICES Create New Save Open Invoices" at bounding box center [808, 90] width 1501 height 39
click at [32, 90] on span at bounding box center [31, 86] width 29 height 19
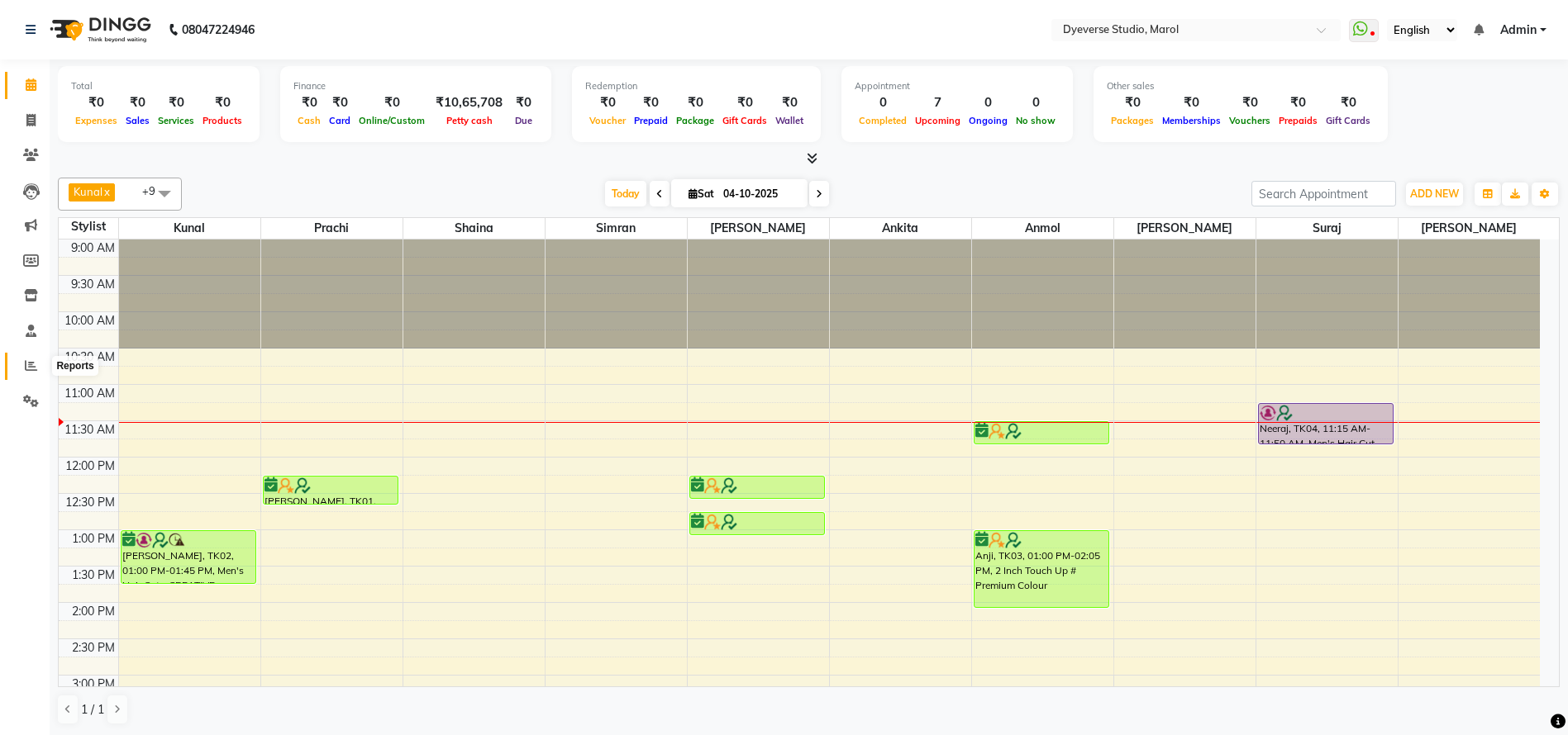
click at [26, 368] on icon at bounding box center [30, 365] width 12 height 12
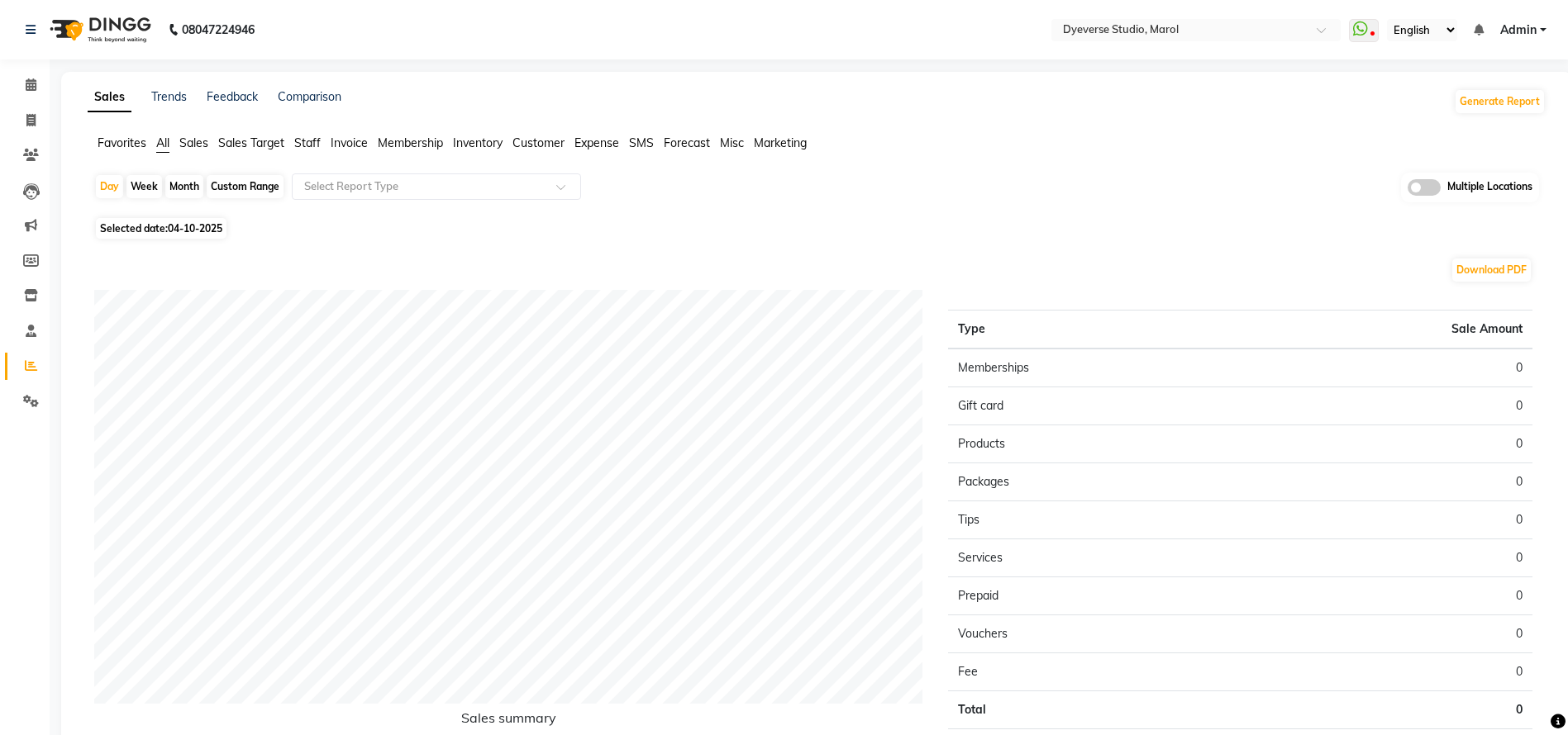
click at [344, 140] on span "Invoice" at bounding box center [349, 143] width 37 height 15
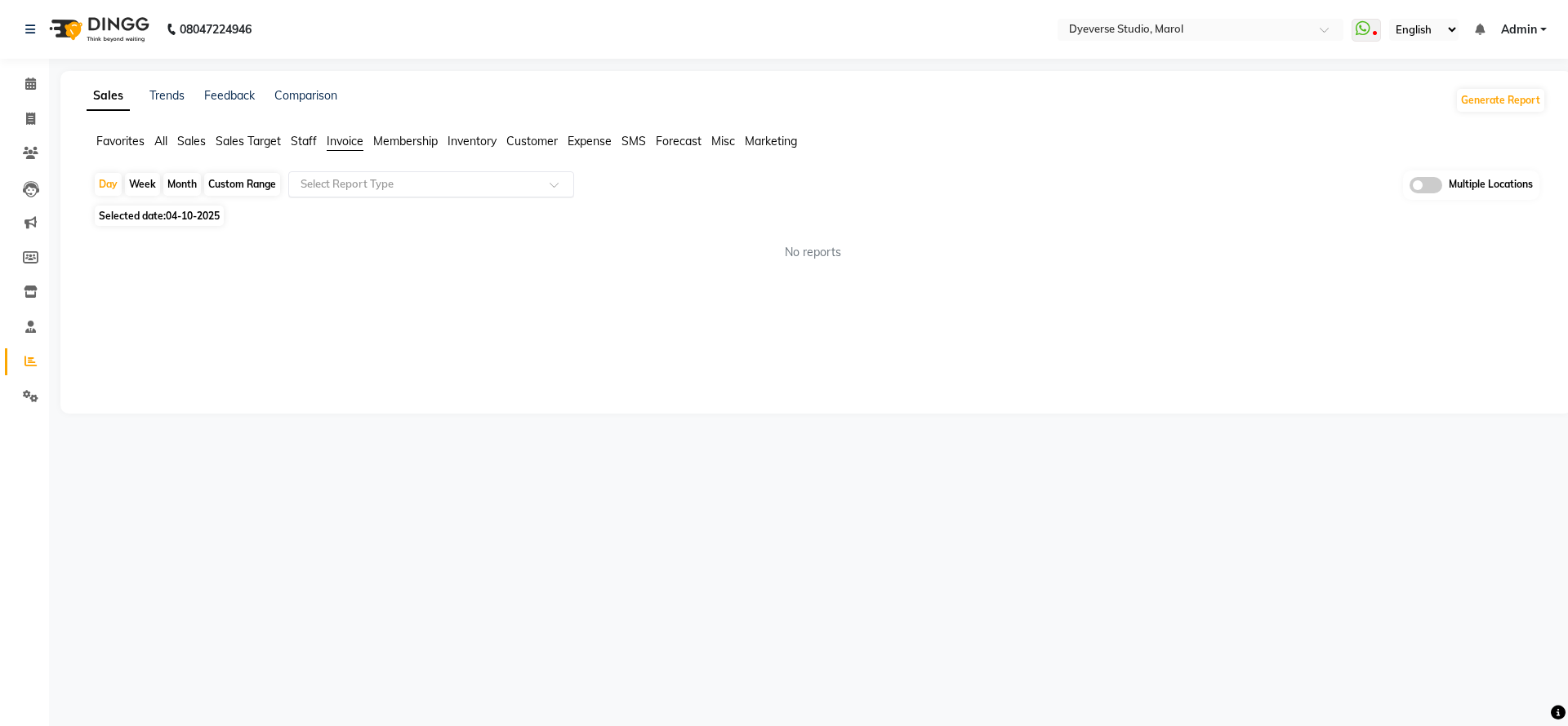
click at [430, 190] on input "text" at bounding box center [414, 184] width 236 height 17
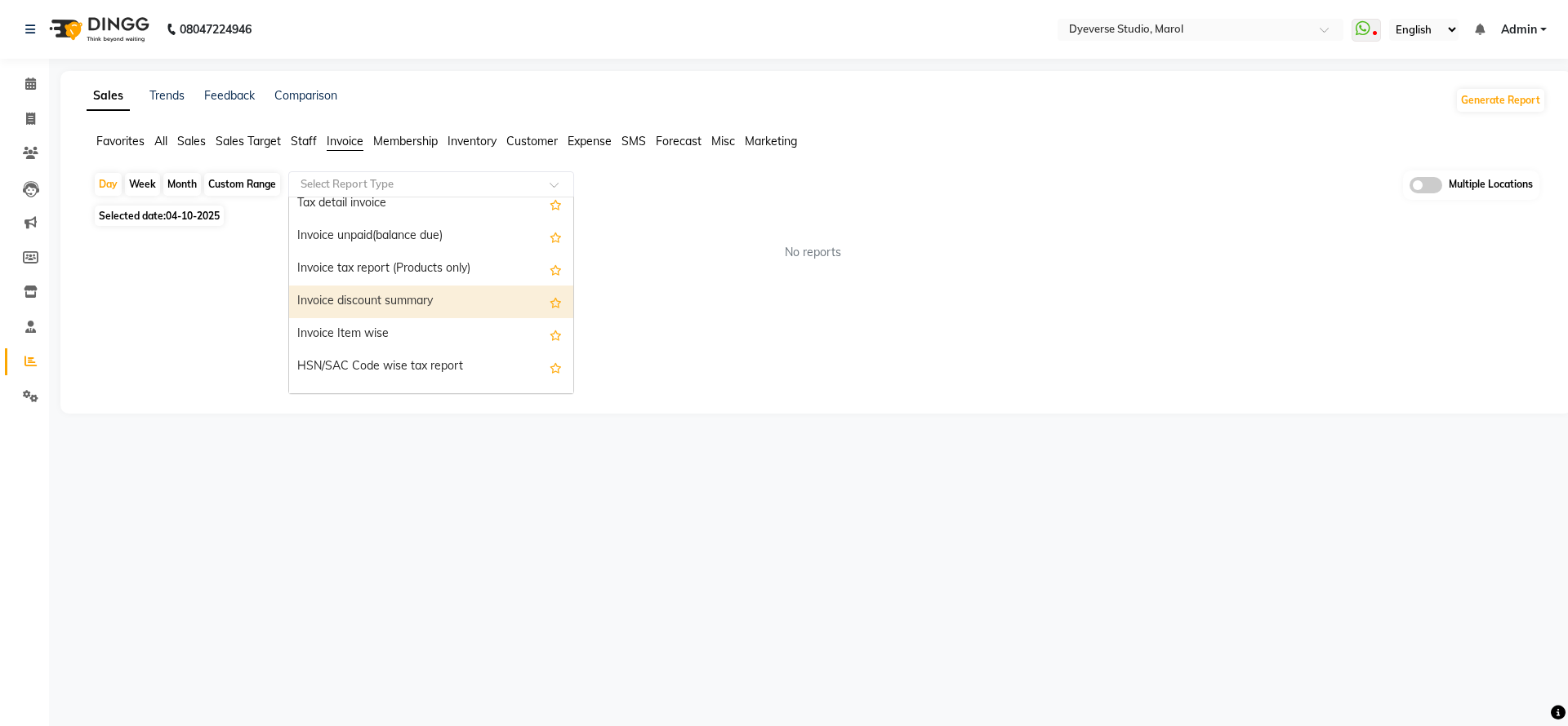
scroll to position [98, 0]
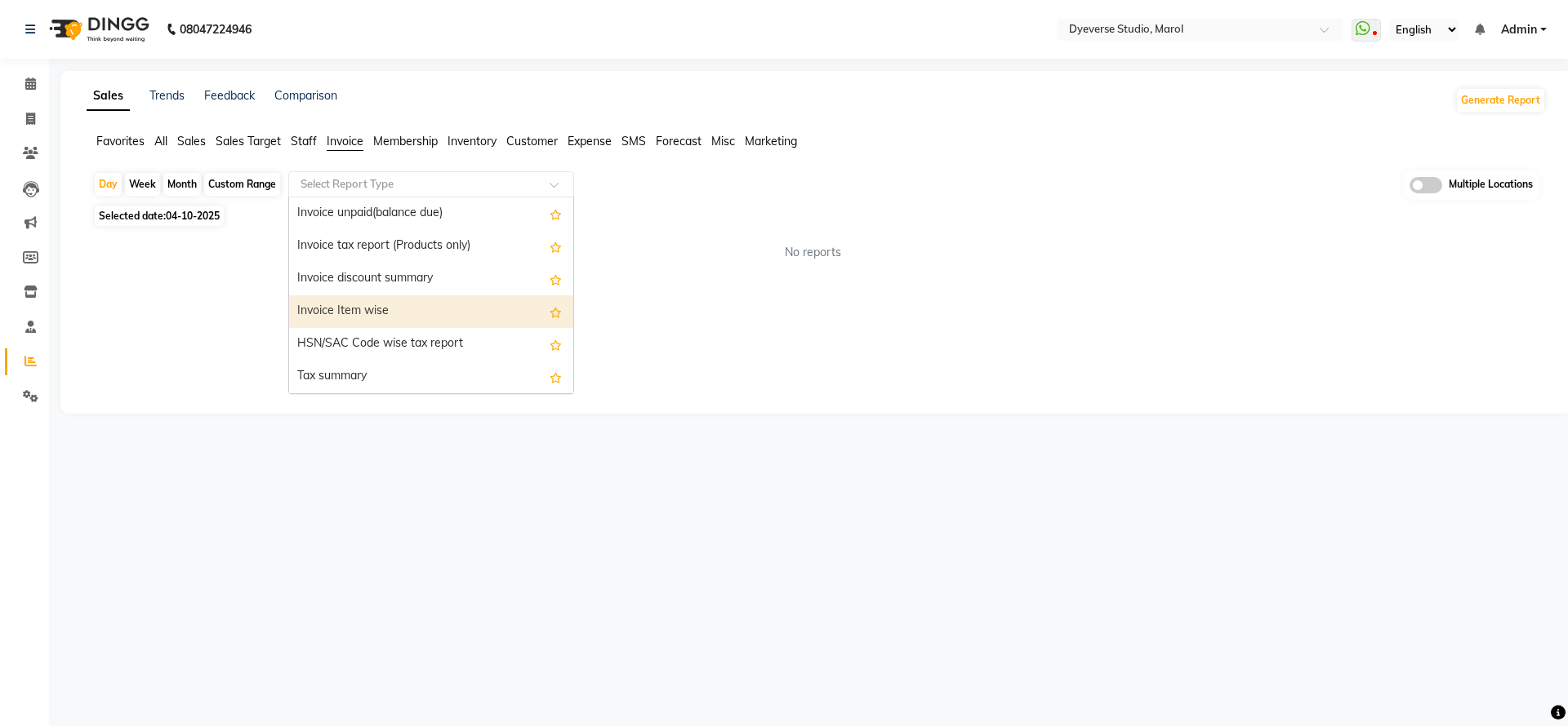
click at [409, 308] on div "Invoice Item wise" at bounding box center [430, 311] width 284 height 33
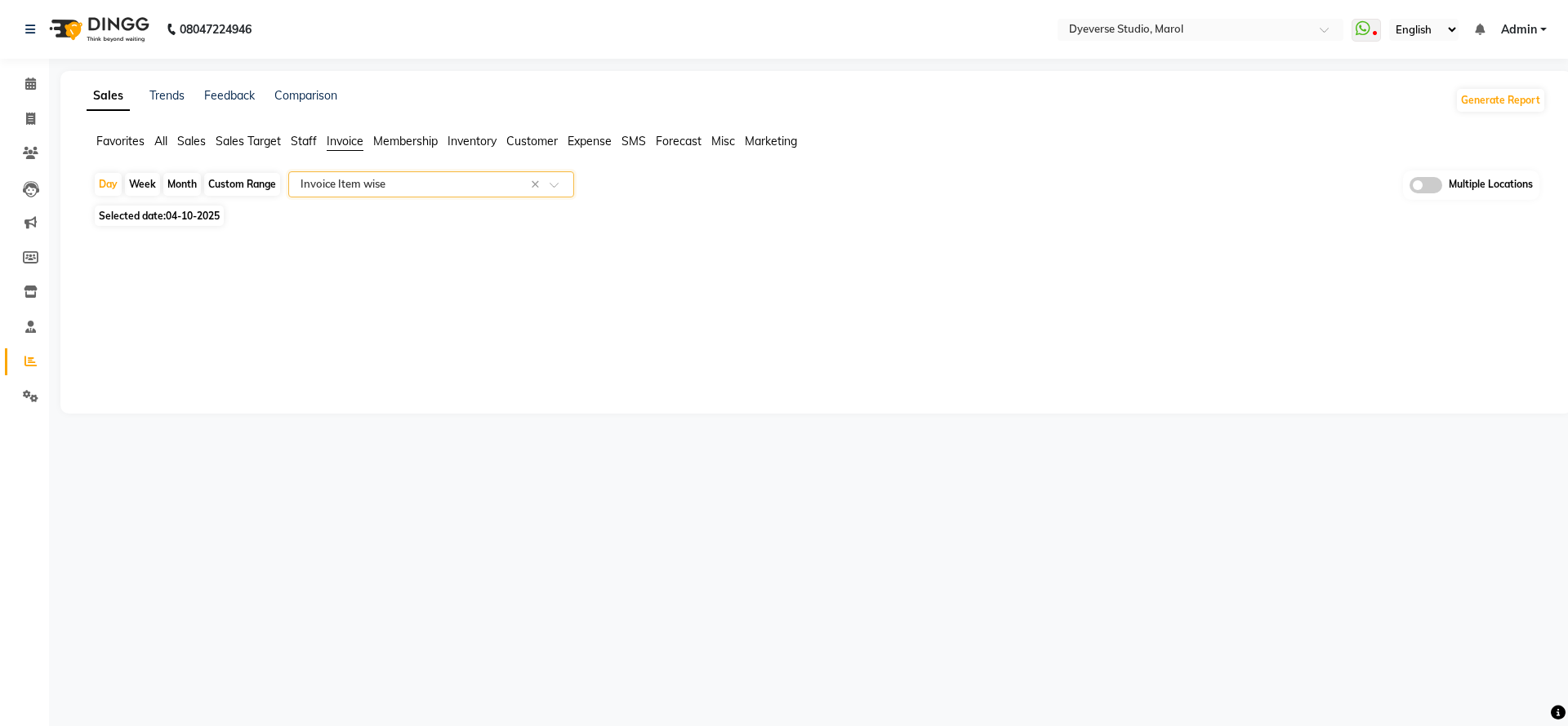
click at [182, 182] on div "Month" at bounding box center [182, 184] width 37 height 23
select select "10"
select select "2025"
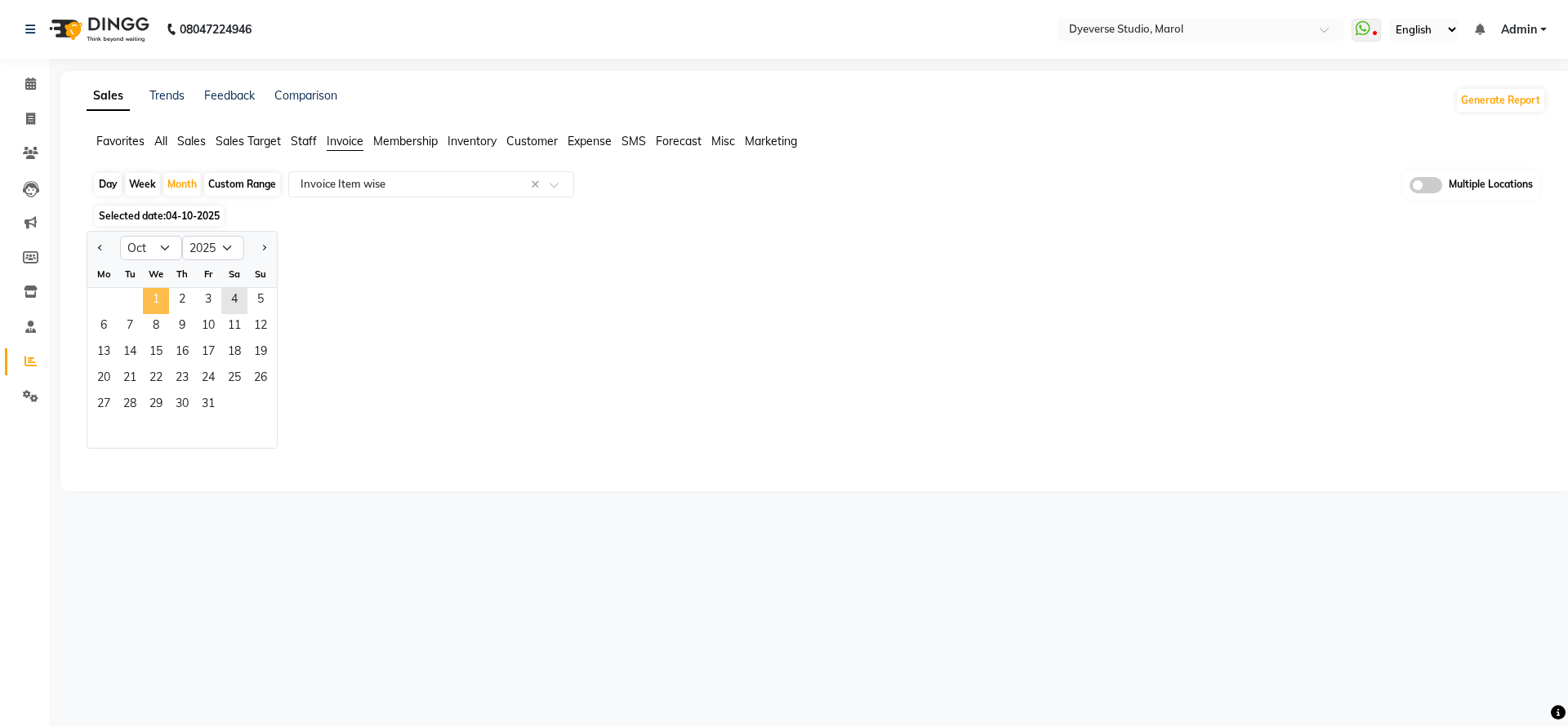
click at [161, 299] on span "1" at bounding box center [155, 302] width 26 height 26
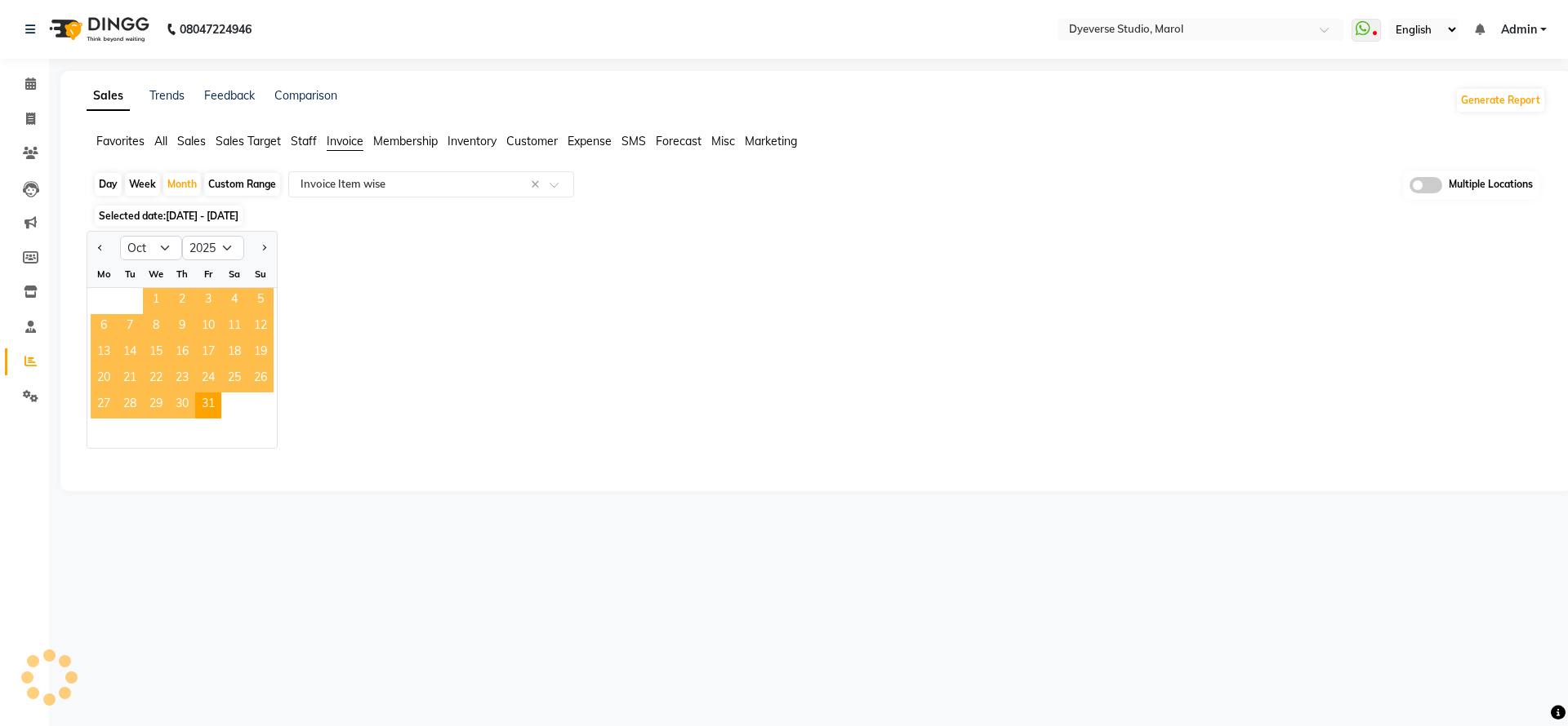
select select "full_report"
select select "csv"
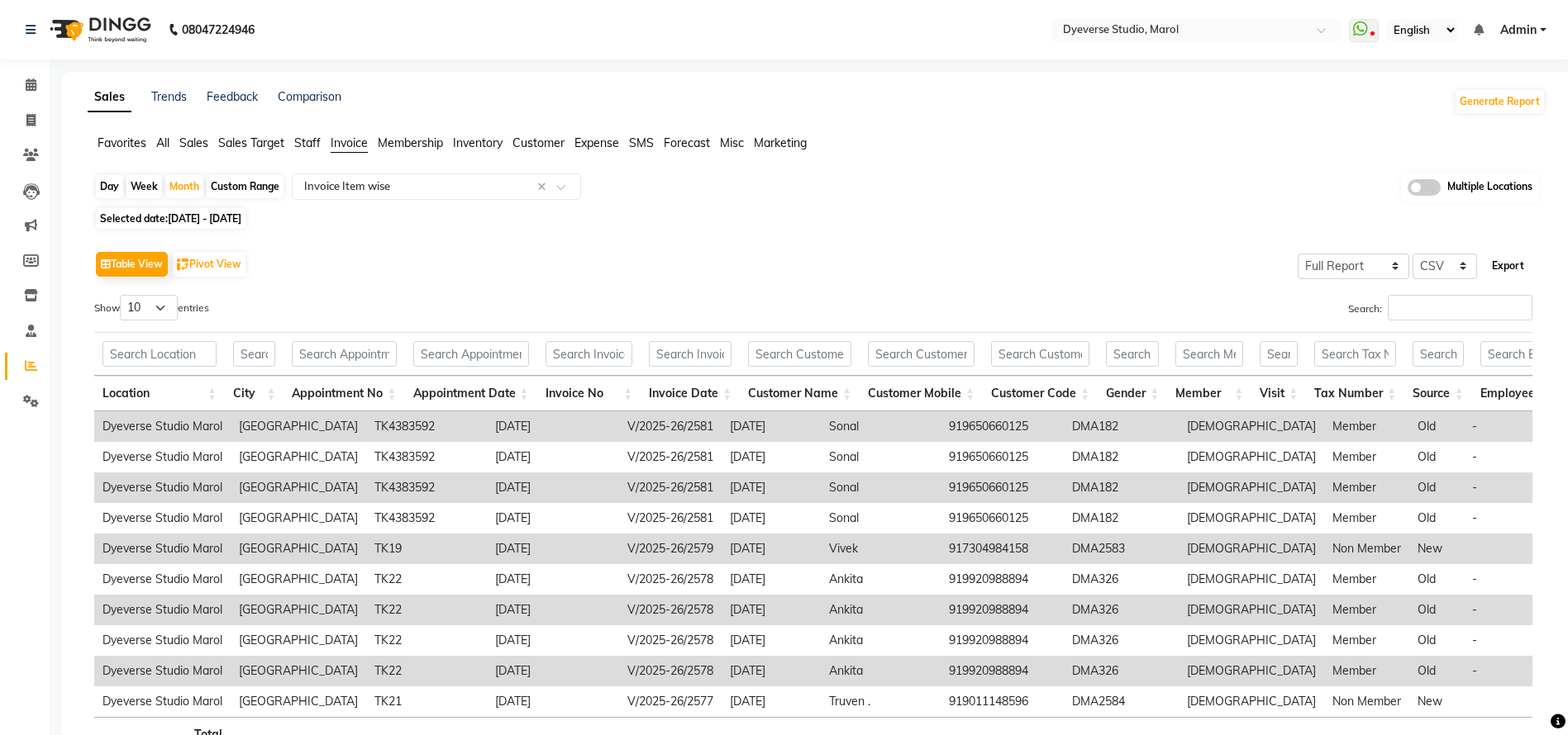
click at [1502, 270] on button "Export" at bounding box center [1508, 266] width 45 height 28
click at [28, 131] on li "Invoice" at bounding box center [24, 122] width 50 height 36
click at [28, 114] on icon at bounding box center [31, 120] width 9 height 12
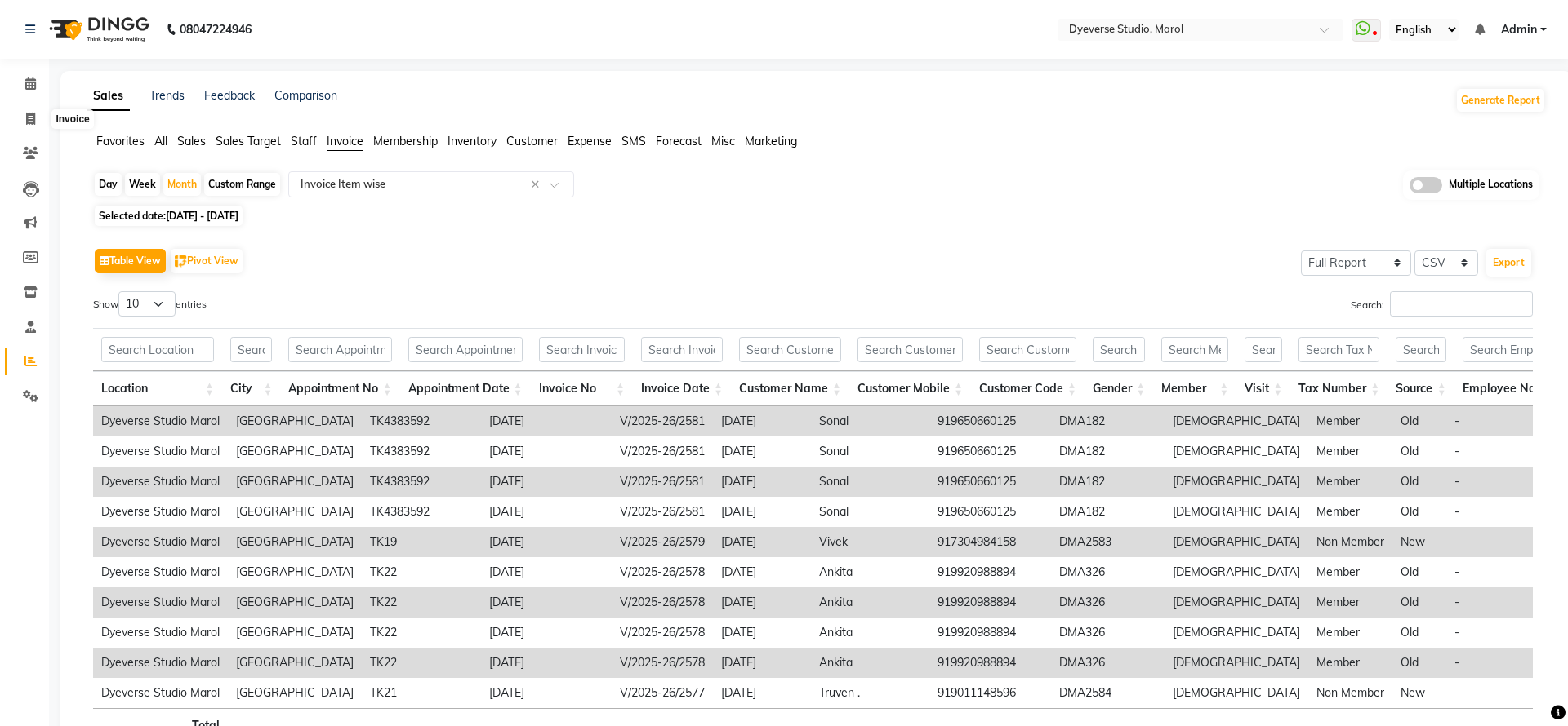
select select "6368"
select select "service"
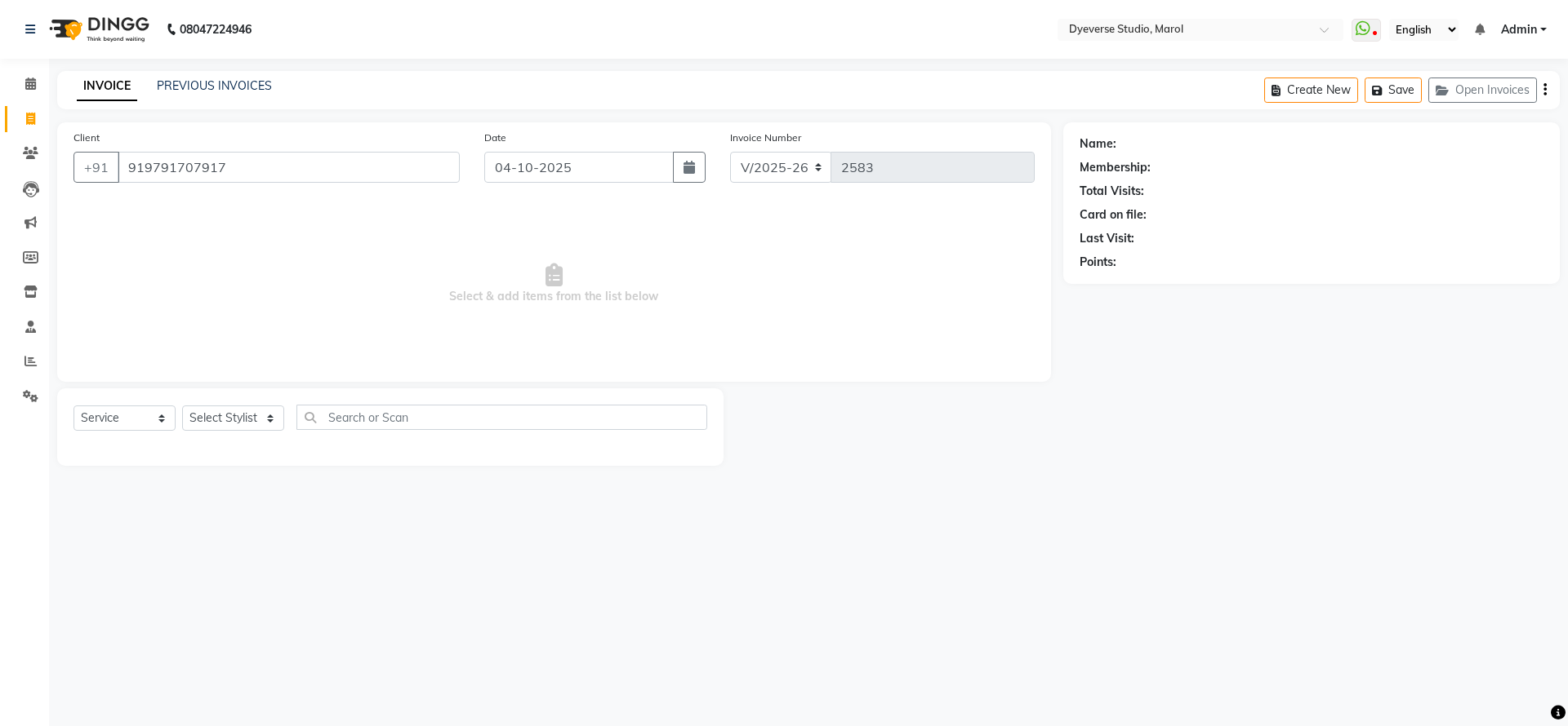
type input "919791707917"
select select "1: Object"
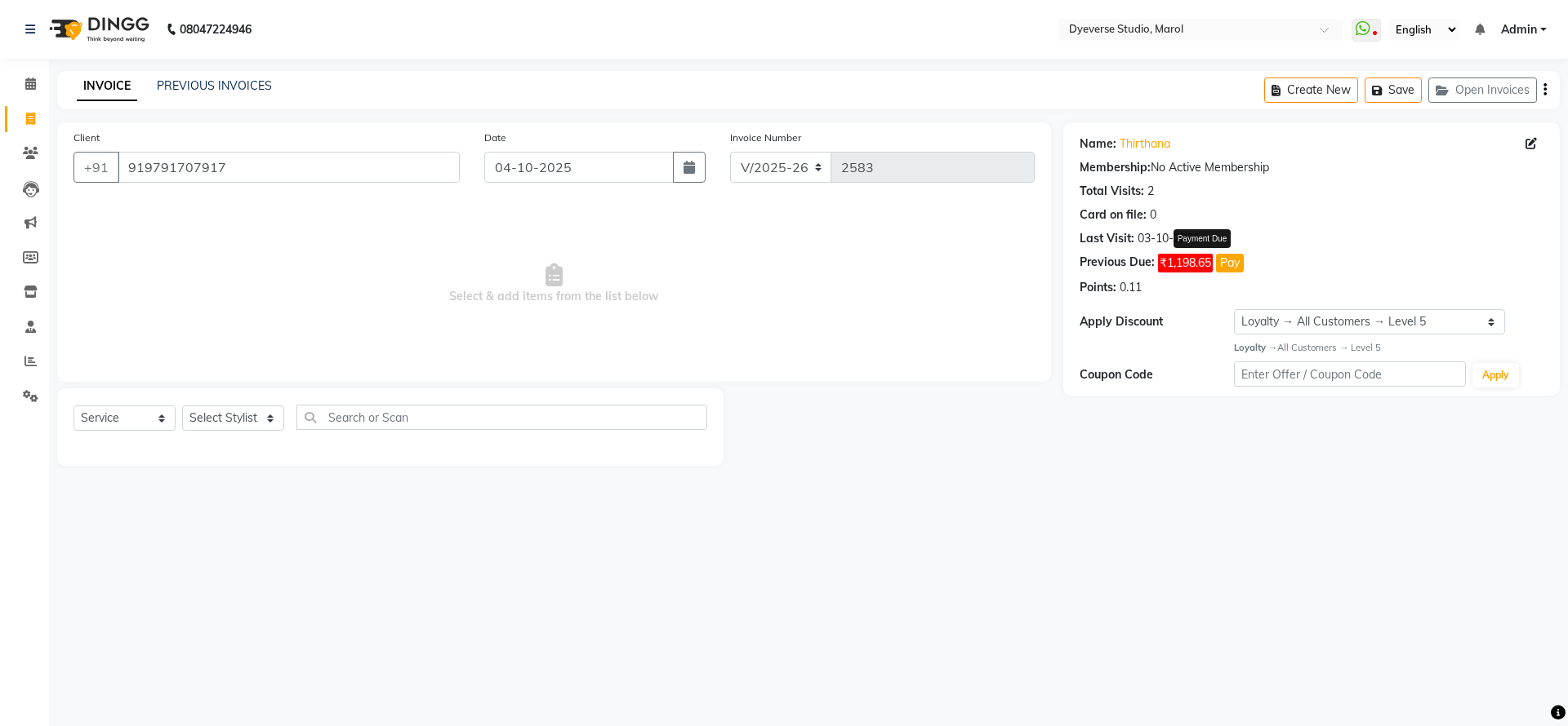
click at [1234, 262] on button "Pay" at bounding box center [1230, 263] width 28 height 19
select select "1"
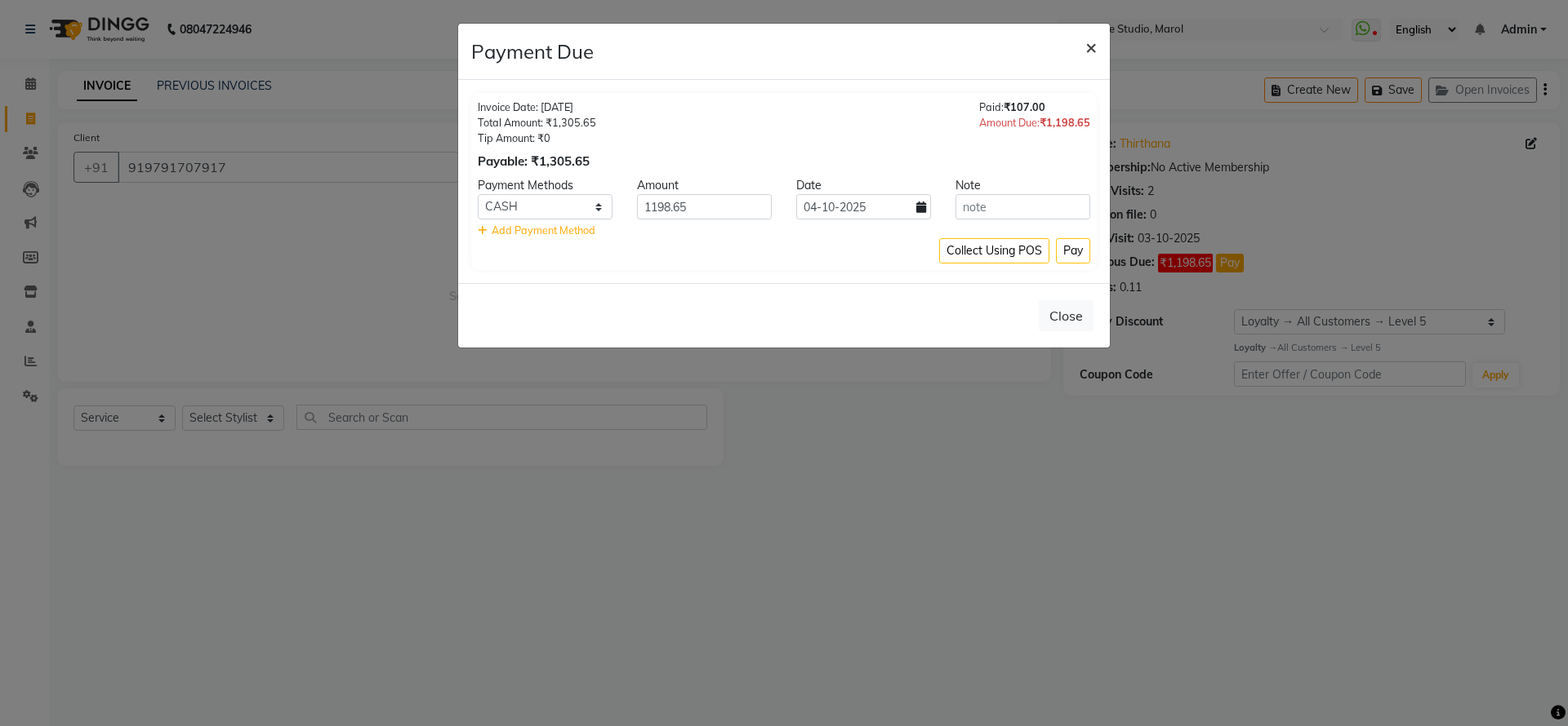
click at [1102, 43] on button "×" at bounding box center [1090, 46] width 37 height 46
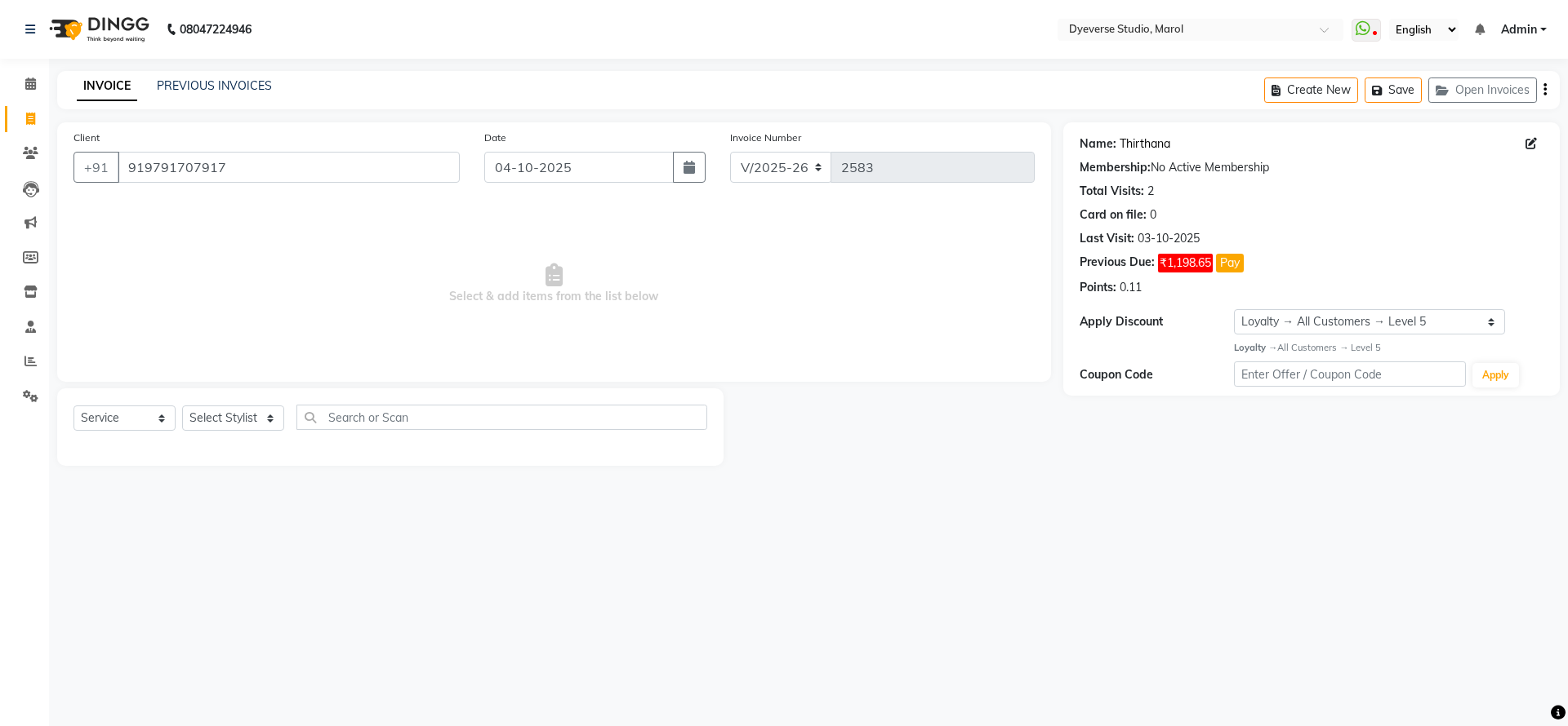
click at [1139, 140] on link "Thirthana" at bounding box center [1144, 144] width 50 height 17
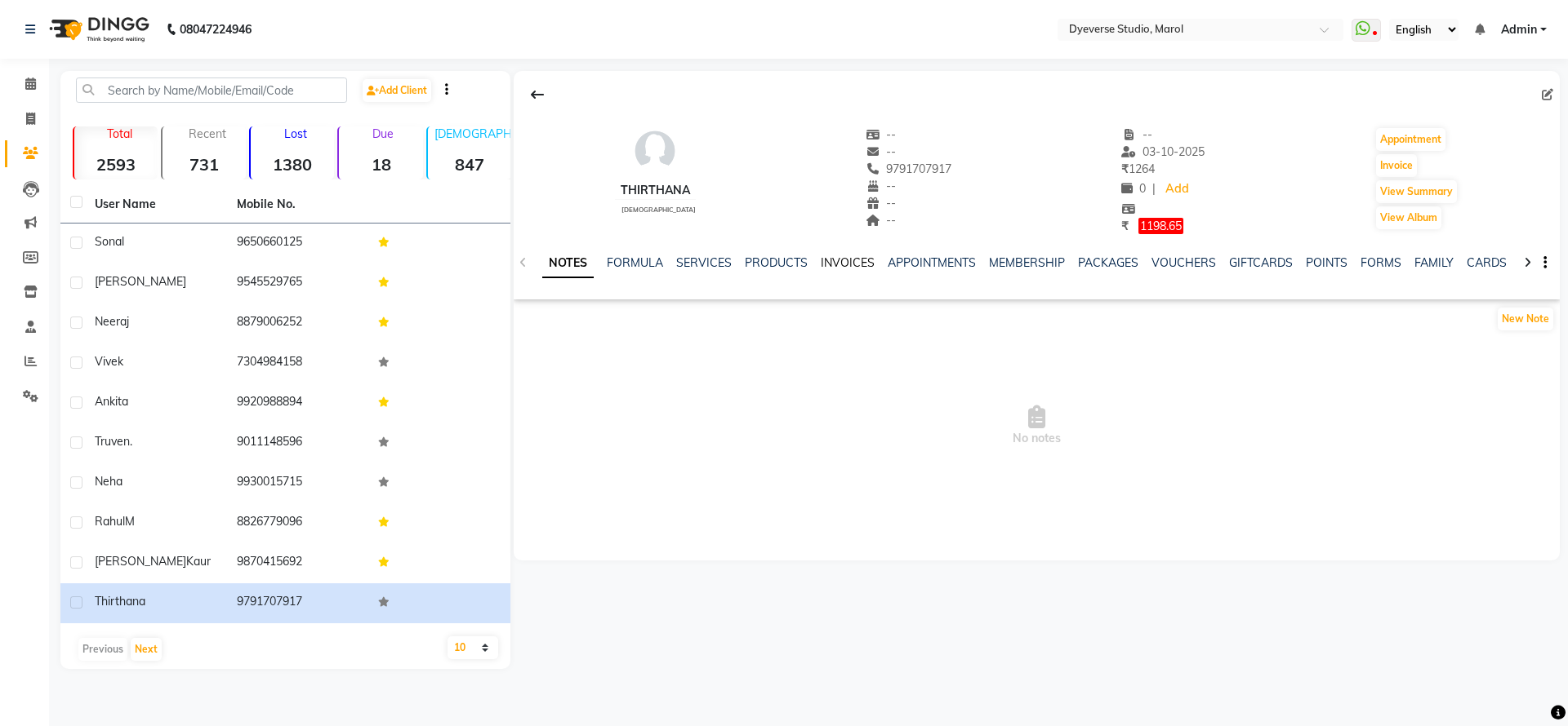
click at [848, 260] on link "INVOICES" at bounding box center [847, 262] width 54 height 15
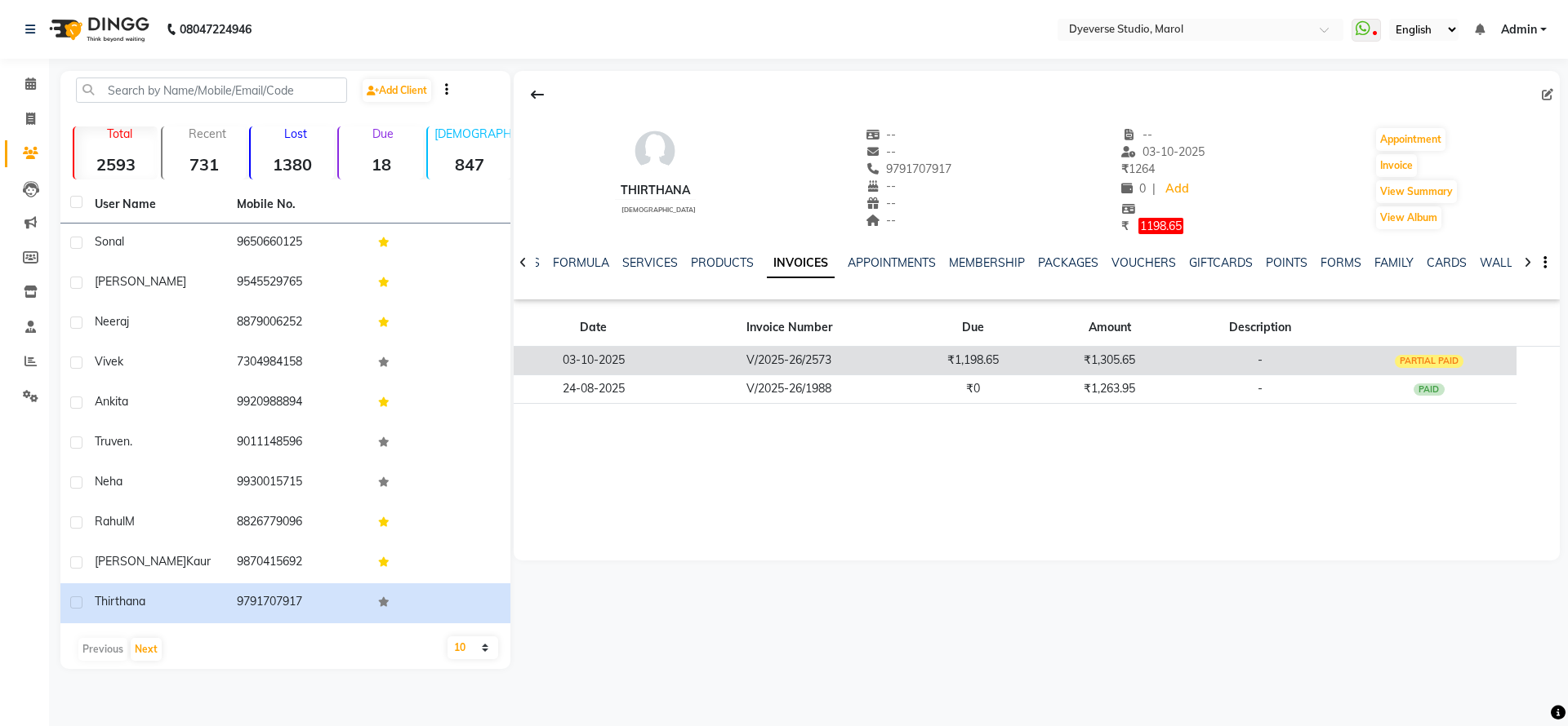
click at [1211, 356] on td "-" at bounding box center [1259, 360] width 163 height 29
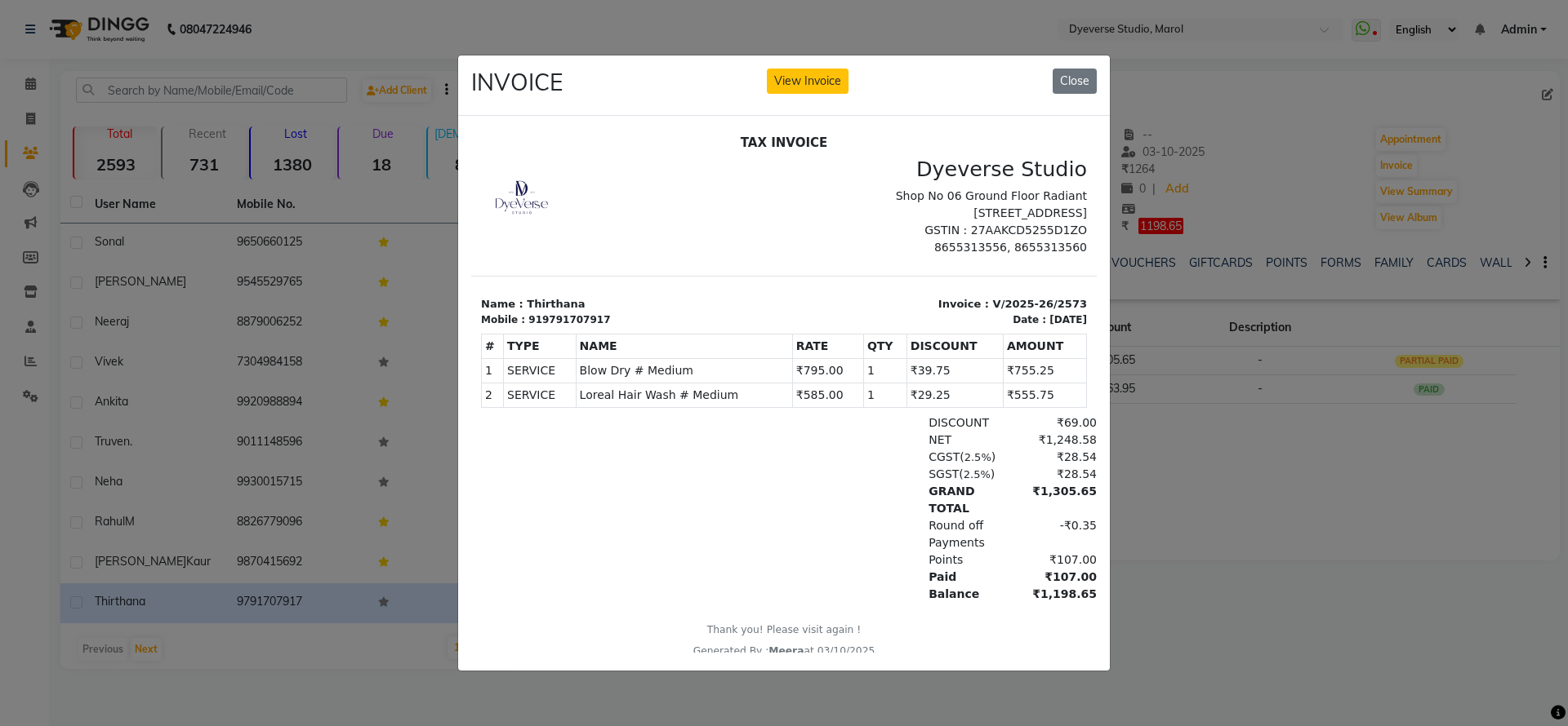
scroll to position [13, 0]
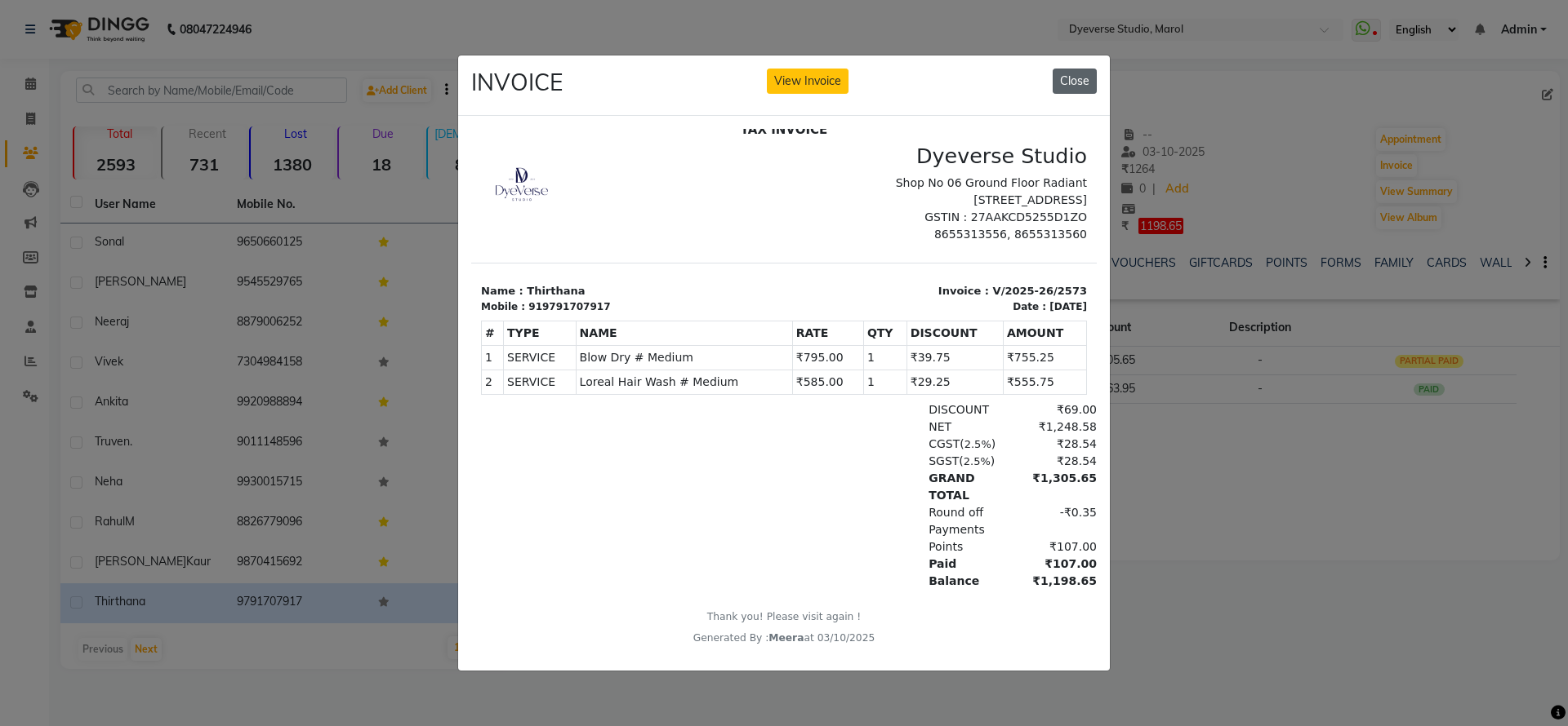
click at [1088, 69] on button "Close" at bounding box center [1074, 81] width 44 height 25
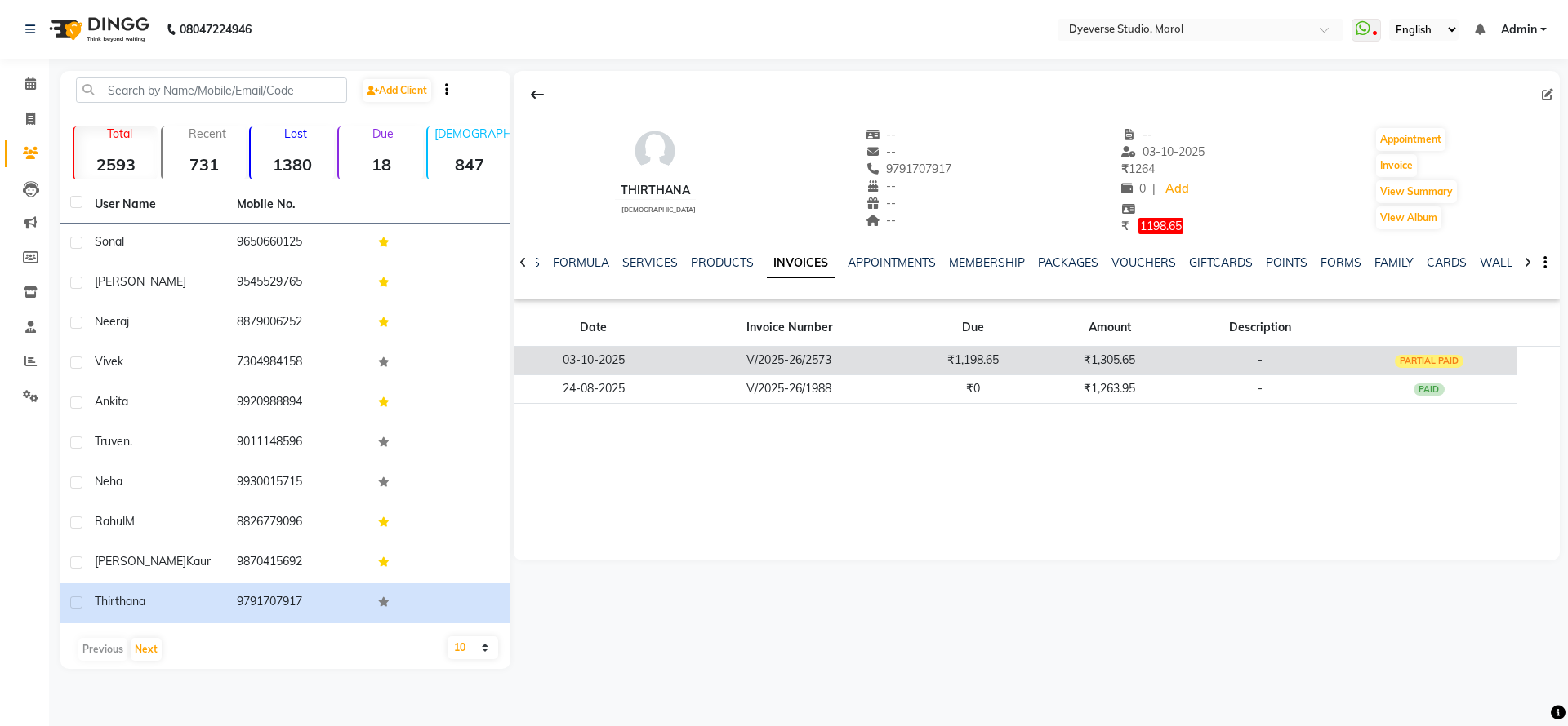
click at [1151, 353] on td "₹1,305.65" at bounding box center [1109, 360] width 136 height 29
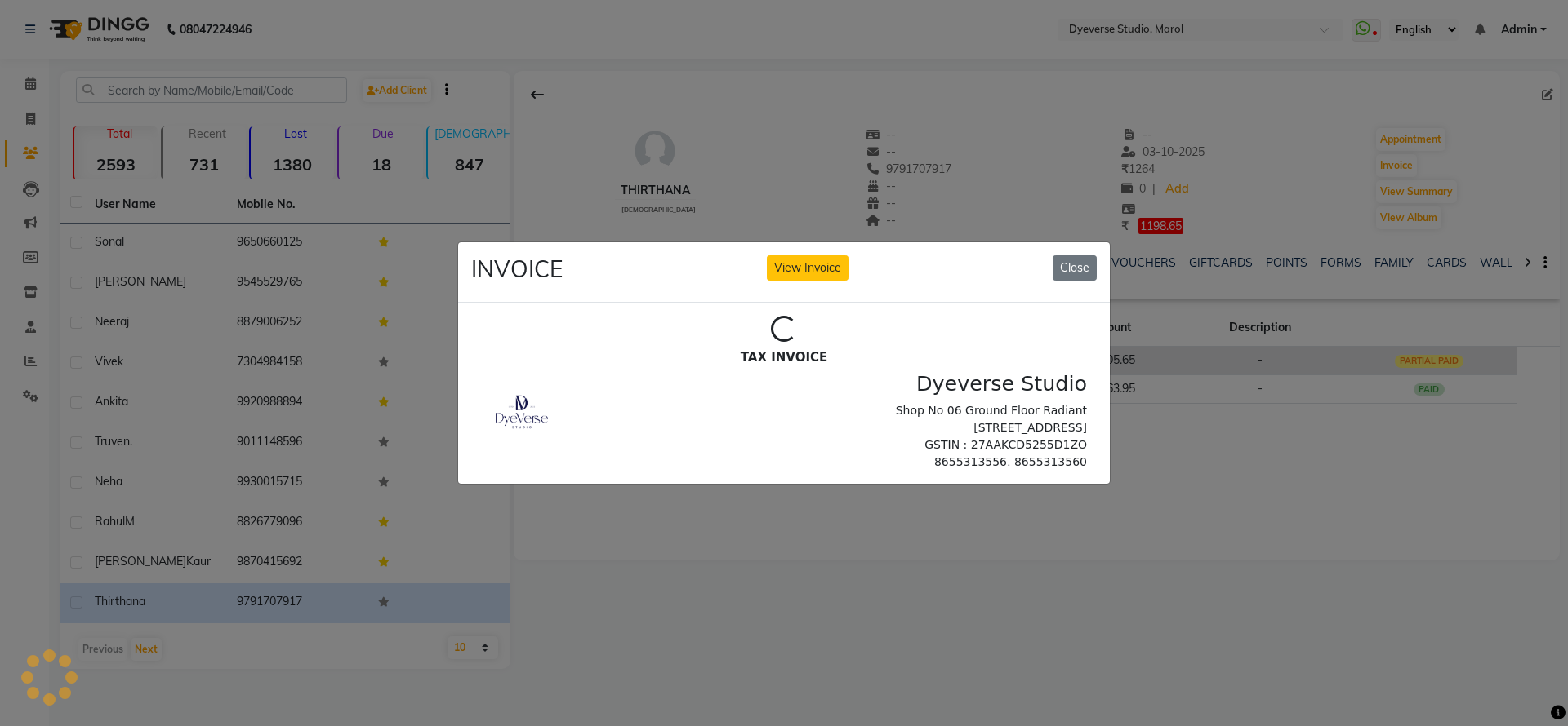
scroll to position [0, 0]
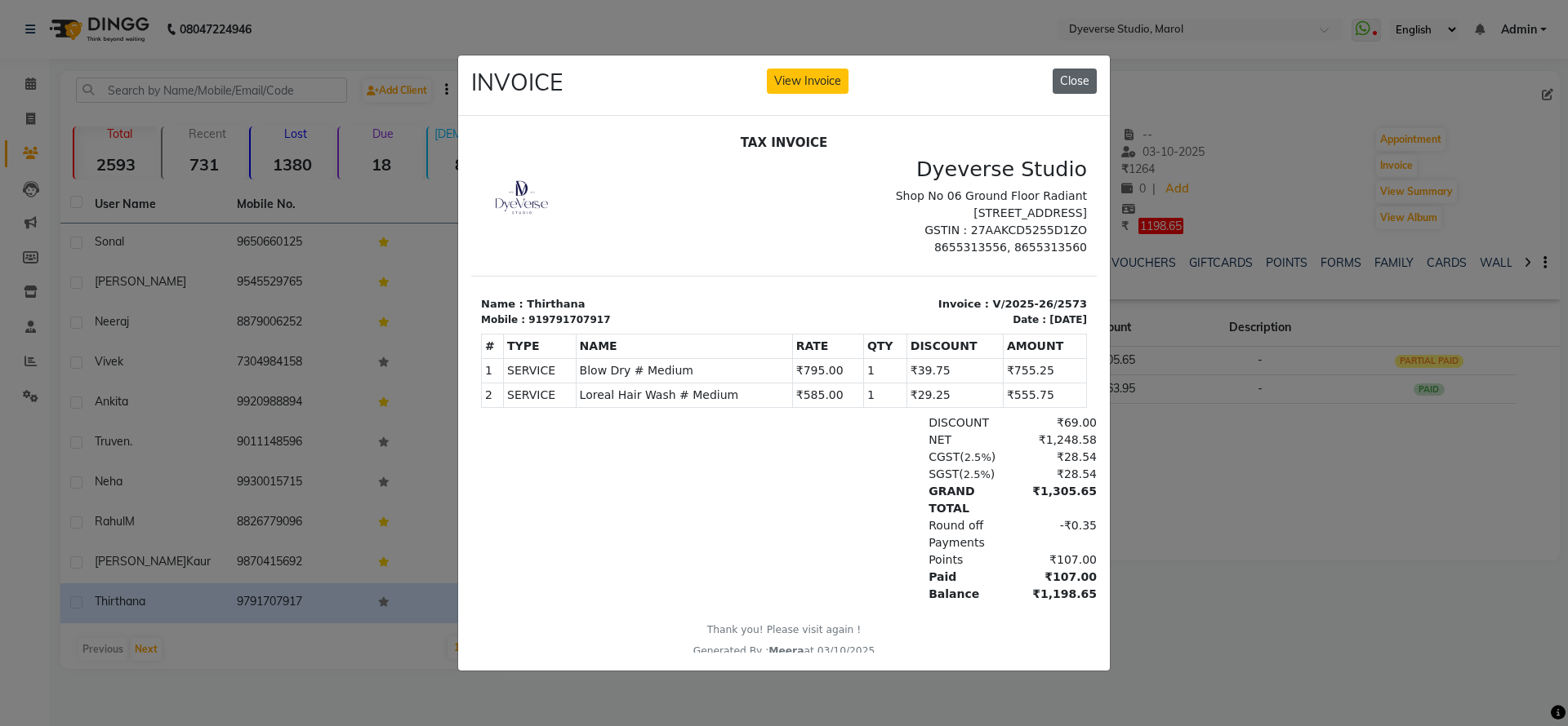
click at [1070, 69] on button "Close" at bounding box center [1074, 81] width 44 height 25
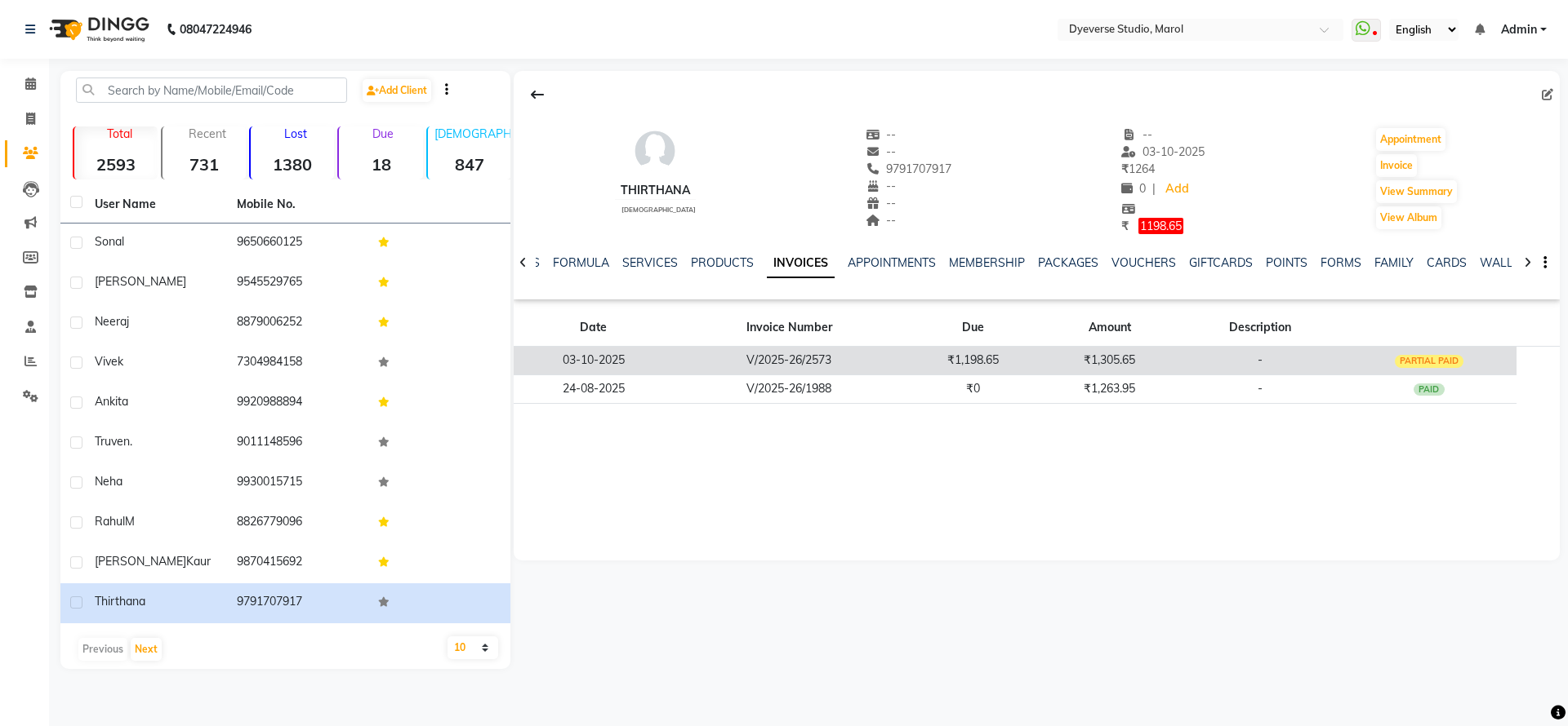
click at [1131, 361] on td "₹1,305.65" at bounding box center [1109, 360] width 136 height 29
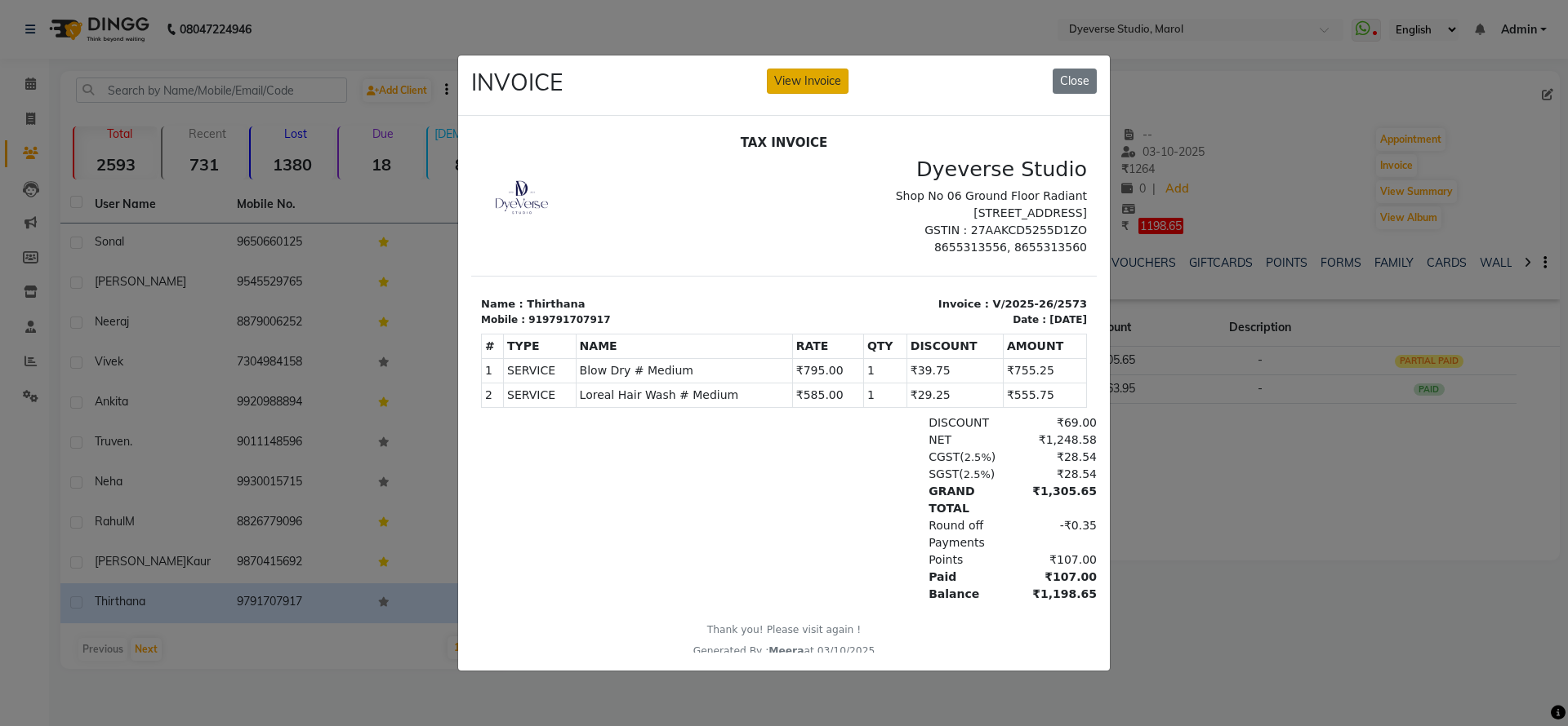
click at [789, 74] on button "View Invoice" at bounding box center [807, 81] width 82 height 25
